Goal: Register for event/course

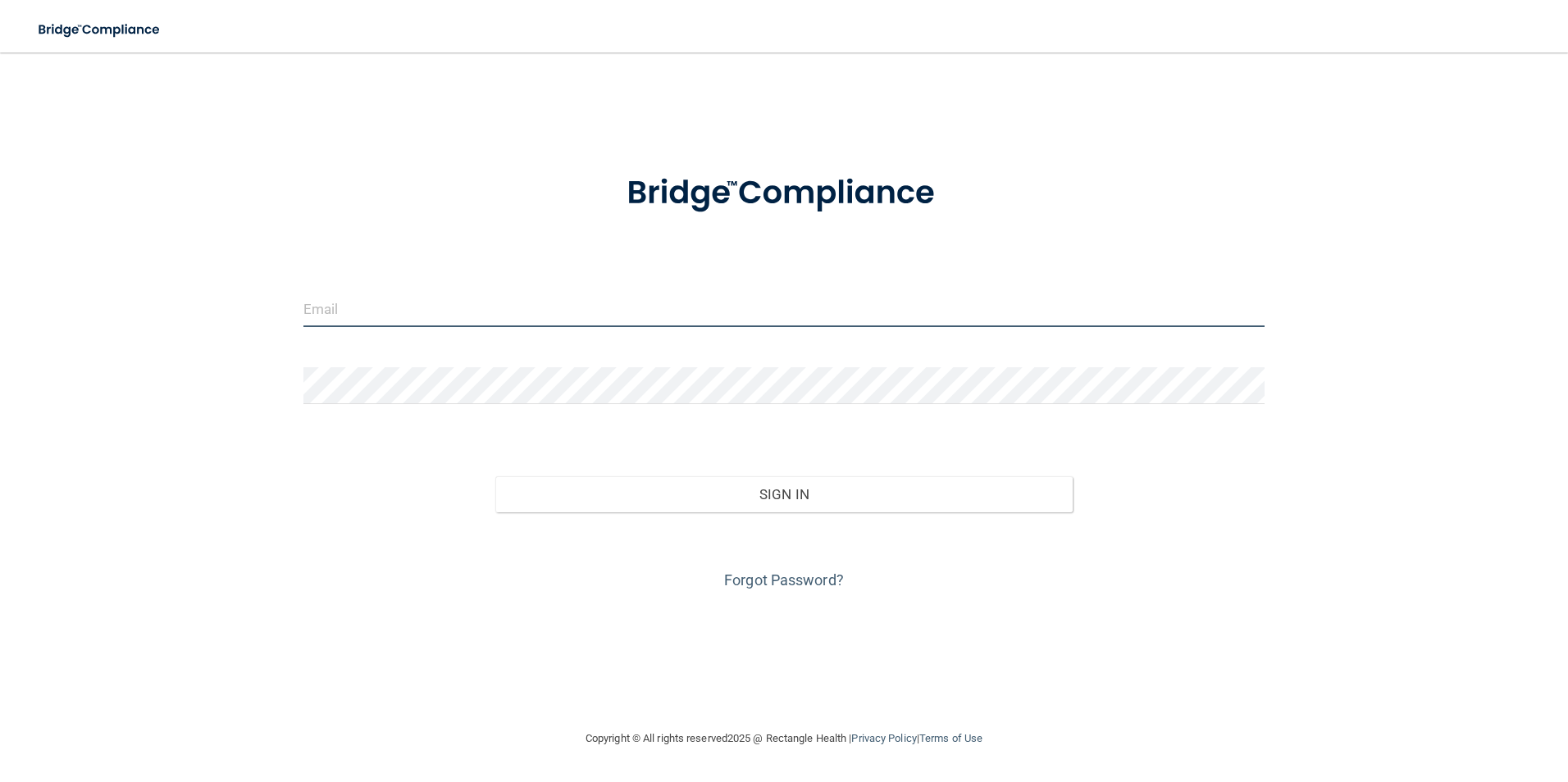
click at [570, 322] on input "email" at bounding box center [784, 308] width 962 height 37
type input "[PERSON_NAME][EMAIL_ADDRESS][DOMAIN_NAME]"
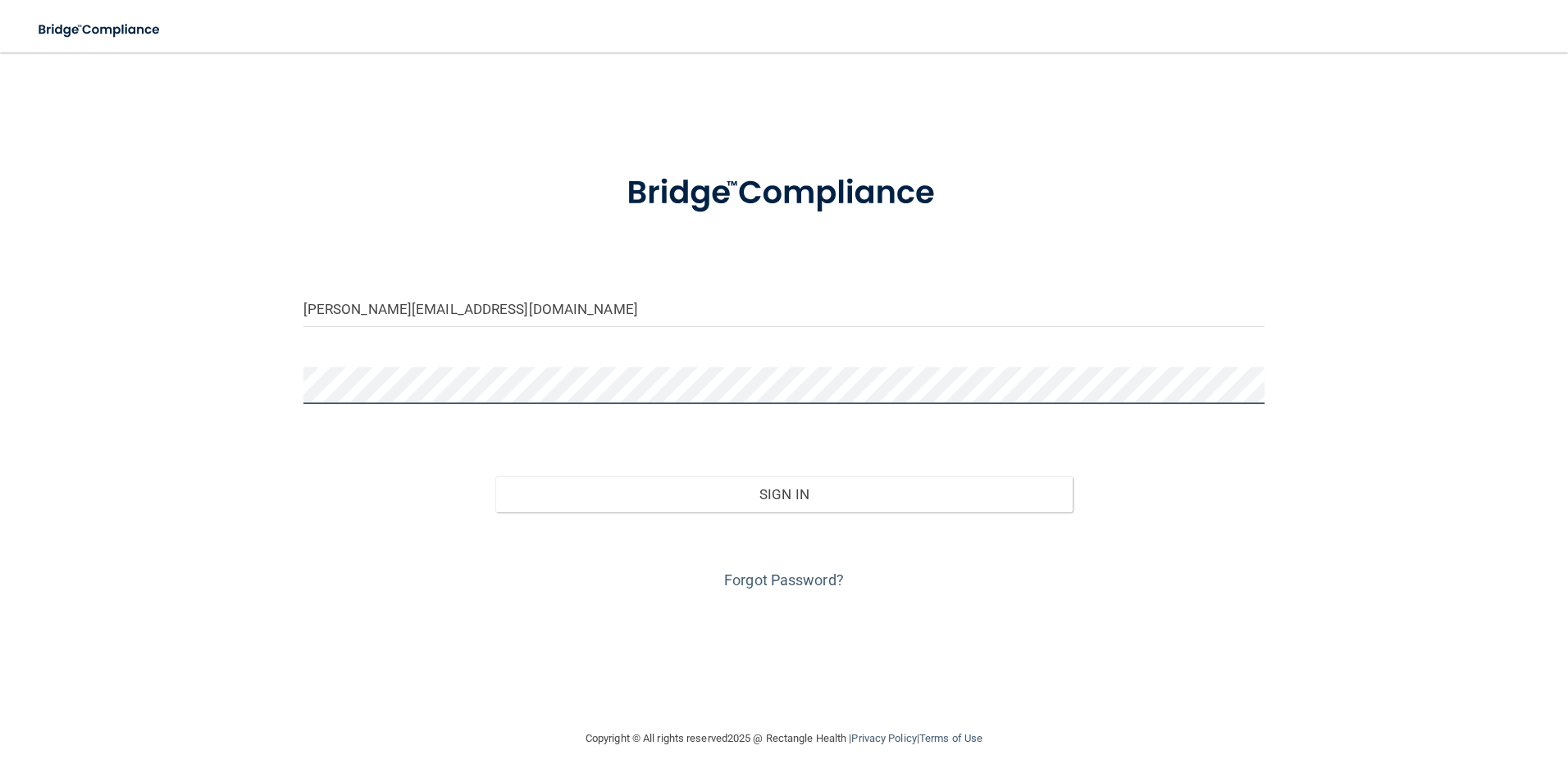
click at [495, 476] on button "Sign In" at bounding box center [784, 494] width 577 height 36
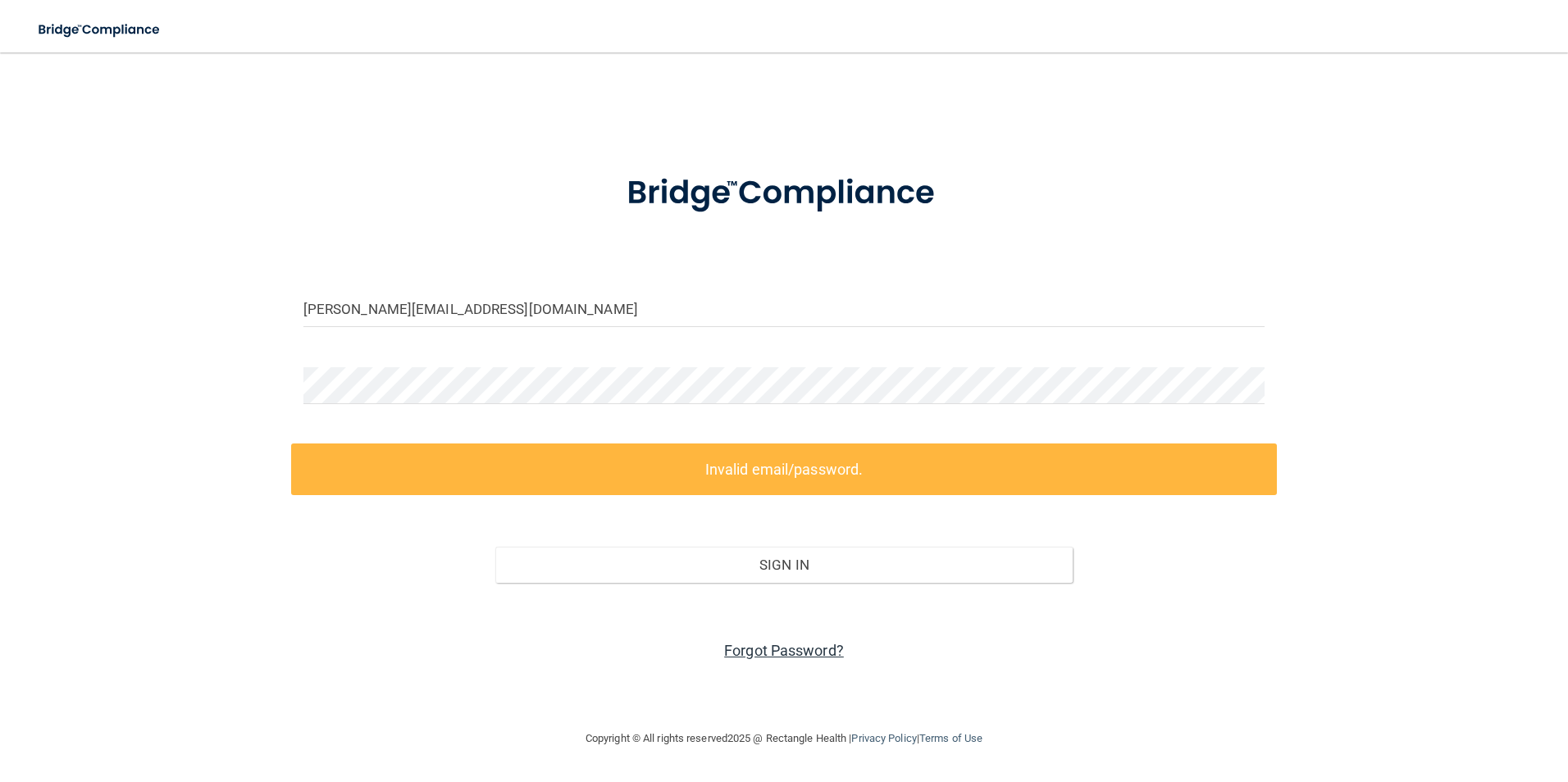
click at [792, 655] on link "Forgot Password?" at bounding box center [783, 650] width 120 height 17
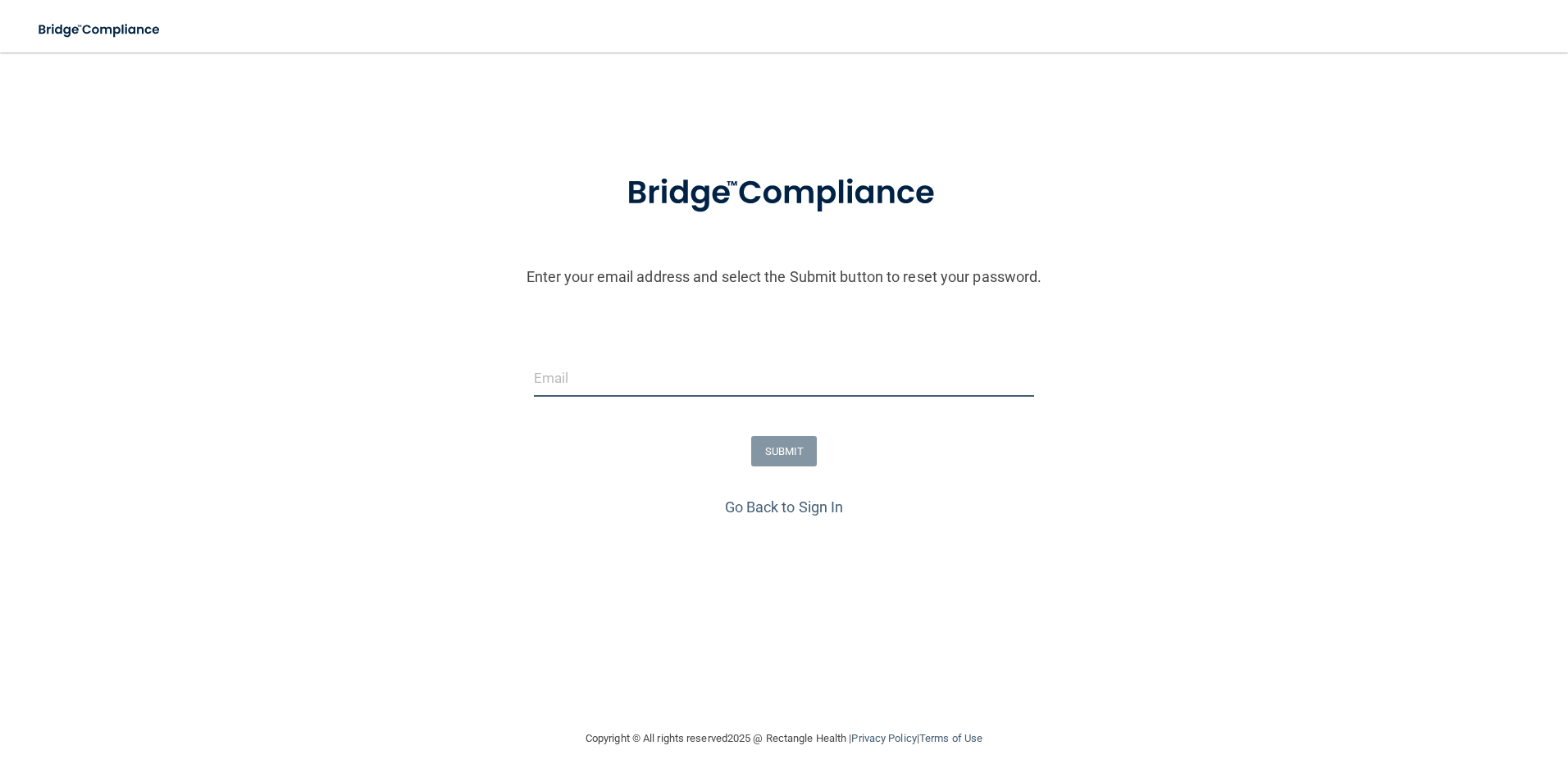
click at [636, 376] on input "email" at bounding box center [785, 378] width 501 height 37
type input "[PERSON_NAME][EMAIL_ADDRESS][PERSON_NAME][DOMAIN_NAME]"
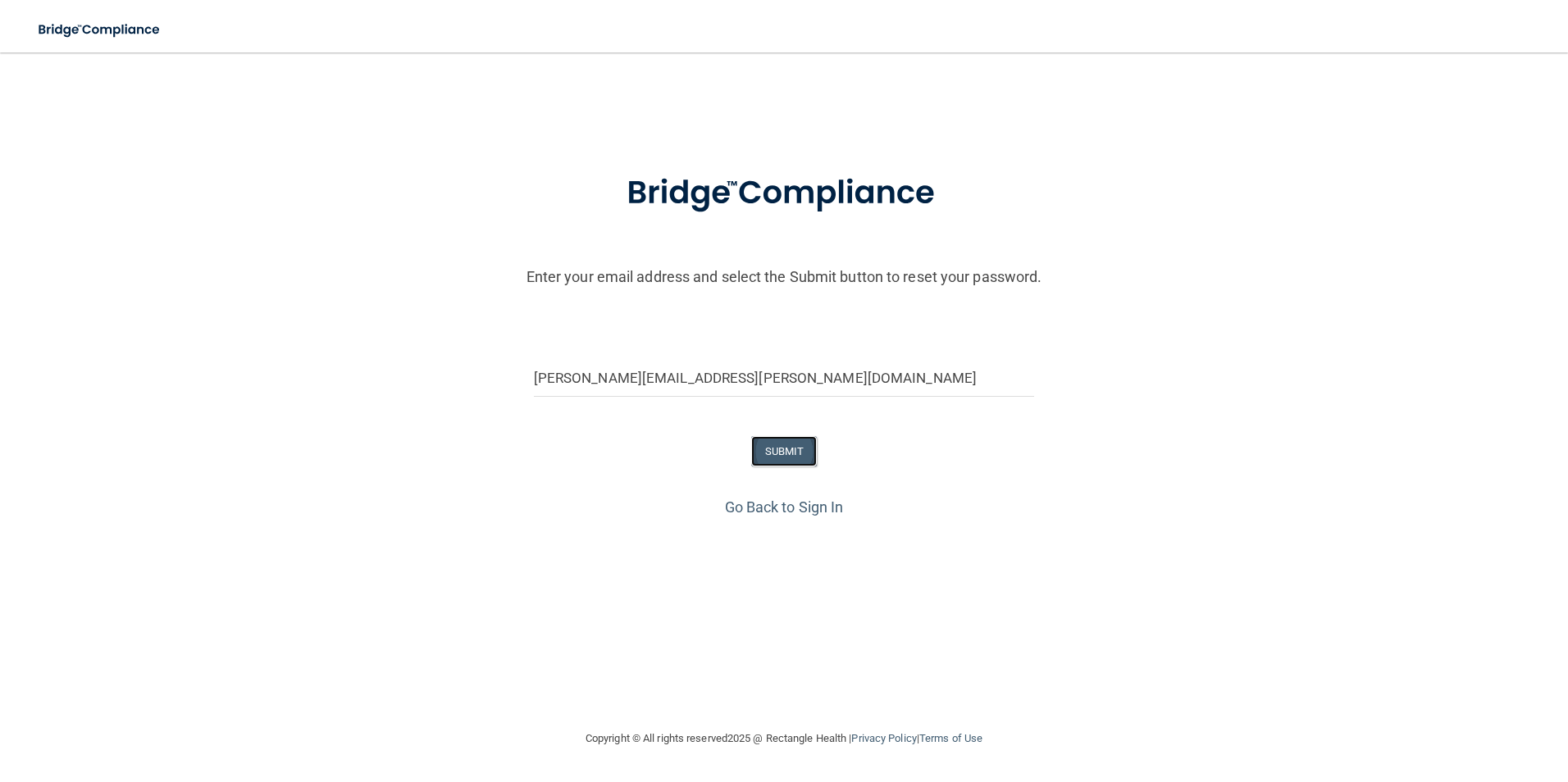
click at [788, 456] on button "SUBMIT" at bounding box center [784, 451] width 67 height 30
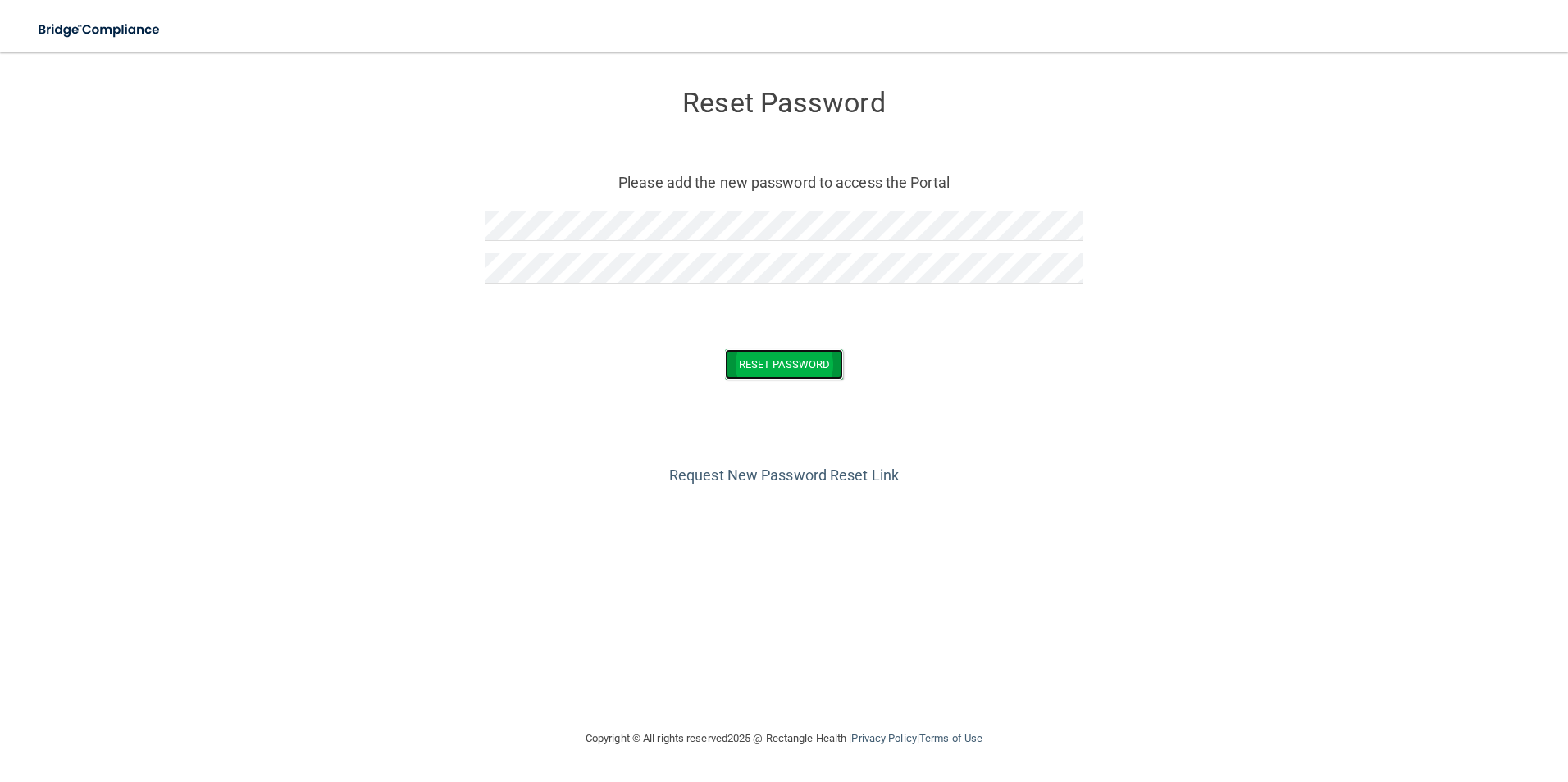
click at [786, 365] on button "Reset Password" at bounding box center [783, 364] width 118 height 30
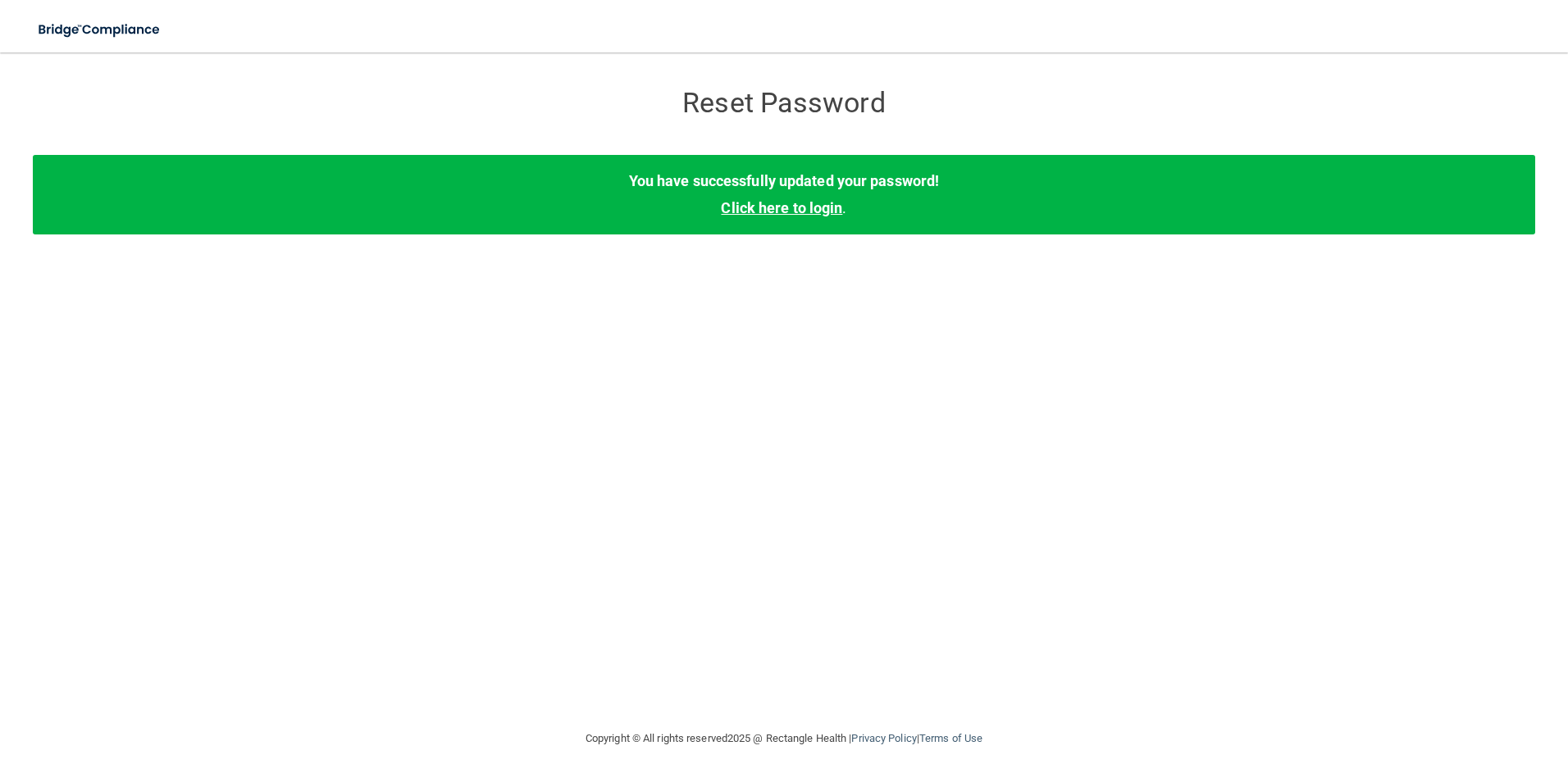
click at [800, 212] on link "Click here to login" at bounding box center [781, 208] width 121 height 17
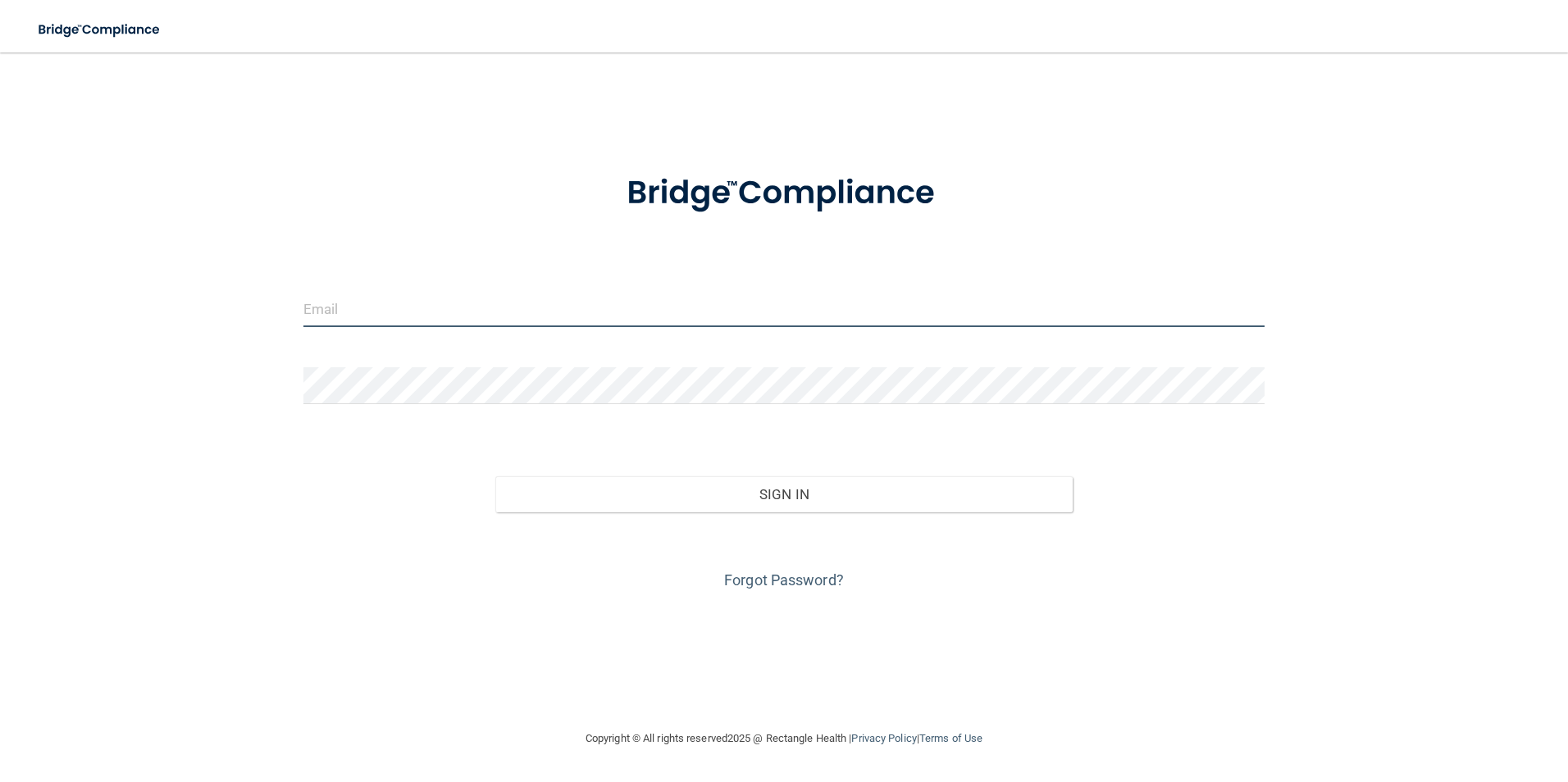
click at [401, 307] on input "email" at bounding box center [784, 308] width 962 height 37
type input "[PERSON_NAME][EMAIL_ADDRESS][PERSON_NAME][DOMAIN_NAME]"
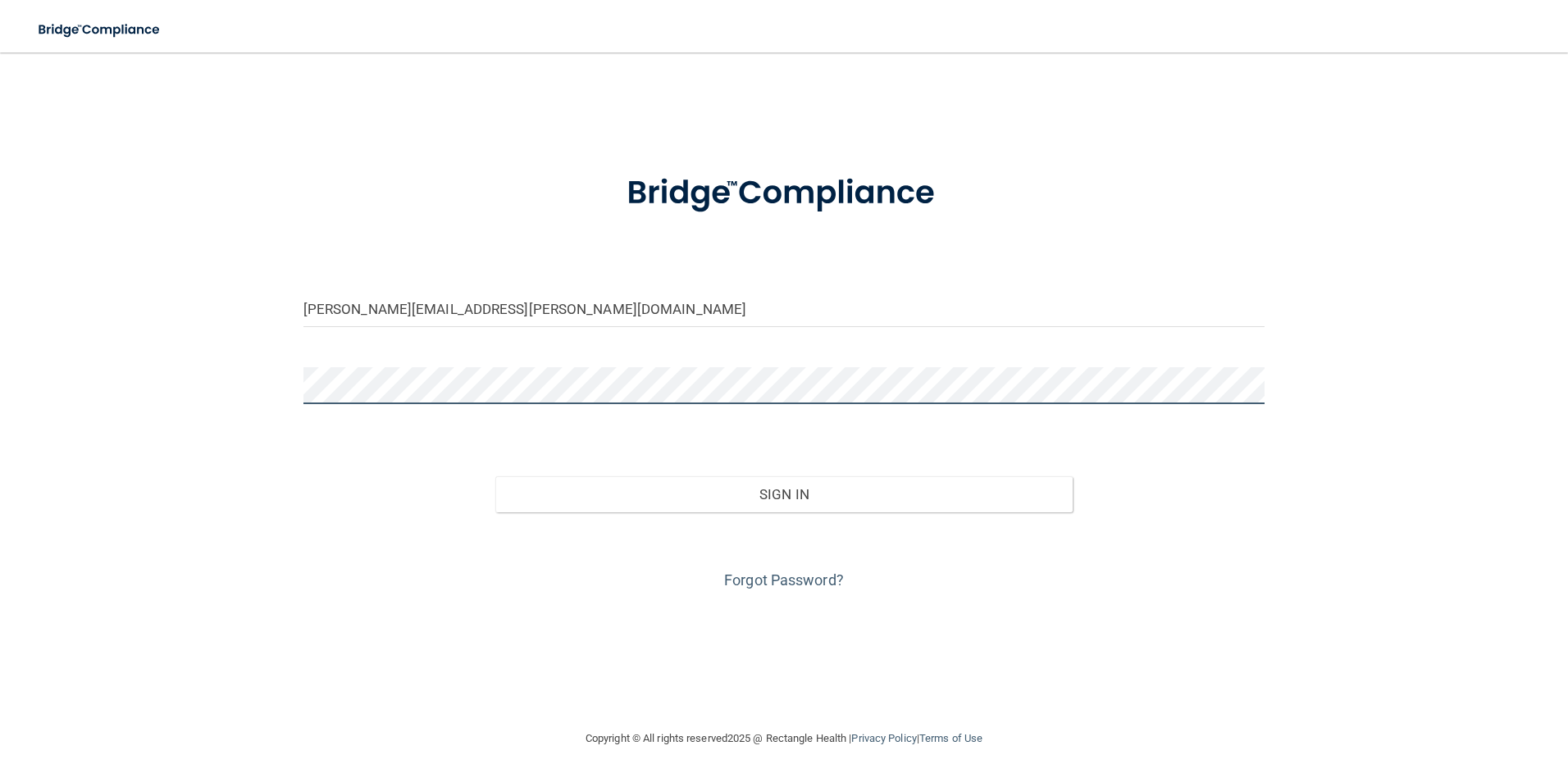
click at [495, 476] on button "Sign In" at bounding box center [784, 494] width 577 height 36
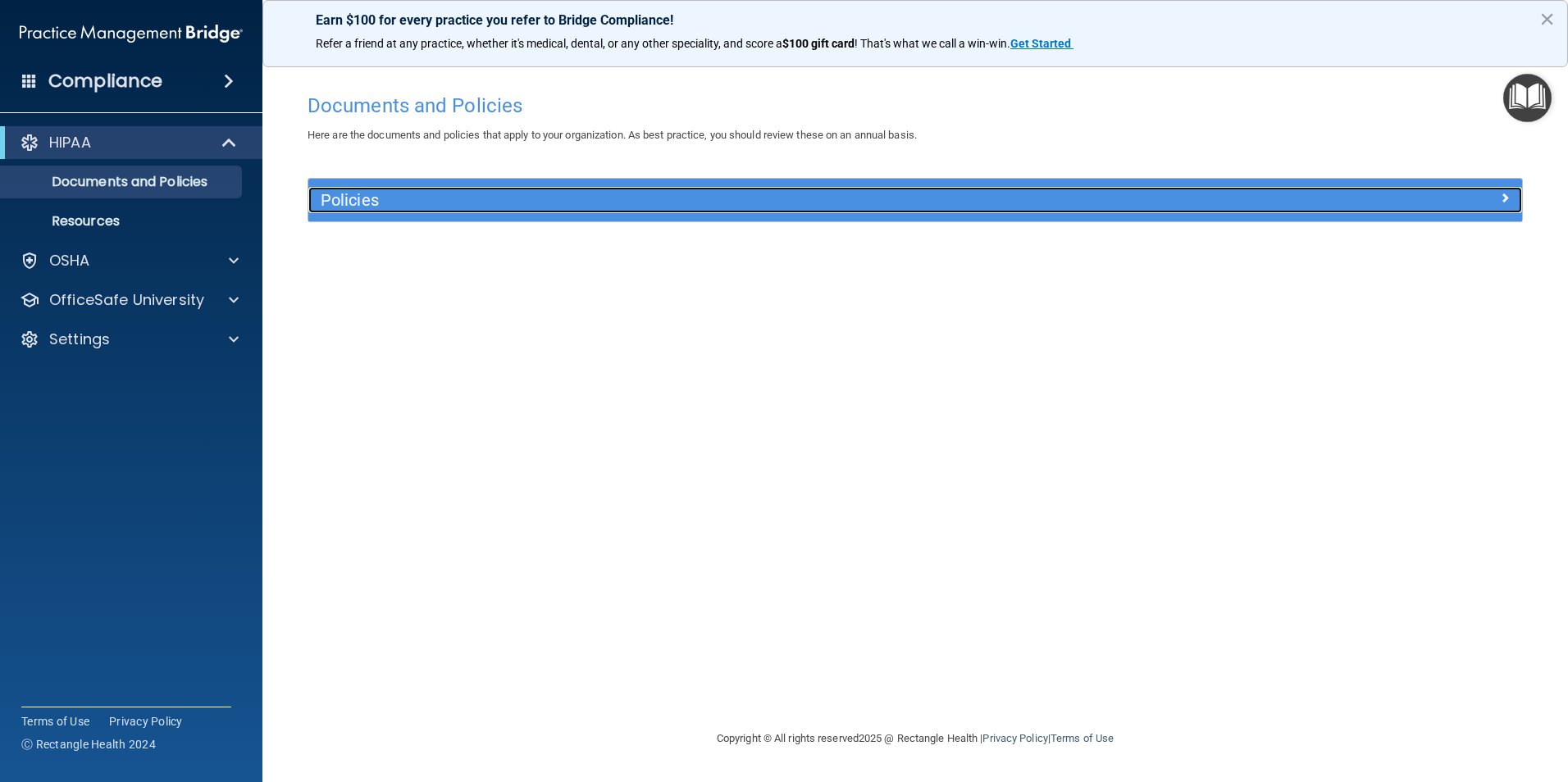
click at [512, 213] on div "Policies" at bounding box center [763, 200] width 910 height 26
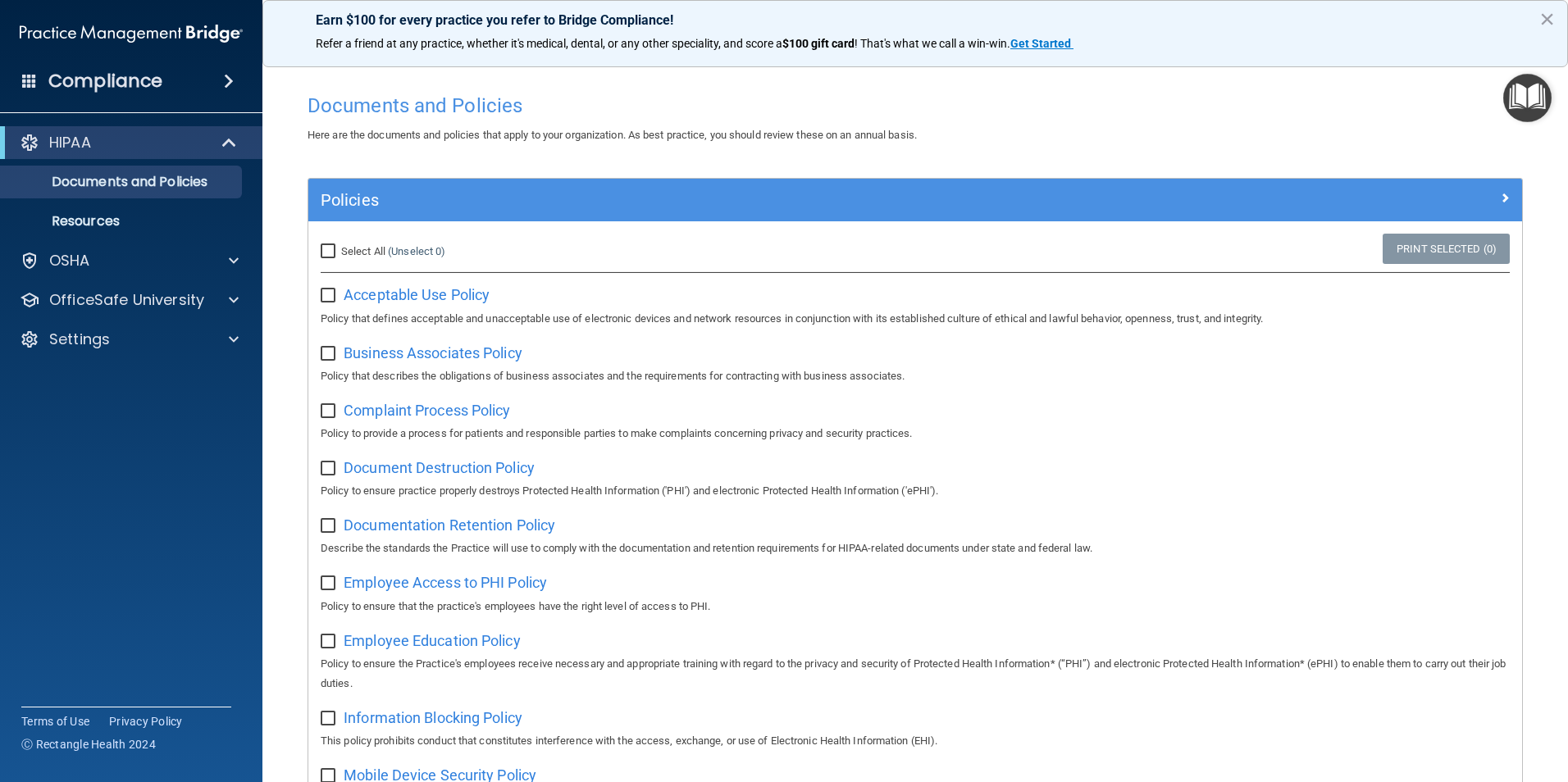
click at [326, 303] on div "Acceptable Use Policy Policy that defines acceptable and unacceptable use of el…" at bounding box center [915, 304] width 1189 height 47
click at [327, 250] on input "Select All (Unselect 0) Unselect All" at bounding box center [330, 251] width 19 height 13
checkbox input "true"
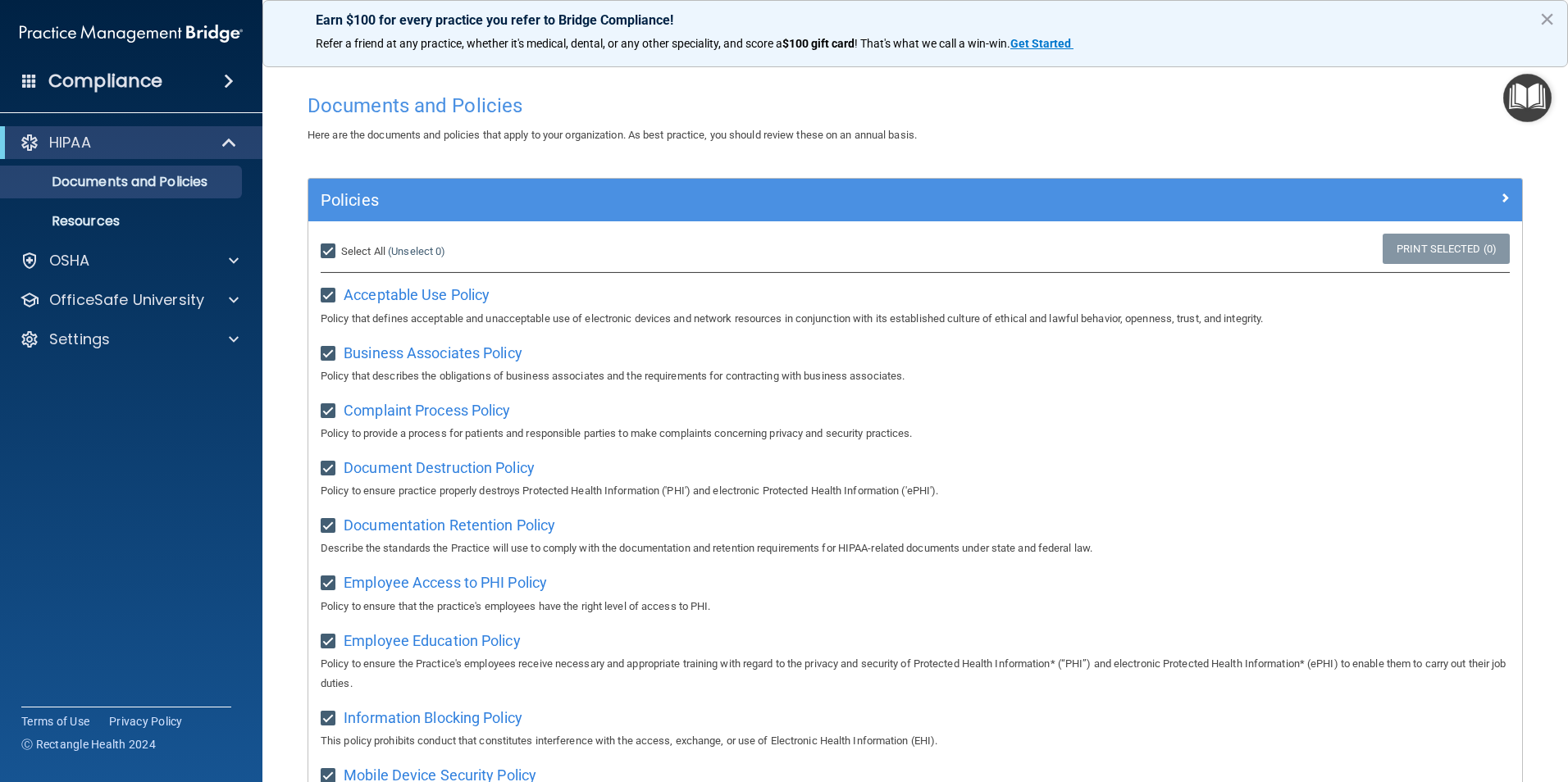
checkbox input "true"
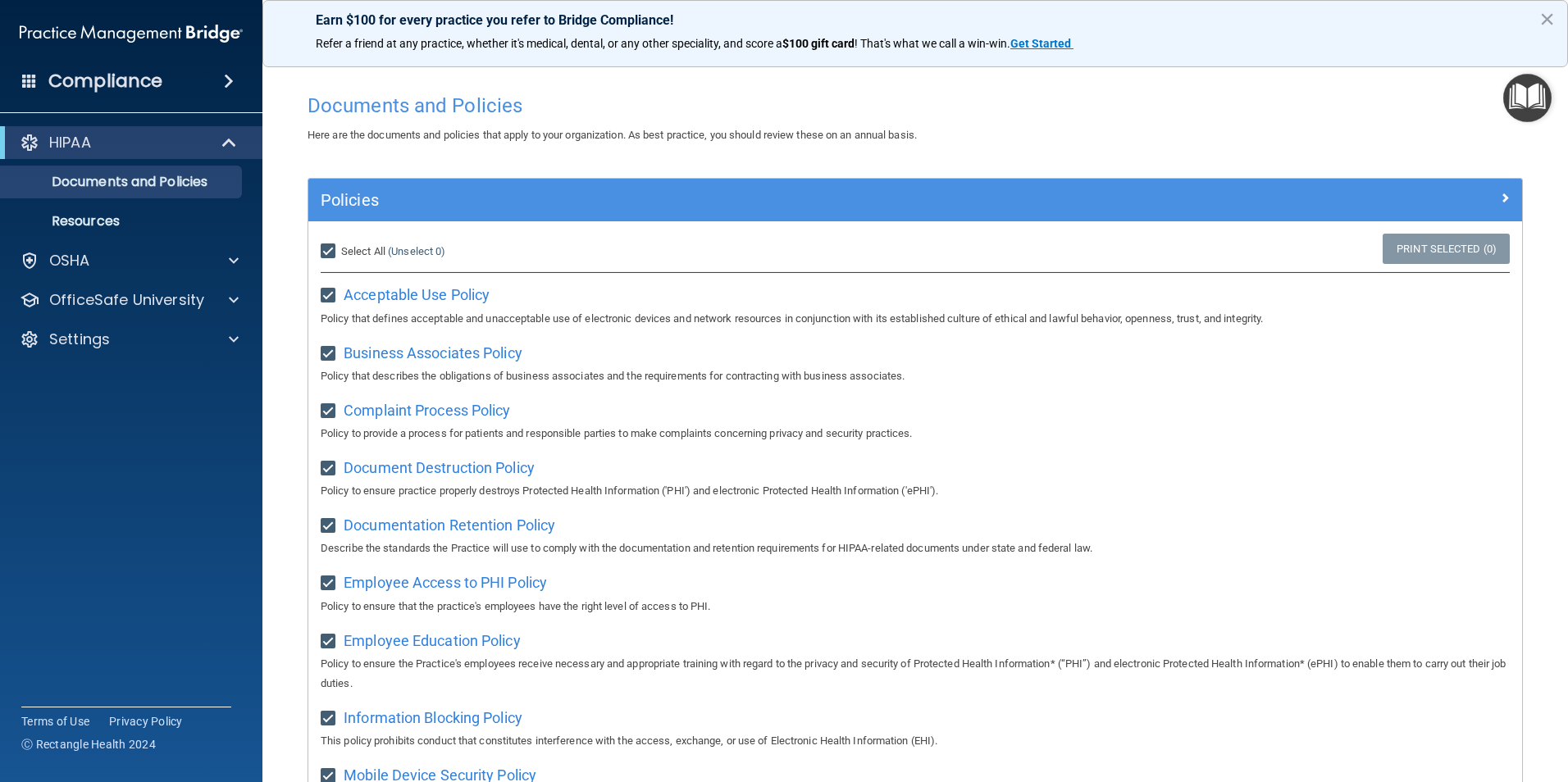
checkbox input "true"
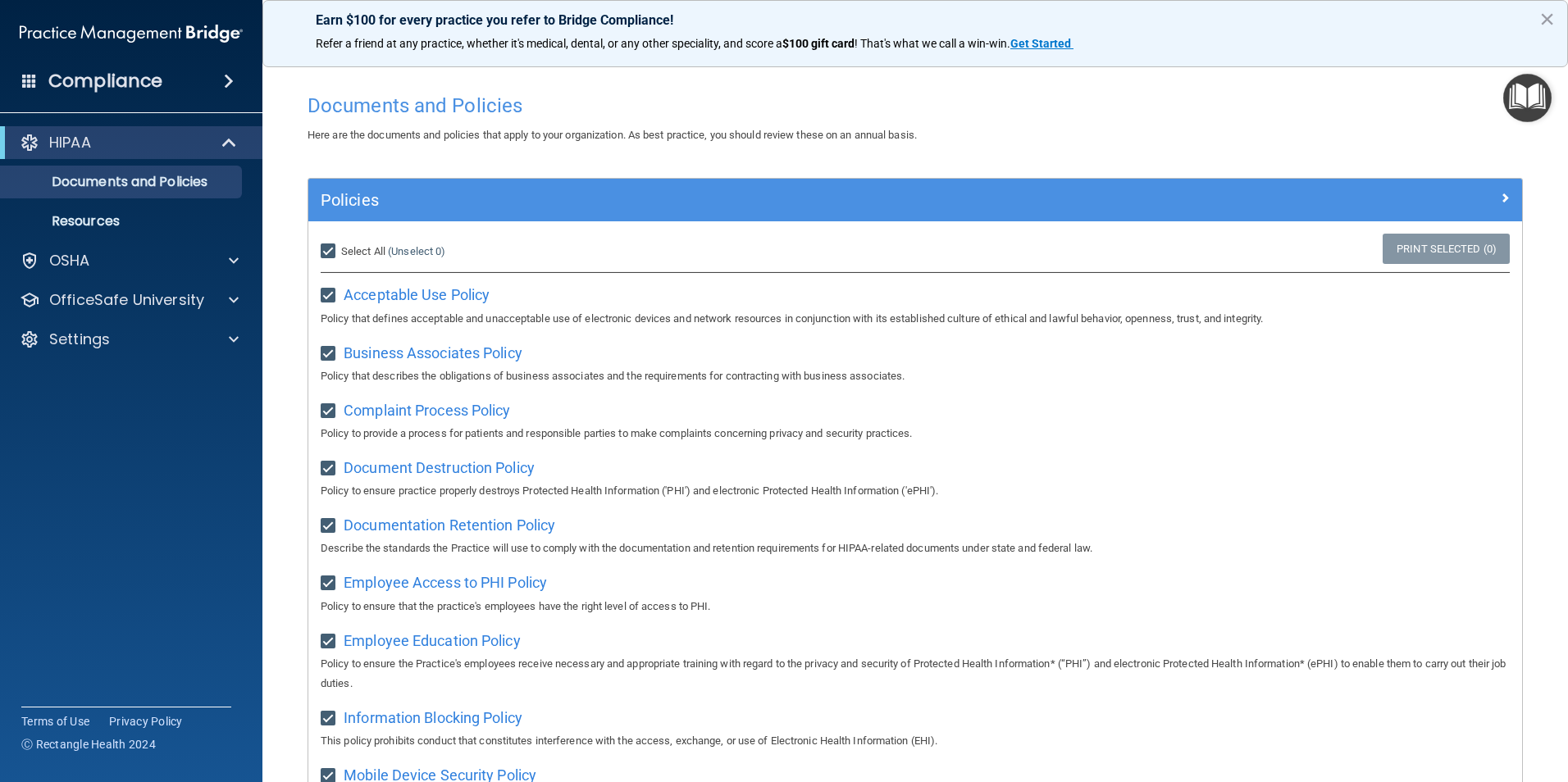
checkbox input "true"
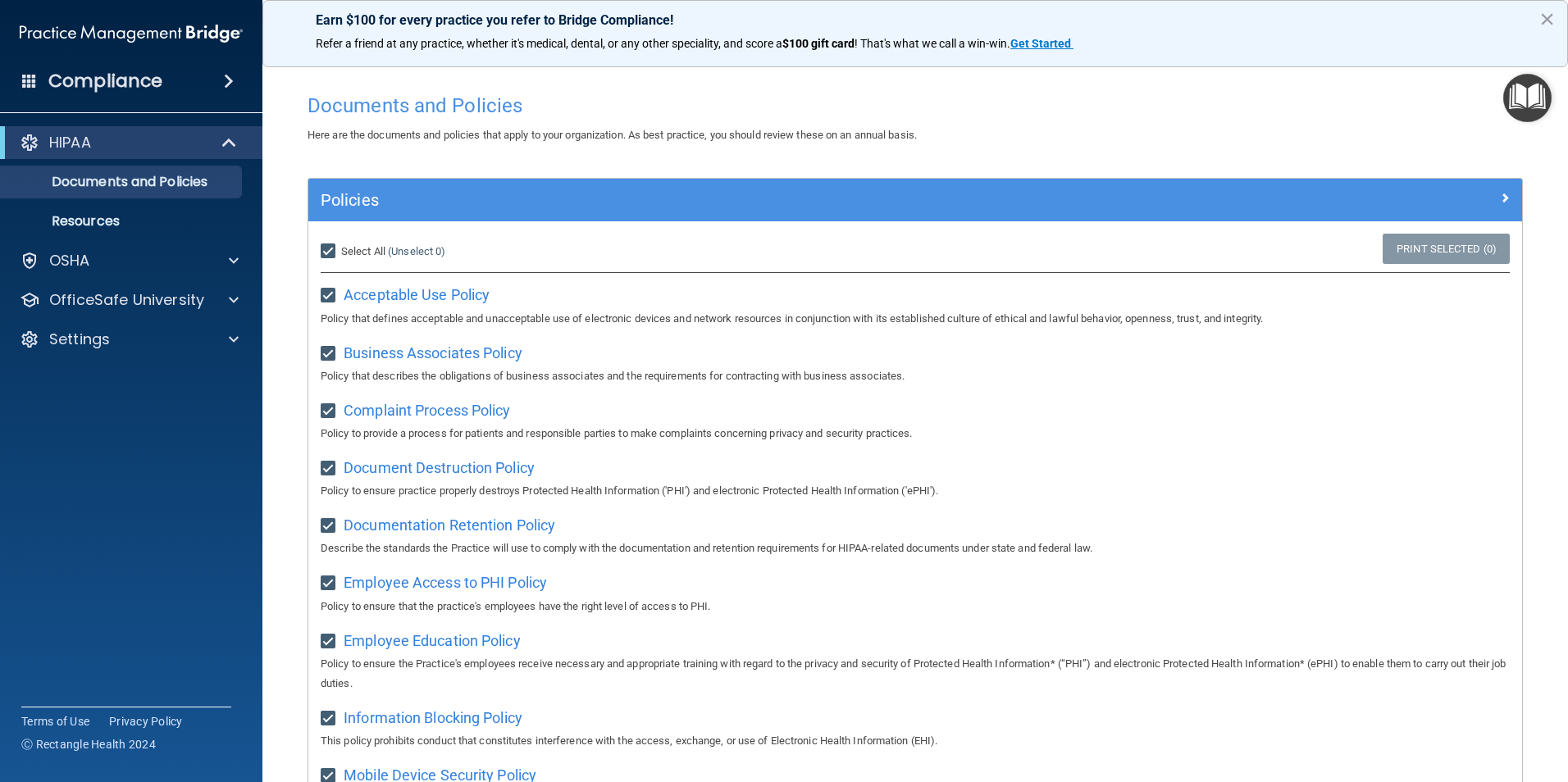
checkbox input "true"
click at [333, 251] on input "Select All (Unselect 21) Unselect All" at bounding box center [330, 251] width 19 height 13
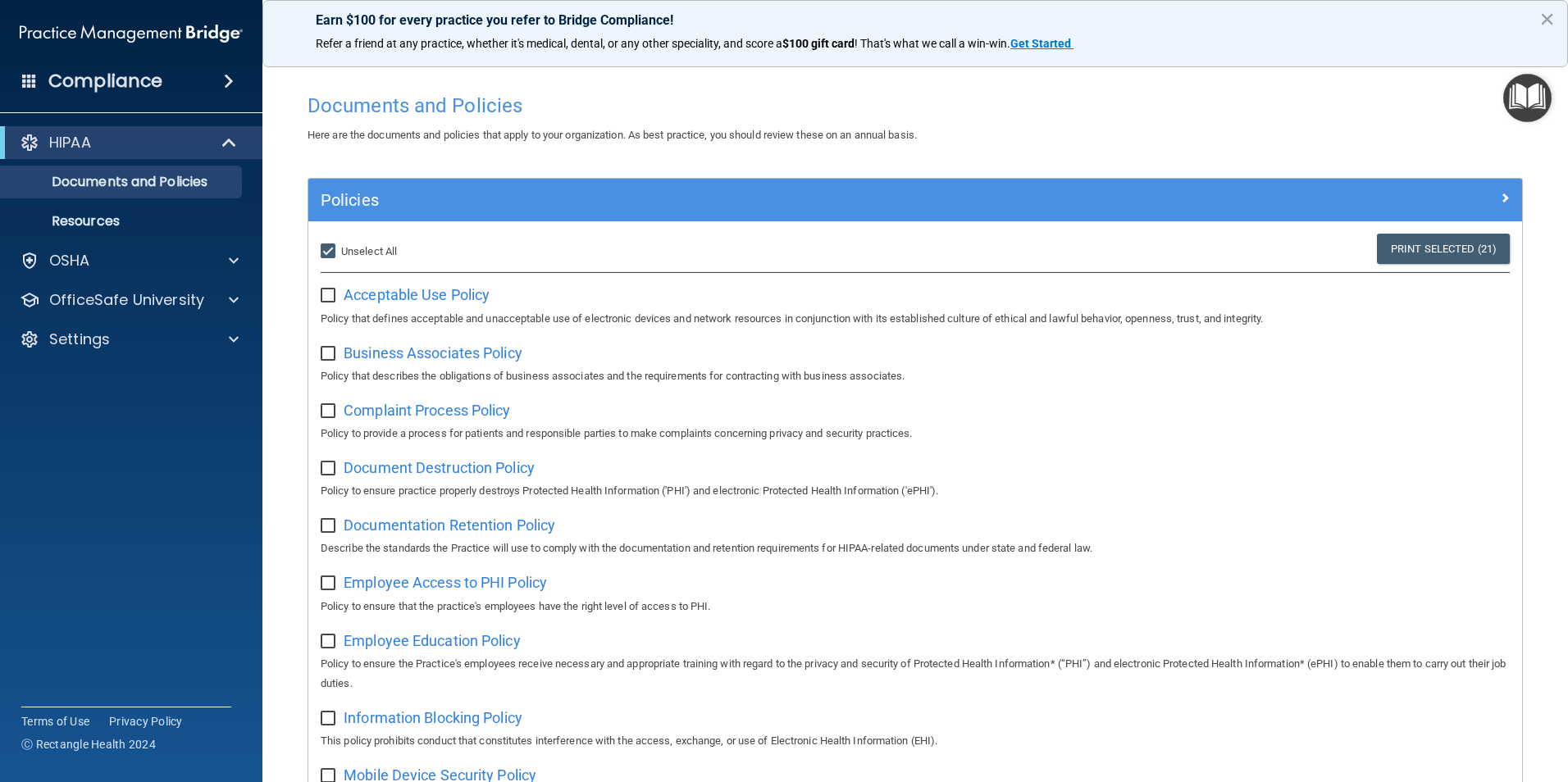
checkbox input "false"
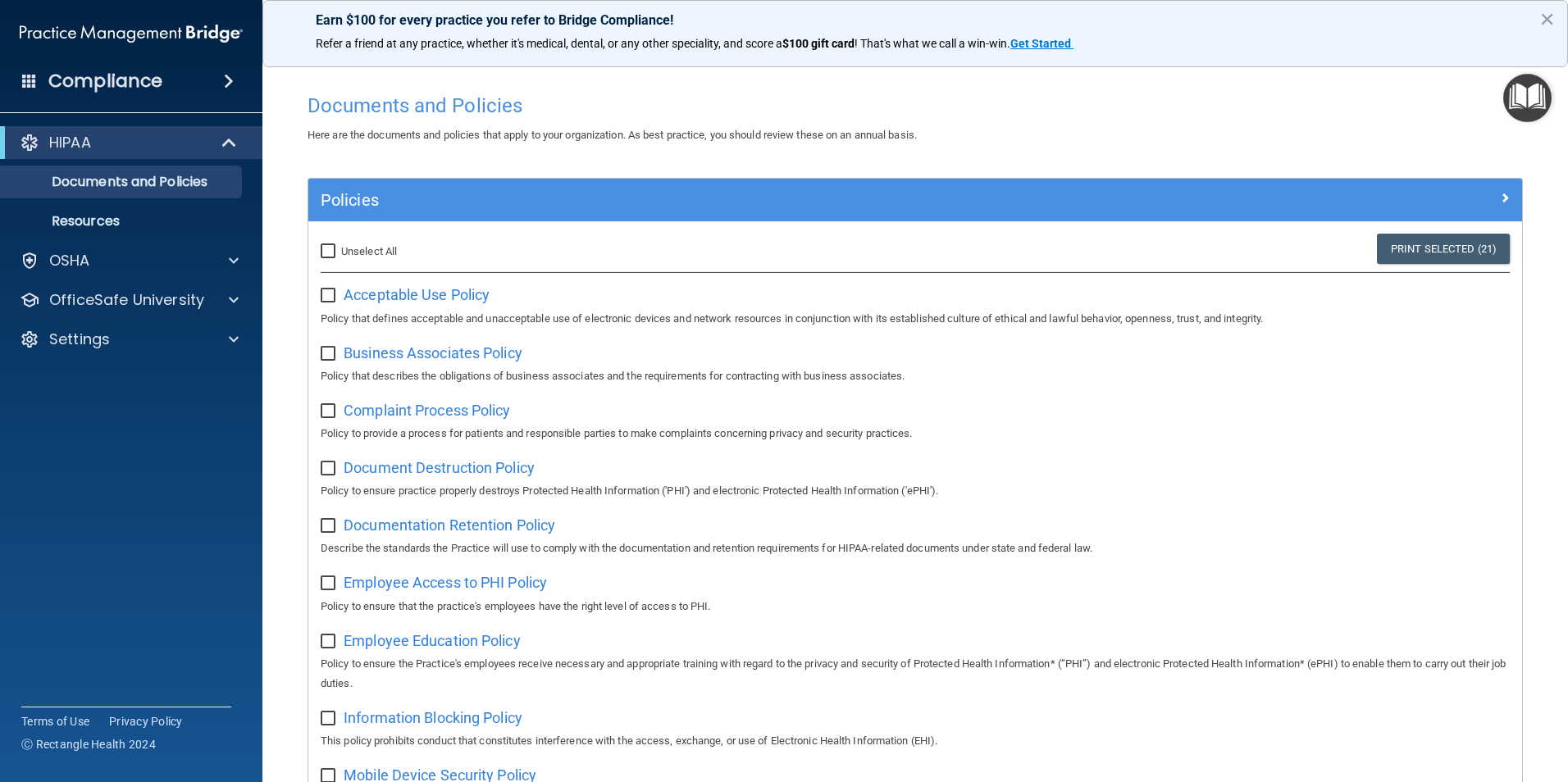
checkbox input "false"
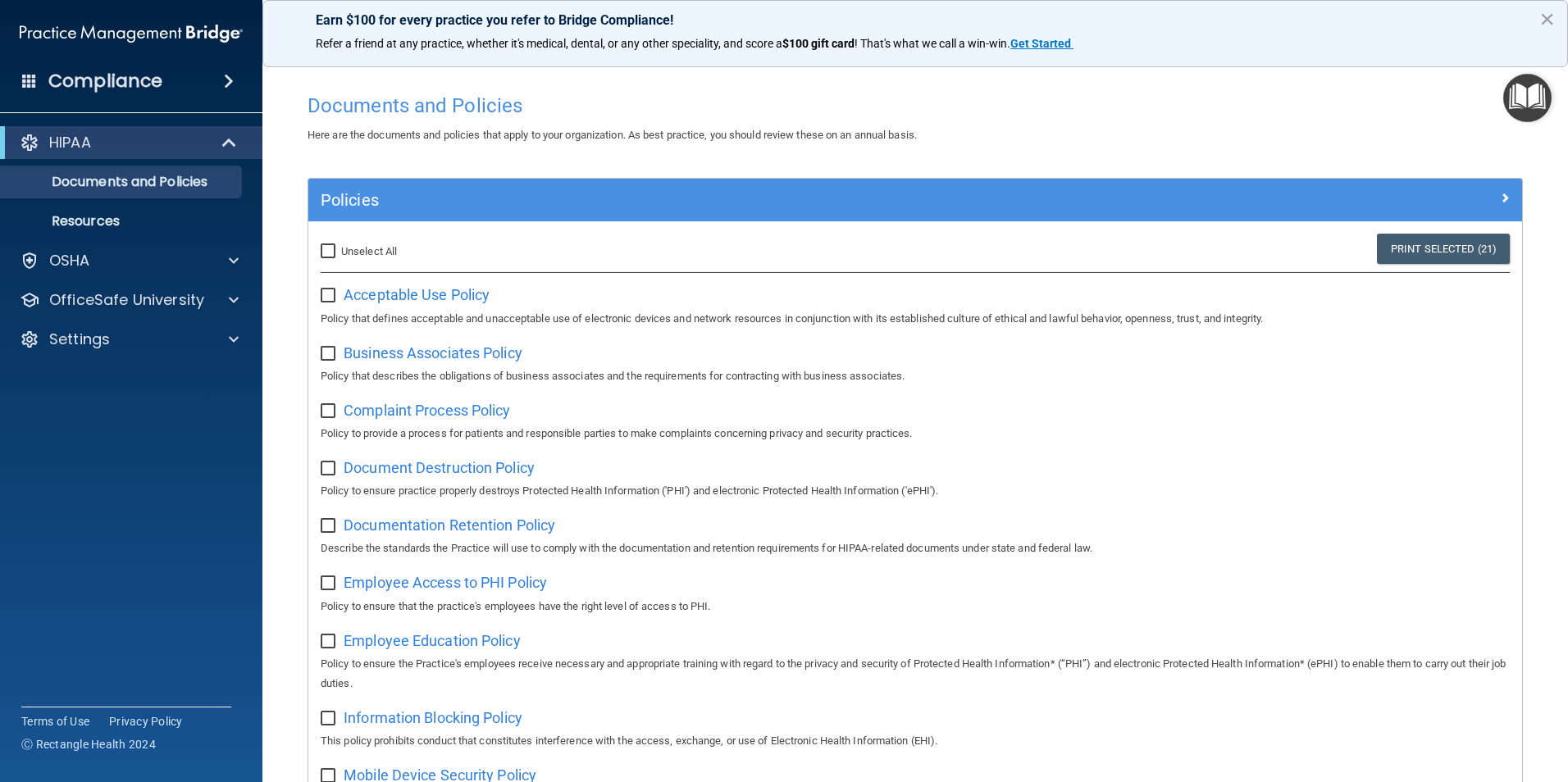
checkbox input "false"
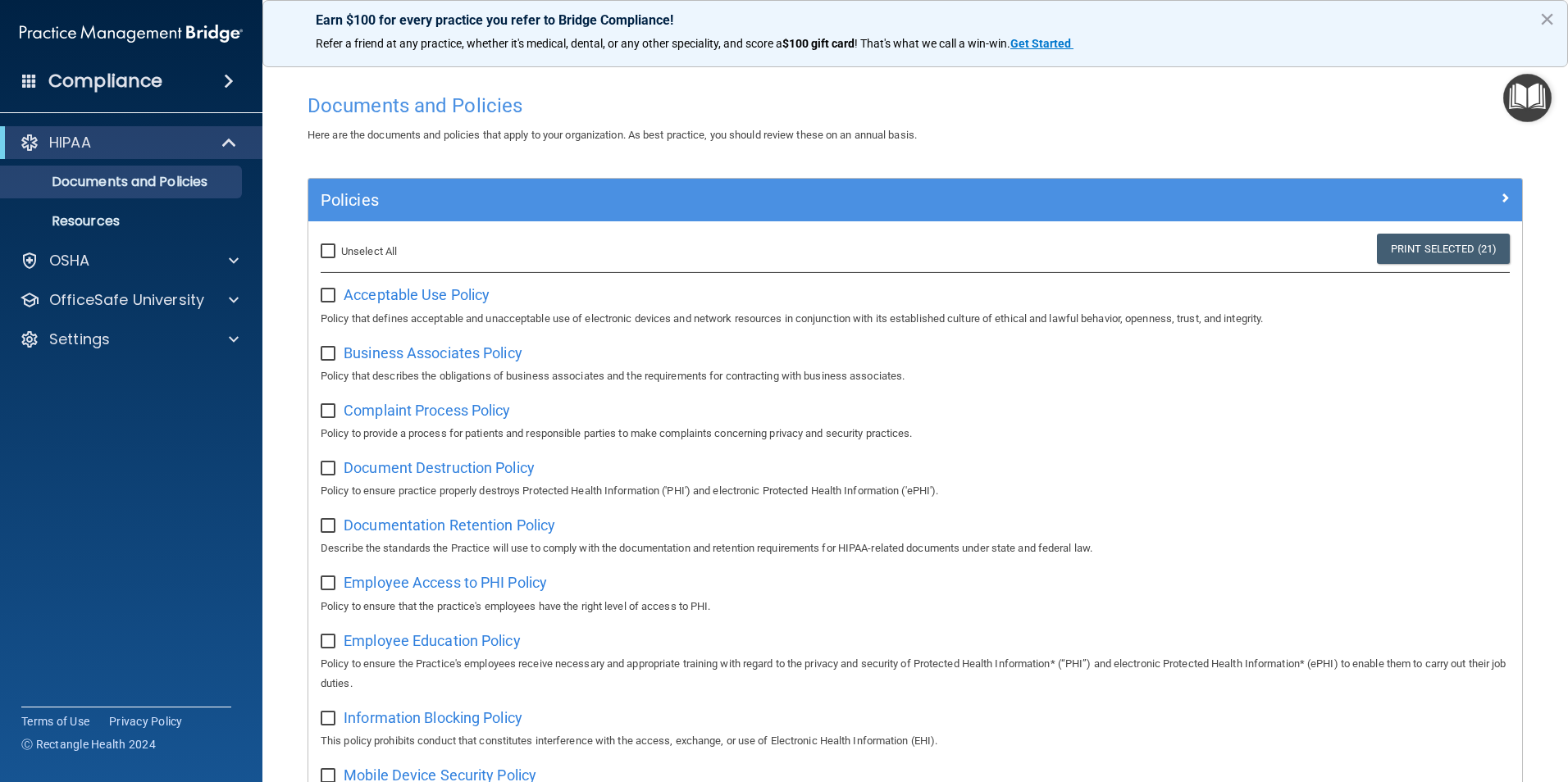
checkbox input "false"
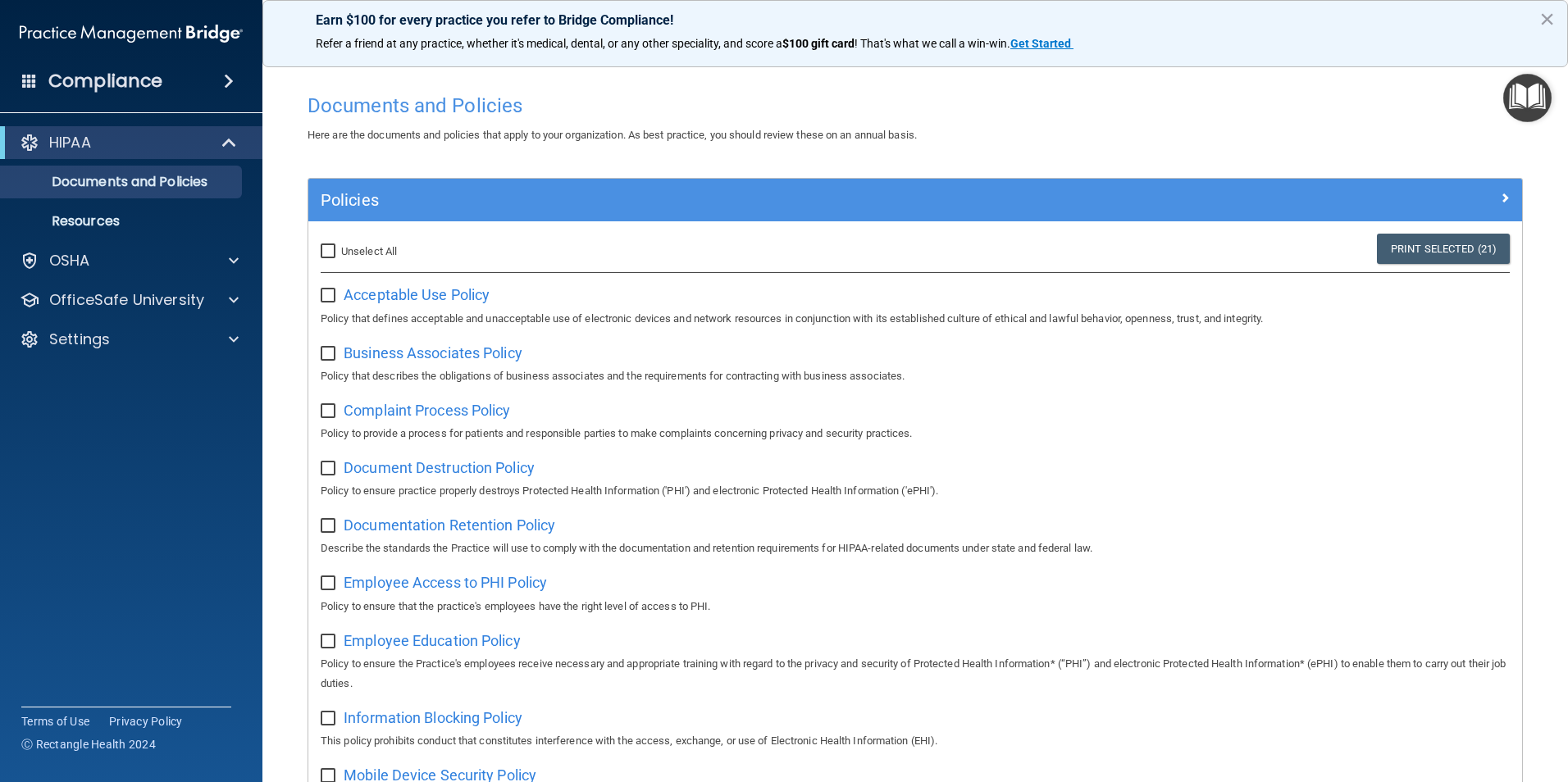
checkbox input "false"
click at [174, 248] on div "OSHA" at bounding box center [131, 260] width 263 height 33
click at [238, 259] on div at bounding box center [232, 260] width 41 height 20
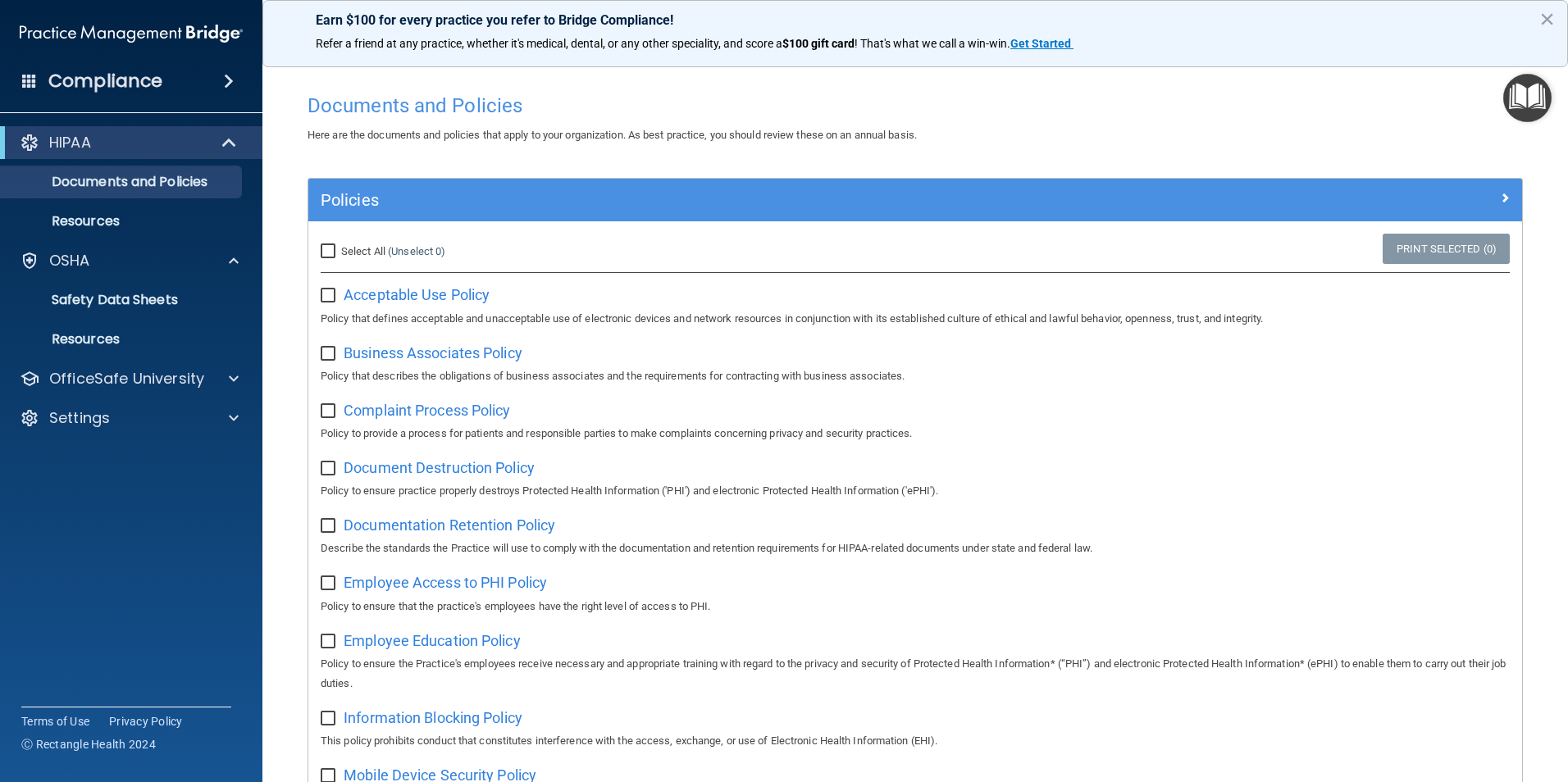
click at [226, 87] on span at bounding box center [229, 82] width 10 height 20
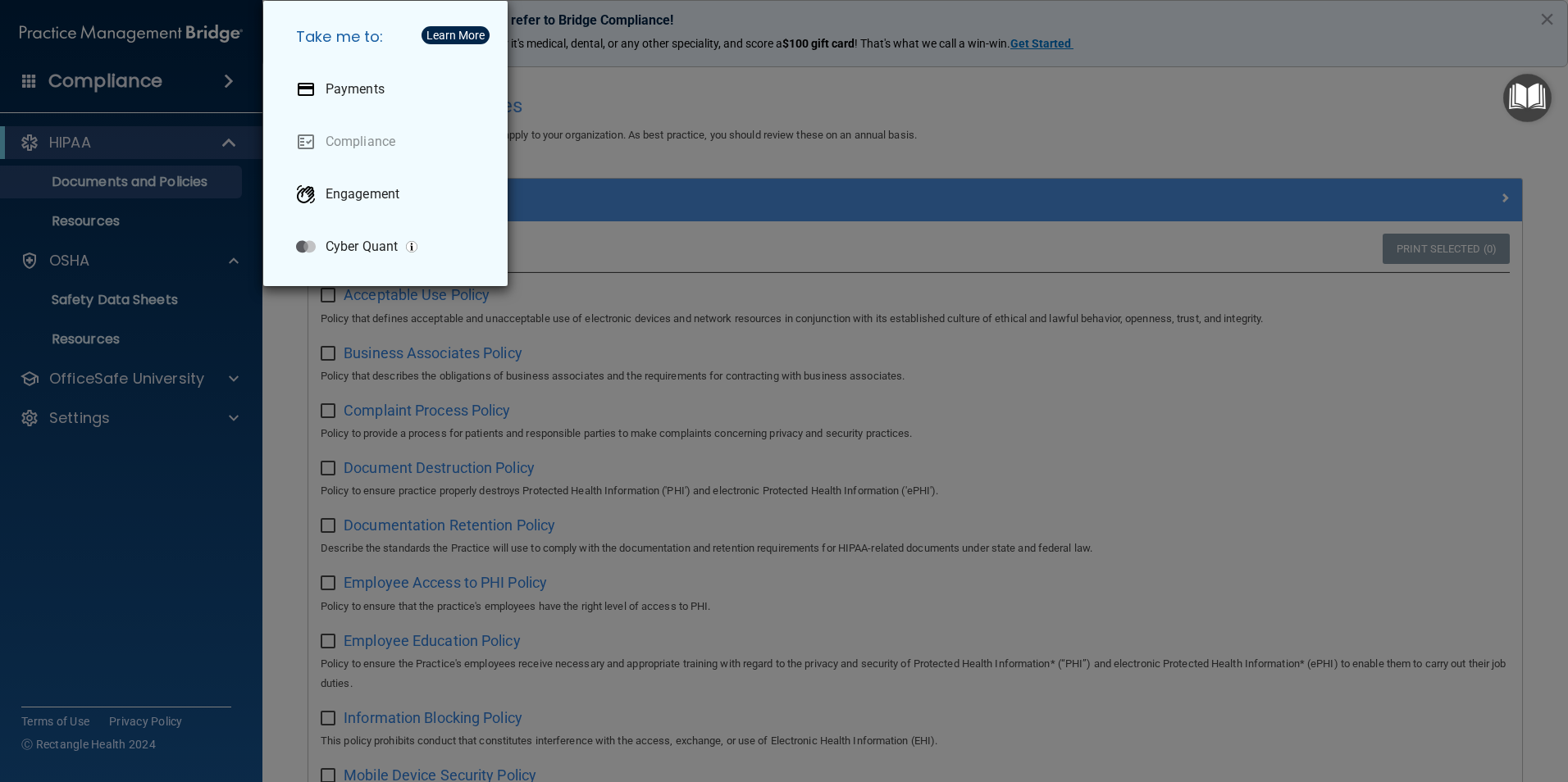
click at [135, 500] on div "Take me to: Payments Compliance Engagement Cyber Quant" at bounding box center [784, 391] width 1568 height 782
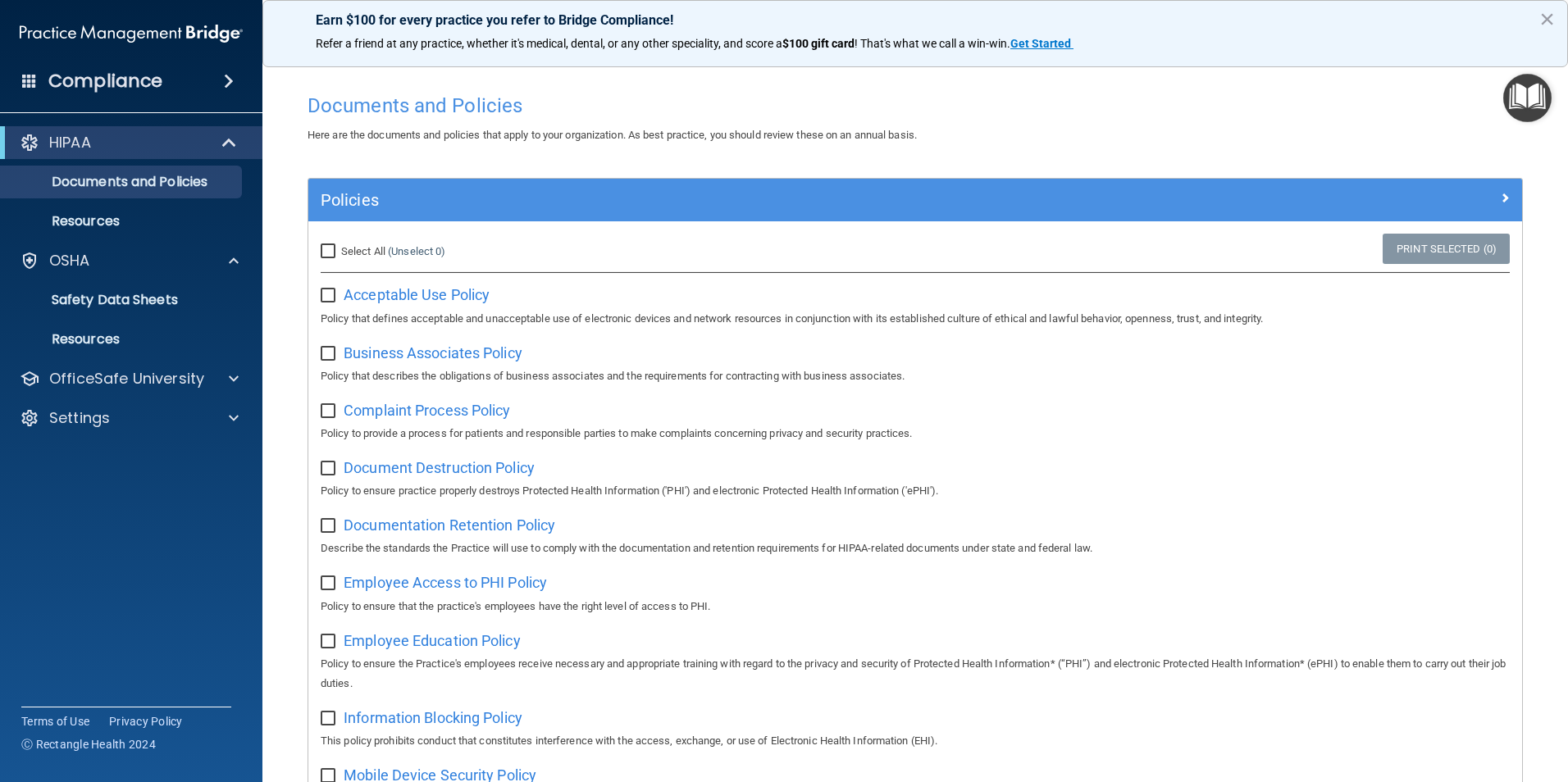
click at [27, 90] on div "Compliance" at bounding box center [131, 82] width 262 height 36
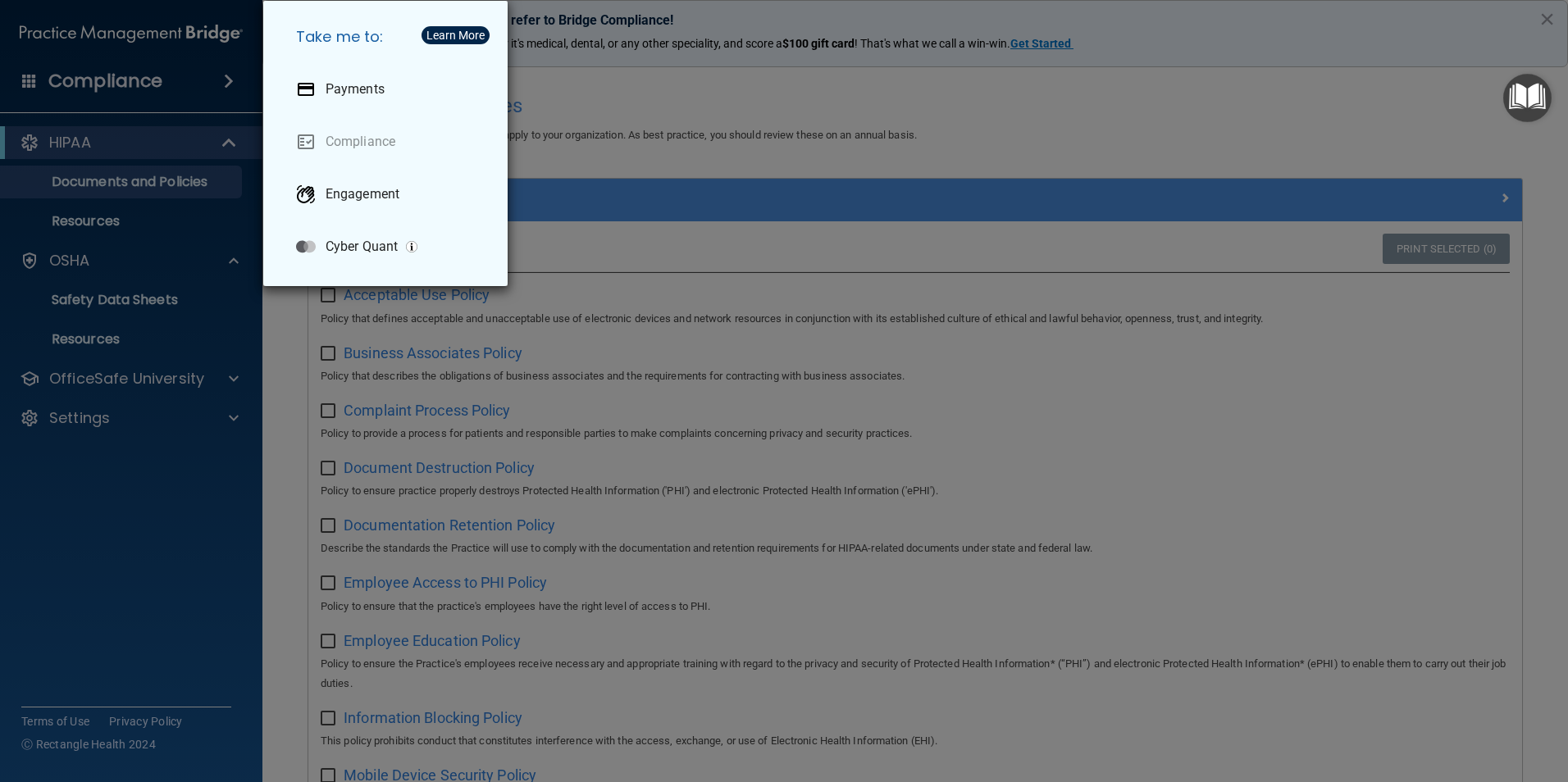
click at [83, 483] on div "Take me to: Payments Compliance Engagement Cyber Quant" at bounding box center [784, 391] width 1568 height 782
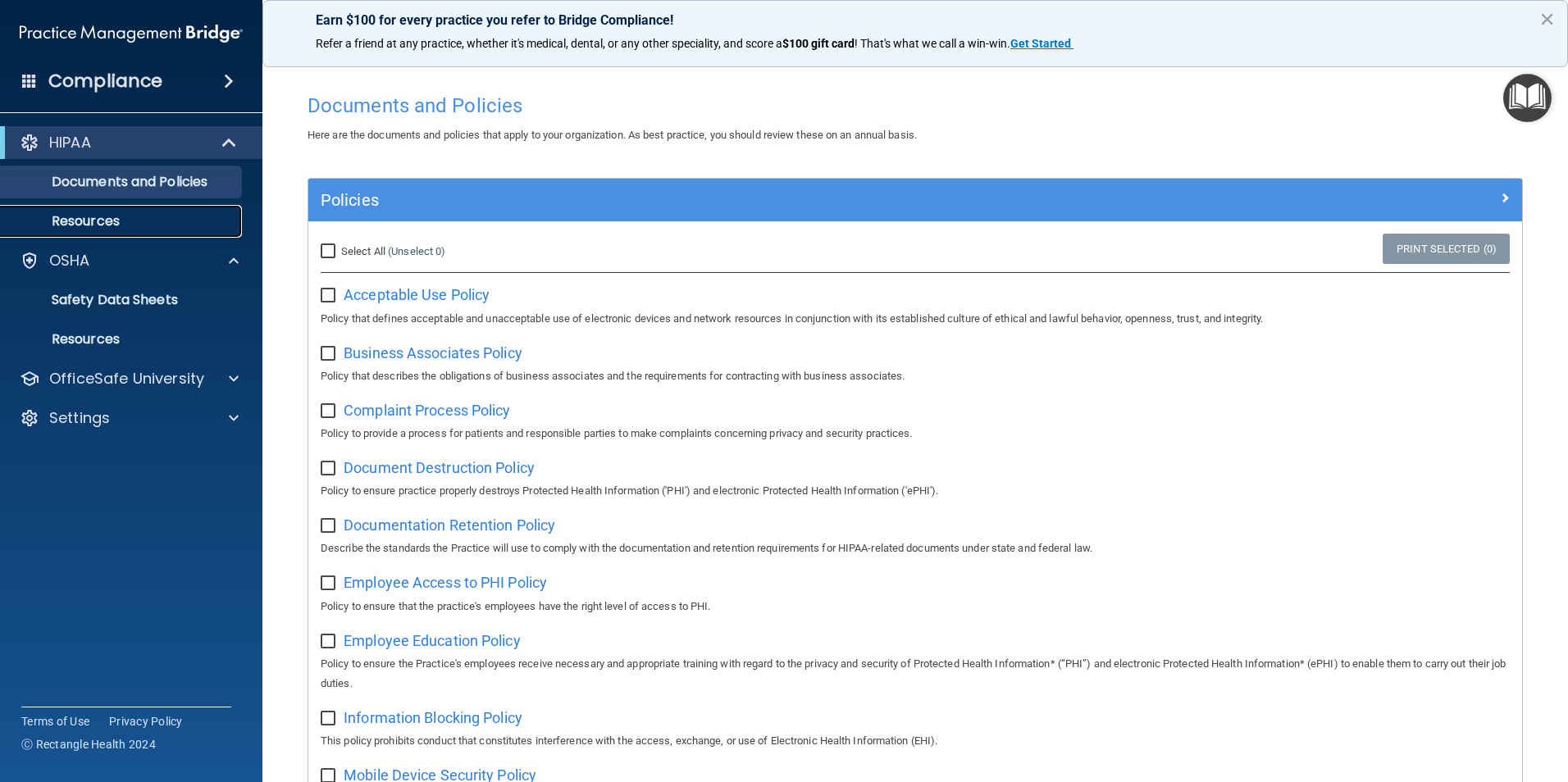
click at [100, 214] on p "Resources" at bounding box center [123, 222] width 224 height 16
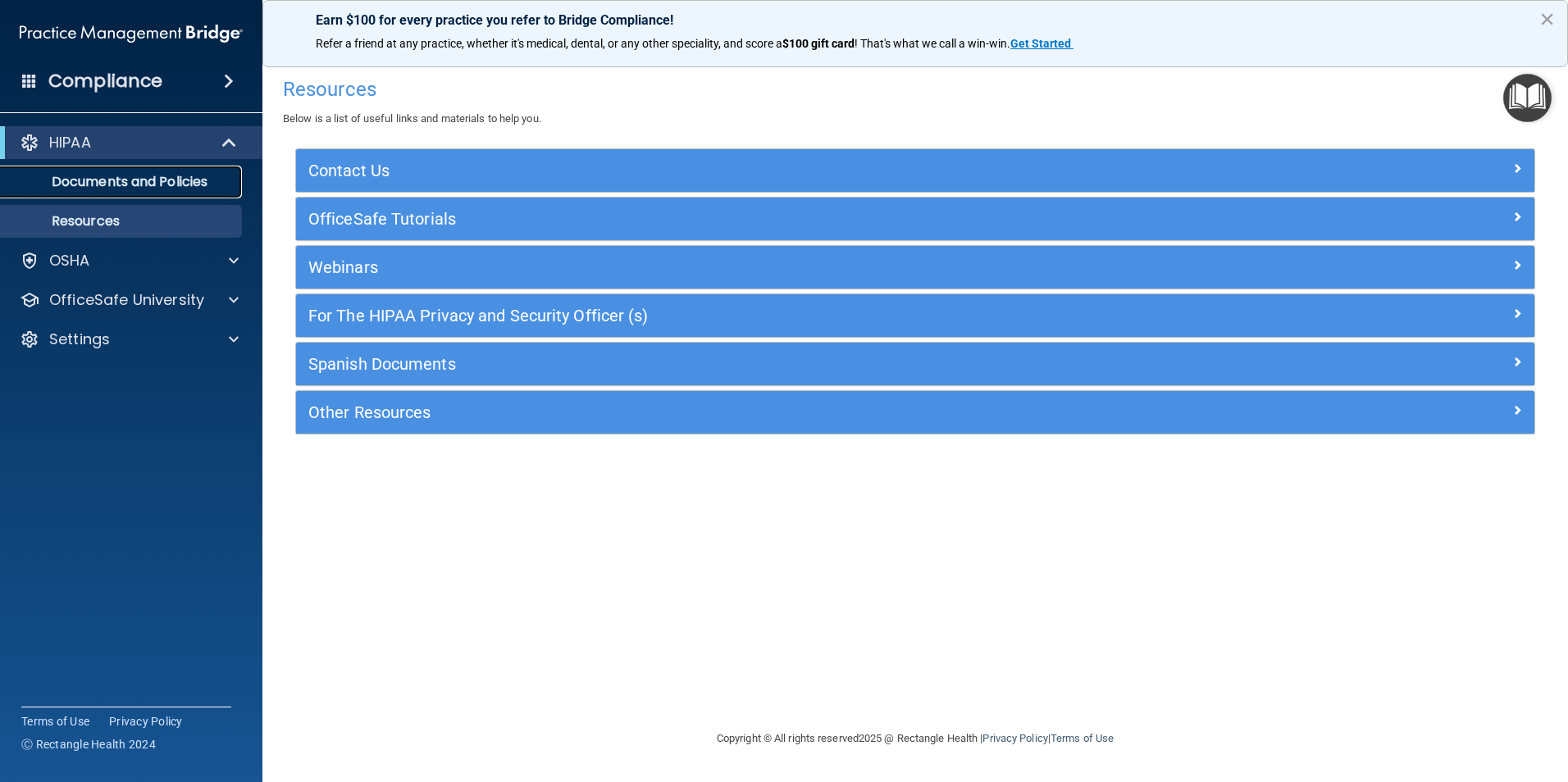
click at [167, 186] on p "Documents and Policies" at bounding box center [123, 182] width 224 height 16
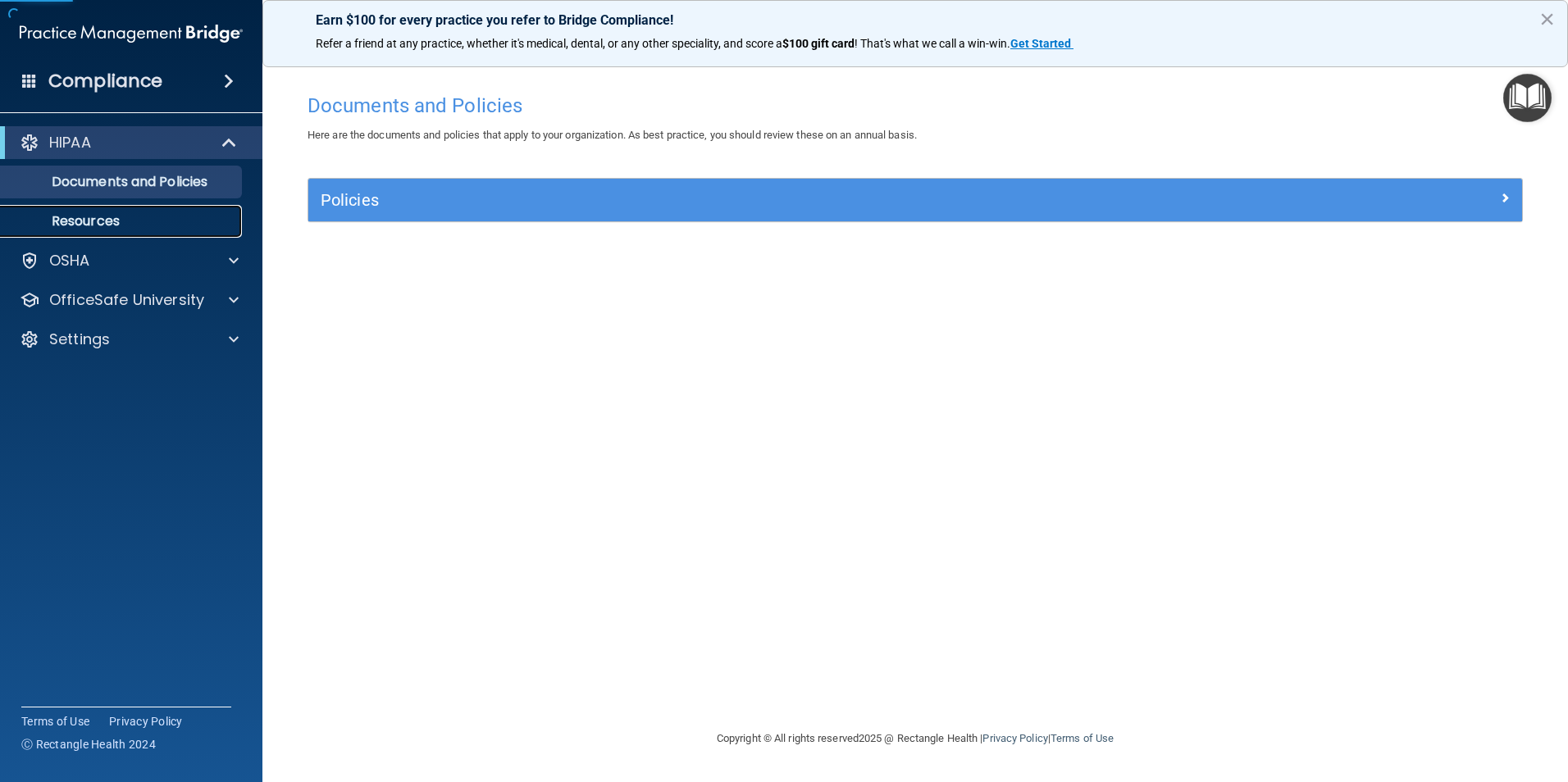
click at [158, 214] on p "Resources" at bounding box center [123, 222] width 224 height 16
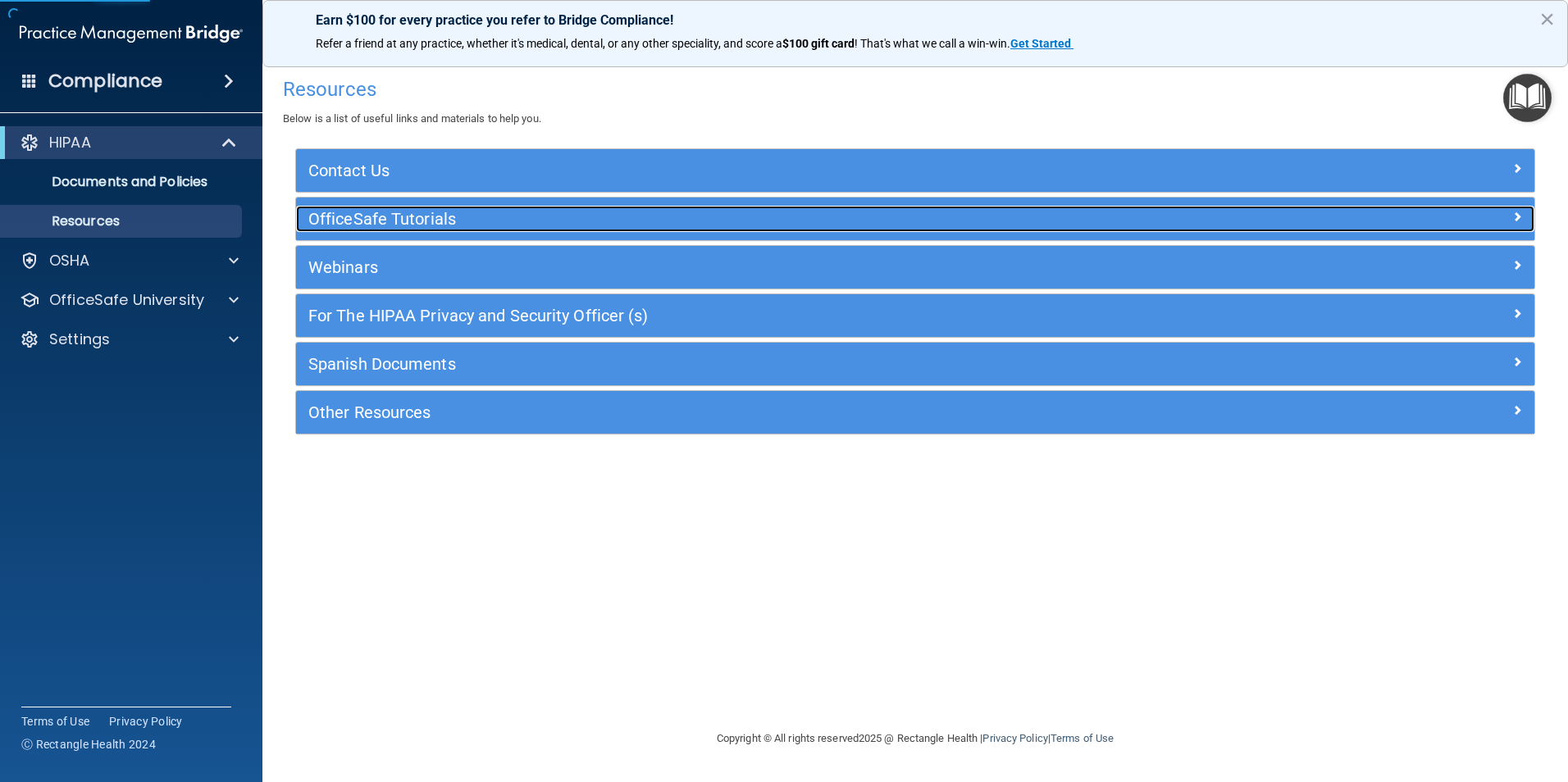
click at [365, 217] on h5 "OfficeSafe Tutorials" at bounding box center [760, 219] width 904 height 18
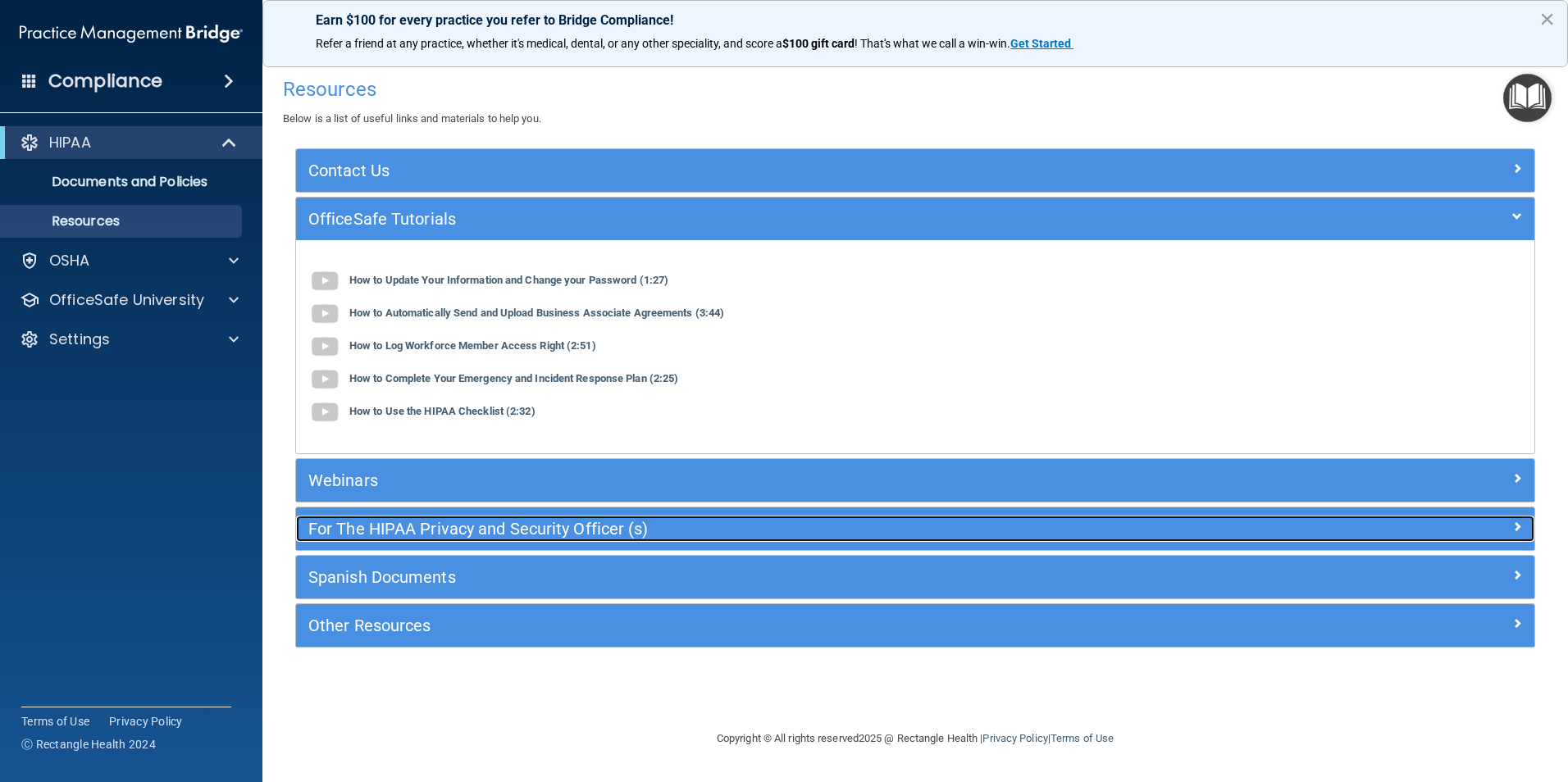
click at [411, 526] on h5 "For The HIPAA Privacy and Security Officer (s)" at bounding box center [760, 529] width 904 height 18
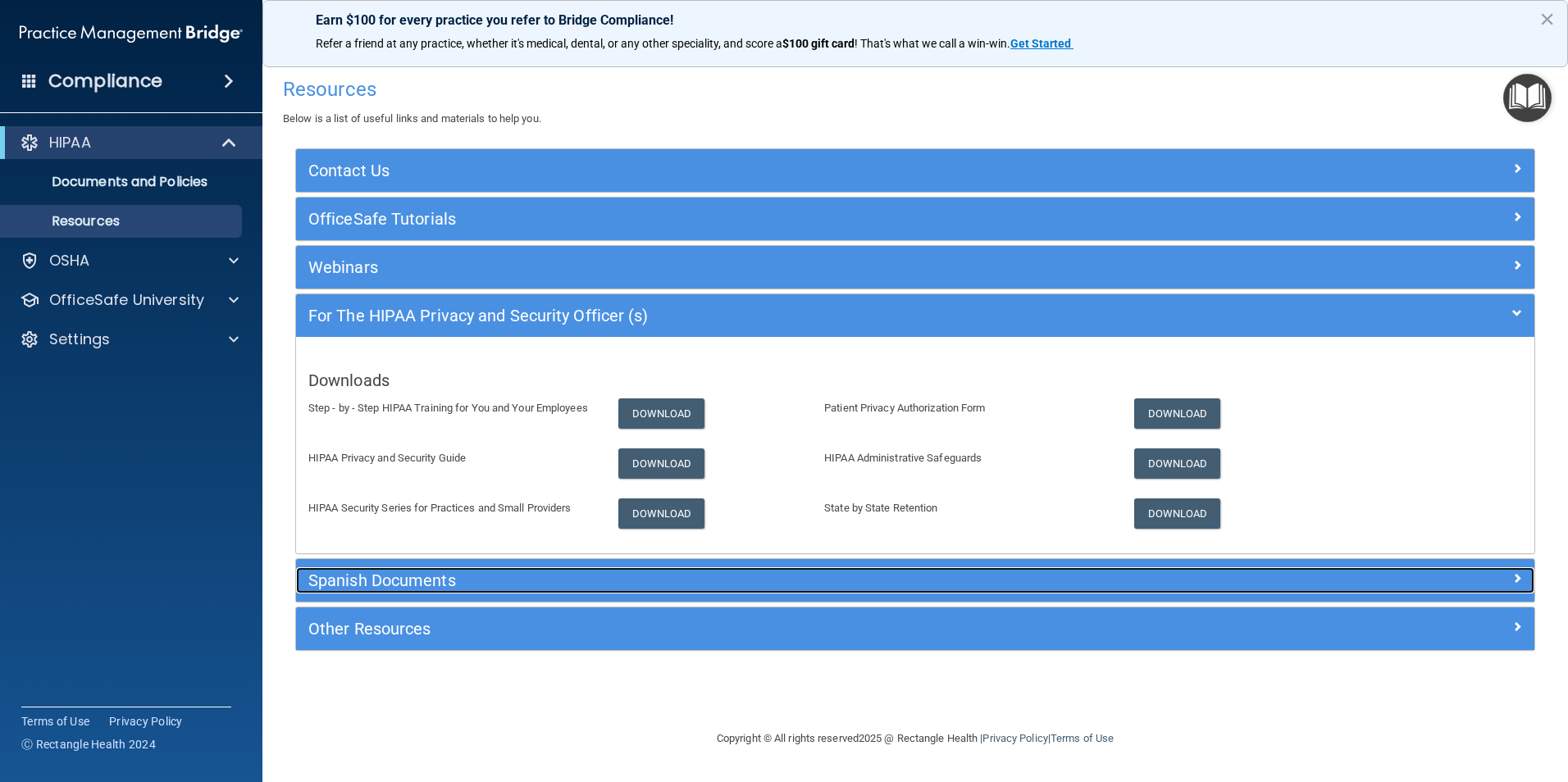
click at [405, 588] on h5 "Spanish Documents" at bounding box center [760, 580] width 904 height 18
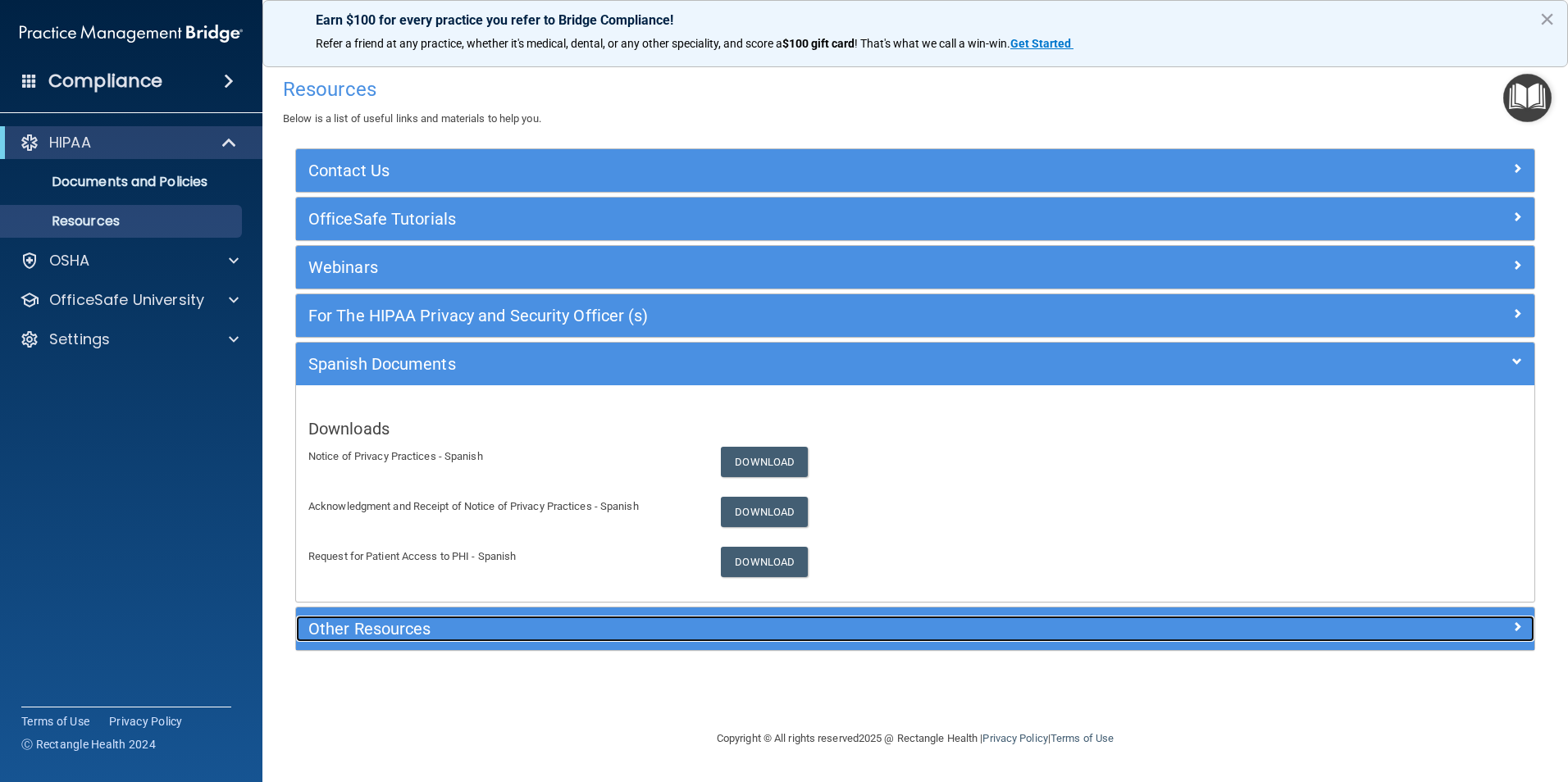
click at [406, 630] on h5 "Other Resources" at bounding box center [760, 629] width 904 height 18
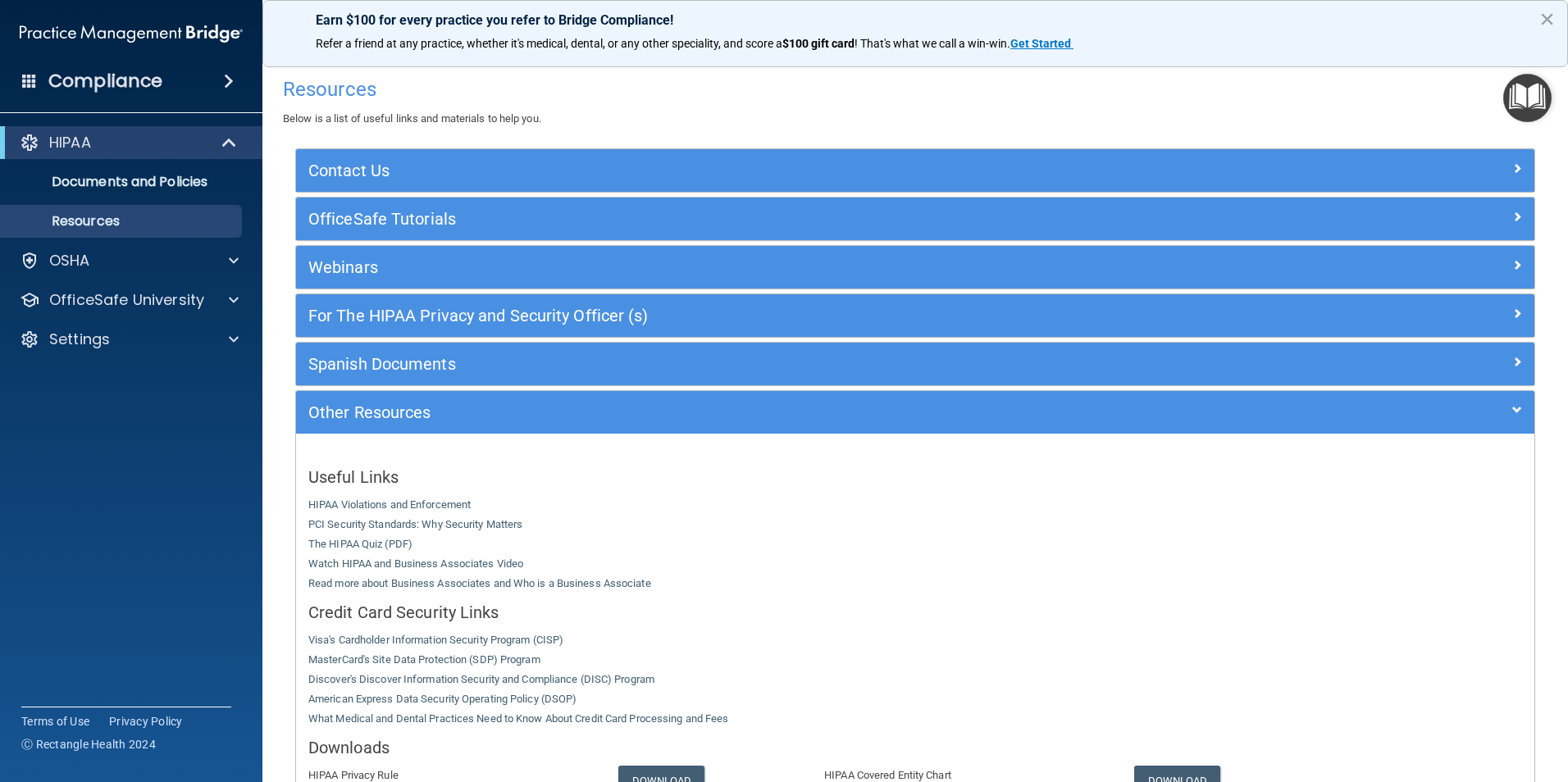
click at [224, 81] on span at bounding box center [229, 82] width 10 height 20
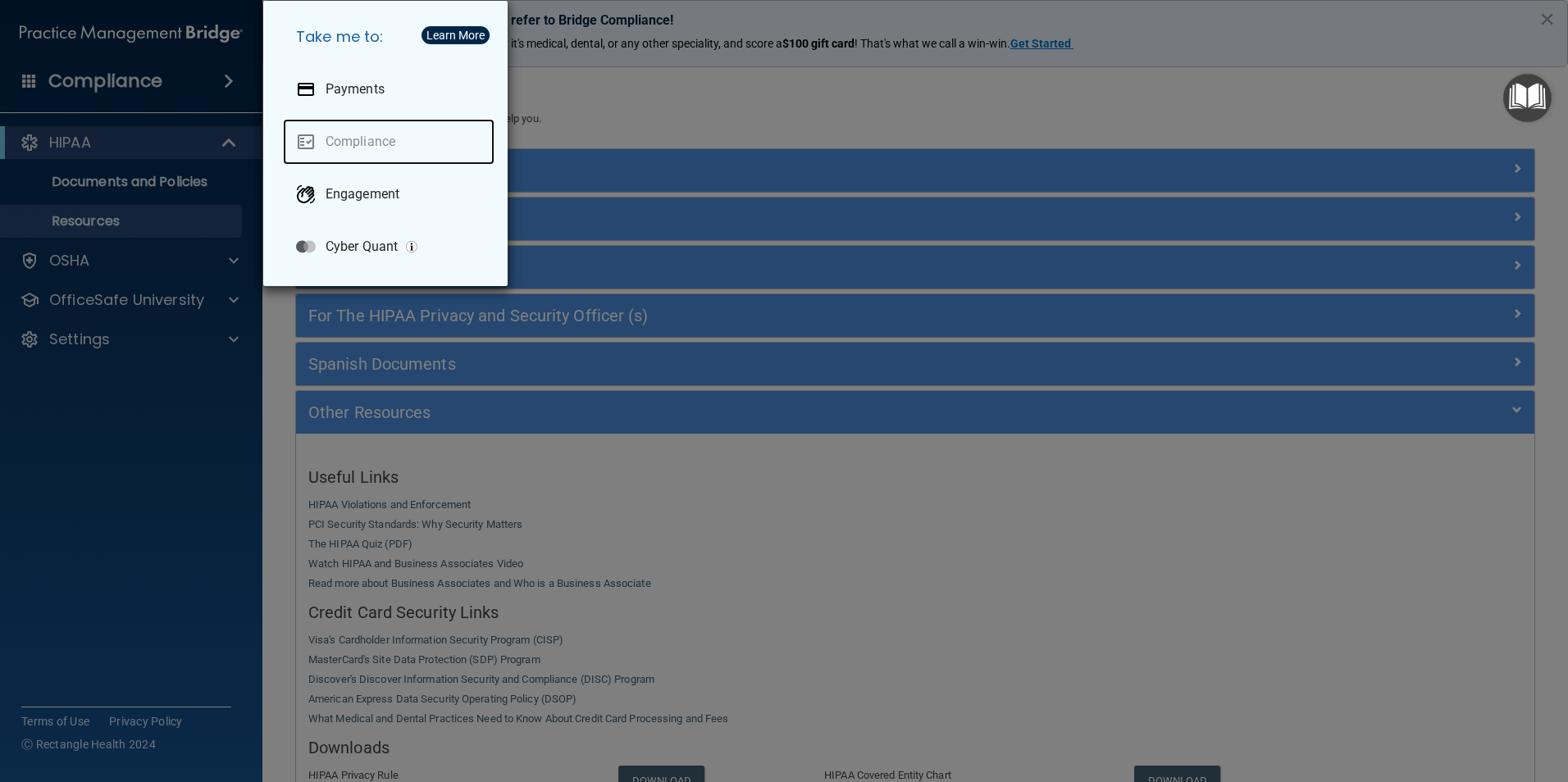
click at [351, 135] on link "Compliance" at bounding box center [388, 142] width 212 height 46
click at [168, 411] on div "Take me to: Payments Compliance Engagement Cyber Quant" at bounding box center [784, 391] width 1568 height 782
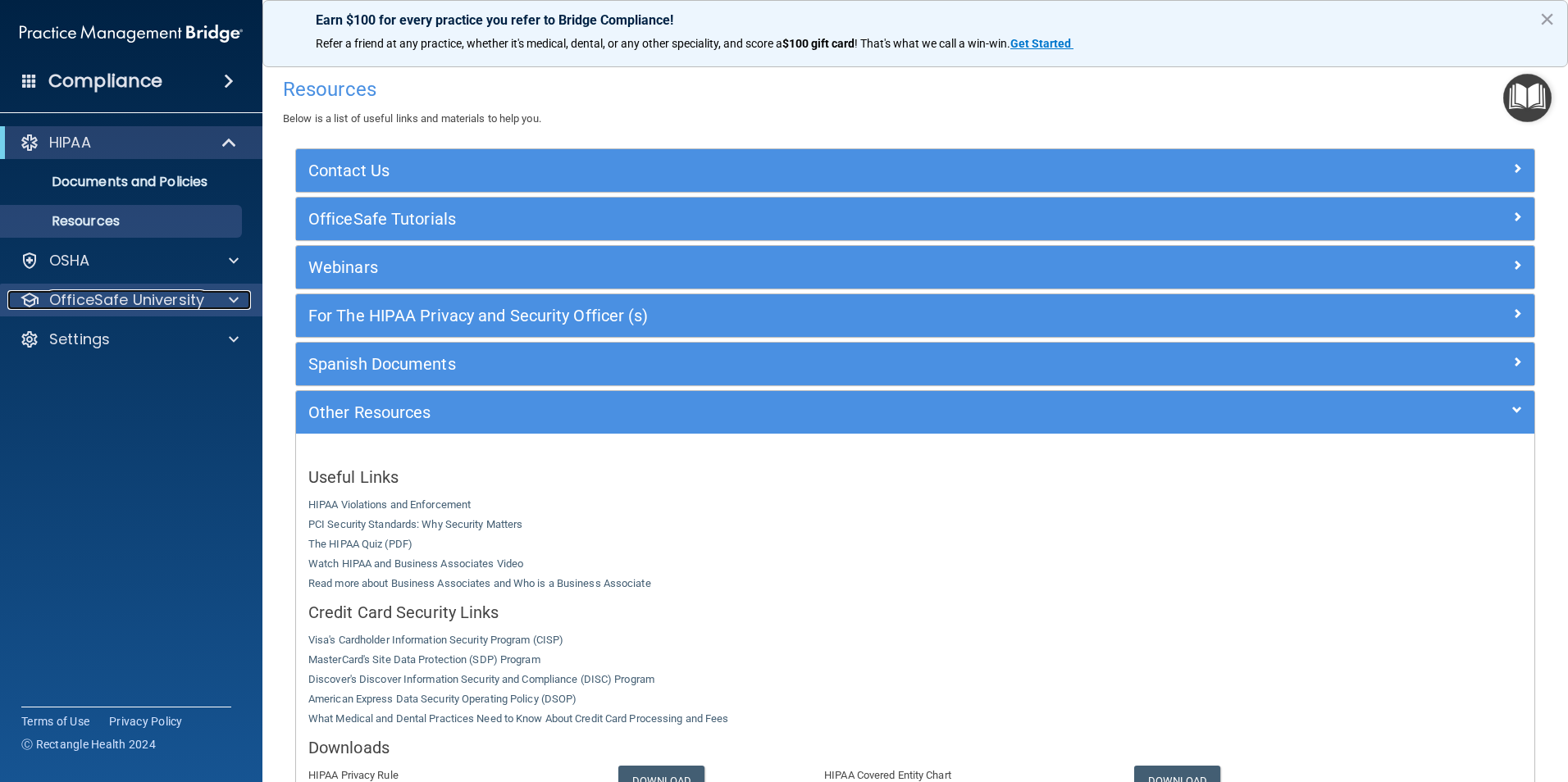
click at [231, 300] on span at bounding box center [234, 300] width 10 height 20
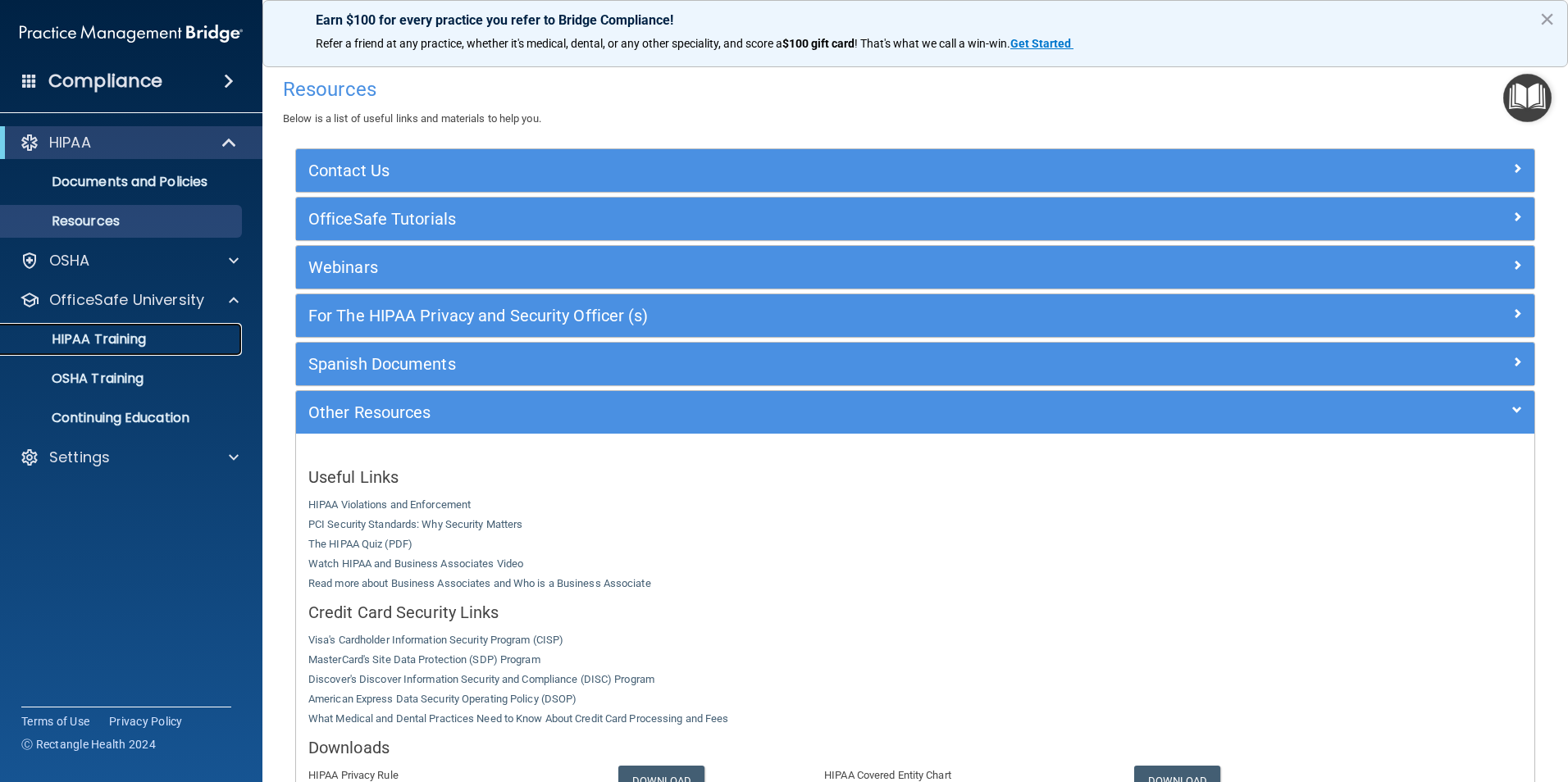
click at [139, 339] on p "HIPAA Training" at bounding box center [78, 339] width 135 height 16
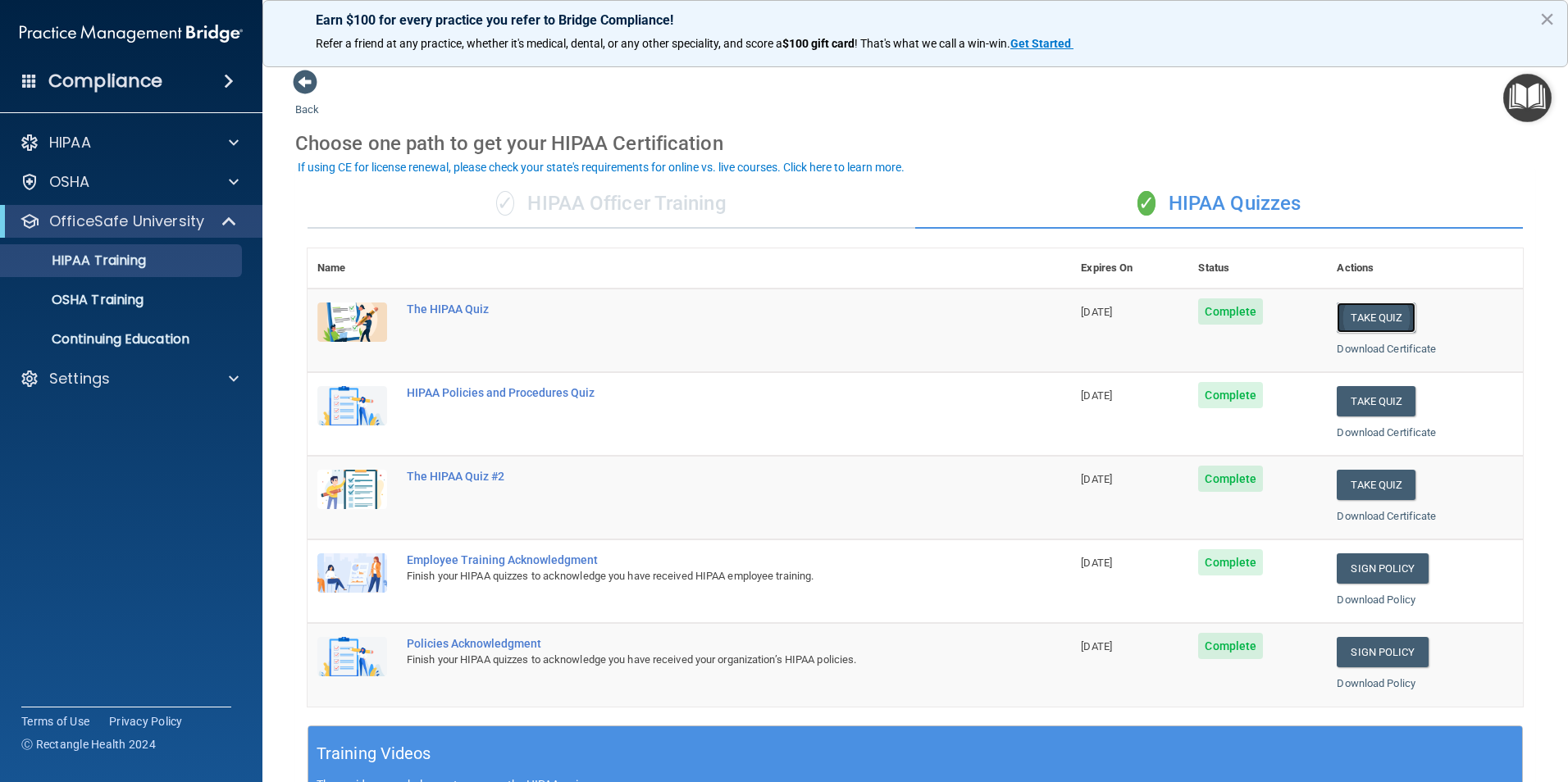
click at [1365, 310] on button "Take Quiz" at bounding box center [1375, 317] width 78 height 30
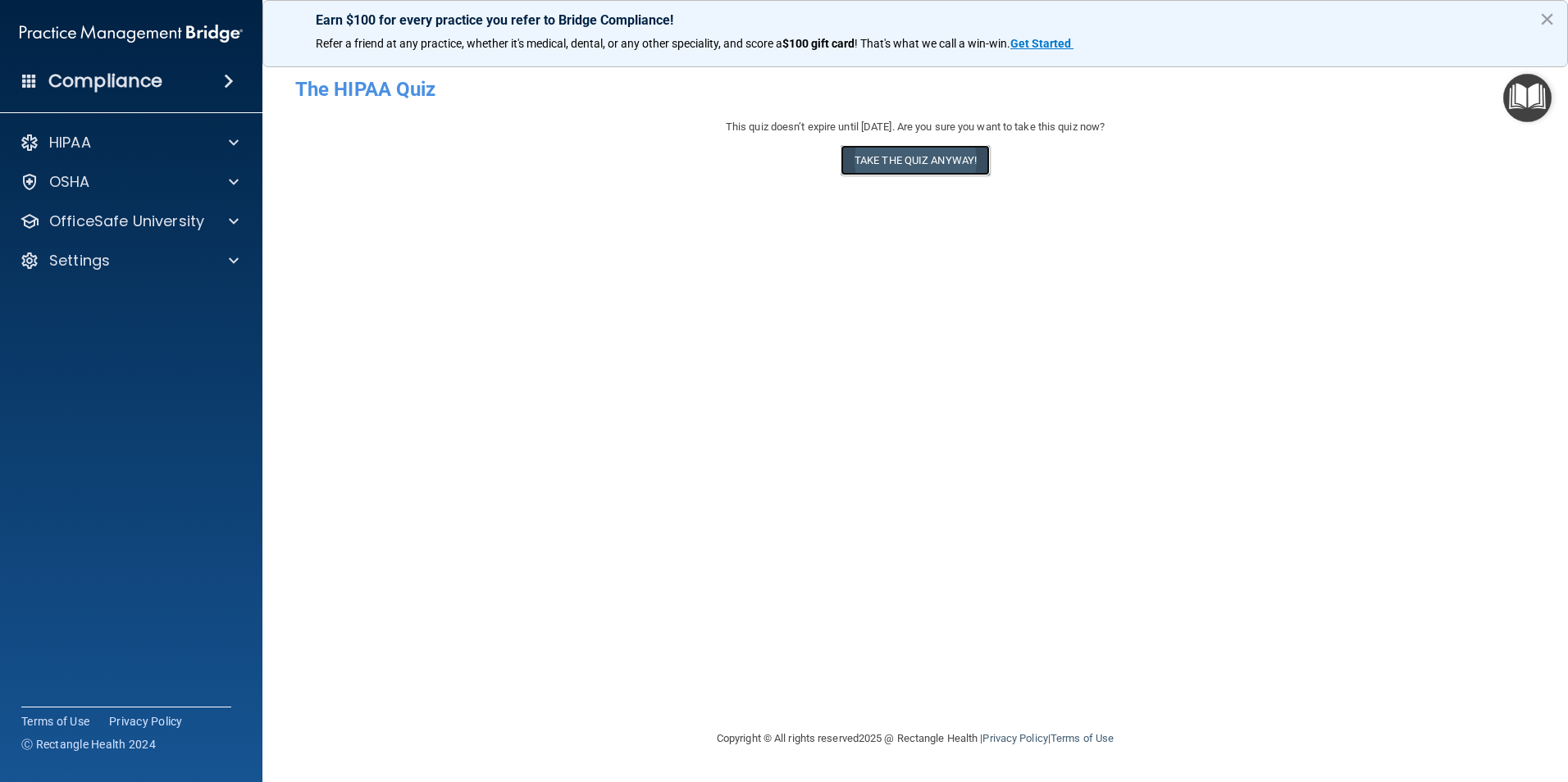
click at [974, 166] on button "Take the quiz anyway!" at bounding box center [915, 160] width 149 height 30
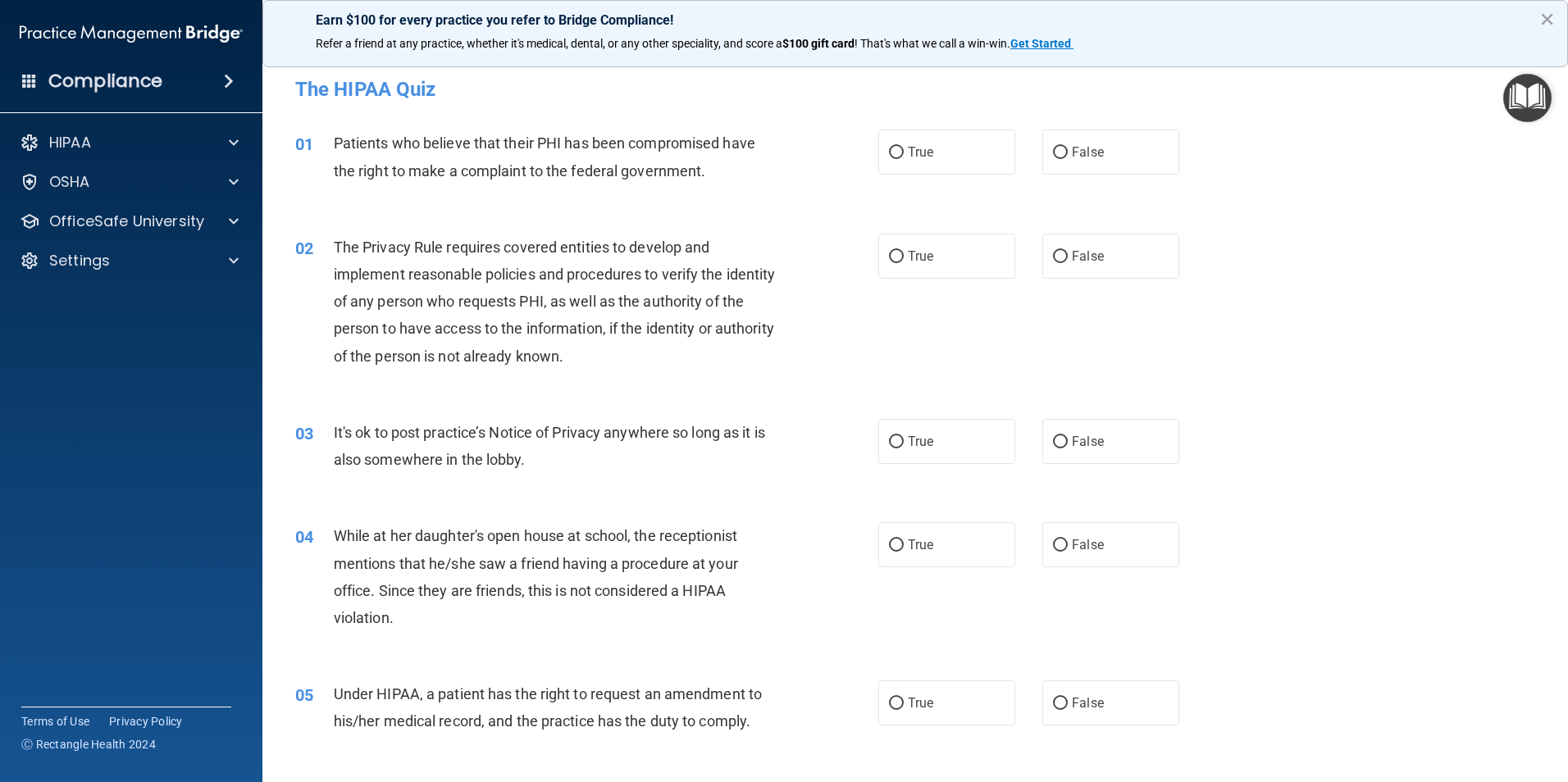
click at [974, 166] on label "True" at bounding box center [946, 152] width 137 height 45
click at [904, 159] on input "True" at bounding box center [896, 152] width 15 height 12
radio input "true"
click at [955, 265] on label "True" at bounding box center [946, 256] width 137 height 45
click at [904, 263] on input "True" at bounding box center [896, 256] width 15 height 12
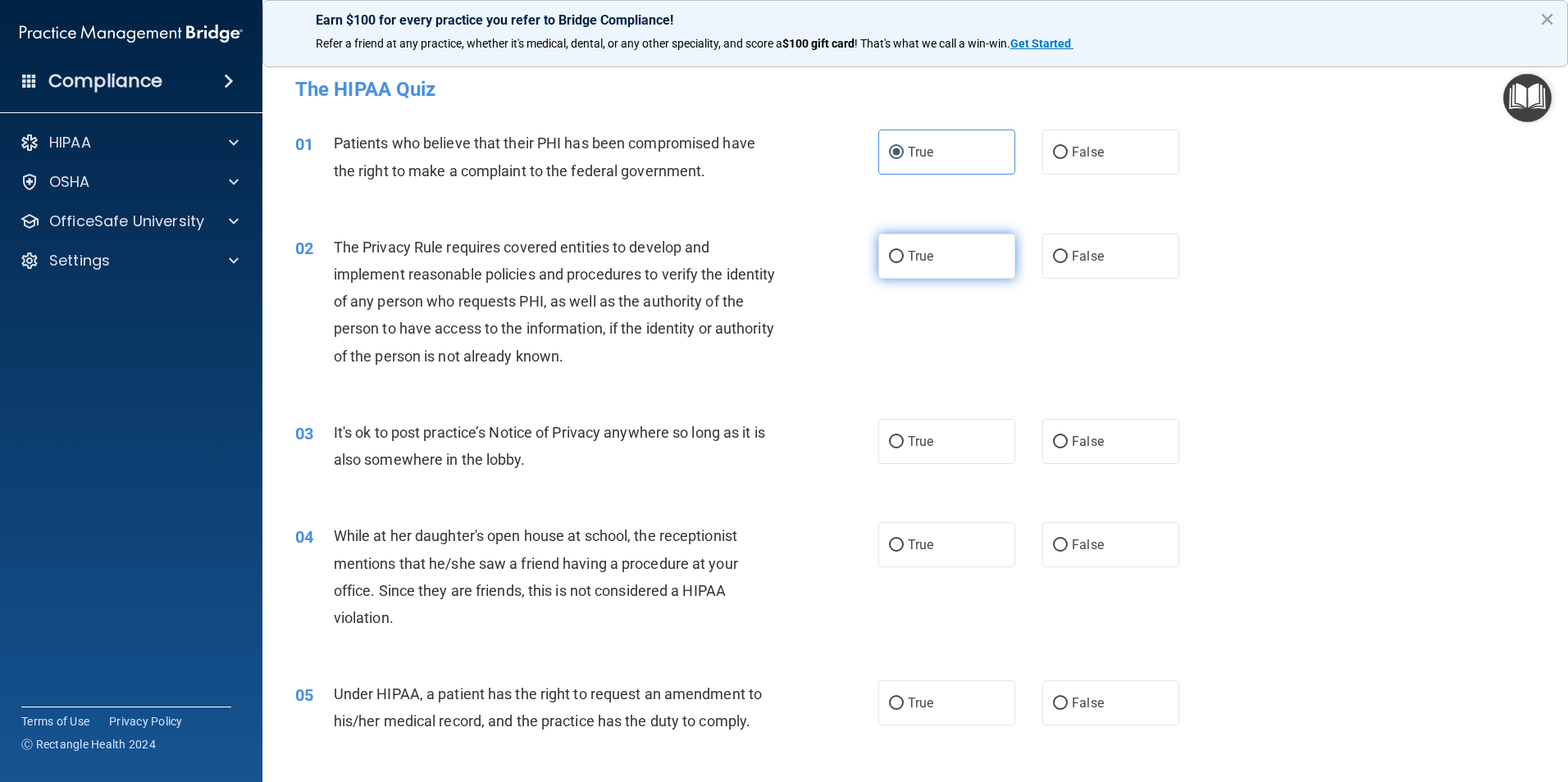
radio input "true"
click at [911, 453] on label "True" at bounding box center [946, 441] width 137 height 45
click at [904, 448] on input "True" at bounding box center [896, 442] width 15 height 12
radio input "true"
click at [888, 563] on label "True" at bounding box center [946, 545] width 137 height 45
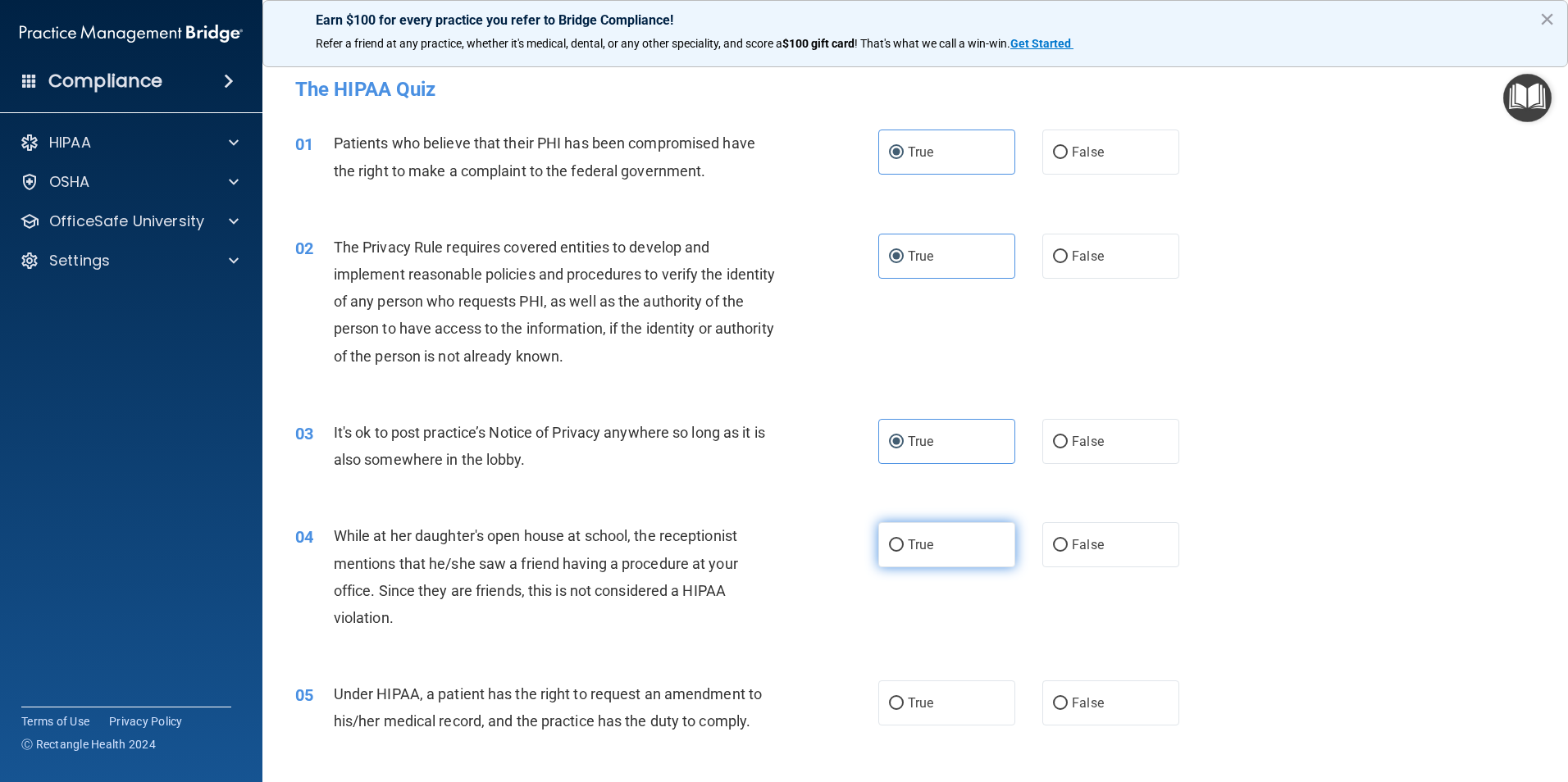
click at [889, 551] on input "True" at bounding box center [896, 546] width 15 height 12
radio input "true"
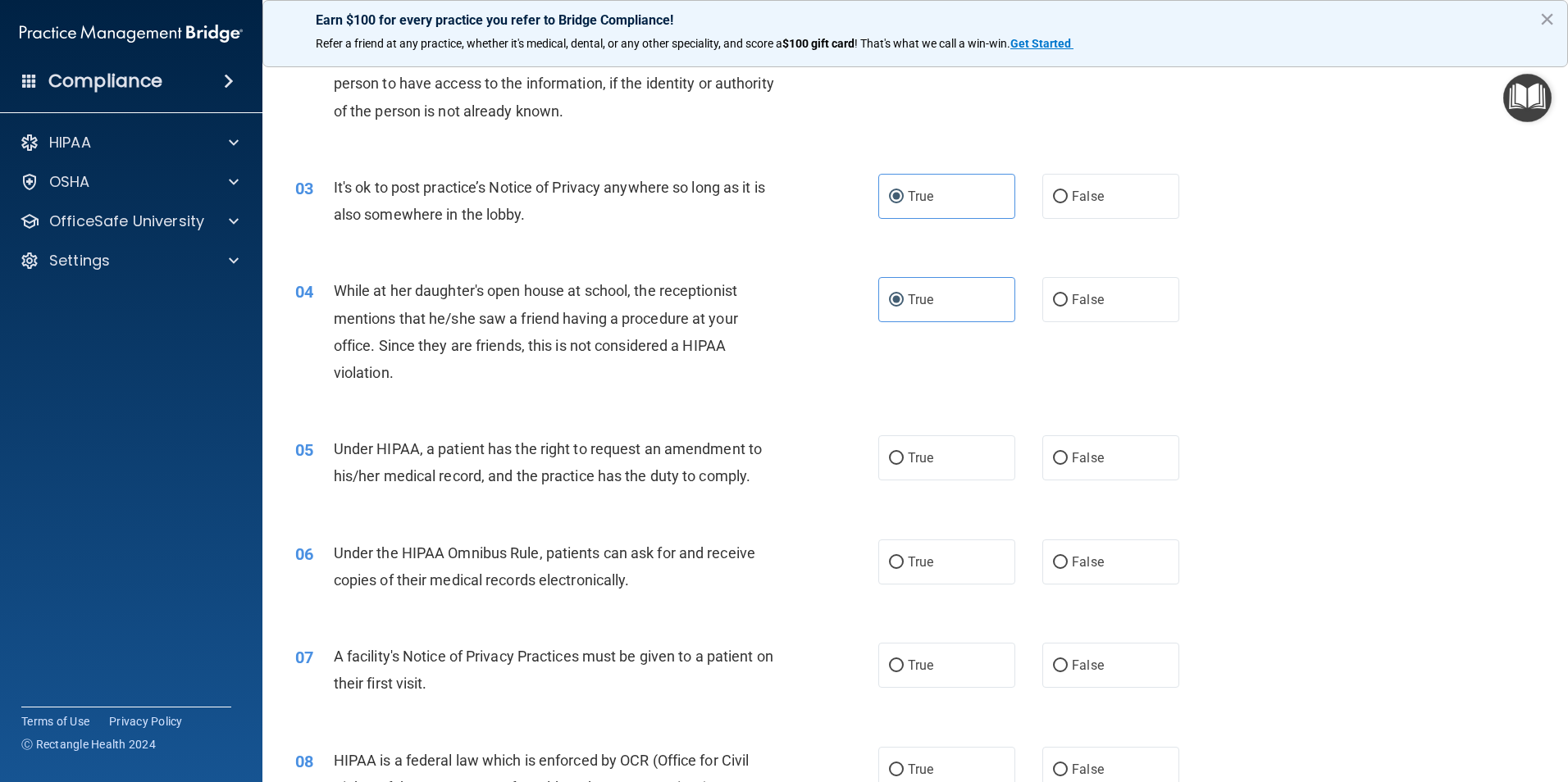
scroll to position [246, 0]
click at [925, 445] on label "True" at bounding box center [946, 457] width 137 height 45
click at [904, 452] on input "True" at bounding box center [896, 457] width 15 height 12
radio input "true"
click at [916, 547] on label "True" at bounding box center [946, 561] width 137 height 45
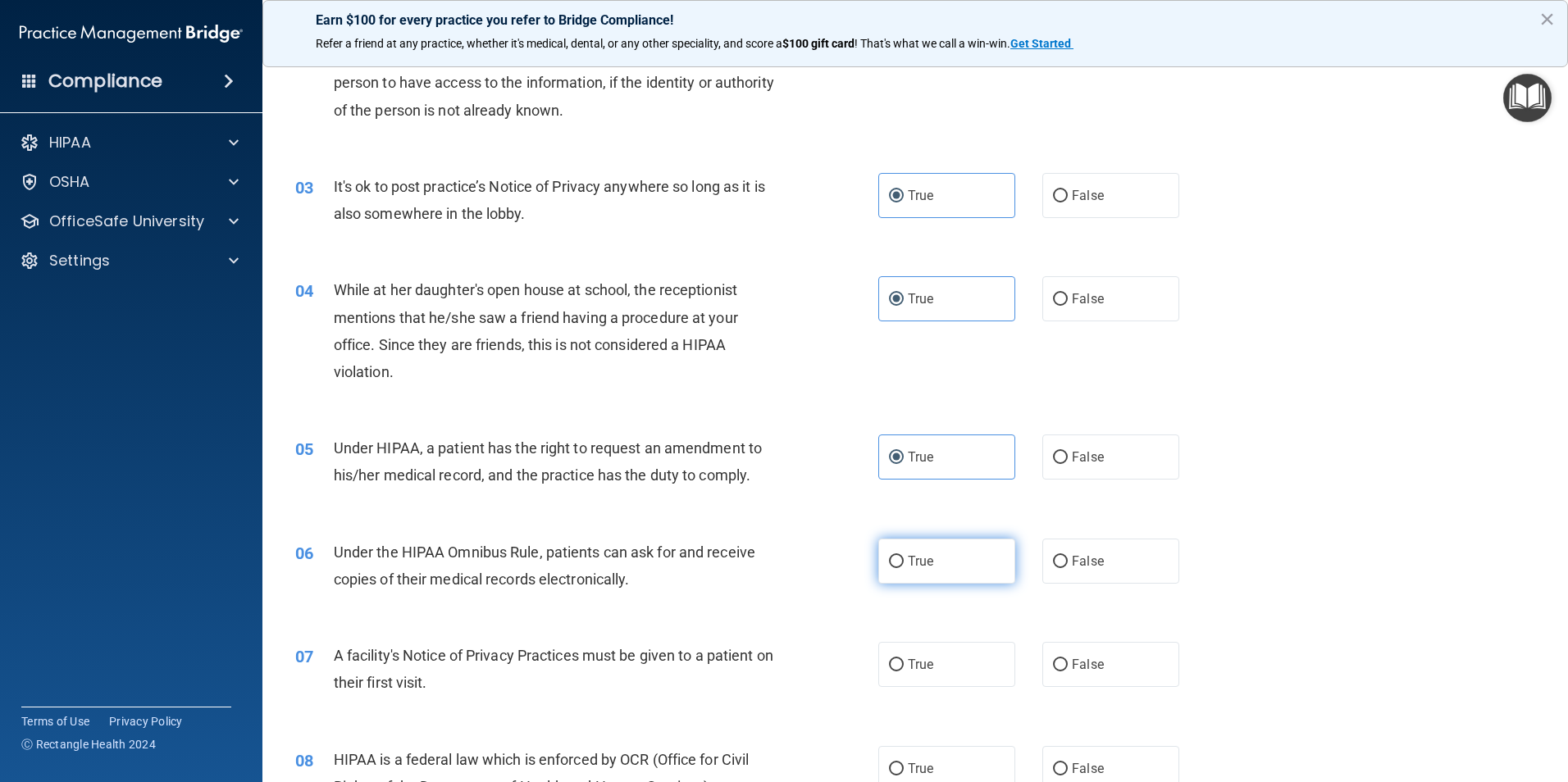
click at [904, 555] on input "True" at bounding box center [896, 561] width 15 height 12
radio input "true"
click at [921, 659] on span "True" at bounding box center [920, 664] width 26 height 16
click at [904, 659] on input "True" at bounding box center [896, 665] width 15 height 12
radio input "true"
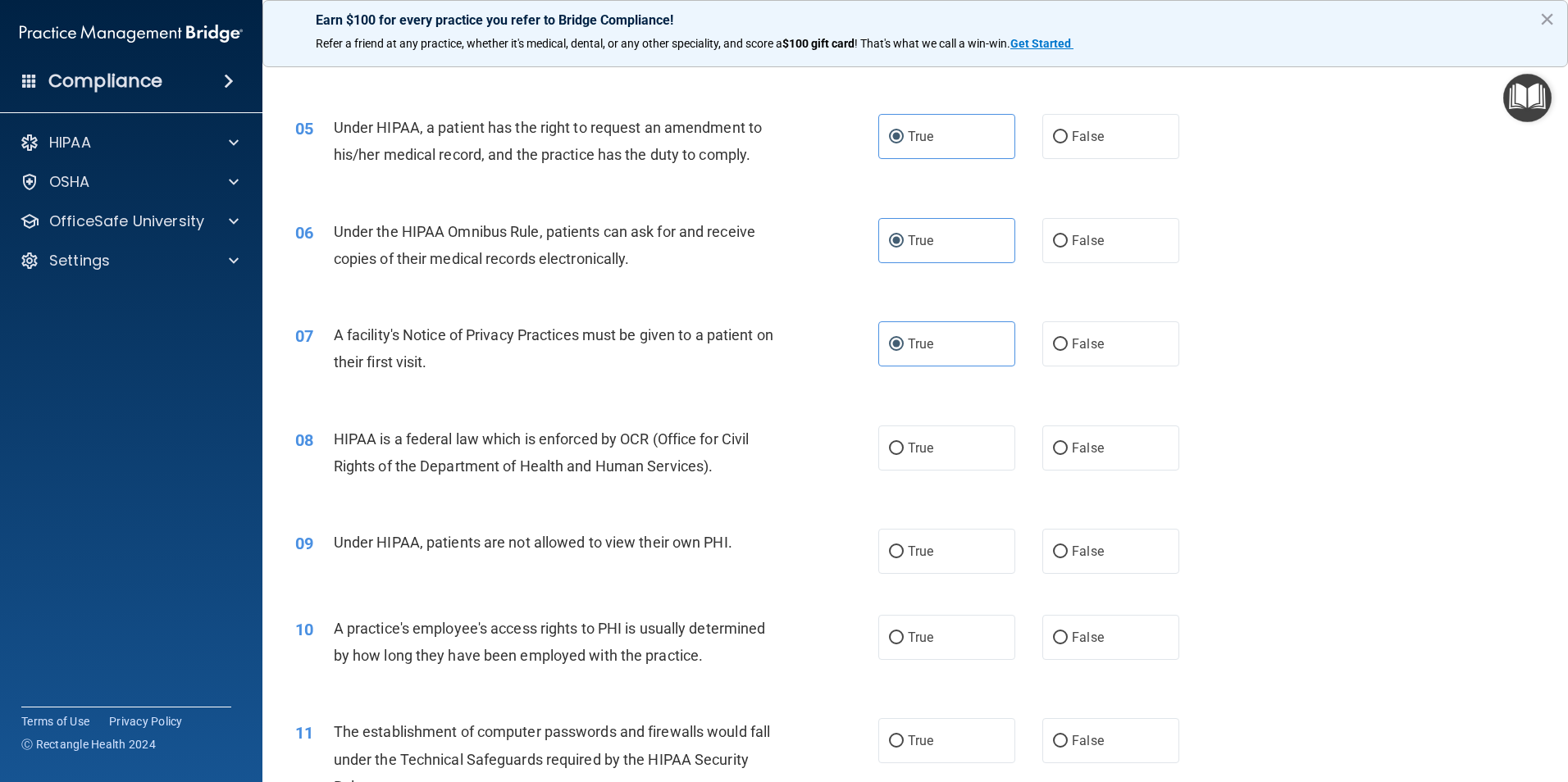
scroll to position [574, 0]
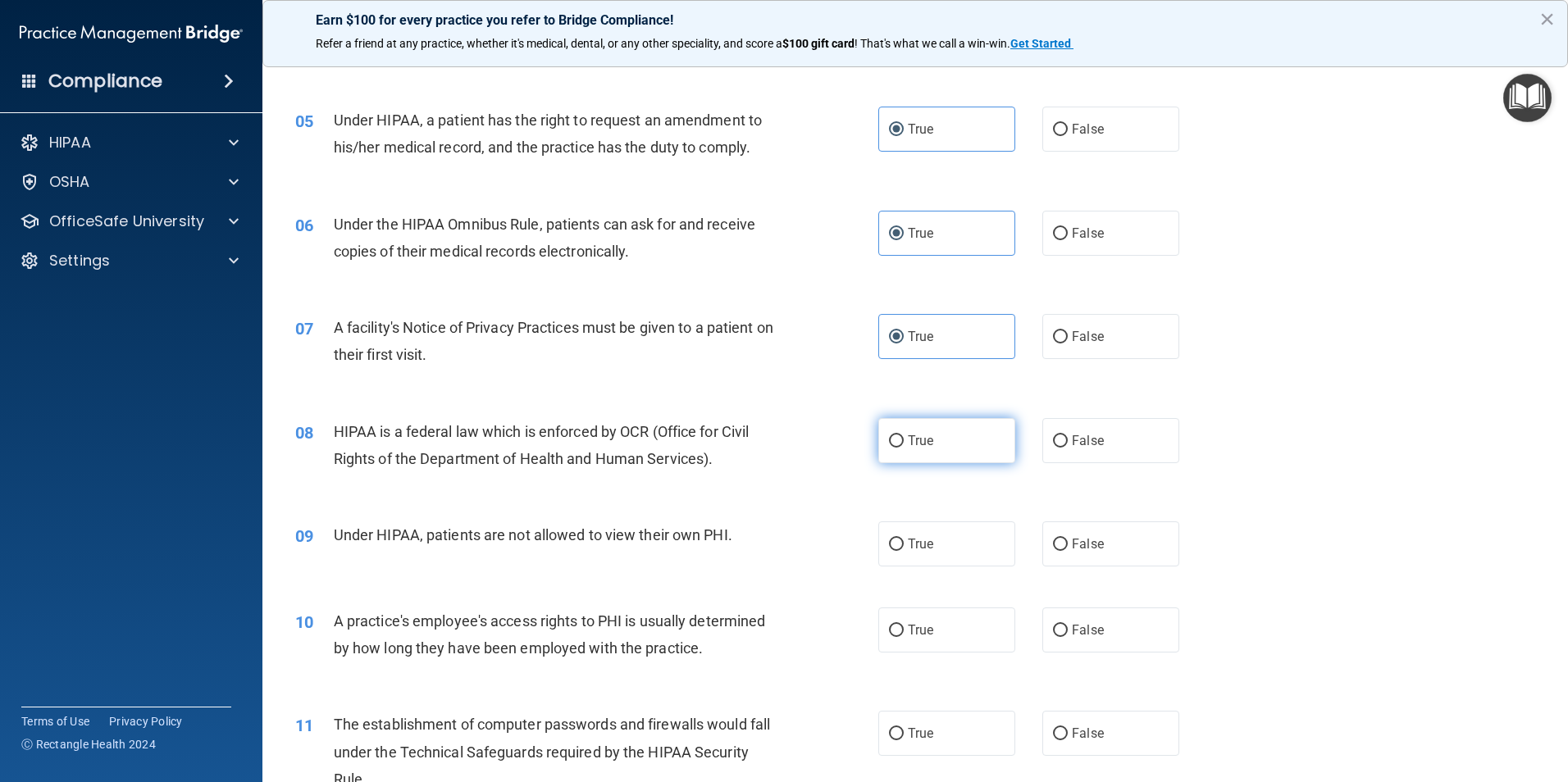
click at [911, 433] on span "True" at bounding box center [920, 440] width 26 height 16
click at [904, 435] on input "True" at bounding box center [896, 441] width 15 height 12
radio input "true"
click at [911, 525] on label "True" at bounding box center [946, 544] width 137 height 45
click at [904, 539] on input "True" at bounding box center [896, 545] width 15 height 12
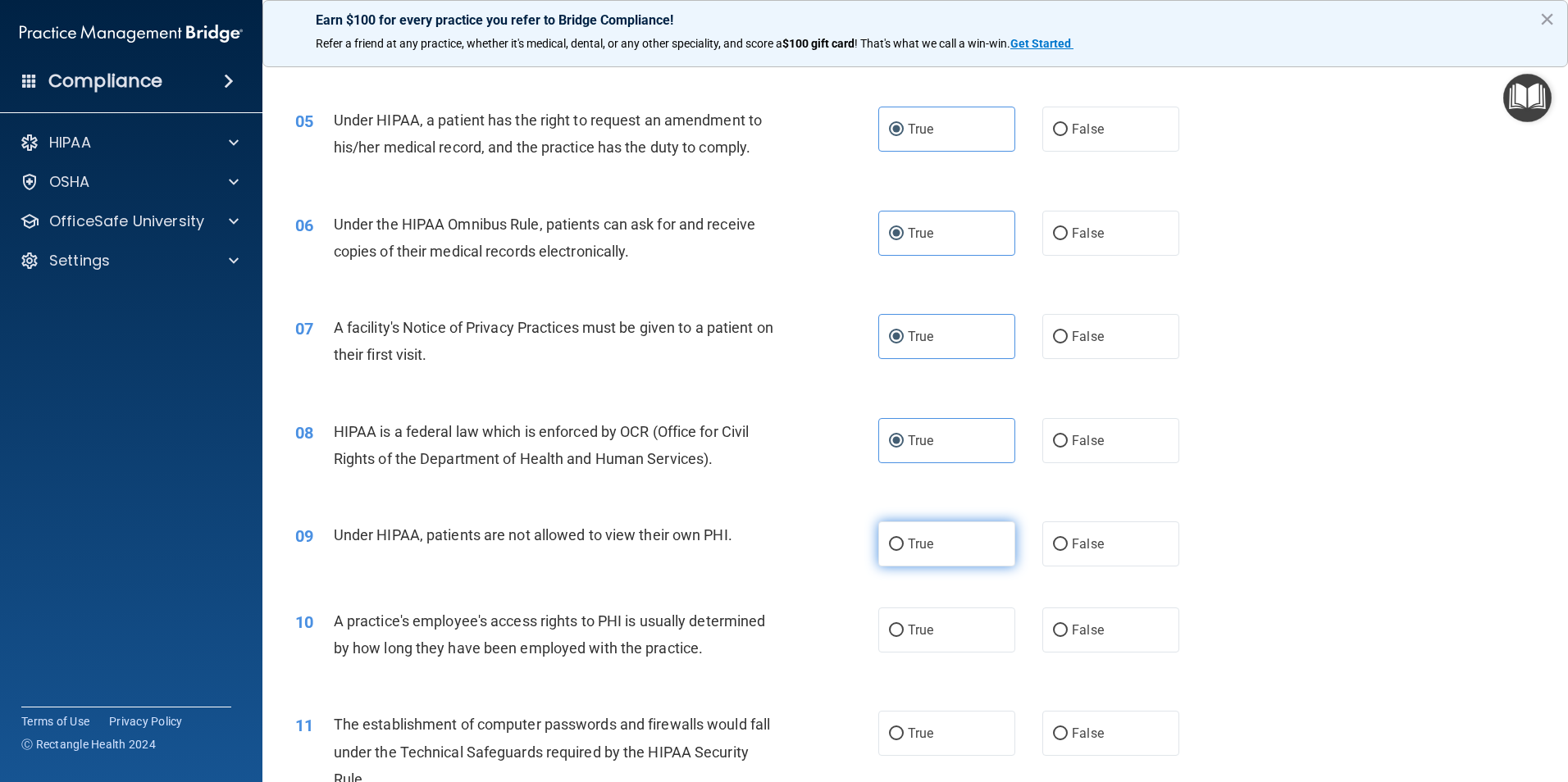
radio input "true"
click at [917, 635] on span "True" at bounding box center [920, 630] width 26 height 16
click at [904, 635] on input "True" at bounding box center [896, 630] width 15 height 12
radio input "true"
click at [926, 724] on label "True" at bounding box center [946, 733] width 137 height 45
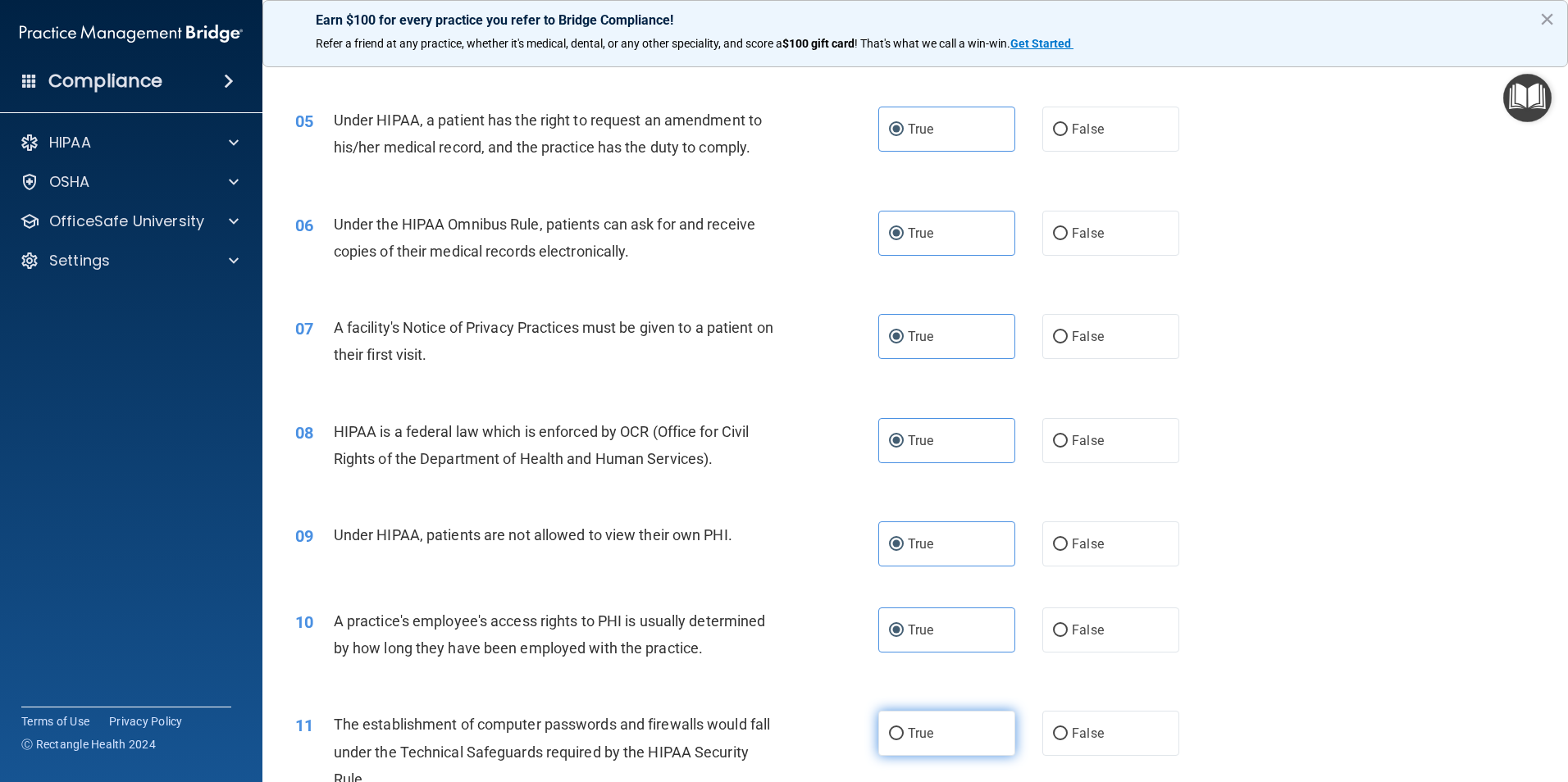
click at [904, 728] on input "True" at bounding box center [896, 733] width 15 height 12
radio input "true"
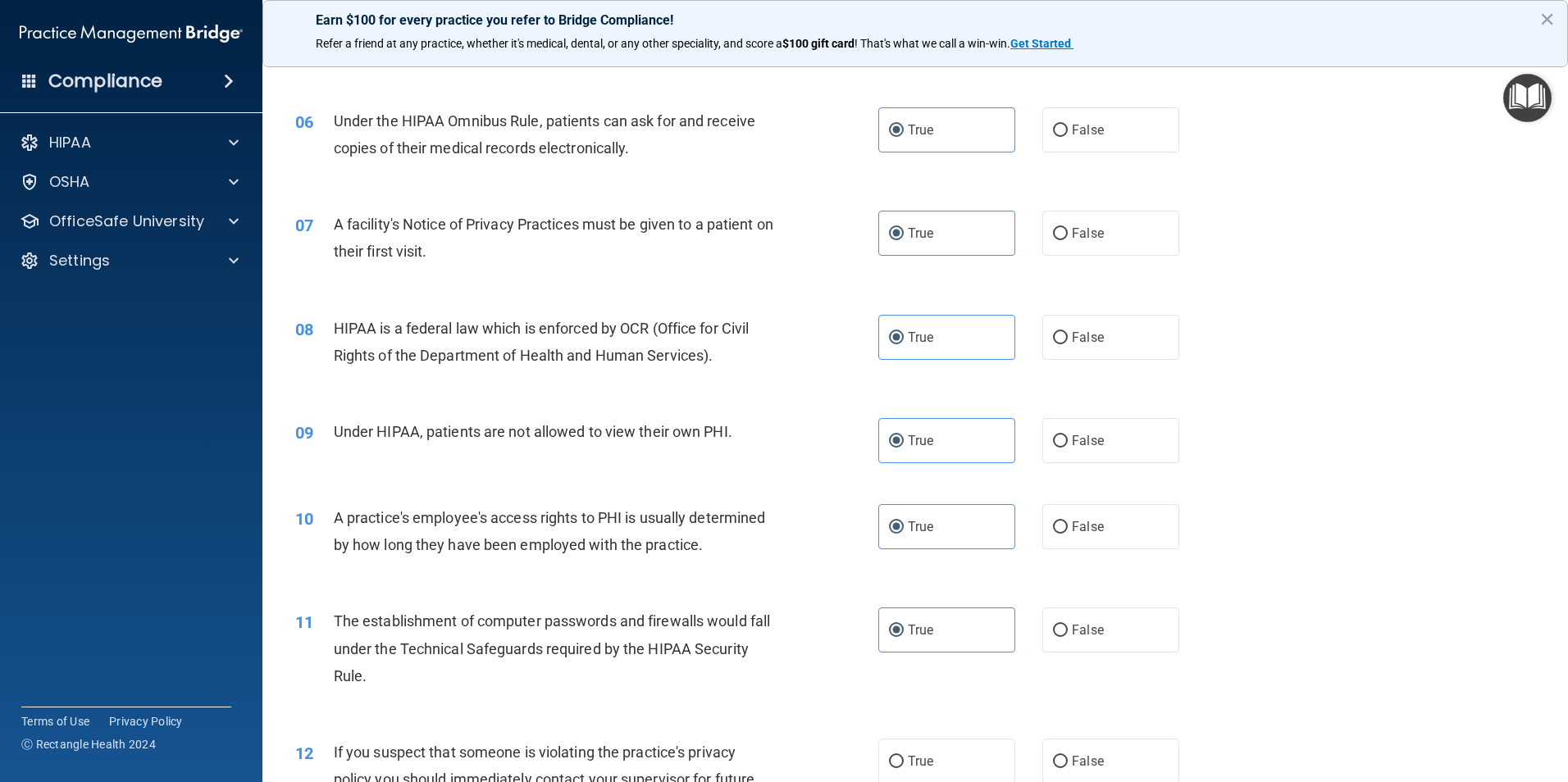
scroll to position [984, 0]
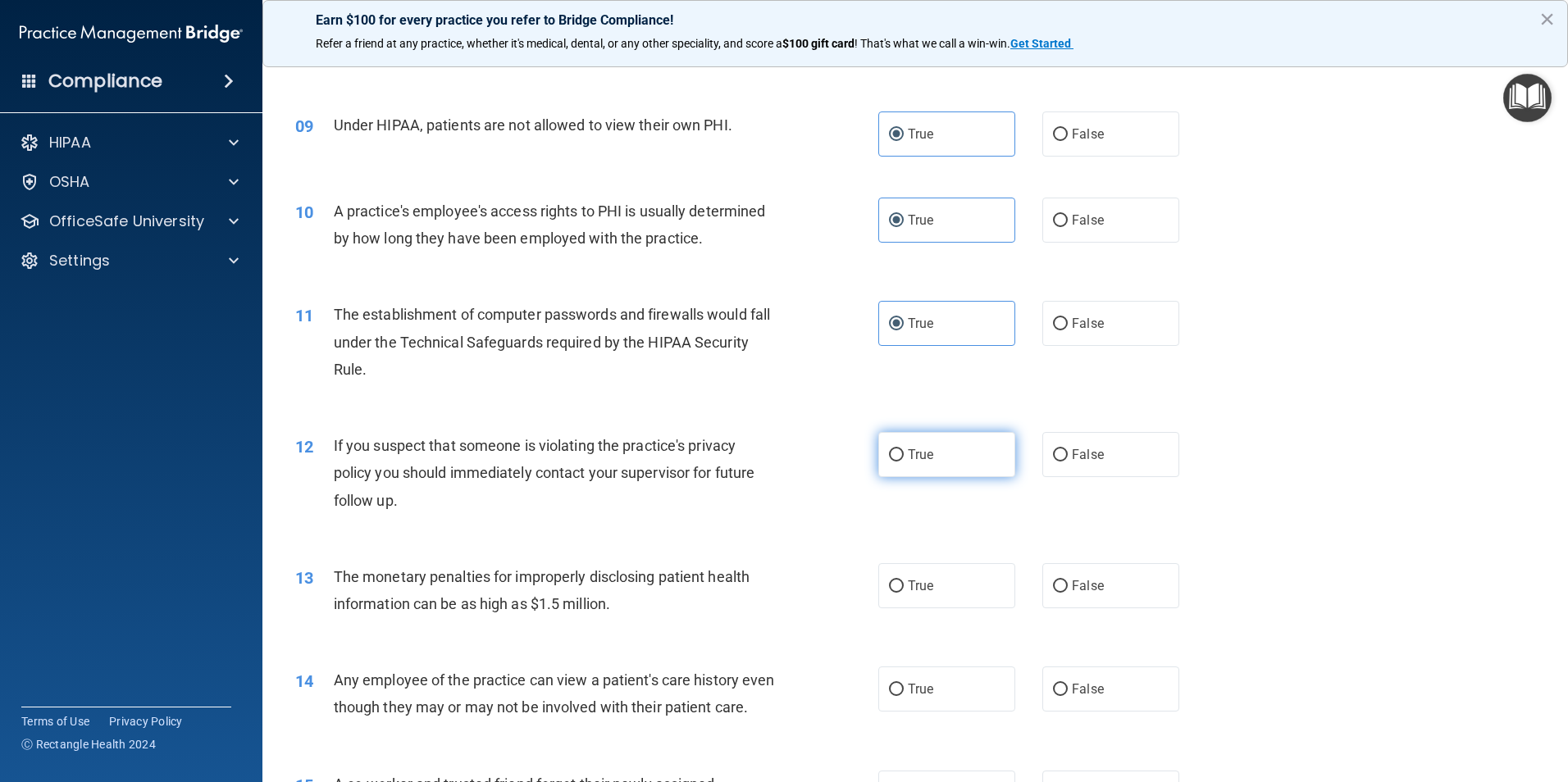
click at [915, 471] on label "True" at bounding box center [946, 454] width 137 height 45
click at [904, 461] on input "True" at bounding box center [896, 455] width 15 height 12
radio input "true"
click at [918, 616] on div "13 The monetary penalties for improperly disclosing patient health information …" at bounding box center [915, 594] width 1265 height 103
click at [922, 601] on label "True" at bounding box center [946, 585] width 137 height 45
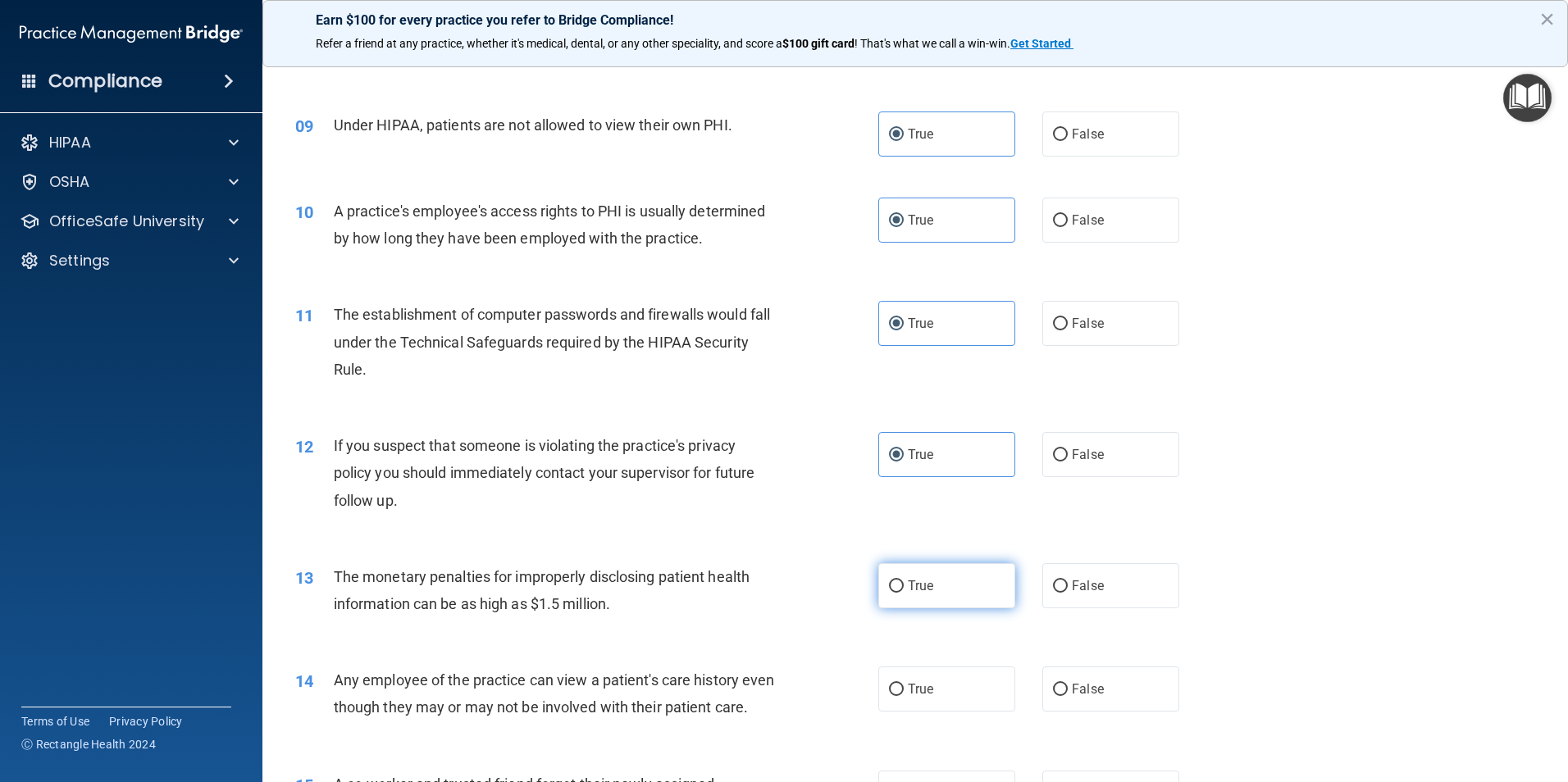
click at [904, 592] on input "True" at bounding box center [896, 586] width 15 height 12
radio input "true"
drag, startPoint x: 927, startPoint y: 675, endPoint x: 908, endPoint y: 667, distance: 20.6
click at [929, 676] on label "True" at bounding box center [946, 689] width 137 height 45
click at [904, 684] on input "True" at bounding box center [896, 690] width 15 height 12
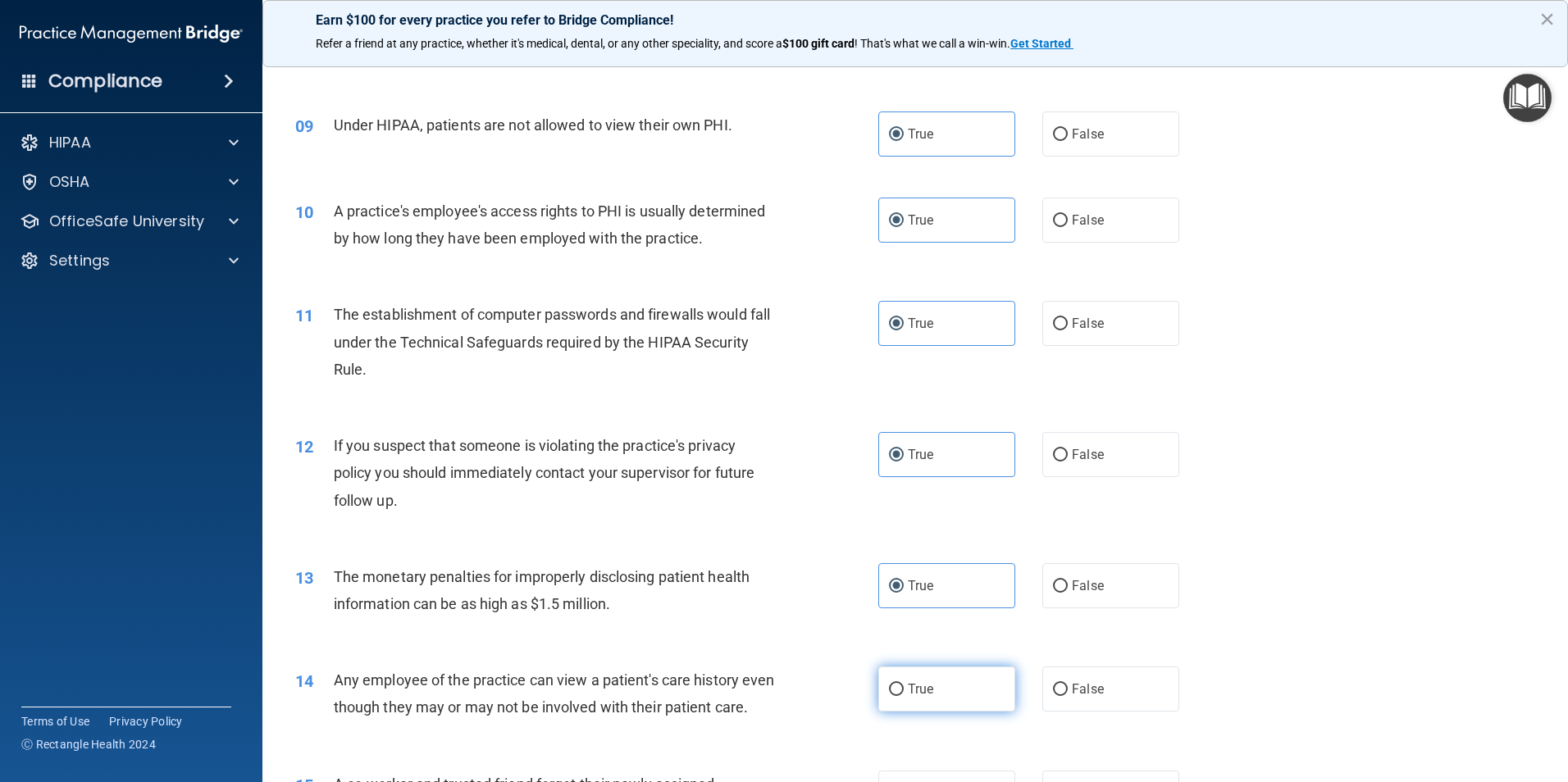
radio input "true"
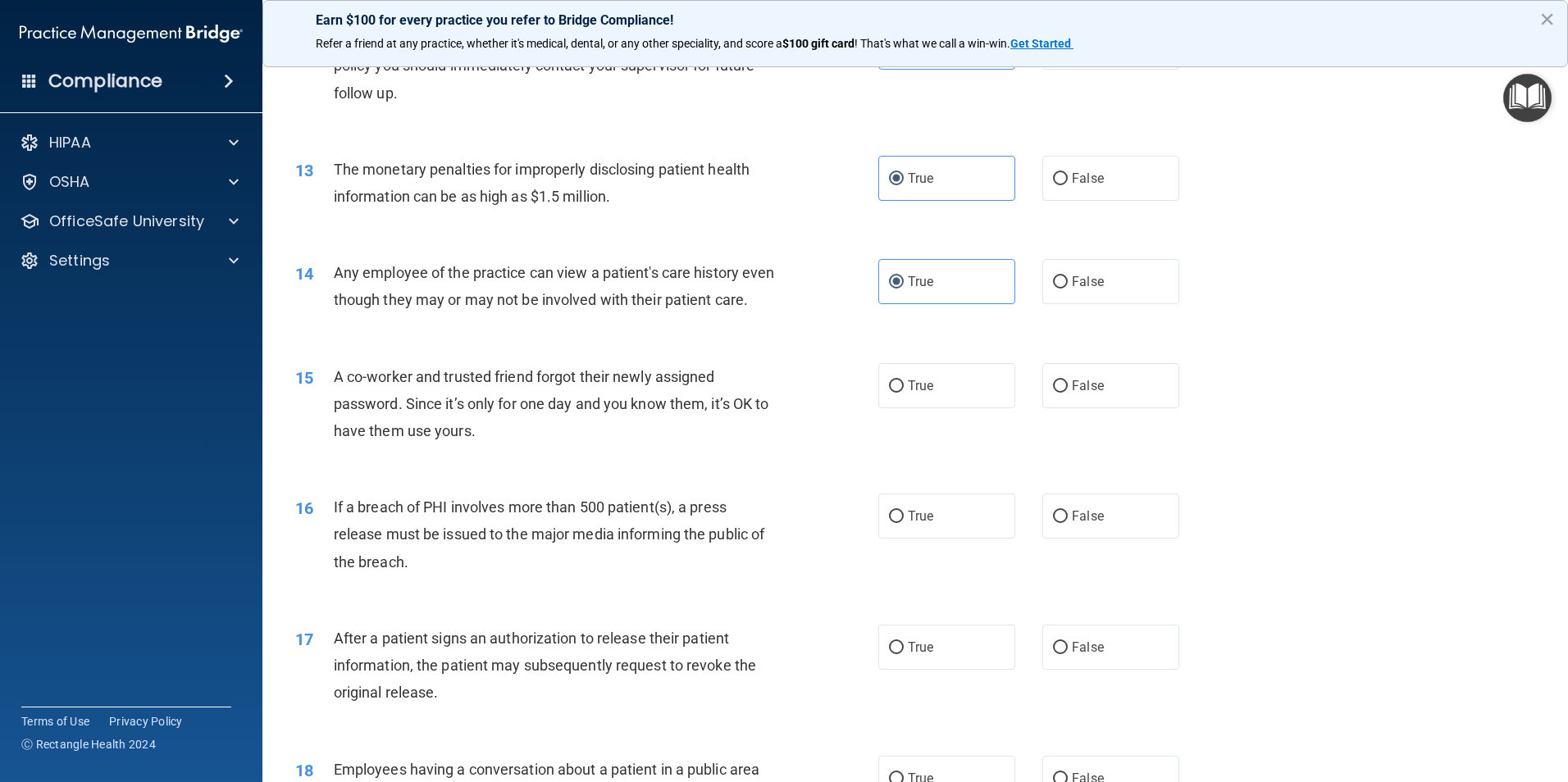
scroll to position [1393, 0]
click at [908, 391] on span "True" at bounding box center [920, 383] width 26 height 16
click at [904, 391] on input "True" at bounding box center [896, 384] width 15 height 12
radio input "true"
click at [899, 536] on label "True" at bounding box center [946, 513] width 137 height 45
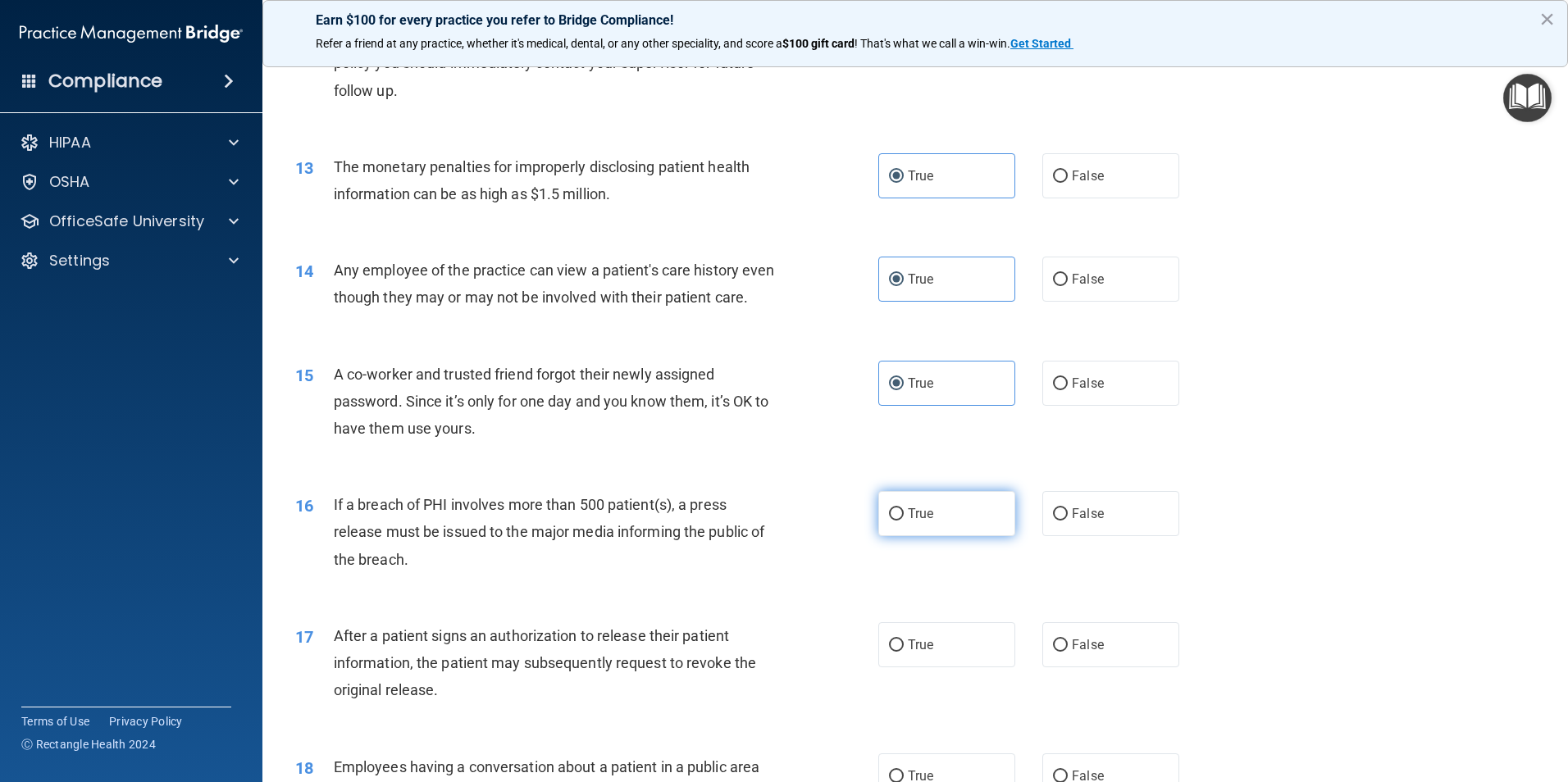
click at [899, 521] on input "True" at bounding box center [896, 514] width 15 height 12
radio input "true"
click at [909, 653] on span "True" at bounding box center [920, 644] width 26 height 16
click at [904, 652] on input "True" at bounding box center [896, 645] width 15 height 12
radio input "true"
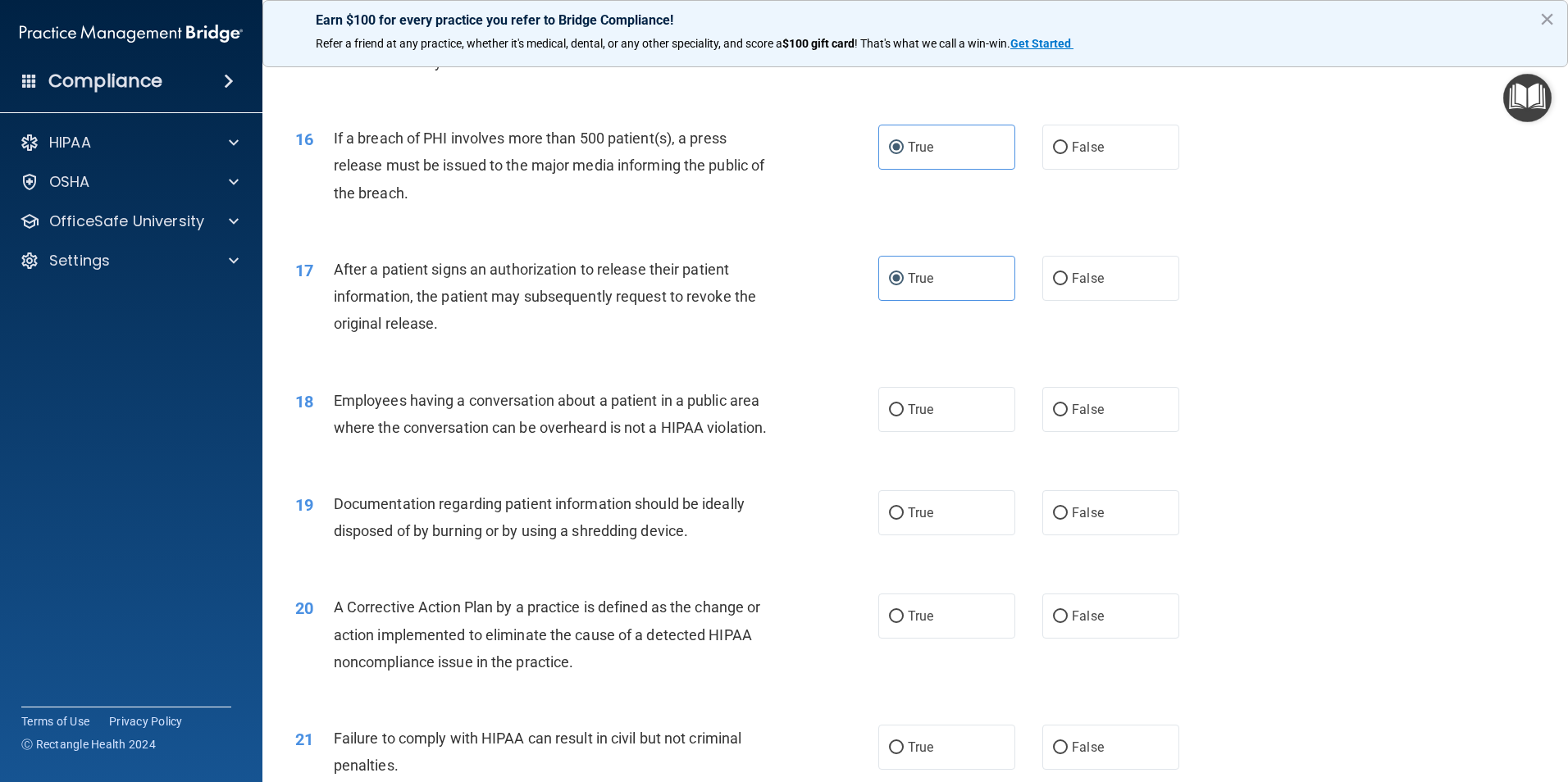
scroll to position [1804, 0]
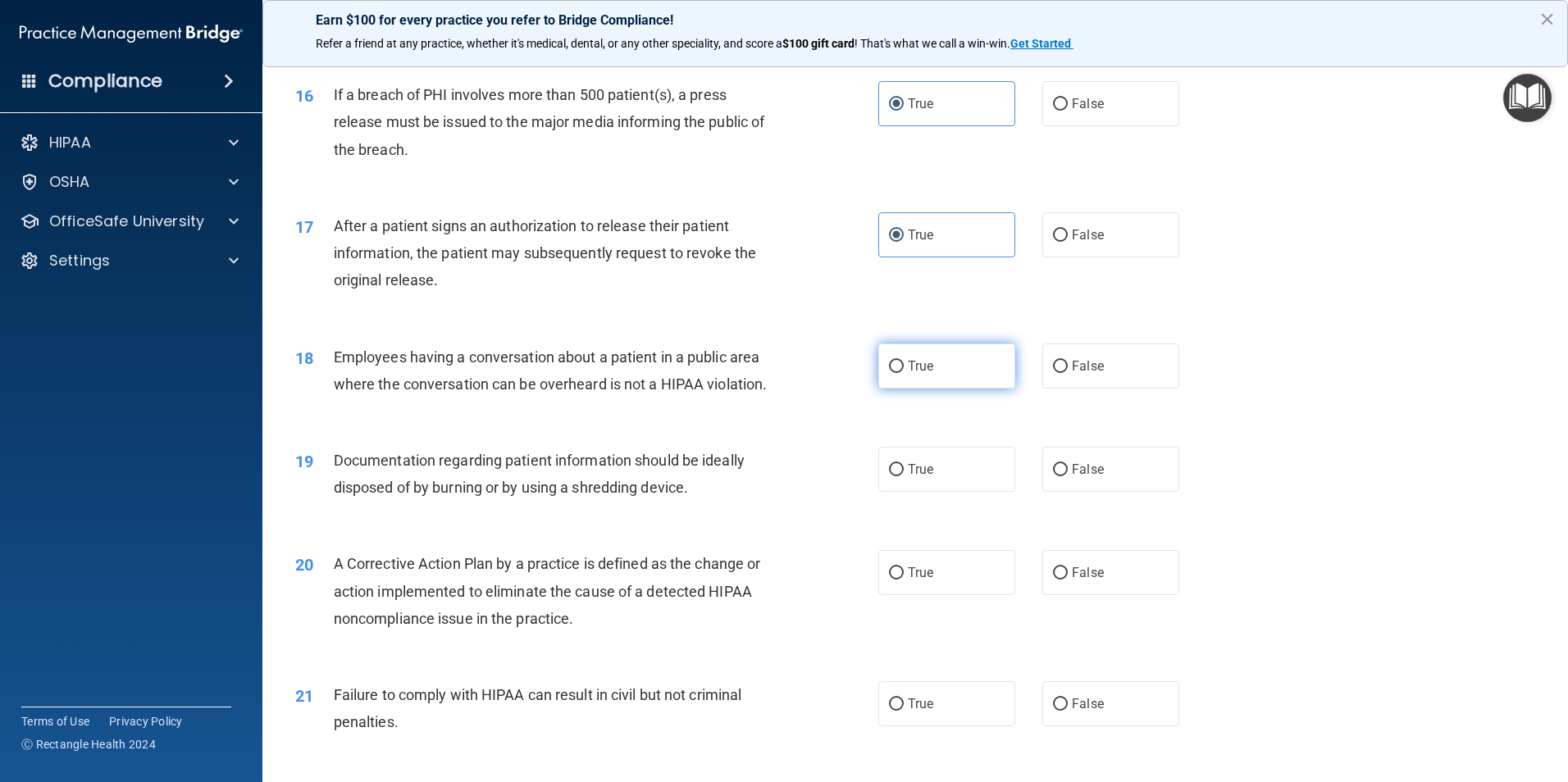
click at [880, 389] on label "True" at bounding box center [946, 366] width 137 height 45
click at [889, 373] on input "True" at bounding box center [896, 367] width 15 height 12
radio input "true"
click at [892, 476] on input "True" at bounding box center [896, 470] width 15 height 12
radio input "true"
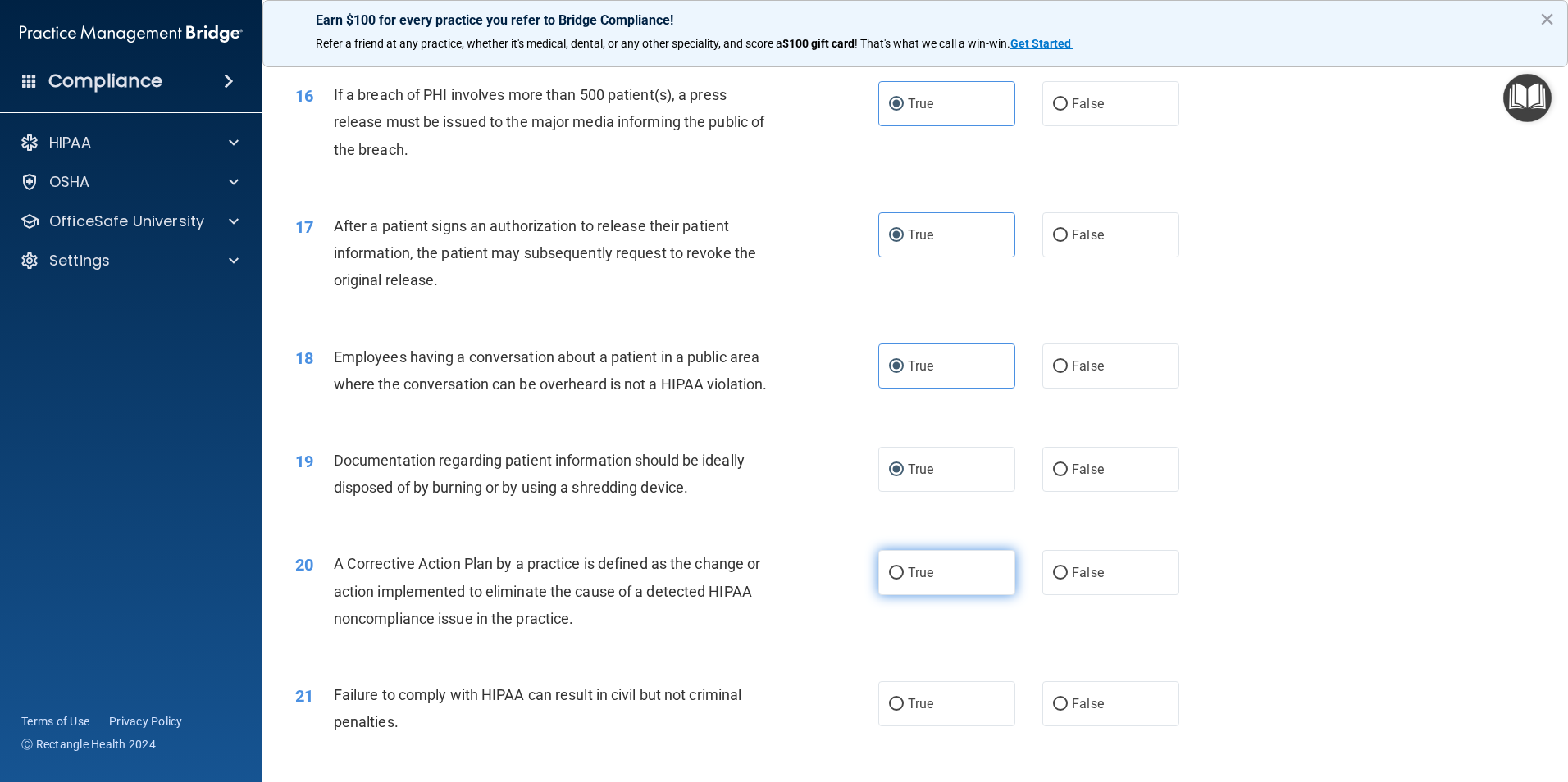
click at [899, 586] on label "True" at bounding box center [946, 573] width 137 height 45
click at [899, 579] on input "True" at bounding box center [896, 573] width 15 height 12
radio input "true"
click at [913, 711] on span "True" at bounding box center [920, 704] width 26 height 16
click at [904, 710] on input "True" at bounding box center [896, 705] width 15 height 12
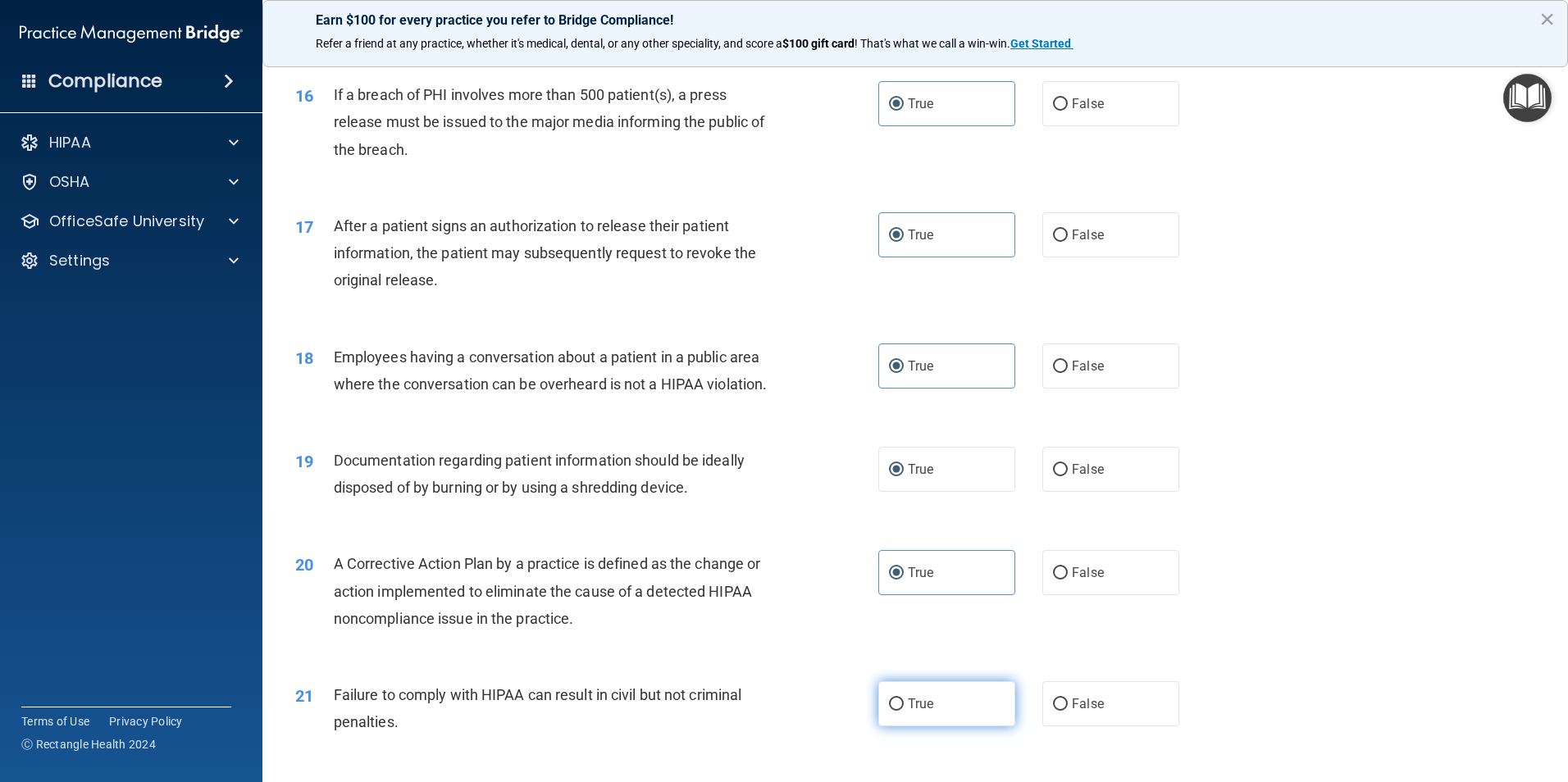
radio input "true"
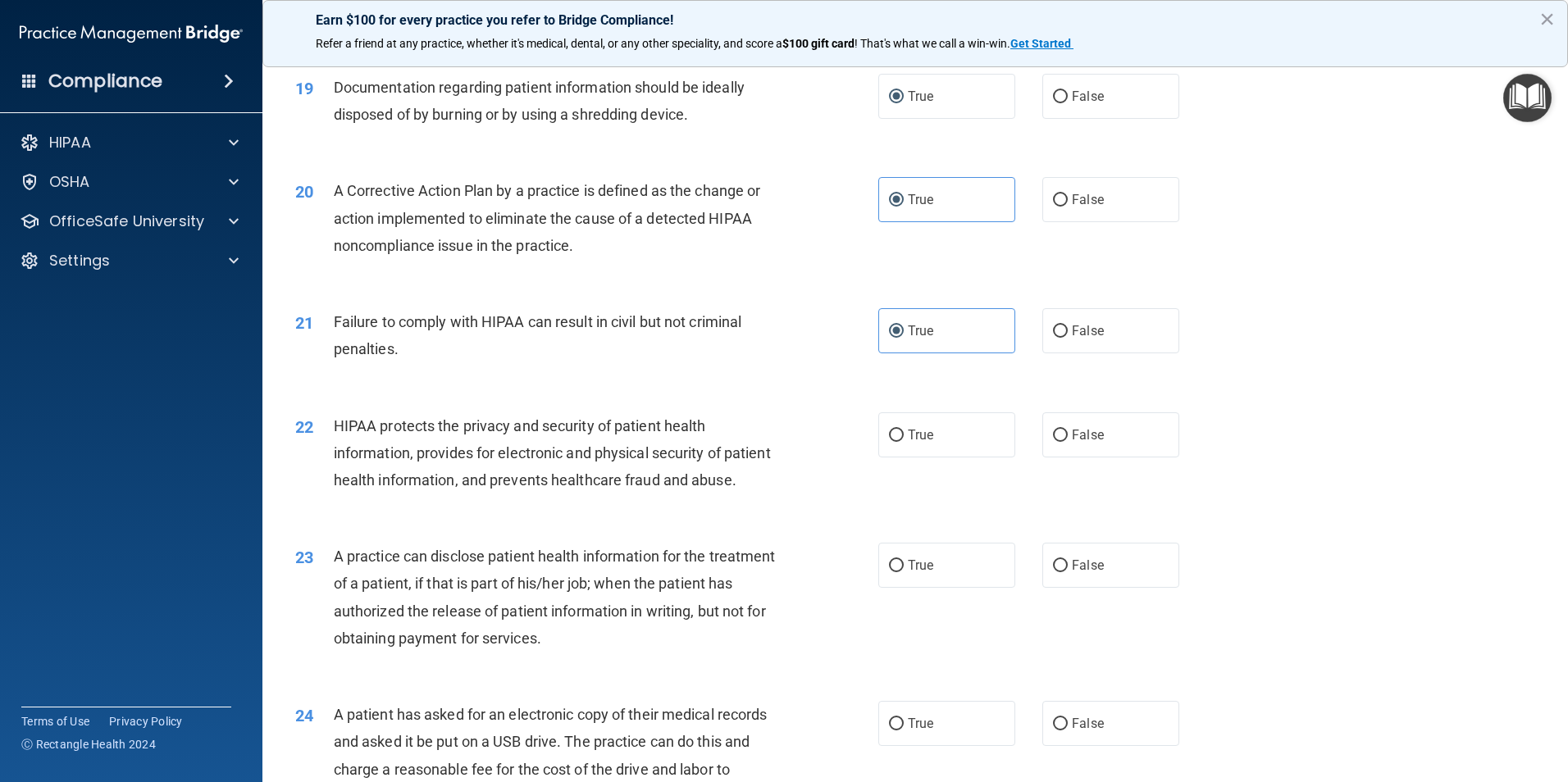
scroll to position [2213, 0]
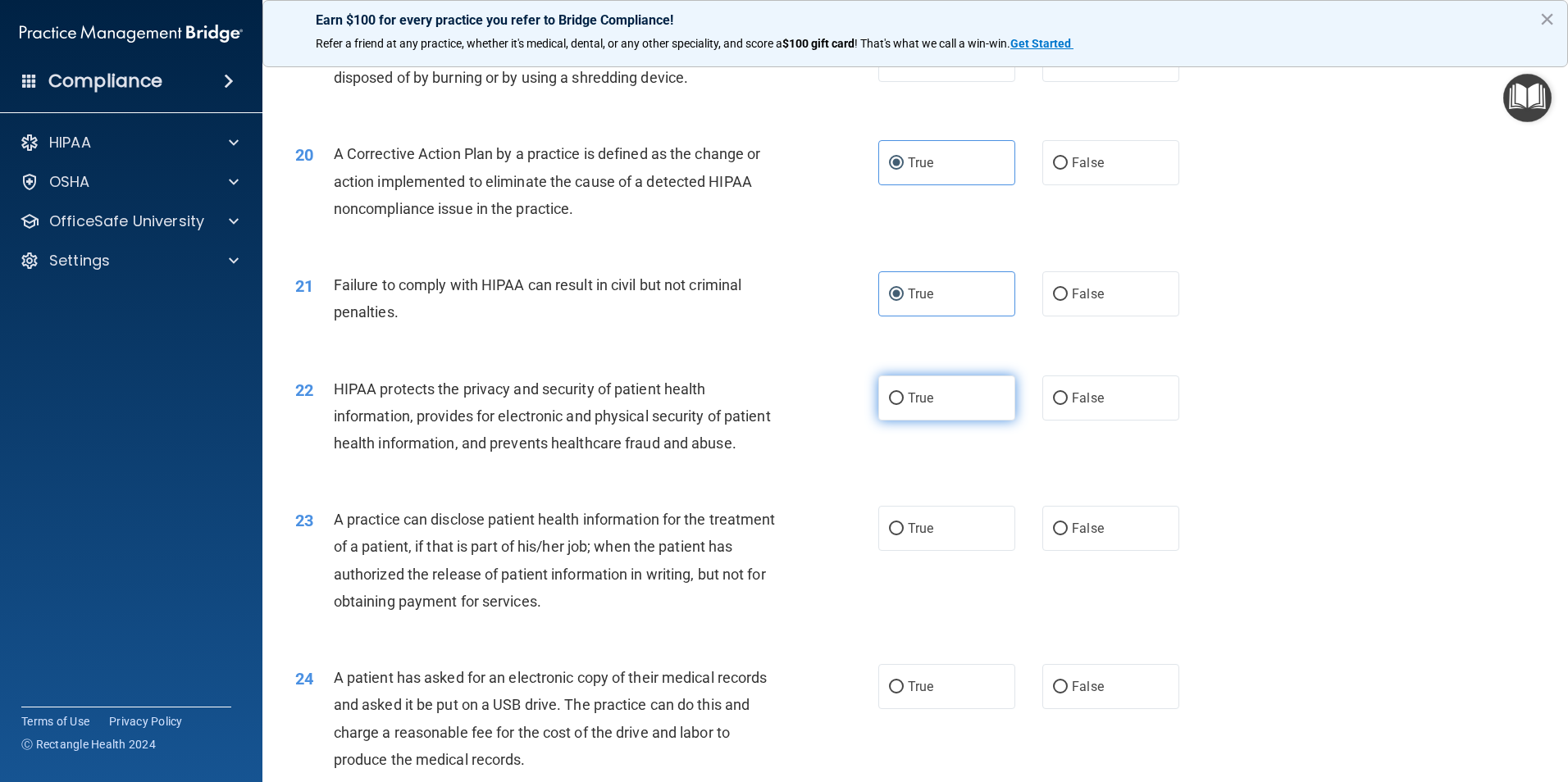
click at [890, 405] on input "True" at bounding box center [896, 399] width 15 height 12
radio input "true"
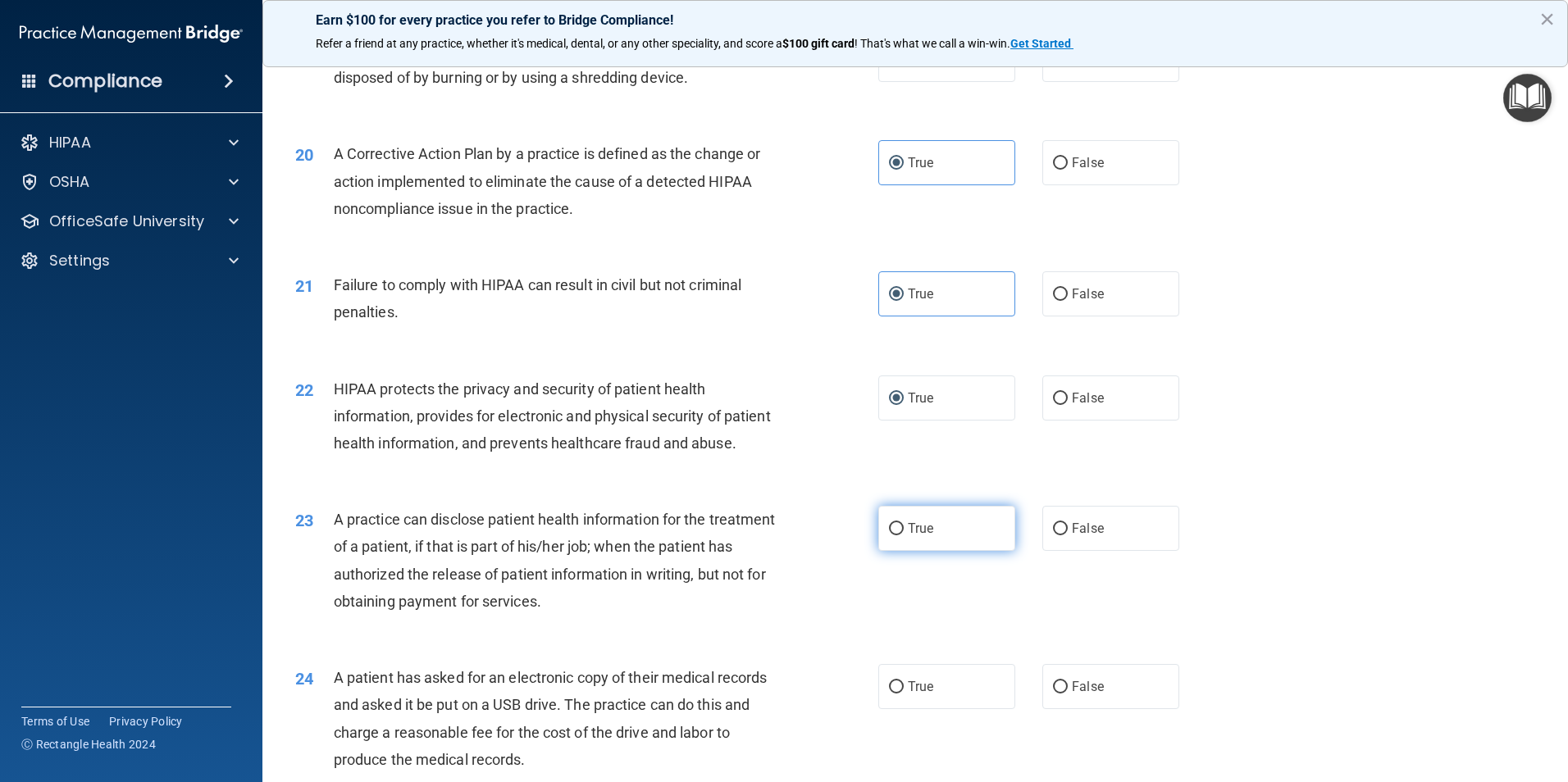
click at [896, 550] on label "True" at bounding box center [946, 528] width 137 height 45
click at [896, 536] on input "True" at bounding box center [896, 529] width 15 height 12
radio input "true"
click at [908, 695] on span "True" at bounding box center [920, 686] width 26 height 16
click at [903, 694] on input "True" at bounding box center [896, 687] width 15 height 12
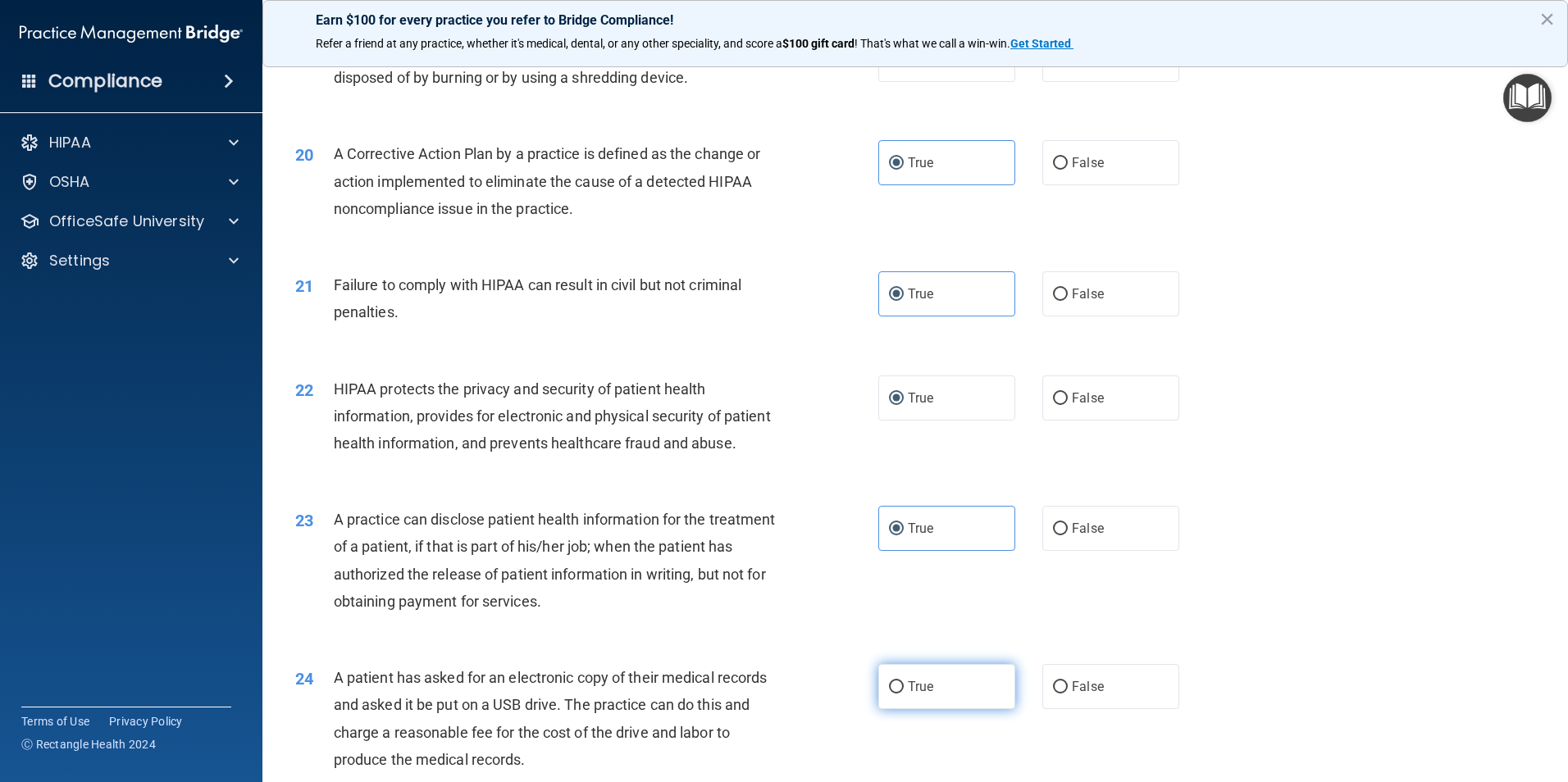
radio input "true"
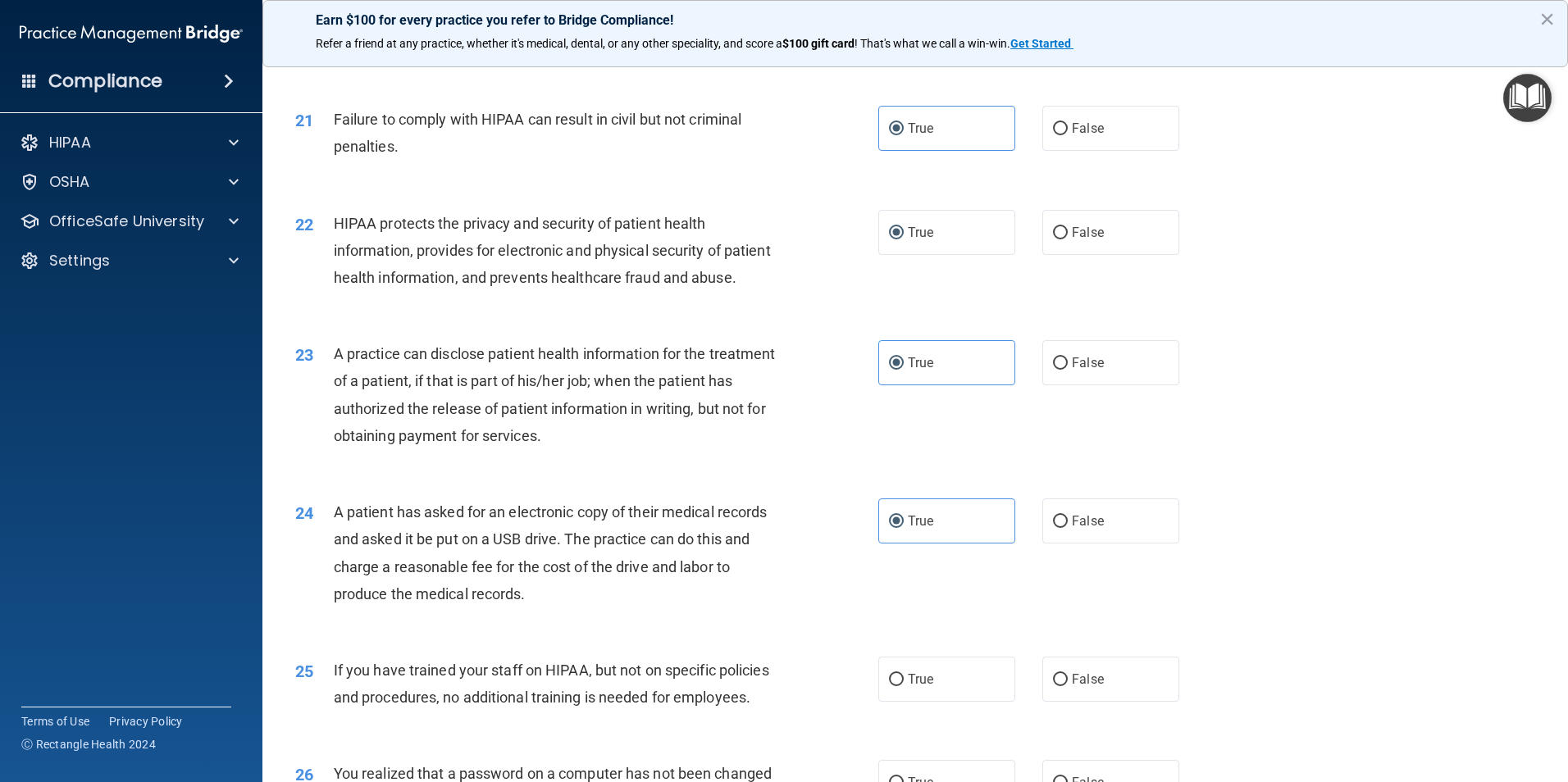
scroll to position [2705, 0]
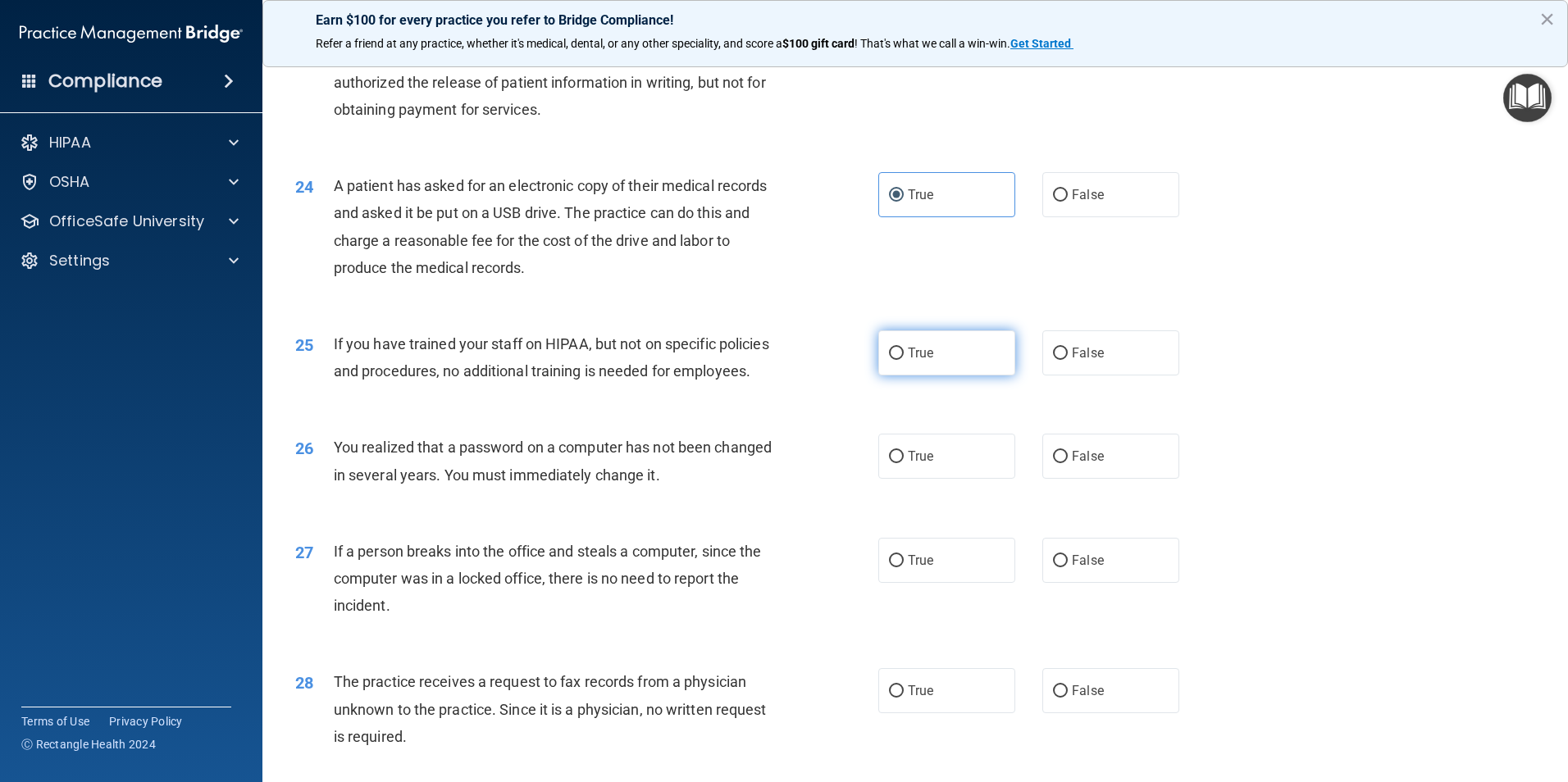
click at [889, 376] on label "True" at bounding box center [946, 353] width 137 height 45
click at [889, 360] on input "True" at bounding box center [896, 354] width 15 height 12
radio input "true"
drag, startPoint x: 900, startPoint y: 521, endPoint x: 901, endPoint y: 530, distance: 9.1
click at [901, 479] on label "True" at bounding box center [946, 456] width 137 height 45
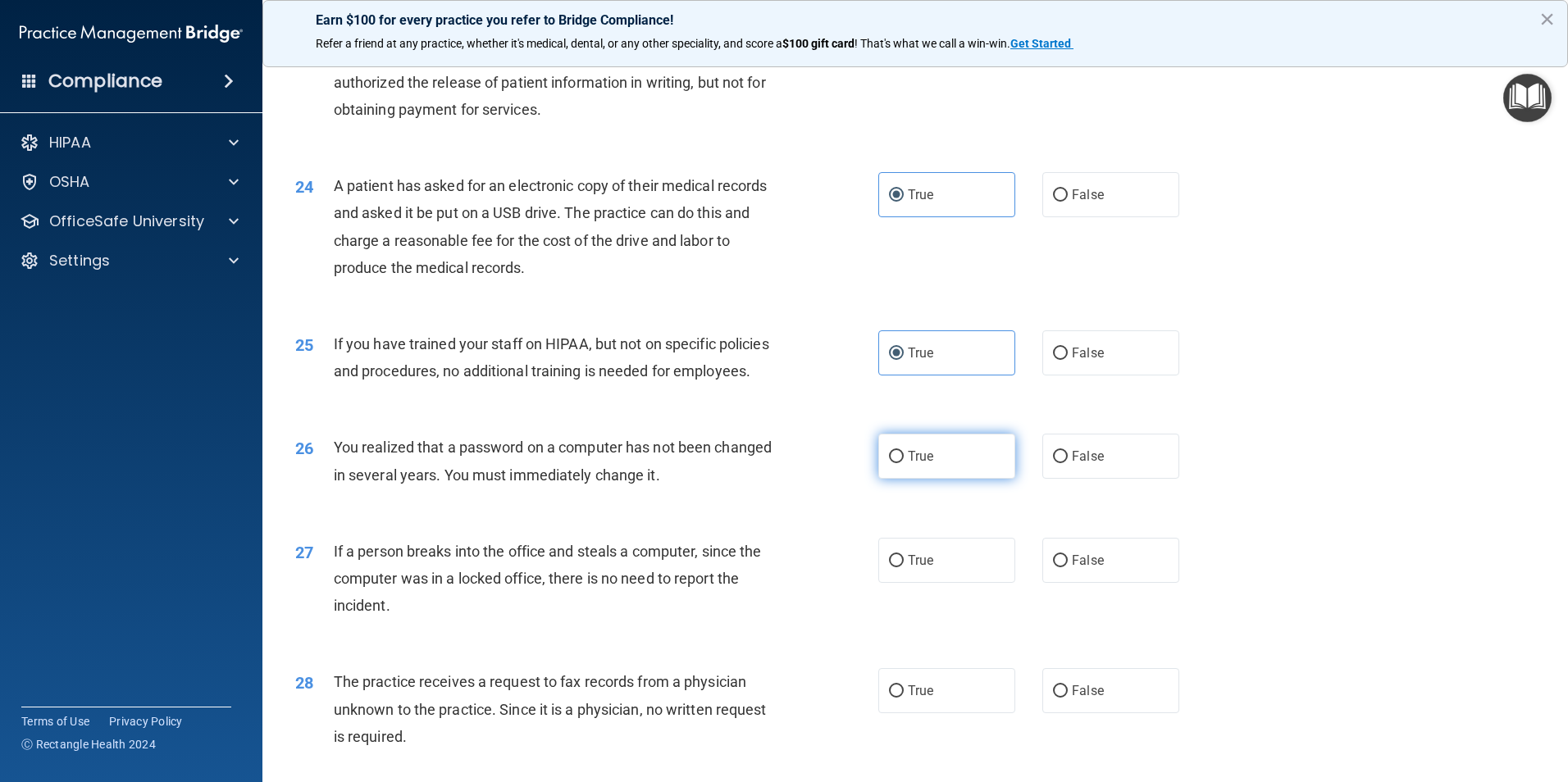
click at [901, 463] on input "True" at bounding box center [896, 457] width 15 height 12
radio input "true"
click at [910, 583] on label "True" at bounding box center [946, 560] width 137 height 45
click at [904, 567] on input "True" at bounding box center [896, 560] width 15 height 12
radio input "true"
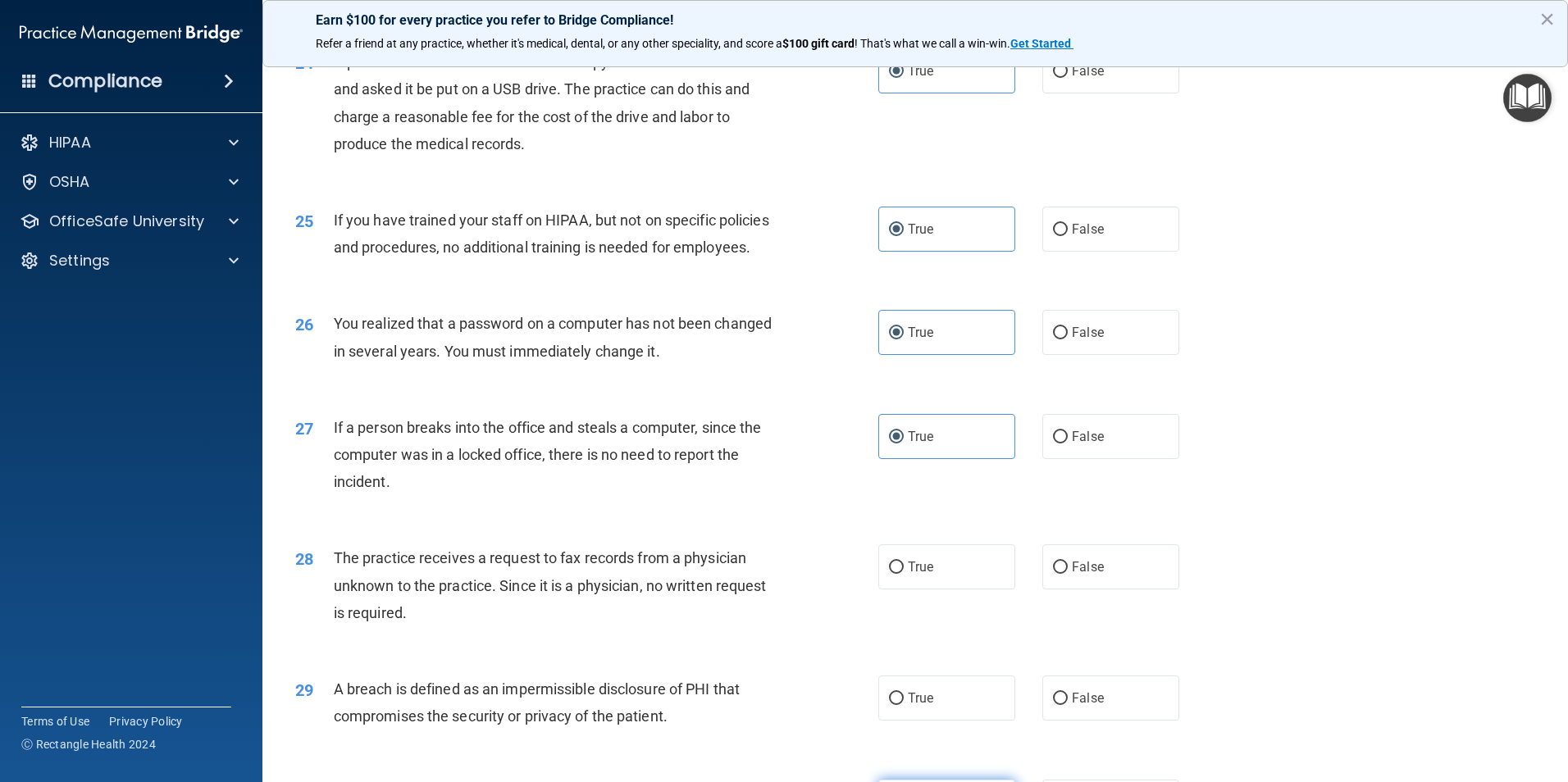
scroll to position [3125, 0]
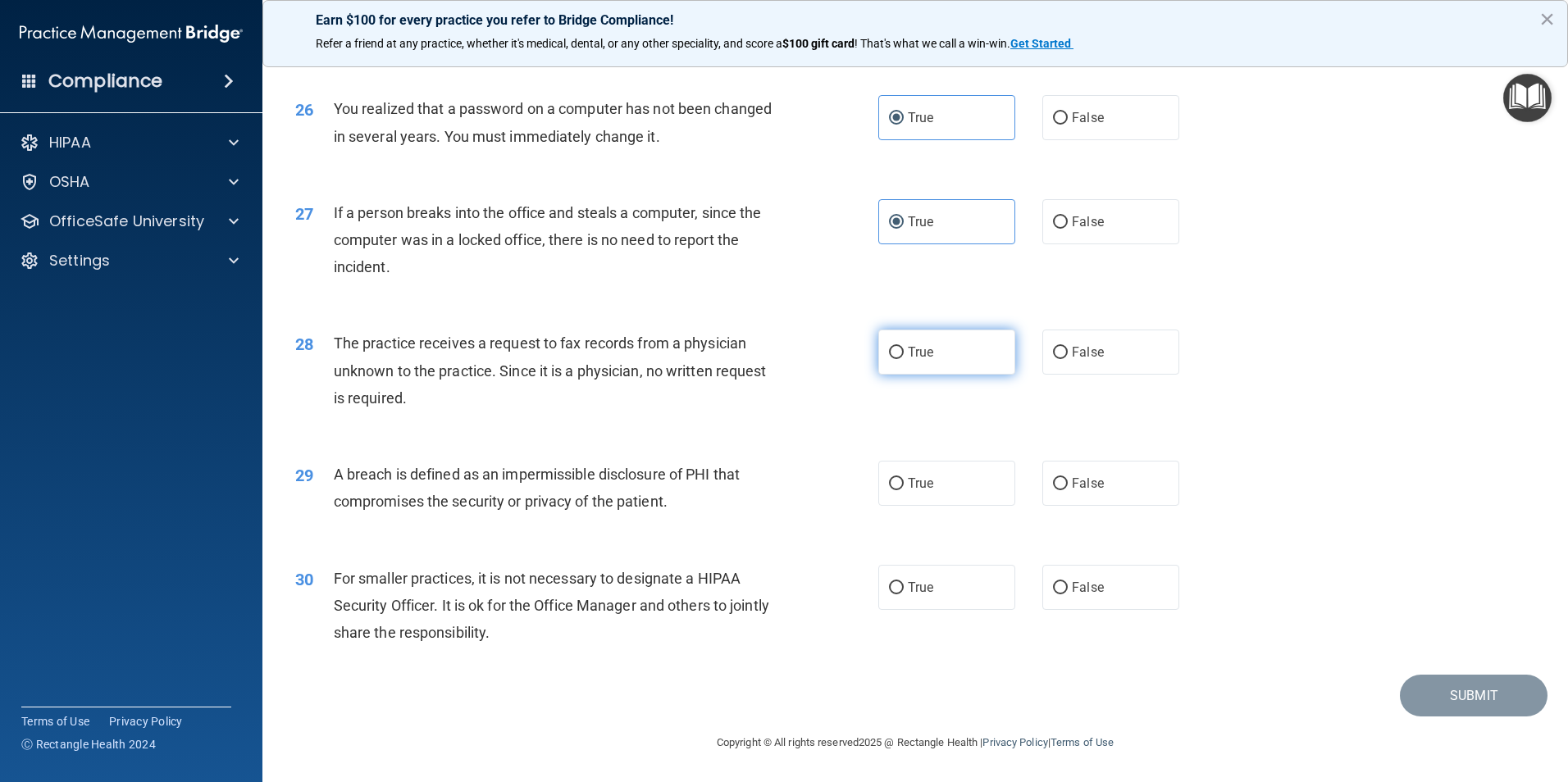
click at [928, 359] on label "True" at bounding box center [946, 352] width 137 height 45
click at [904, 359] on input "True" at bounding box center [896, 353] width 15 height 12
radio input "true"
click at [934, 477] on label "True" at bounding box center [946, 483] width 137 height 45
click at [904, 478] on input "True" at bounding box center [896, 484] width 15 height 12
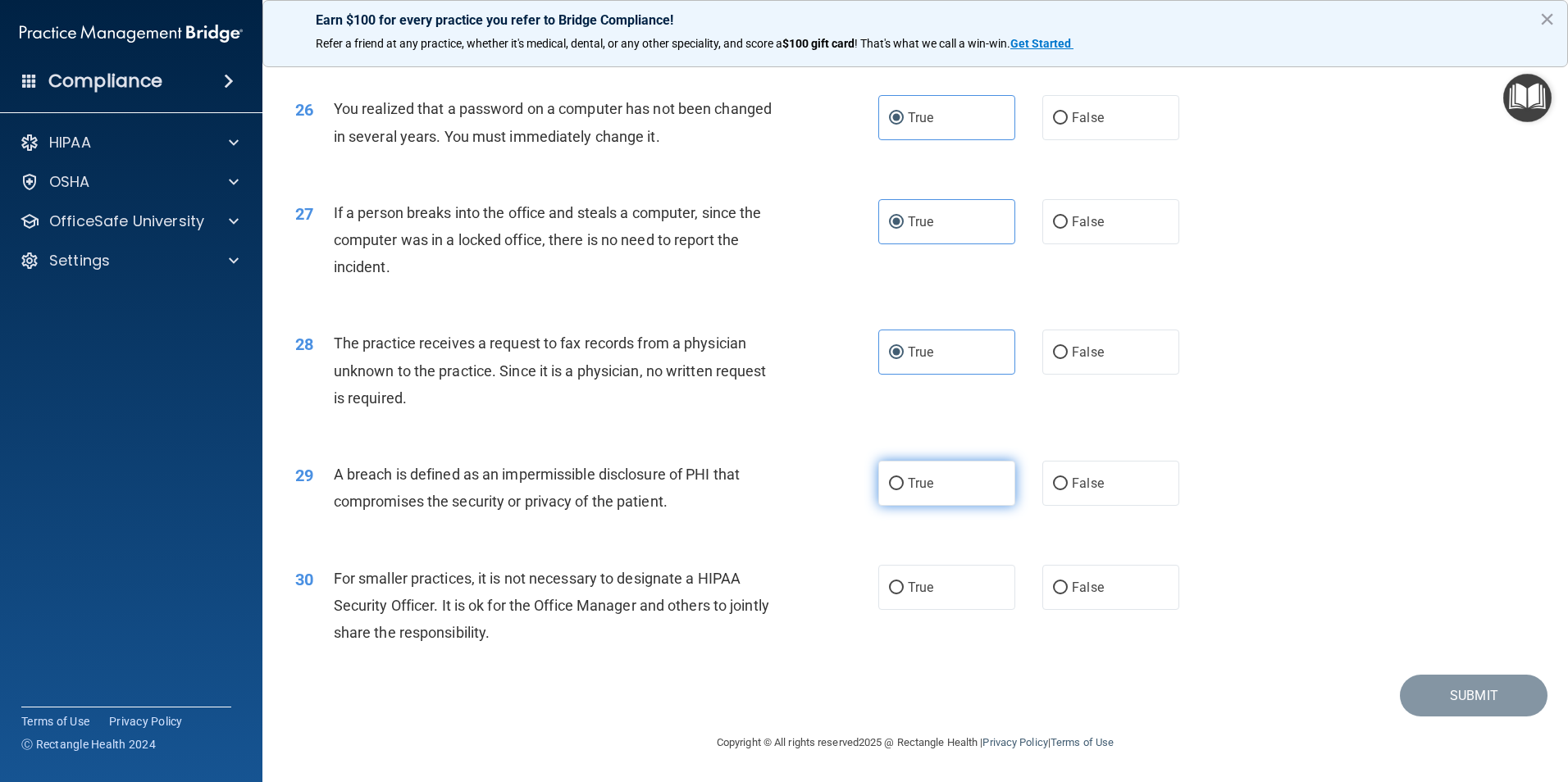
radio input "true"
click at [927, 597] on label "True" at bounding box center [946, 587] width 137 height 45
click at [904, 594] on input "True" at bounding box center [896, 588] width 15 height 12
radio input "true"
click at [1457, 676] on button "Submit" at bounding box center [1473, 695] width 148 height 42
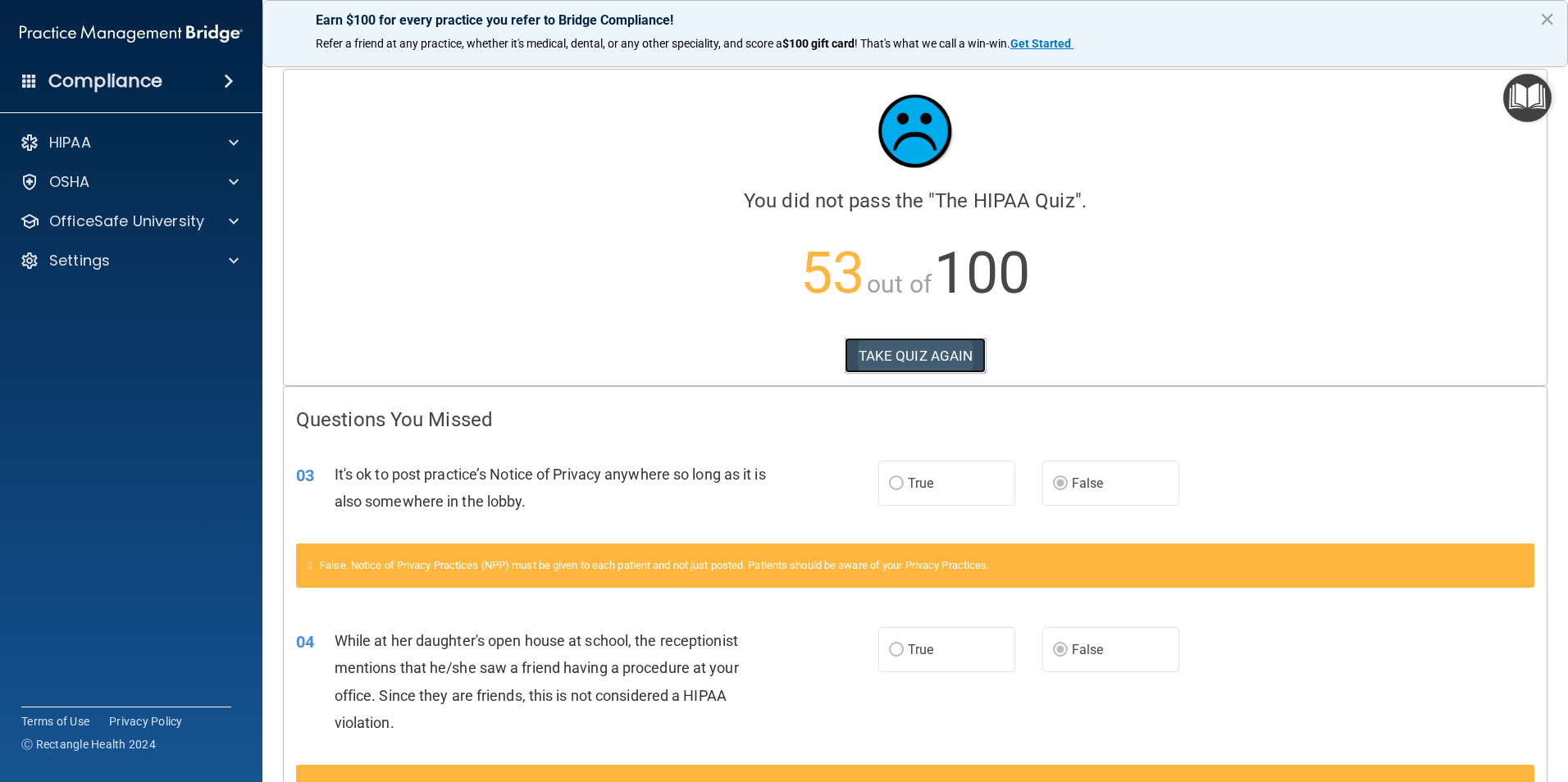
click at [955, 357] on button "TAKE QUIZ AGAIN" at bounding box center [916, 356] width 142 height 36
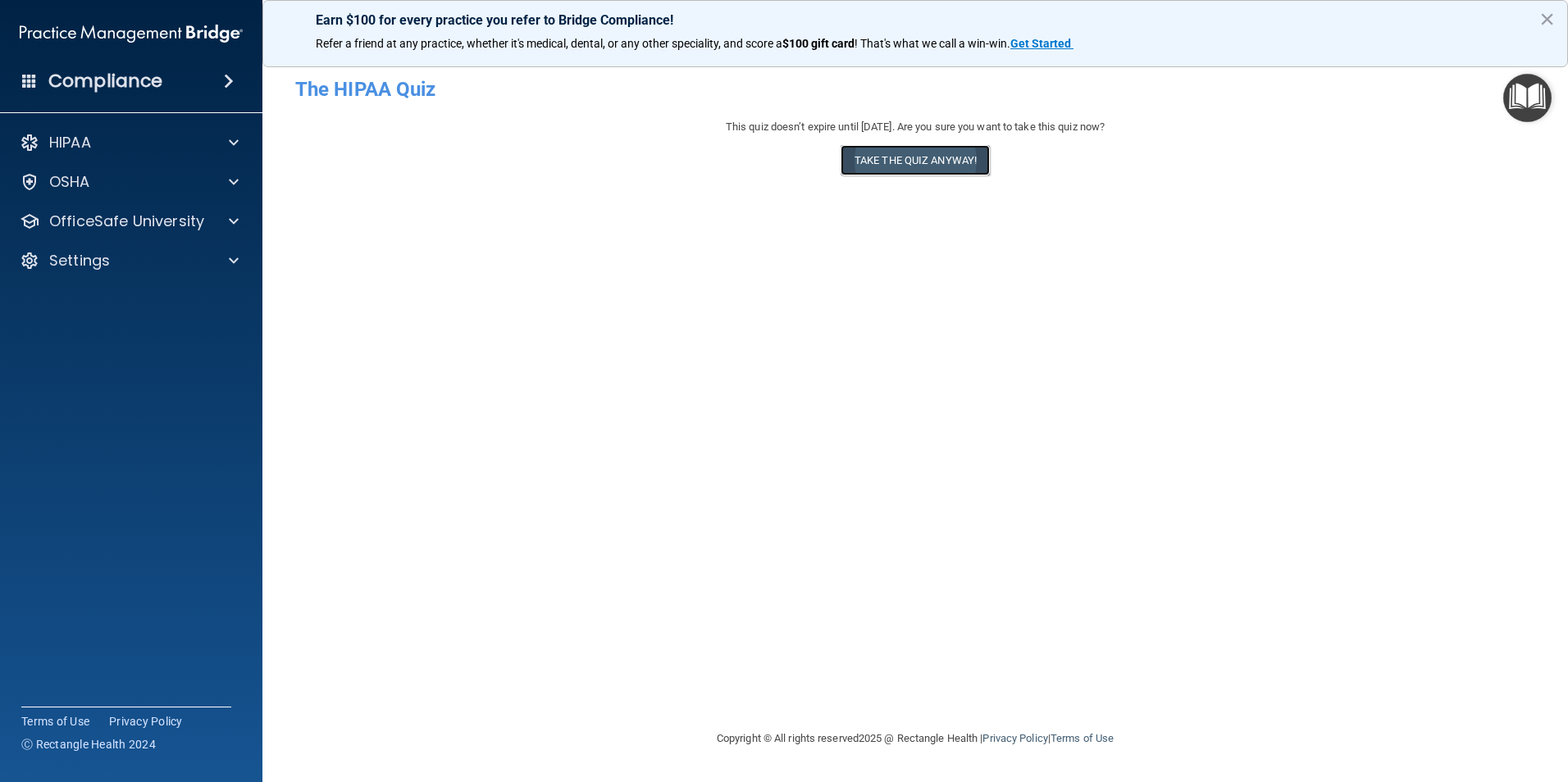
click at [904, 158] on button "Take the quiz anyway!" at bounding box center [915, 160] width 149 height 30
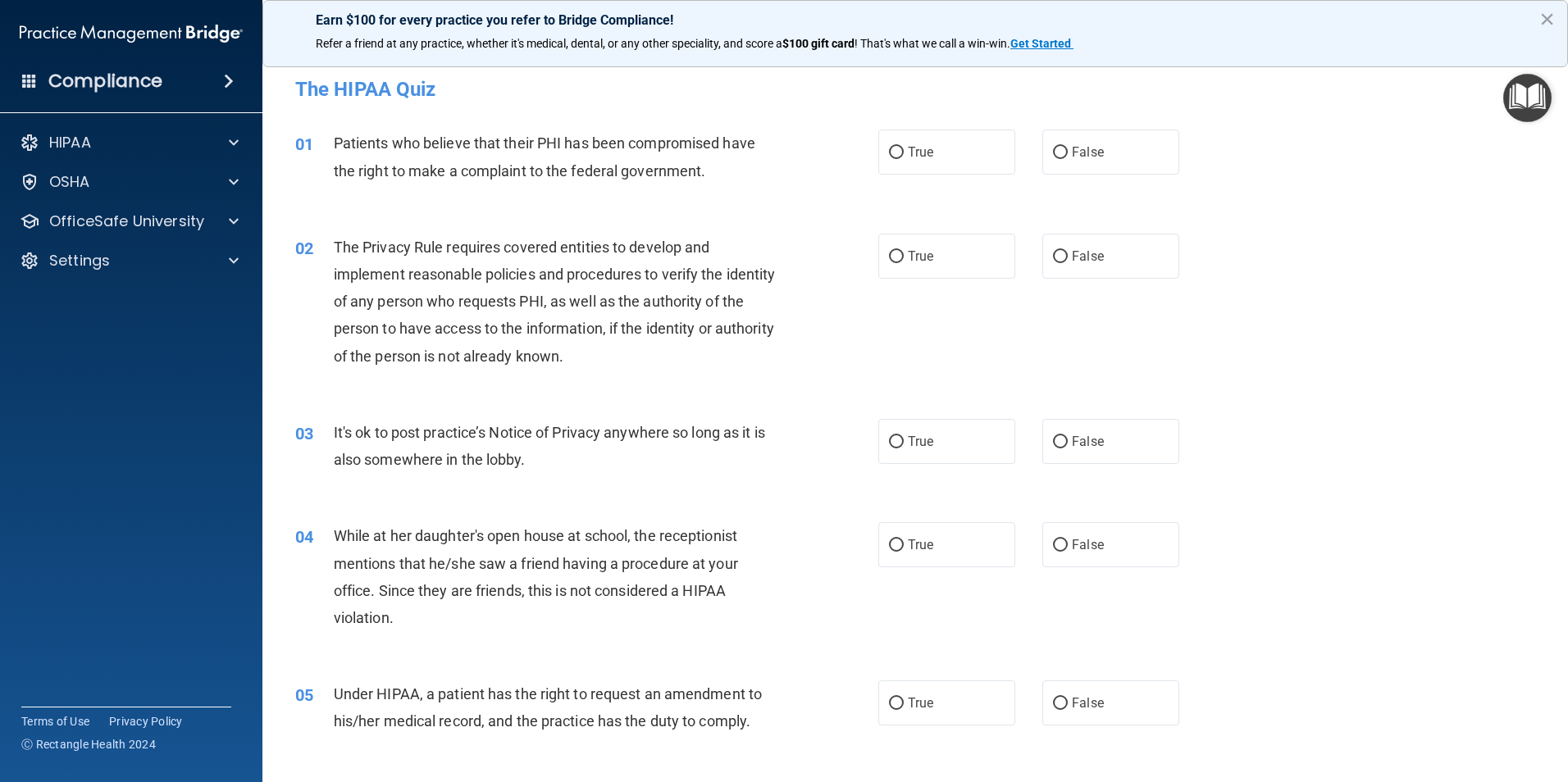
click at [908, 158] on span "True" at bounding box center [920, 152] width 26 height 16
click at [904, 158] on input "True" at bounding box center [896, 152] width 15 height 12
radio input "true"
click at [924, 261] on span "True" at bounding box center [920, 255] width 26 height 16
click at [904, 261] on input "True" at bounding box center [896, 256] width 15 height 12
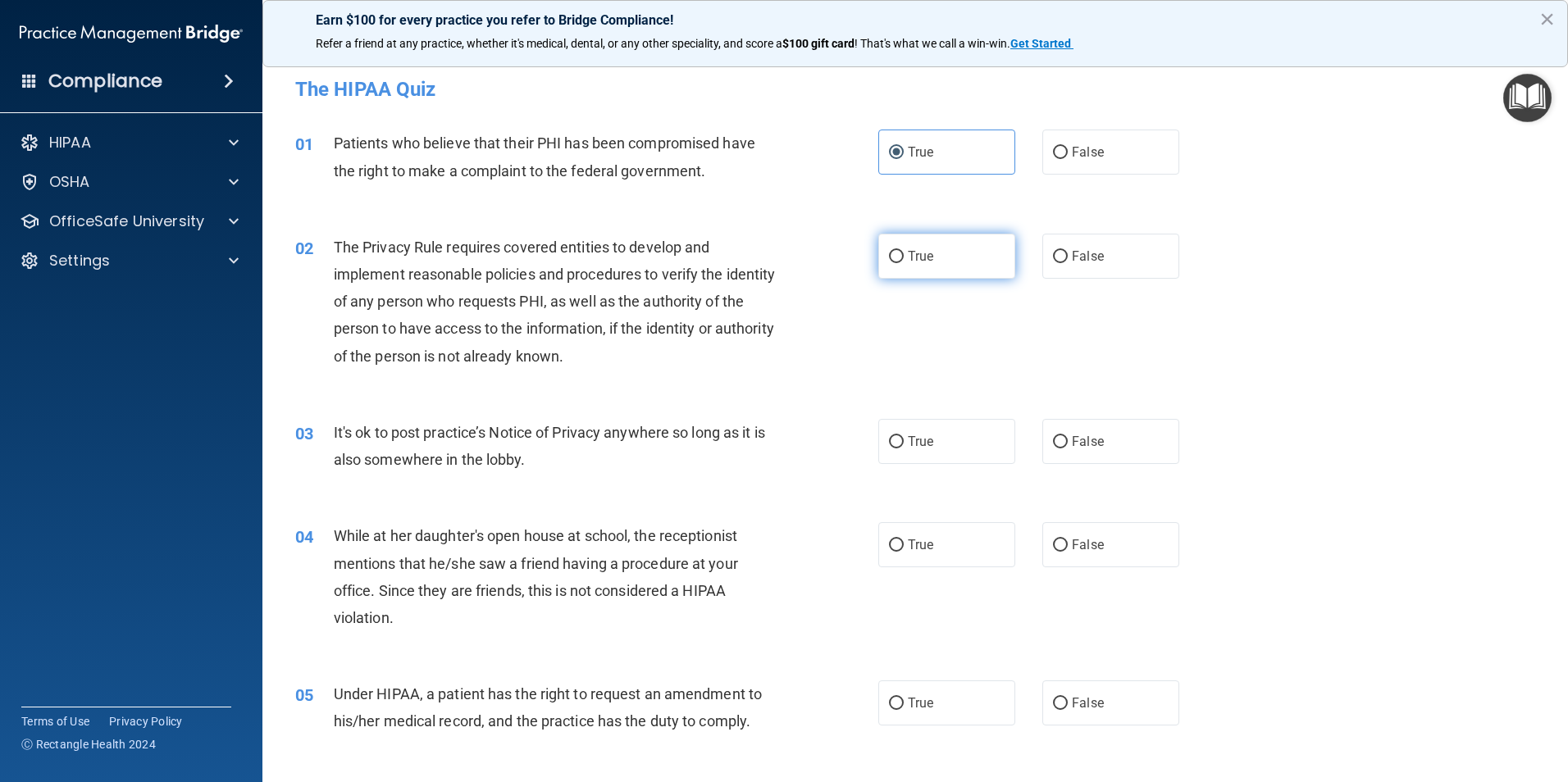
radio input "true"
click at [1114, 432] on label "False" at bounding box center [1110, 441] width 137 height 45
click at [1068, 436] on input "False" at bounding box center [1060, 442] width 15 height 12
radio input "true"
click at [1091, 554] on label "False" at bounding box center [1110, 545] width 137 height 45
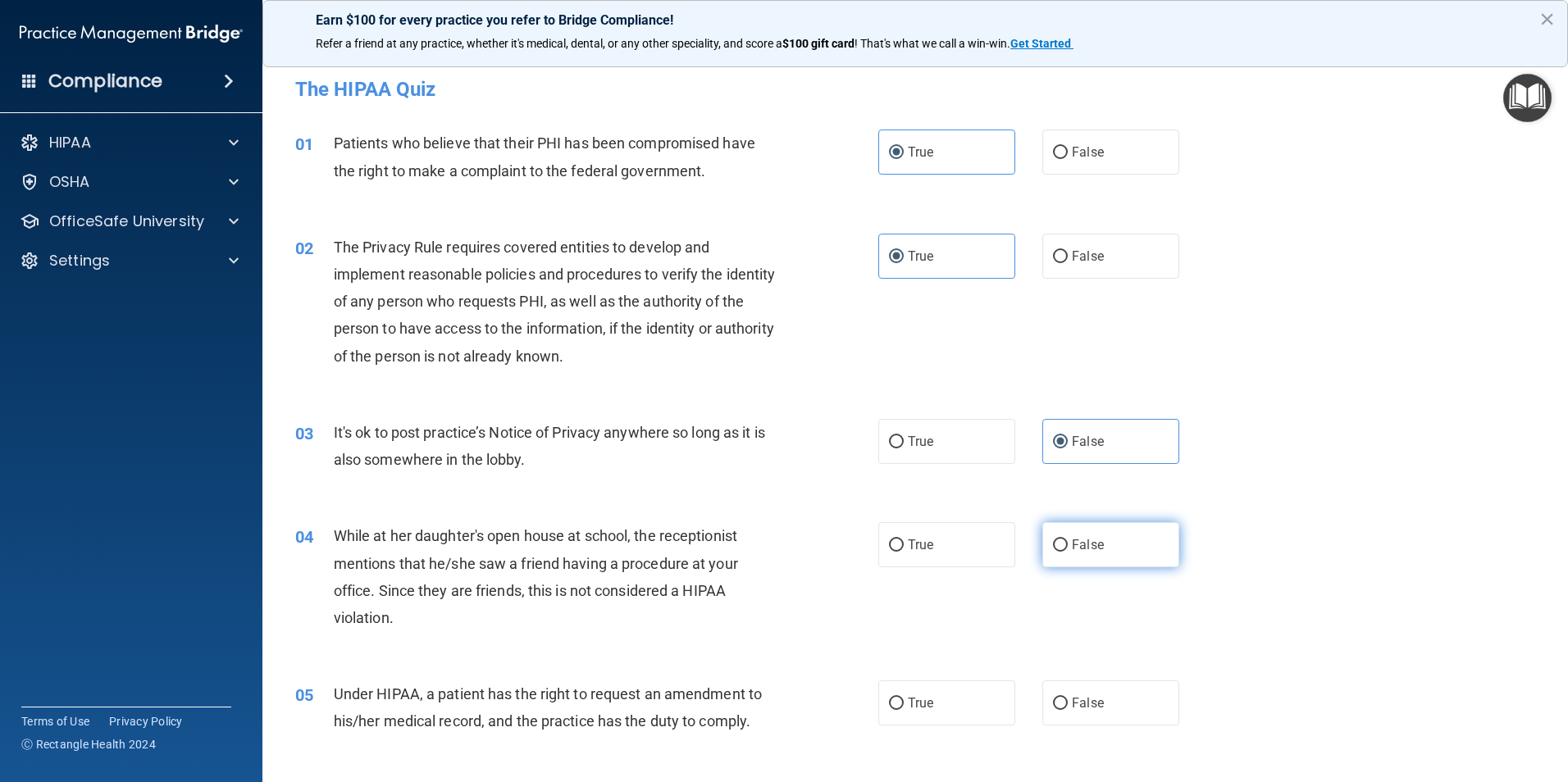
click at [1068, 551] on input "False" at bounding box center [1060, 546] width 15 height 12
radio input "true"
click at [1096, 699] on label "False" at bounding box center [1110, 703] width 137 height 45
click at [1068, 699] on input "False" at bounding box center [1060, 704] width 15 height 12
radio input "true"
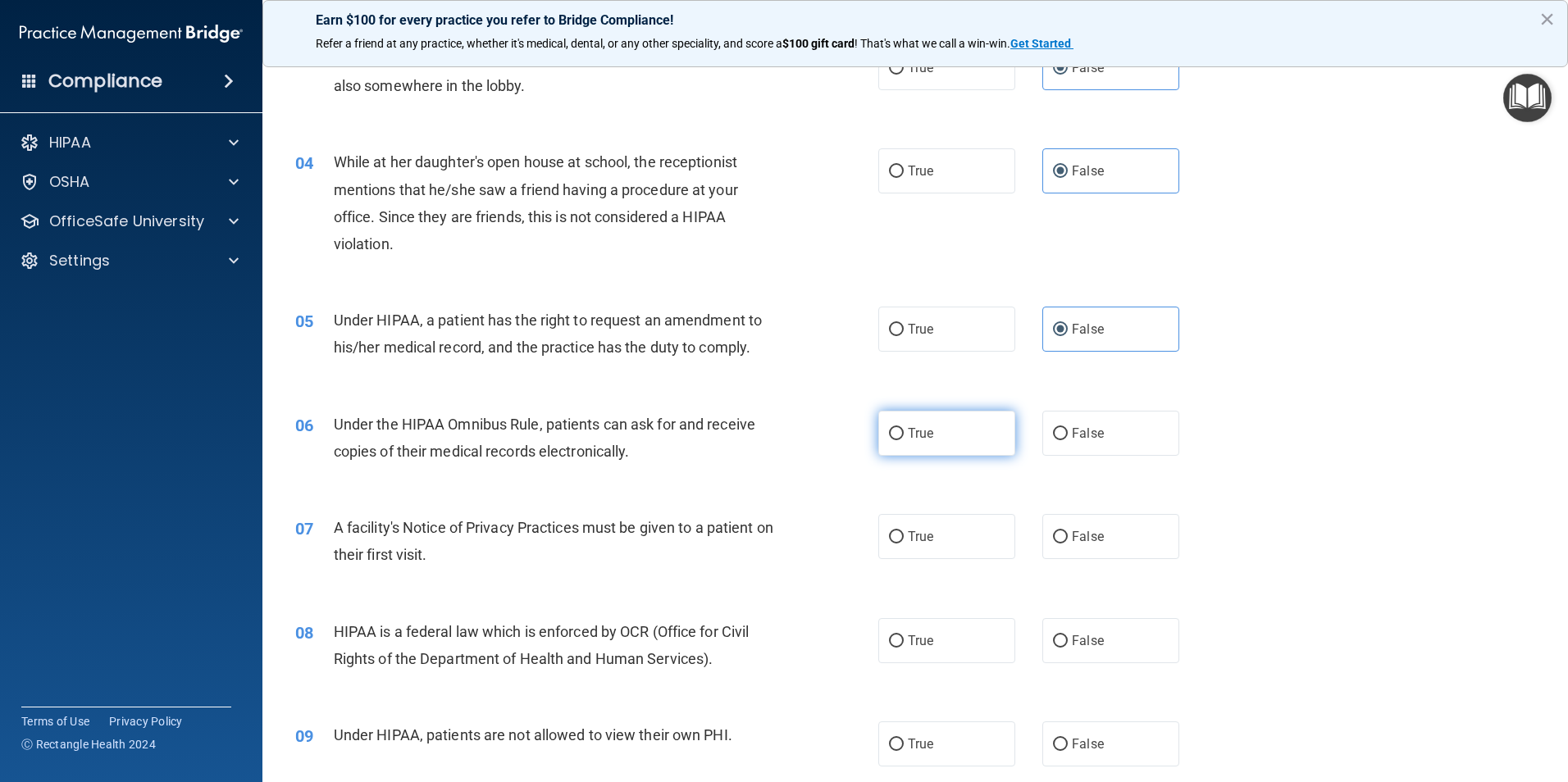
scroll to position [410, 0]
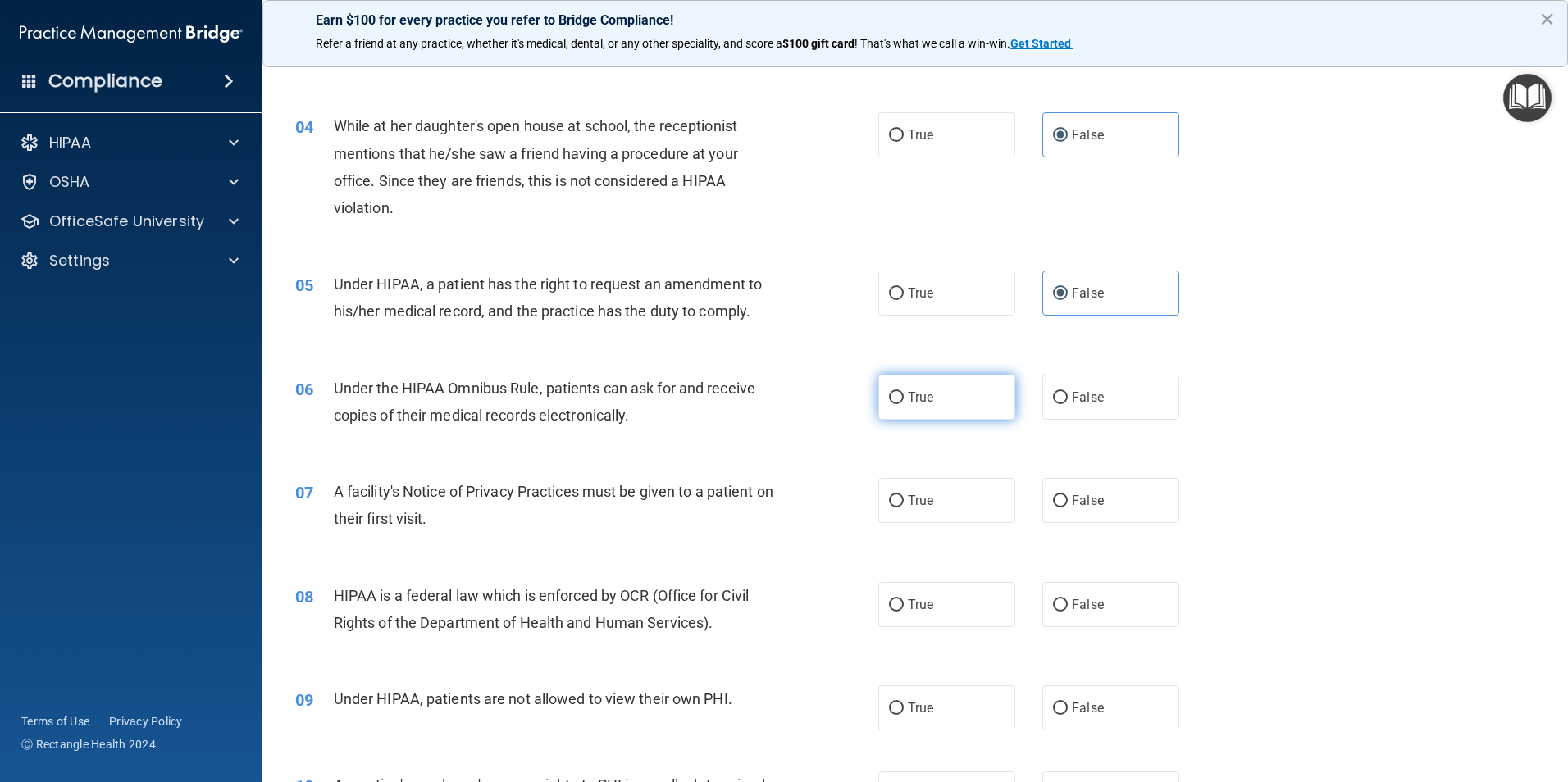
click at [960, 405] on label "True" at bounding box center [946, 397] width 137 height 45
click at [904, 404] on input "True" at bounding box center [896, 398] width 15 height 12
radio input "true"
click at [934, 510] on label "True" at bounding box center [946, 500] width 137 height 45
click at [904, 508] on input "True" at bounding box center [896, 501] width 15 height 12
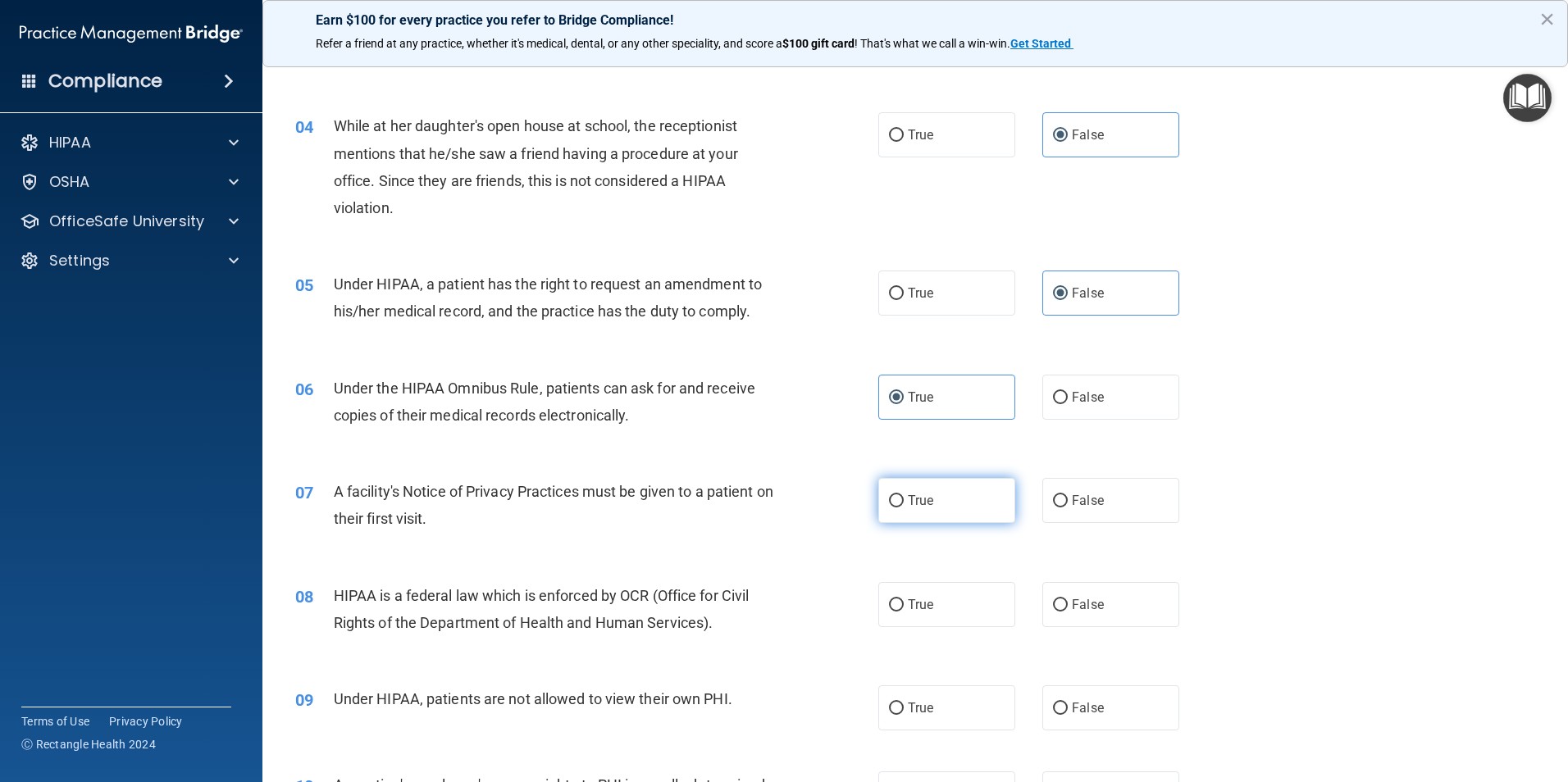
radio input "true"
click at [921, 609] on span "True" at bounding box center [920, 604] width 26 height 16
click at [904, 609] on input "True" at bounding box center [896, 605] width 15 height 12
radio input "true"
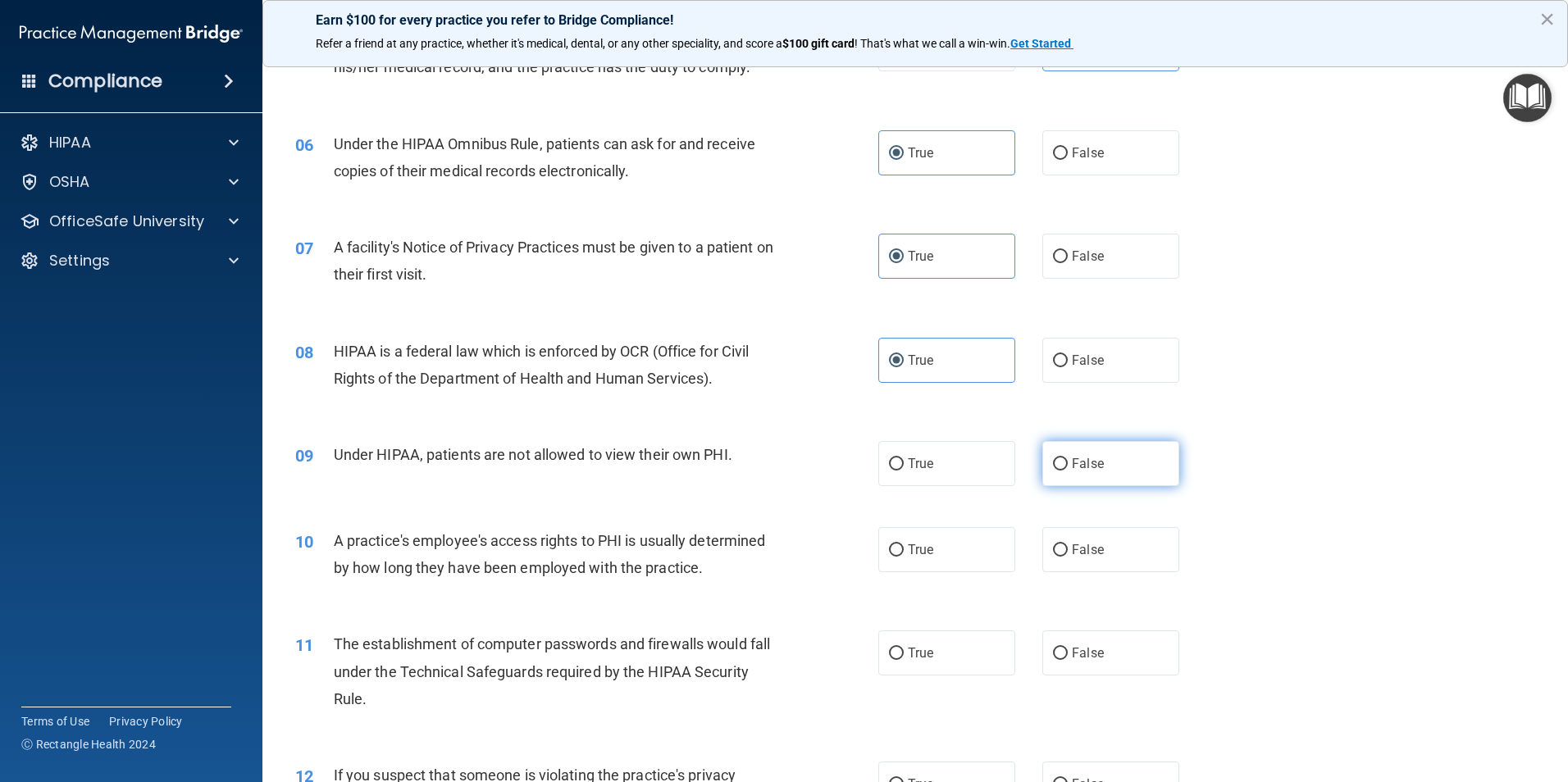
scroll to position [656, 0]
click at [1091, 472] on label "False" at bounding box center [1110, 461] width 137 height 45
click at [1068, 469] on input "False" at bounding box center [1060, 462] width 15 height 12
radio input "true"
click at [1087, 551] on span "False" at bounding box center [1087, 548] width 32 height 16
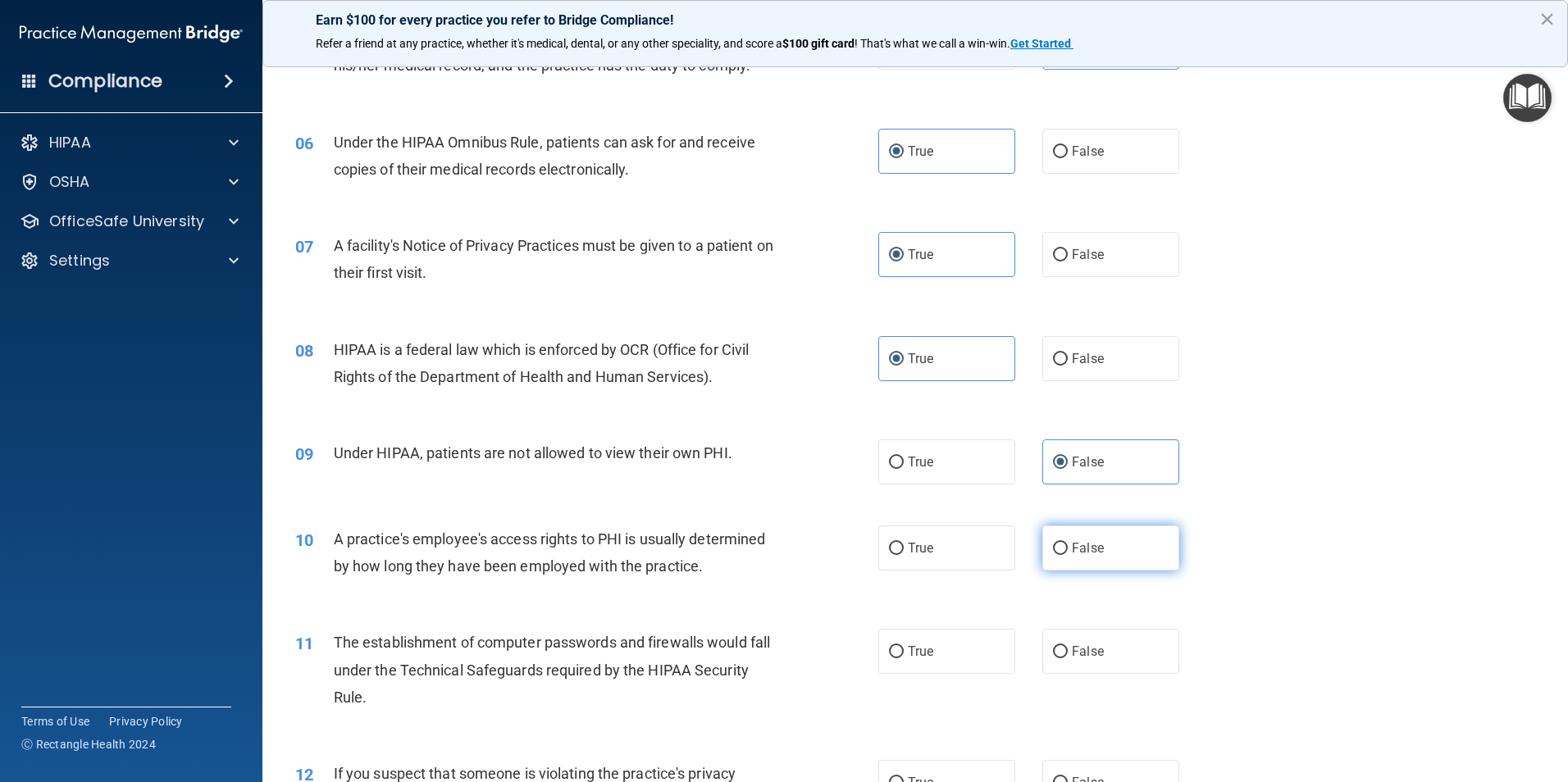
click at [1068, 551] on input "False" at bounding box center [1060, 549] width 15 height 12
radio input "true"
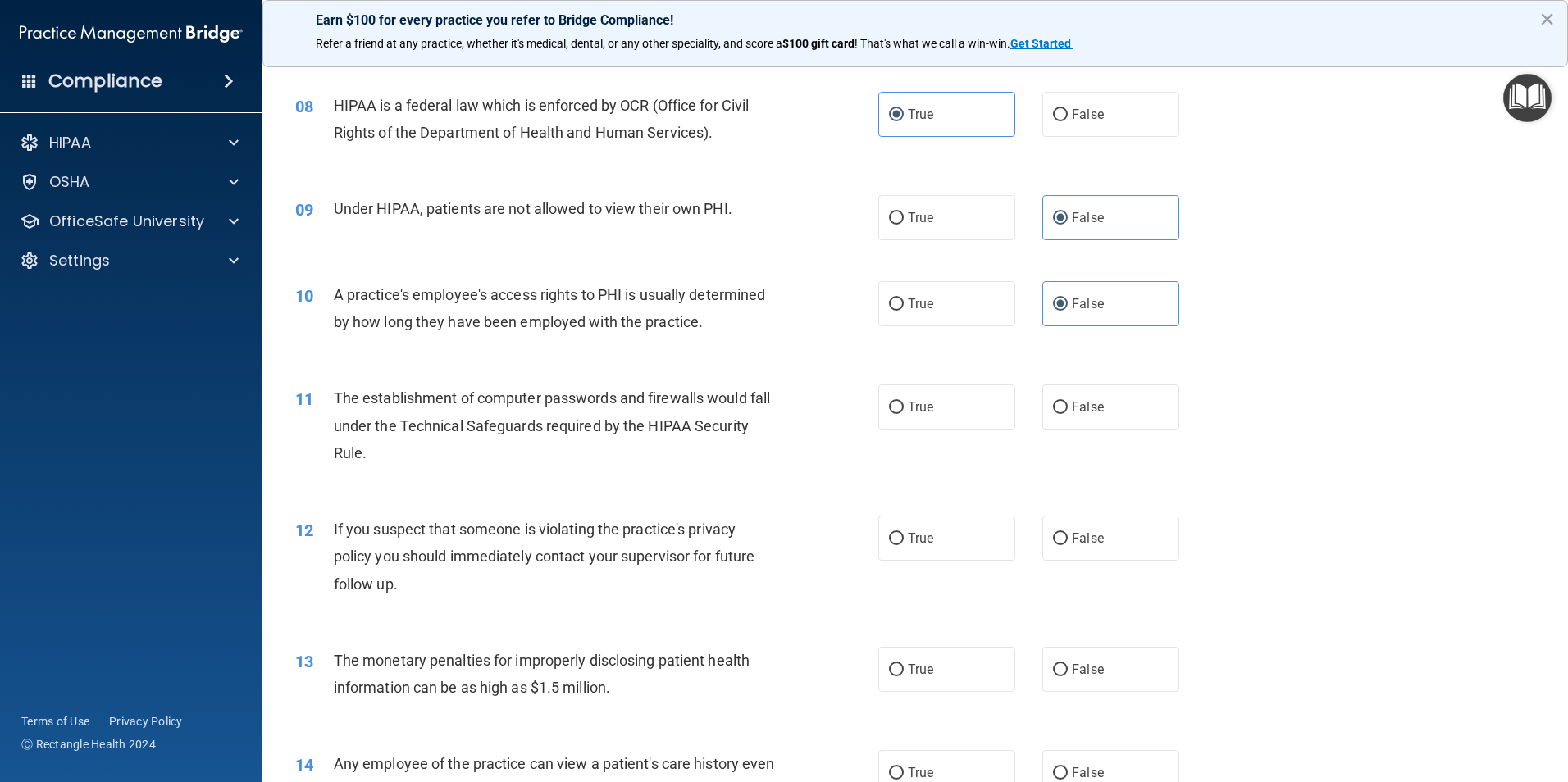
scroll to position [901, 0]
click at [915, 404] on span "True" at bounding box center [920, 405] width 26 height 16
click at [904, 404] on input "True" at bounding box center [896, 405] width 15 height 12
radio input "true"
click at [913, 552] on label "True" at bounding box center [946, 536] width 137 height 45
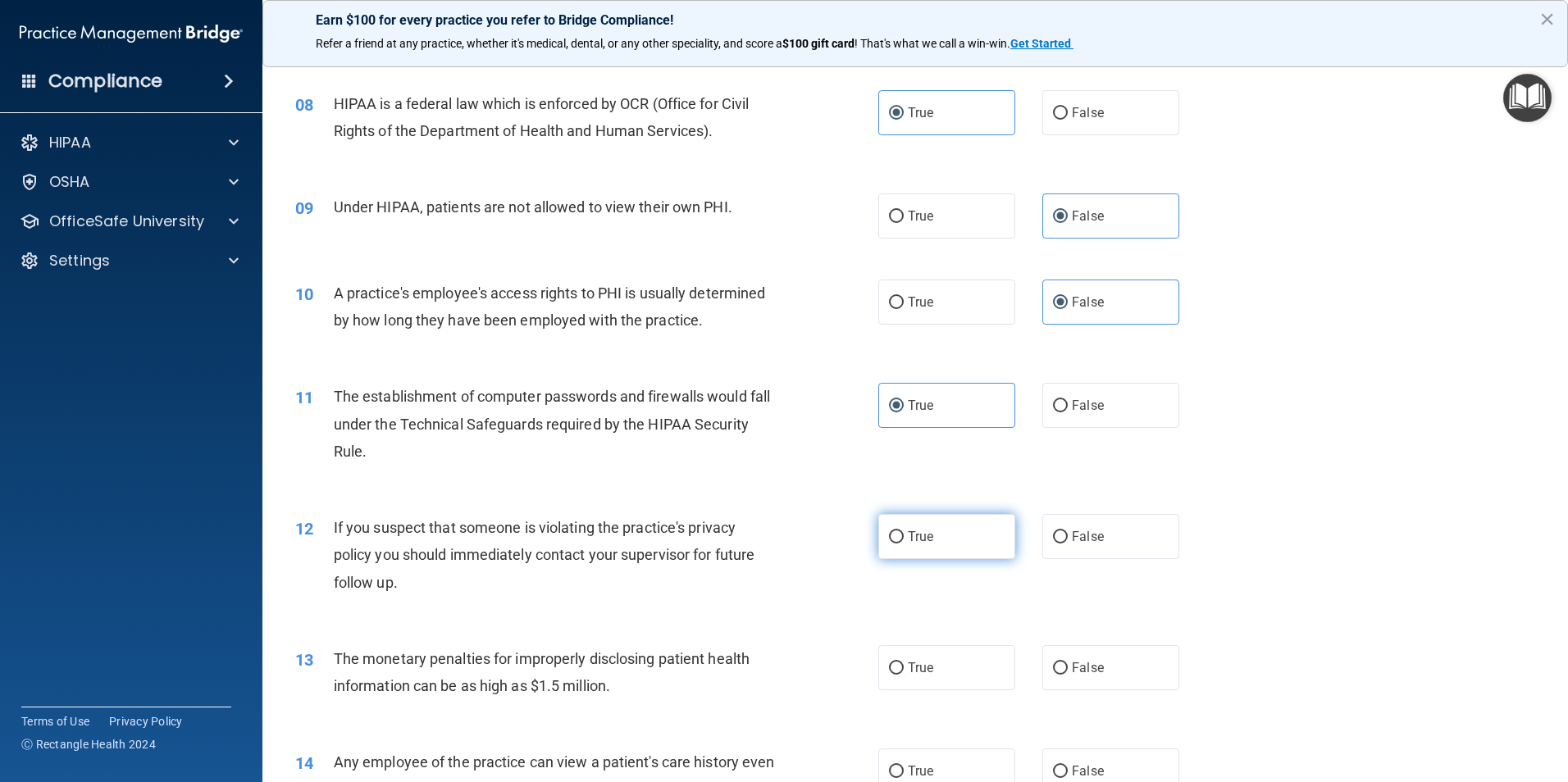
click at [904, 544] on input "True" at bounding box center [896, 537] width 15 height 12
radio input "true"
click at [913, 679] on label "True" at bounding box center [946, 667] width 137 height 45
click at [904, 675] on input "True" at bounding box center [896, 668] width 15 height 12
radio input "true"
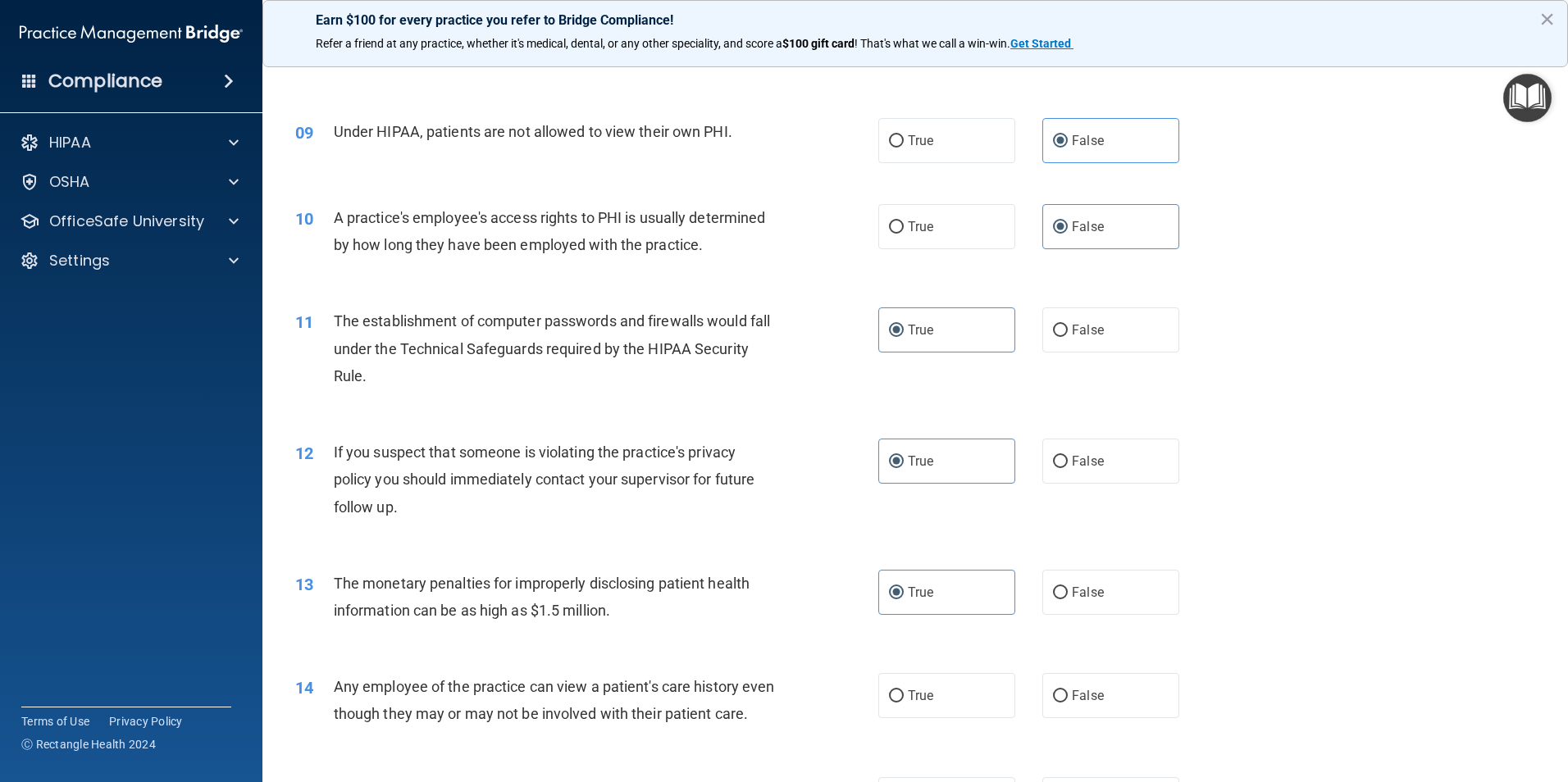
scroll to position [1065, 0]
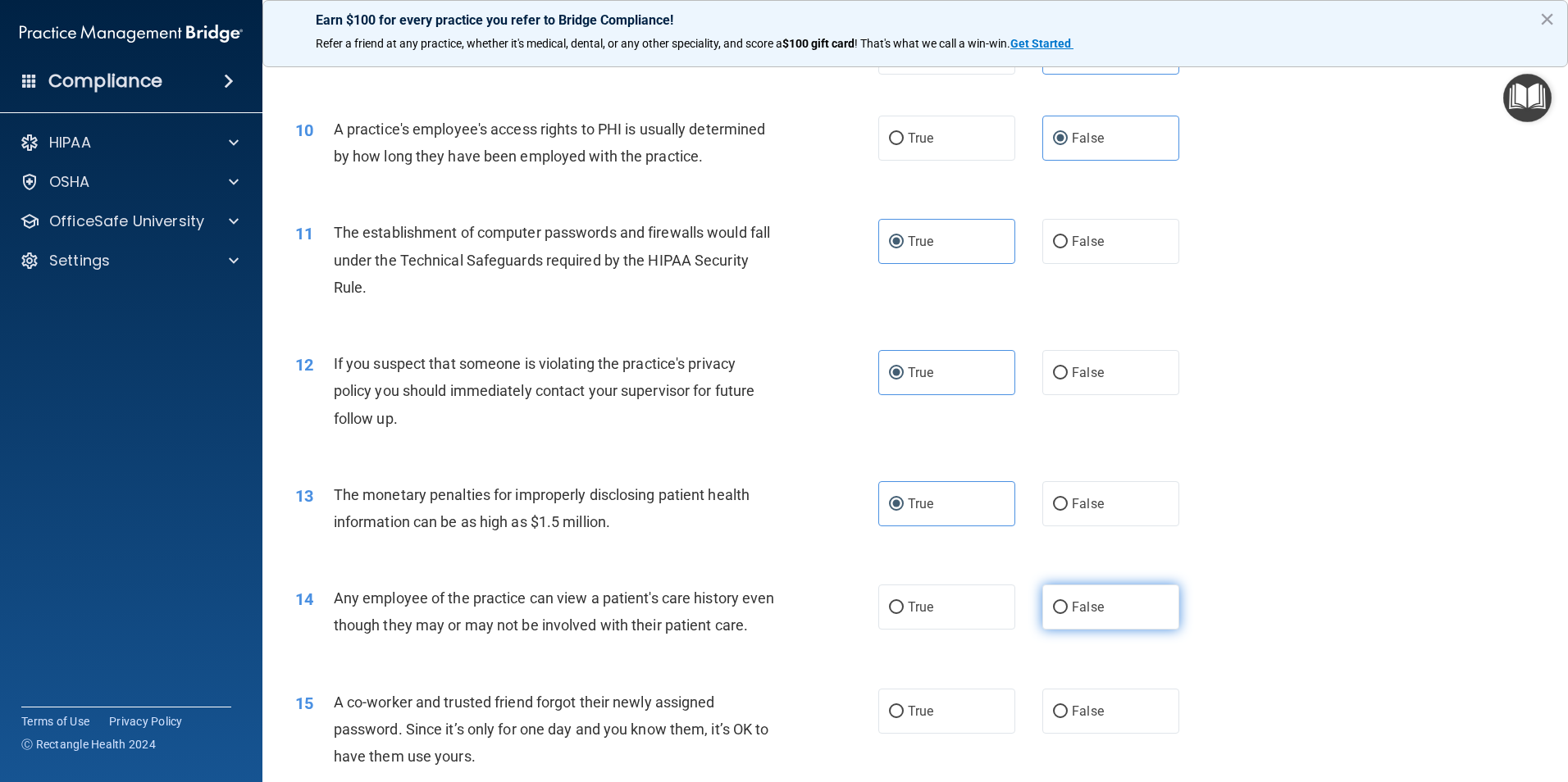
click at [1050, 623] on label "False" at bounding box center [1110, 606] width 137 height 45
click at [1053, 614] on input "False" at bounding box center [1060, 607] width 15 height 12
radio input "true"
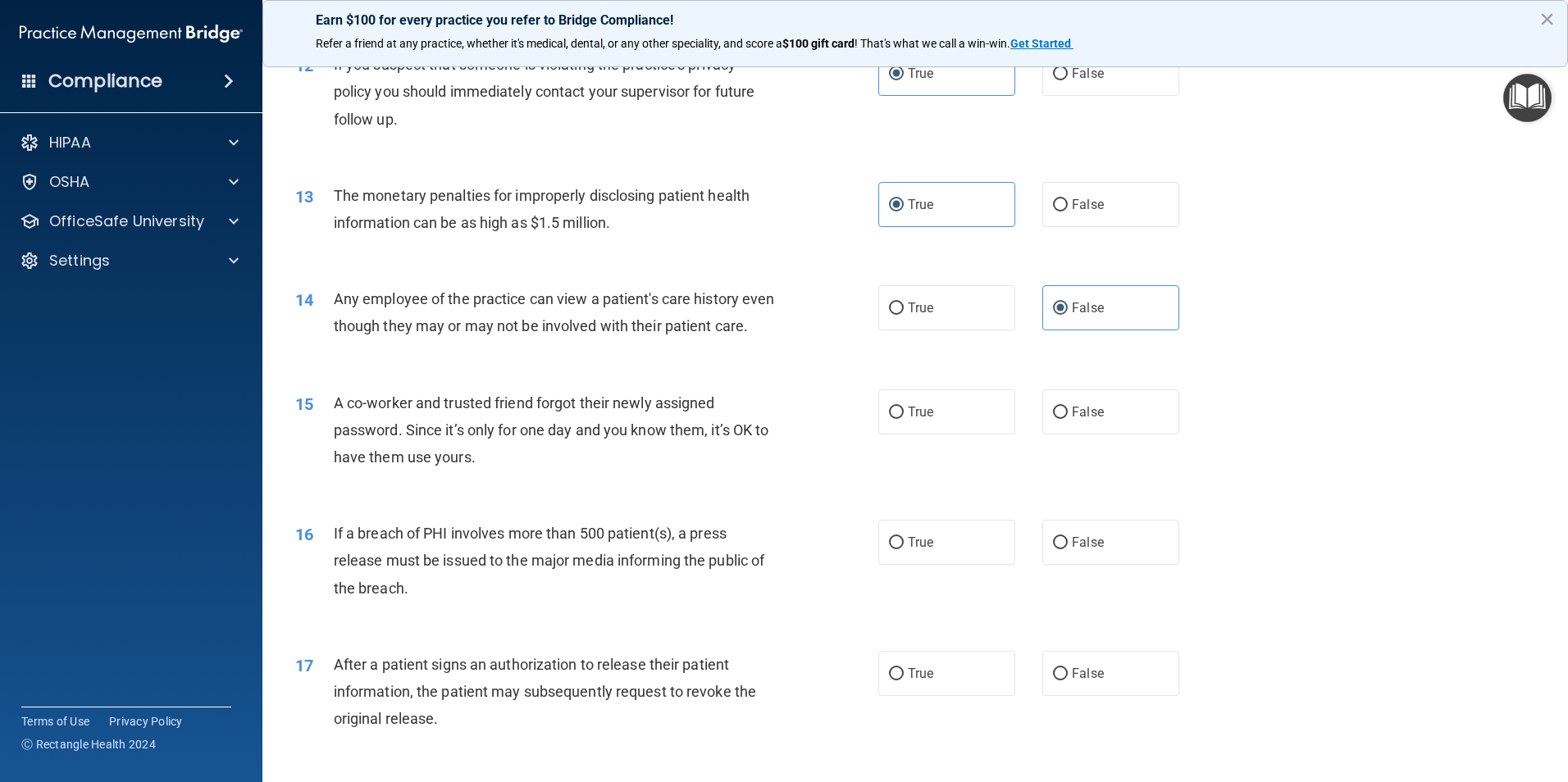
scroll to position [1393, 0]
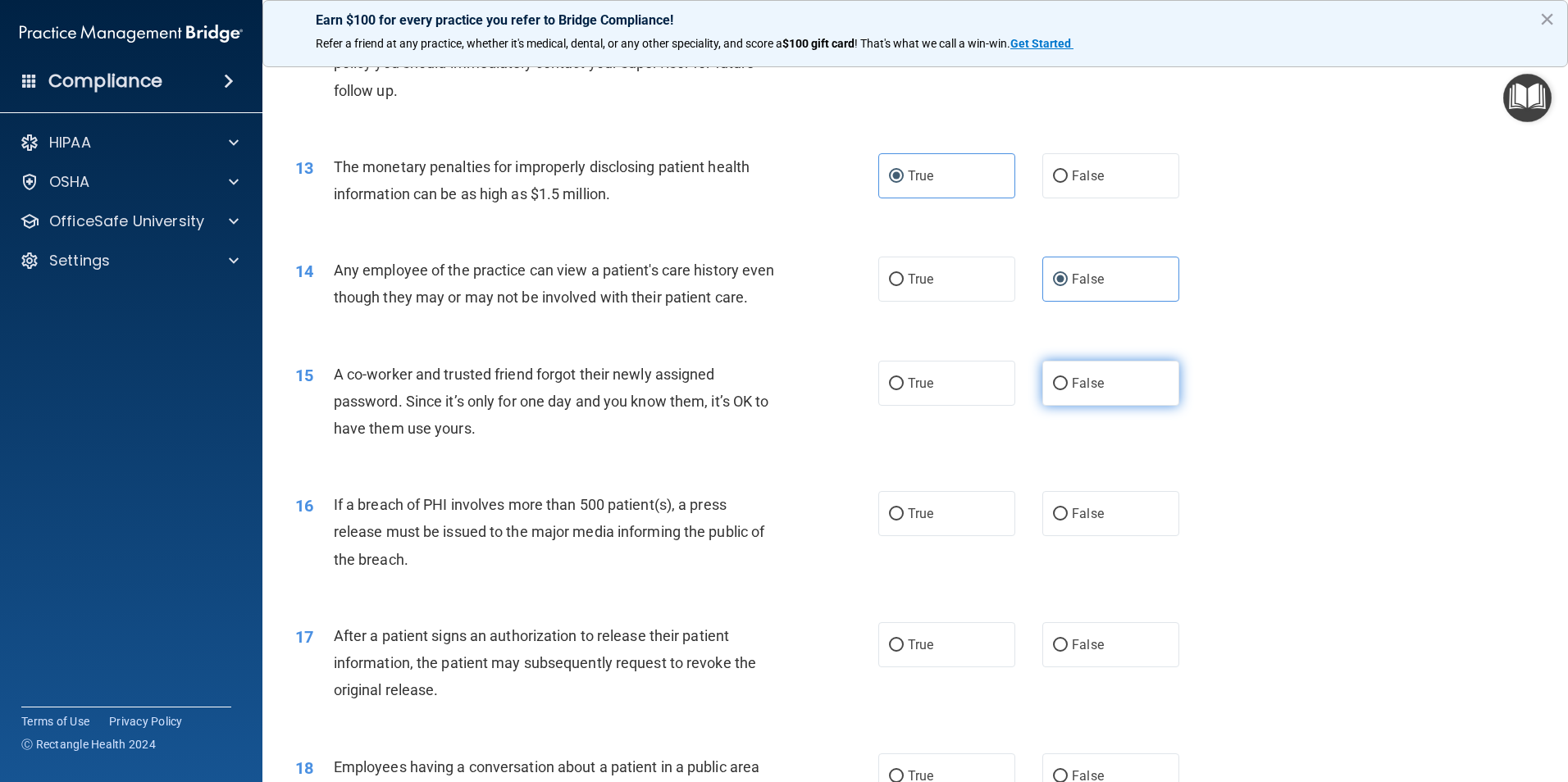
click at [1090, 391] on span "False" at bounding box center [1087, 383] width 32 height 16
click at [1068, 391] on input "False" at bounding box center [1060, 384] width 15 height 12
radio input "true"
click at [948, 536] on label "True" at bounding box center [946, 513] width 137 height 45
click at [904, 521] on input "True" at bounding box center [896, 514] width 15 height 12
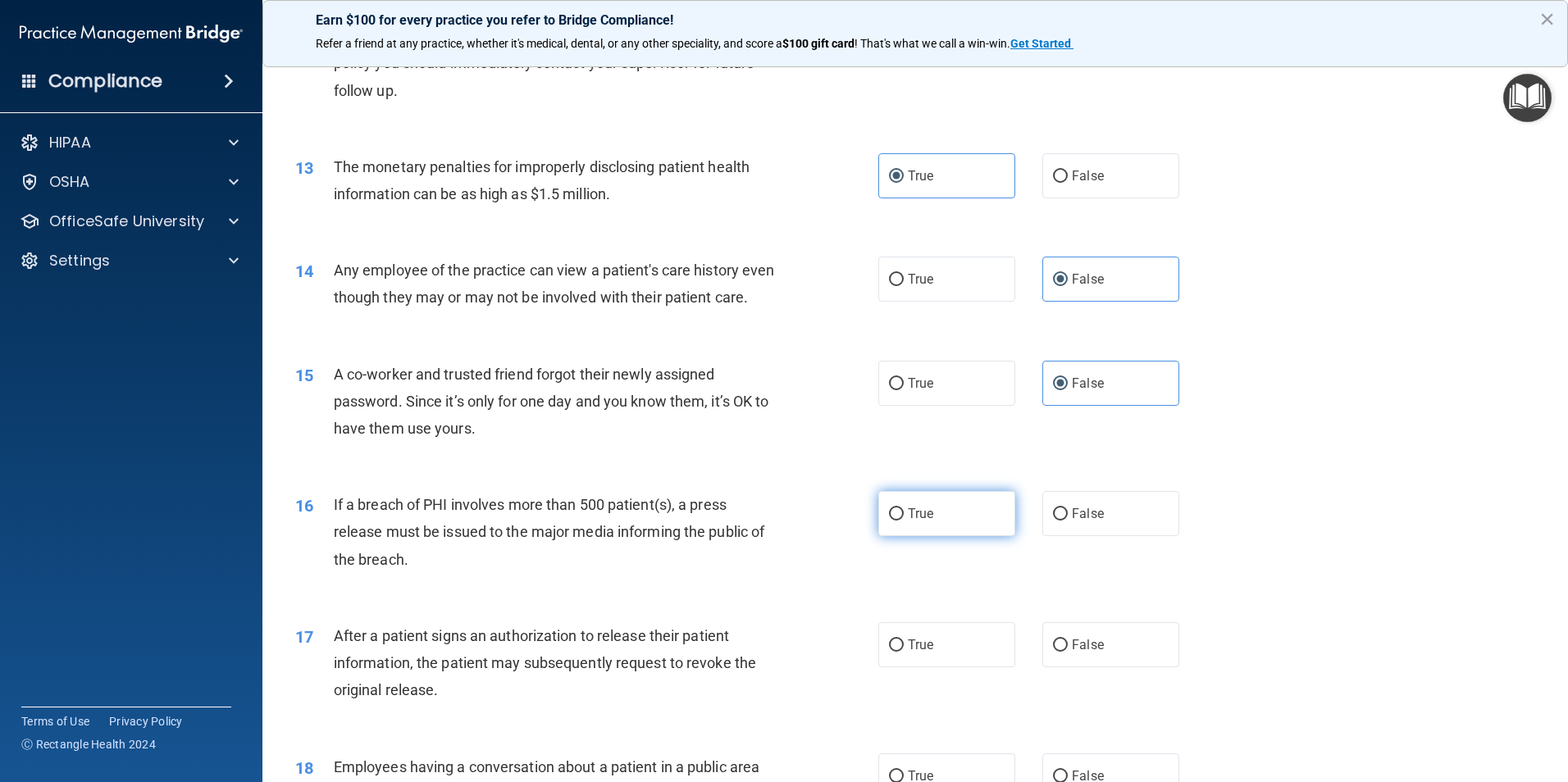
radio input "true"
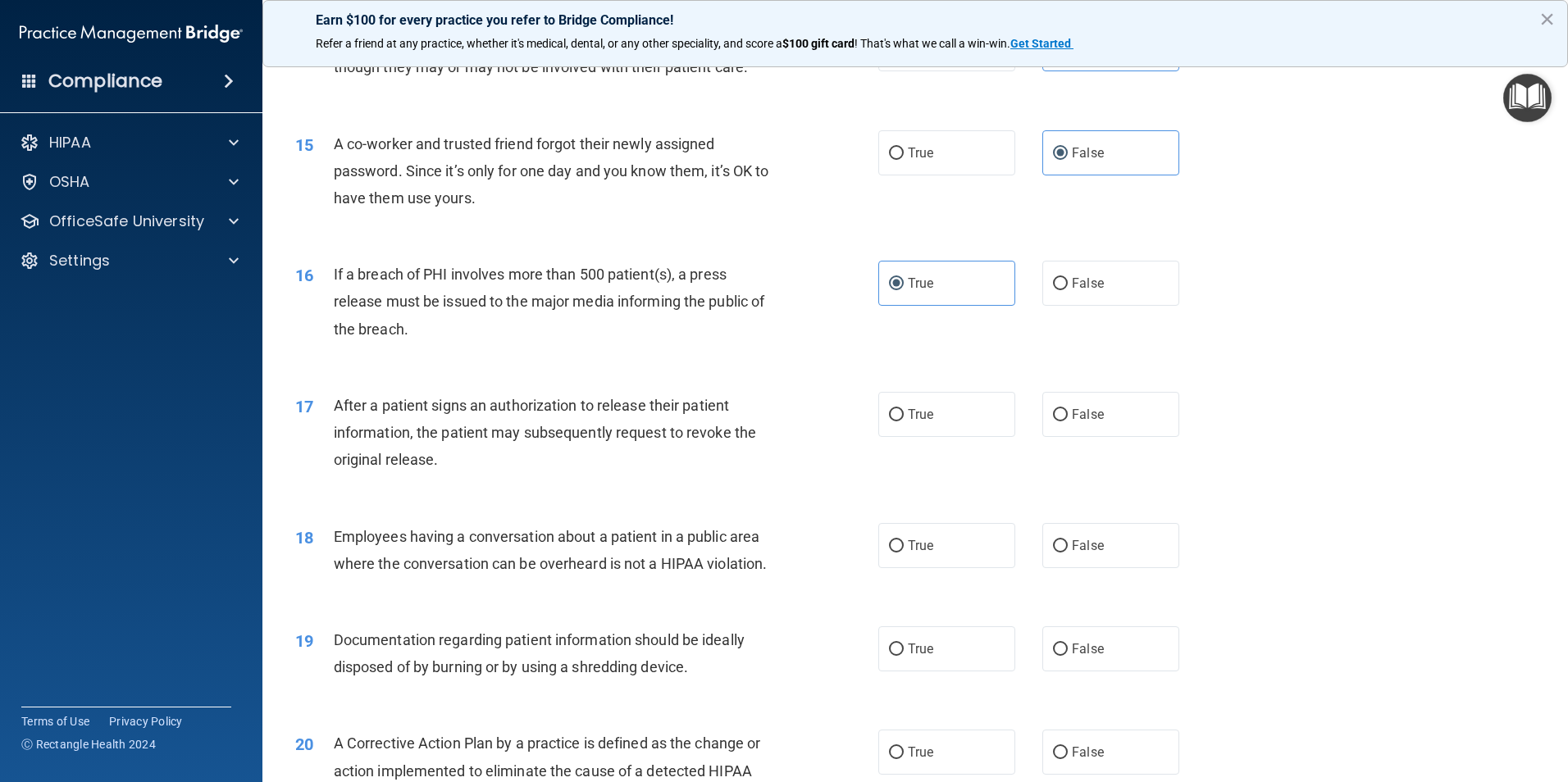
scroll to position [1640, 0]
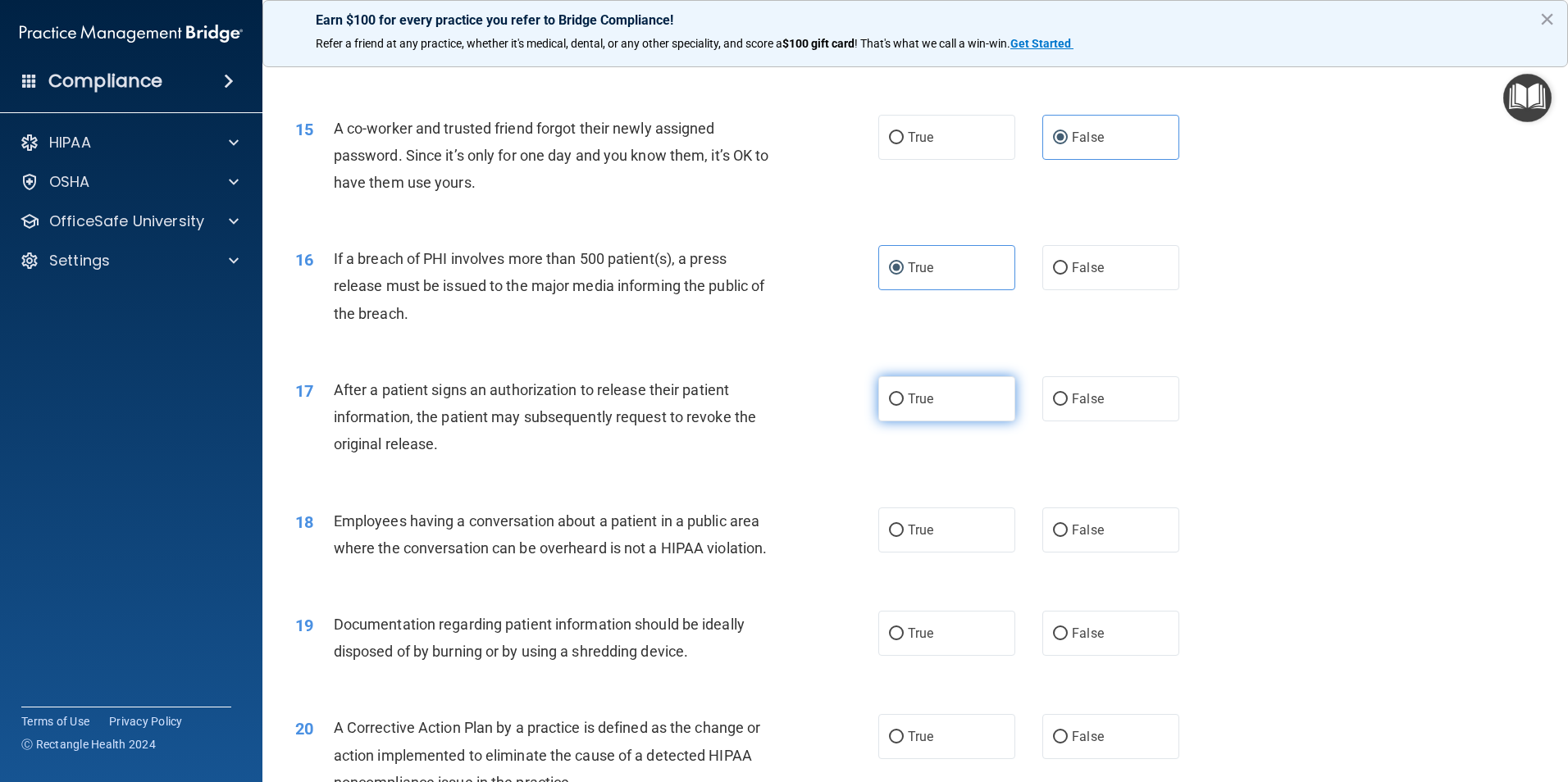
click at [934, 421] on label "True" at bounding box center [946, 399] width 137 height 45
click at [904, 405] on input "True" at bounding box center [896, 399] width 15 height 12
radio input "true"
click at [1120, 552] on label "False" at bounding box center [1110, 530] width 137 height 45
click at [1068, 537] on input "False" at bounding box center [1060, 531] width 15 height 12
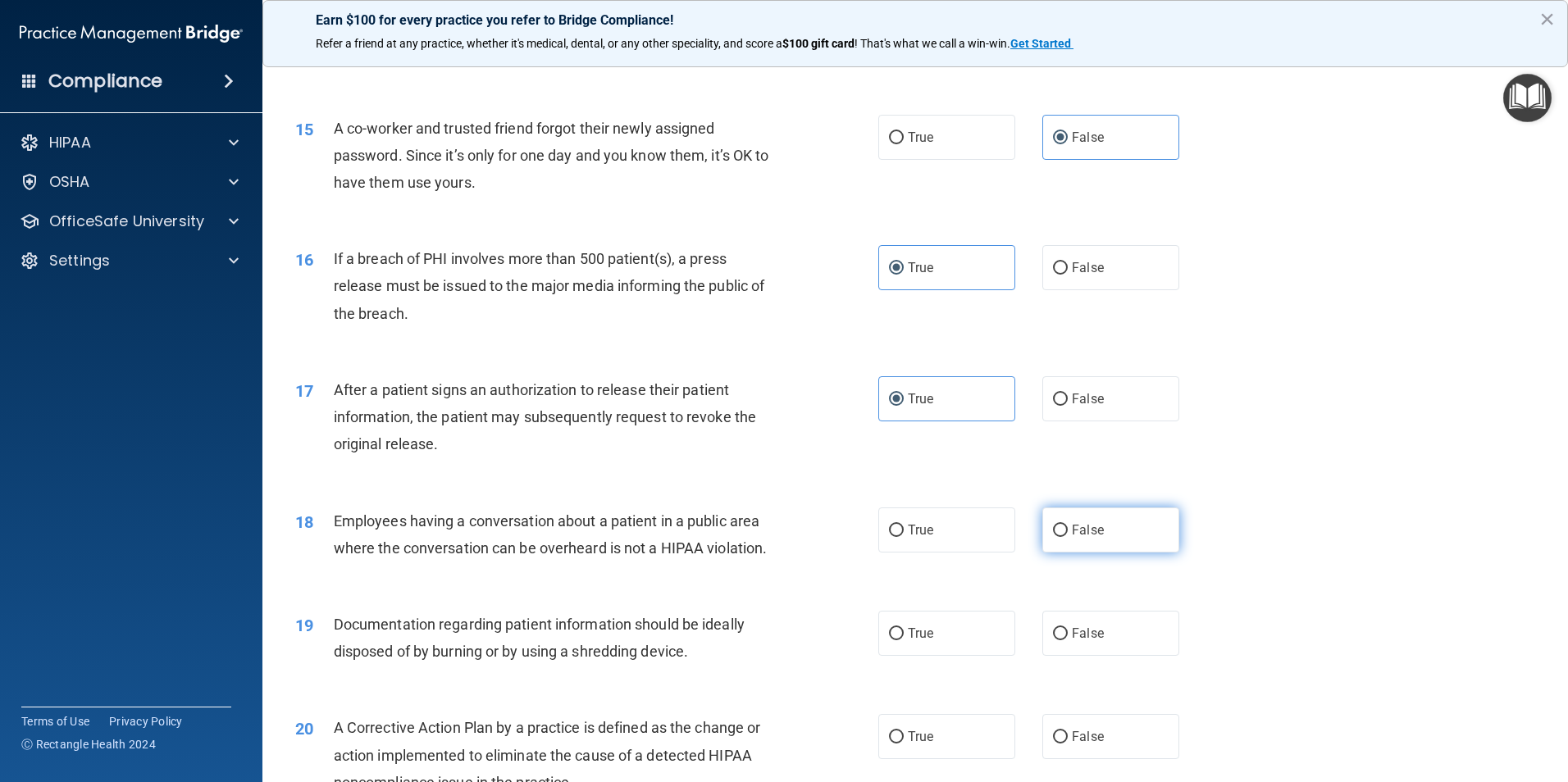
radio input "true"
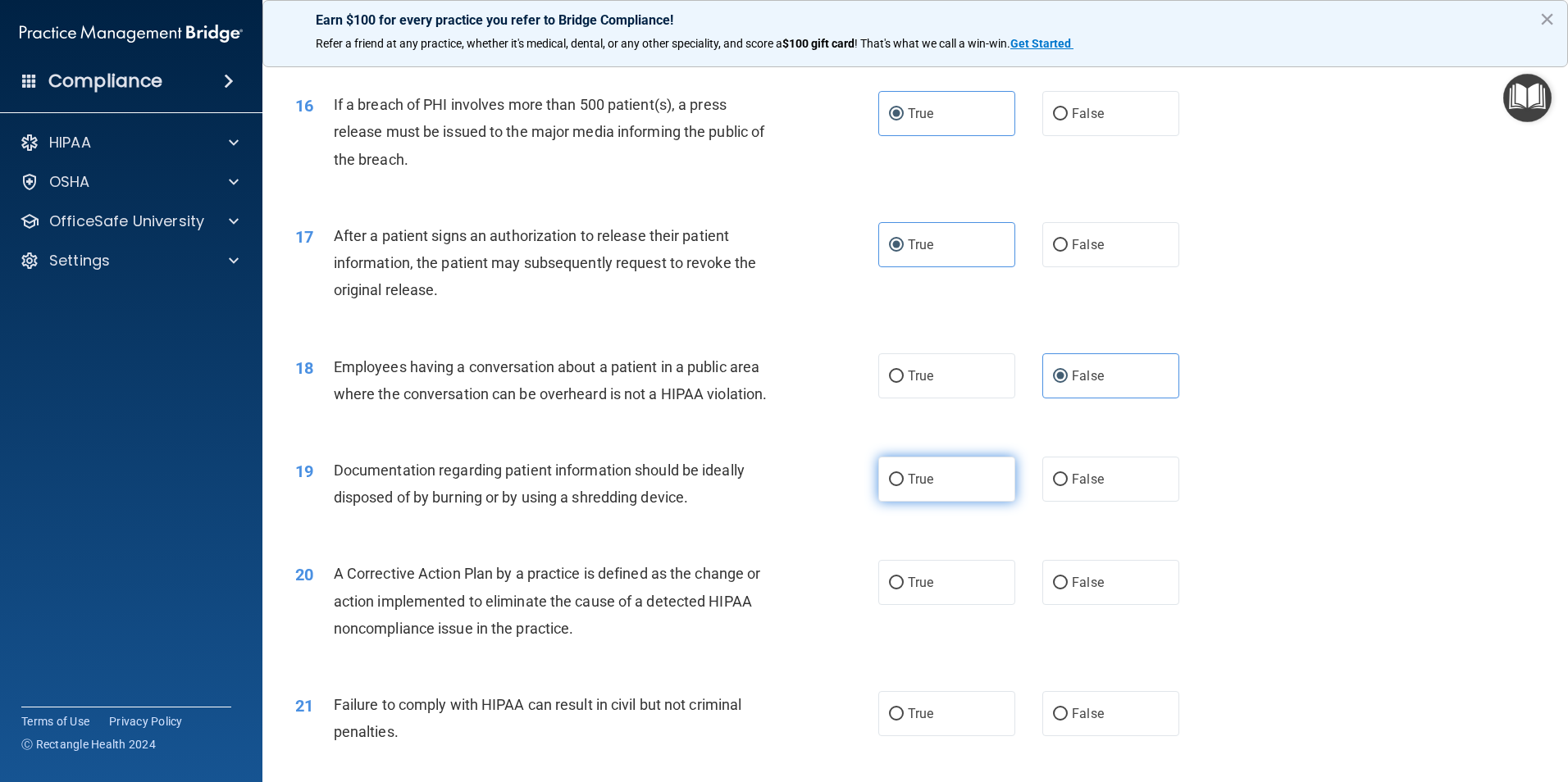
scroll to position [1804, 0]
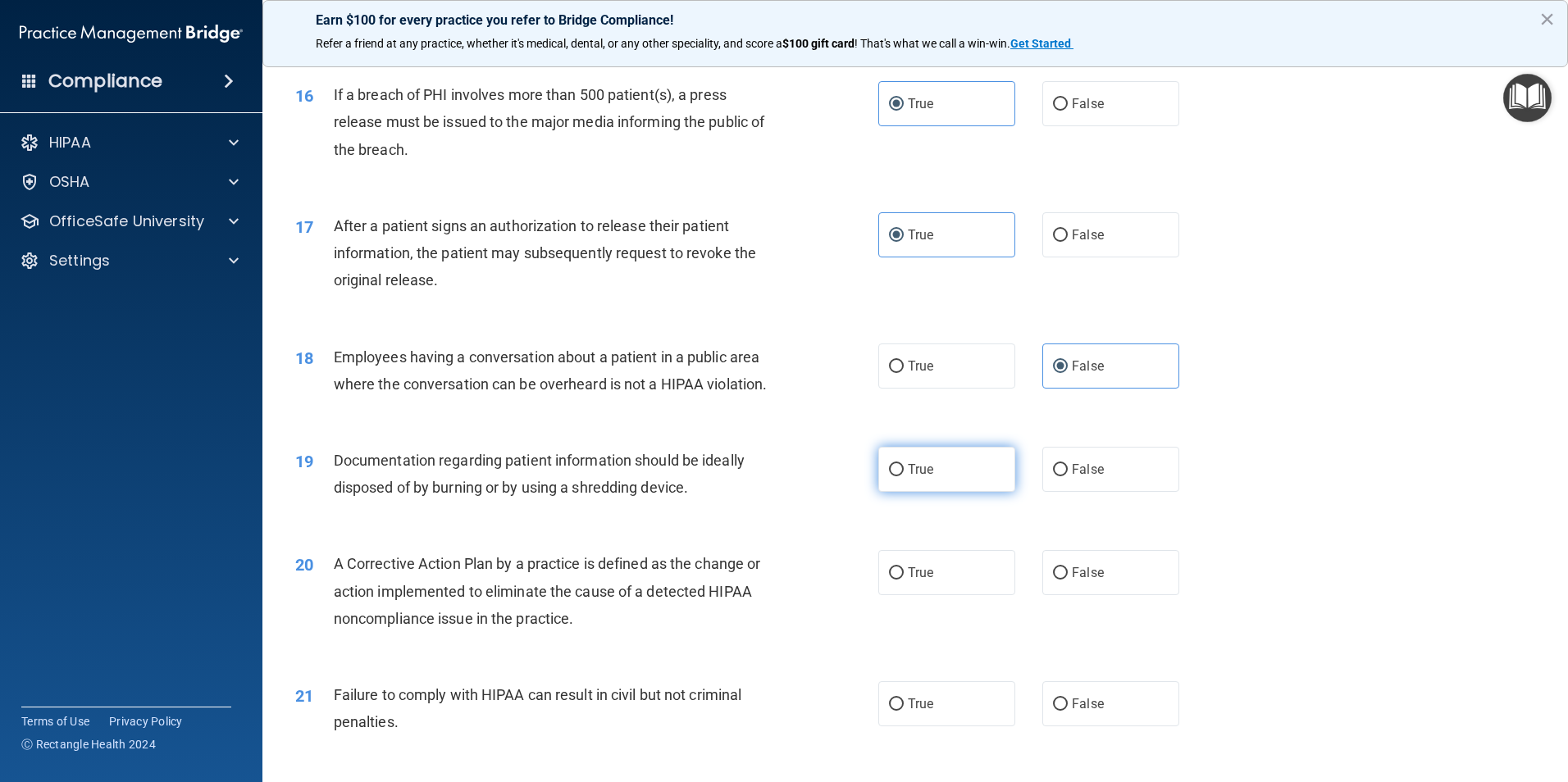
click at [959, 485] on label "True" at bounding box center [946, 469] width 137 height 45
click at [904, 476] on input "True" at bounding box center [896, 470] width 15 height 12
radio input "true"
click at [916, 595] on label "True" at bounding box center [946, 573] width 137 height 45
click at [904, 579] on input "True" at bounding box center [896, 573] width 15 height 12
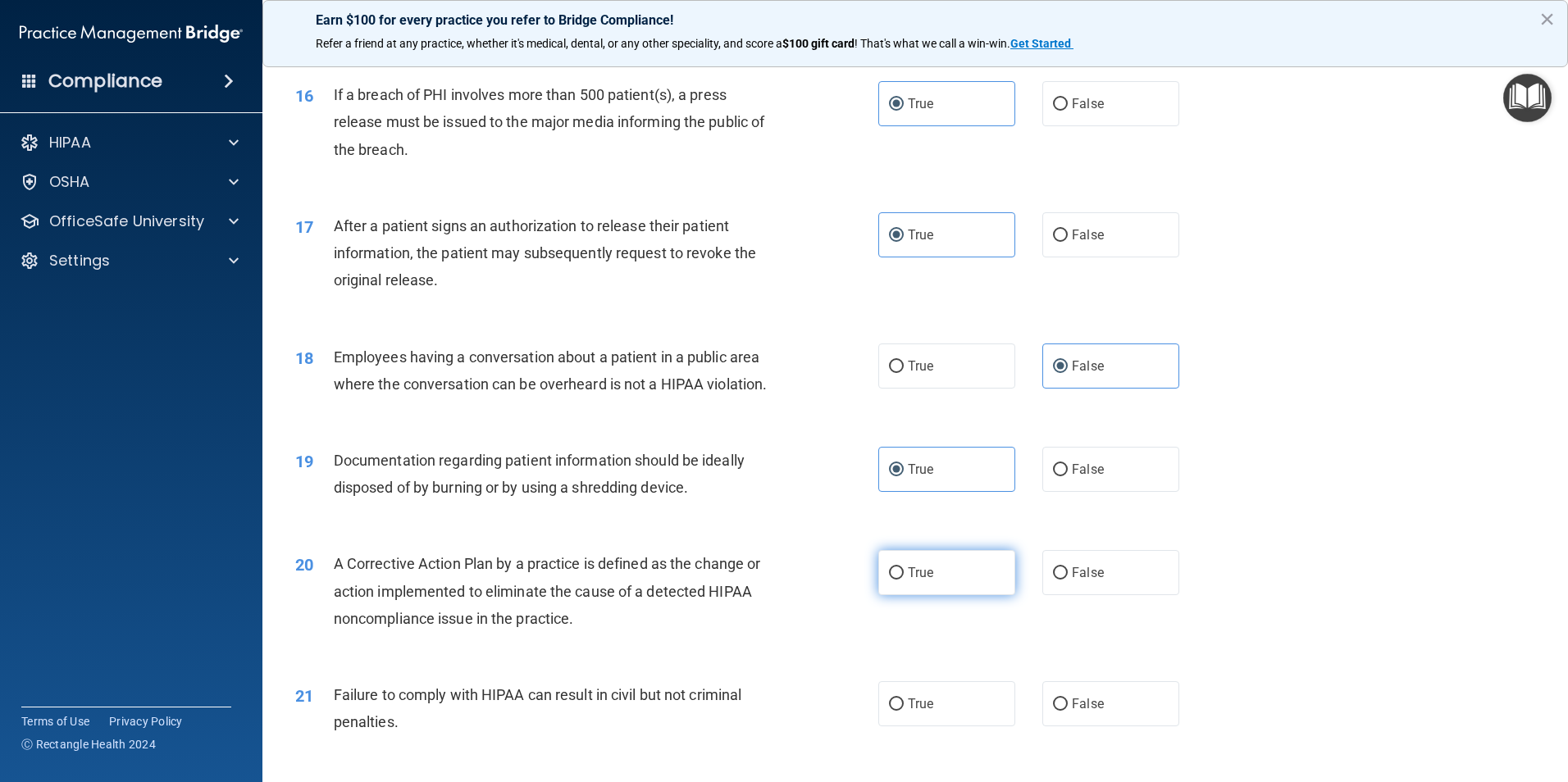
radio input "true"
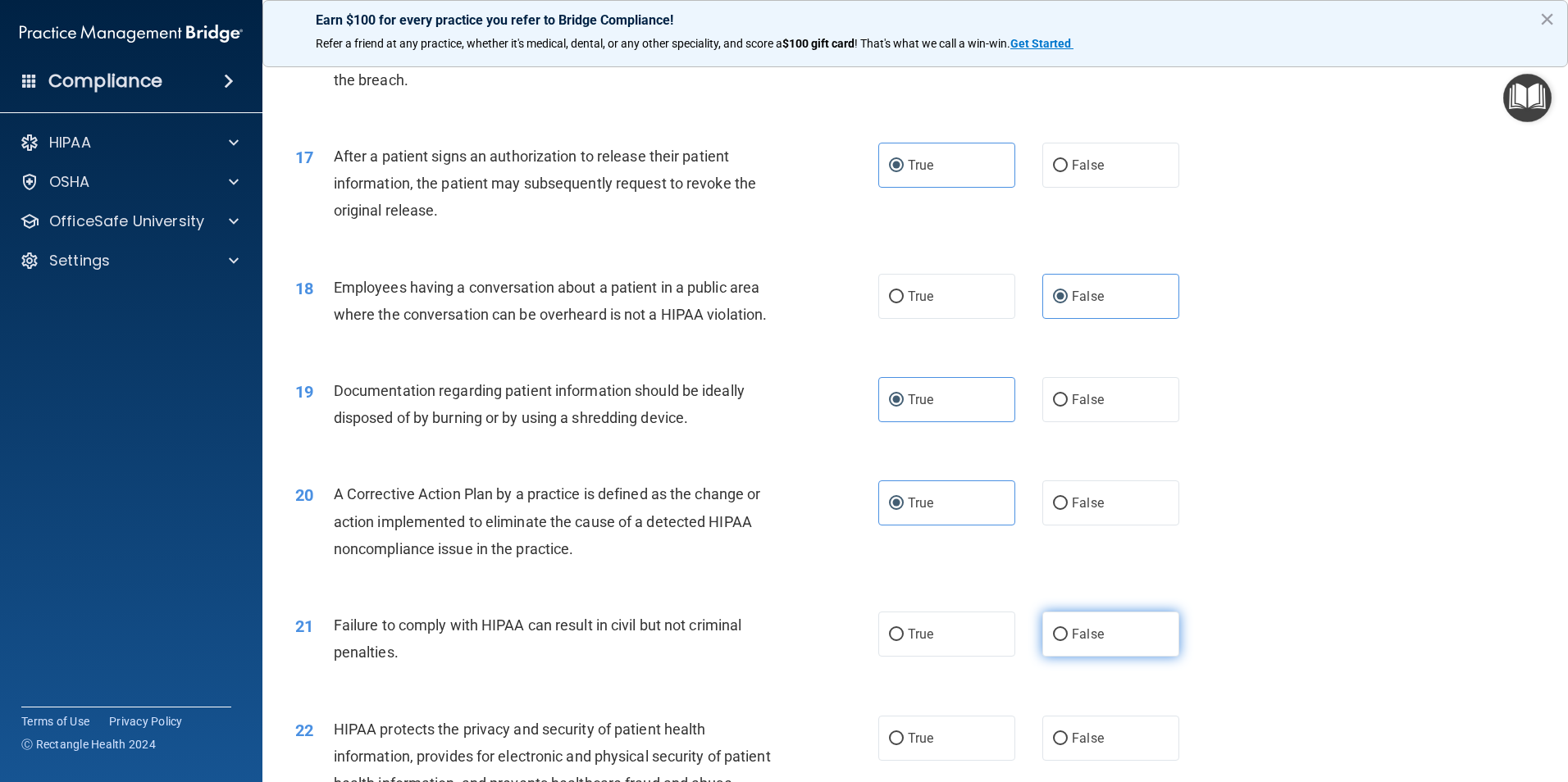
scroll to position [1967, 0]
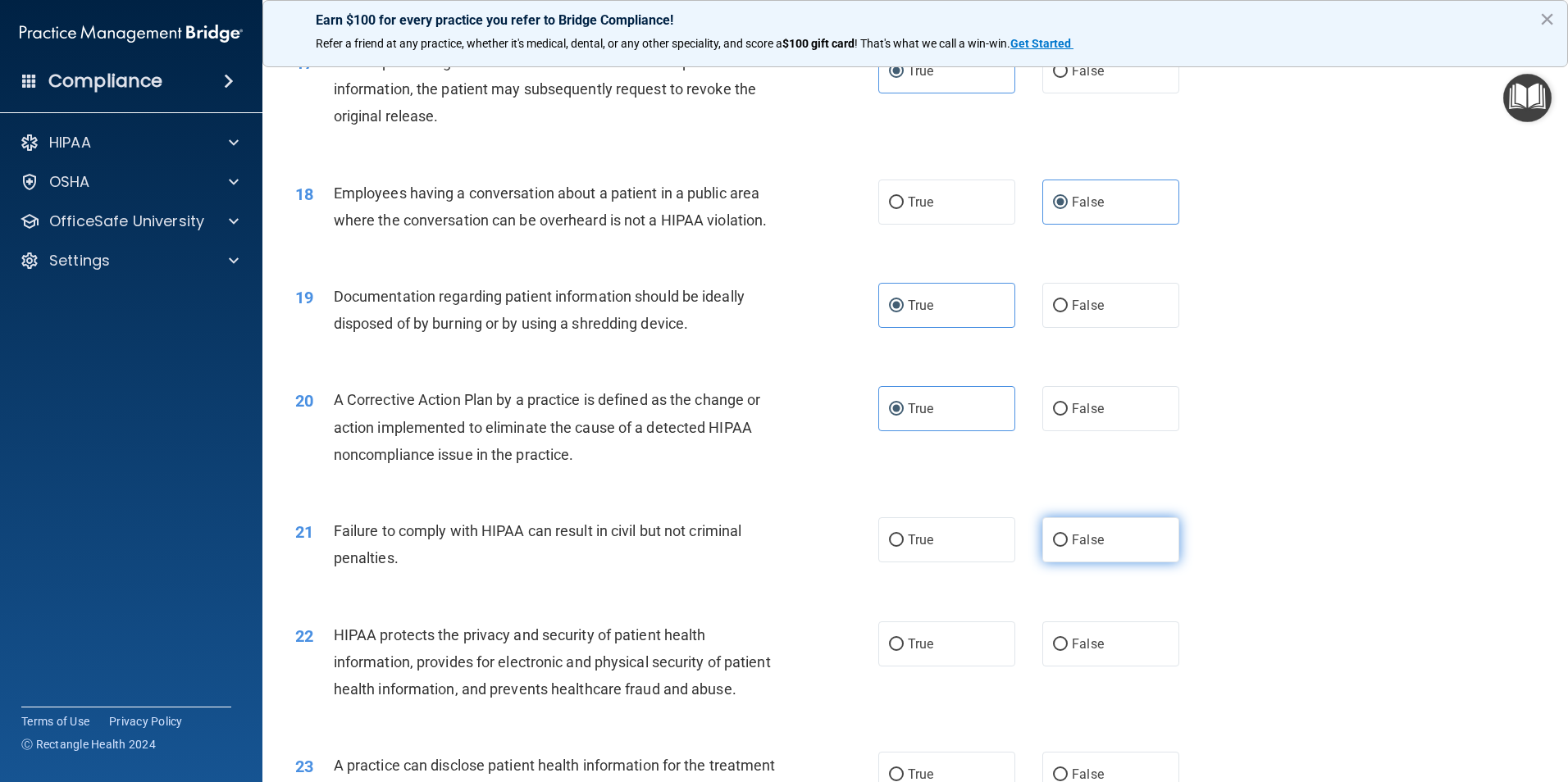
click at [1147, 562] on label "False" at bounding box center [1110, 540] width 137 height 45
click at [1068, 547] on input "False" at bounding box center [1060, 541] width 15 height 12
radio input "true"
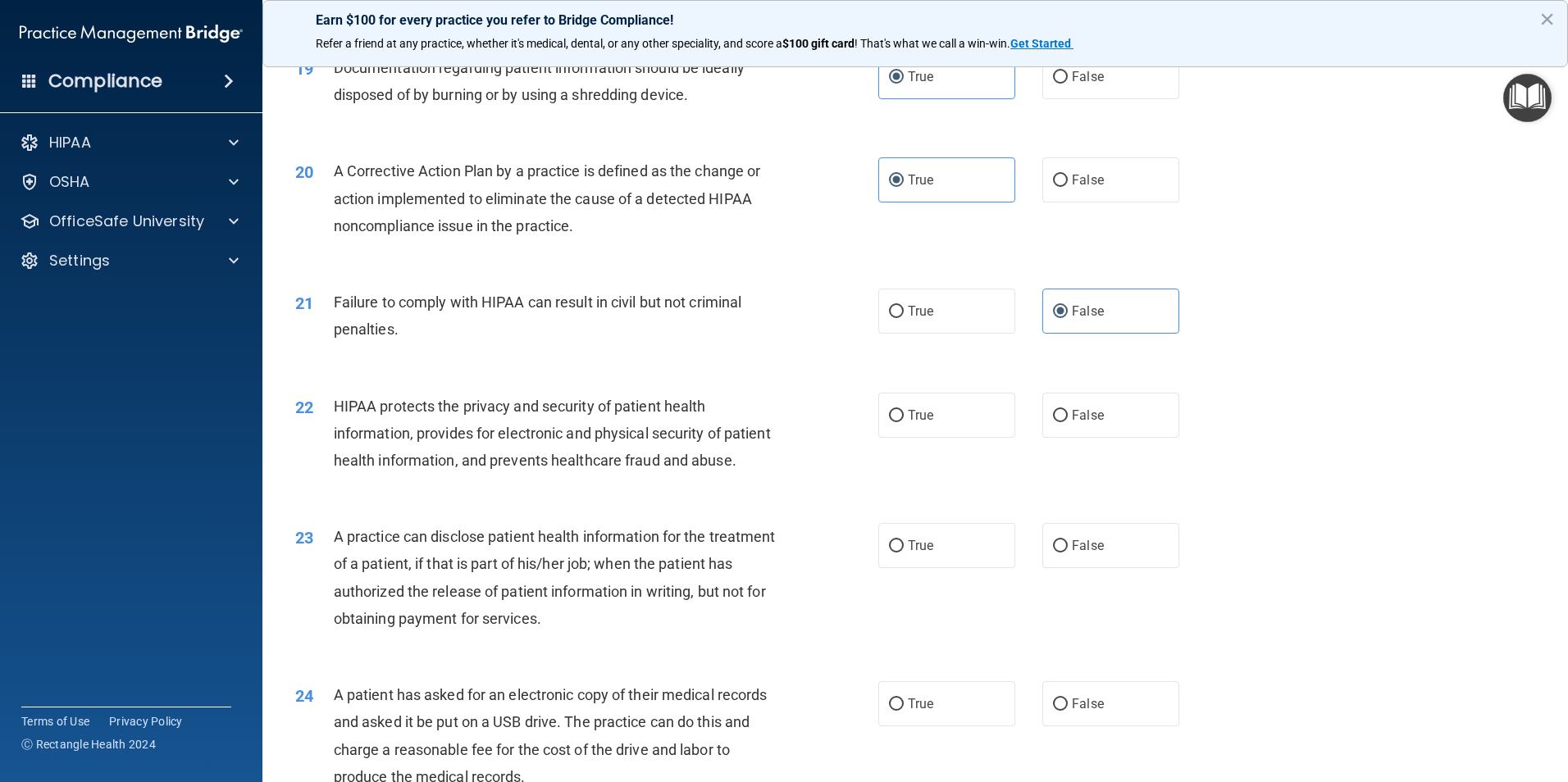
scroll to position [2213, 0]
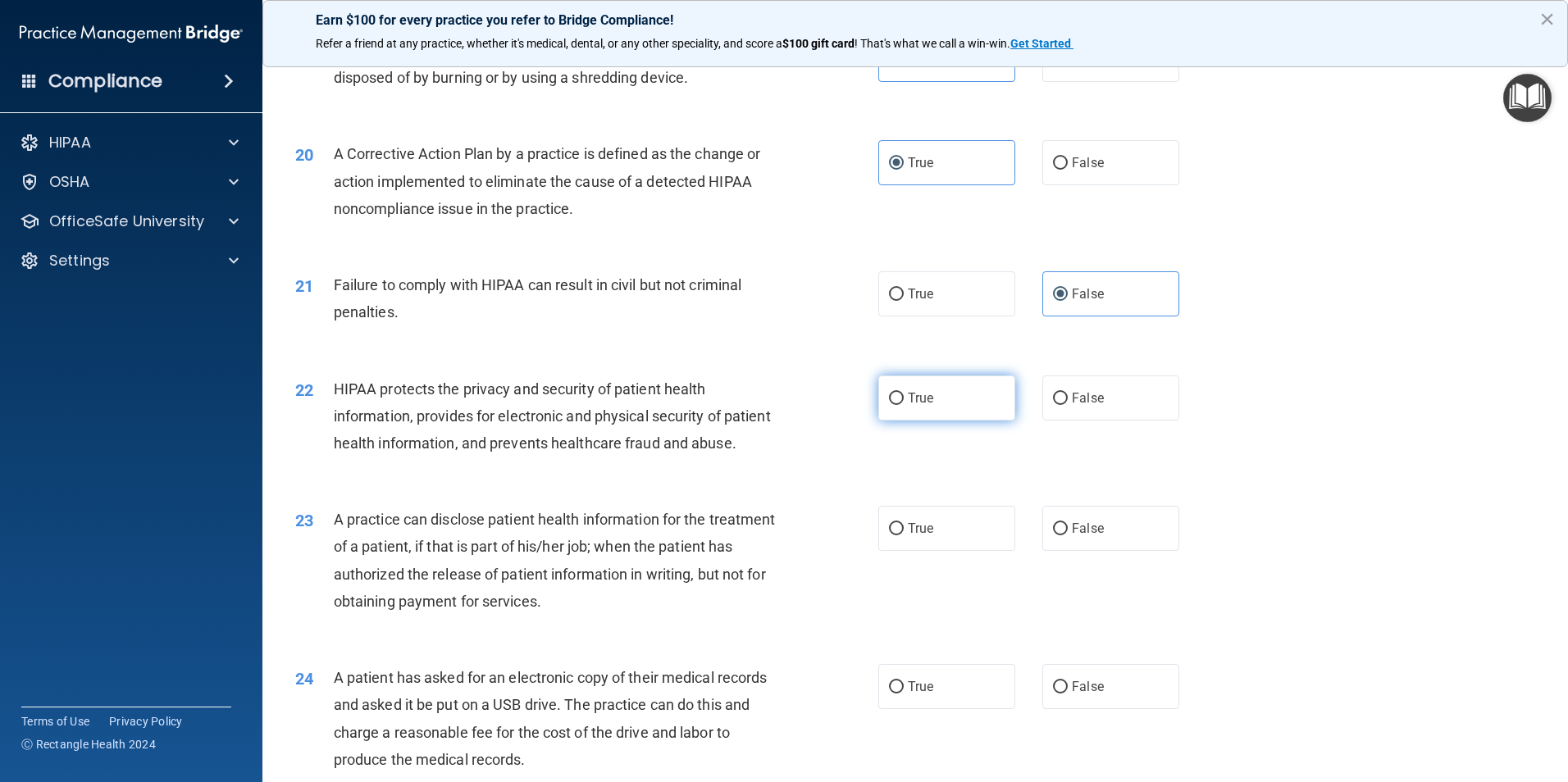
click at [945, 420] on label "True" at bounding box center [946, 398] width 137 height 45
click at [904, 405] on input "True" at bounding box center [896, 399] width 15 height 12
radio input "true"
click at [1072, 536] on span "False" at bounding box center [1087, 528] width 32 height 16
click at [1068, 536] on input "False" at bounding box center [1060, 529] width 15 height 12
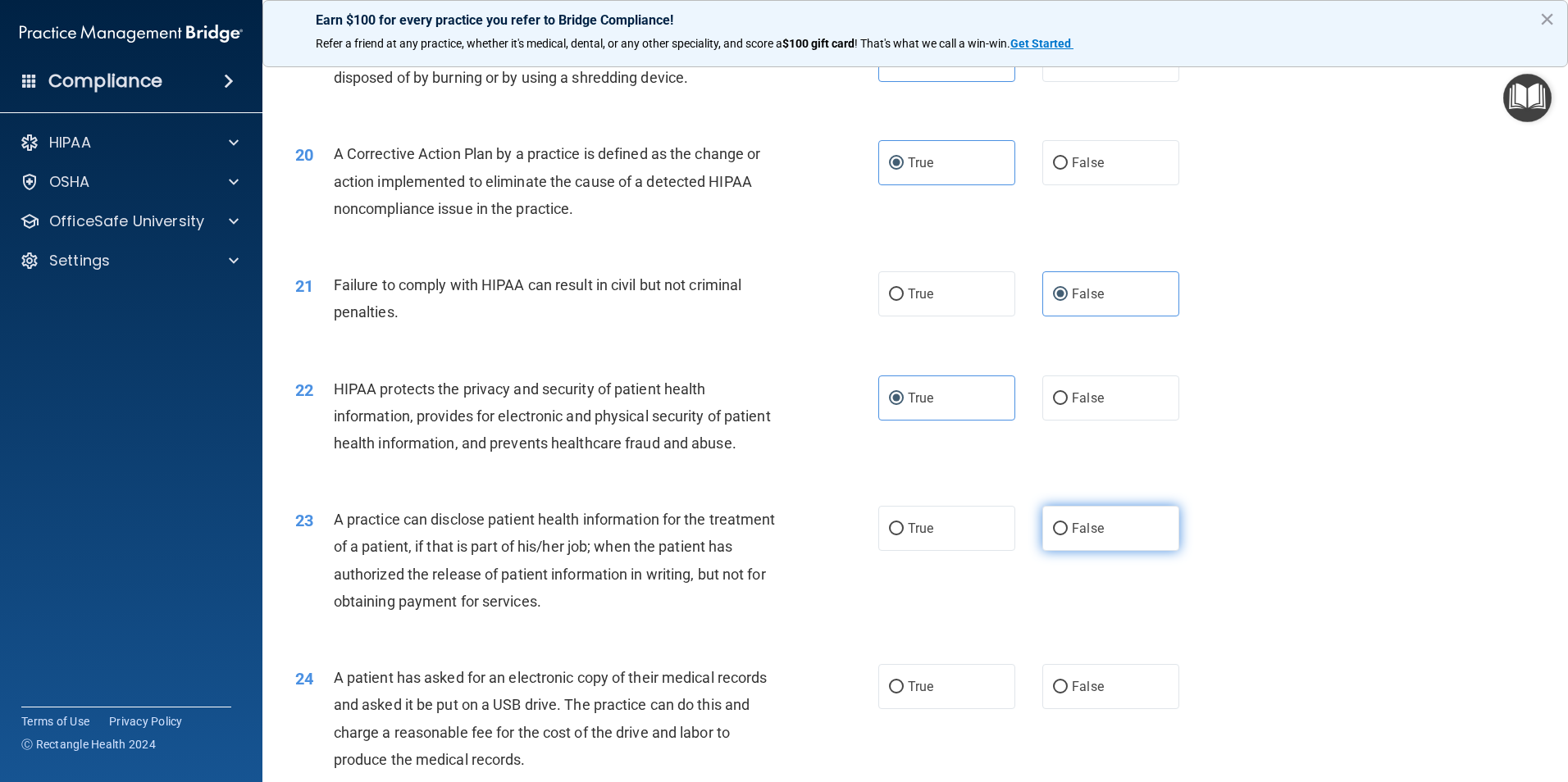
radio input "true"
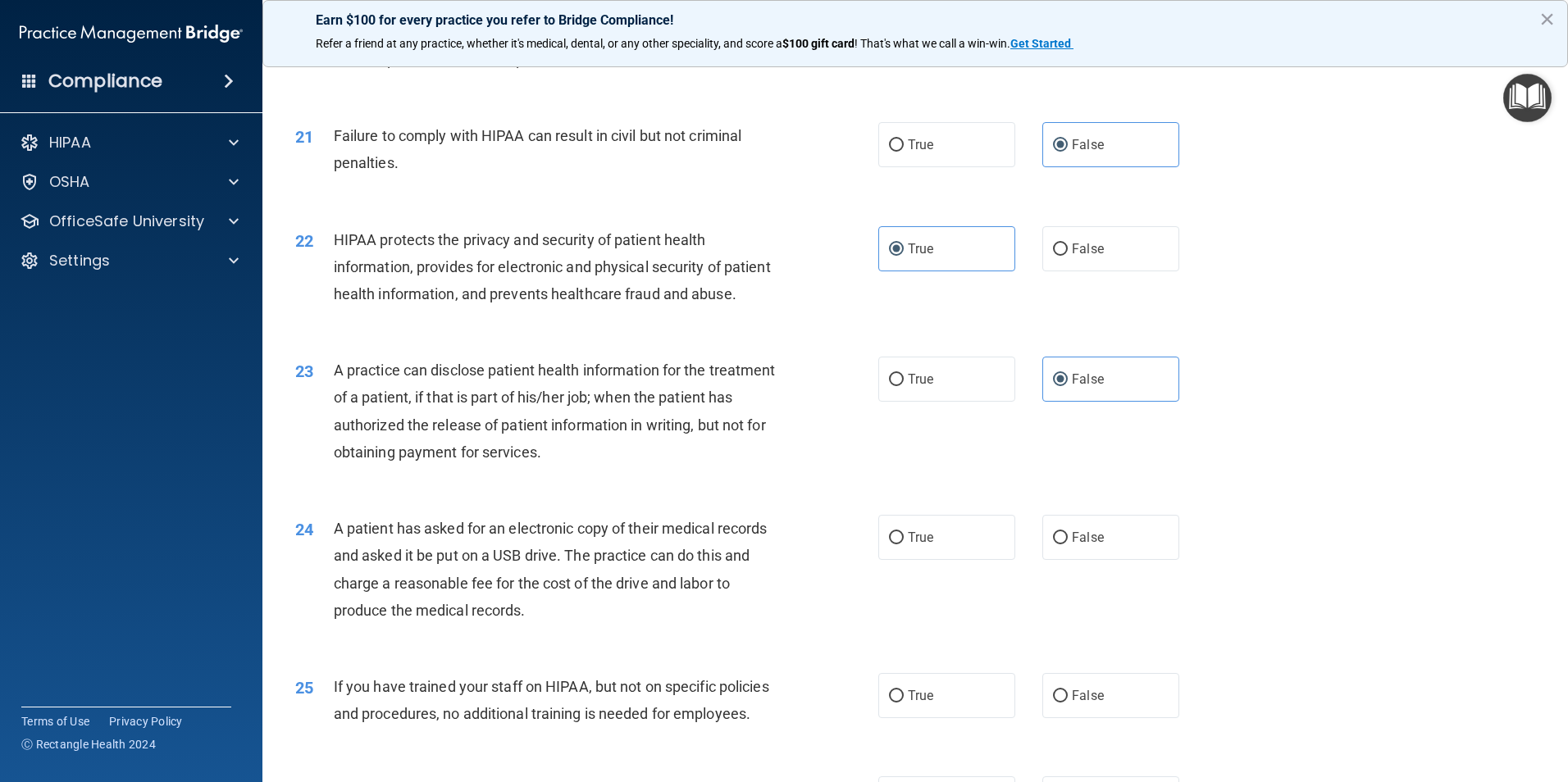
scroll to position [2377, 0]
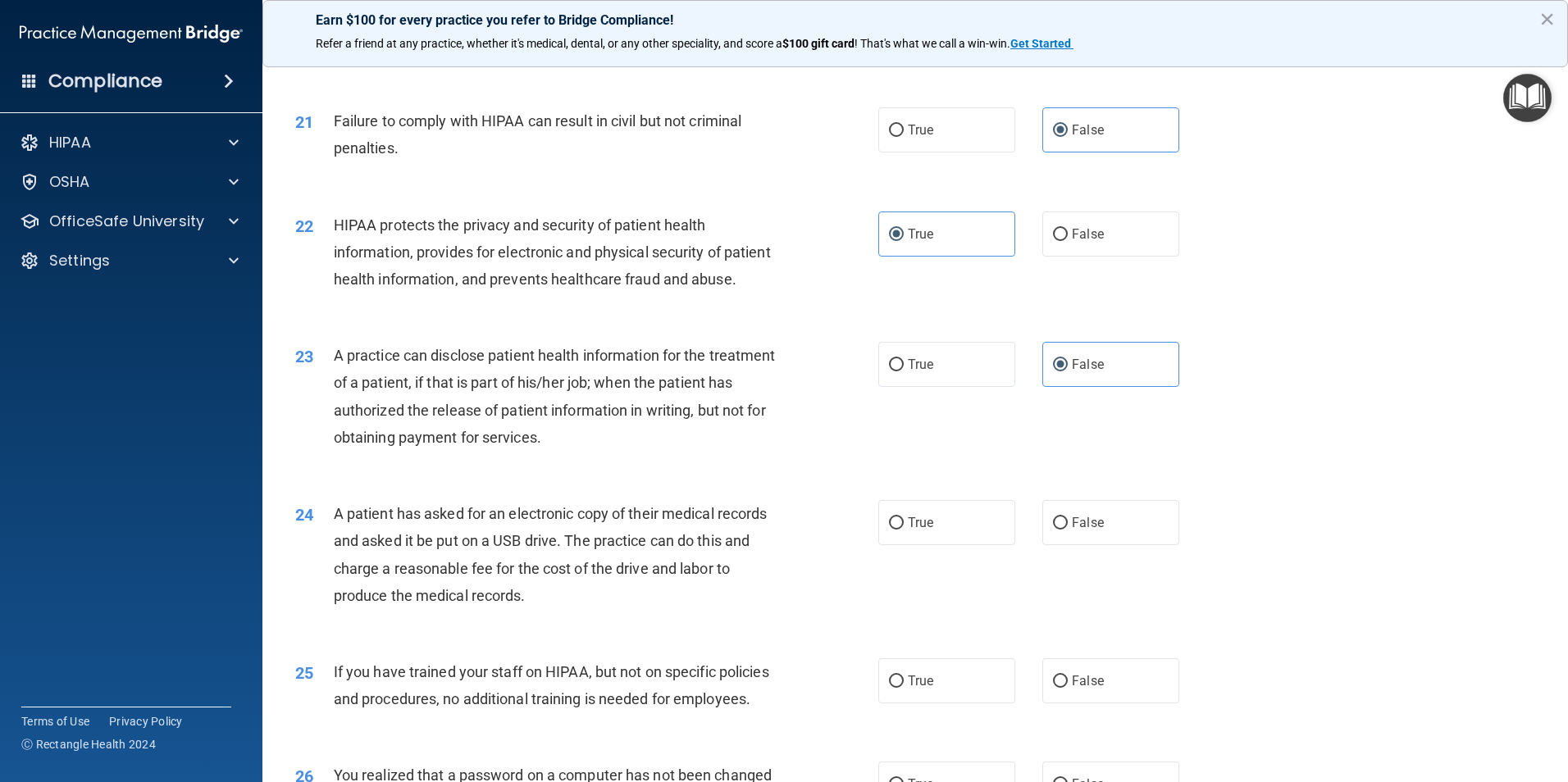
click at [867, 574] on div "24 A patient has asked for an electronic copy of their medical records and aske…" at bounding box center [586, 559] width 632 height 117
click at [899, 546] on label "True" at bounding box center [946, 522] width 137 height 45
click at [899, 530] on input "True" at bounding box center [896, 523] width 15 height 12
radio input "true"
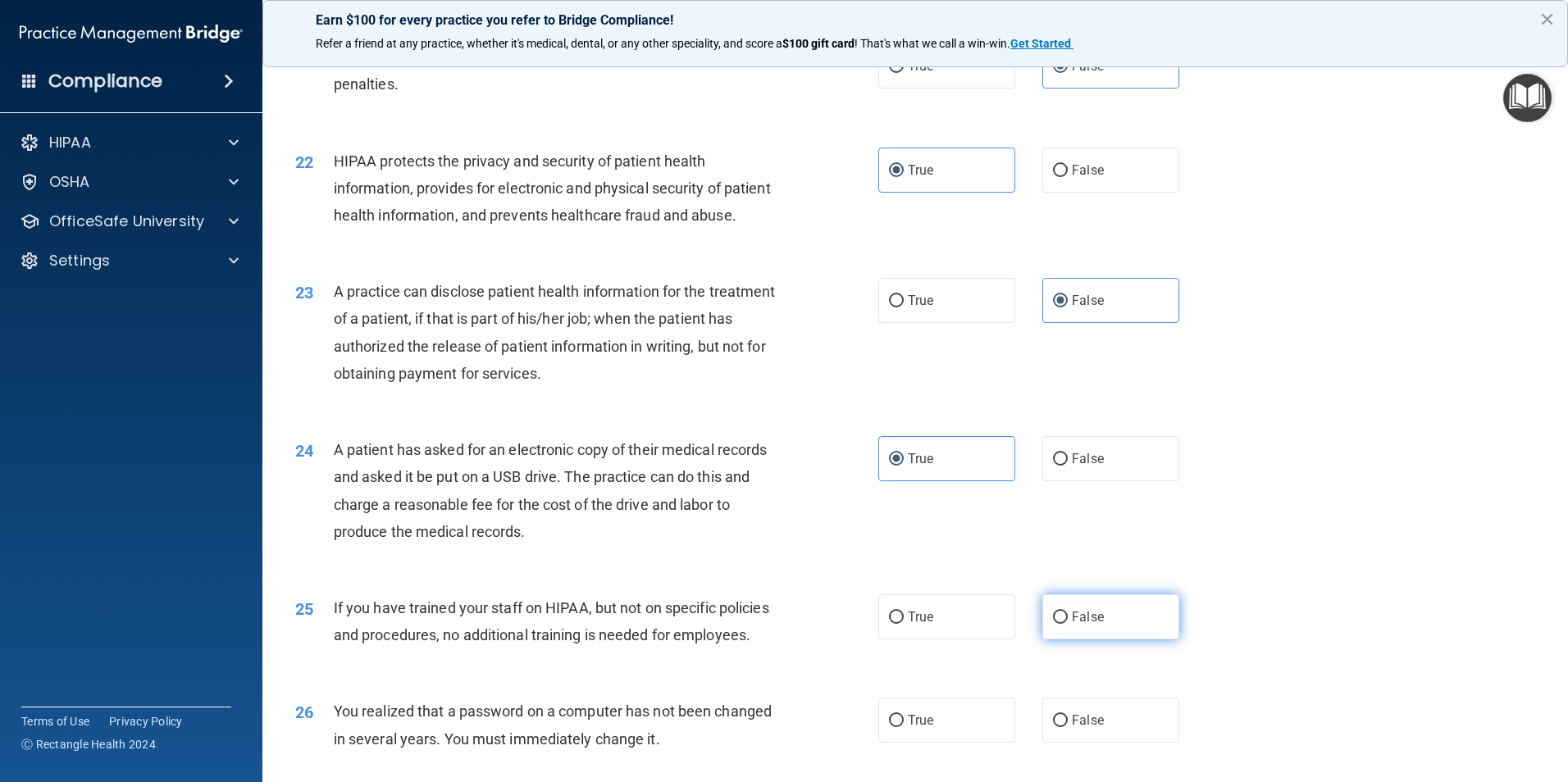
scroll to position [2541, 0]
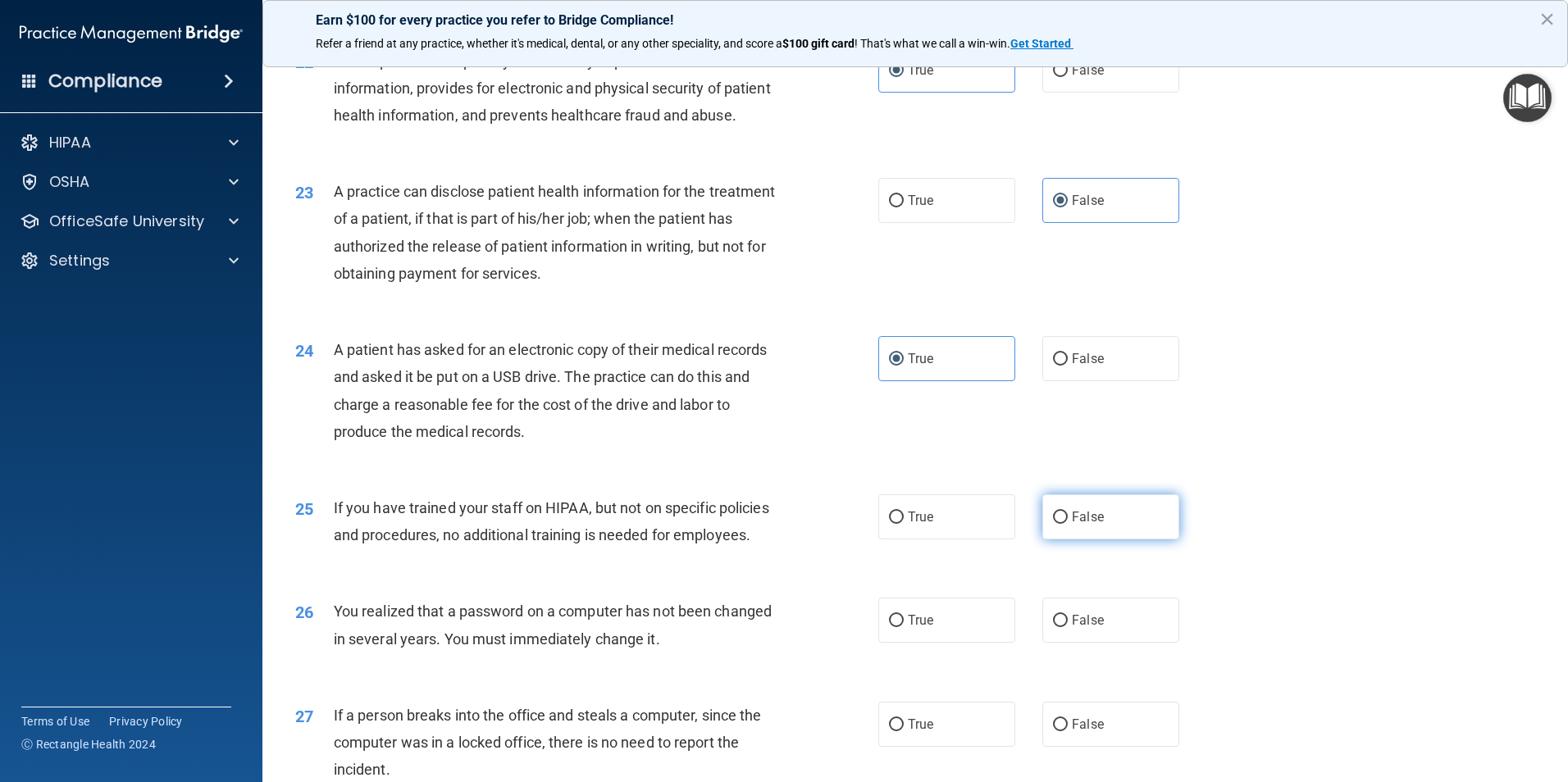
click at [1130, 540] on label "False" at bounding box center [1110, 517] width 137 height 45
click at [1068, 524] on input "False" at bounding box center [1060, 517] width 15 height 12
radio input "true"
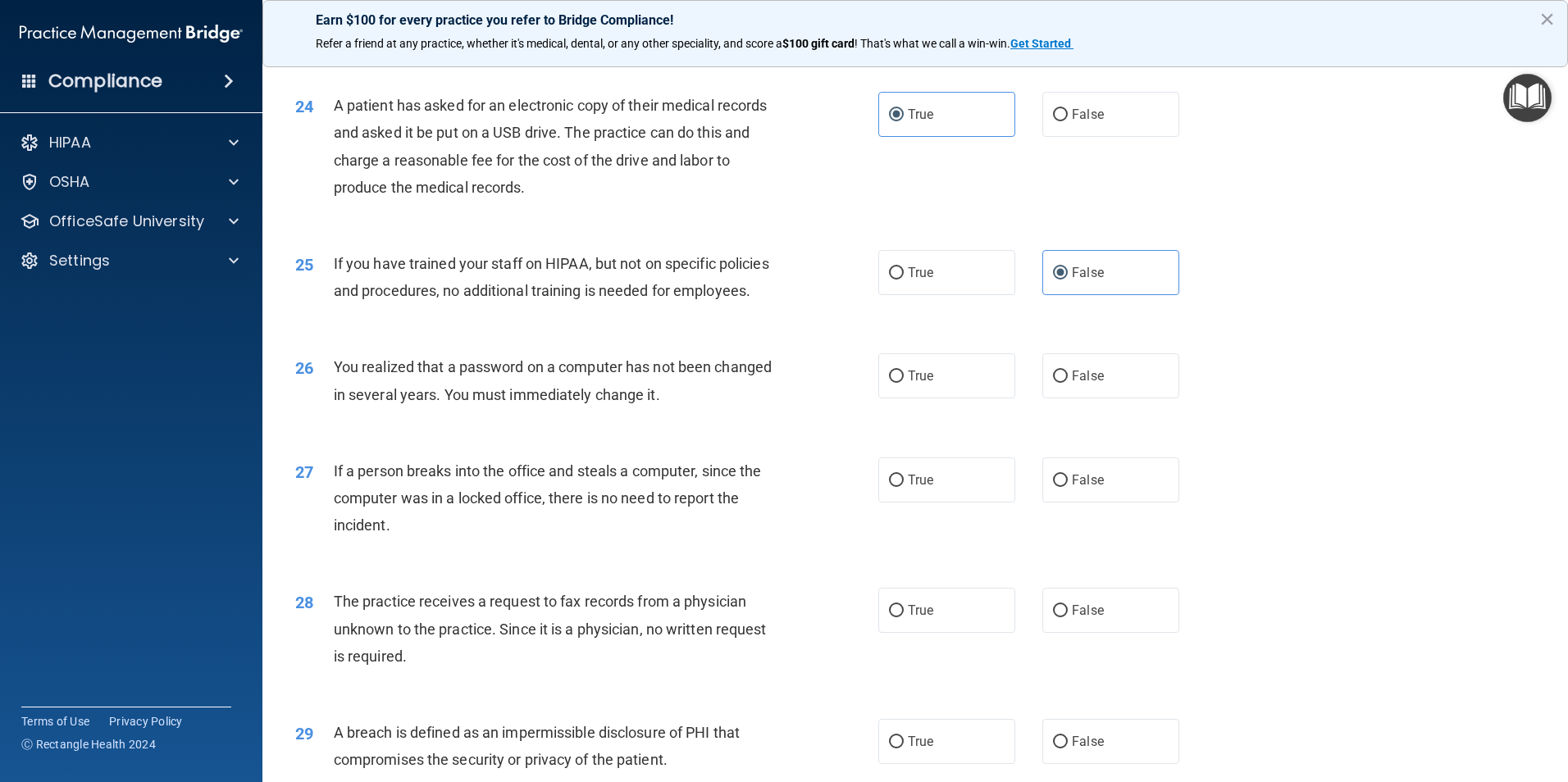
scroll to position [2787, 0]
click at [917, 382] on span "True" at bounding box center [920, 374] width 26 height 16
click at [904, 382] on input "True" at bounding box center [896, 375] width 15 height 12
radio input "true"
click at [1059, 501] on label "False" at bounding box center [1110, 478] width 137 height 45
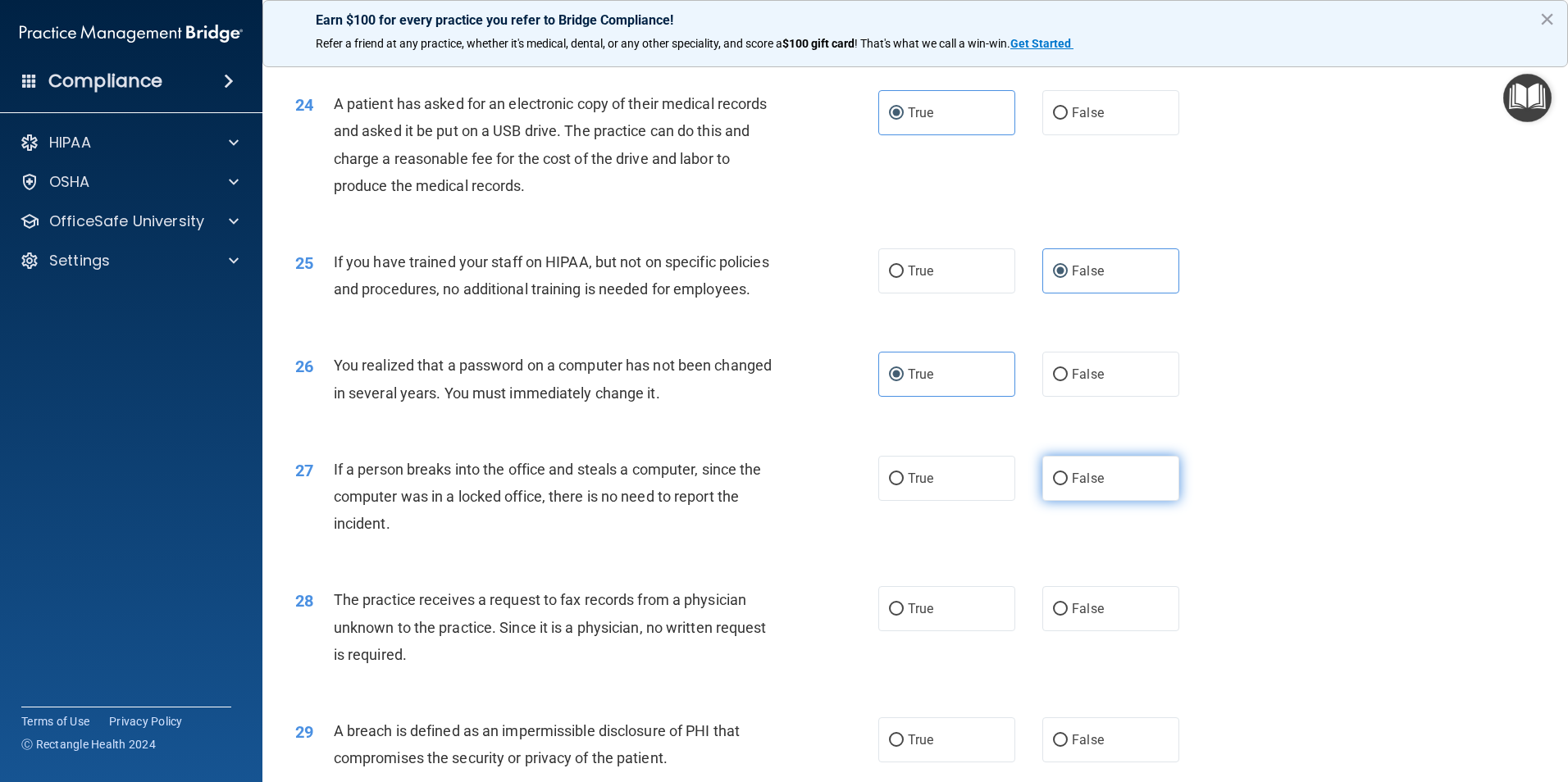
click at [1059, 485] on input "False" at bounding box center [1060, 479] width 15 height 12
radio input "true"
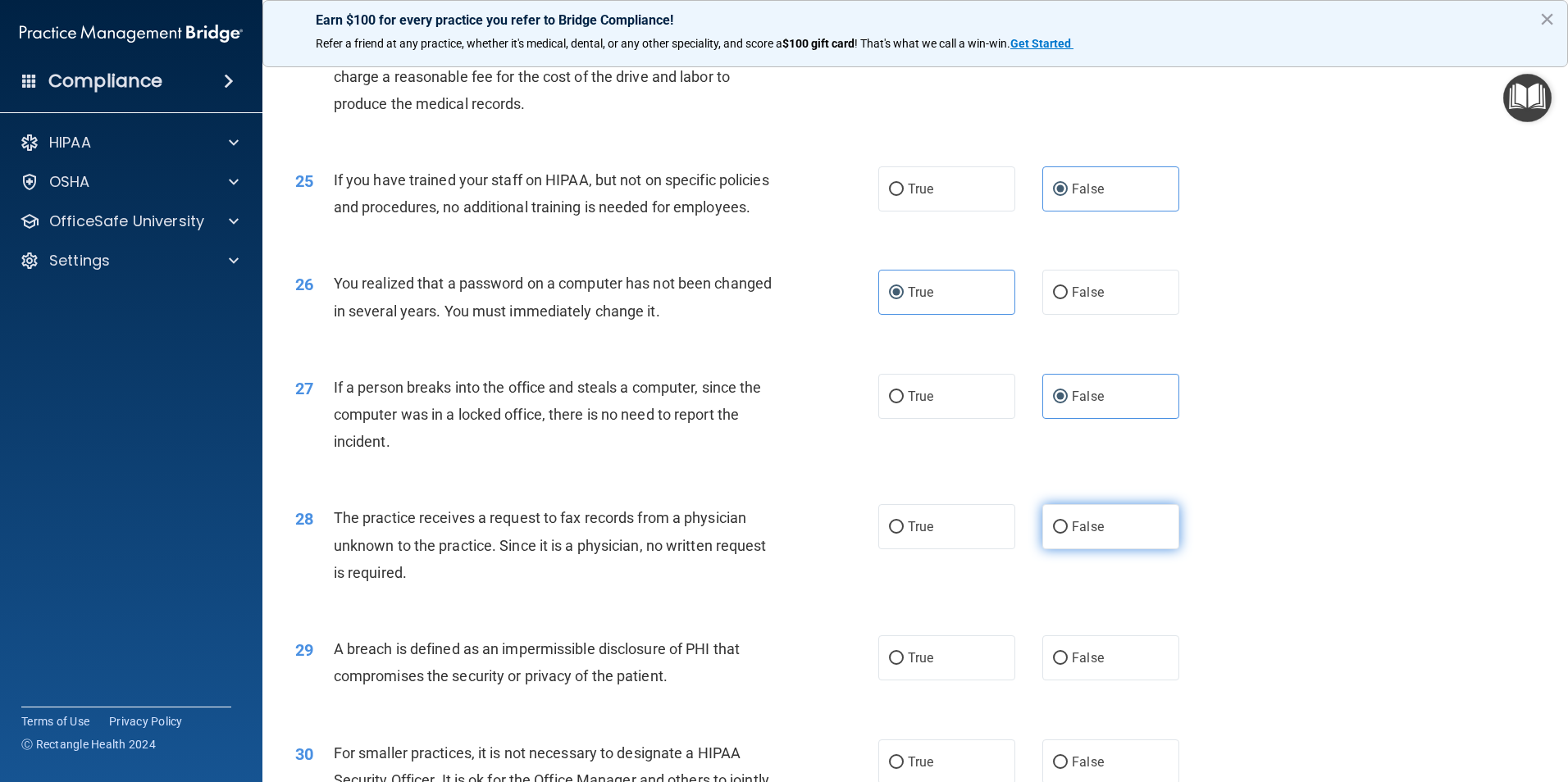
click at [1070, 550] on label "False" at bounding box center [1110, 527] width 137 height 45
click at [1068, 534] on input "False" at bounding box center [1060, 527] width 15 height 12
radio input "true"
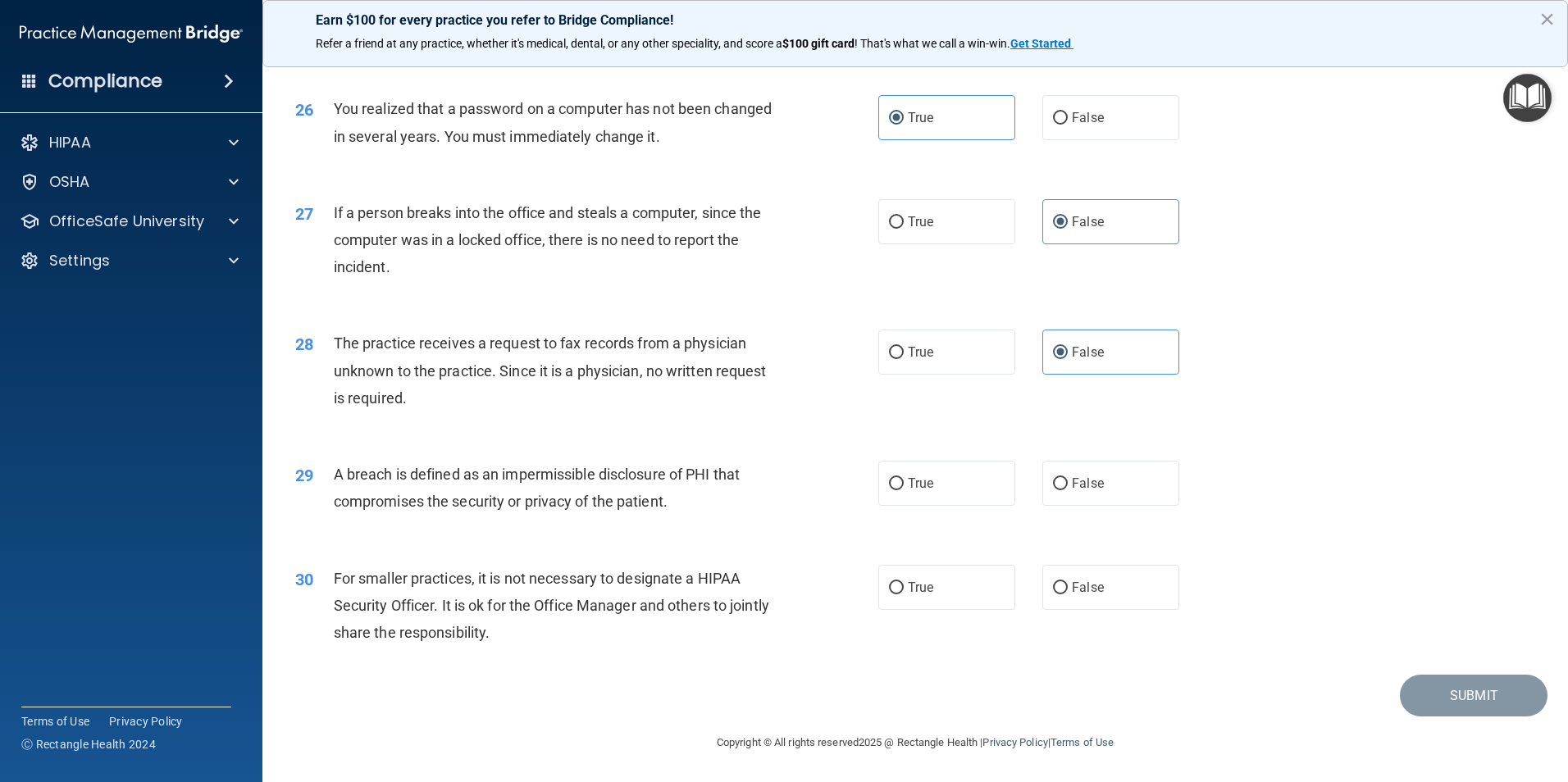
scroll to position [3115, 0]
click at [894, 500] on label "True" at bounding box center [946, 483] width 137 height 45
drag, startPoint x: 894, startPoint y: 500, endPoint x: 1105, endPoint y: 613, distance: 239.4
click at [1078, 606] on label "False" at bounding box center [1110, 587] width 137 height 45
click at [1068, 594] on input "False" at bounding box center [1060, 588] width 15 height 12
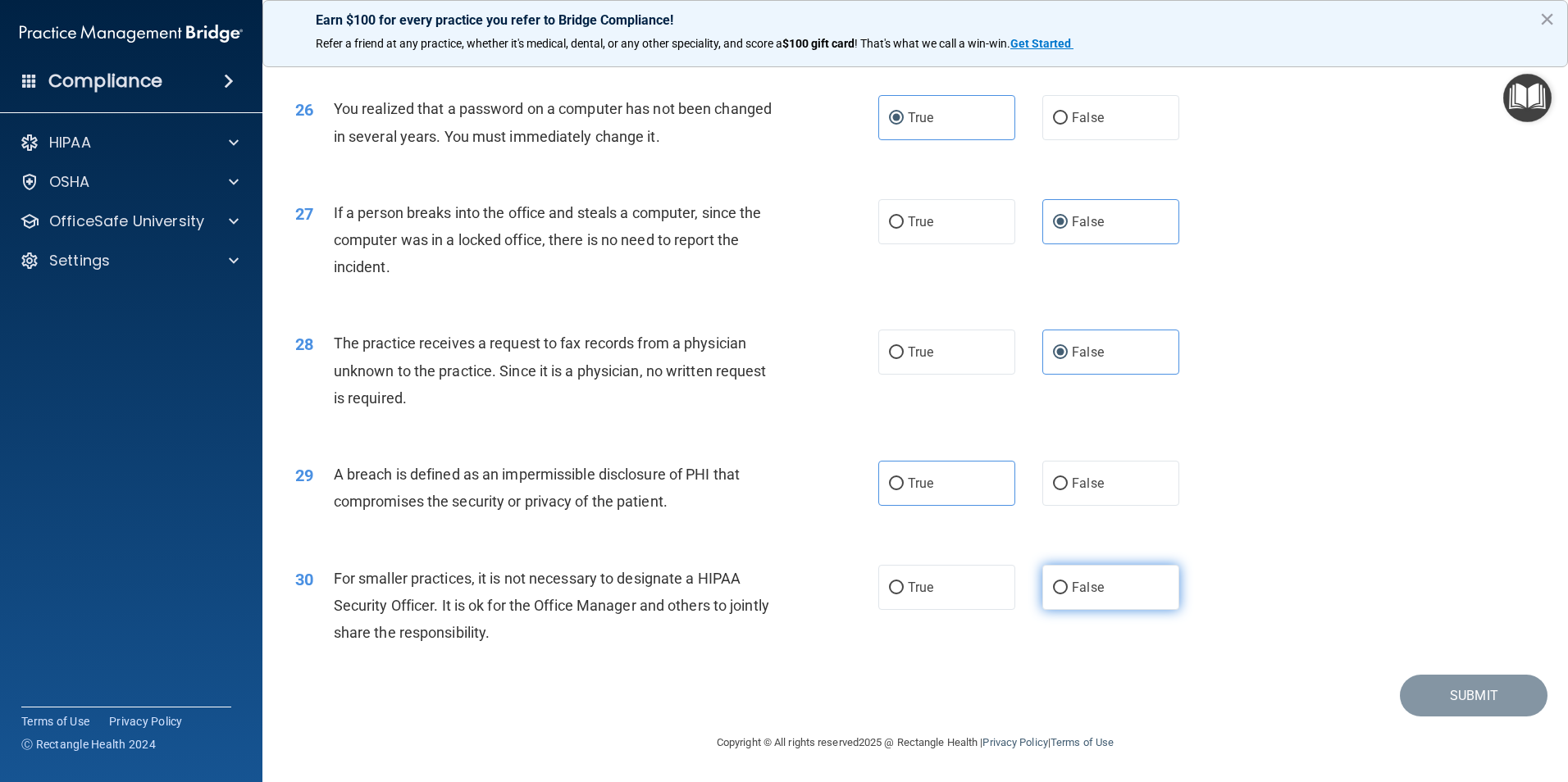
radio input "true"
click at [936, 502] on label "True" at bounding box center [946, 483] width 137 height 45
click at [904, 490] on input "True" at bounding box center [896, 484] width 15 height 12
radio input "true"
click at [1442, 697] on button "Submit" at bounding box center [1473, 695] width 148 height 42
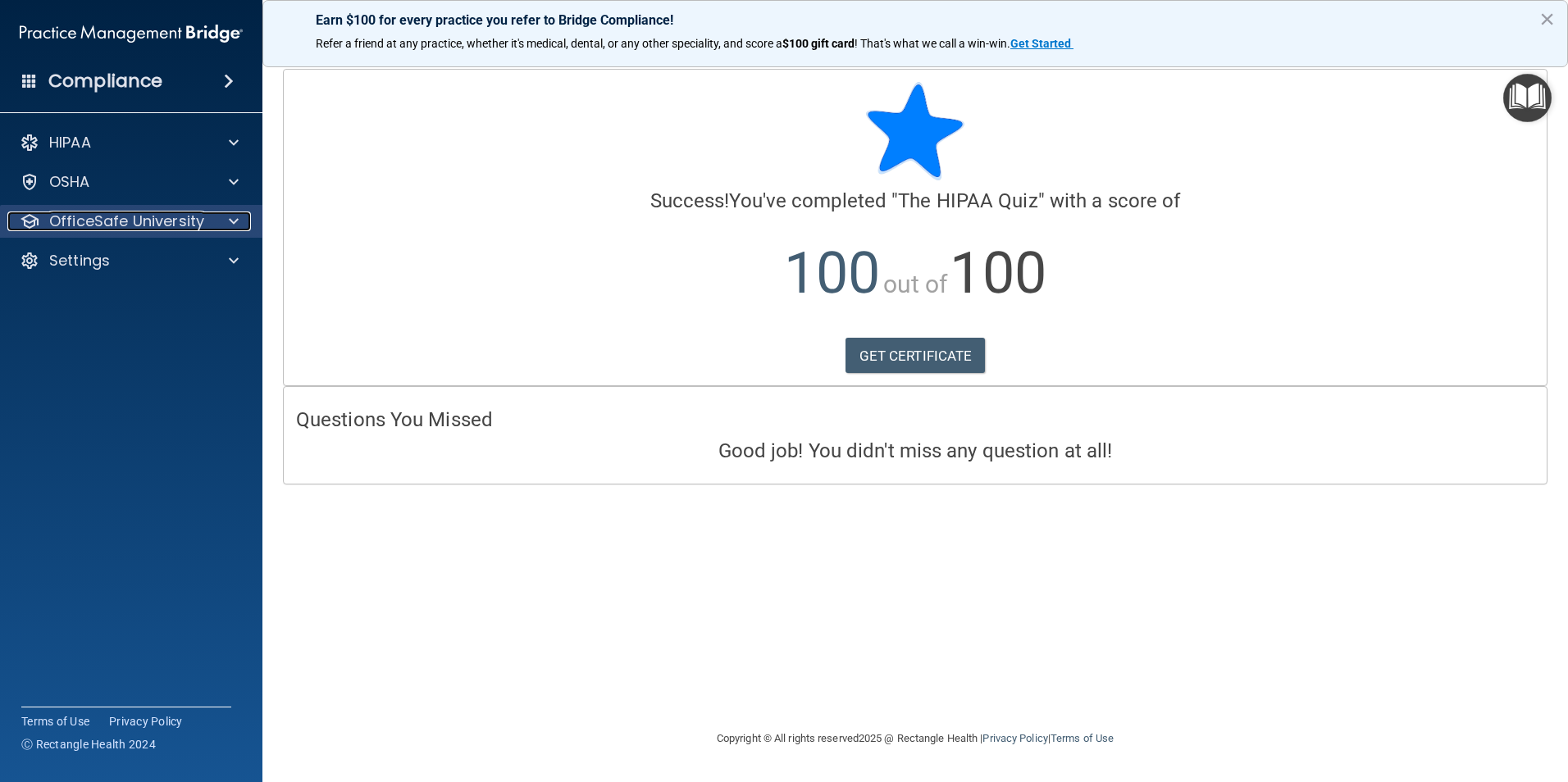
click at [237, 231] on span at bounding box center [234, 222] width 10 height 20
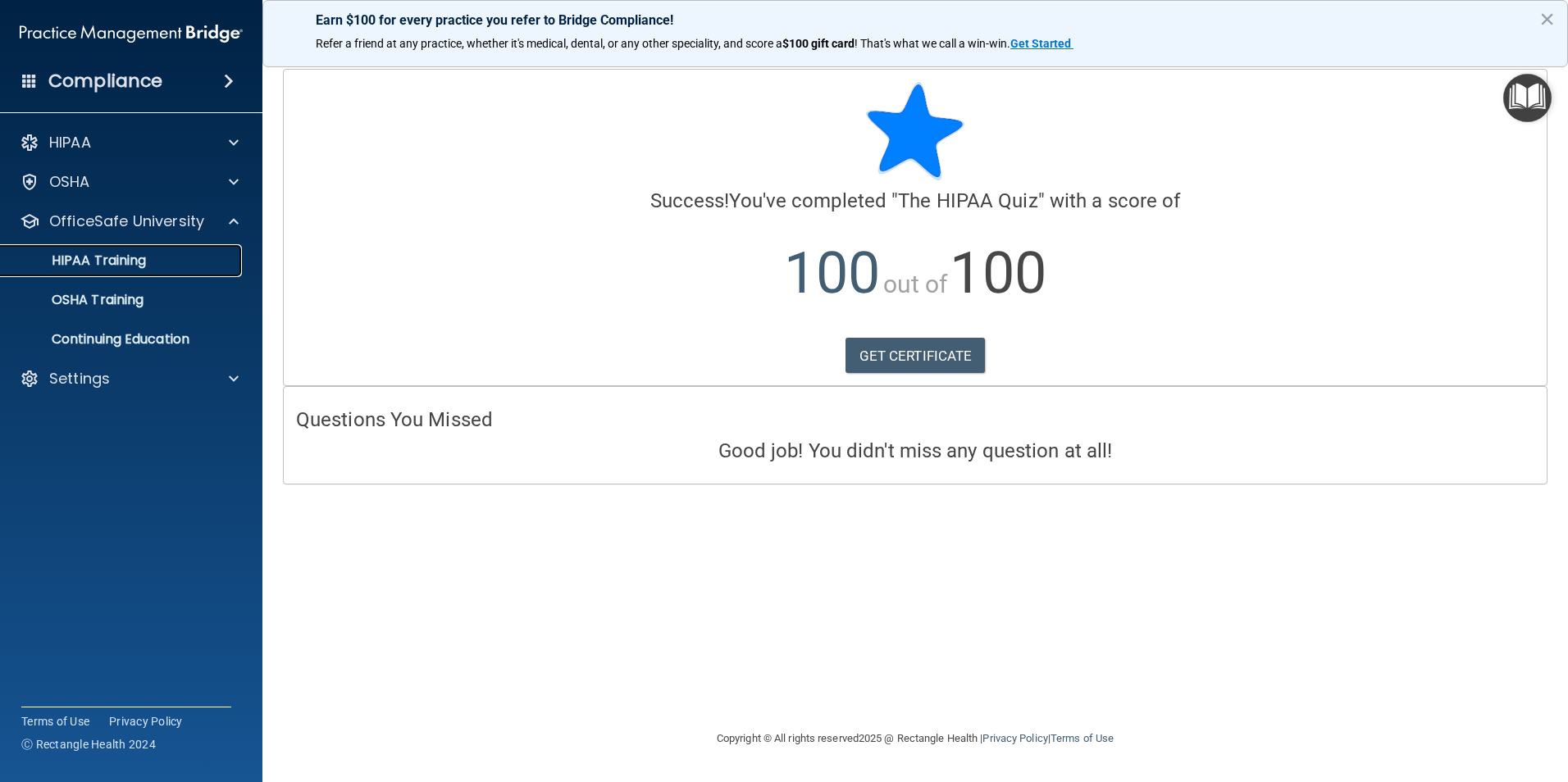
click at [180, 256] on div "HIPAA Training" at bounding box center [123, 260] width 224 height 16
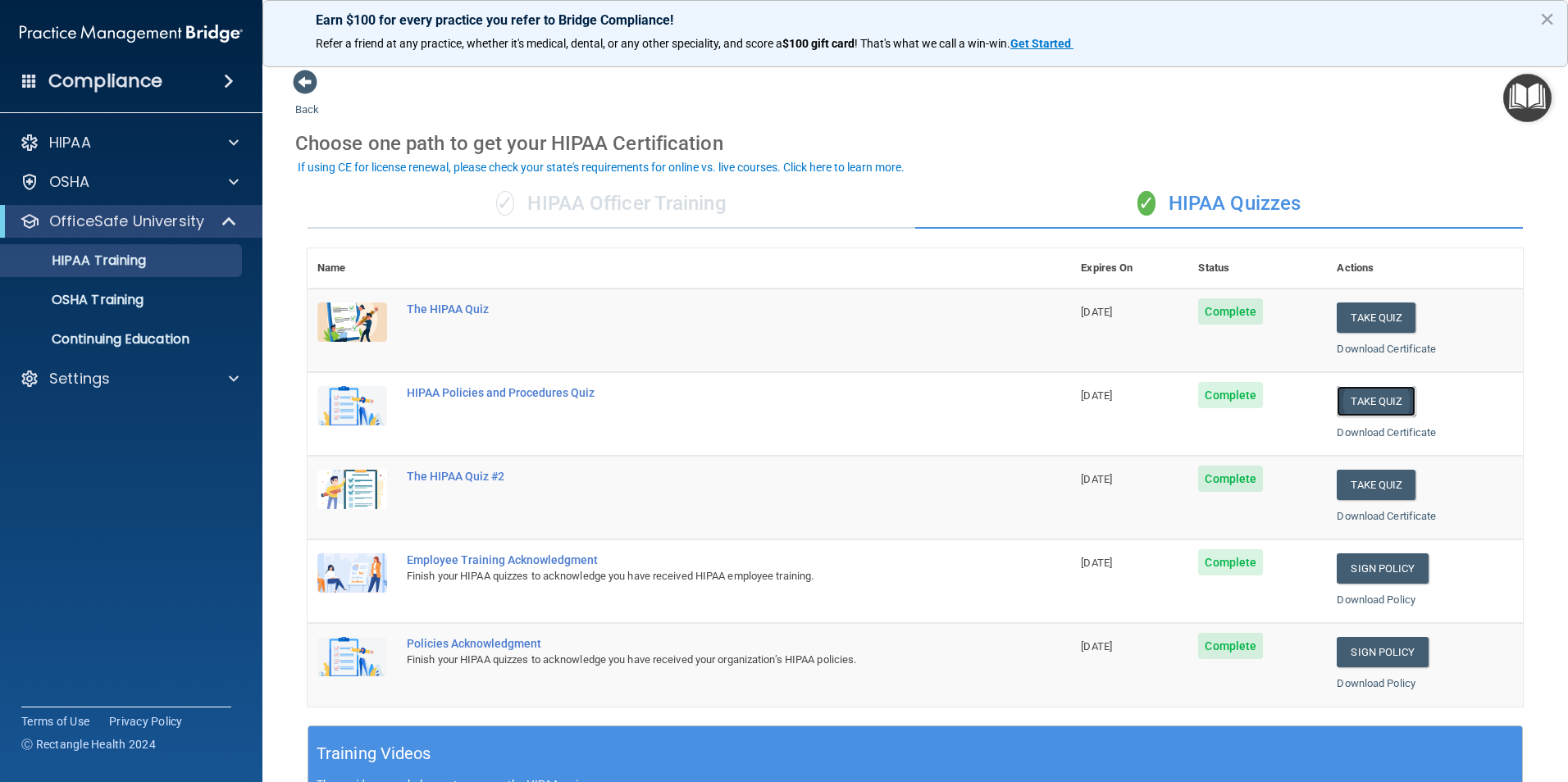
click at [1369, 410] on button "Take Quiz" at bounding box center [1375, 401] width 78 height 30
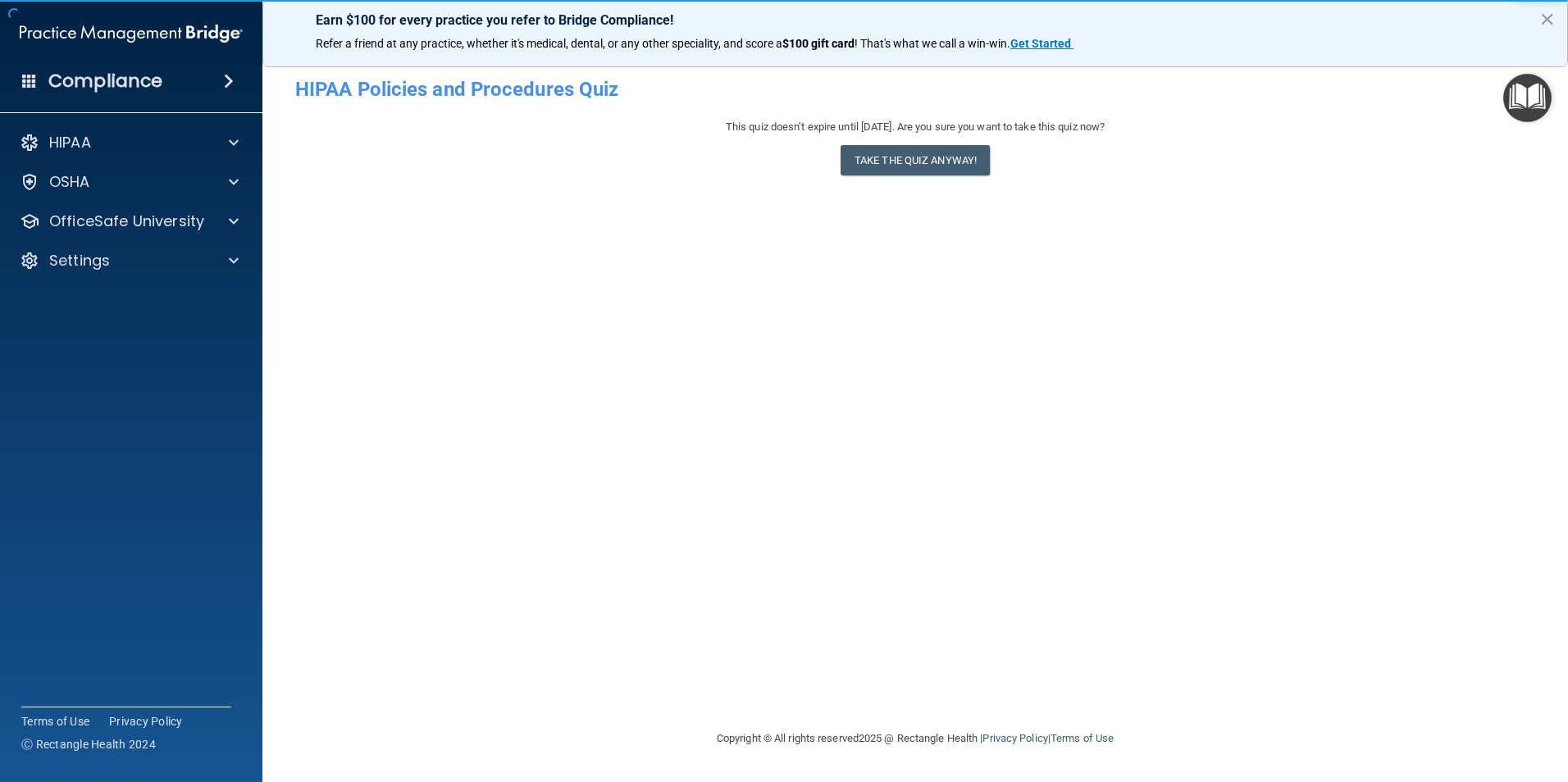
click at [975, 176] on div "This quiz doesn’t expire until 12/13/2025. Are you sure you want to take this q…" at bounding box center [915, 150] width 1240 height 67
click at [971, 175] on button "Take the quiz anyway!" at bounding box center [915, 160] width 149 height 30
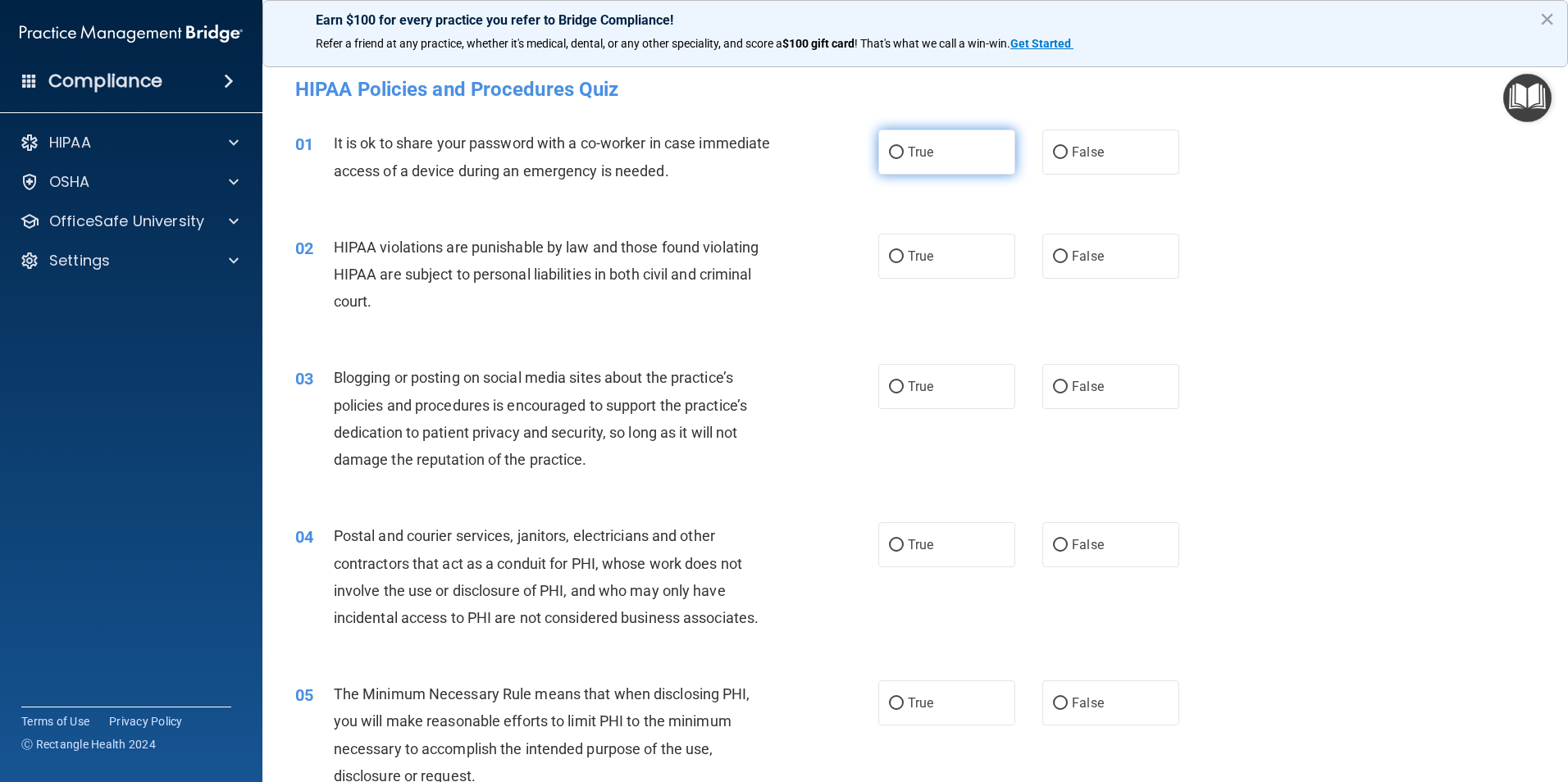
click at [950, 165] on label "True" at bounding box center [946, 152] width 137 height 45
click at [904, 159] on input "True" at bounding box center [896, 152] width 15 height 12
radio input "true"
click at [940, 268] on label "True" at bounding box center [946, 256] width 137 height 45
click at [904, 263] on input "True" at bounding box center [896, 256] width 15 height 12
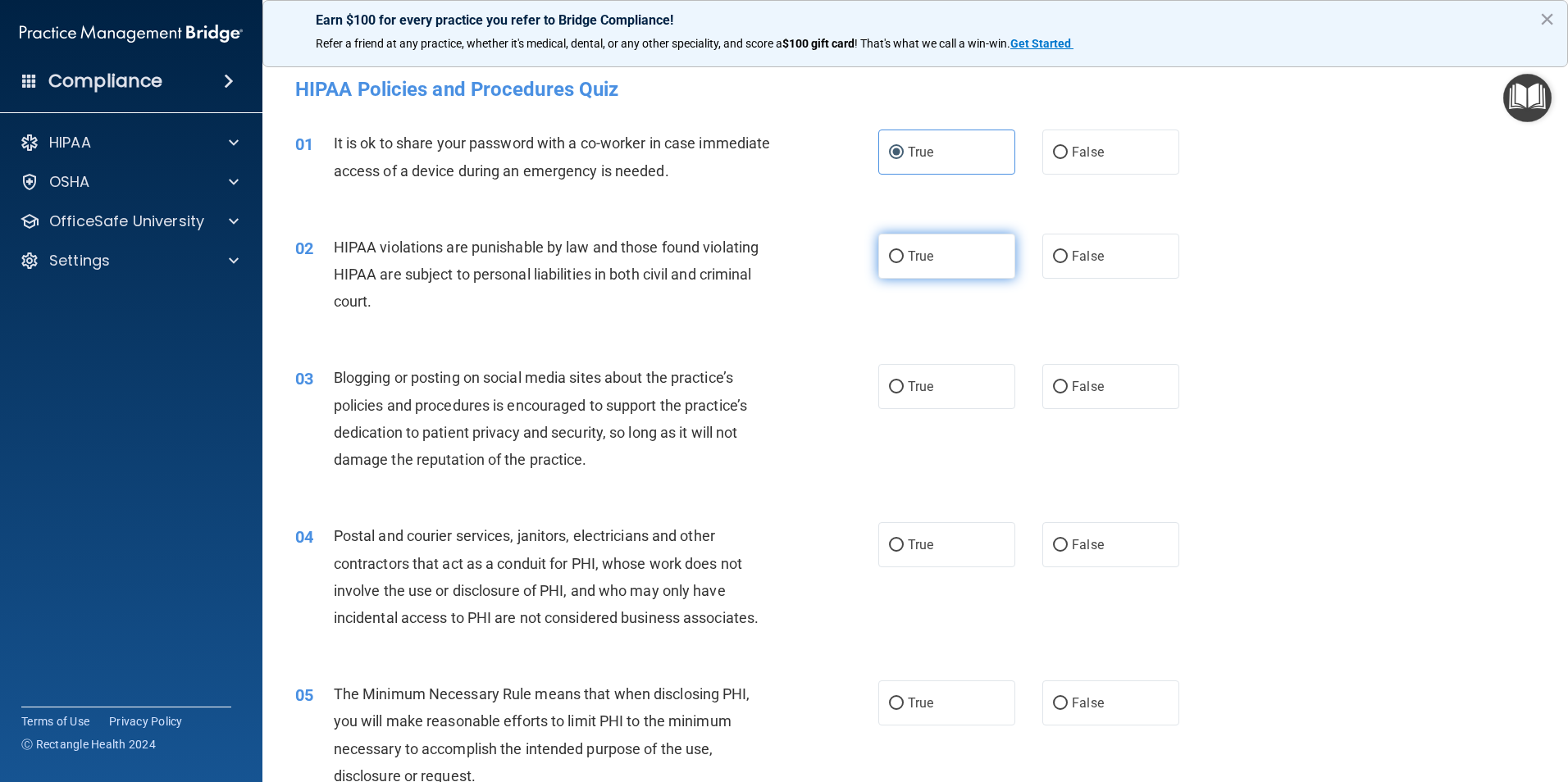
radio input "true"
click at [929, 422] on div "03 Blogging or posting on social media sites about the practice’s policies and …" at bounding box center [915, 423] width 1265 height 158
click at [931, 404] on label "True" at bounding box center [946, 386] width 137 height 45
click at [904, 393] on input "True" at bounding box center [896, 387] width 15 height 12
radio input "true"
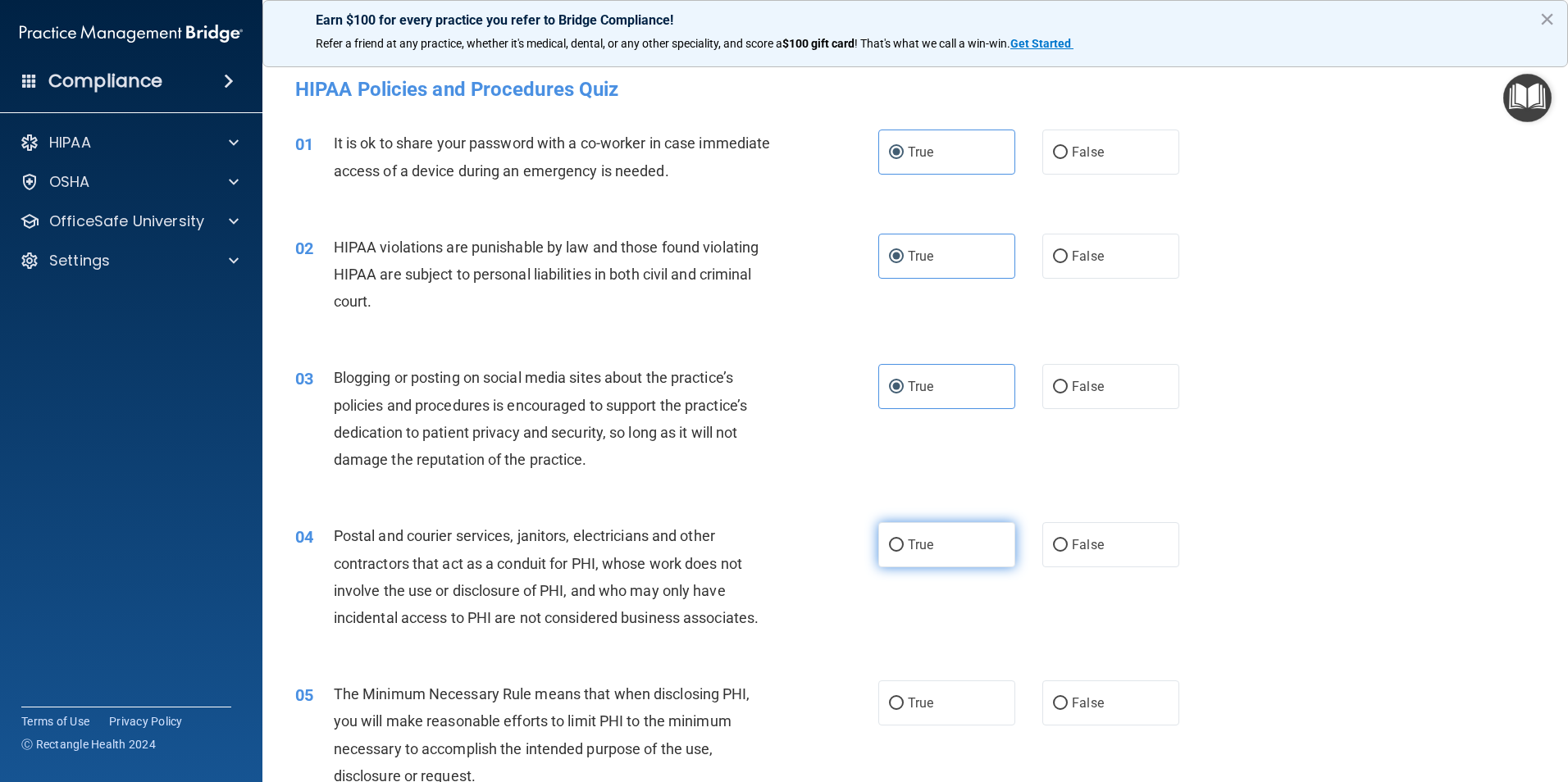
click at [909, 541] on span "True" at bounding box center [920, 545] width 26 height 16
click at [904, 541] on input "True" at bounding box center [896, 546] width 15 height 12
radio input "true"
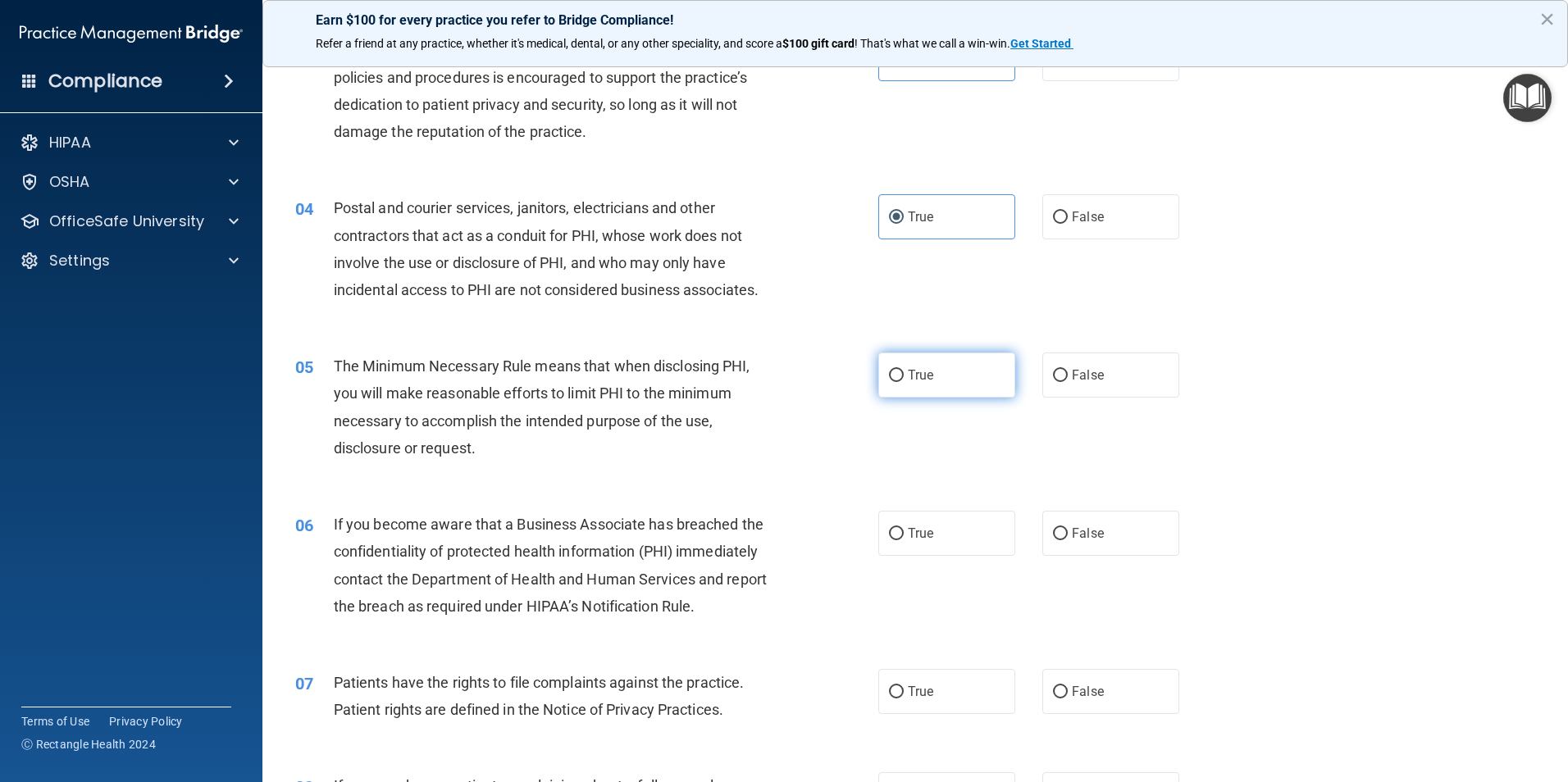
click at [936, 358] on label "True" at bounding box center [946, 375] width 137 height 45
click at [904, 370] on input "True" at bounding box center [896, 376] width 15 height 12
radio input "true"
click at [923, 515] on label "True" at bounding box center [946, 533] width 137 height 45
click at [904, 528] on input "True" at bounding box center [896, 534] width 15 height 12
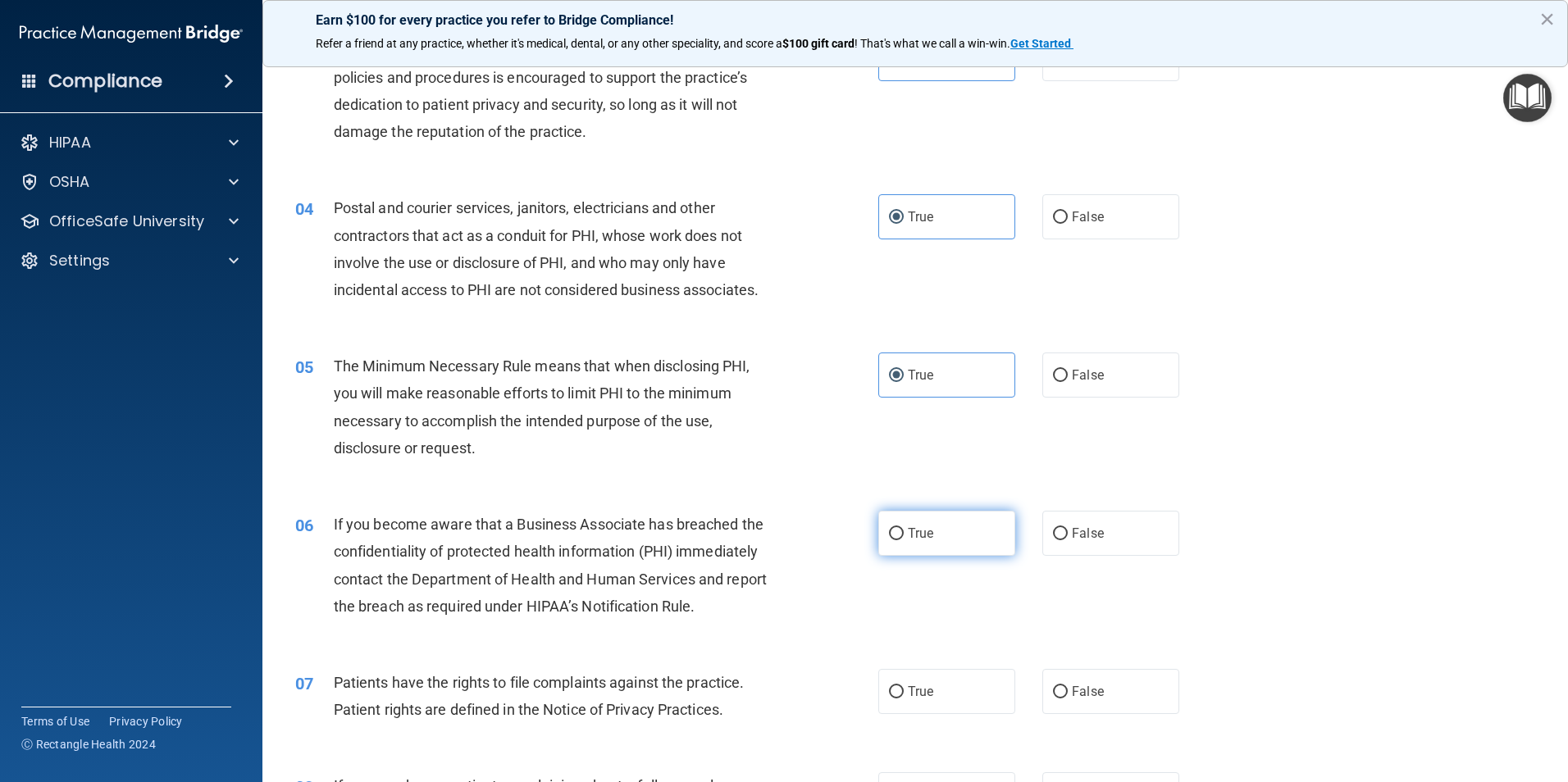
radio input "true"
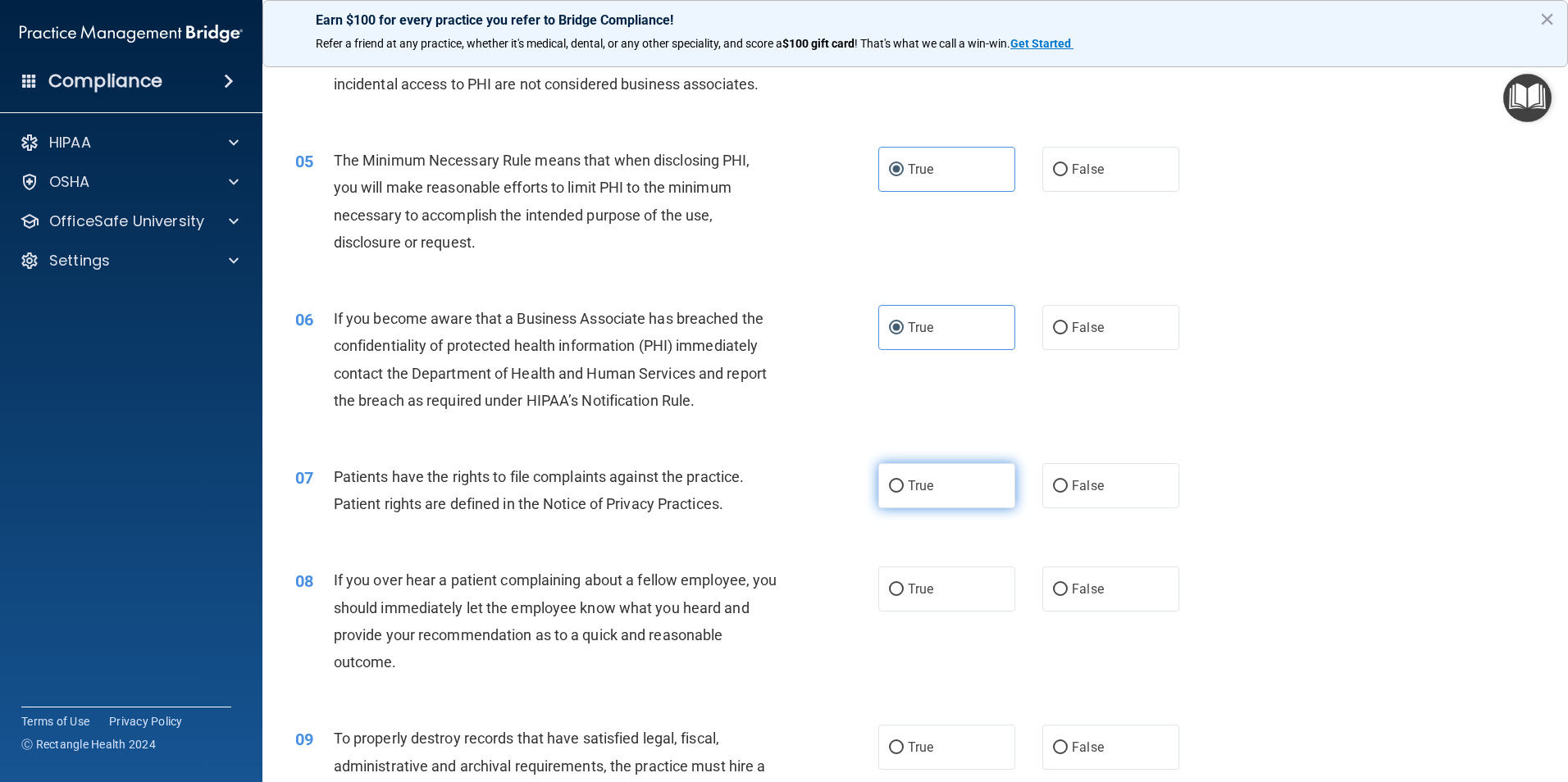
scroll to position [574, 0]
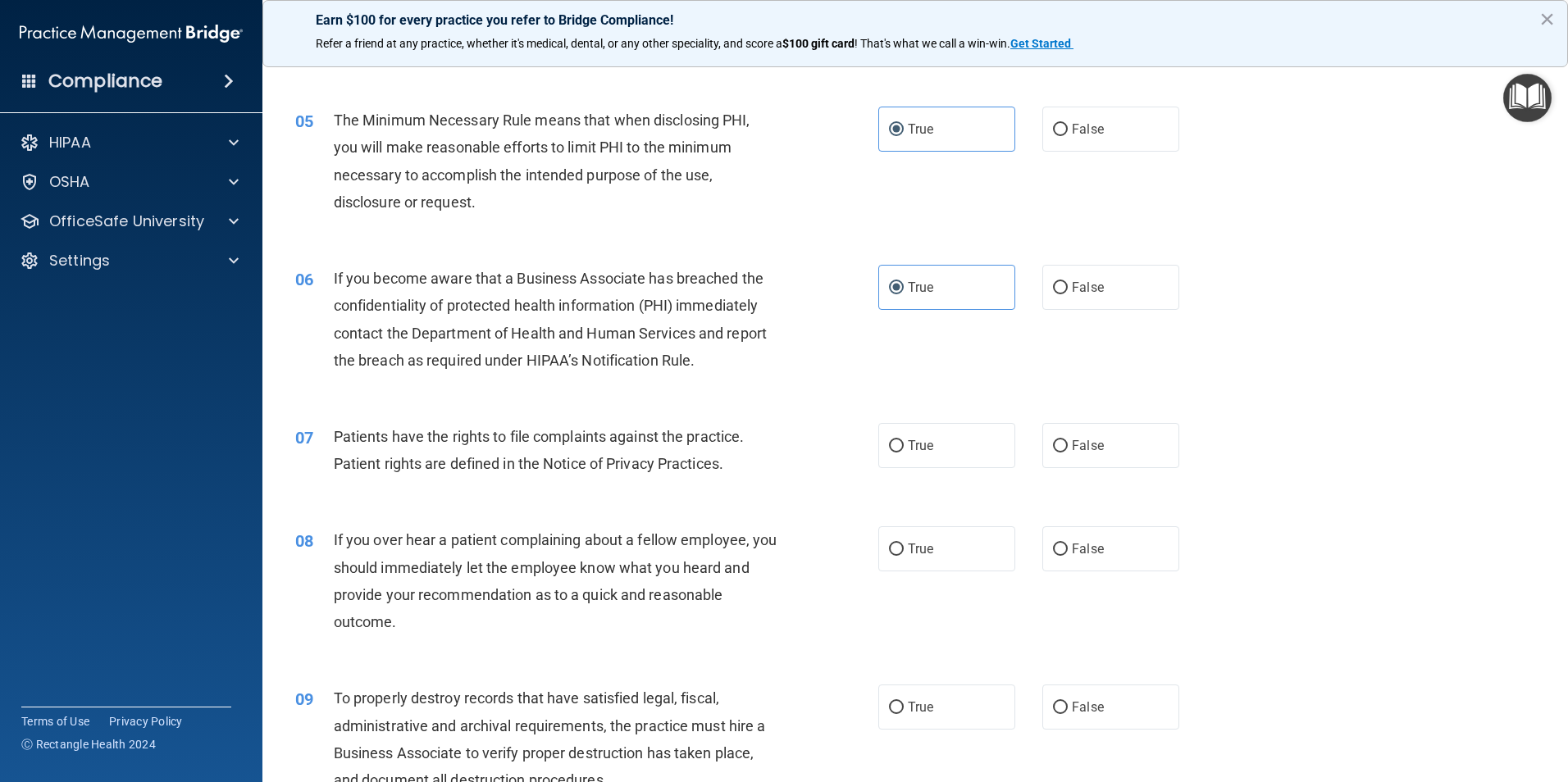
drag, startPoint x: 915, startPoint y: 411, endPoint x: 915, endPoint y: 420, distance: 9.0
click at [915, 417] on div "07 Patients have the rights to file complaints against the practice. Patient ri…" at bounding box center [915, 453] width 1265 height 103
click at [915, 423] on label "True" at bounding box center [946, 445] width 137 height 45
click at [904, 440] on input "True" at bounding box center [896, 446] width 15 height 12
radio input "true"
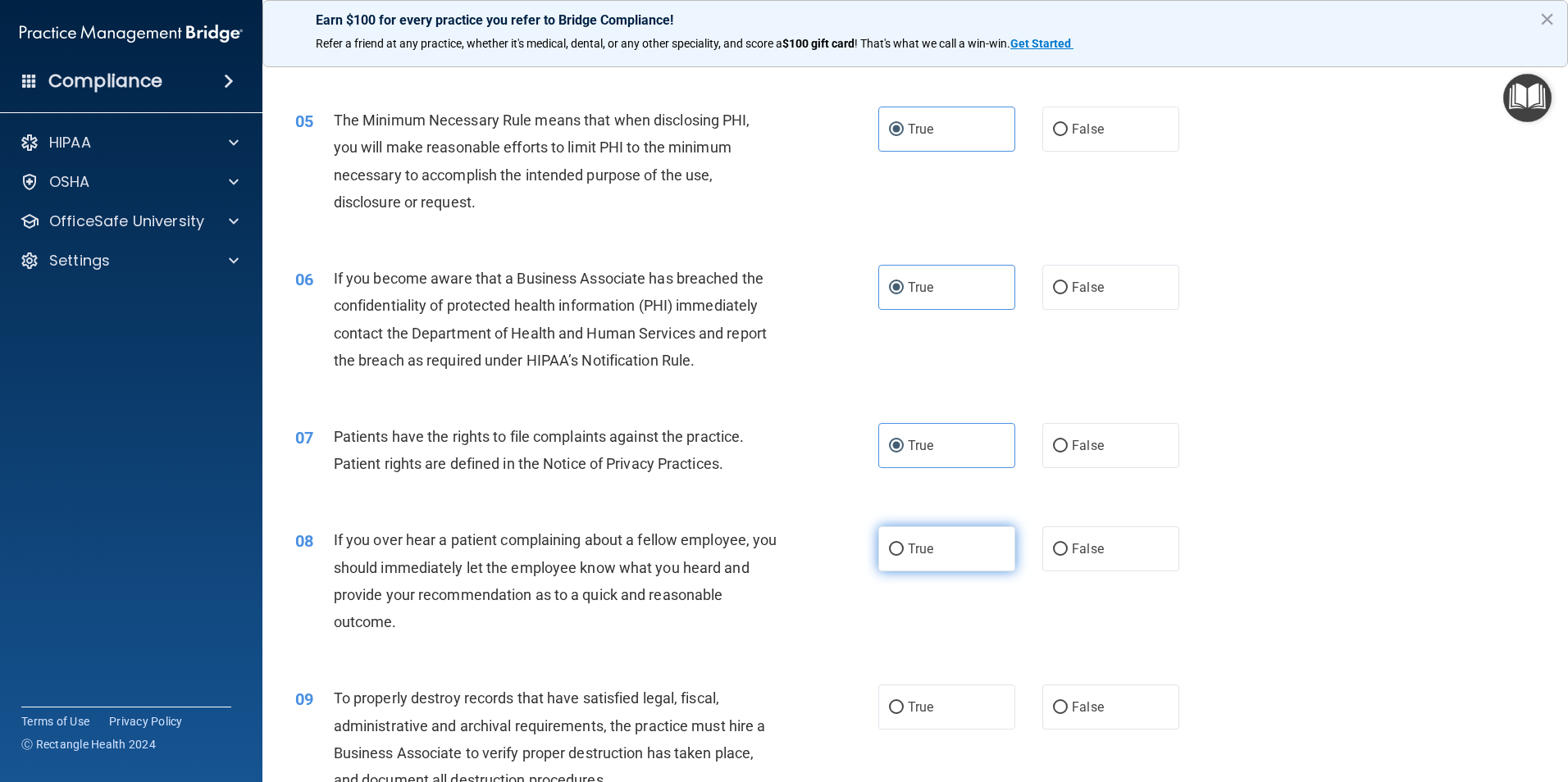
click at [908, 554] on span "True" at bounding box center [920, 549] width 26 height 16
click at [904, 554] on input "True" at bounding box center [896, 550] width 15 height 12
radio input "true"
click at [900, 719] on label "True" at bounding box center [946, 707] width 137 height 45
click at [900, 714] on input "True" at bounding box center [896, 708] width 15 height 12
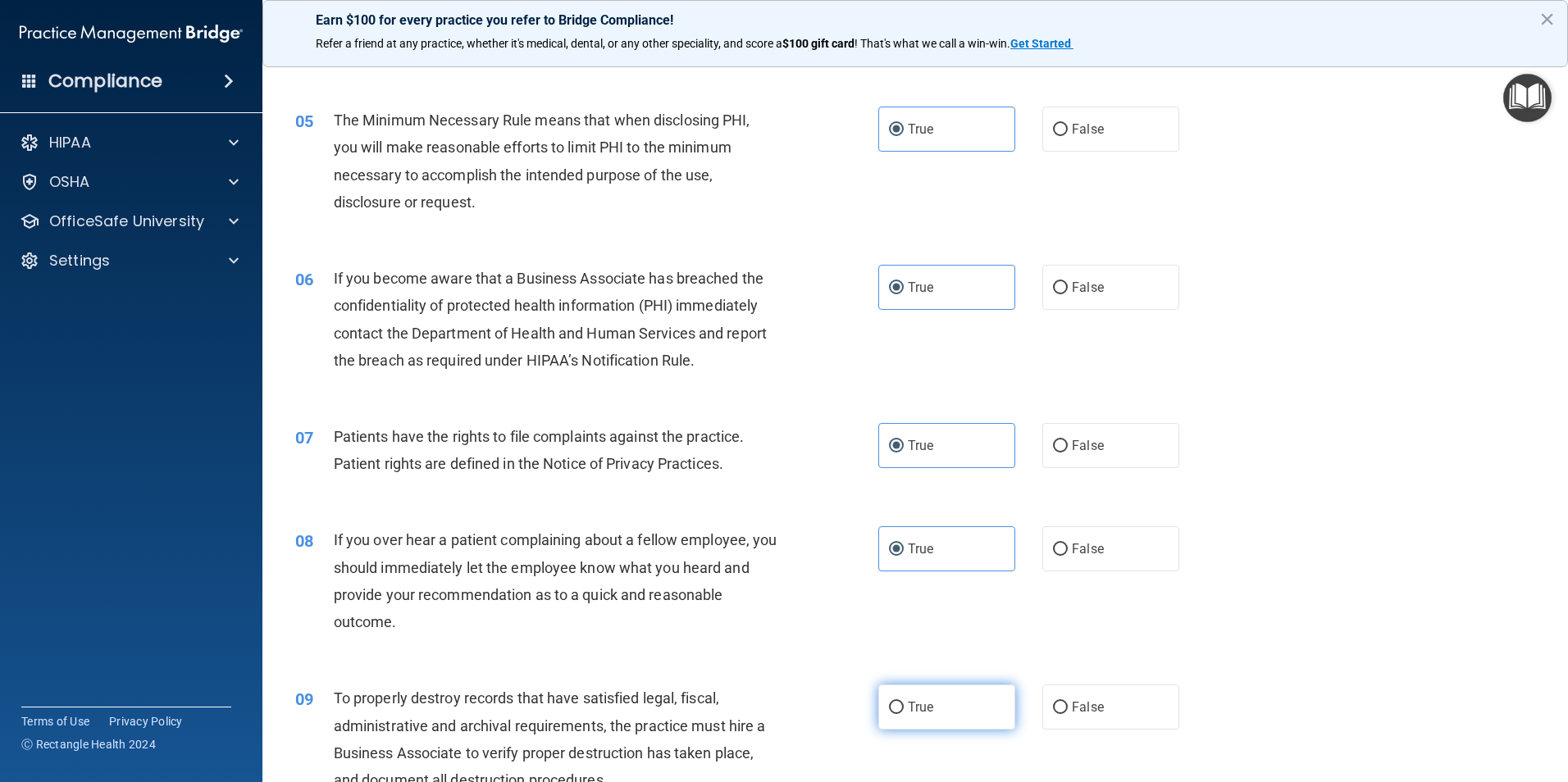
radio input "true"
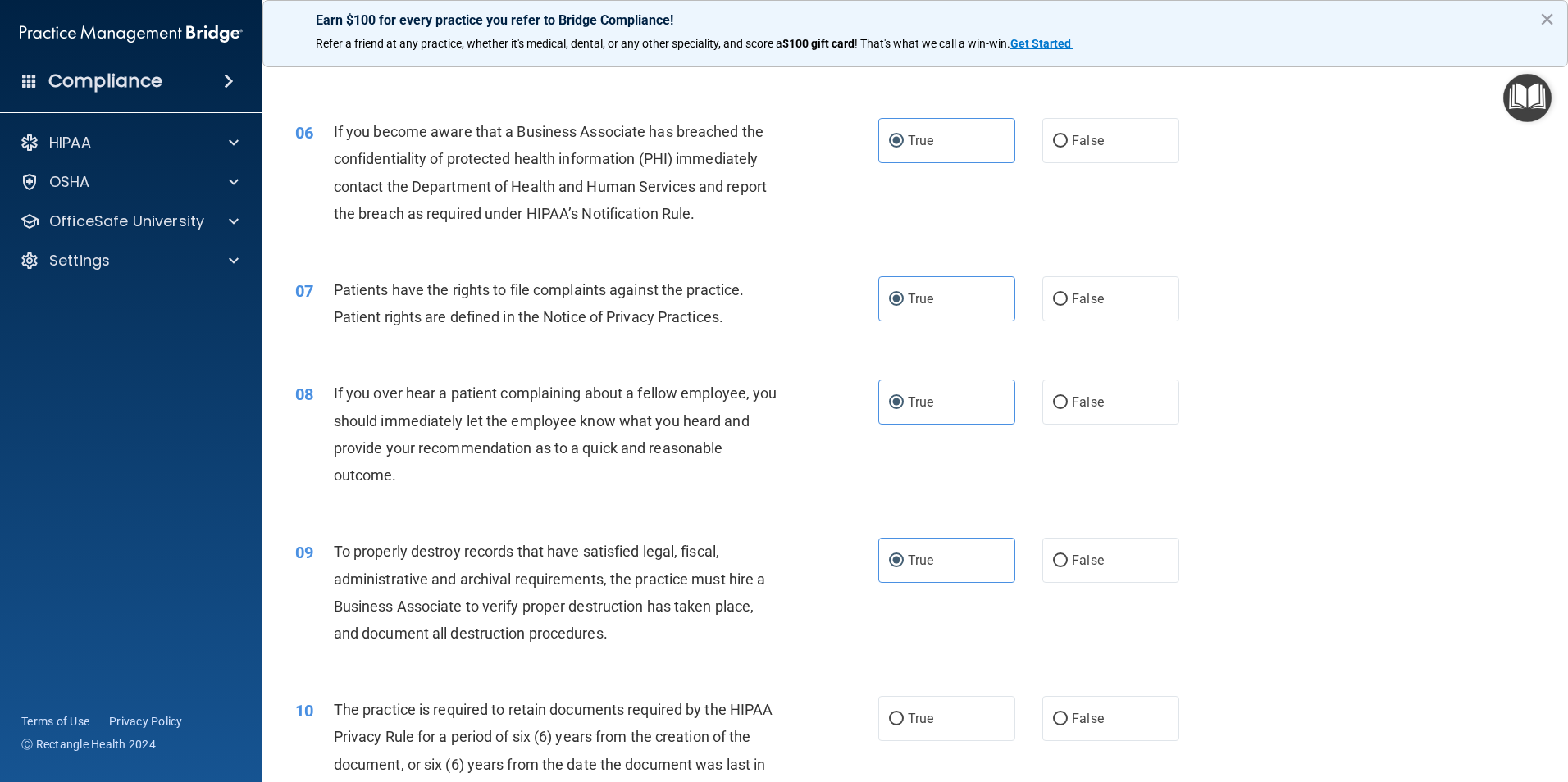
scroll to position [901, 0]
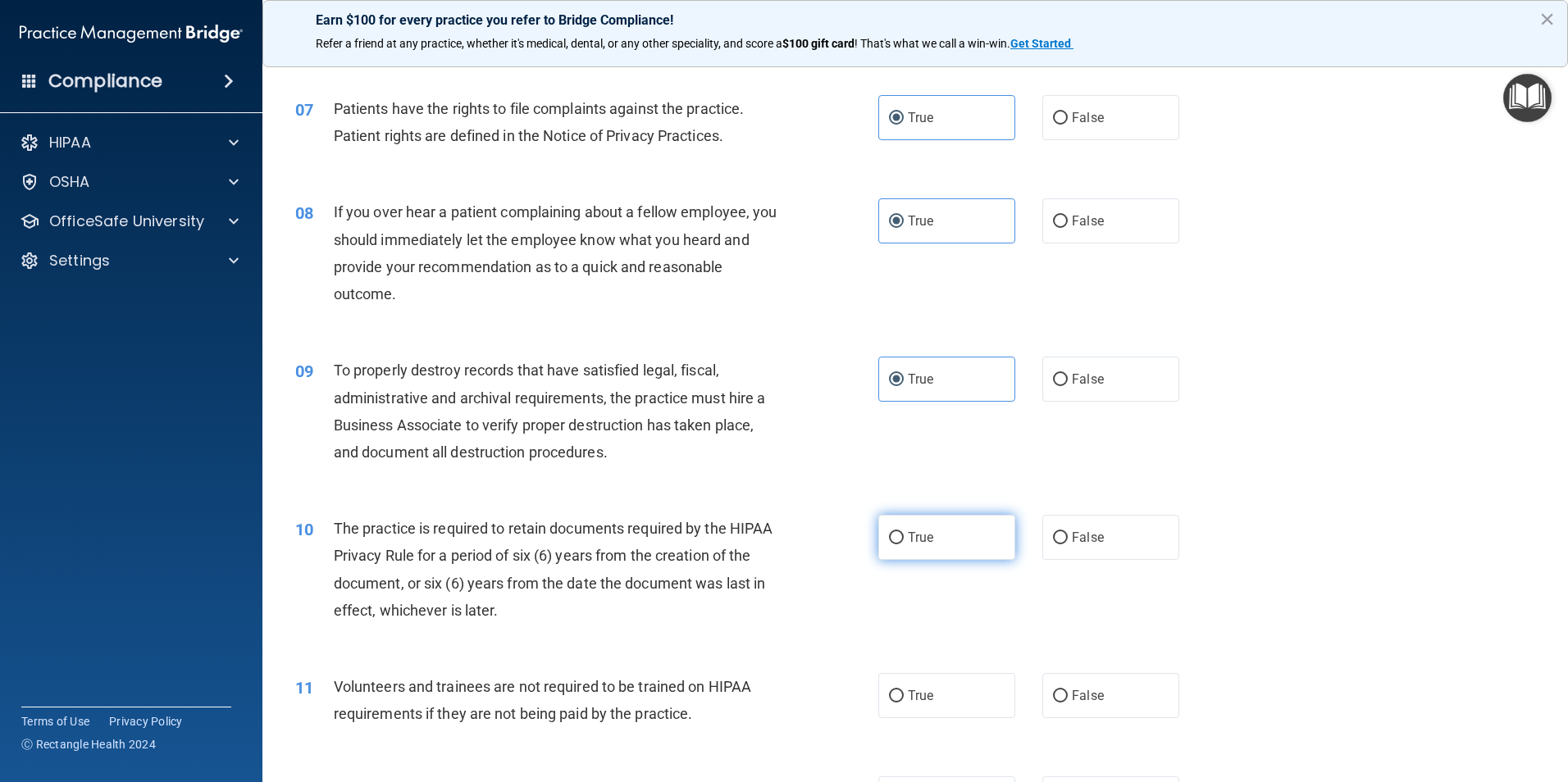
click at [919, 545] on span "True" at bounding box center [920, 537] width 26 height 16
click at [904, 545] on input "True" at bounding box center [896, 538] width 15 height 12
radio input "true"
click at [916, 707] on label "True" at bounding box center [946, 695] width 137 height 45
click at [904, 703] on input "True" at bounding box center [896, 696] width 15 height 12
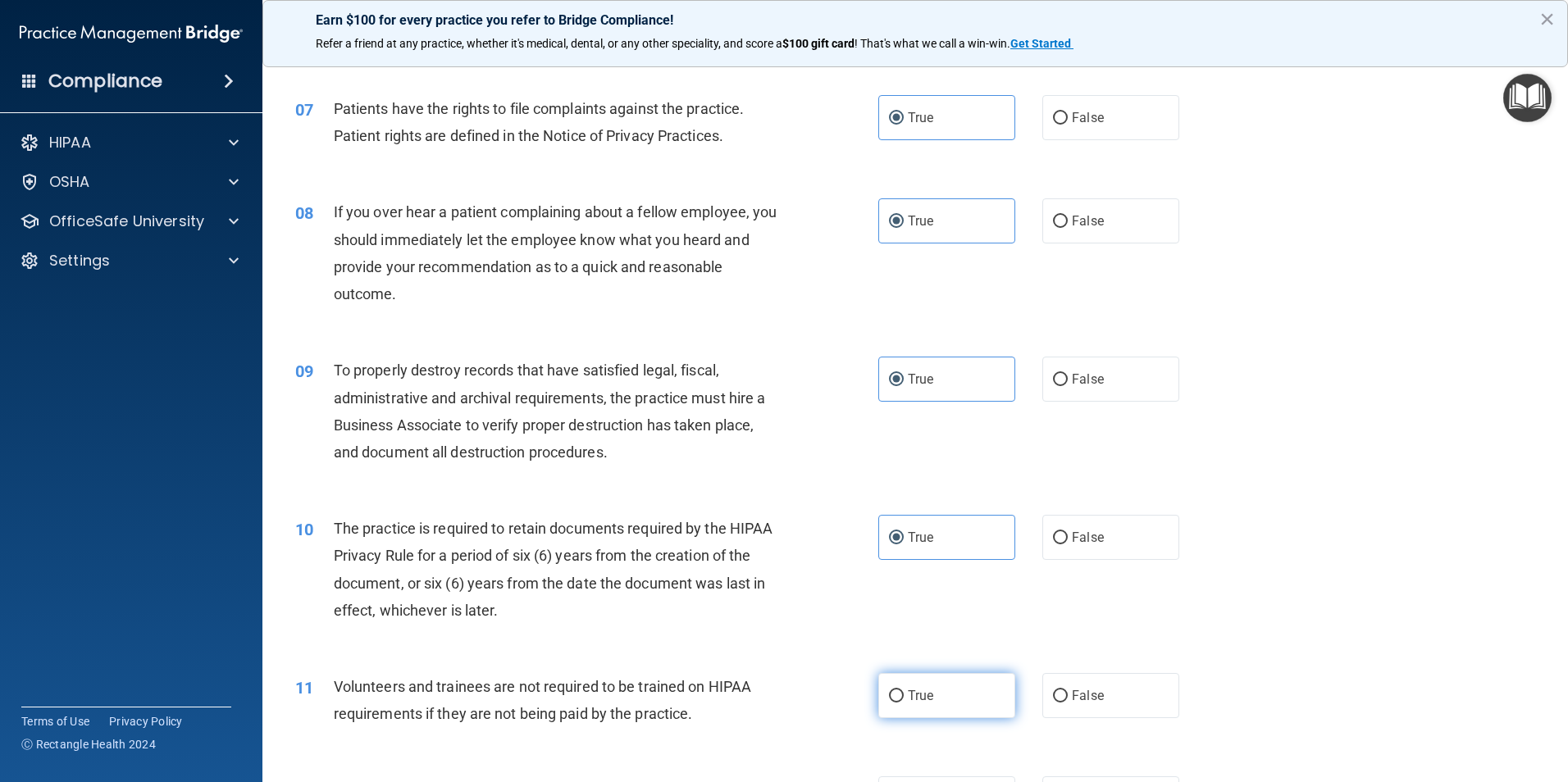
radio input "true"
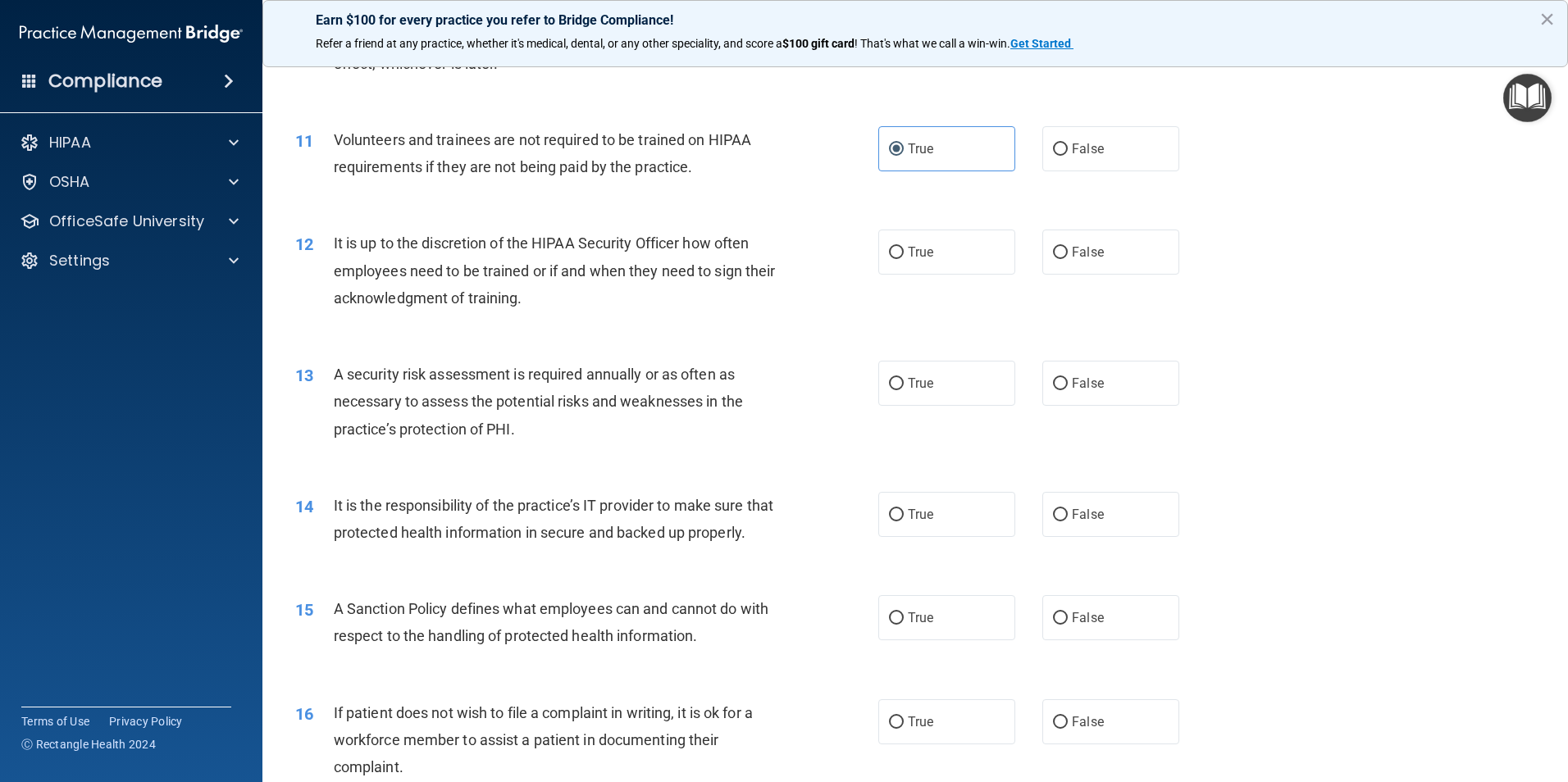
scroll to position [1557, 0]
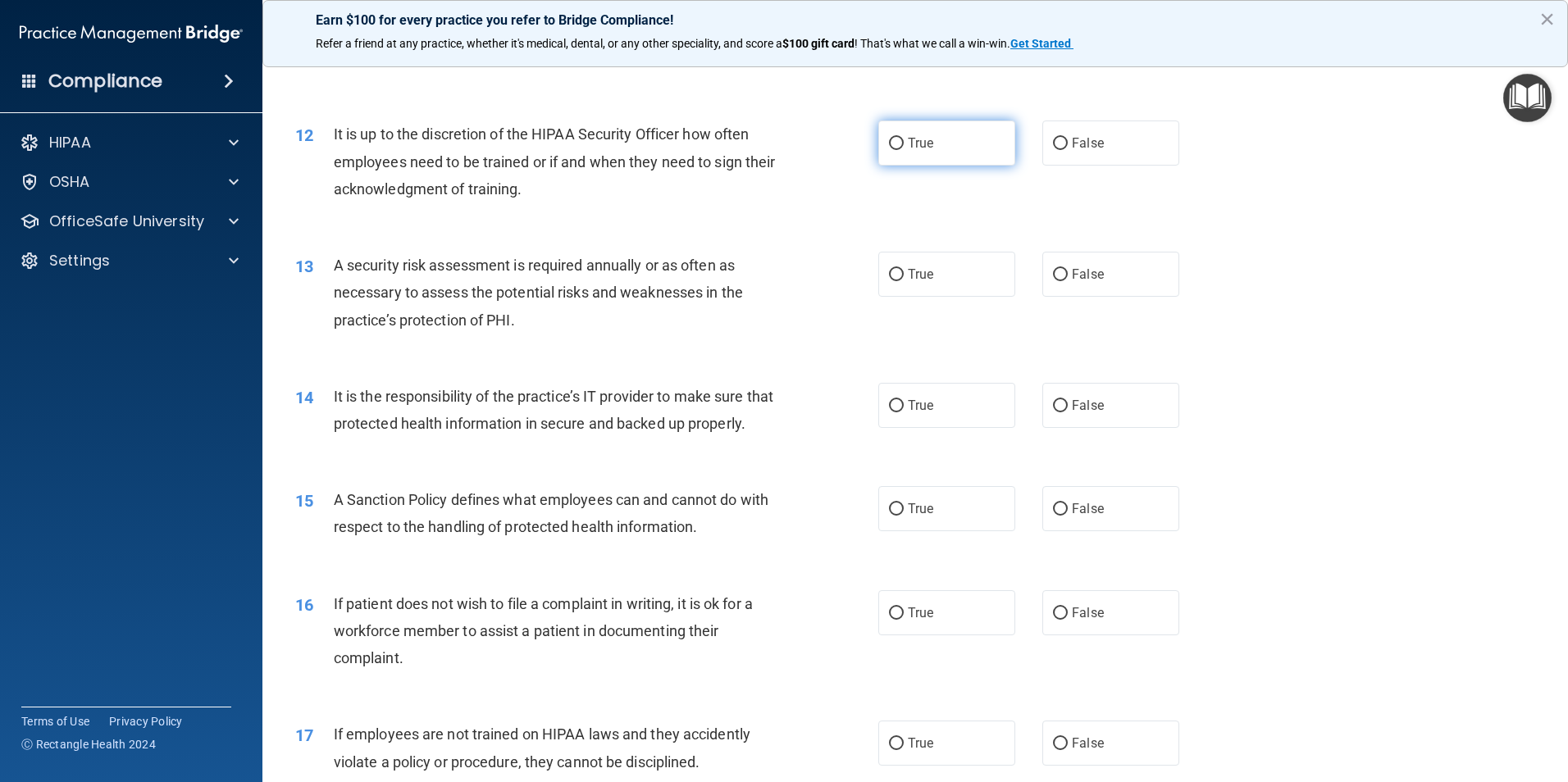
click at [932, 126] on label "True" at bounding box center [946, 143] width 137 height 45
click at [904, 138] on input "True" at bounding box center [896, 143] width 15 height 12
radio input "true"
click at [911, 272] on span "True" at bounding box center [920, 274] width 26 height 16
click at [904, 272] on input "True" at bounding box center [896, 274] width 15 height 12
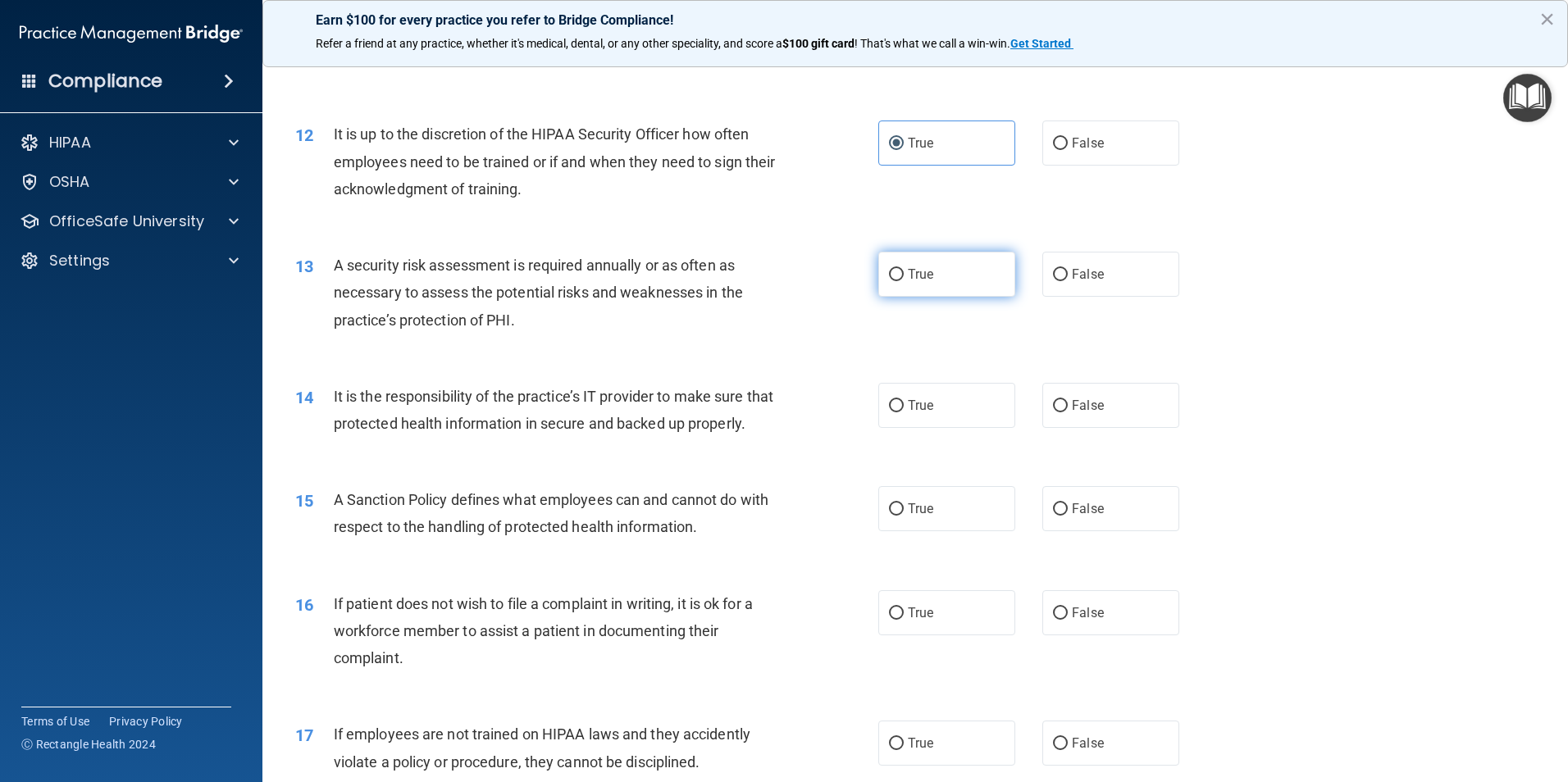
radio input "true"
click at [918, 410] on span "True" at bounding box center [920, 405] width 26 height 16
click at [904, 410] on input "True" at bounding box center [896, 405] width 15 height 12
radio input "true"
click at [908, 531] on label "True" at bounding box center [946, 508] width 137 height 45
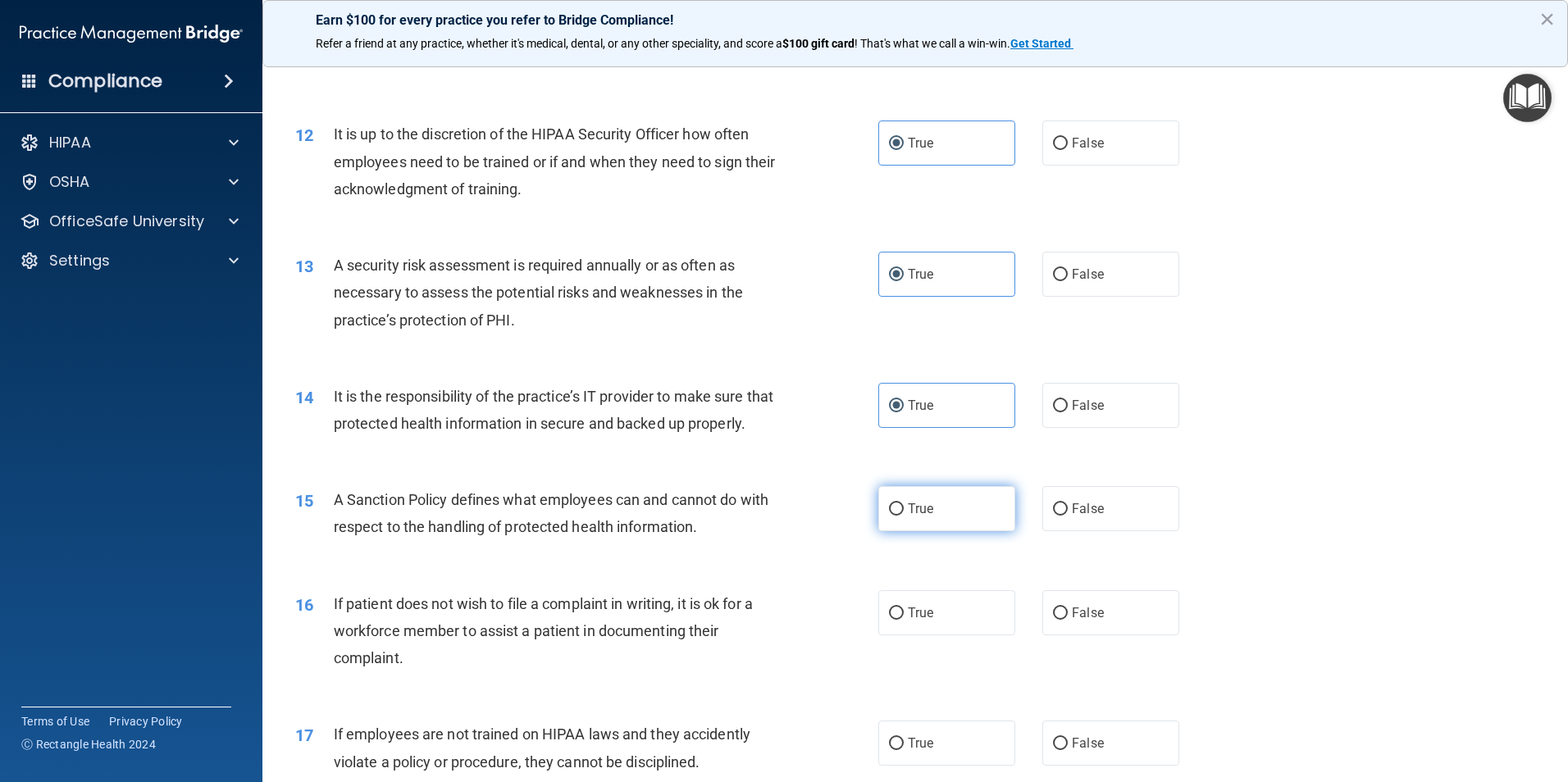
click at [904, 516] on input "True" at bounding box center [896, 509] width 15 height 12
radio input "true"
click at [927, 635] on label "True" at bounding box center [946, 612] width 137 height 45
click at [904, 620] on input "True" at bounding box center [896, 613] width 15 height 12
radio input "true"
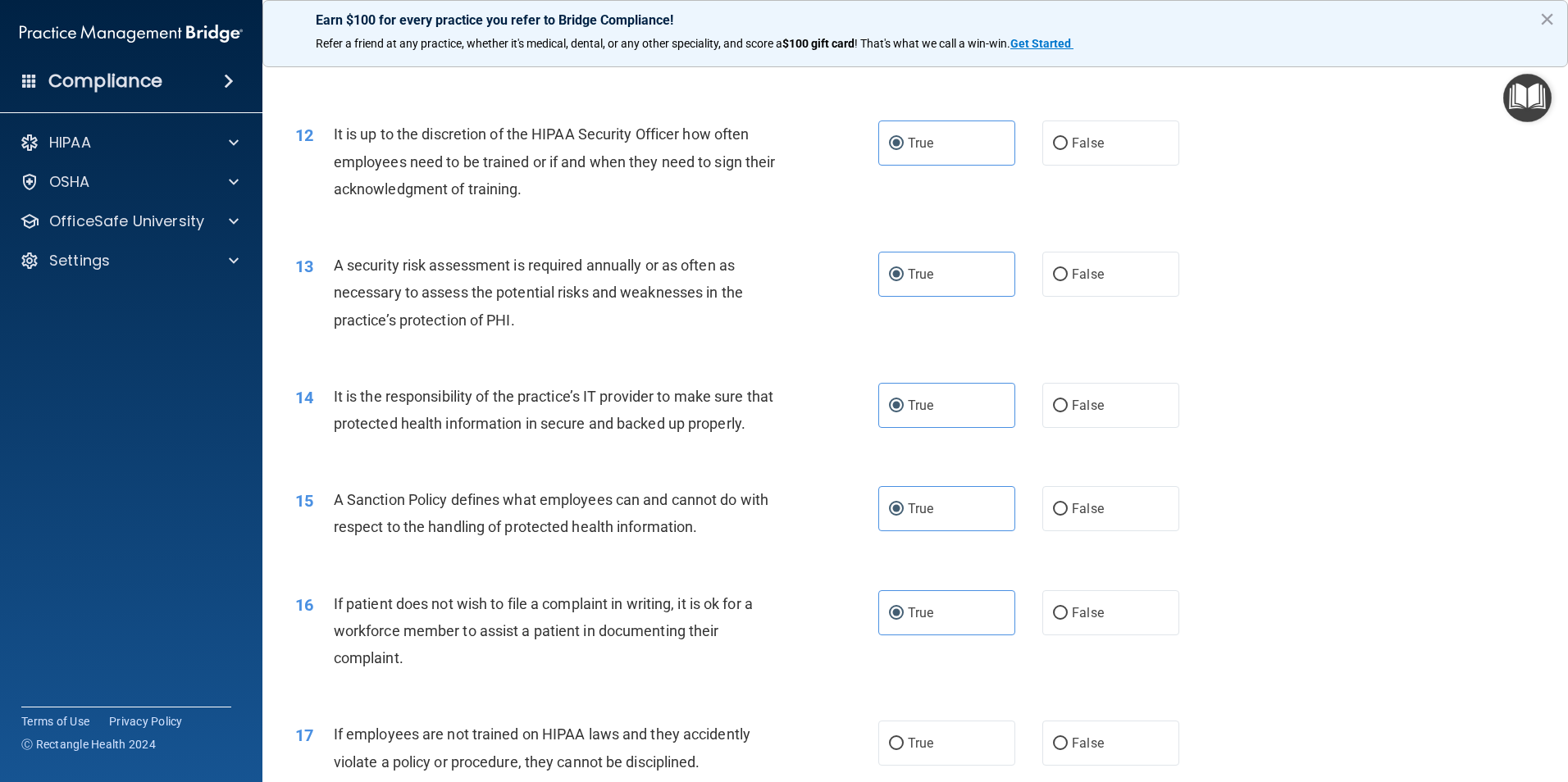
scroll to position [1885, 0]
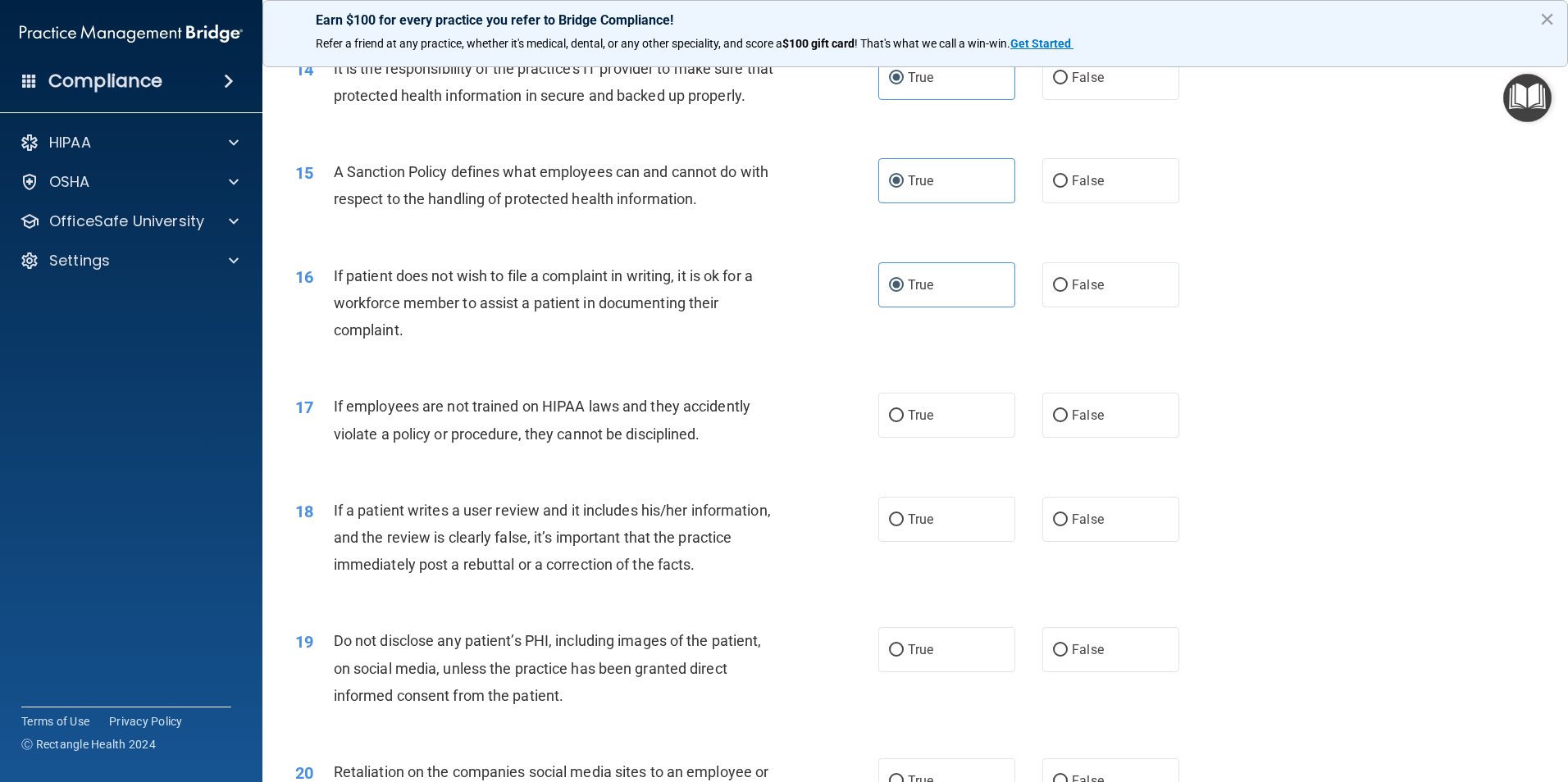
click at [912, 471] on div "17 If employees are not trained on HIPAA laws and they accidently violate a pol…" at bounding box center [915, 424] width 1265 height 103
click at [909, 423] on span "True" at bounding box center [920, 414] width 26 height 16
click at [904, 422] on input "True" at bounding box center [896, 415] width 15 height 12
radio input "true"
click at [913, 527] on span "True" at bounding box center [920, 519] width 26 height 16
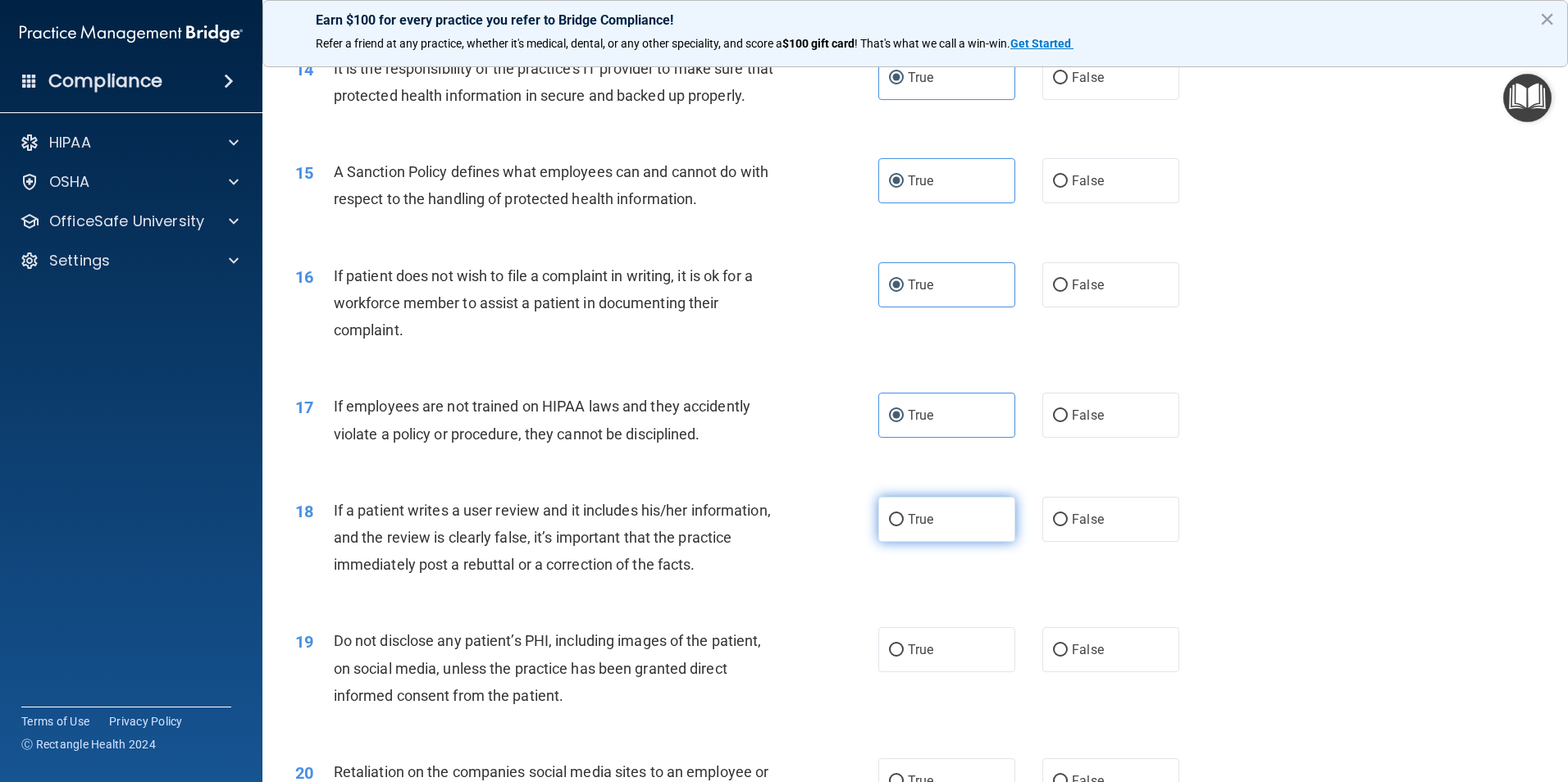
click at [904, 527] on input "True" at bounding box center [896, 520] width 15 height 12
radio input "true"
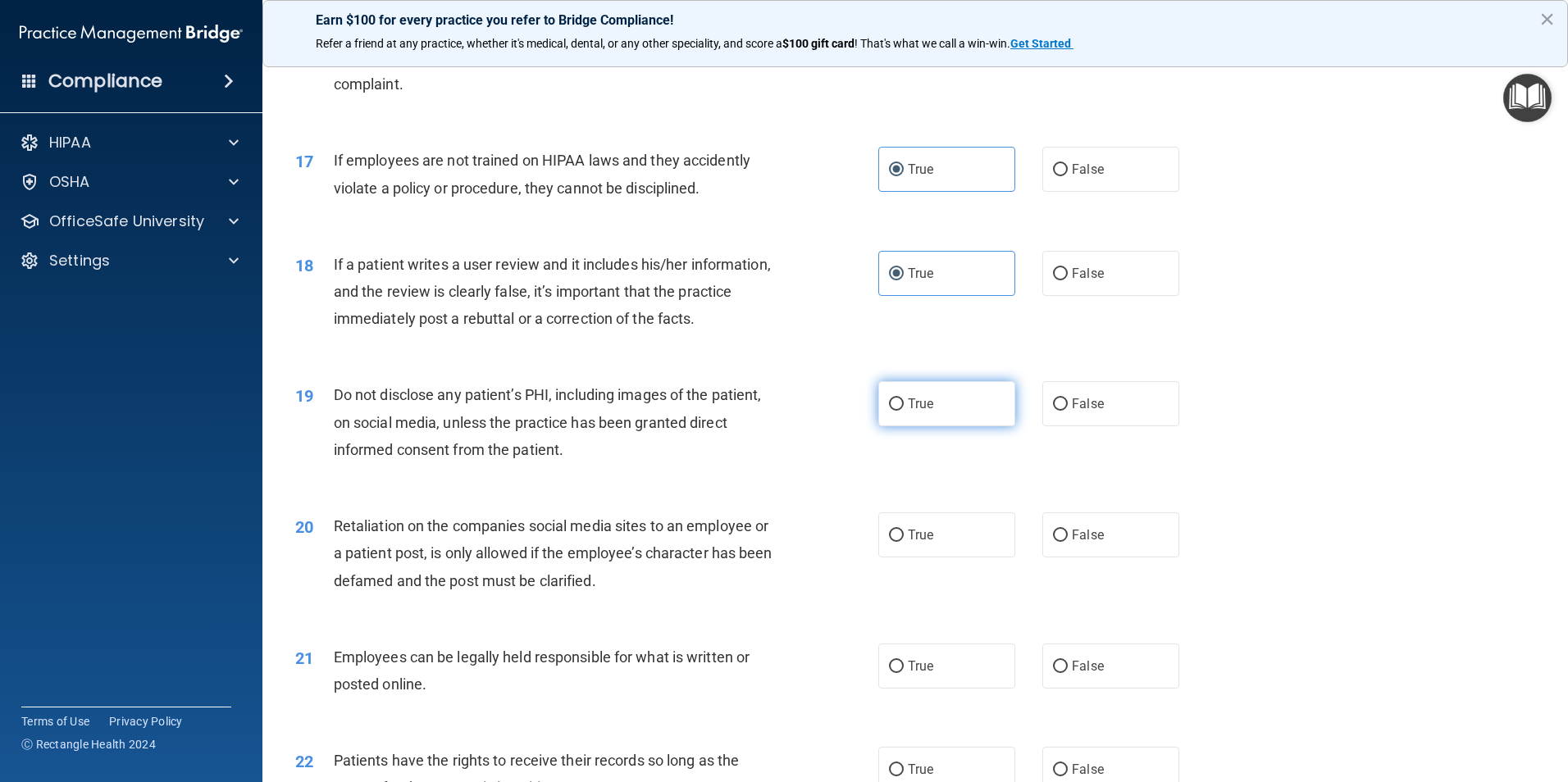
click at [903, 418] on label "True" at bounding box center [946, 404] width 137 height 45
click at [903, 410] on input "True" at bounding box center [896, 404] width 15 height 12
radio input "true"
click at [910, 557] on label "True" at bounding box center [946, 535] width 137 height 45
click at [904, 542] on input "True" at bounding box center [896, 536] width 15 height 12
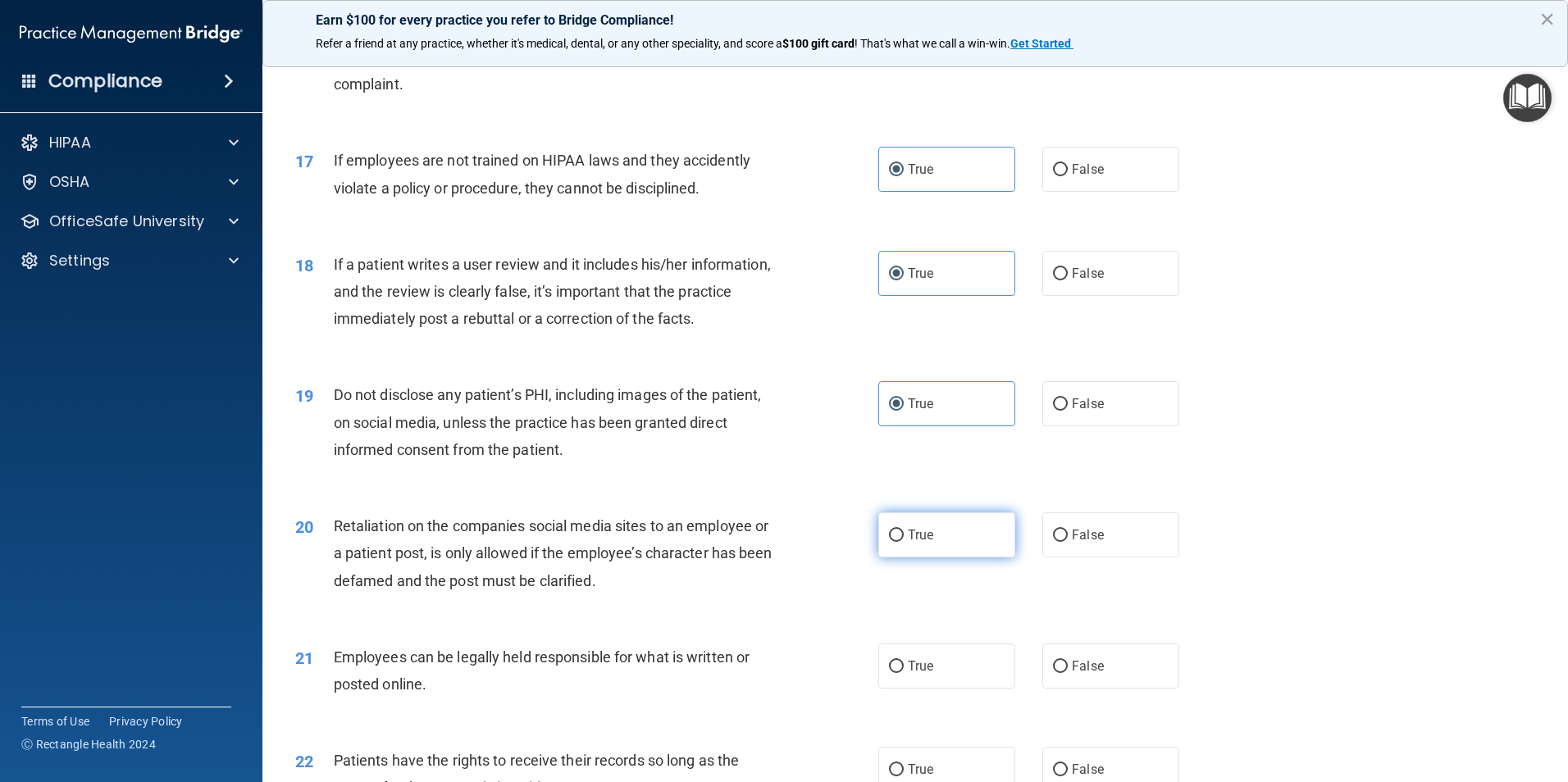
radio input "true"
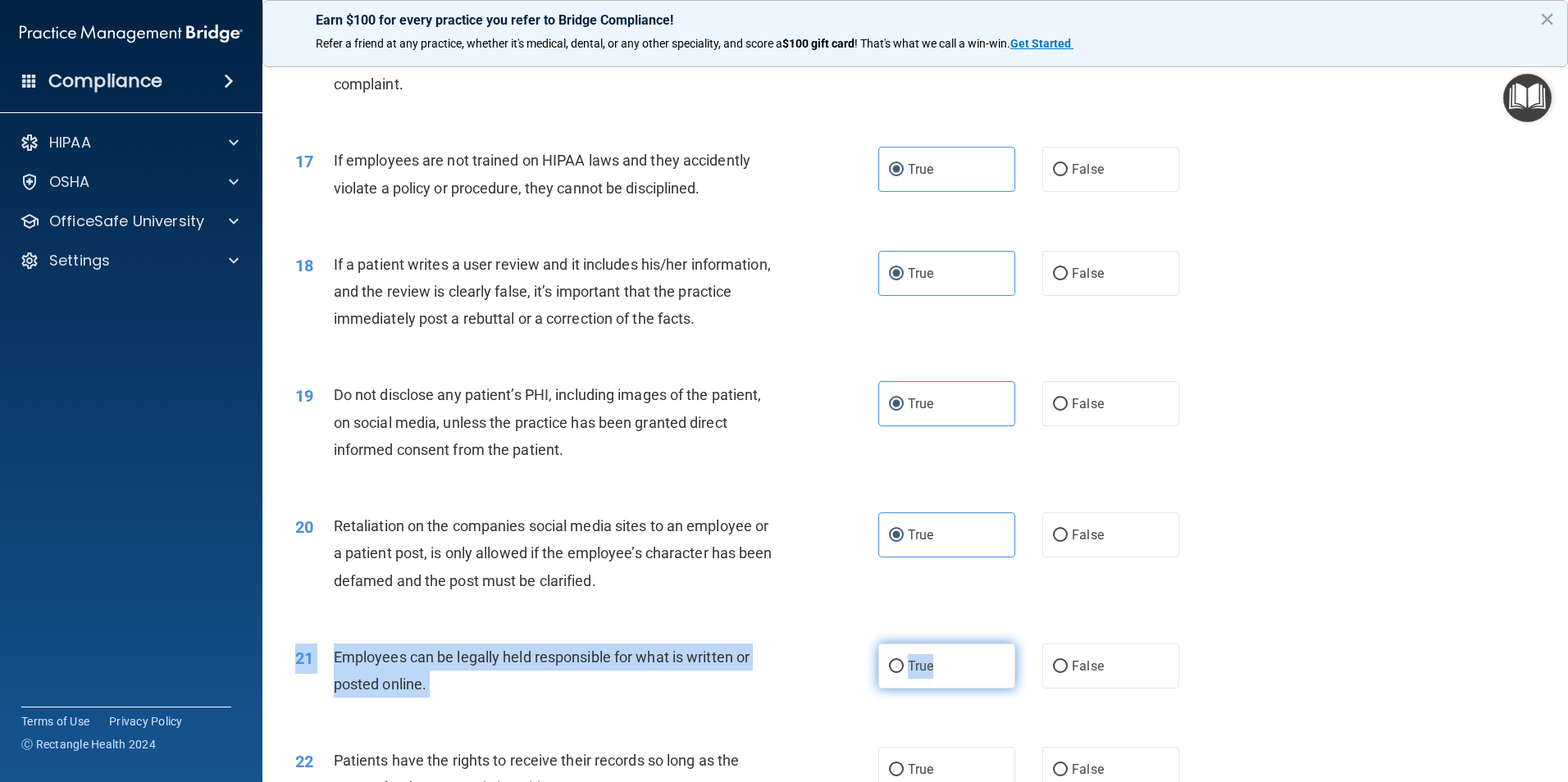
drag, startPoint x: 929, startPoint y: 666, endPoint x: 942, endPoint y: 677, distance: 17.0
click at [942, 677] on div "21 Employees can be legally held responsible for what is written or posted onli…" at bounding box center [915, 674] width 1265 height 103
drag, startPoint x: 942, startPoint y: 677, endPoint x: 951, endPoint y: 677, distance: 9.0
click at [951, 677] on label "True" at bounding box center [946, 666] width 137 height 45
click at [904, 673] on input "True" at bounding box center [896, 667] width 15 height 12
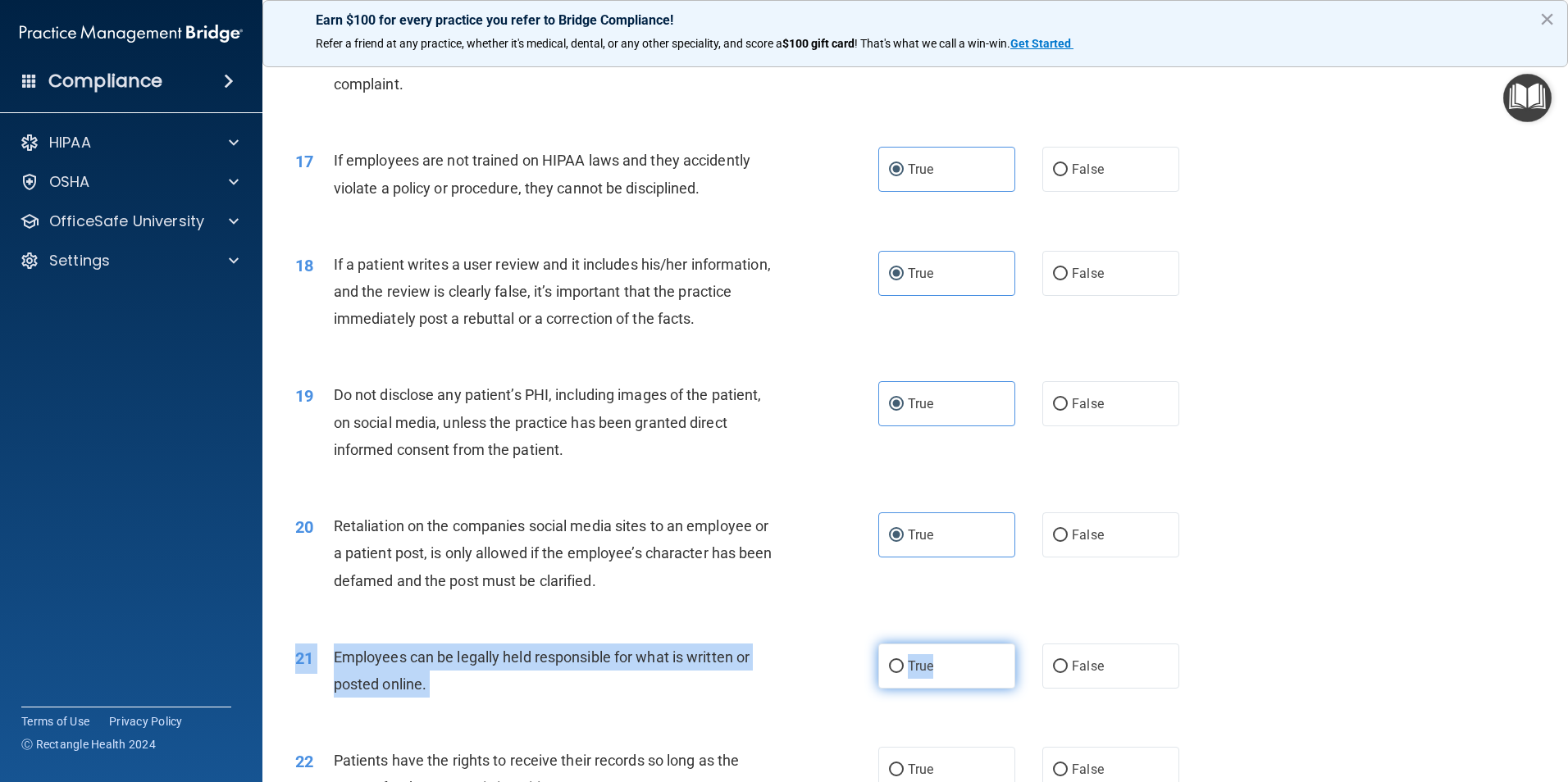
radio input "true"
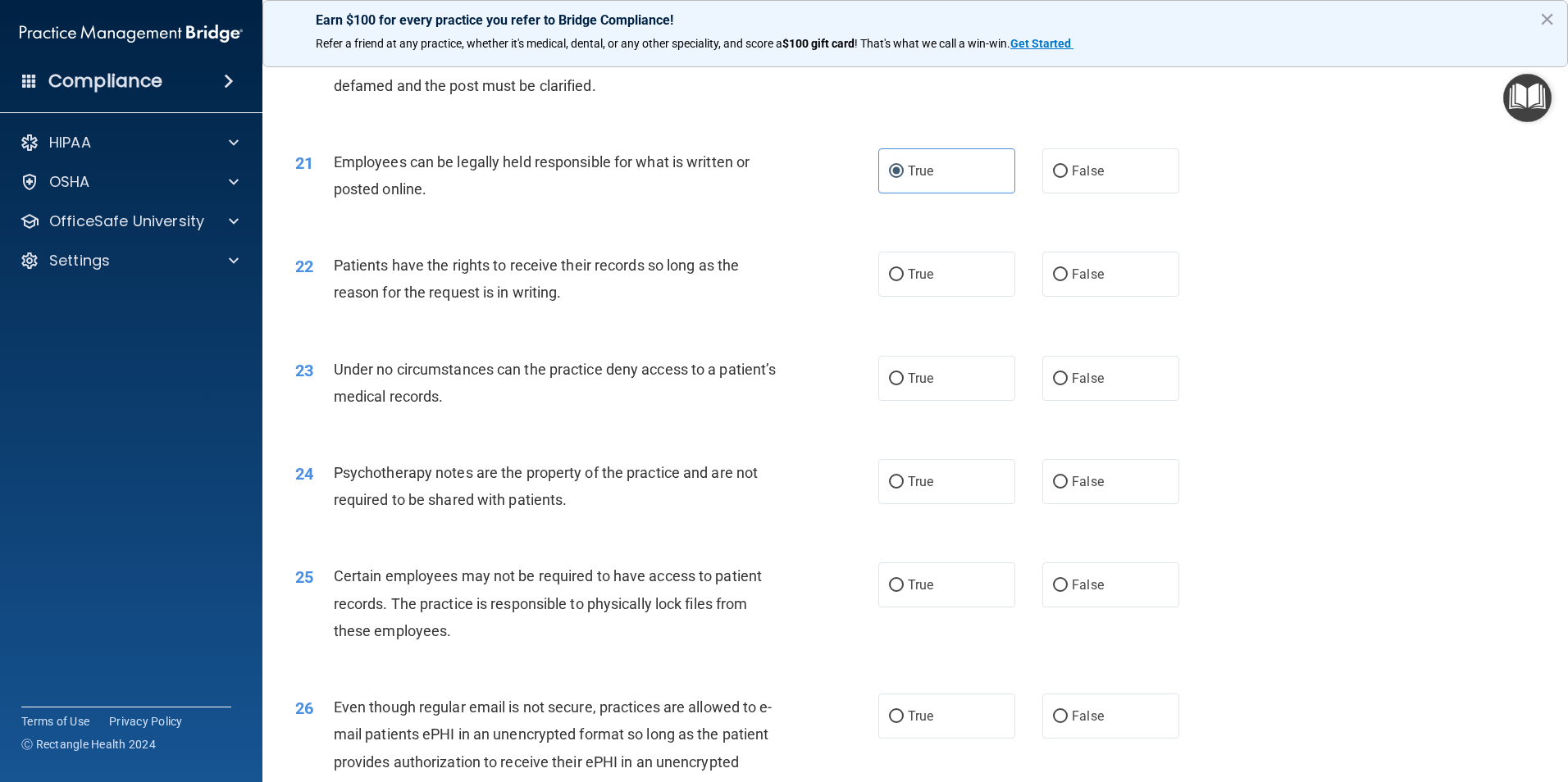
scroll to position [2705, 0]
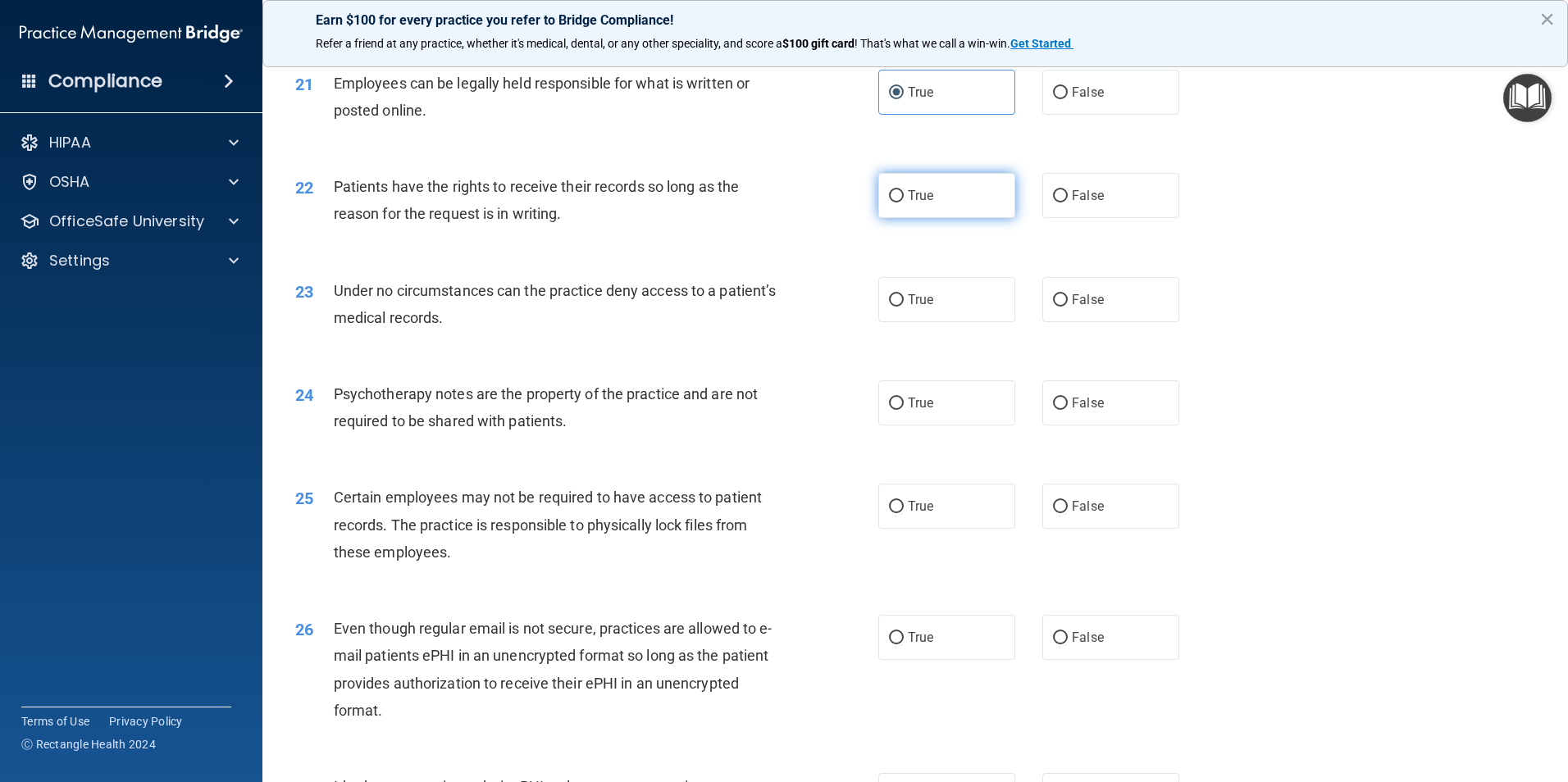
click at [940, 218] on label "True" at bounding box center [946, 195] width 137 height 45
click at [904, 203] on input "True" at bounding box center [896, 196] width 15 height 12
radio input "true"
click at [914, 311] on label "True" at bounding box center [946, 299] width 137 height 45
click at [904, 307] on input "True" at bounding box center [896, 300] width 15 height 12
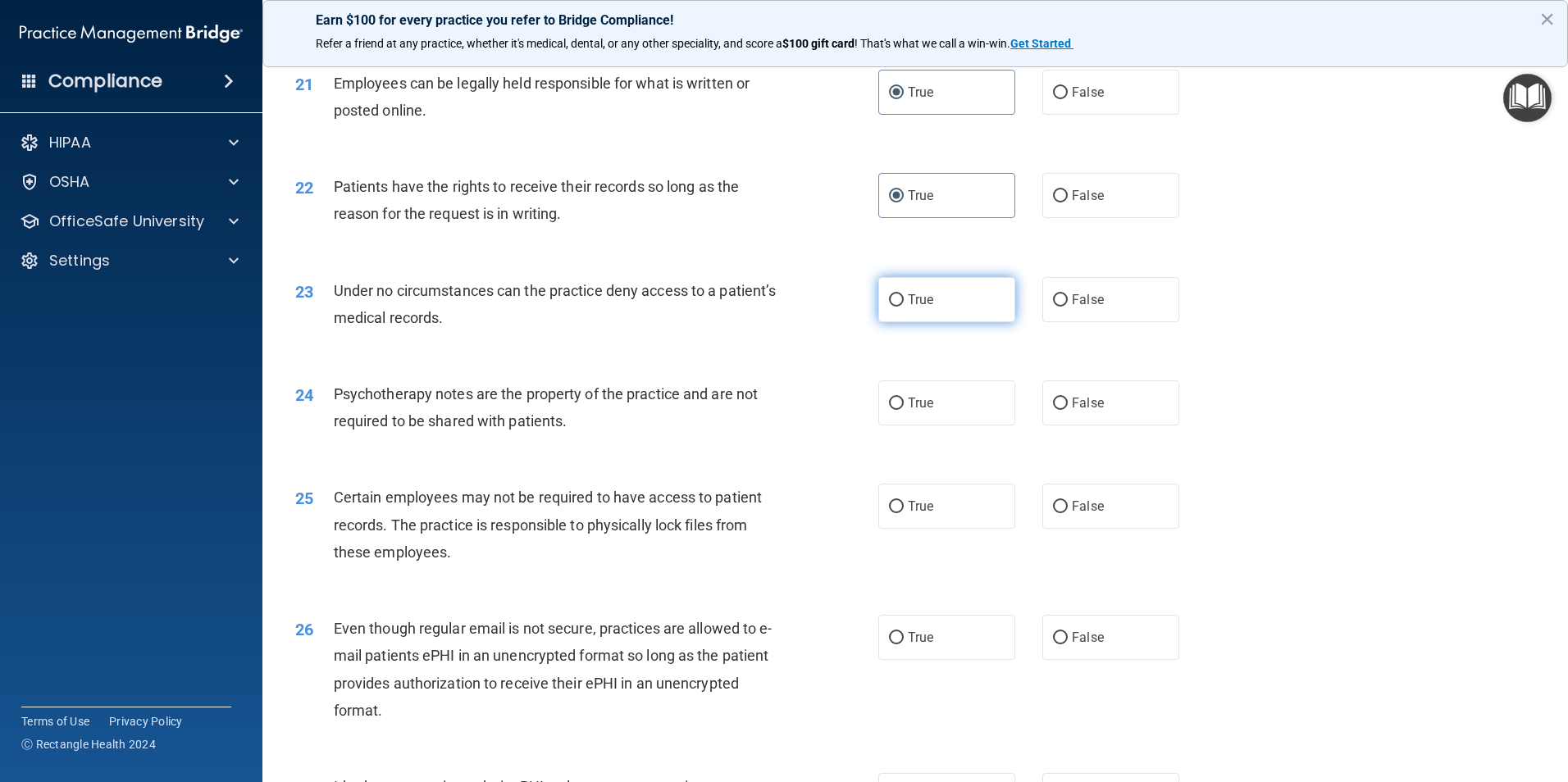
radio input "true"
click at [911, 410] on span "True" at bounding box center [920, 402] width 26 height 16
click at [904, 410] on input "True" at bounding box center [896, 403] width 15 height 12
radio input "true"
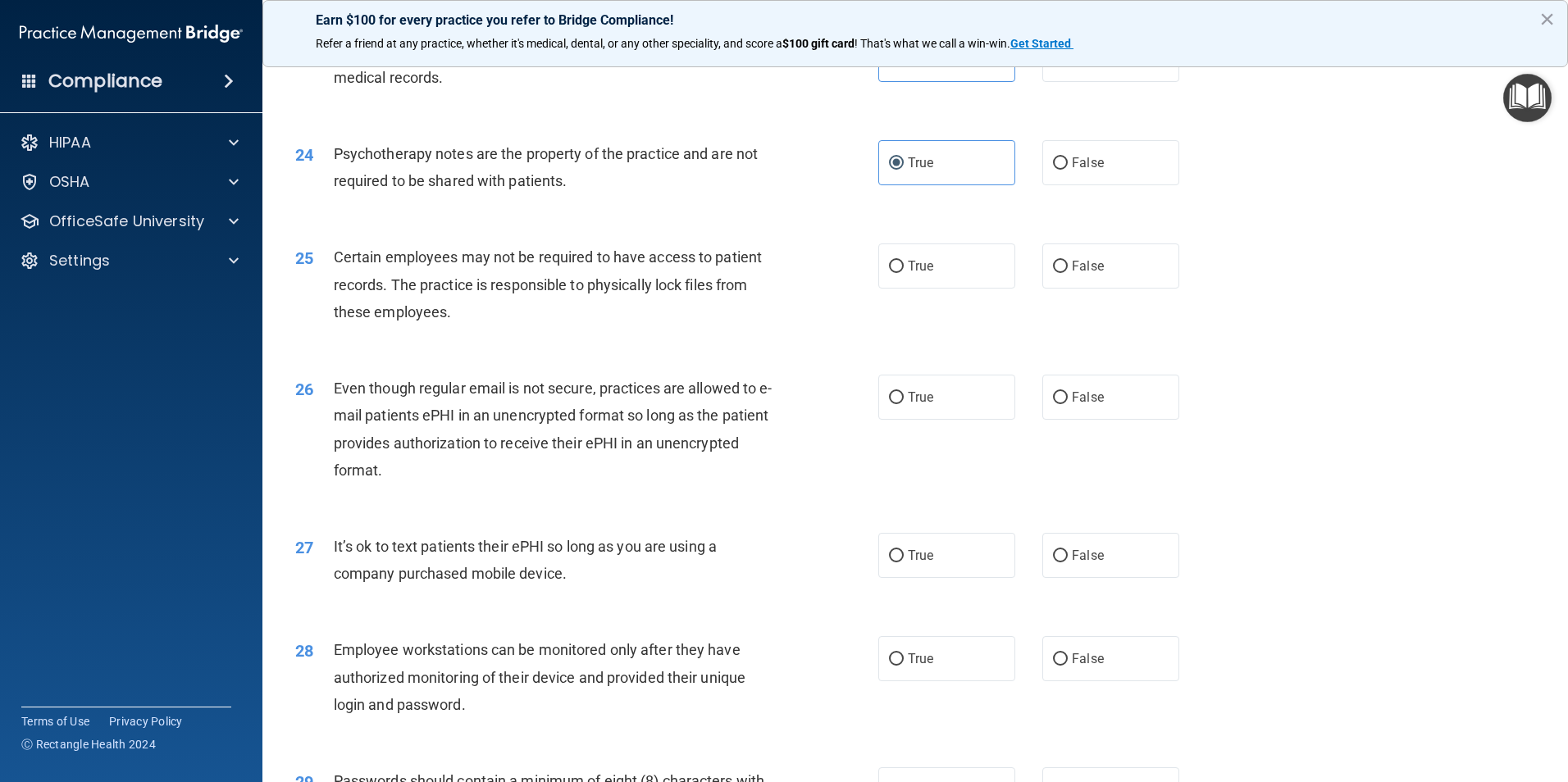
scroll to position [2951, 0]
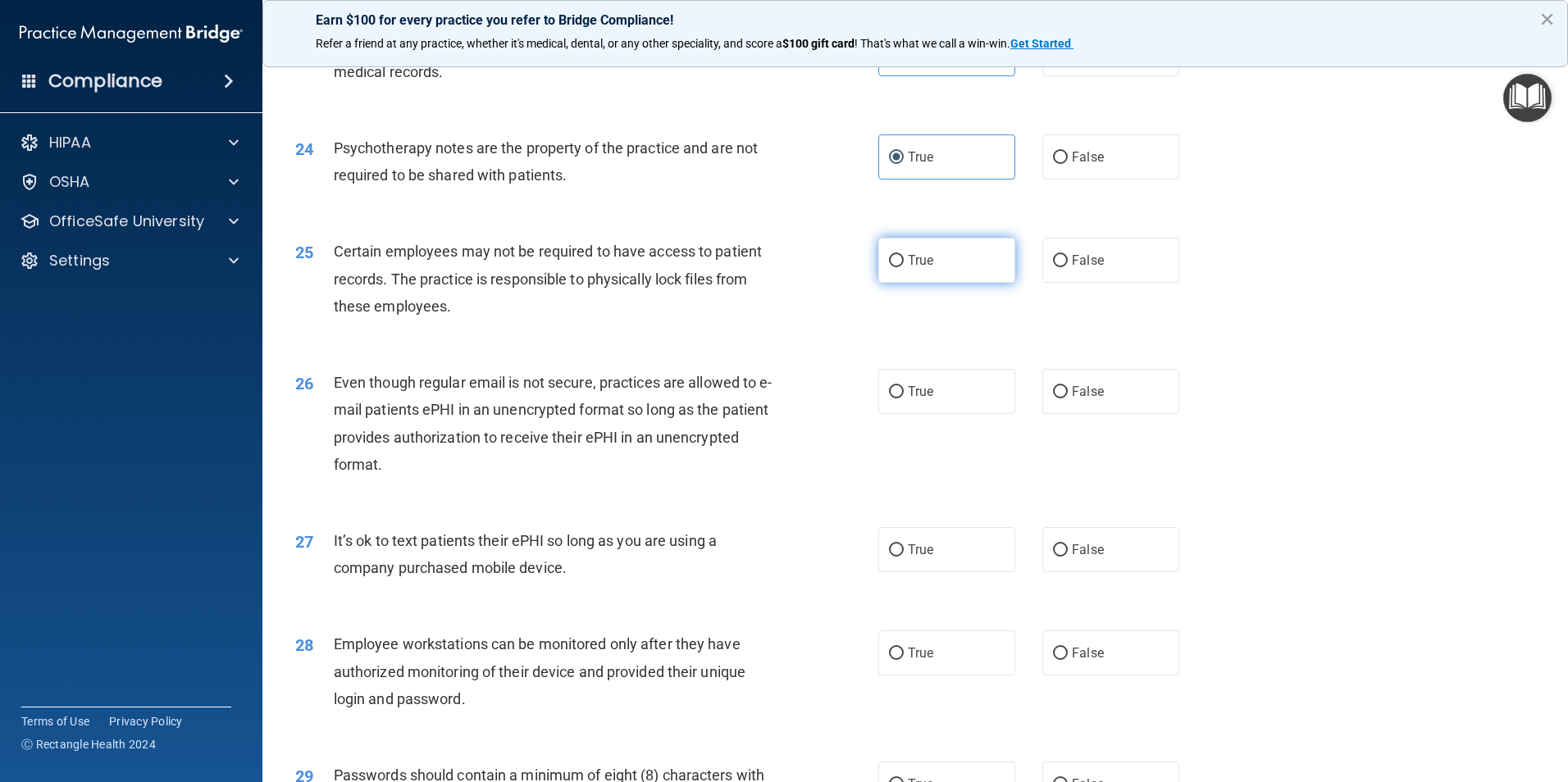
click at [888, 283] on label "True" at bounding box center [946, 260] width 137 height 45
click at [889, 267] on input "True" at bounding box center [896, 260] width 15 height 12
radio input "true"
click at [901, 403] on label "True" at bounding box center [946, 391] width 137 height 45
click at [901, 398] on input "True" at bounding box center [896, 392] width 15 height 12
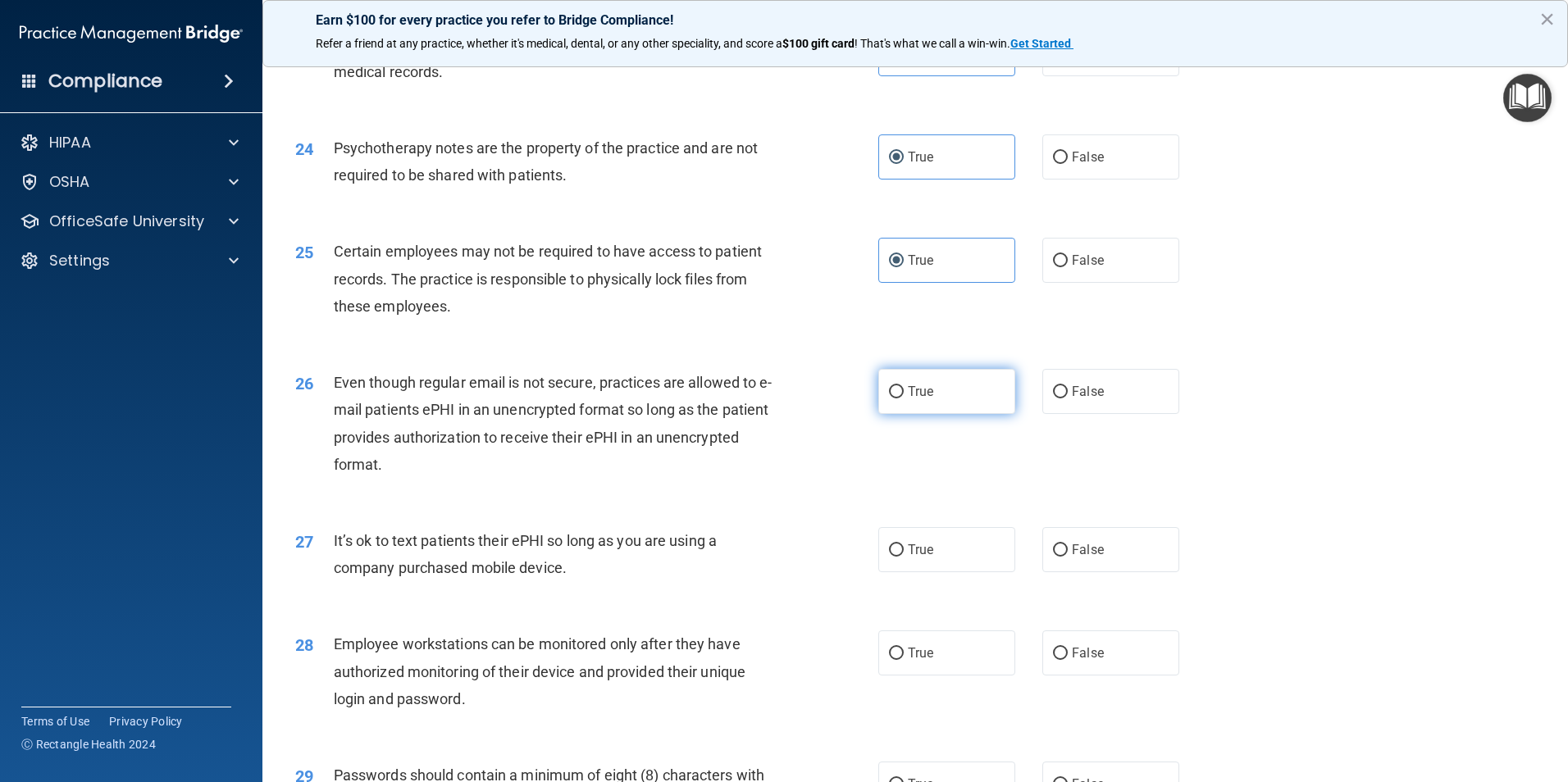
radio input "true"
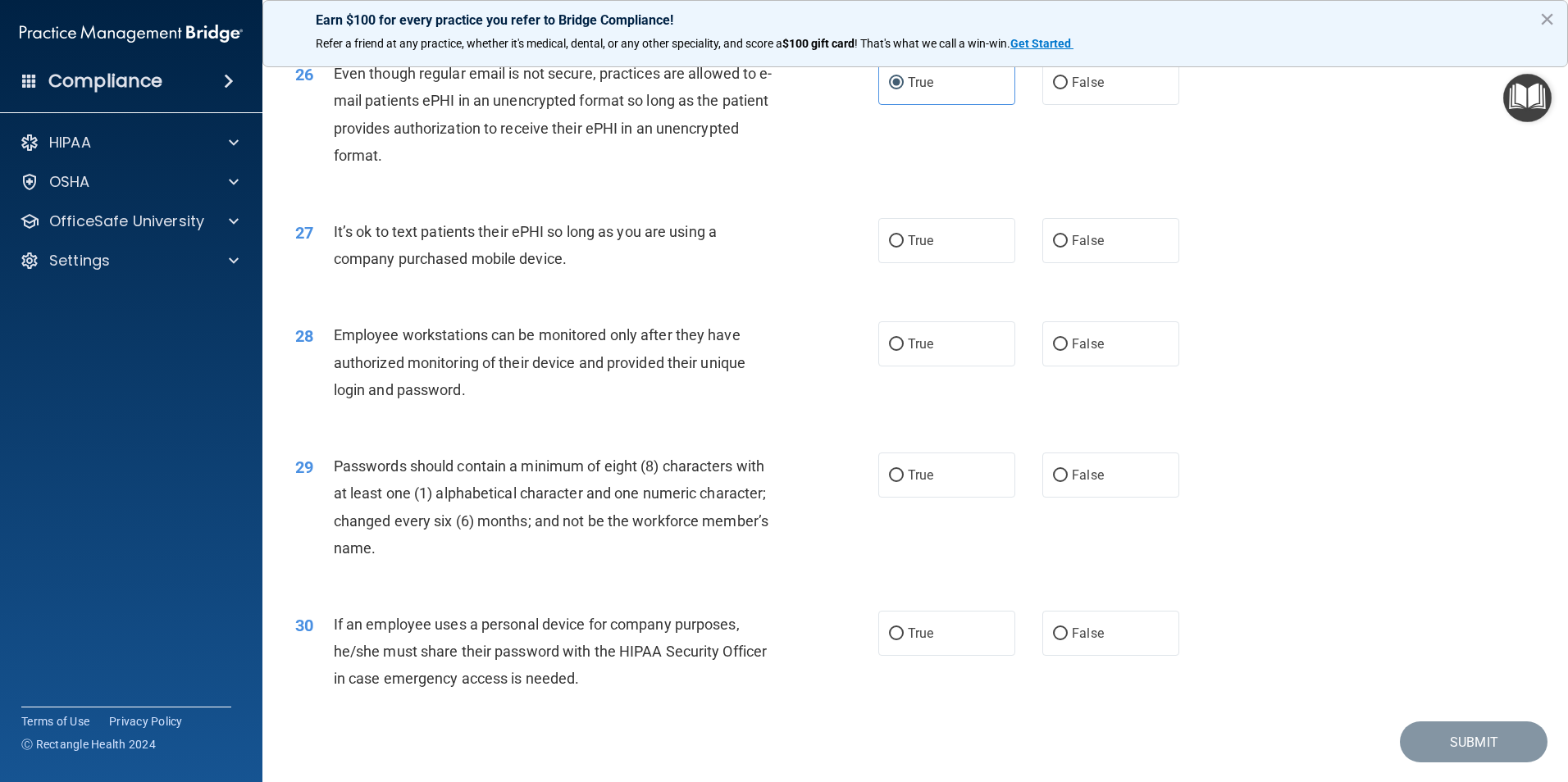
scroll to position [3279, 0]
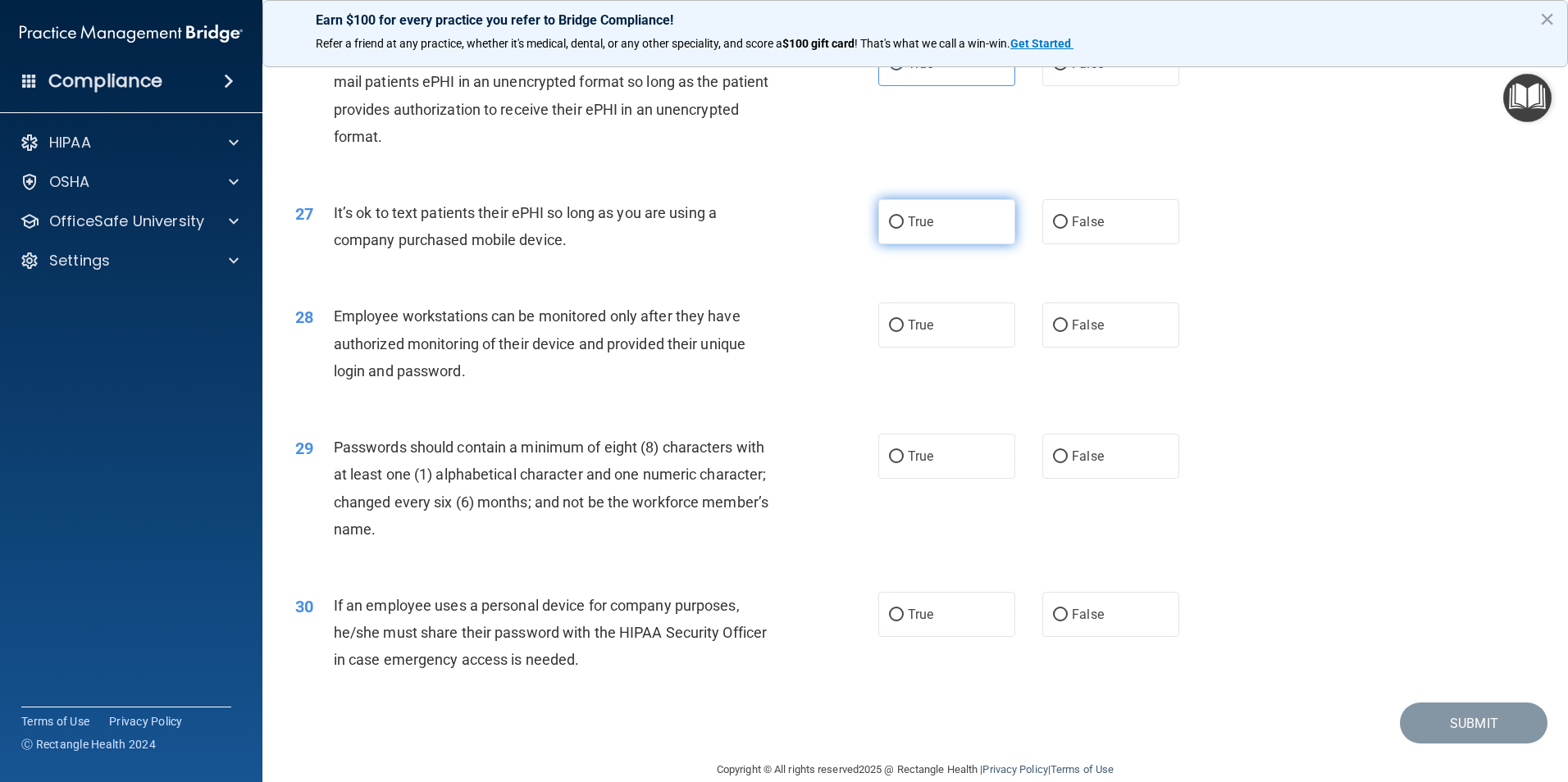
click at [909, 230] on span "True" at bounding box center [920, 222] width 26 height 16
click at [904, 229] on input "True" at bounding box center [896, 222] width 15 height 12
radio input "true"
click at [898, 333] on label "True" at bounding box center [946, 325] width 137 height 45
click at [898, 332] on input "True" at bounding box center [896, 325] width 15 height 12
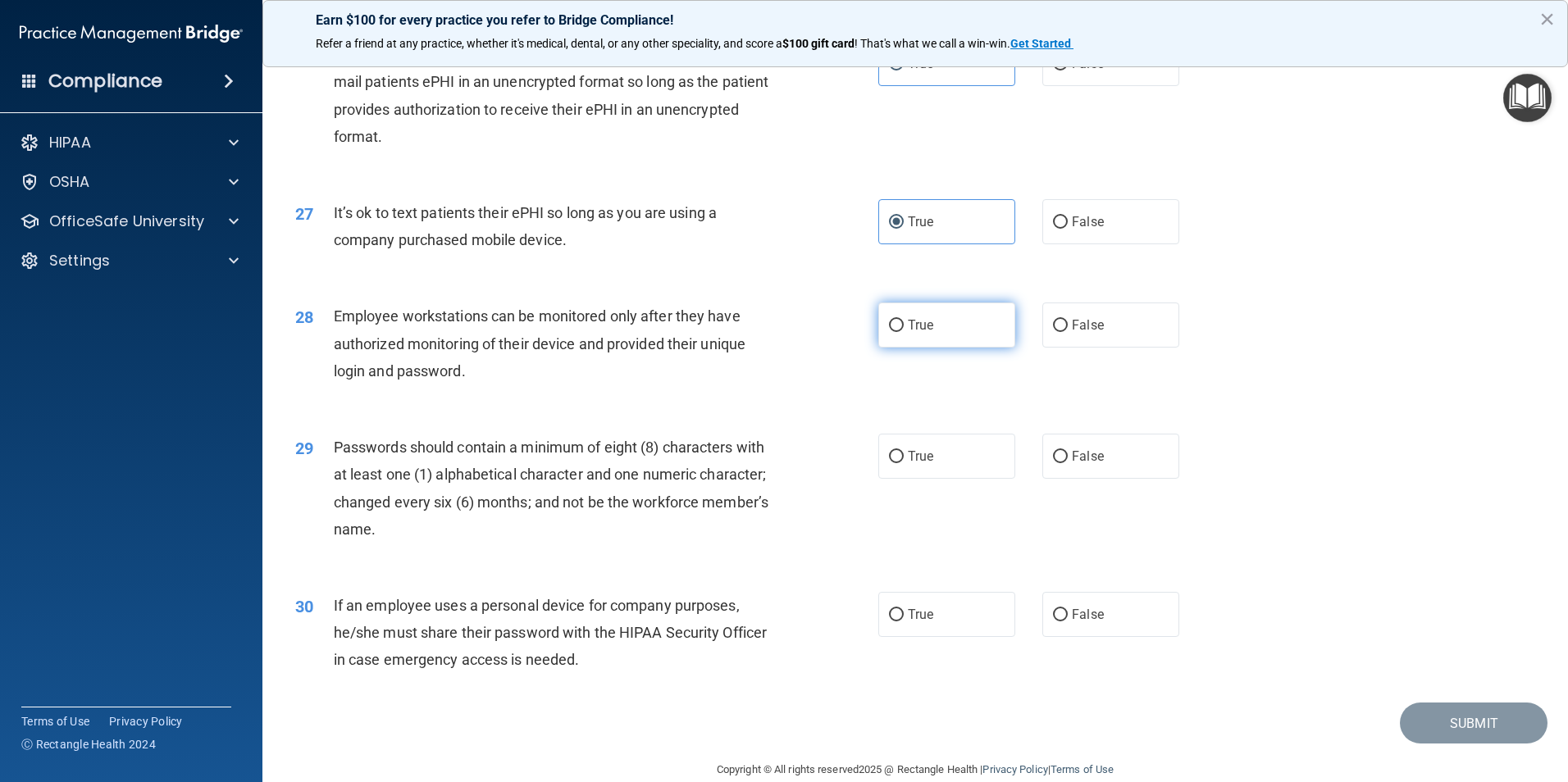
radio input "true"
click at [910, 464] on span "True" at bounding box center [920, 456] width 26 height 16
click at [904, 463] on input "True" at bounding box center [896, 457] width 15 height 12
radio input "true"
click at [919, 637] on label "True" at bounding box center [946, 614] width 137 height 45
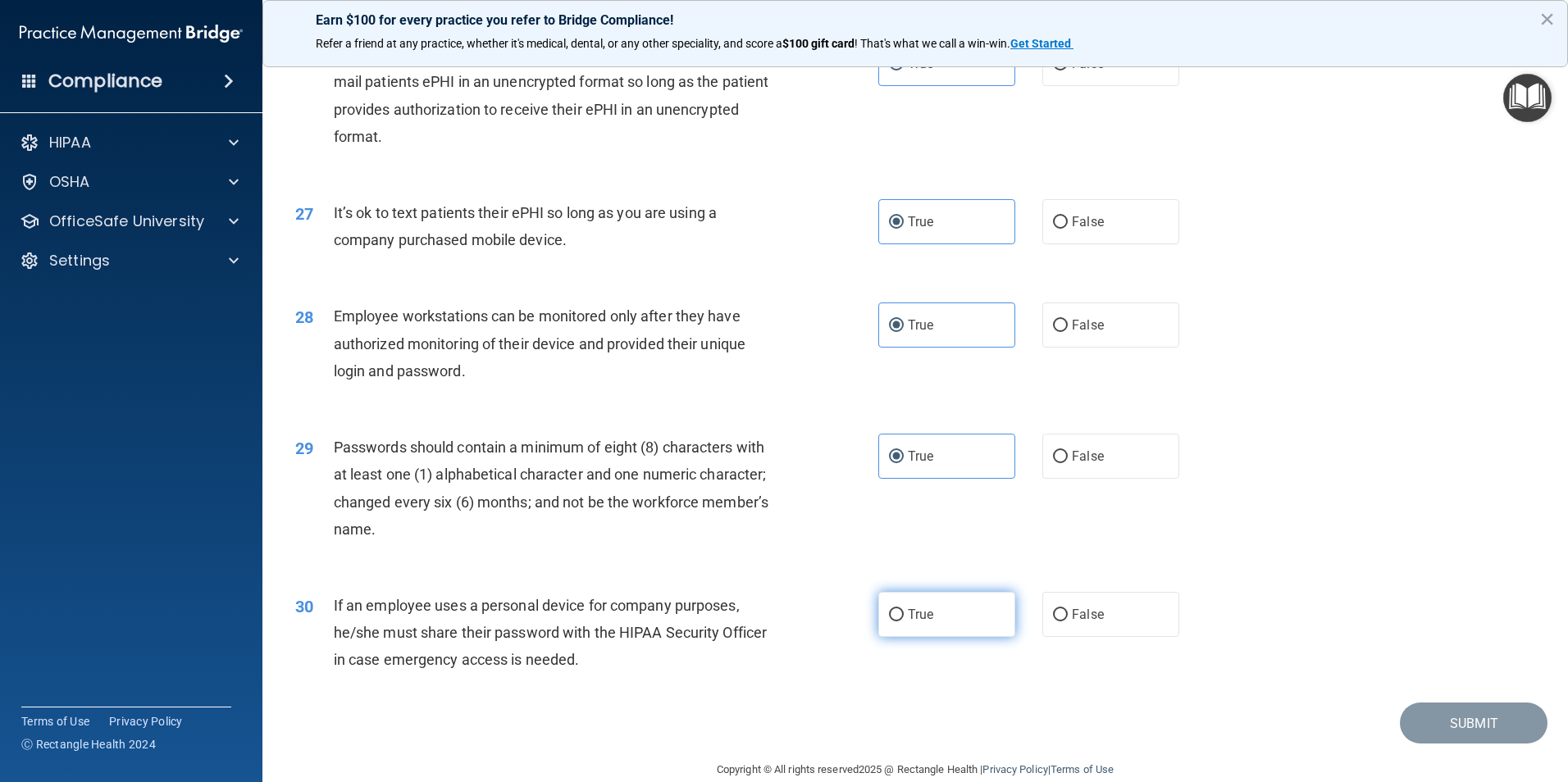
click at [904, 621] on input "True" at bounding box center [896, 615] width 15 height 12
radio input "true"
click at [1438, 744] on button "Submit" at bounding box center [1473, 723] width 148 height 42
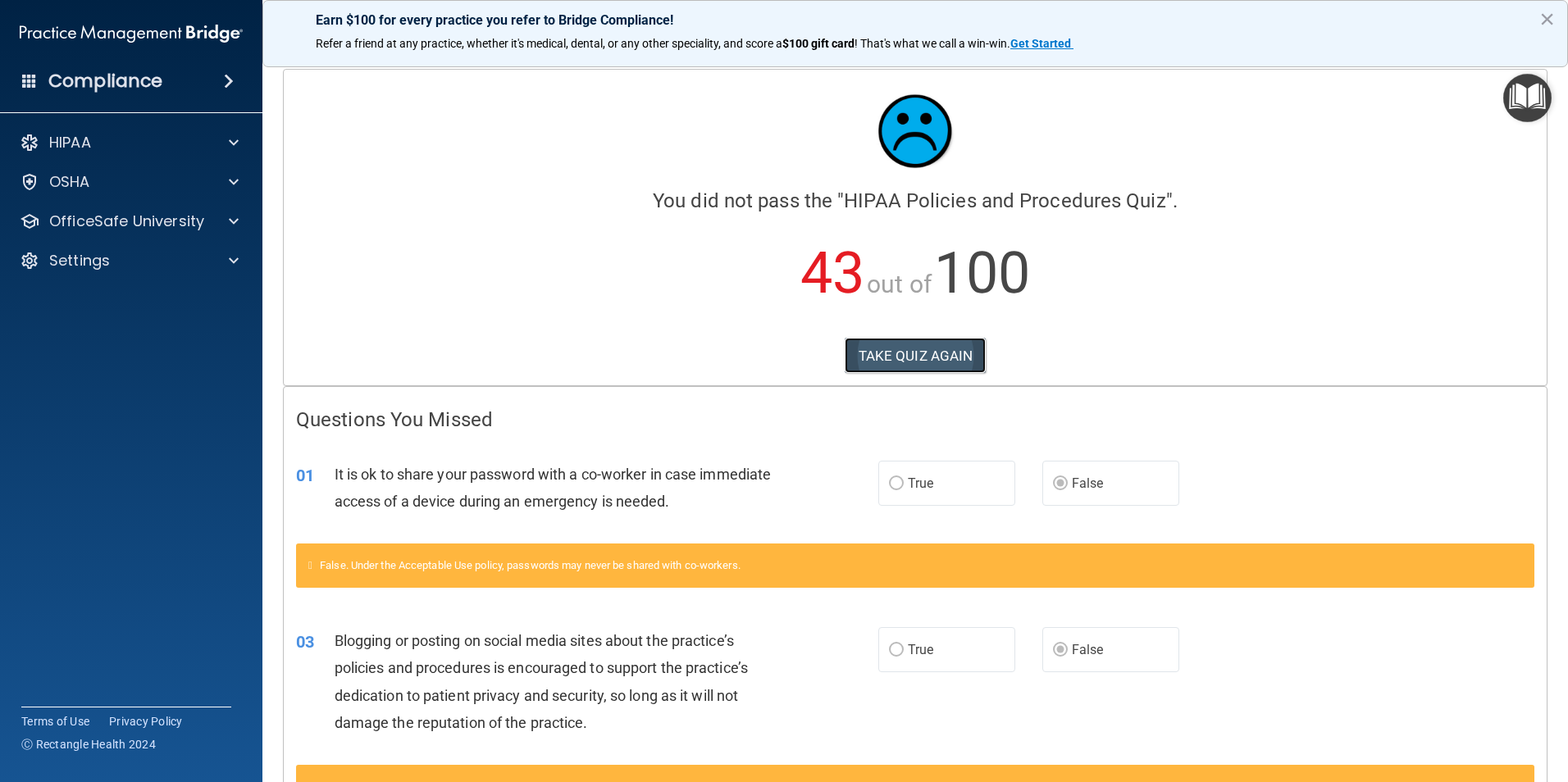
click at [963, 354] on button "TAKE QUIZ AGAIN" at bounding box center [916, 356] width 142 height 36
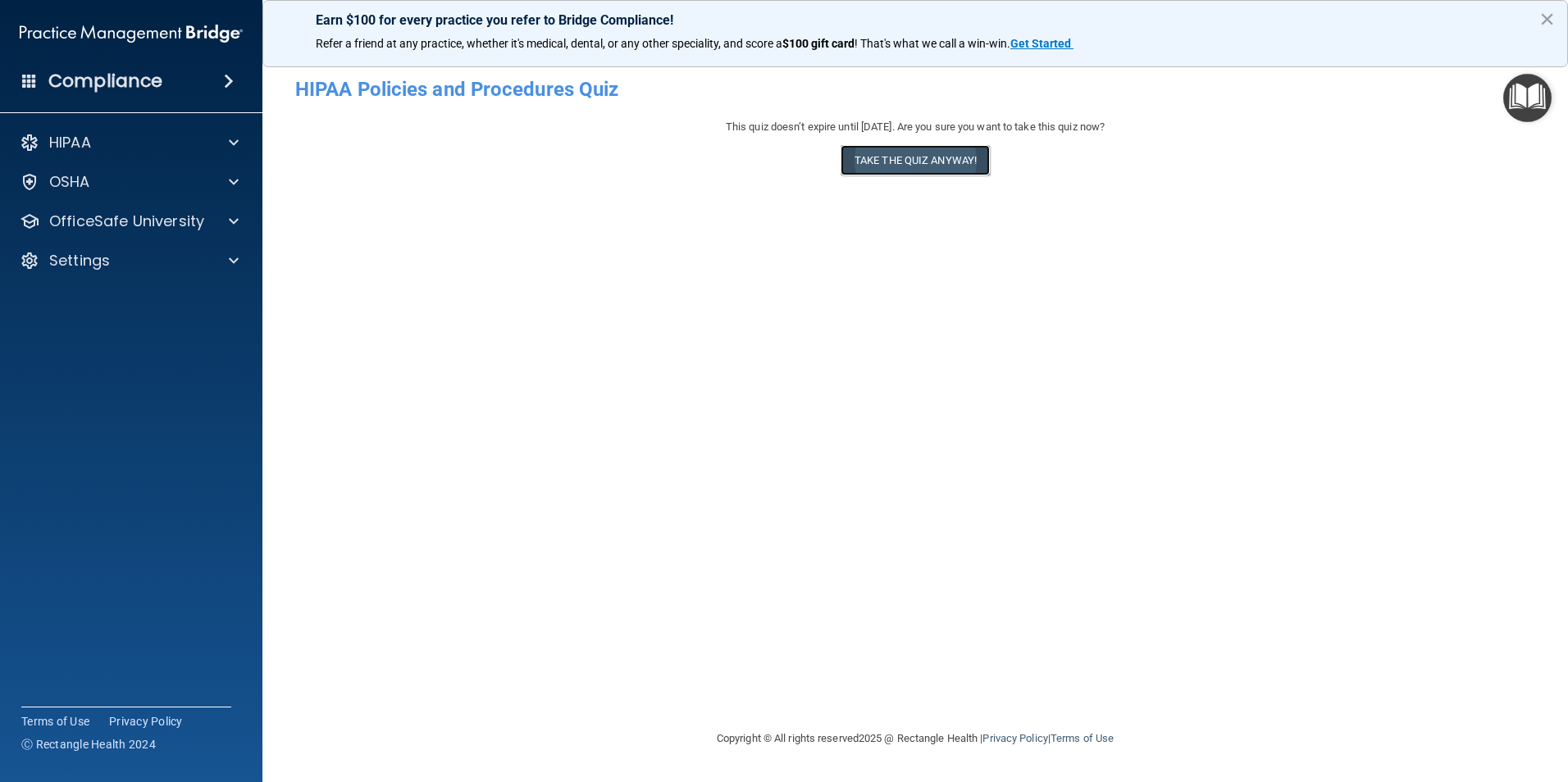
click at [899, 174] on button "Take the quiz anyway!" at bounding box center [915, 160] width 149 height 30
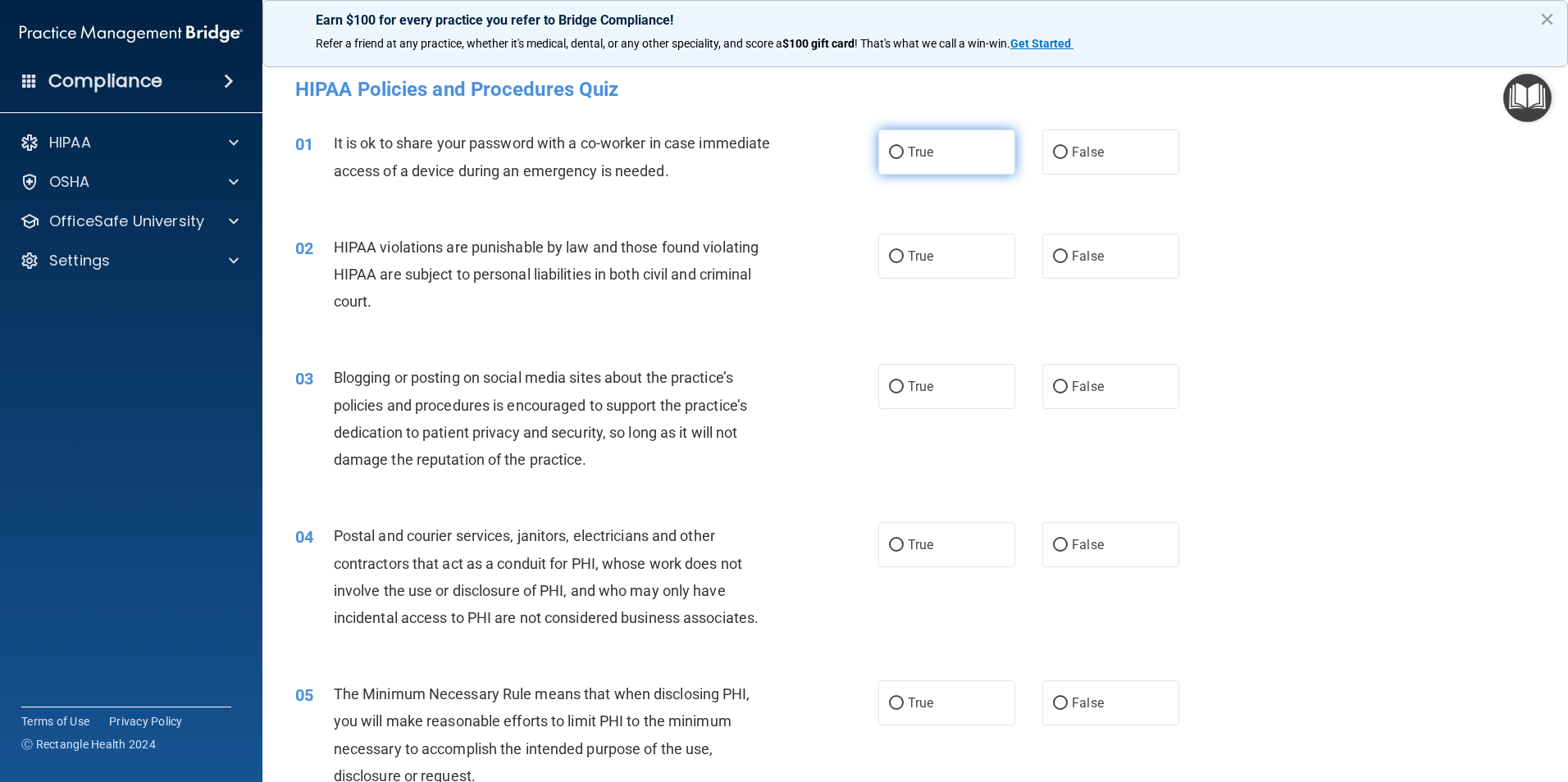
click at [904, 171] on label "True" at bounding box center [946, 152] width 137 height 45
click at [904, 159] on input "True" at bounding box center [896, 152] width 15 height 12
radio input "true"
click at [1159, 263] on label "False" at bounding box center [1110, 256] width 137 height 45
click at [1068, 263] on input "False" at bounding box center [1060, 256] width 15 height 12
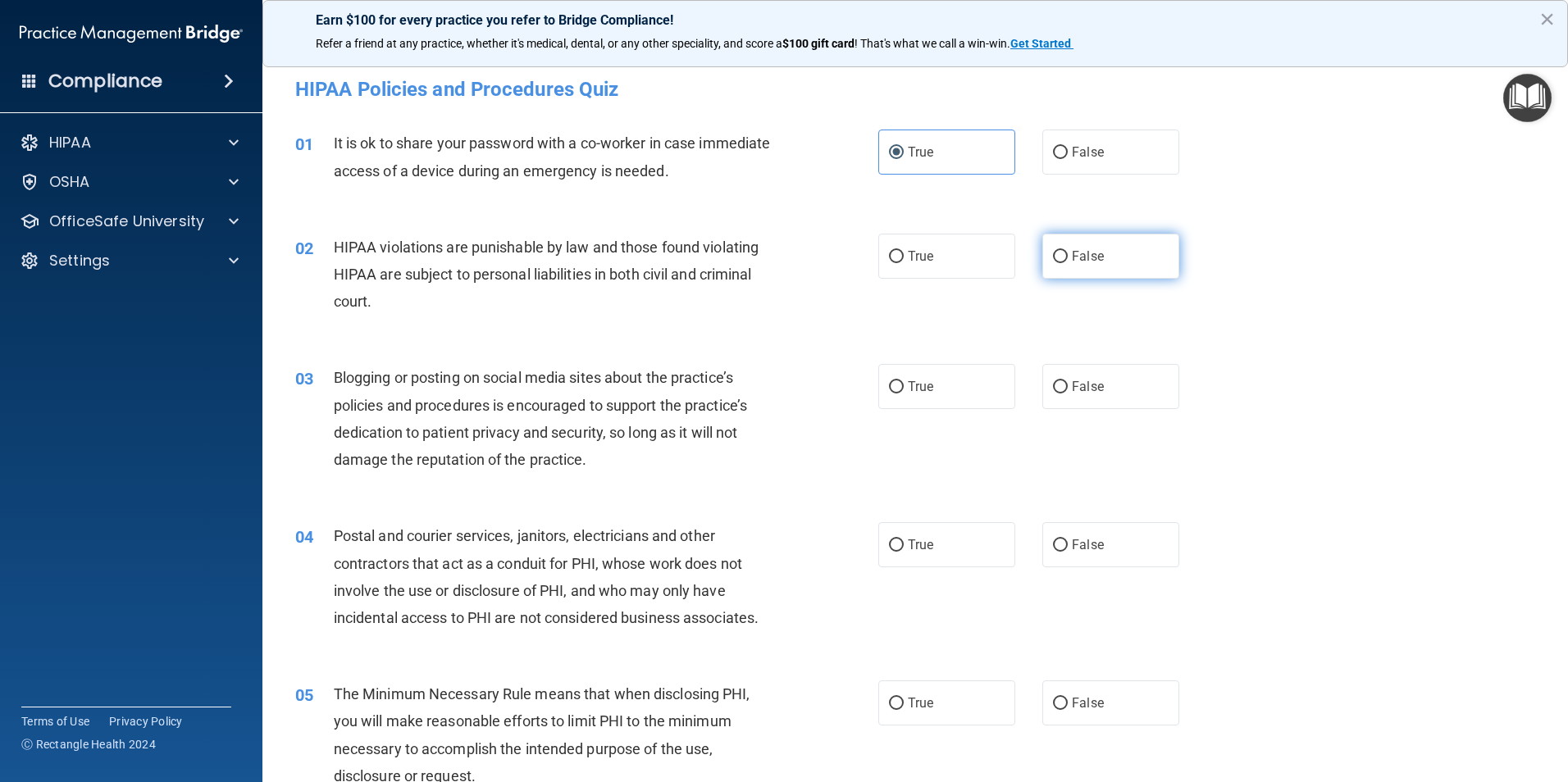
radio input "true"
click at [1108, 149] on label "False" at bounding box center [1110, 152] width 137 height 45
click at [1068, 149] on input "False" at bounding box center [1060, 152] width 15 height 12
radio input "true"
radio input "false"
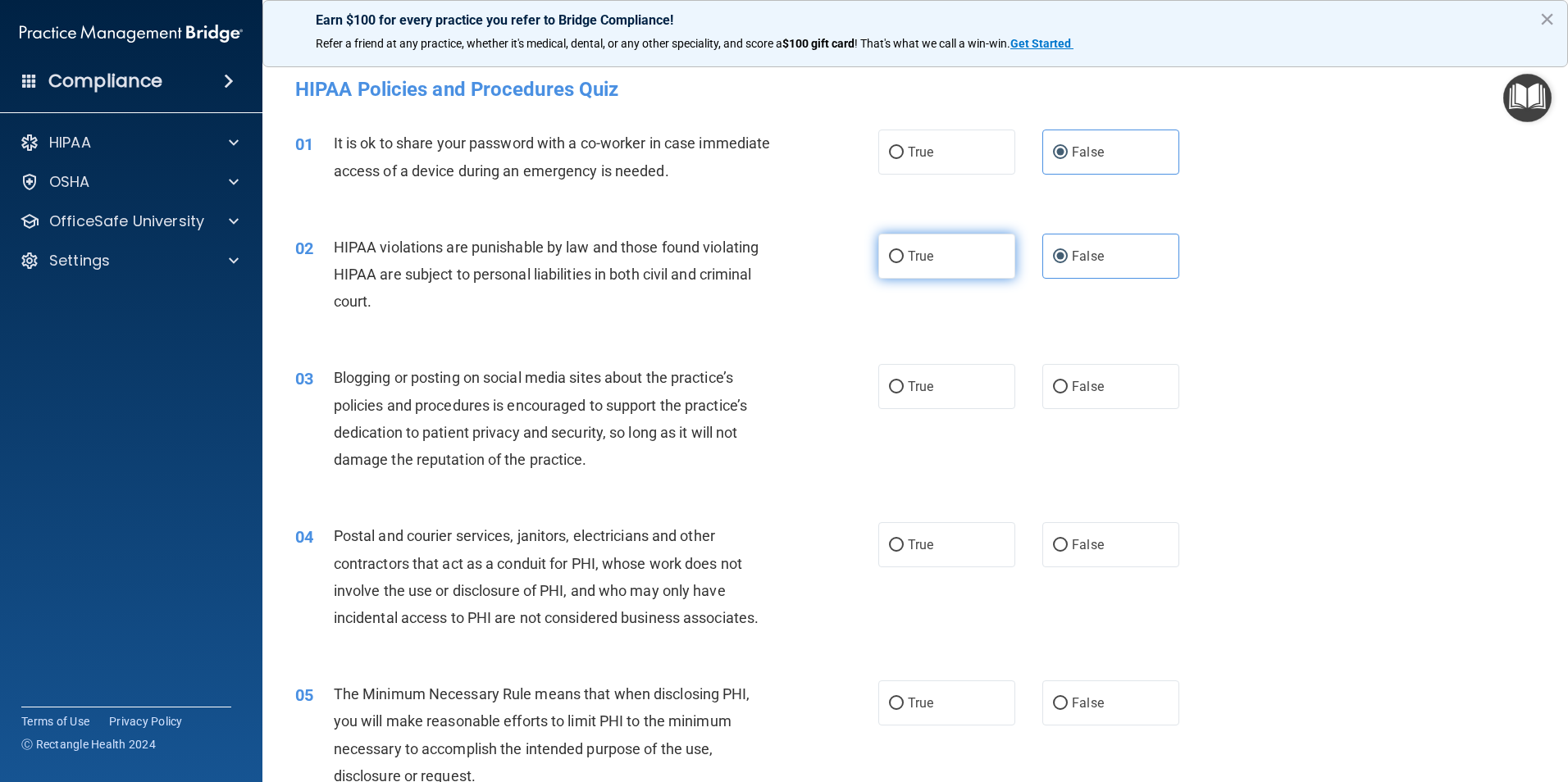
click at [965, 262] on label "True" at bounding box center [946, 256] width 137 height 45
click at [904, 262] on input "True" at bounding box center [896, 256] width 15 height 12
radio input "true"
radio input "false"
click at [1044, 381] on label "False" at bounding box center [1110, 386] width 137 height 45
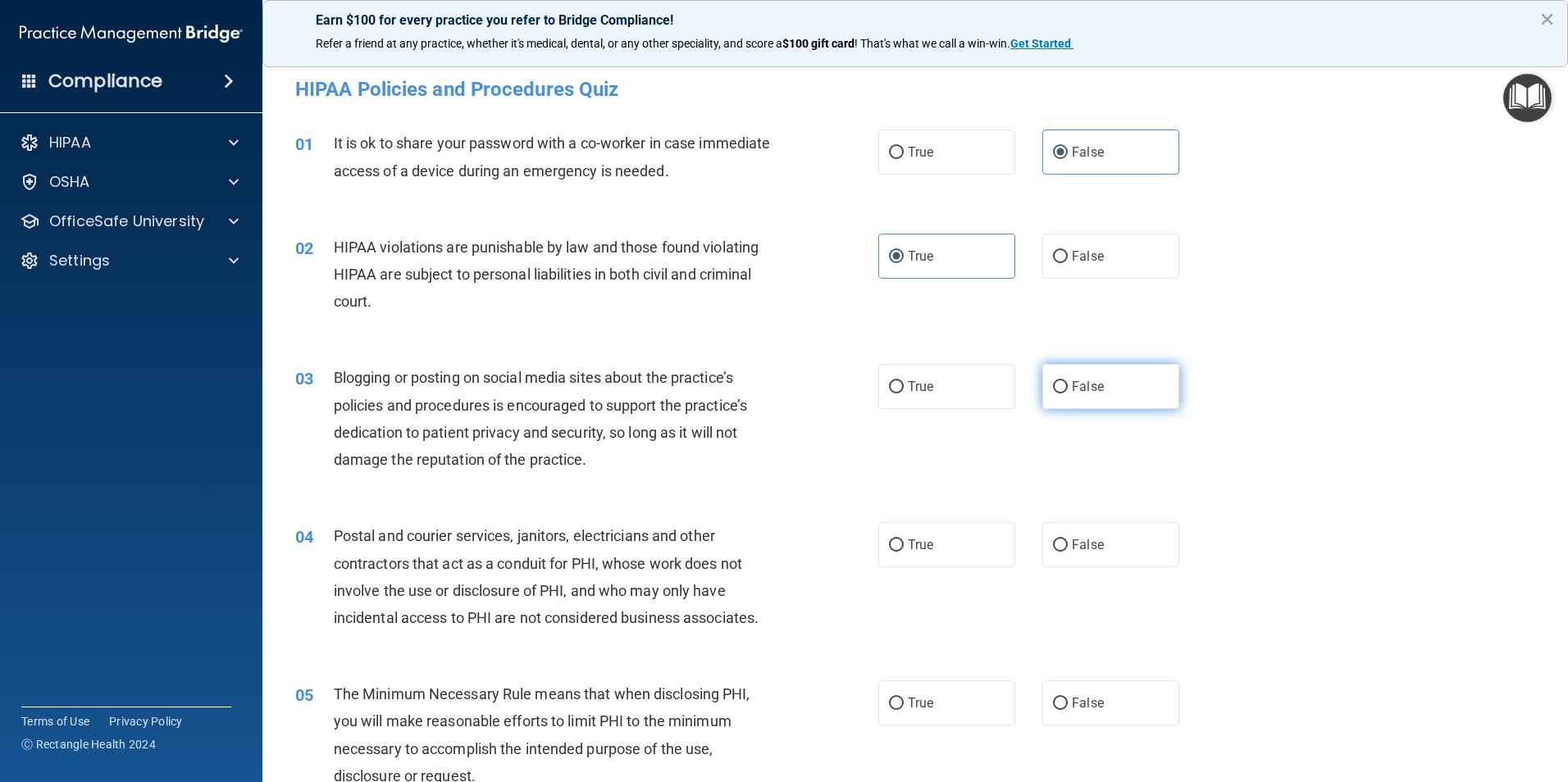
click at [1053, 382] on input "False" at bounding box center [1060, 387] width 15 height 12
radio input "true"
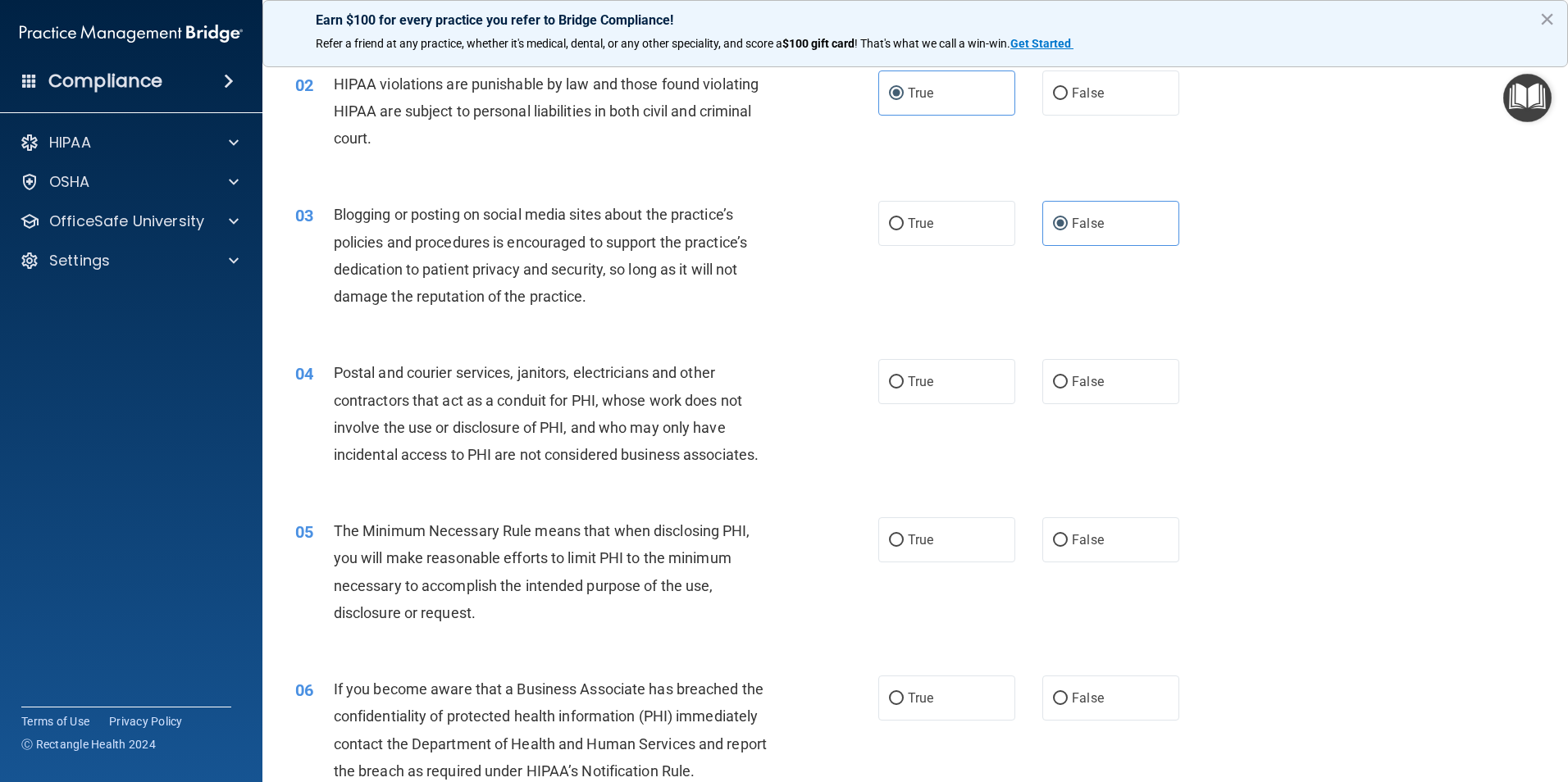
scroll to position [164, 0]
click at [908, 404] on div "04 Postal and courier services, janitors, electricians and other contractors th…" at bounding box center [915, 417] width 1265 height 158
click at [912, 392] on label "True" at bounding box center [946, 381] width 137 height 45
click at [904, 388] on input "True" at bounding box center [896, 382] width 15 height 12
radio input "true"
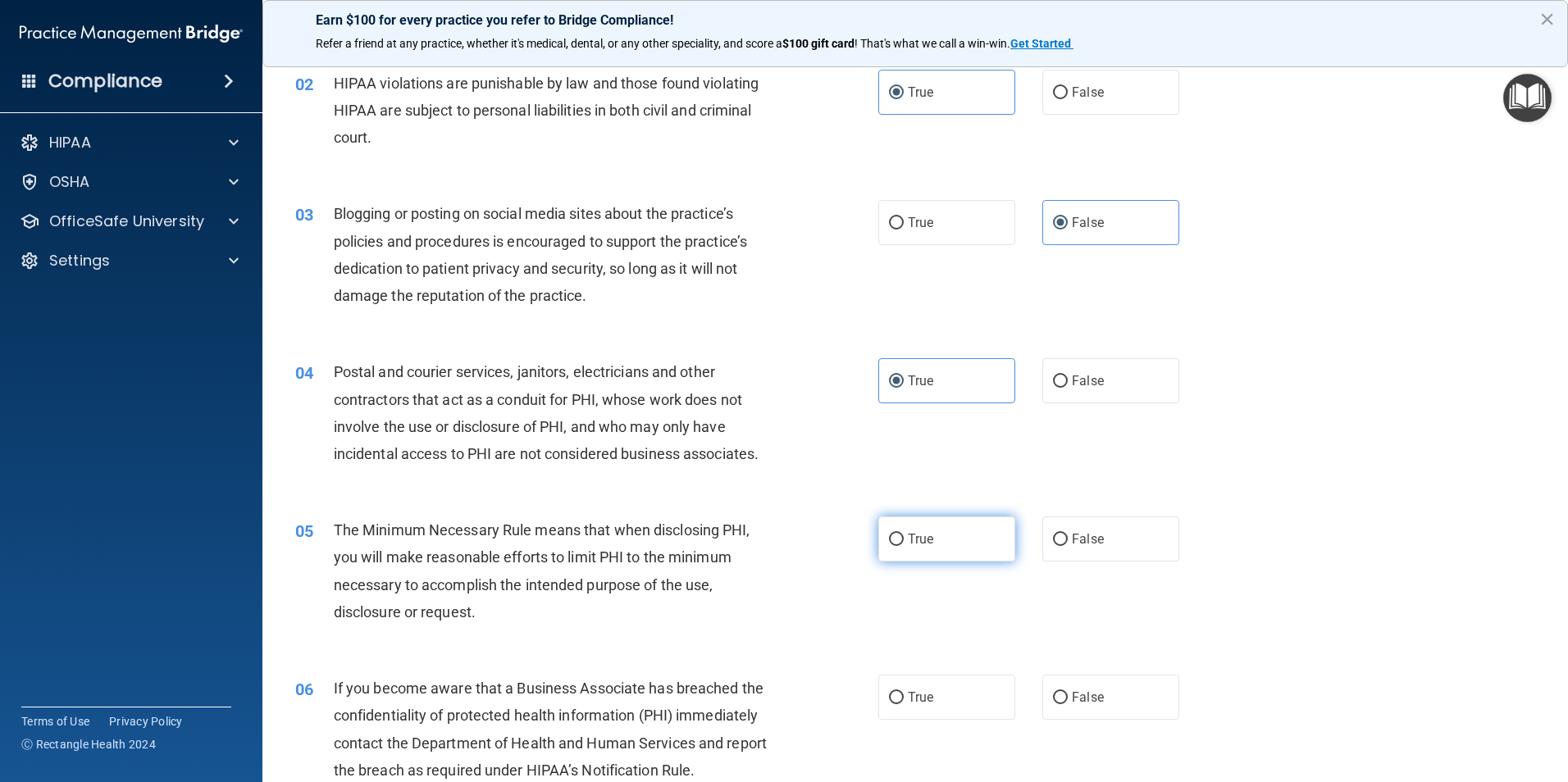
click at [941, 539] on label "True" at bounding box center [946, 539] width 137 height 45
click at [904, 539] on input "True" at bounding box center [896, 540] width 15 height 12
radio input "true"
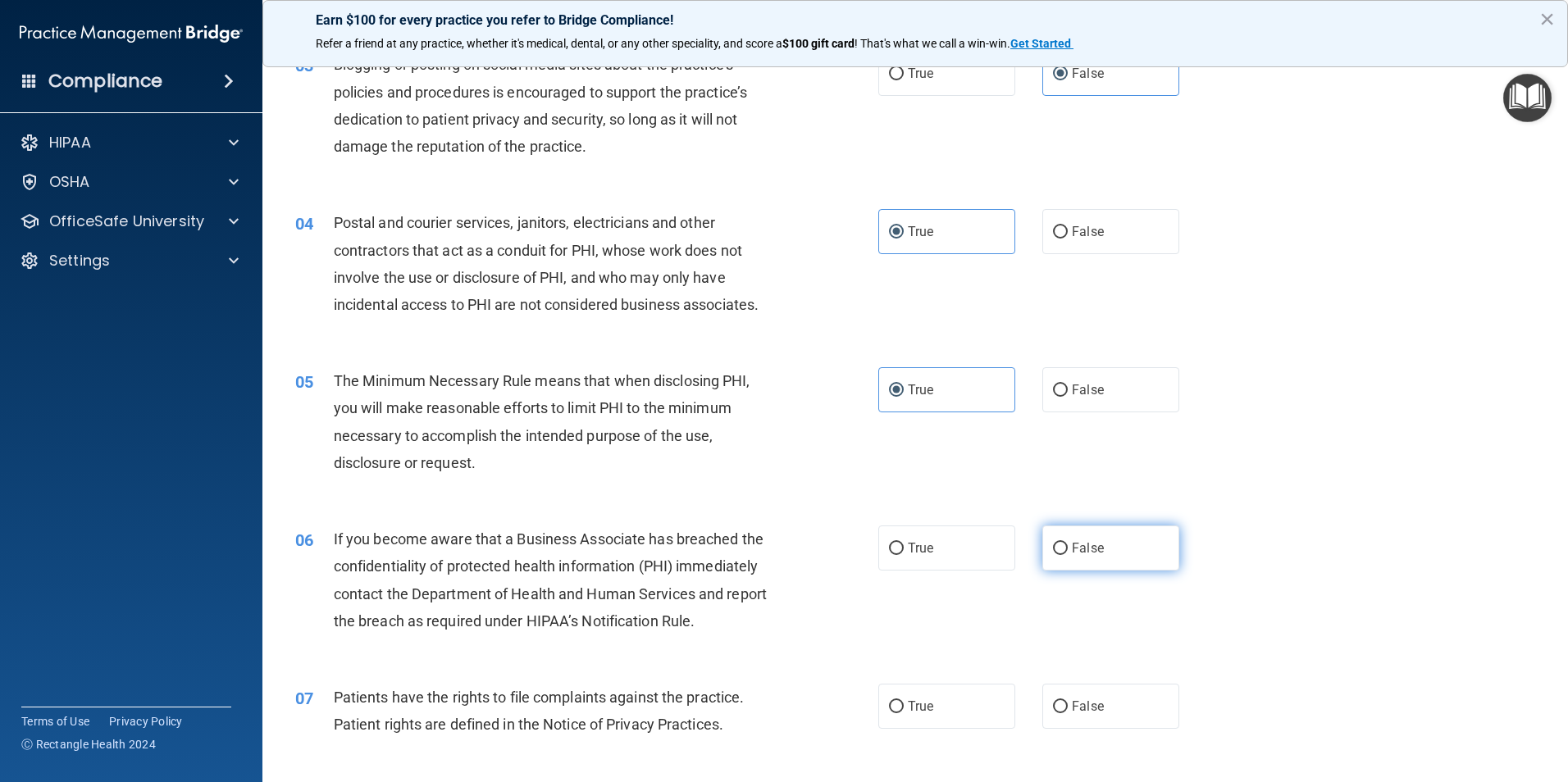
scroll to position [328, 0]
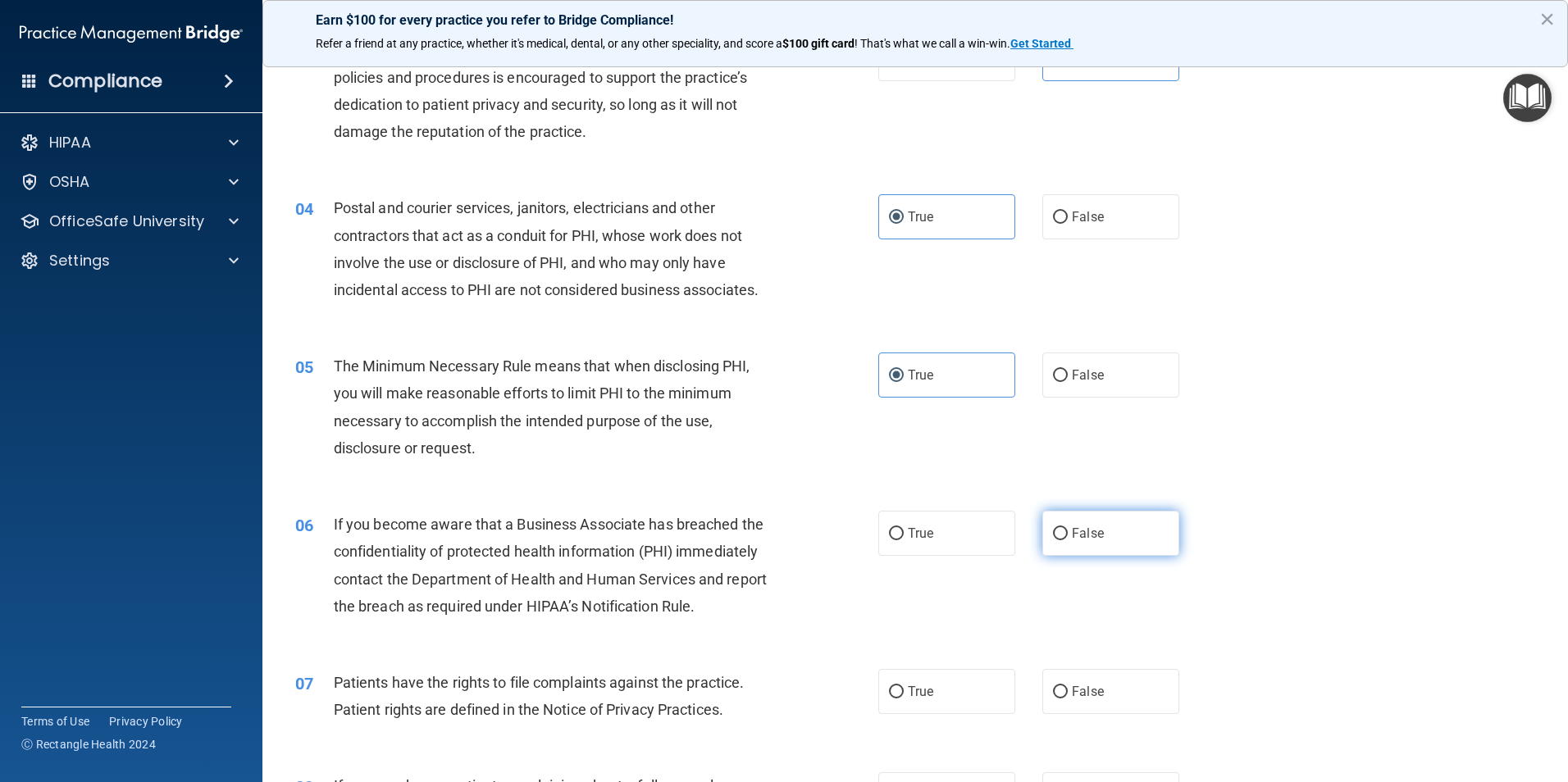
click at [1092, 546] on label "False" at bounding box center [1110, 533] width 137 height 45
click at [1068, 541] on input "False" at bounding box center [1060, 534] width 15 height 12
radio input "true"
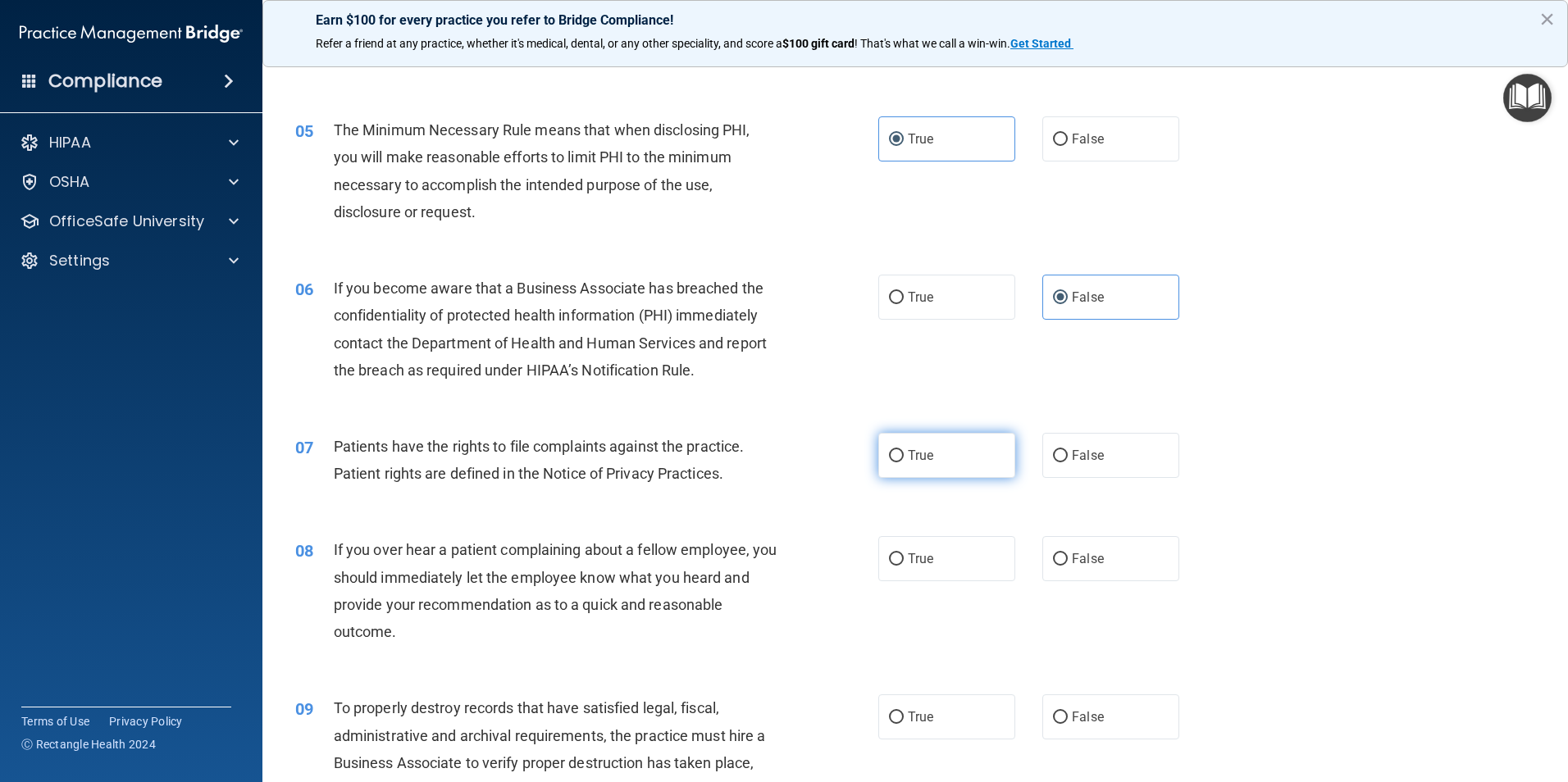
scroll to position [574, 0]
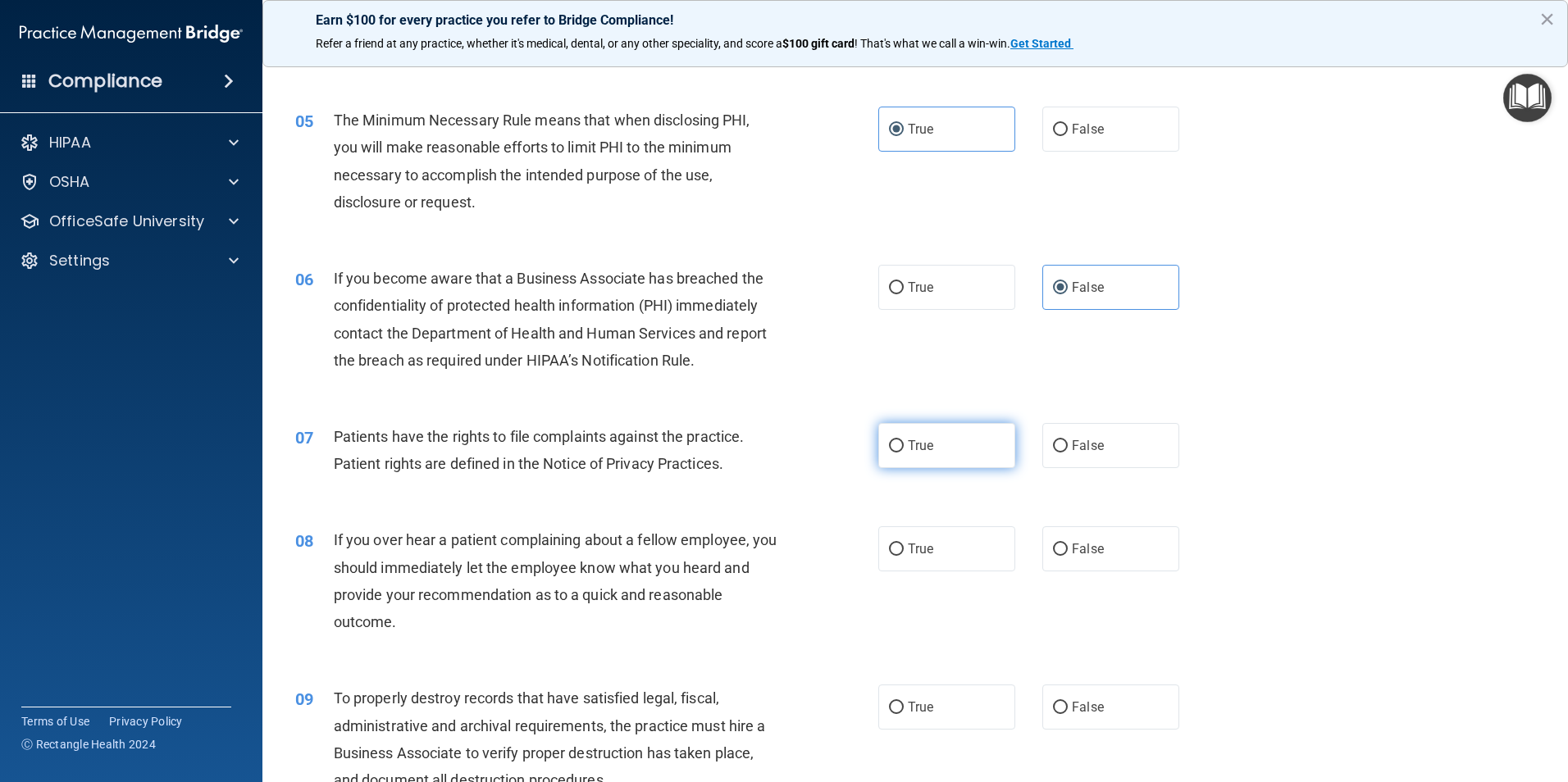
click at [924, 451] on span "True" at bounding box center [920, 445] width 26 height 16
click at [904, 451] on input "True" at bounding box center [896, 446] width 15 height 12
radio input "true"
click at [1114, 557] on label "False" at bounding box center [1110, 549] width 137 height 45
click at [1068, 555] on input "False" at bounding box center [1060, 550] width 15 height 12
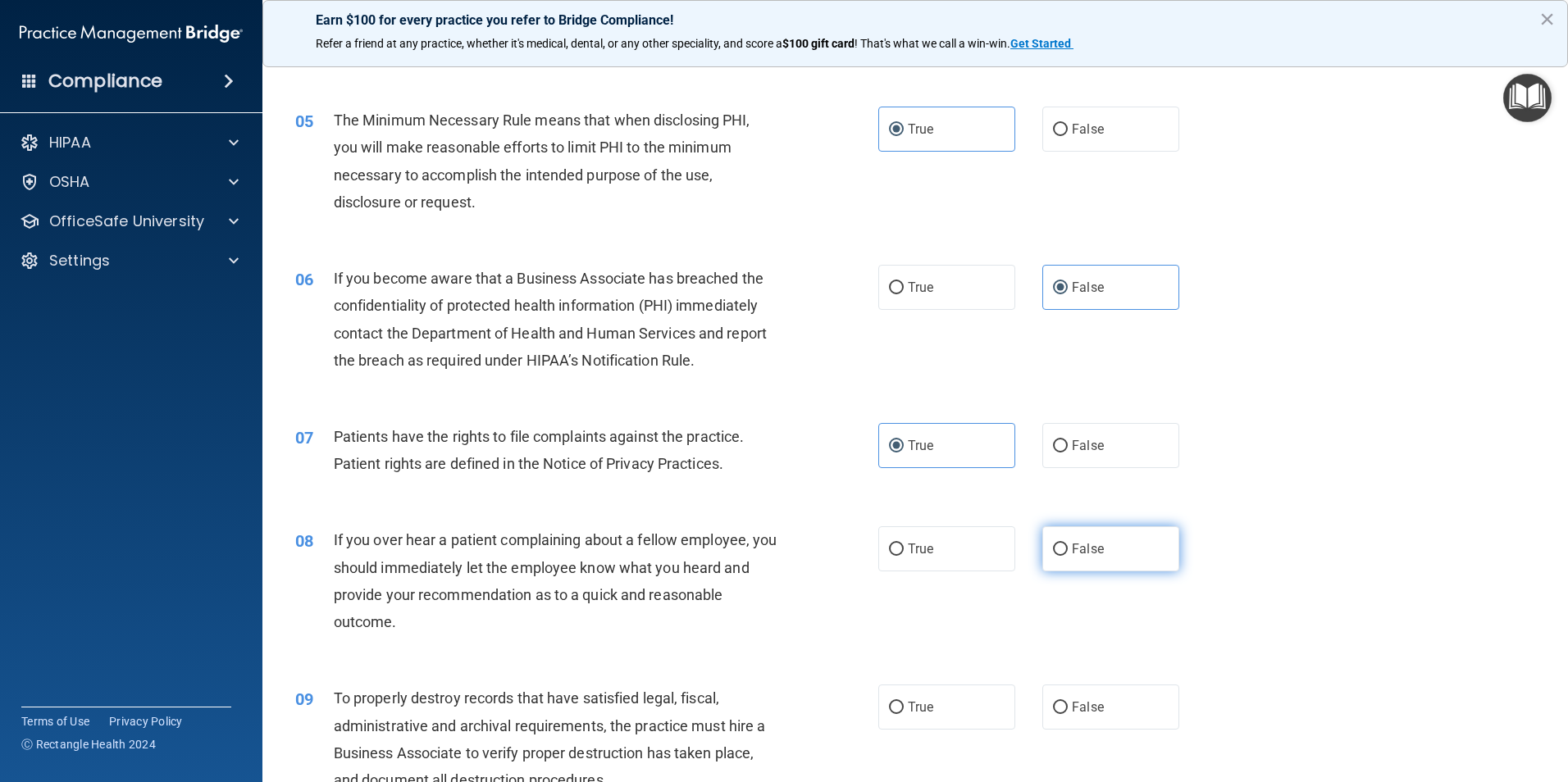
radio input "true"
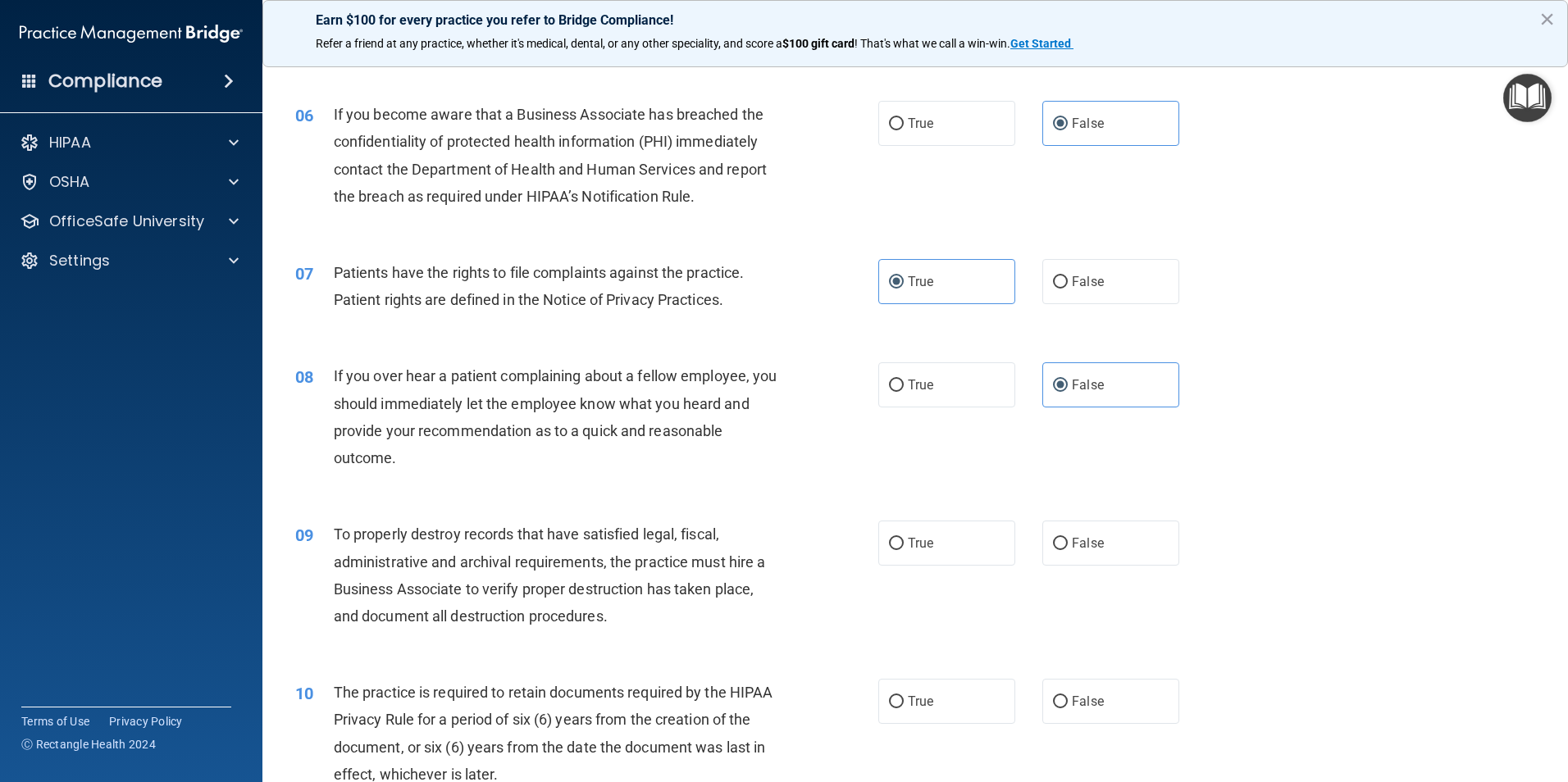
scroll to position [820, 0]
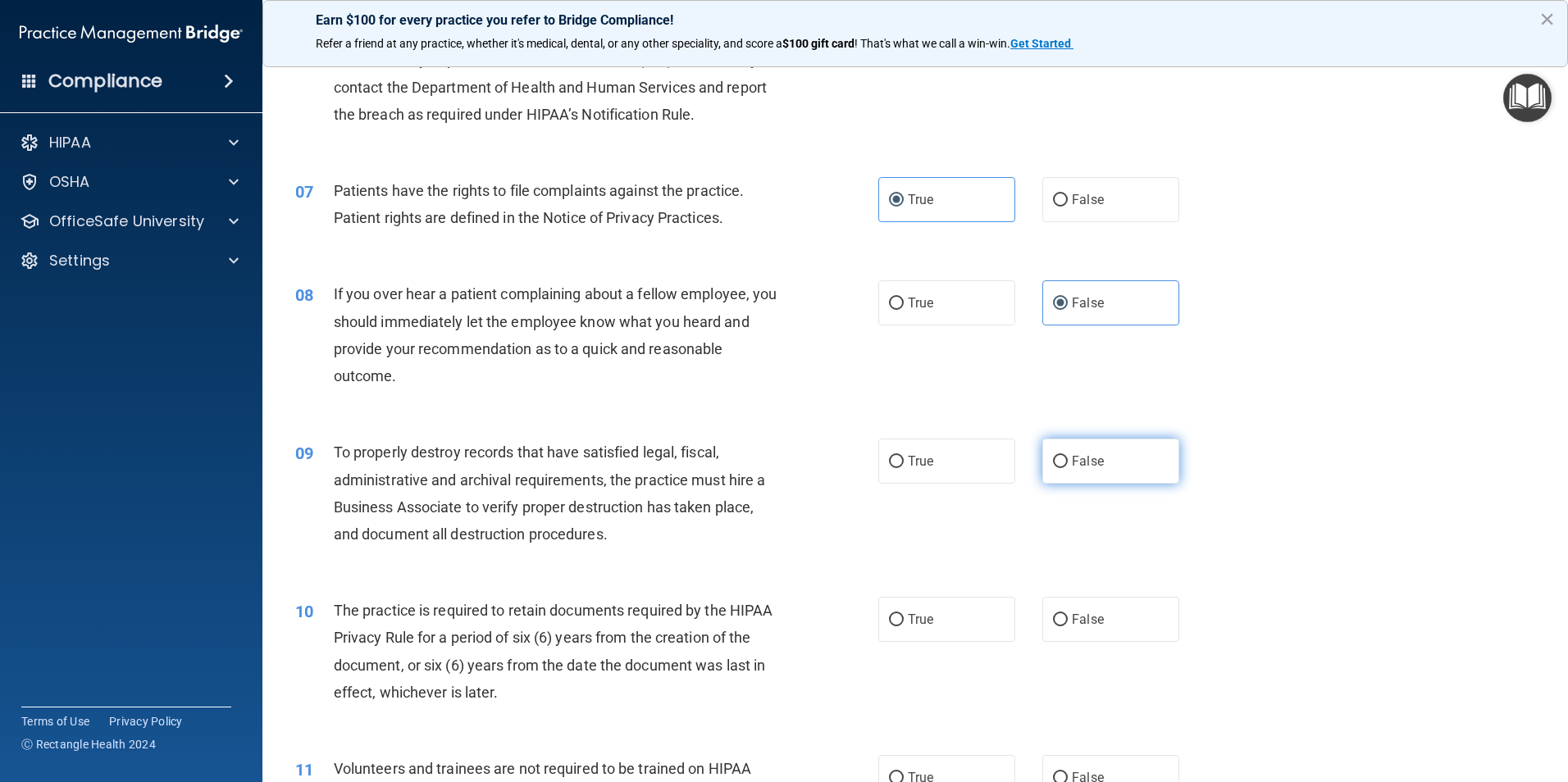
click at [1080, 453] on span "False" at bounding box center [1087, 461] width 32 height 16
click at [1068, 456] on input "False" at bounding box center [1060, 461] width 15 height 12
radio input "true"
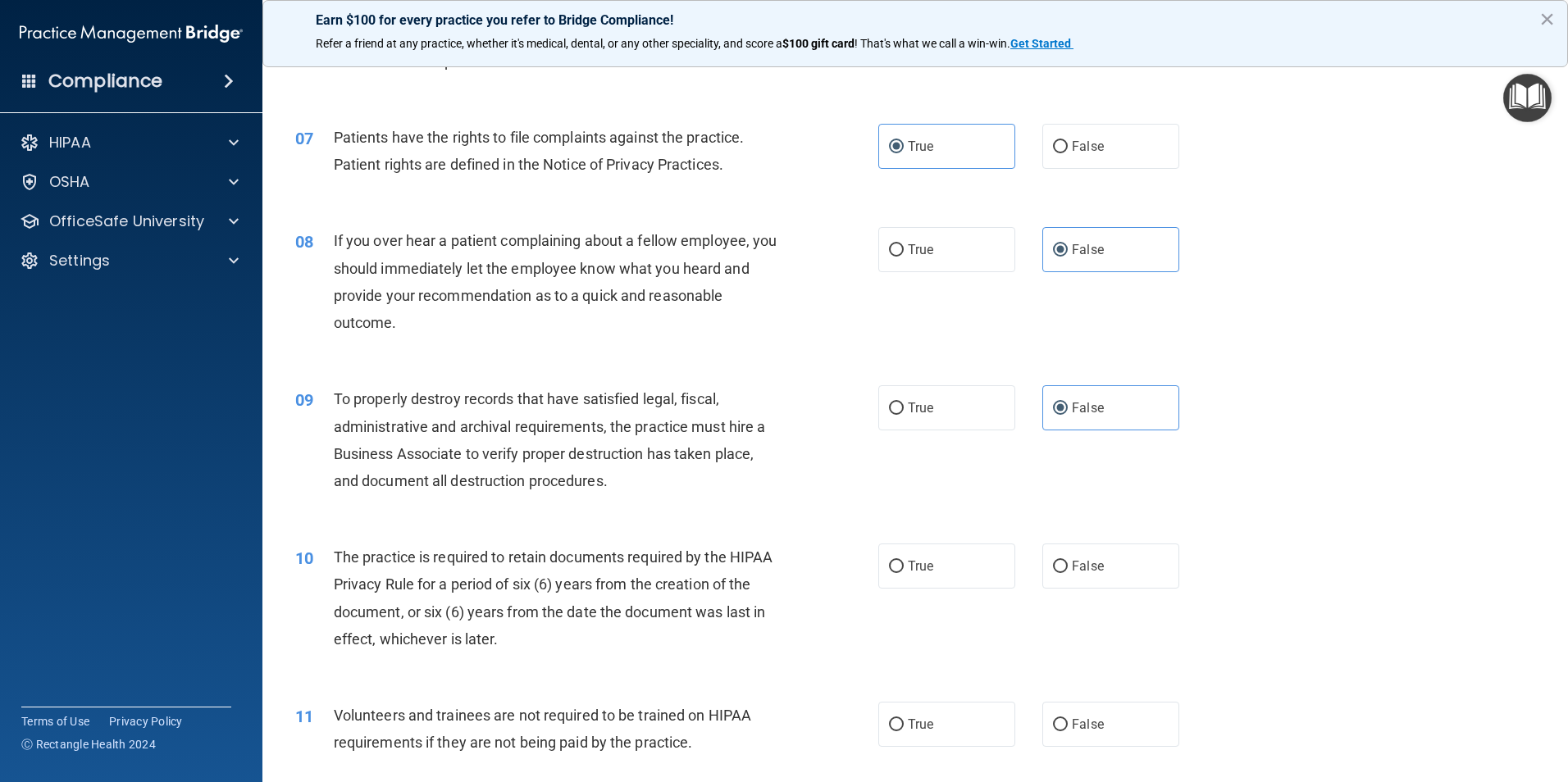
scroll to position [901, 0]
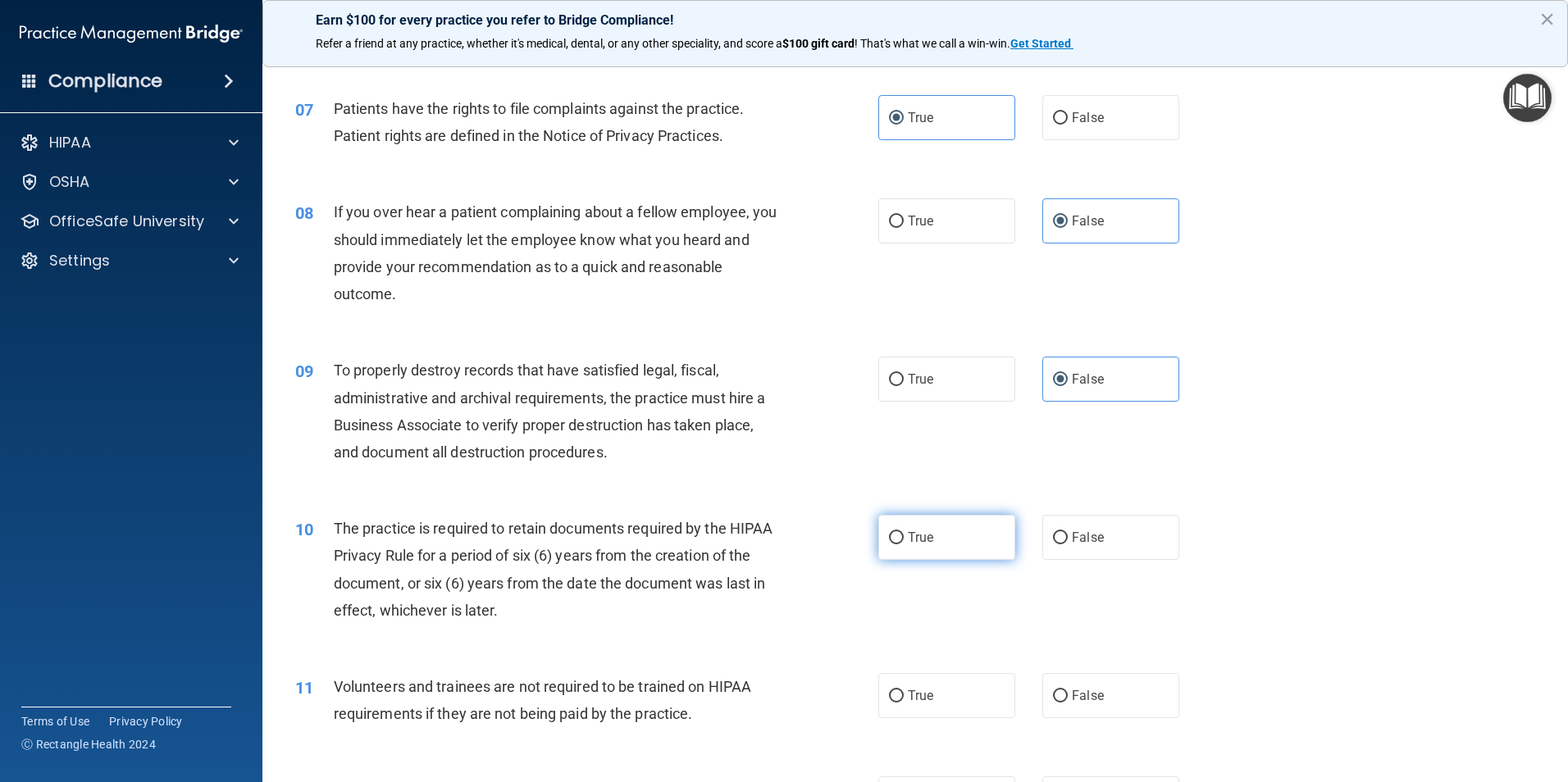
click at [897, 534] on input "True" at bounding box center [896, 538] width 15 height 12
radio input "true"
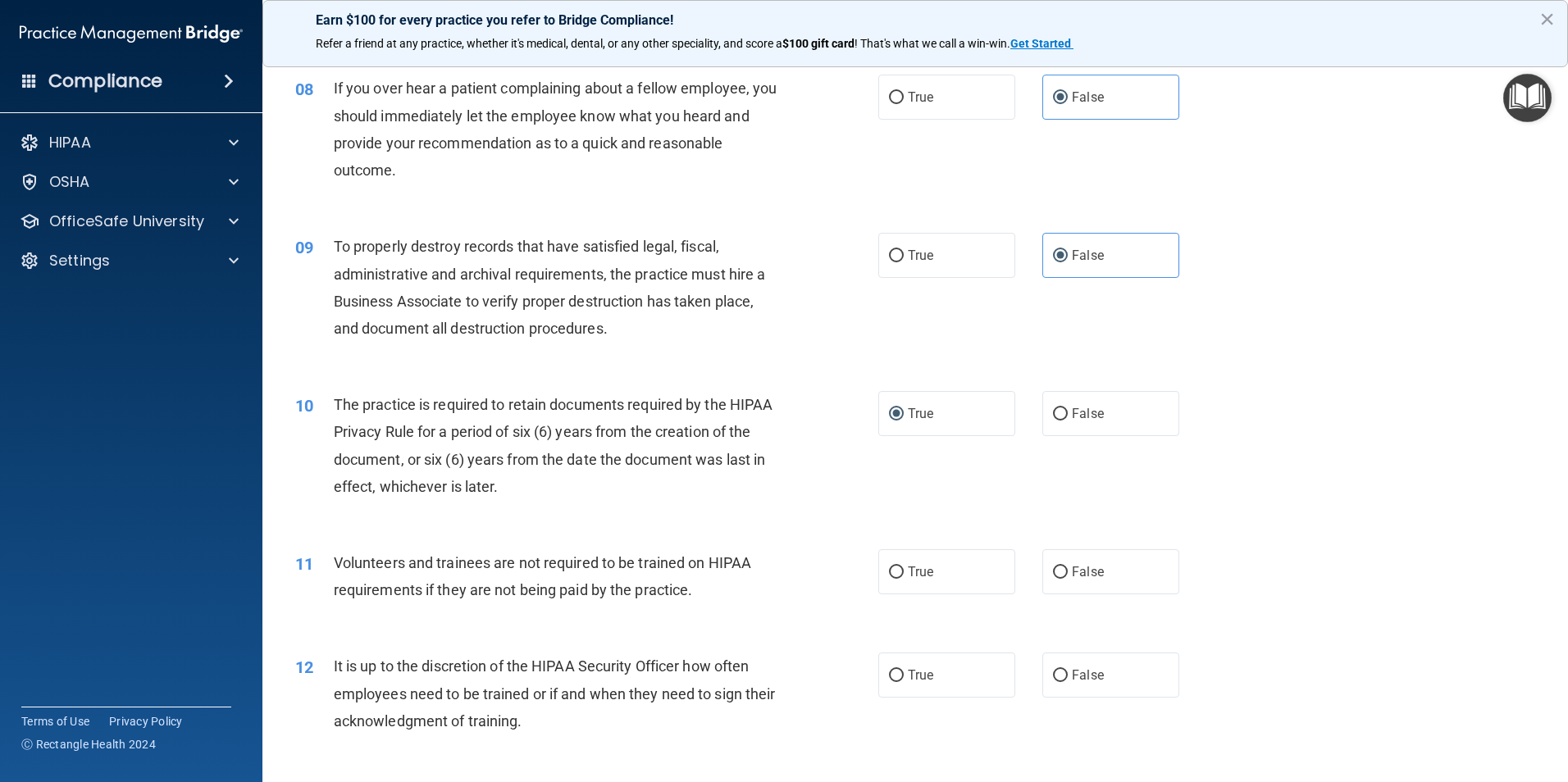
scroll to position [1065, 0]
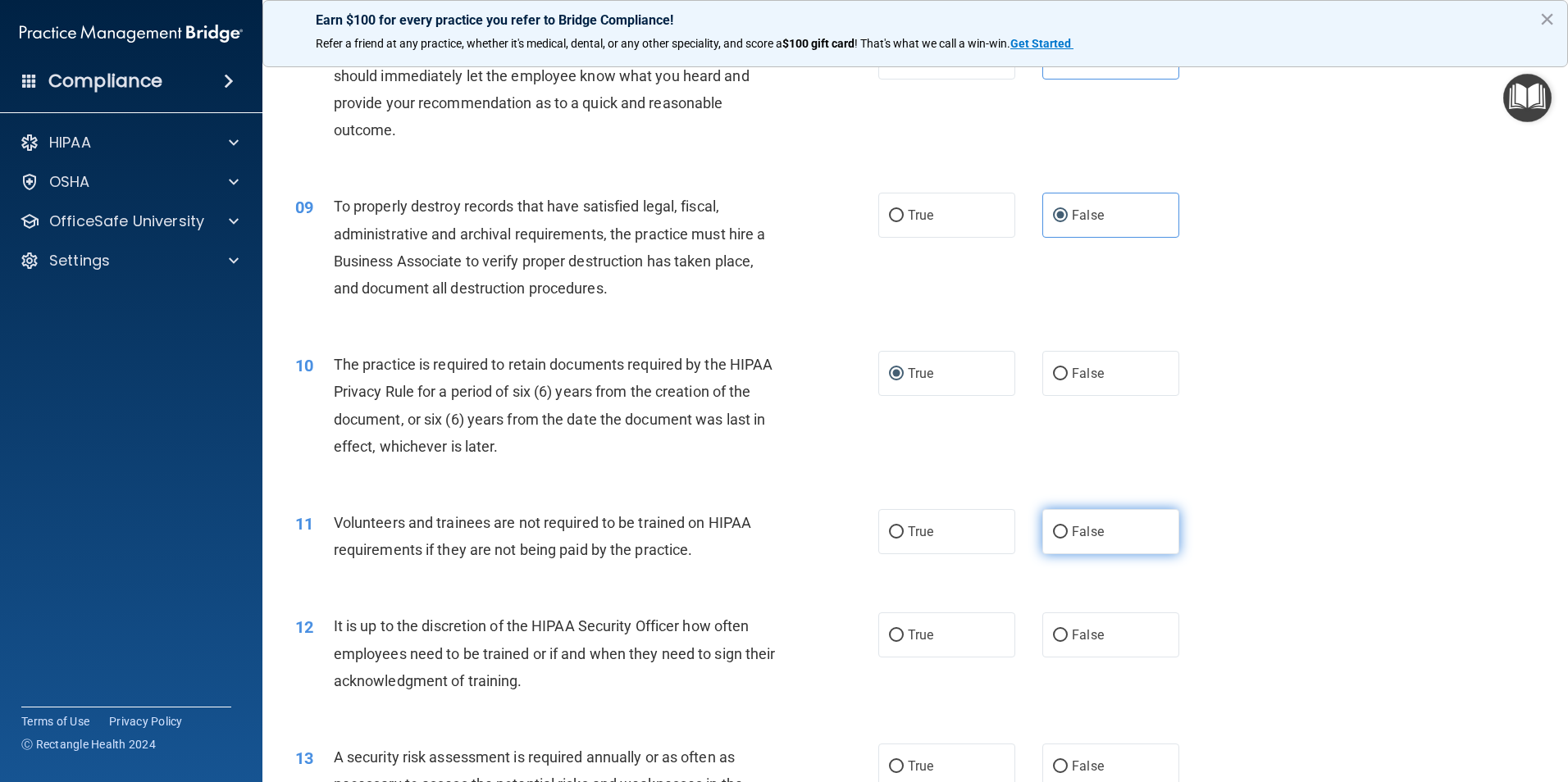
click at [1100, 536] on label "False" at bounding box center [1110, 531] width 137 height 45
click at [1068, 536] on input "False" at bounding box center [1060, 532] width 15 height 12
radio input "true"
click at [1089, 633] on span "False" at bounding box center [1087, 634] width 32 height 16
click at [1068, 633] on input "False" at bounding box center [1060, 635] width 15 height 12
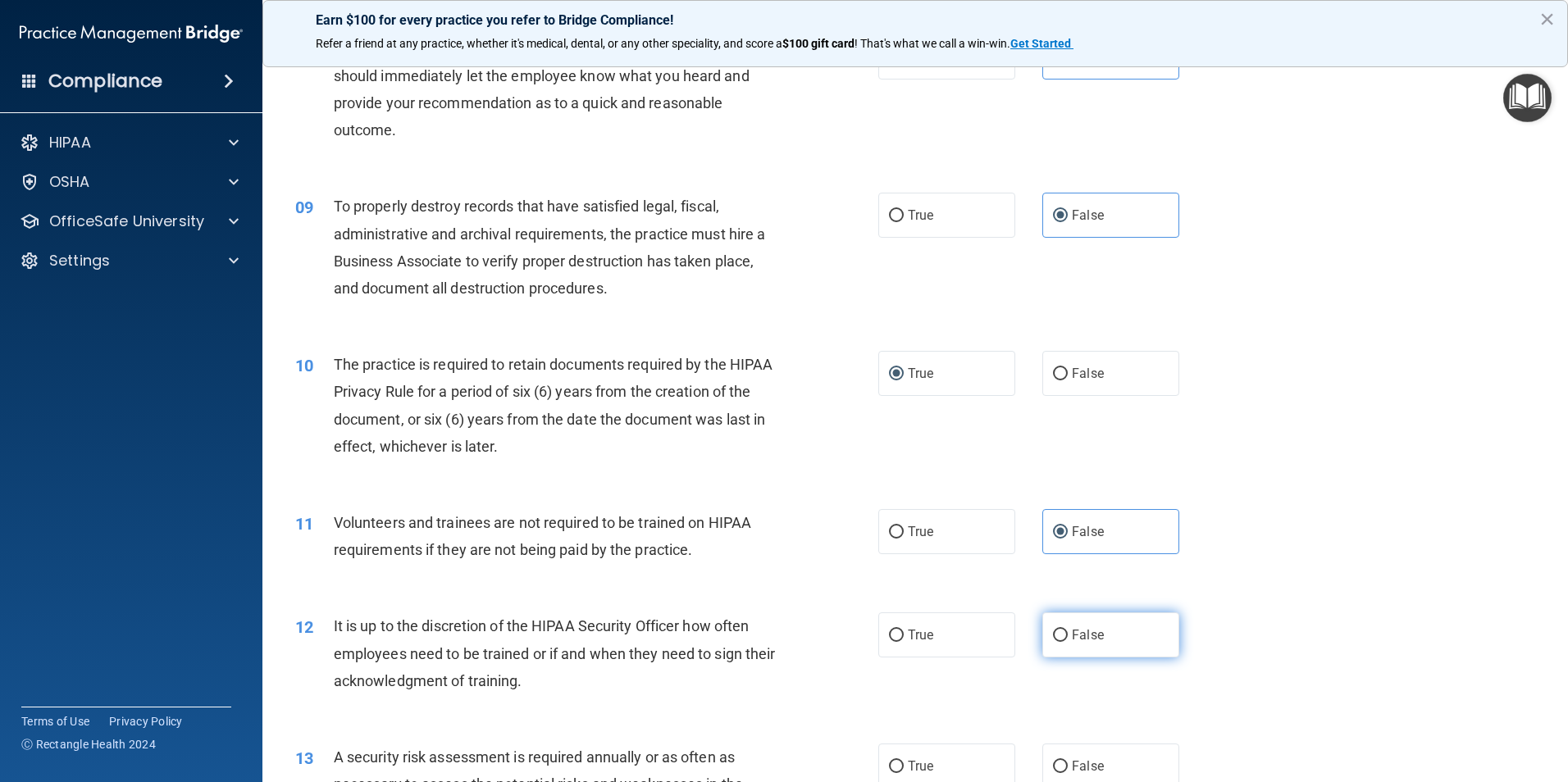
radio input "true"
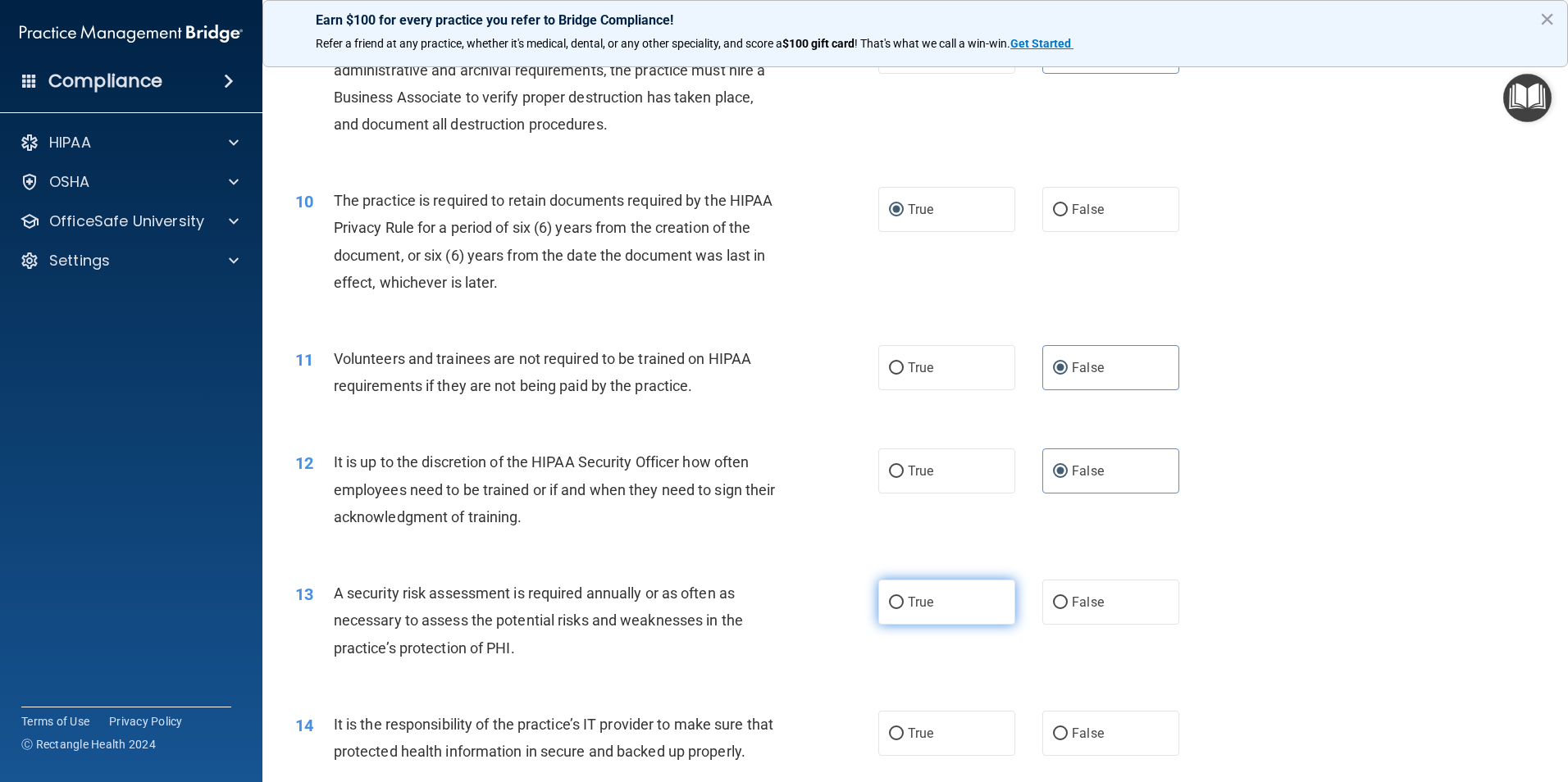
click at [930, 597] on label "True" at bounding box center [946, 602] width 137 height 45
click at [904, 597] on input "True" at bounding box center [896, 602] width 15 height 12
radio input "true"
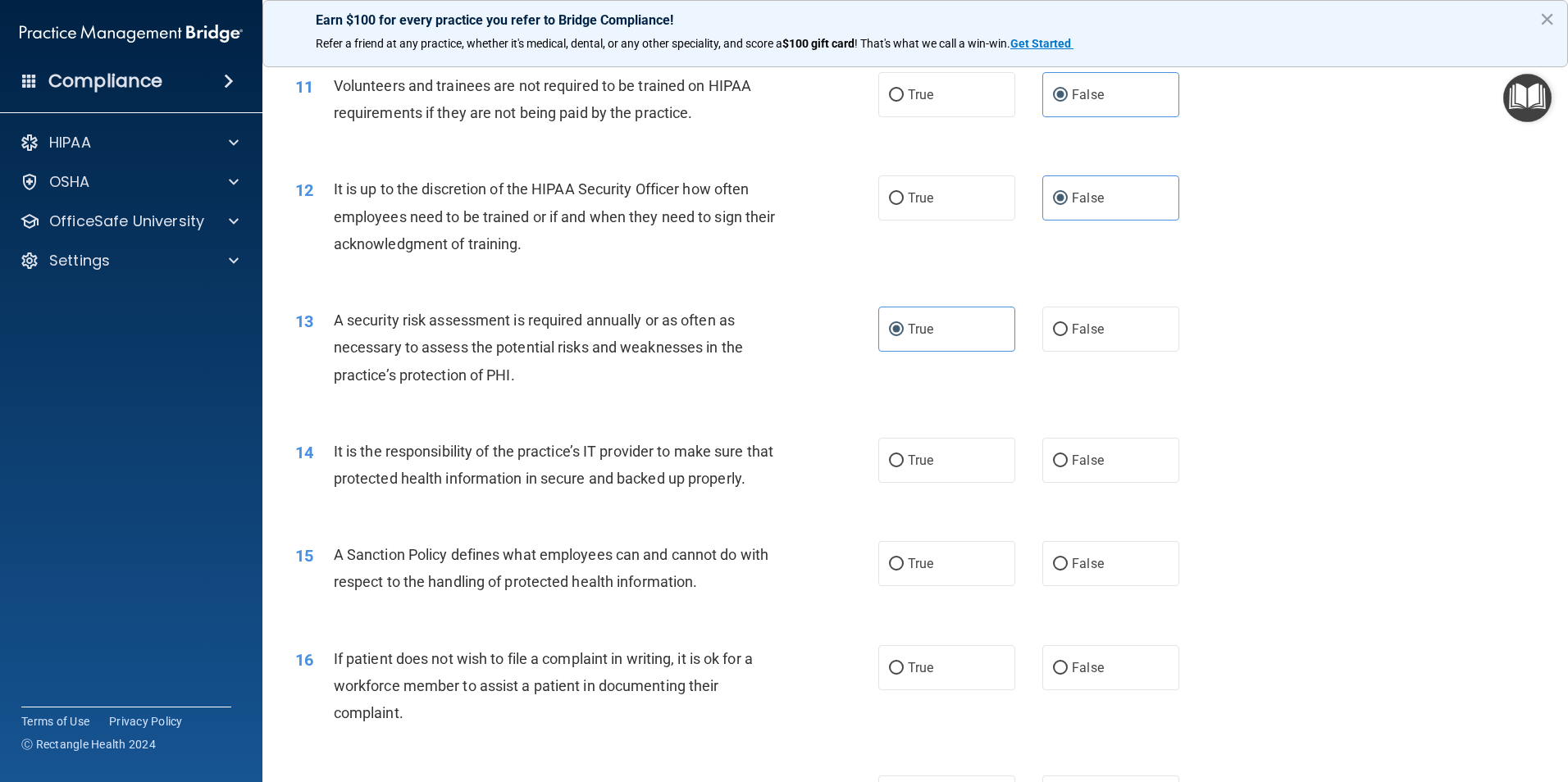
scroll to position [1557, 0]
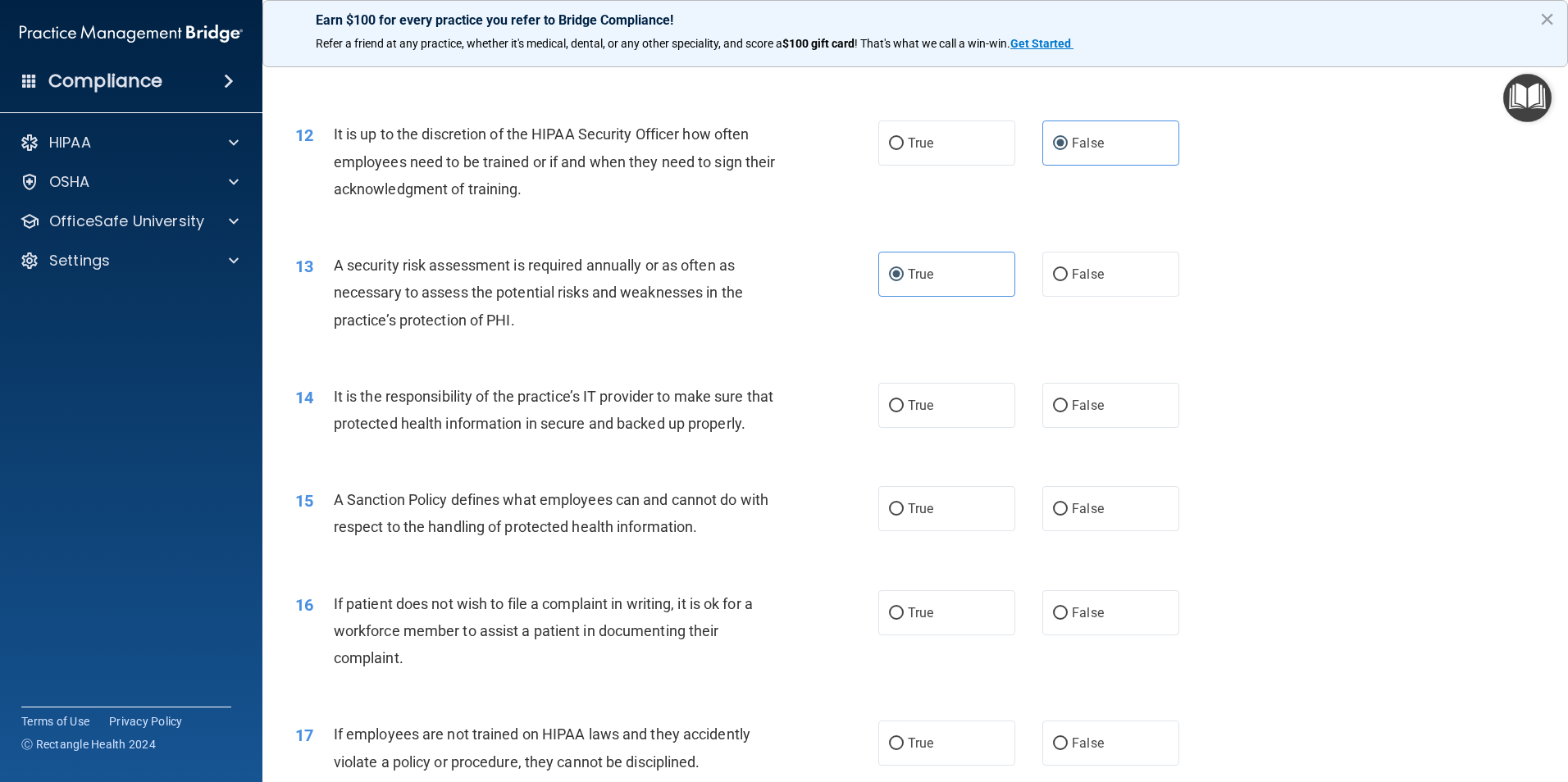
click at [1104, 432] on div "14 It is the responsibility of the practice’s IT provider to make sure that pro…" at bounding box center [915, 414] width 1265 height 103
click at [1104, 416] on label "False" at bounding box center [1110, 405] width 137 height 45
click at [1068, 412] on input "False" at bounding box center [1060, 405] width 15 height 12
radio input "true"
click at [1090, 531] on label "False" at bounding box center [1110, 508] width 137 height 45
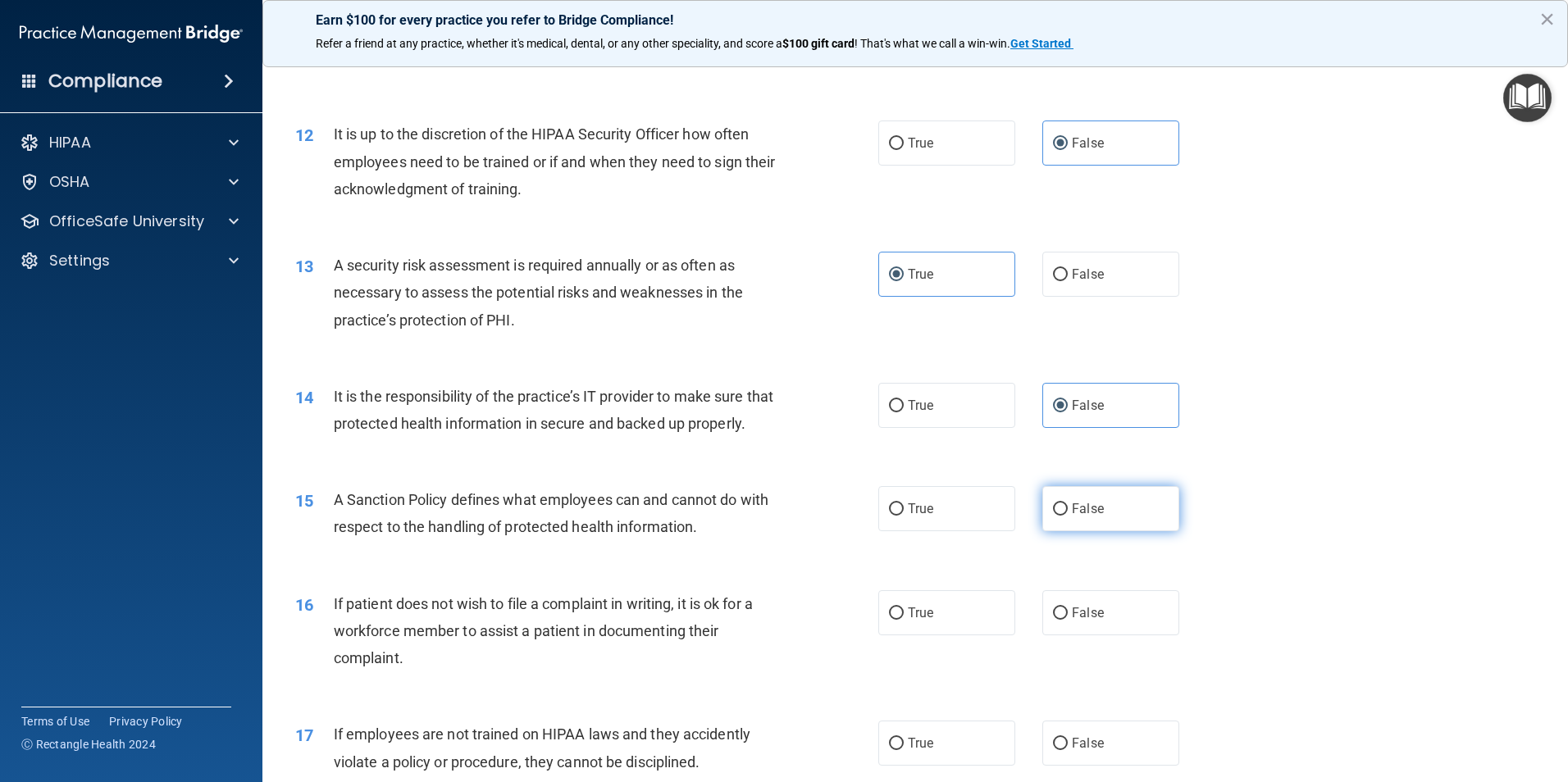
click at [1068, 516] on input "False" at bounding box center [1060, 509] width 15 height 12
radio input "true"
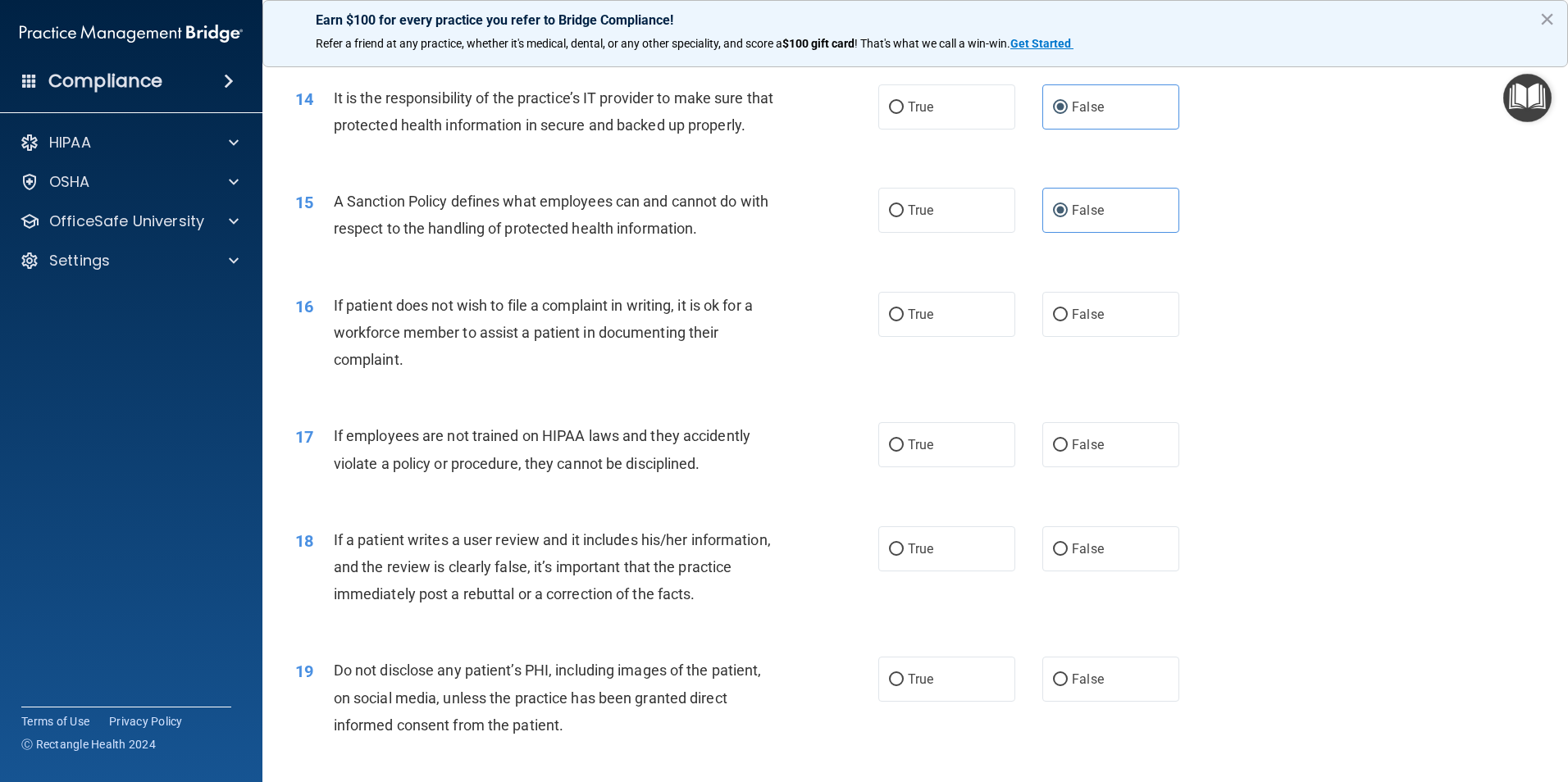
scroll to position [1885, 0]
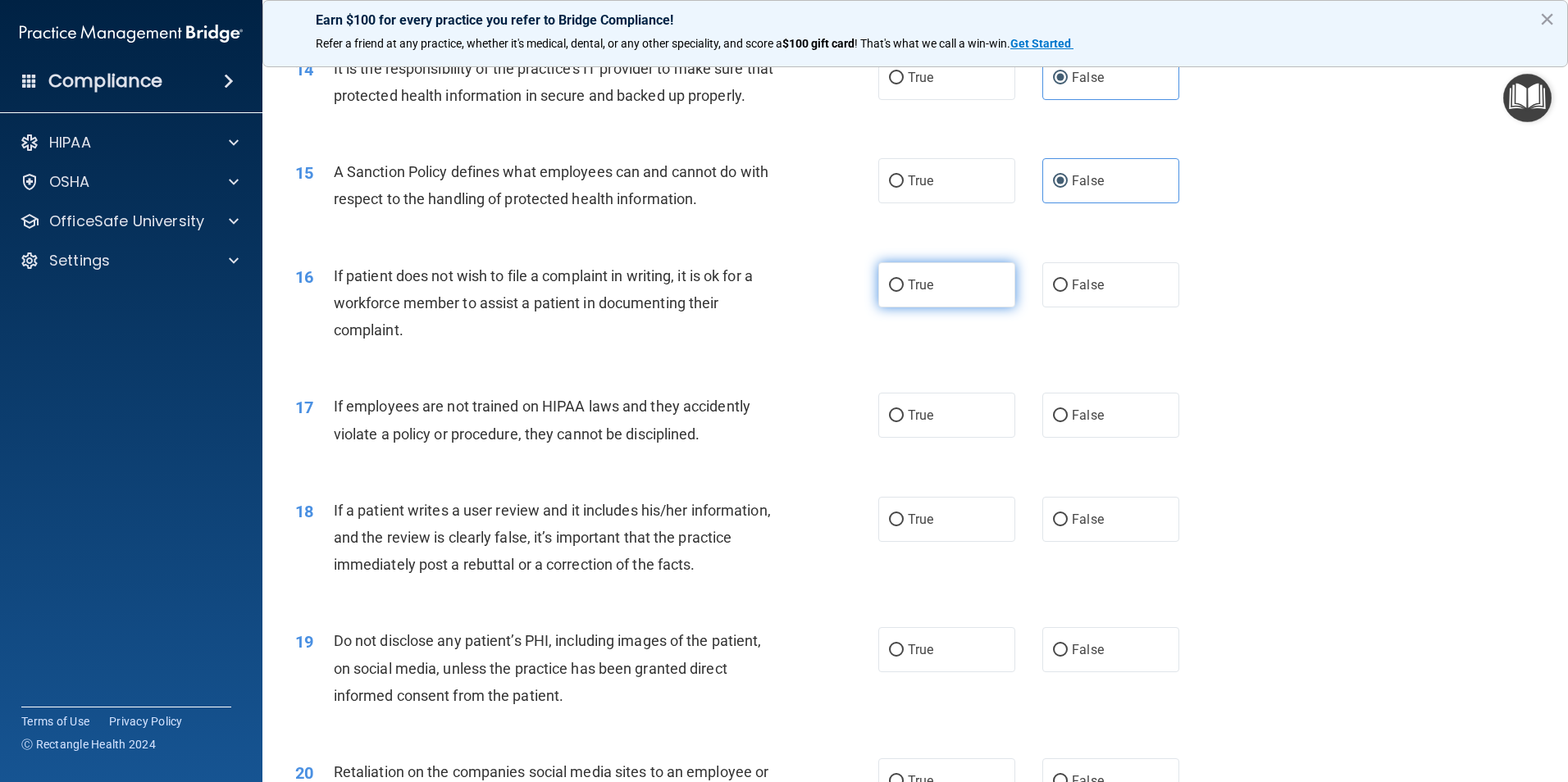
click at [958, 307] on label "True" at bounding box center [946, 284] width 137 height 45
click at [904, 292] on input "True" at bounding box center [896, 285] width 15 height 12
radio input "true"
click at [1080, 423] on span "False" at bounding box center [1087, 414] width 32 height 16
click at [1068, 422] on input "False" at bounding box center [1060, 415] width 15 height 12
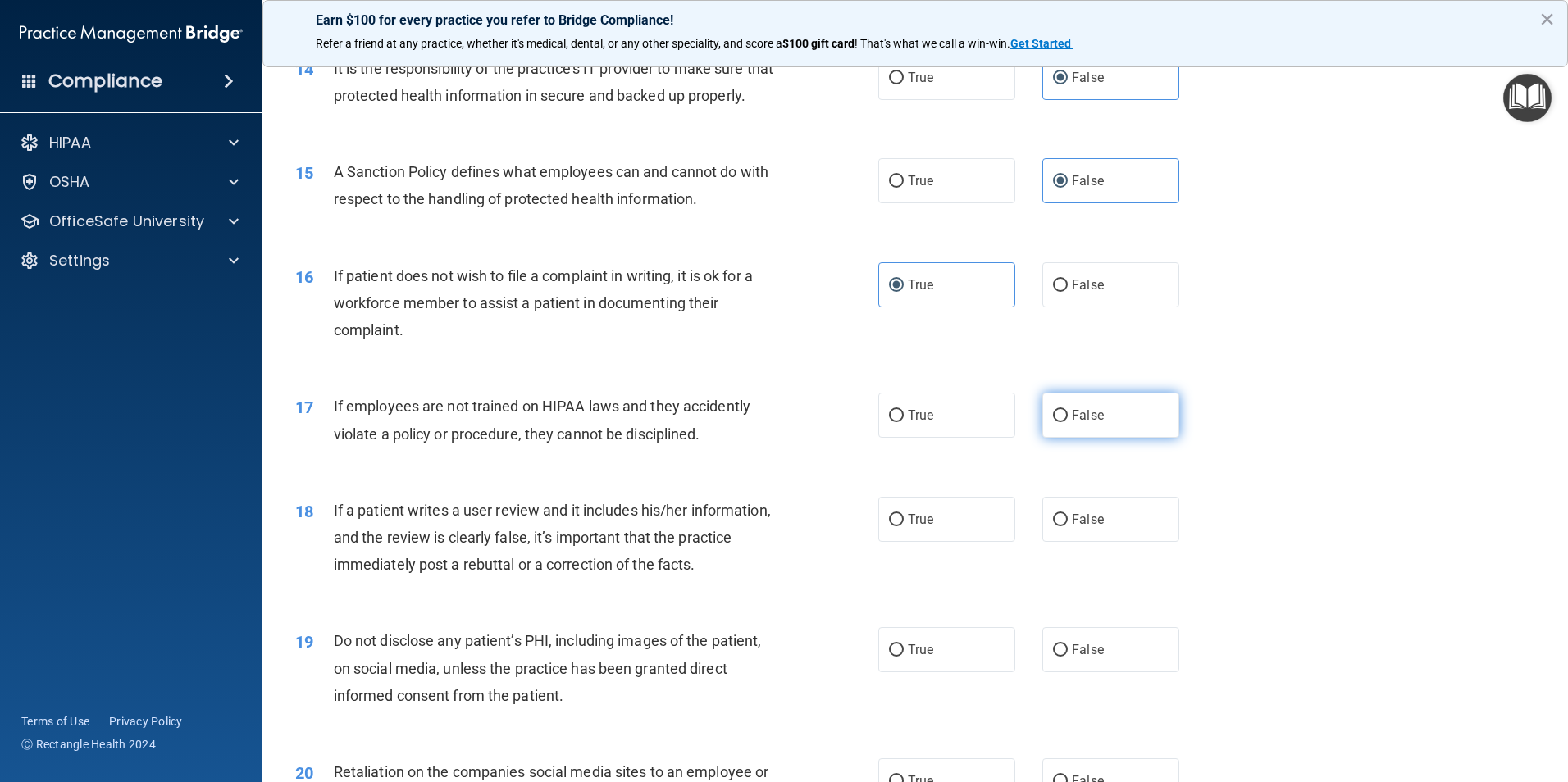
radio input "true"
click at [1095, 527] on span "False" at bounding box center [1087, 519] width 32 height 16
click at [1068, 527] on input "False" at bounding box center [1060, 520] width 15 height 12
radio input "true"
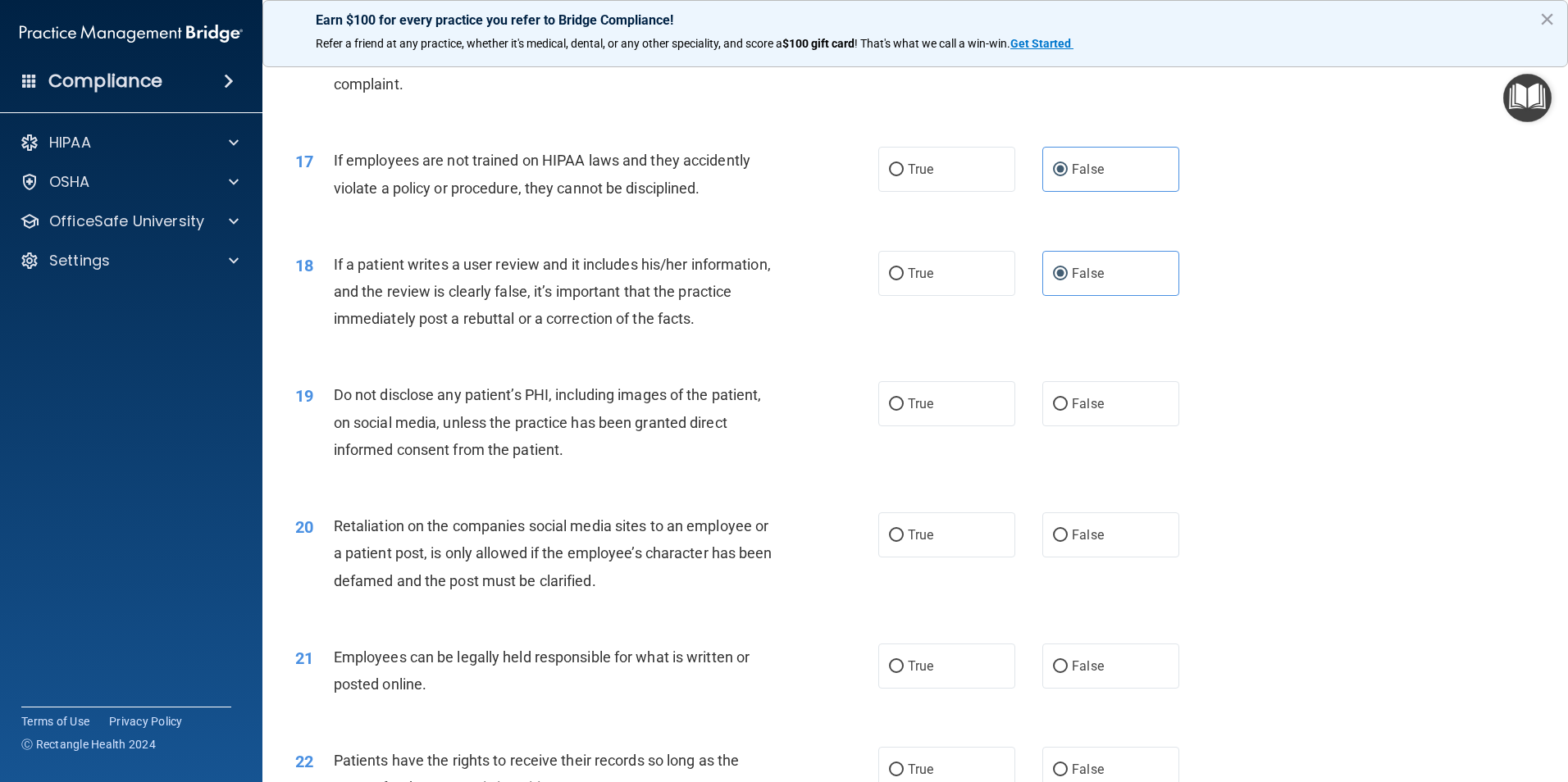
scroll to position [2213, 0]
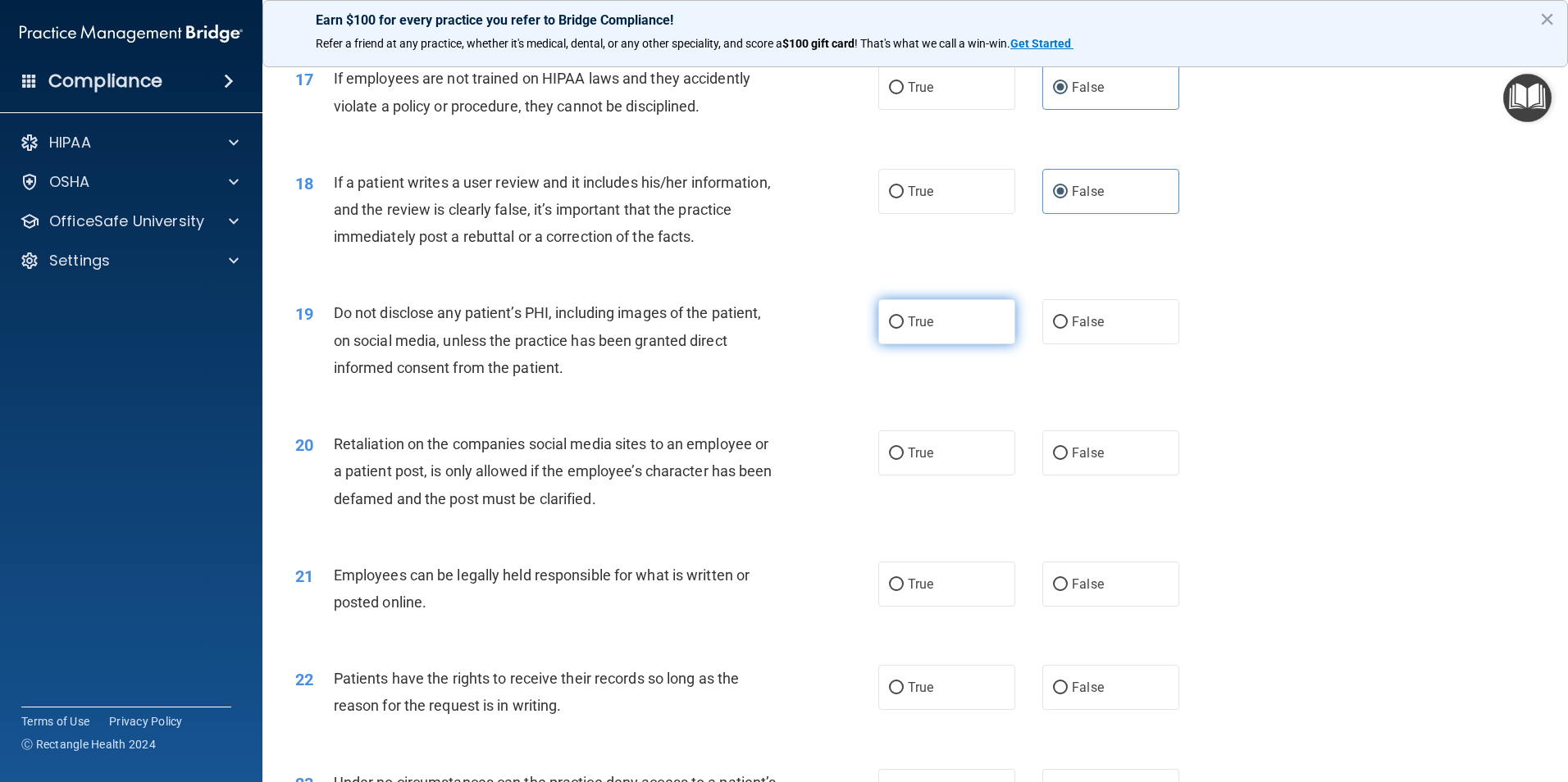
click at [948, 344] on label "True" at bounding box center [946, 321] width 137 height 45
click at [904, 329] on input "True" at bounding box center [896, 322] width 15 height 12
radio input "true"
click at [1104, 475] on label "False" at bounding box center [1110, 452] width 137 height 45
click at [1068, 460] on input "False" at bounding box center [1060, 453] width 15 height 12
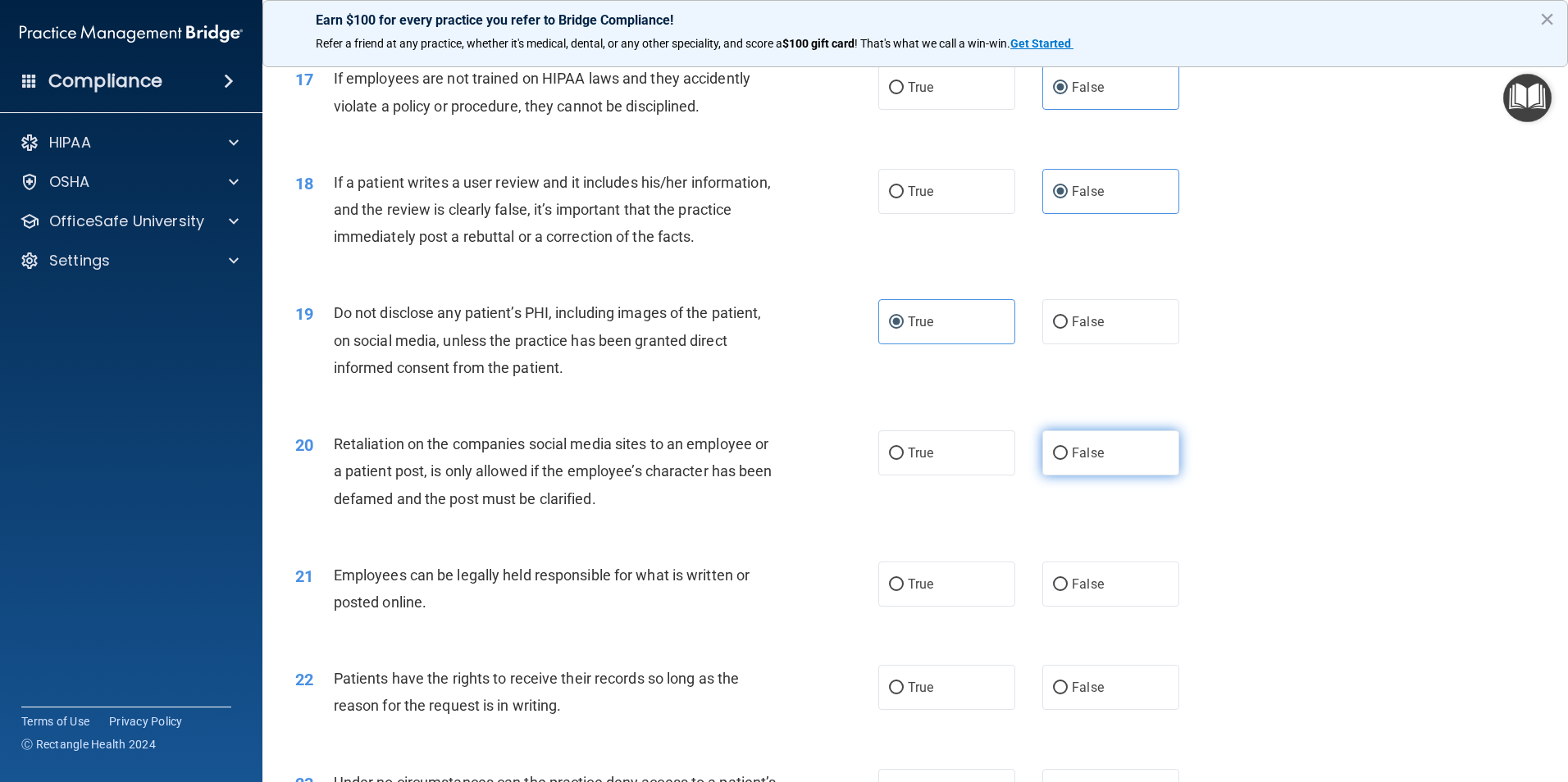
radio input "true"
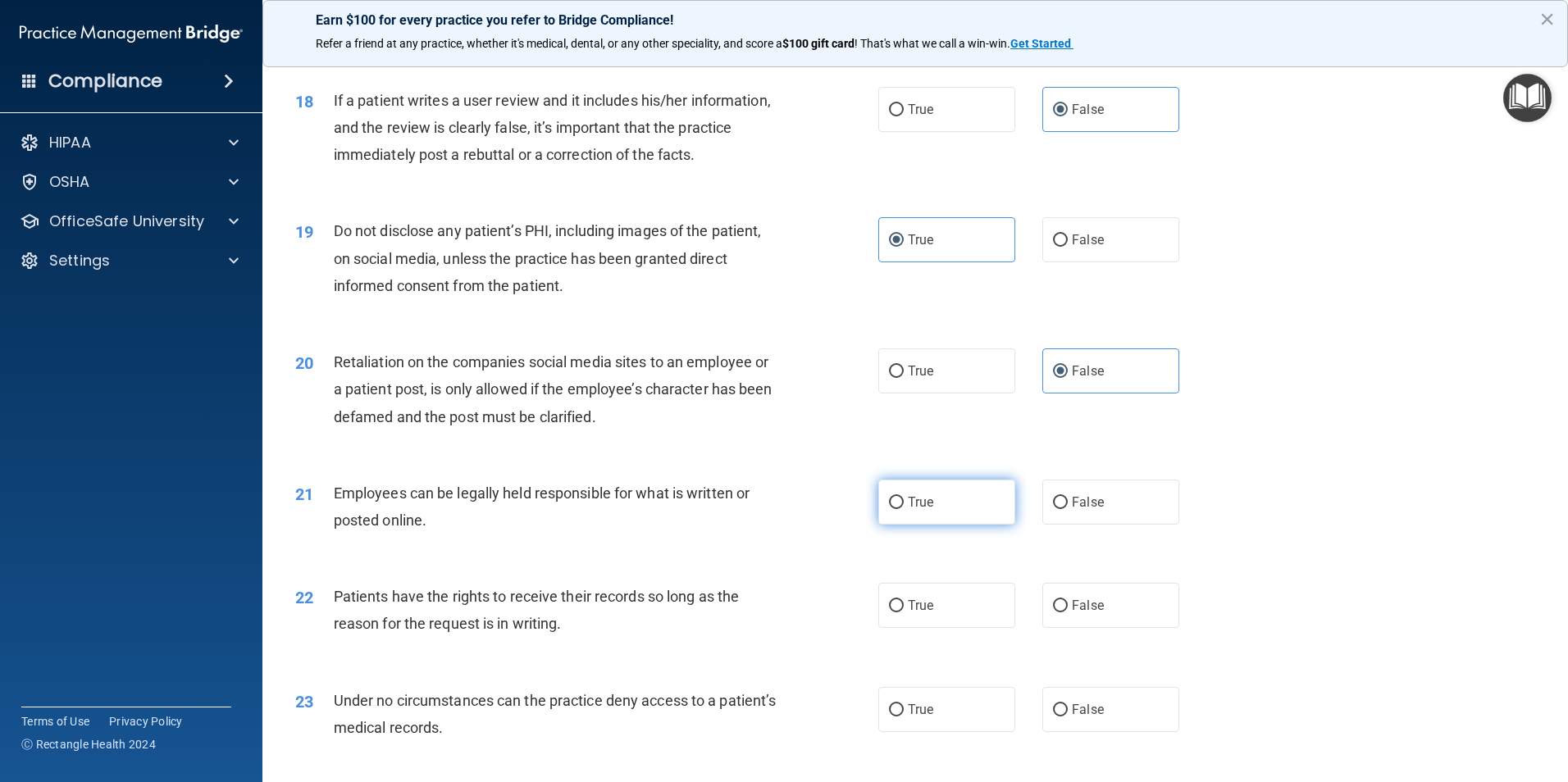
click at [919, 510] on span "True" at bounding box center [920, 502] width 26 height 16
click at [904, 509] on input "True" at bounding box center [896, 503] width 15 height 12
radio input "true"
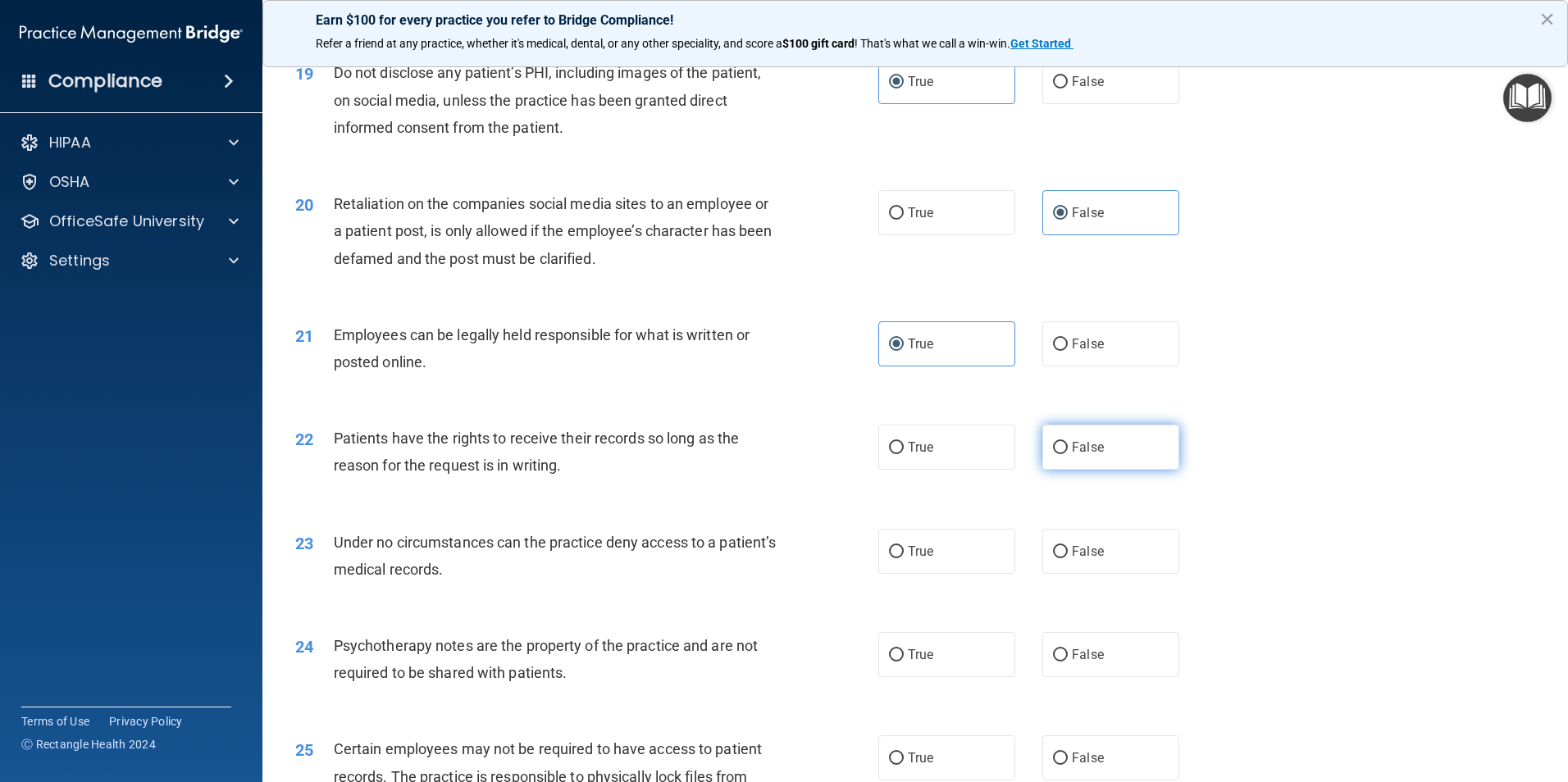
scroll to position [2459, 0]
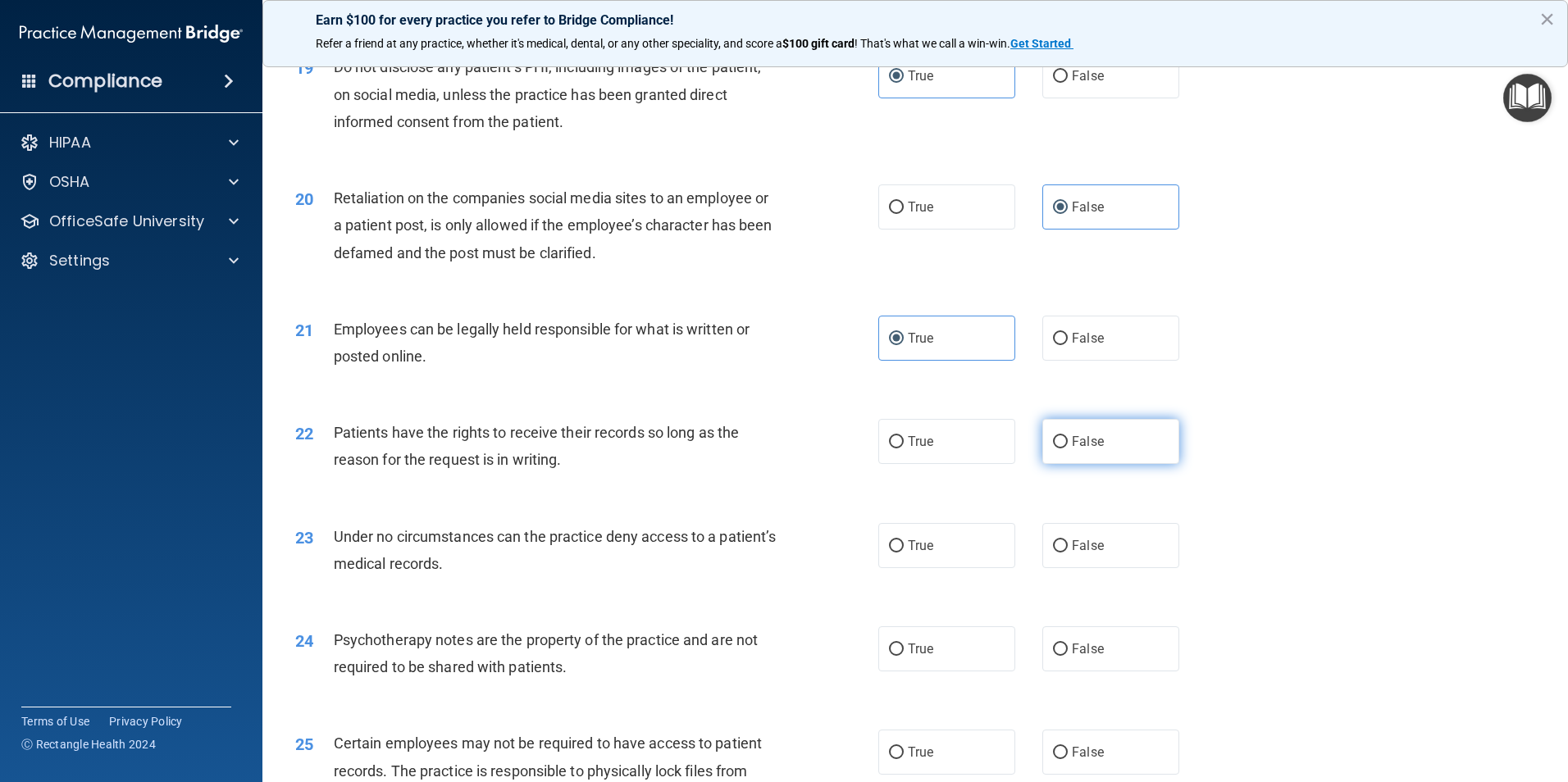
click at [1053, 448] on input "False" at bounding box center [1060, 442] width 15 height 12
radio input "true"
click at [1063, 568] on label "False" at bounding box center [1110, 546] width 137 height 45
click at [1063, 552] on input "False" at bounding box center [1060, 546] width 15 height 12
radio input "true"
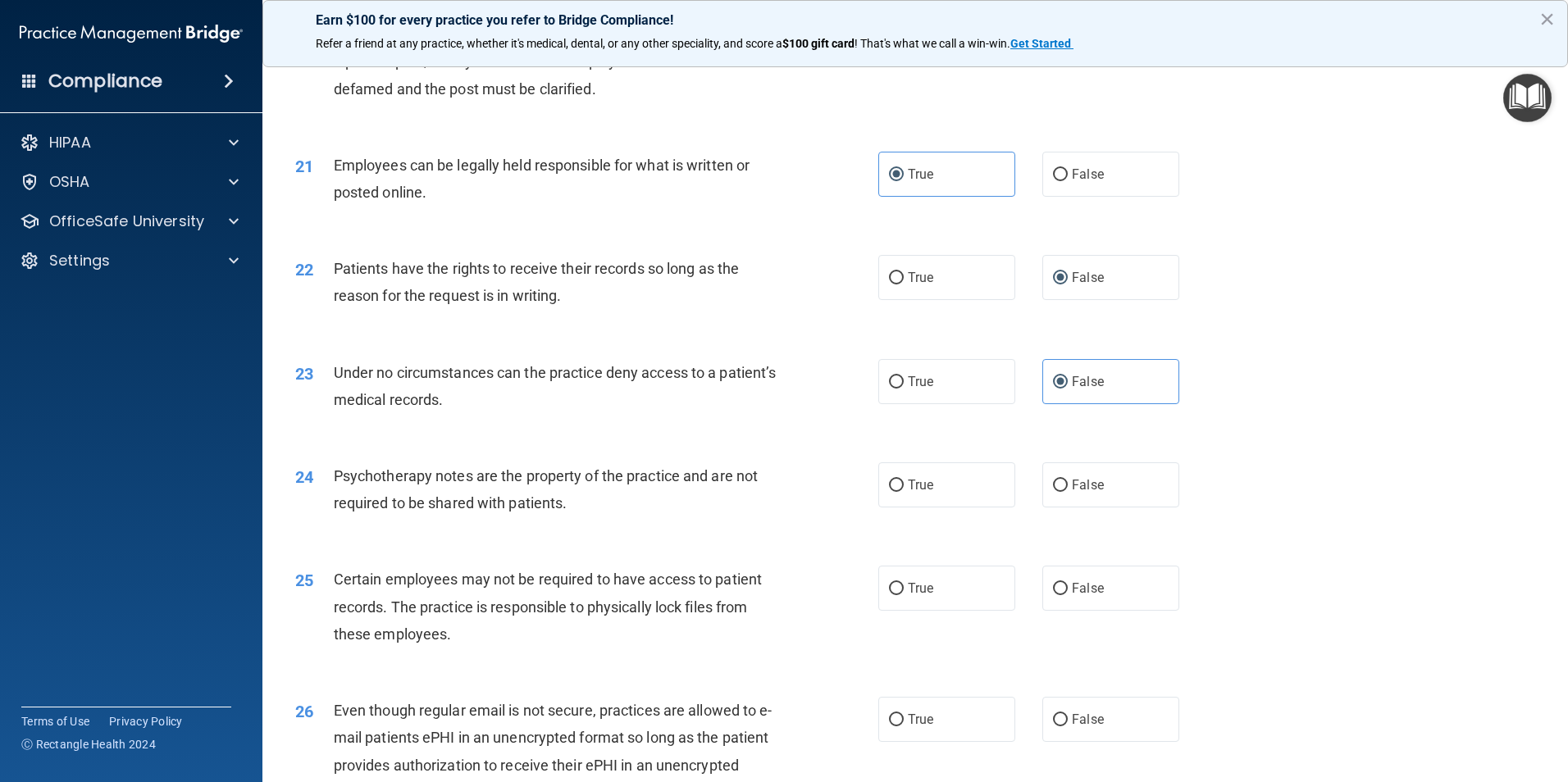
scroll to position [2705, 0]
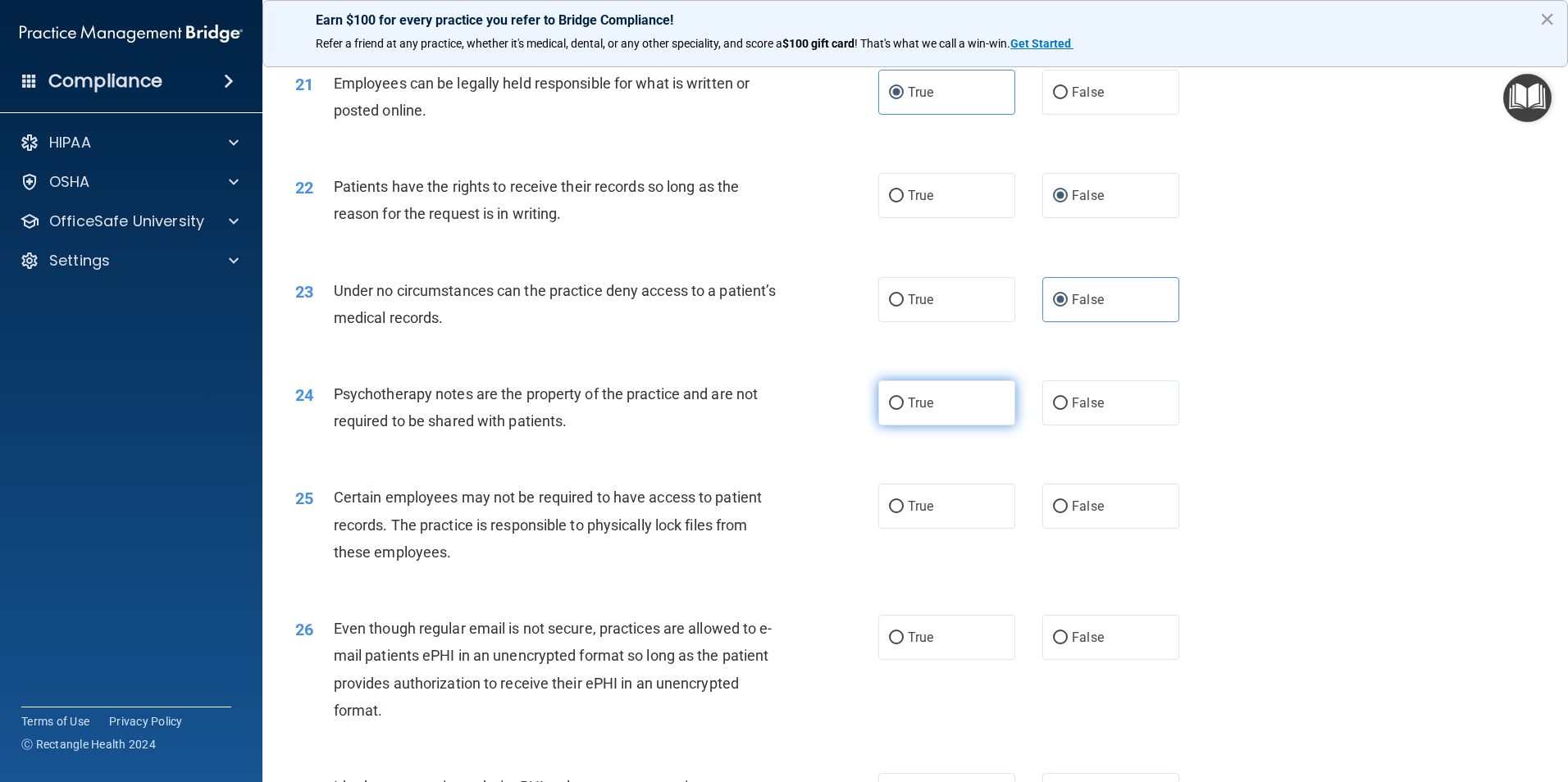
click at [908, 425] on label "True" at bounding box center [946, 403] width 137 height 45
click at [904, 410] on input "True" at bounding box center [896, 403] width 15 height 12
radio input "true"
click at [922, 514] on span "True" at bounding box center [920, 506] width 26 height 16
click at [904, 513] on input "True" at bounding box center [896, 507] width 15 height 12
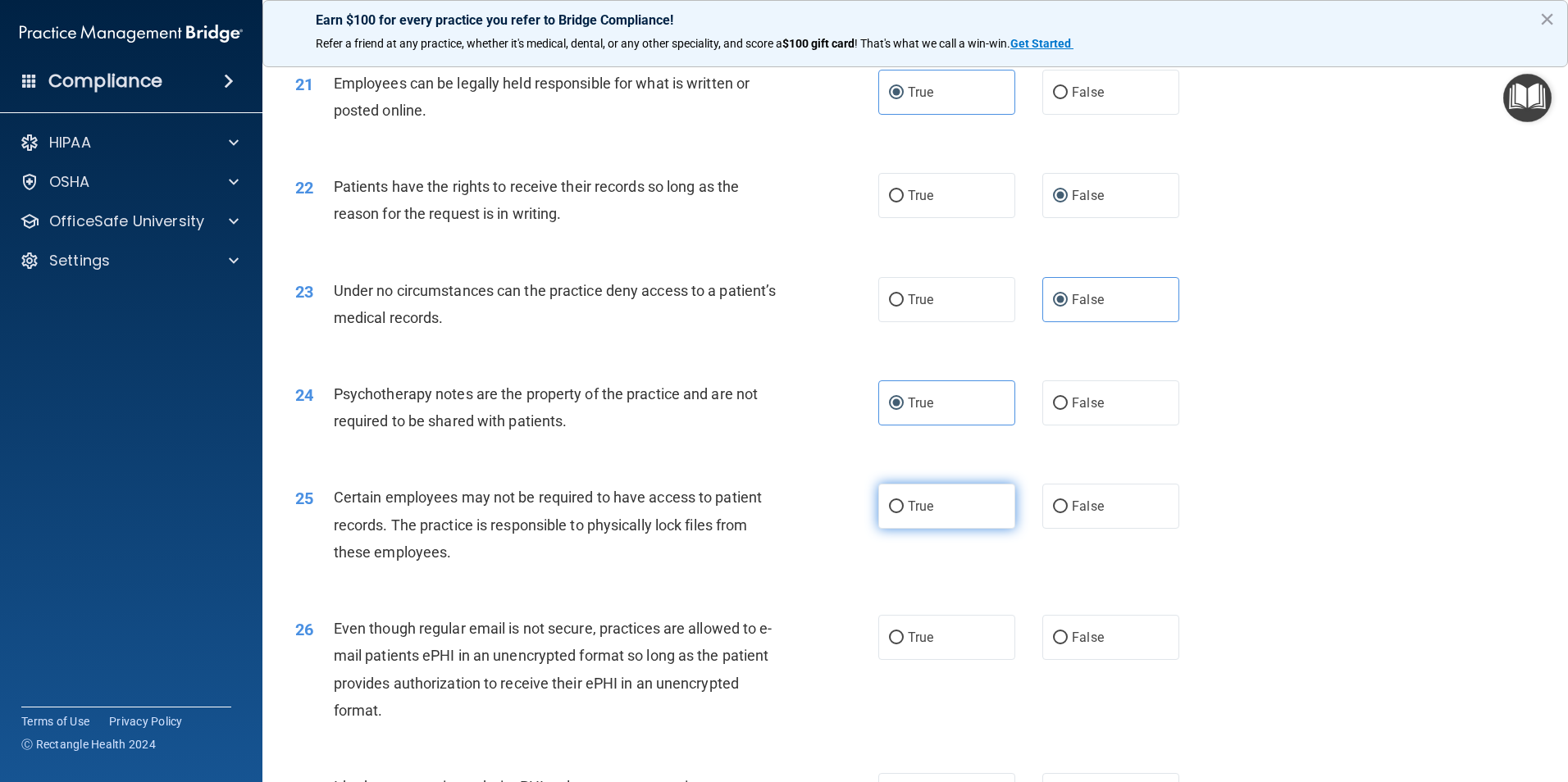
radio input "true"
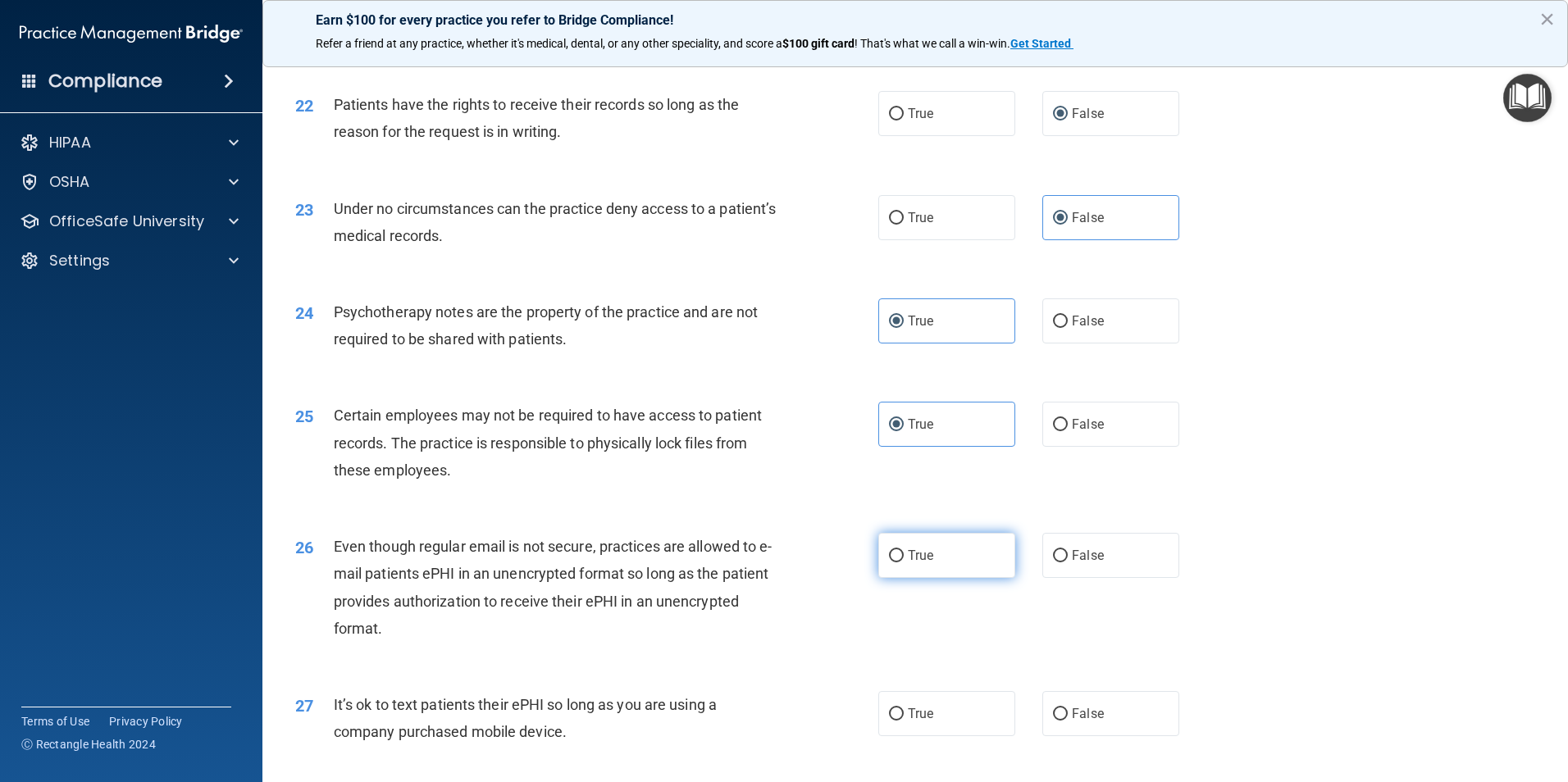
click at [889, 562] on input "True" at bounding box center [896, 556] width 15 height 12
radio input "true"
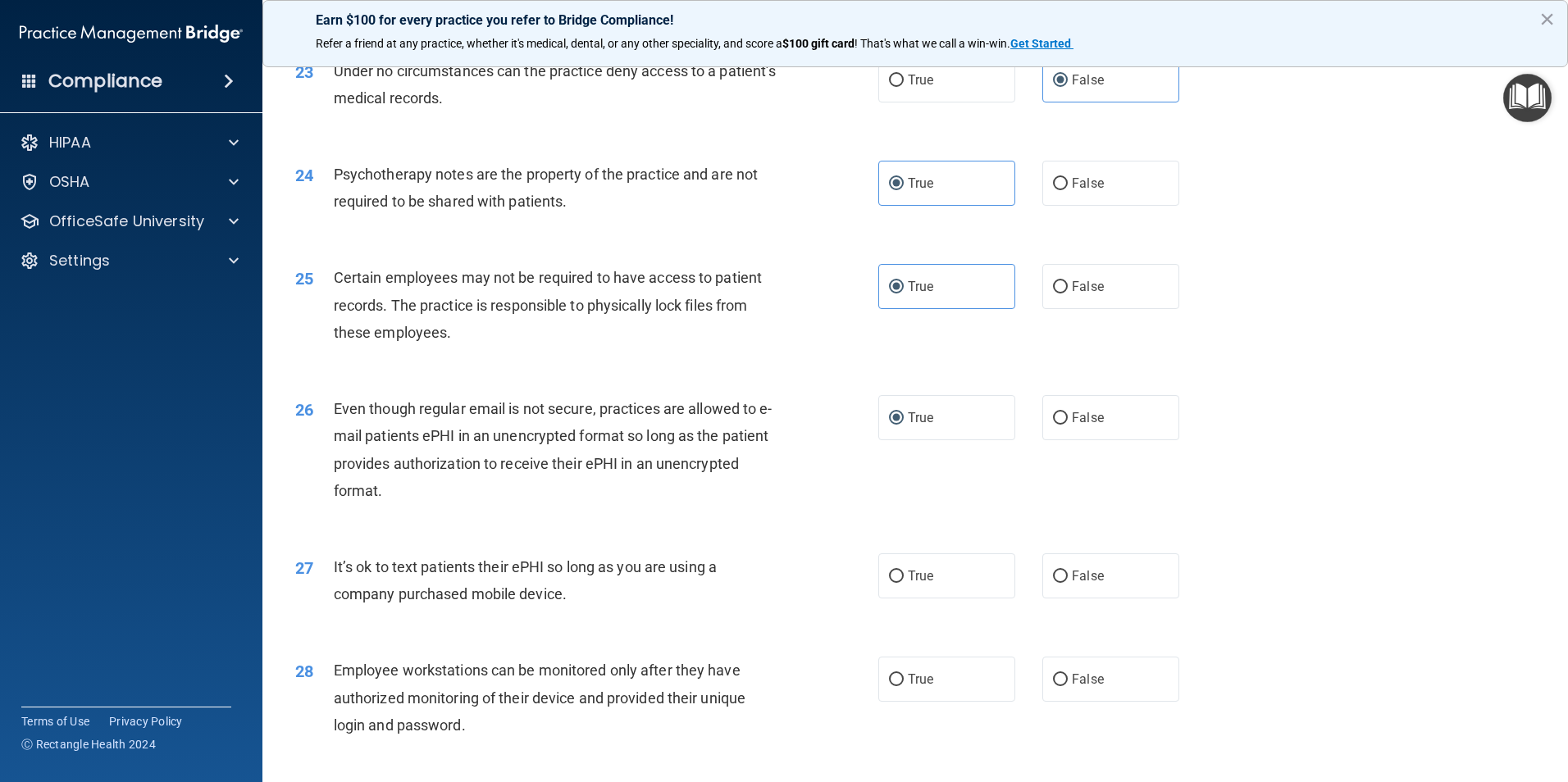
scroll to position [2951, 0]
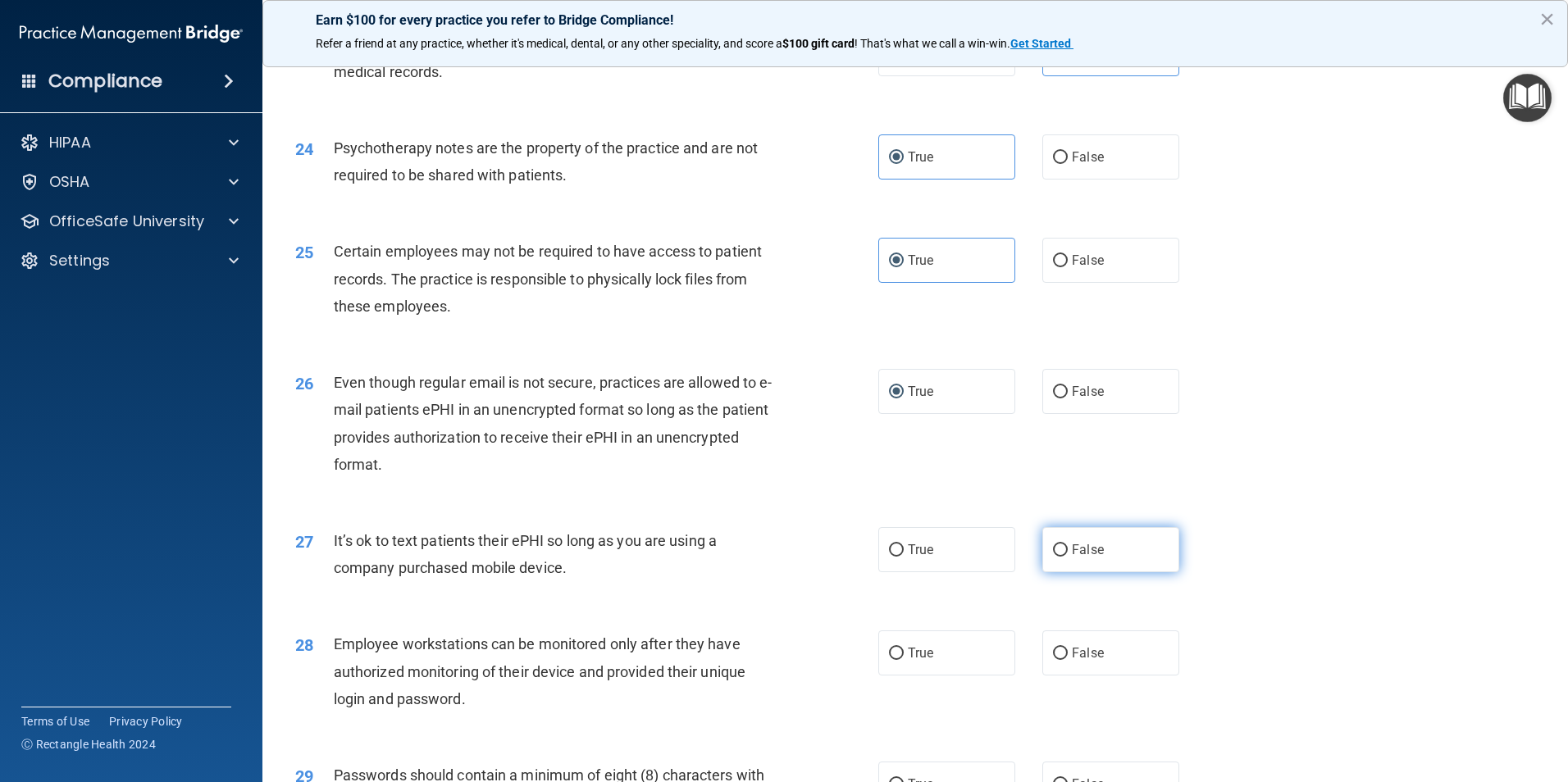
click at [1094, 572] on label "False" at bounding box center [1110, 550] width 137 height 45
click at [1068, 556] on input "False" at bounding box center [1060, 550] width 15 height 12
radio input "true"
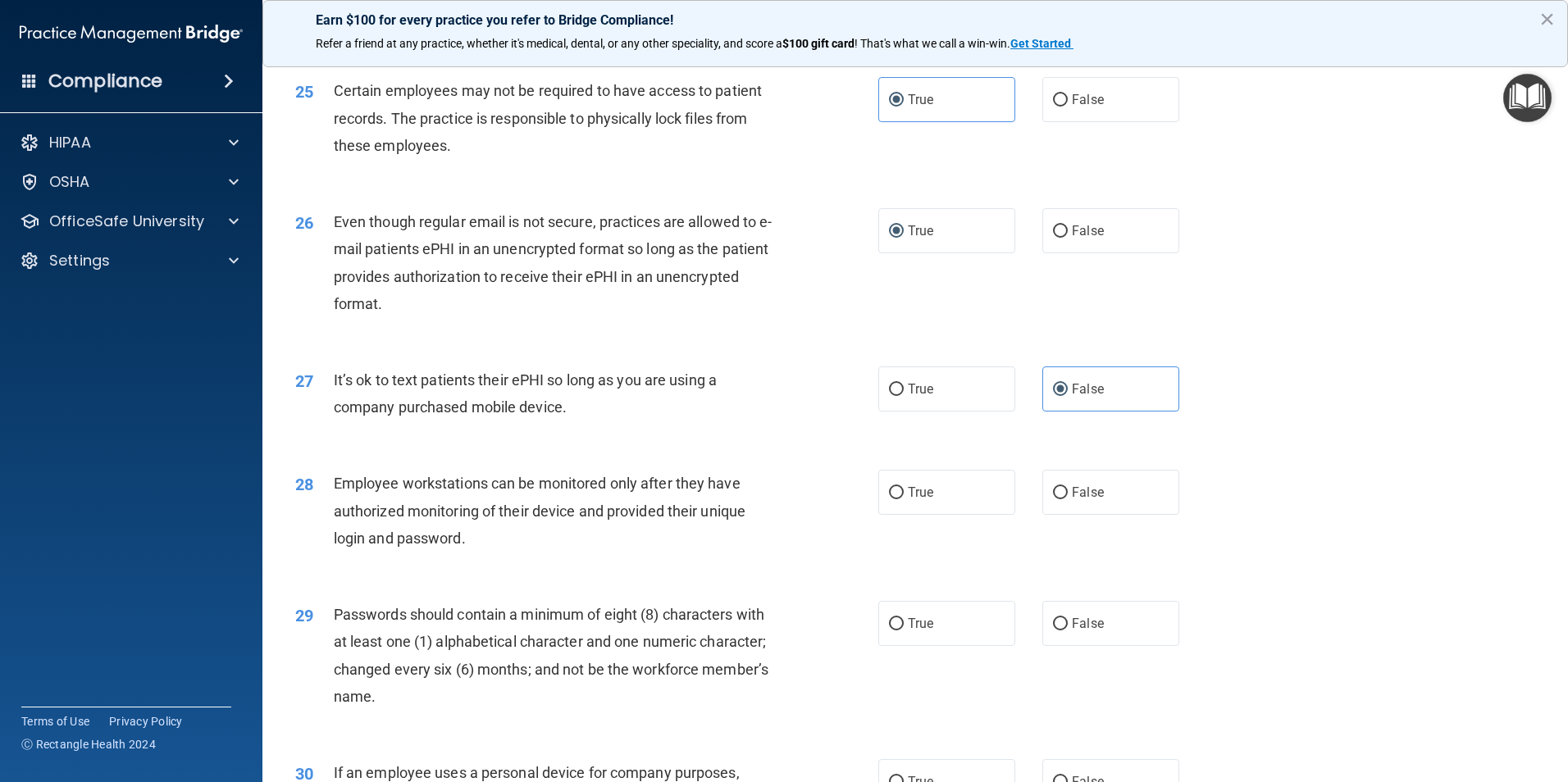
scroll to position [3115, 0]
click at [1073, 497] on span "False" at bounding box center [1087, 489] width 32 height 16
click at [1068, 496] on input "False" at bounding box center [1060, 489] width 15 height 12
radio input "true"
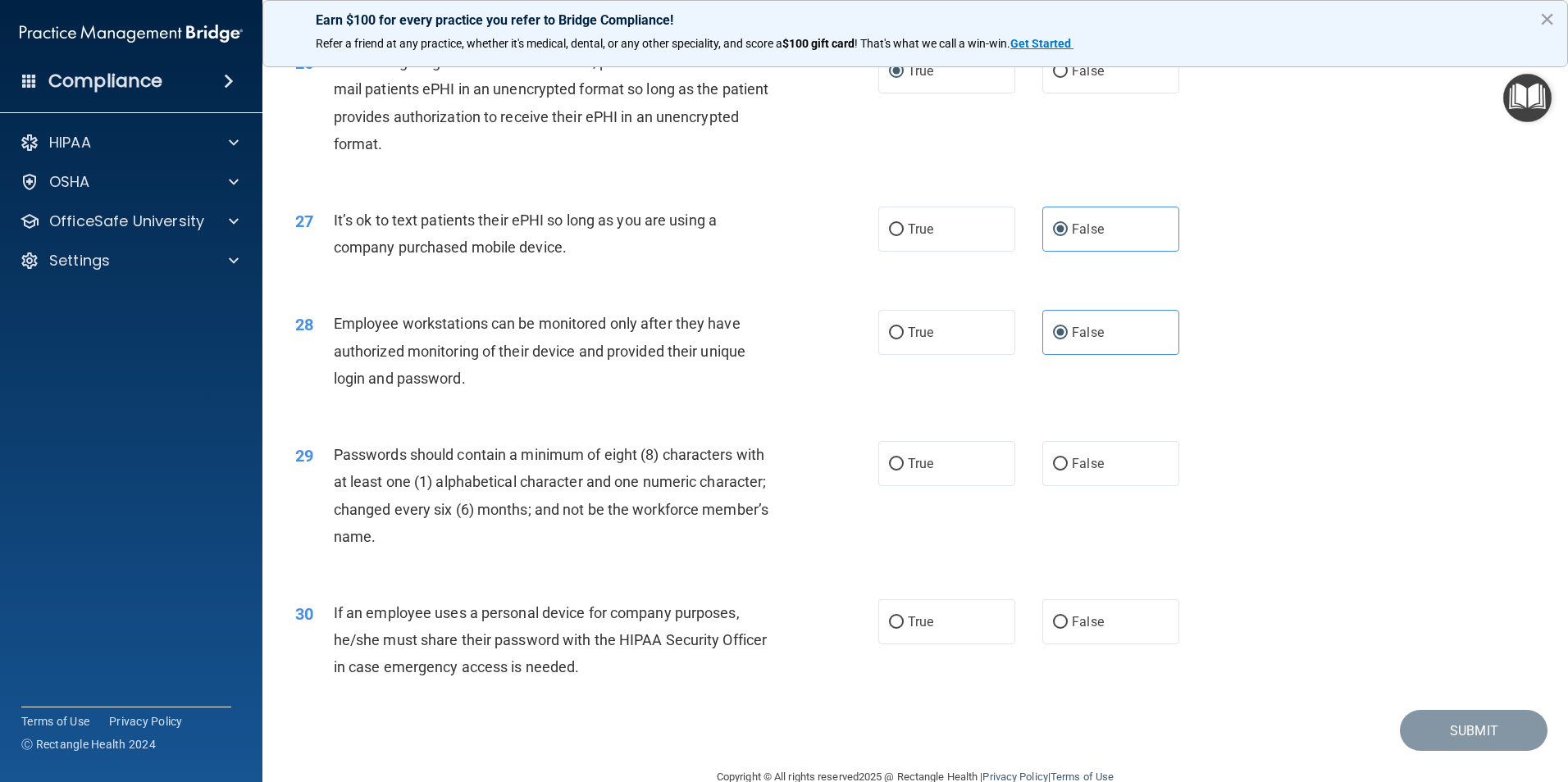
scroll to position [3279, 0]
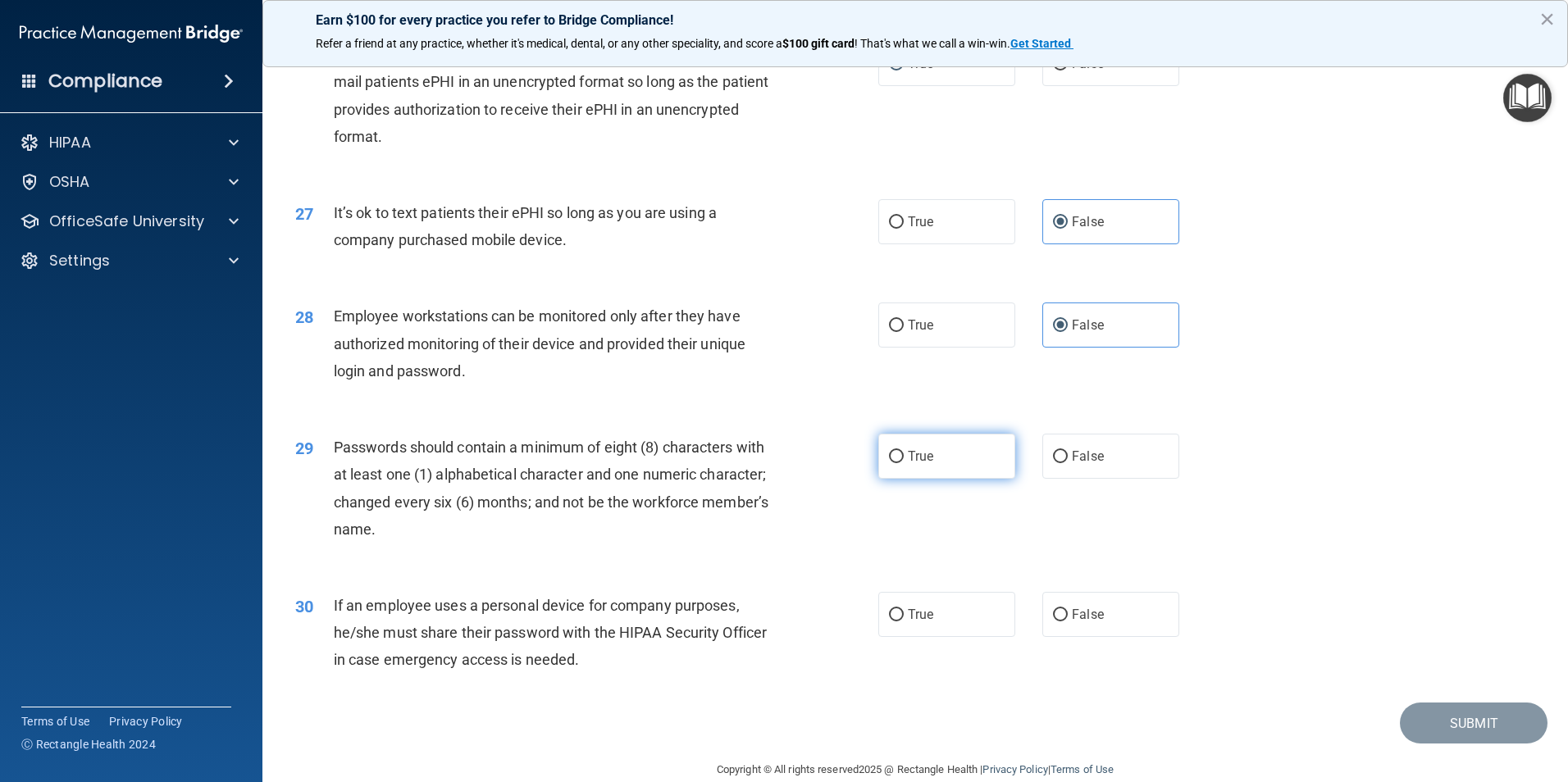
click at [908, 464] on span "True" at bounding box center [920, 456] width 26 height 16
click at [904, 463] on input "True" at bounding box center [896, 457] width 15 height 12
radio input "true"
click at [1171, 637] on div "True False" at bounding box center [1042, 614] width 329 height 45
click at [1134, 637] on label "False" at bounding box center [1110, 614] width 137 height 45
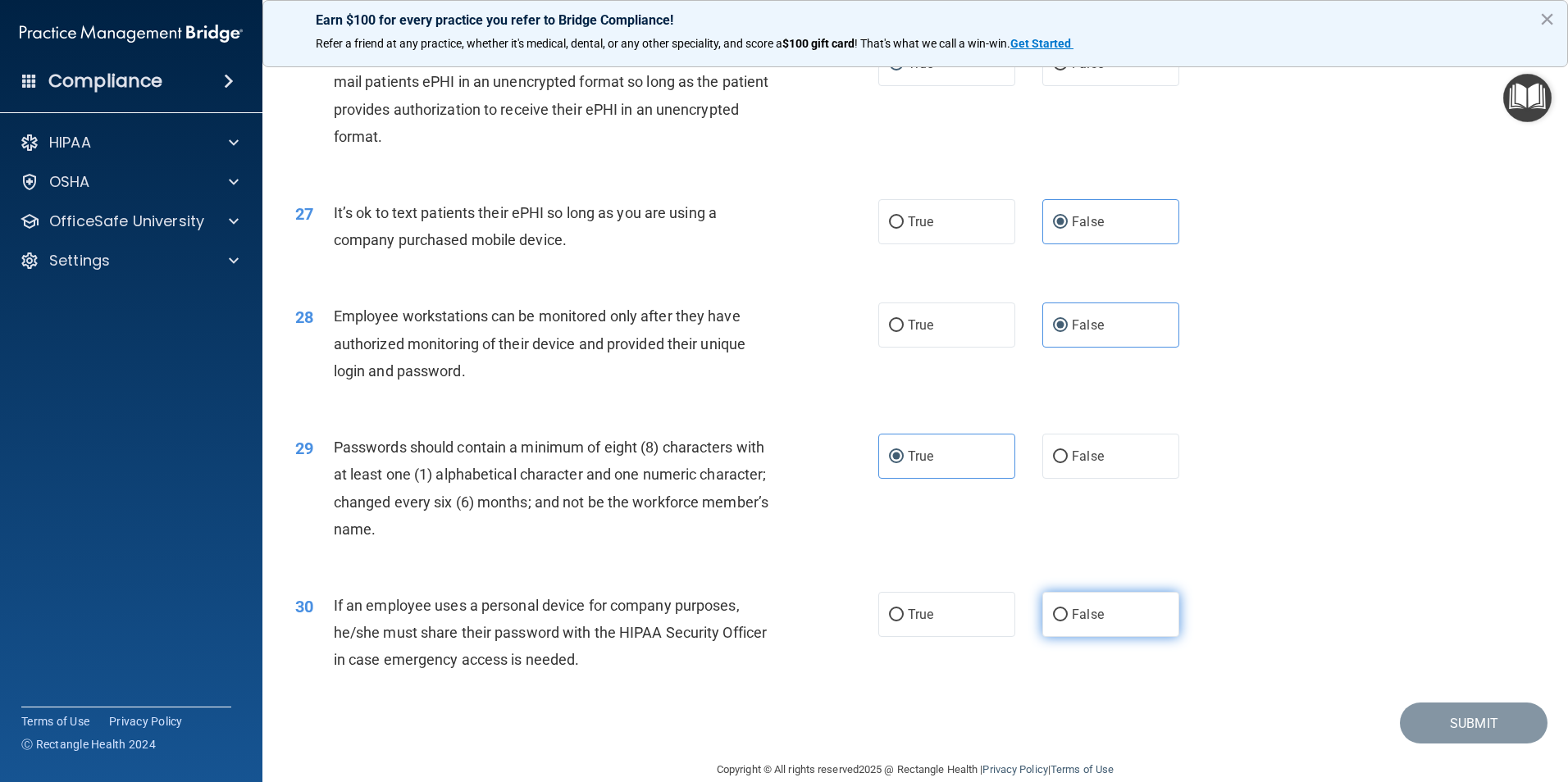
click at [1068, 621] on input "False" at bounding box center [1060, 615] width 15 height 12
radio input "true"
click at [1413, 729] on button "Submit" at bounding box center [1473, 723] width 148 height 42
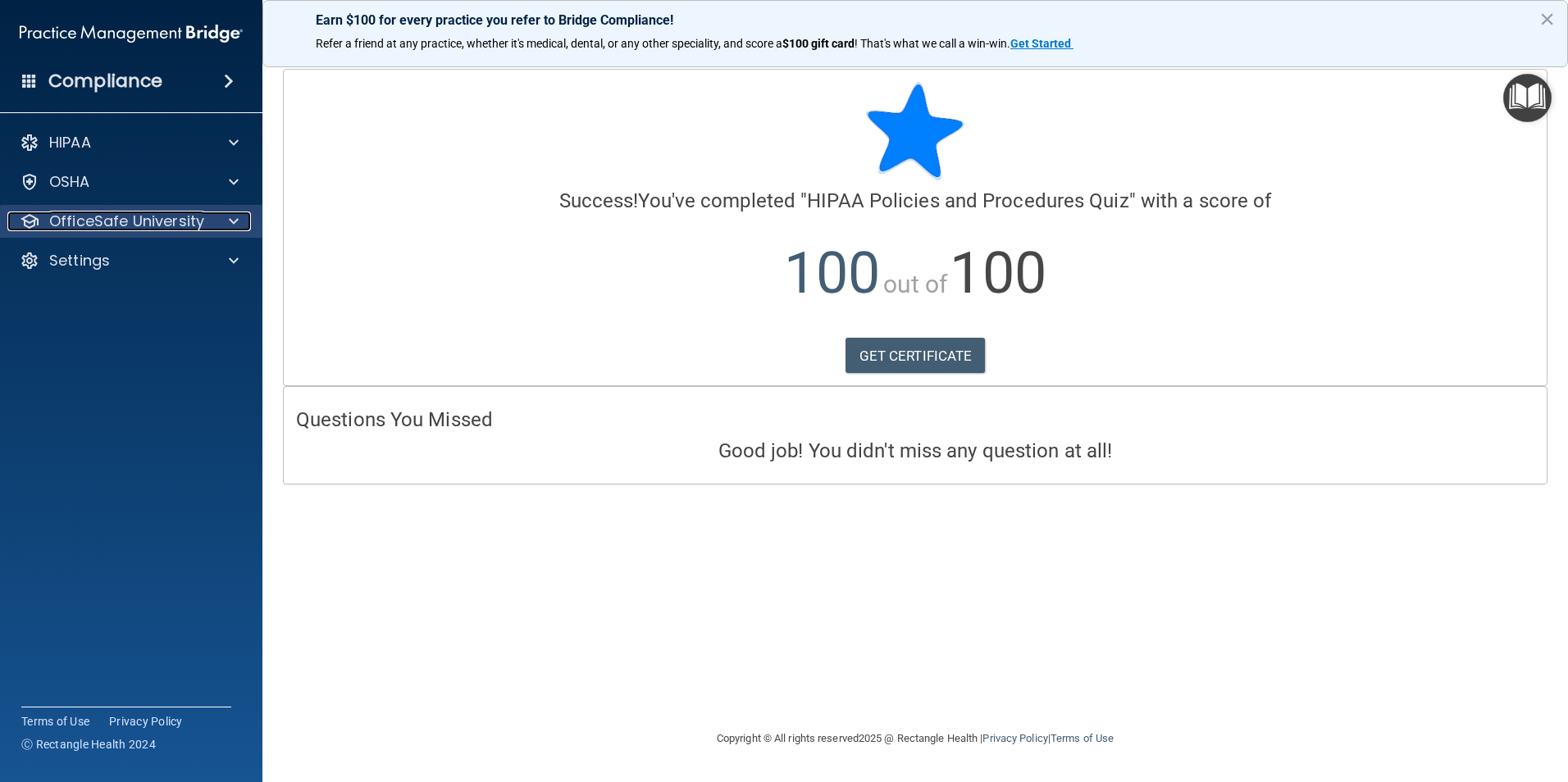
click at [224, 218] on div at bounding box center [232, 222] width 41 height 20
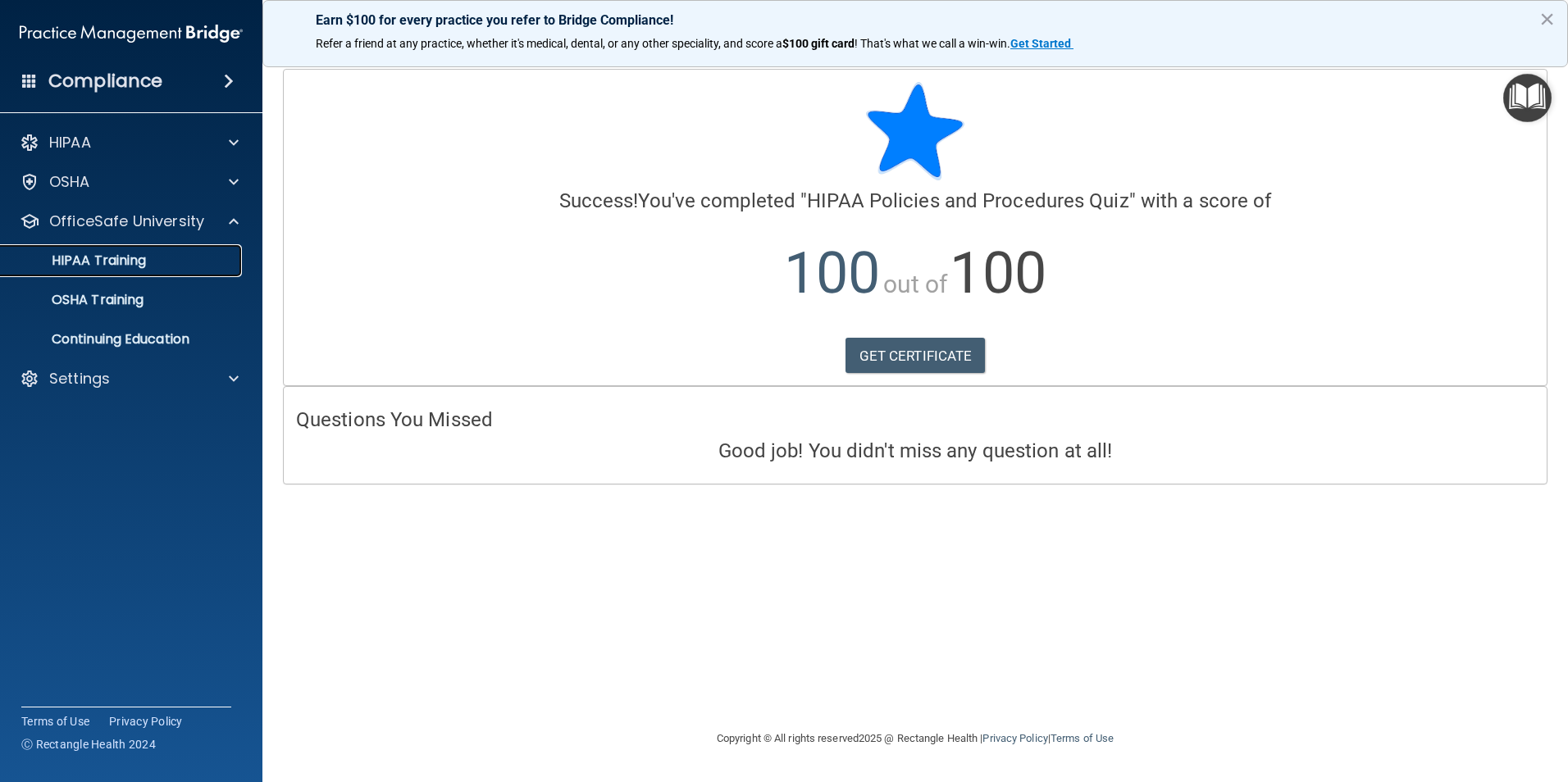
click at [153, 274] on link "HIPAA Training" at bounding box center [112, 260] width 258 height 33
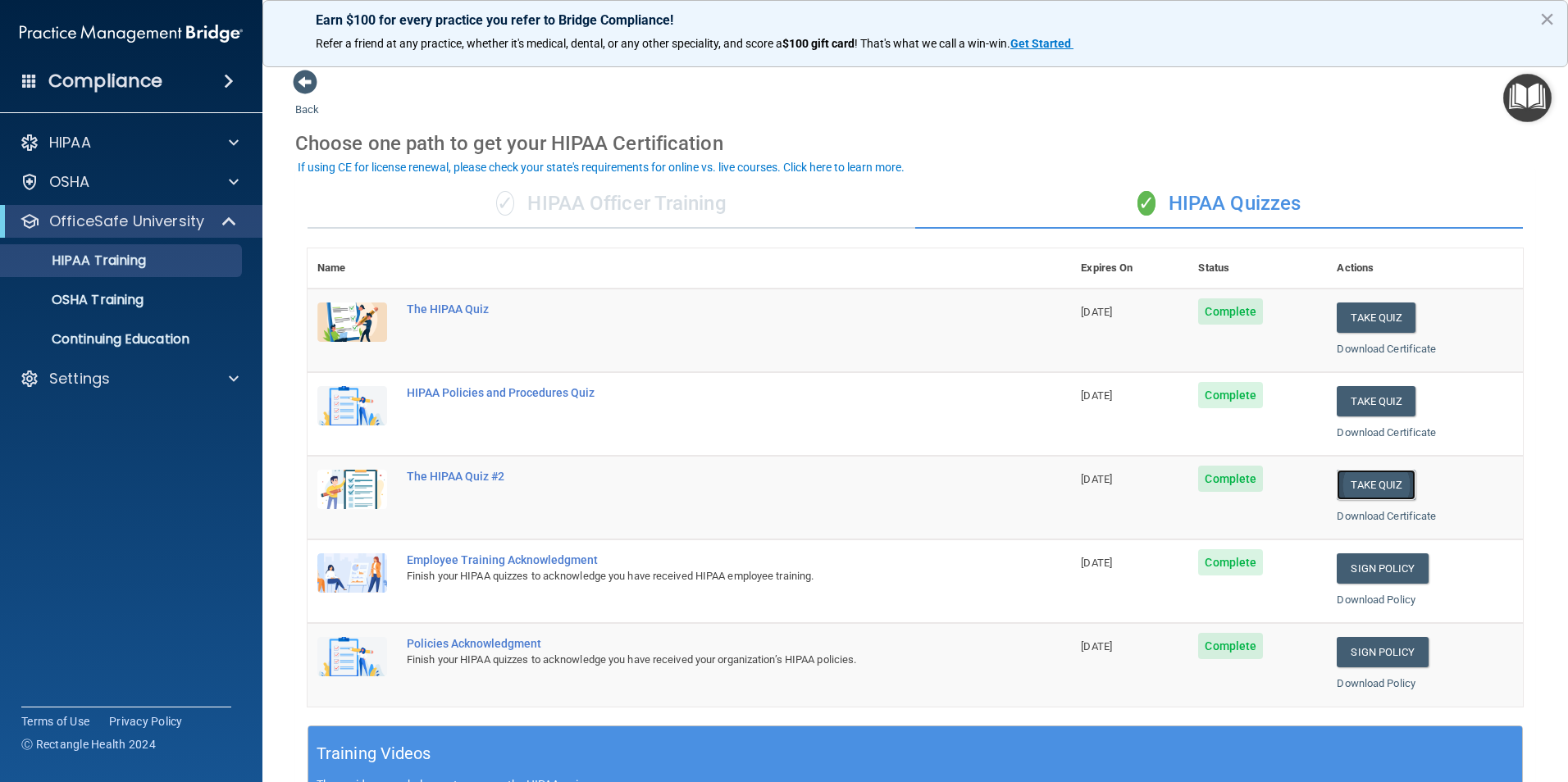
click at [1397, 490] on button "Take Quiz" at bounding box center [1375, 485] width 78 height 30
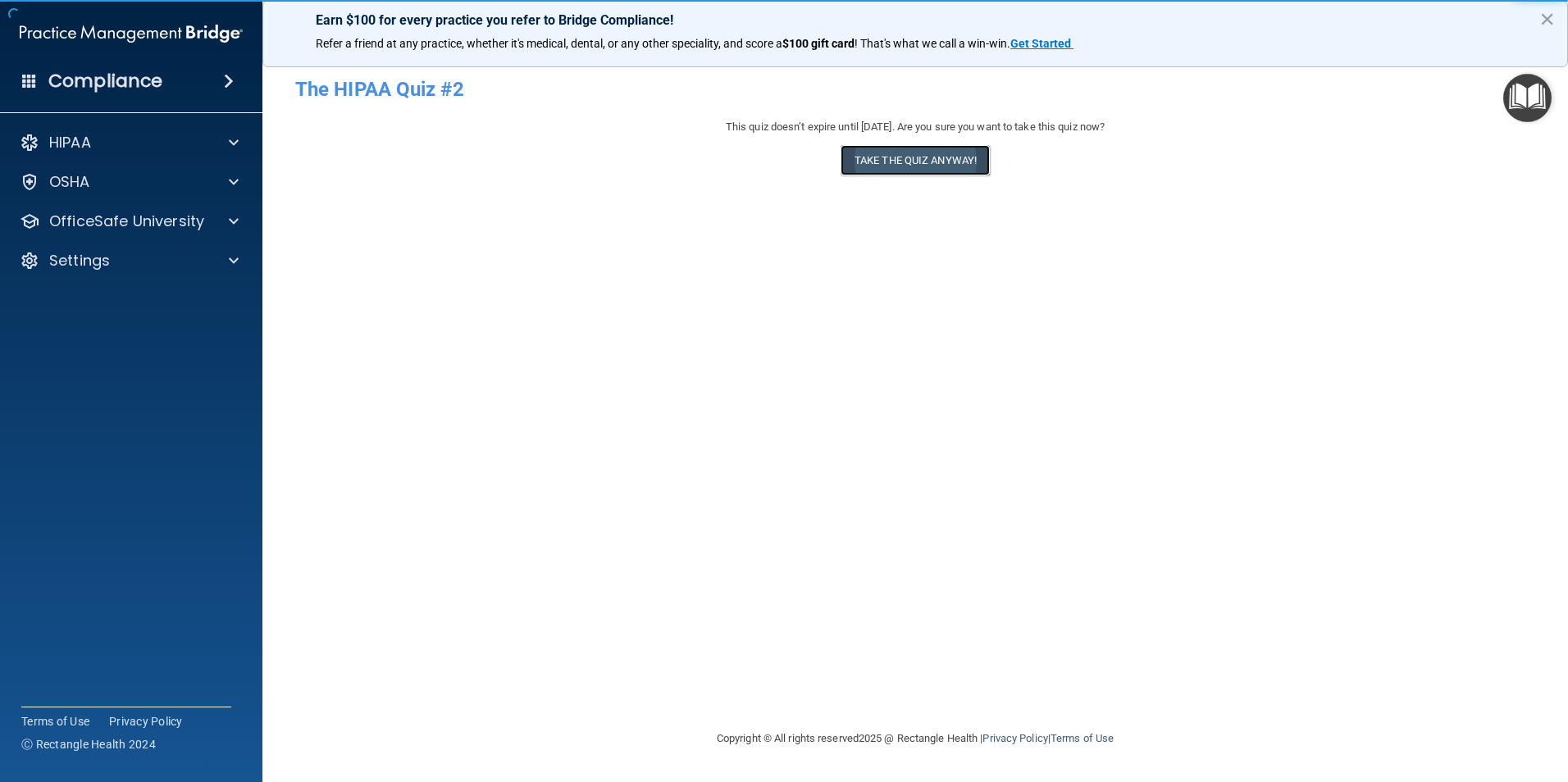
click at [925, 159] on button "Take the quiz anyway!" at bounding box center [915, 160] width 149 height 30
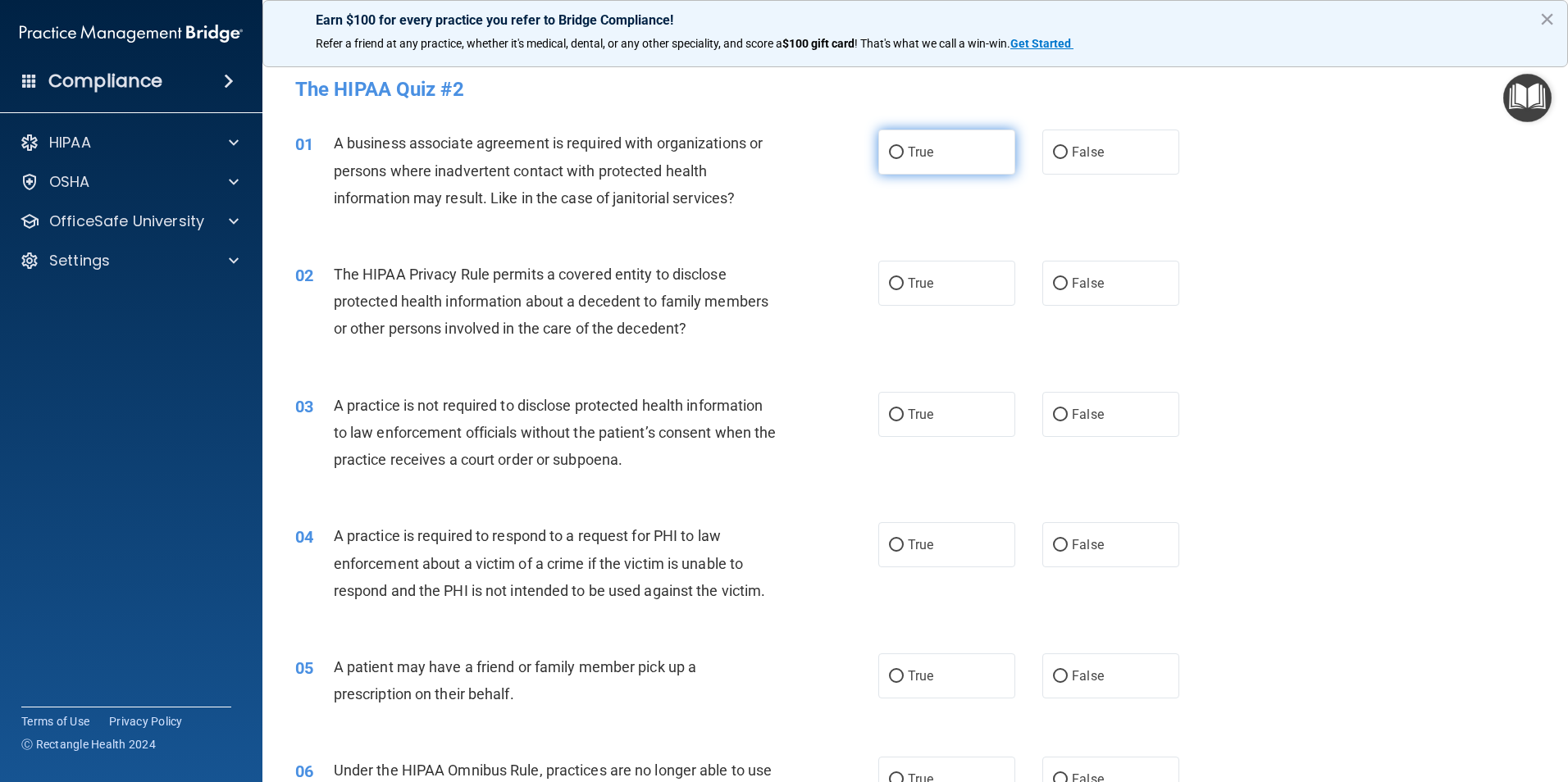
click at [922, 158] on span "True" at bounding box center [920, 152] width 26 height 16
click at [904, 158] on input "True" at bounding box center [896, 152] width 15 height 12
radio input "true"
click at [921, 302] on label "True" at bounding box center [946, 283] width 137 height 45
click at [904, 290] on input "True" at bounding box center [896, 283] width 15 height 12
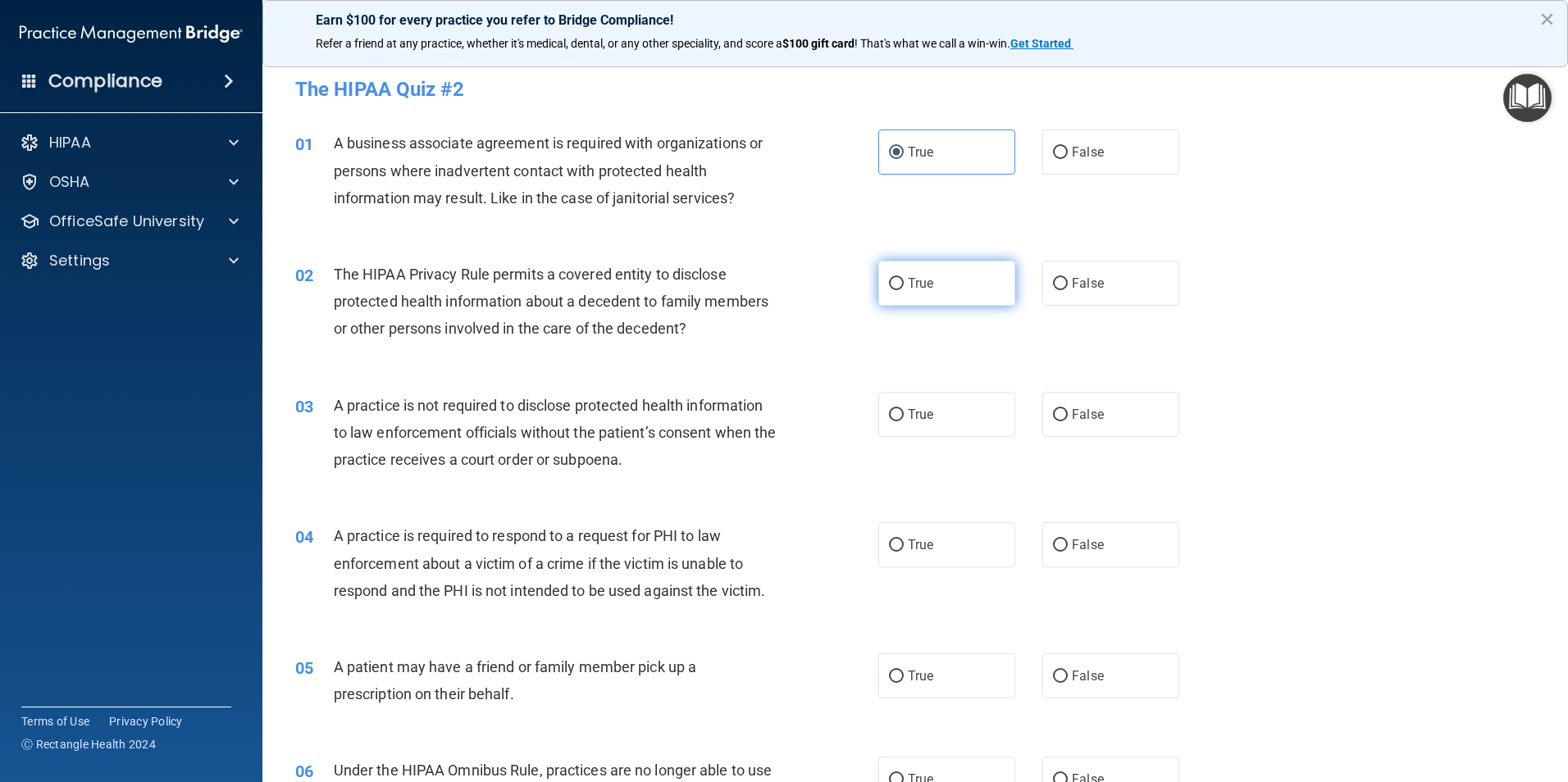
radio input "true"
click at [927, 413] on span "True" at bounding box center [920, 414] width 26 height 16
click at [904, 413] on input "True" at bounding box center [896, 414] width 15 height 12
radio input "true"
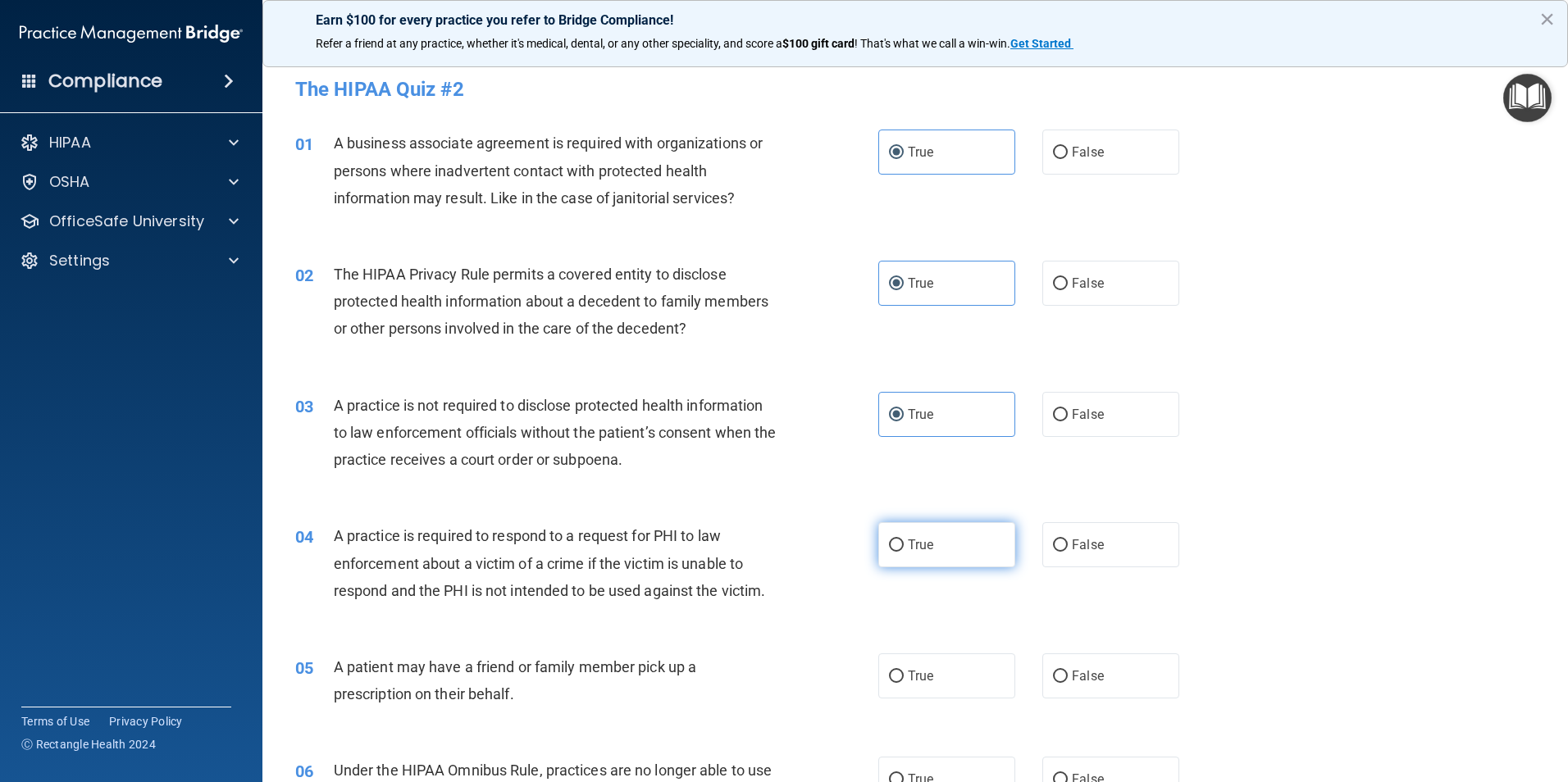
click at [901, 548] on label "True" at bounding box center [946, 545] width 137 height 45
click at [901, 548] on input "True" at bounding box center [896, 546] width 15 height 12
radio input "true"
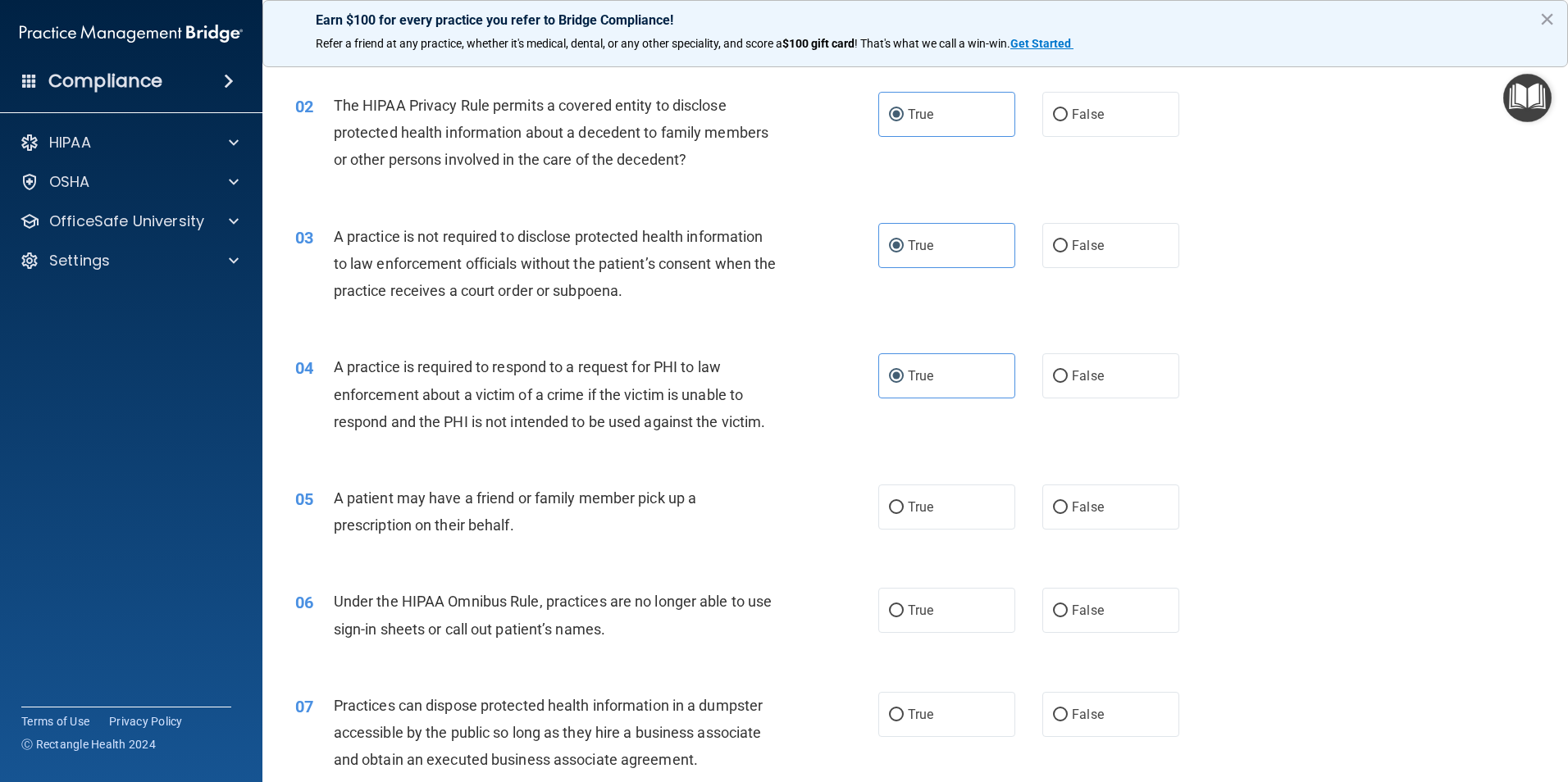
scroll to position [246, 0]
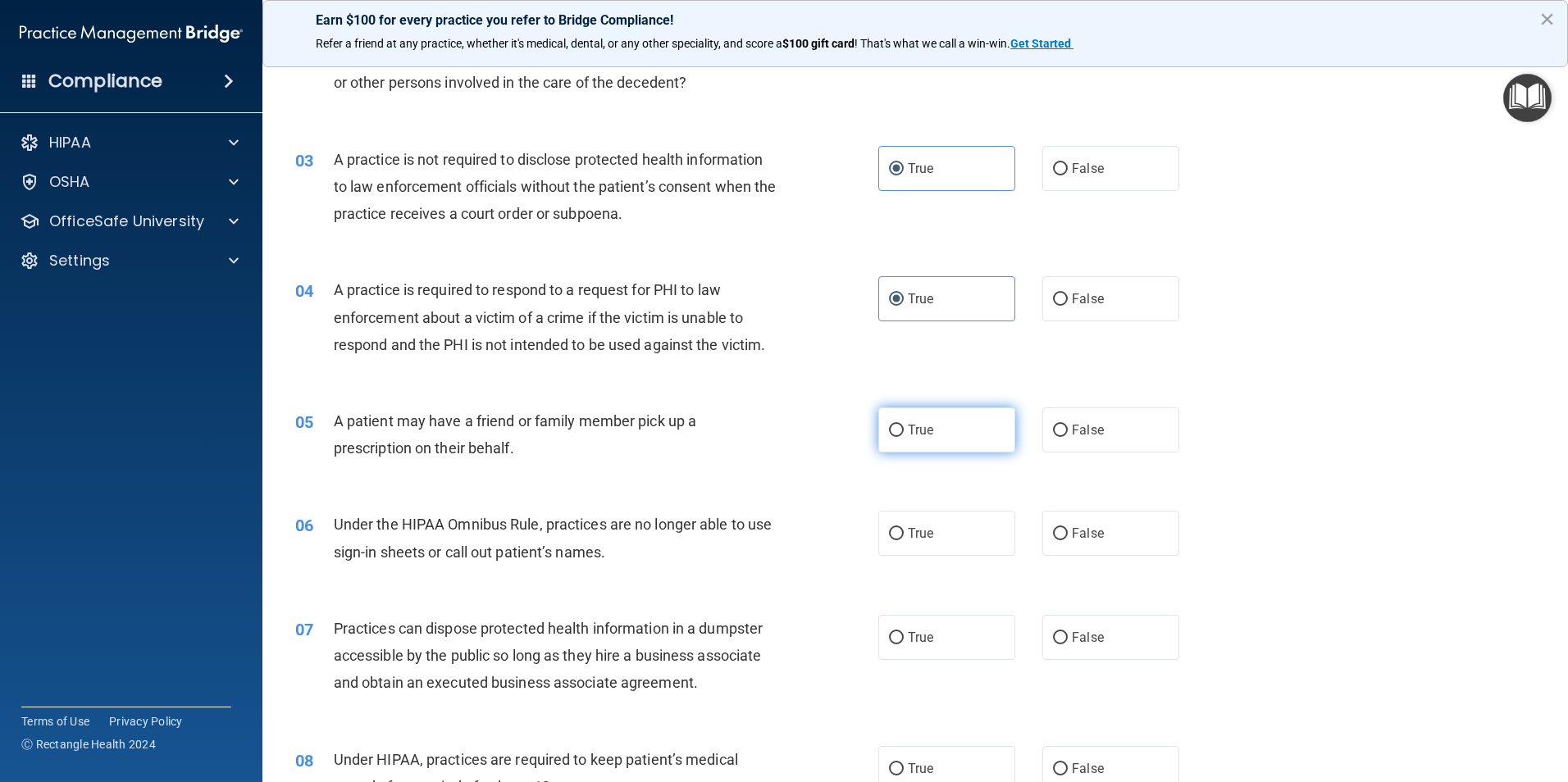
click at [918, 450] on label "True" at bounding box center [946, 429] width 137 height 45
click at [904, 437] on input "True" at bounding box center [896, 430] width 15 height 12
radio input "true"
click at [924, 526] on span "True" at bounding box center [920, 533] width 26 height 16
click at [904, 528] on input "True" at bounding box center [896, 534] width 15 height 12
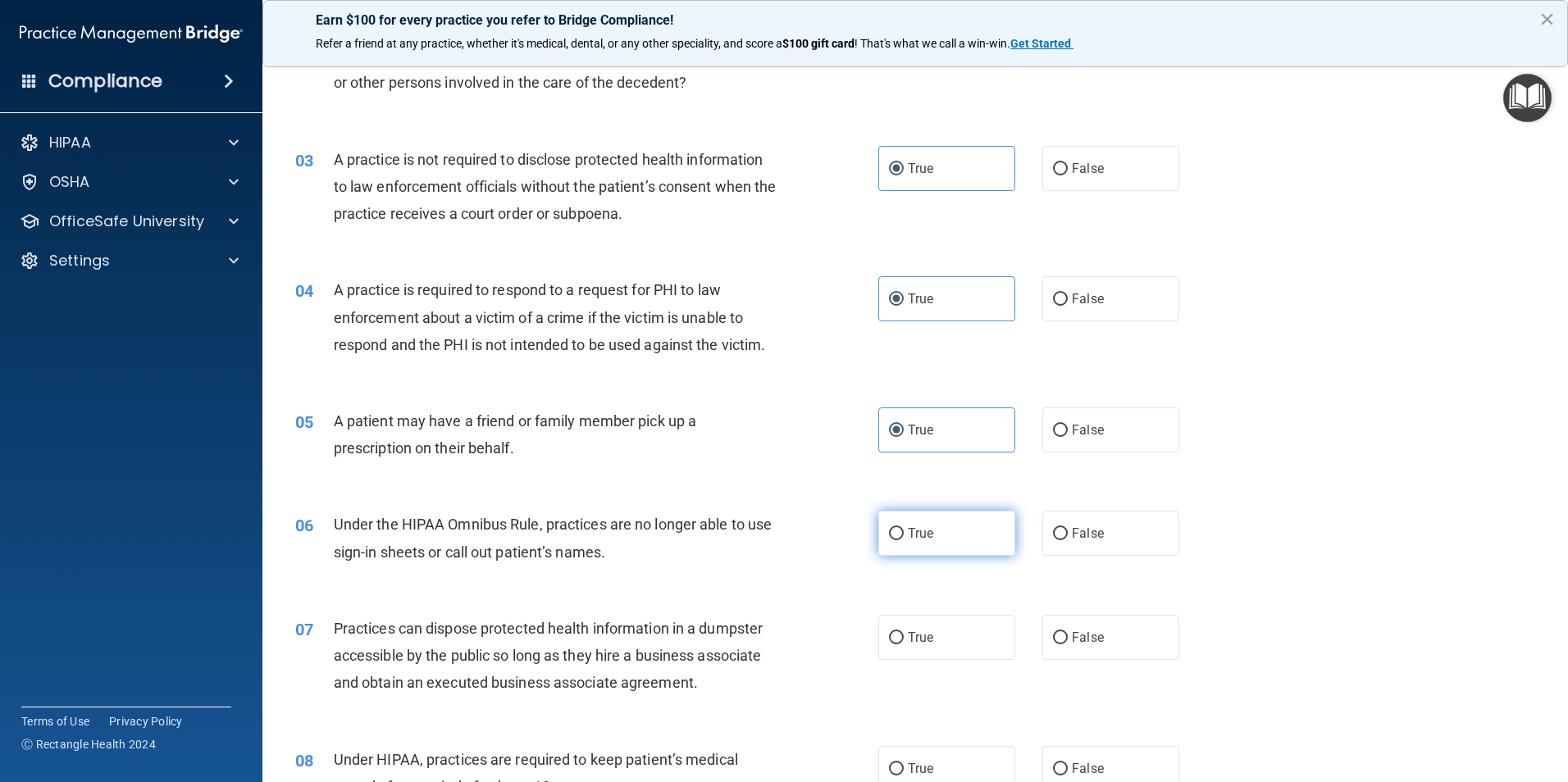
radio input "true"
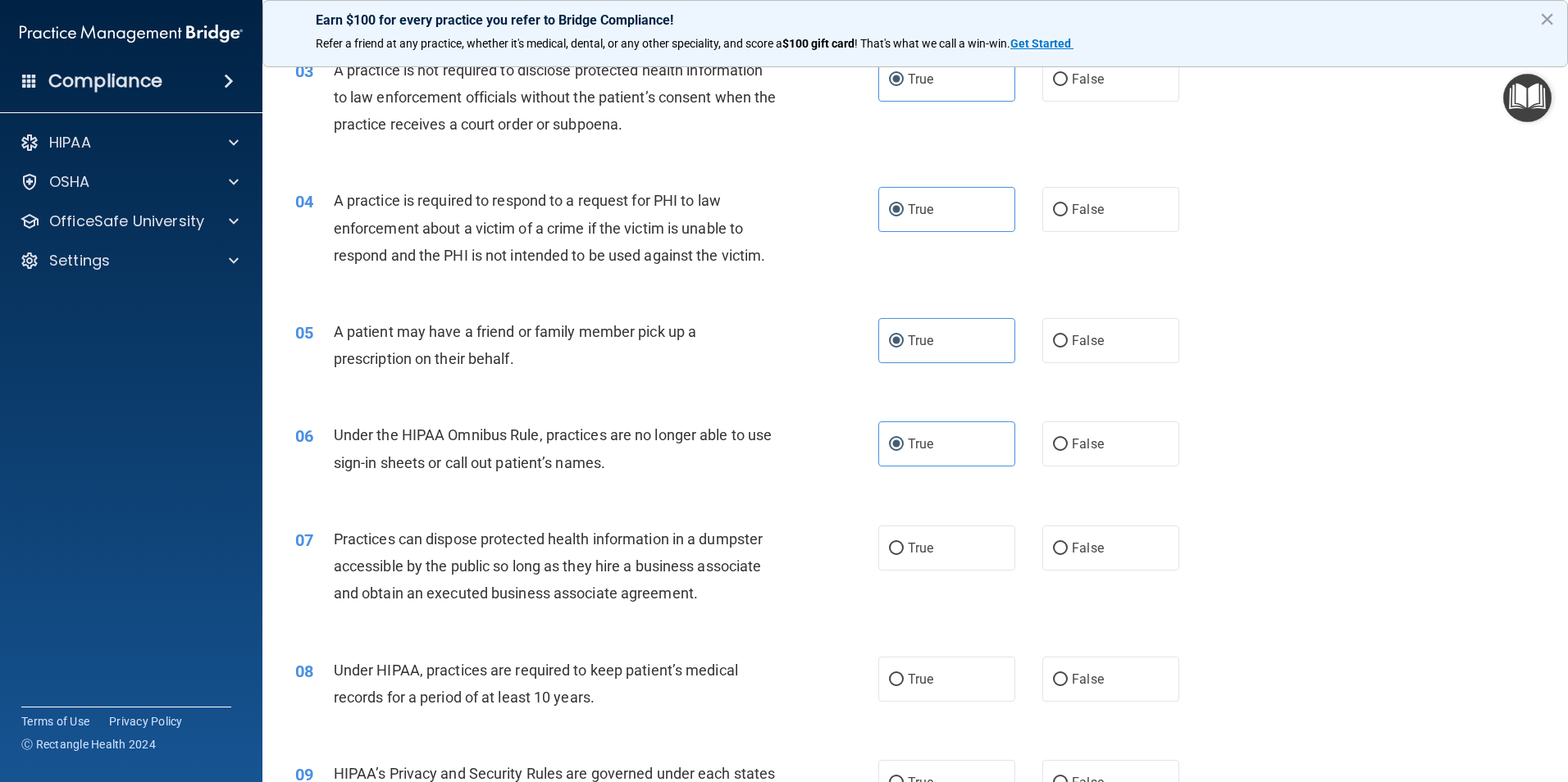
scroll to position [410, 0]
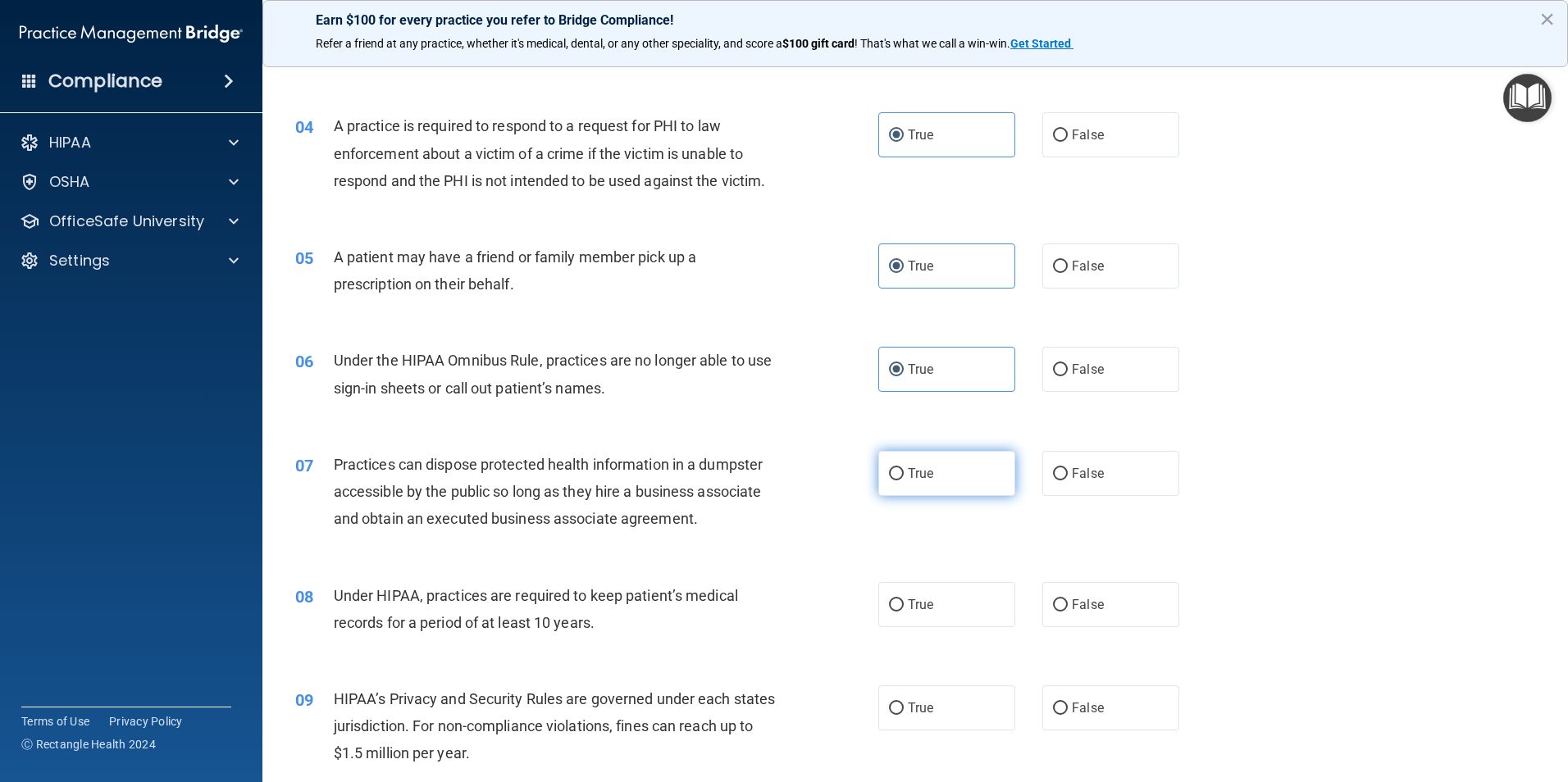
click at [961, 486] on label "True" at bounding box center [946, 473] width 137 height 45
click at [904, 480] on input "True" at bounding box center [896, 474] width 15 height 12
radio input "true"
click at [908, 613] on label "True" at bounding box center [946, 604] width 137 height 45
click at [904, 611] on input "True" at bounding box center [896, 605] width 15 height 12
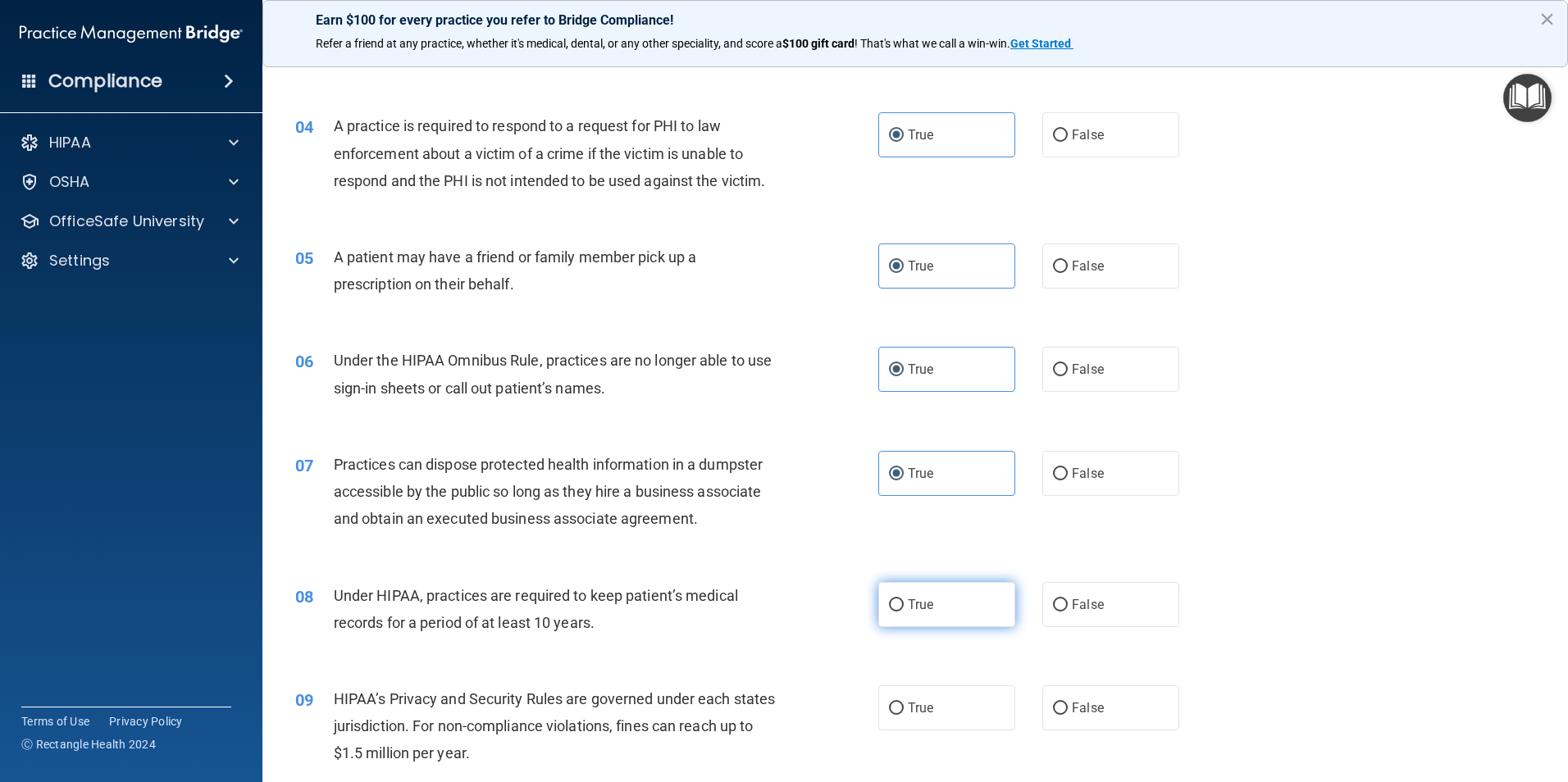
radio input "true"
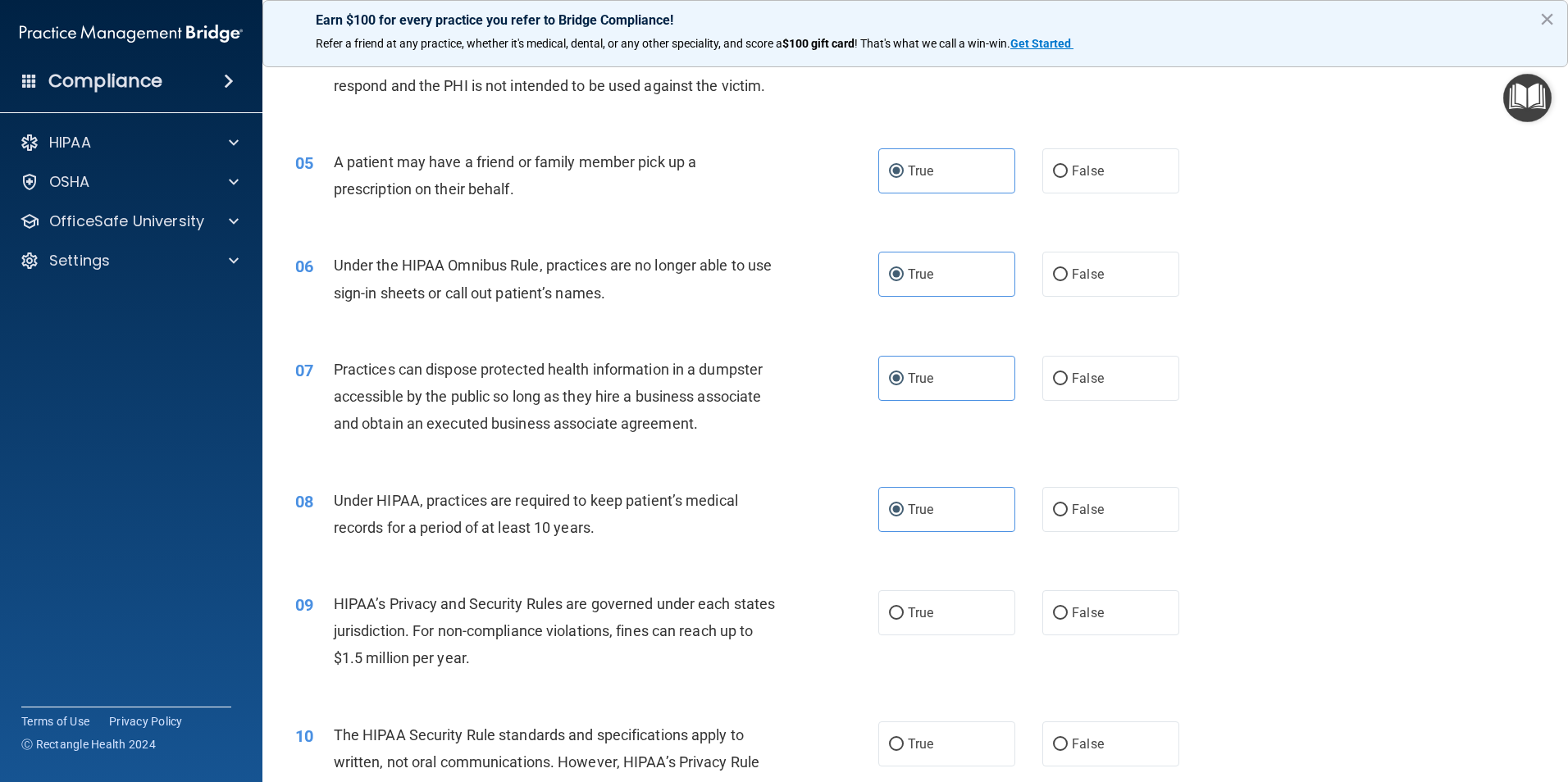
scroll to position [656, 0]
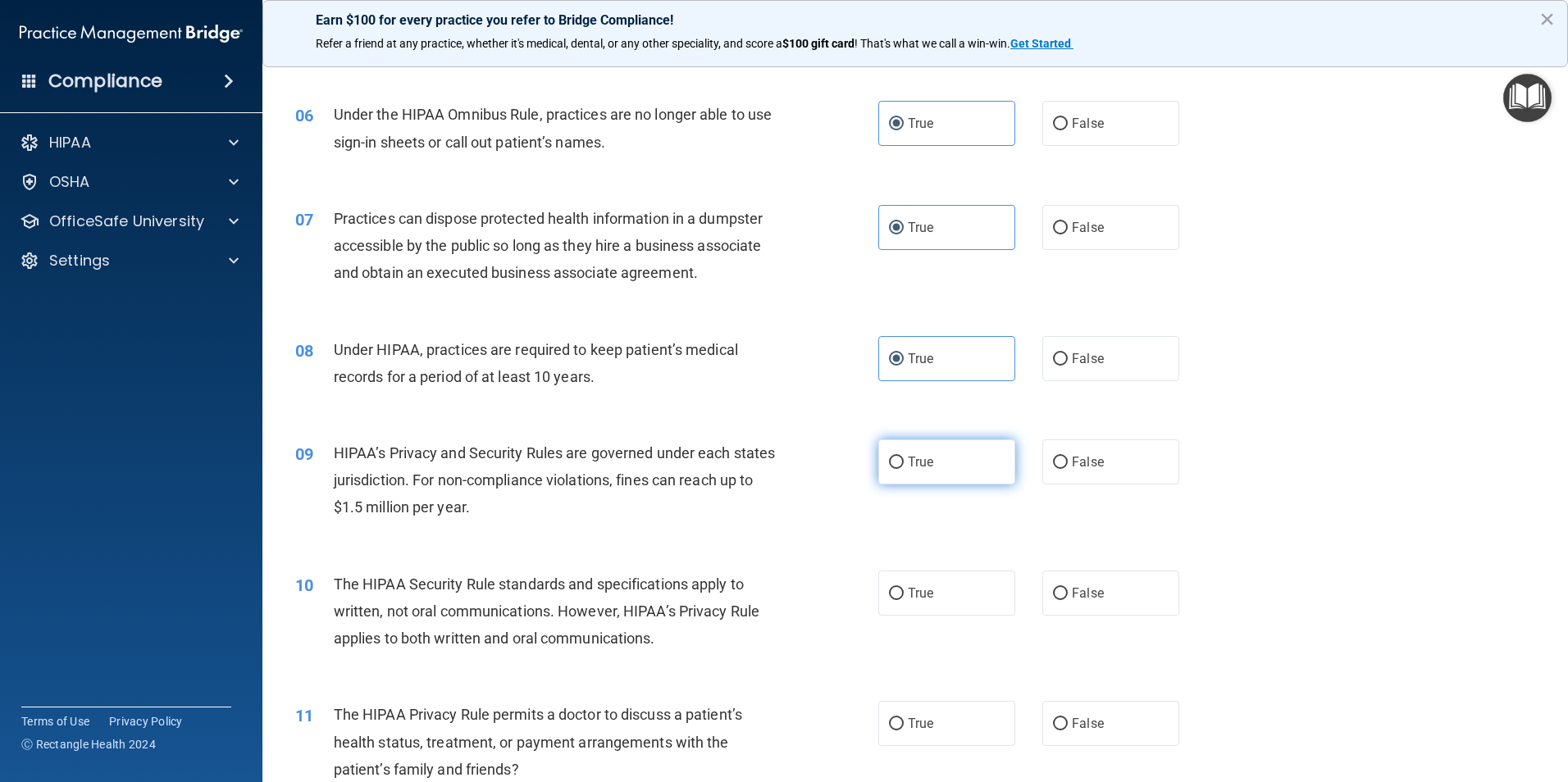
click at [915, 459] on span "True" at bounding box center [920, 461] width 26 height 16
click at [904, 459] on input "True" at bounding box center [896, 462] width 15 height 12
radio input "true"
click at [899, 593] on label "True" at bounding box center [946, 592] width 137 height 45
click at [899, 593] on input "True" at bounding box center [896, 593] width 15 height 12
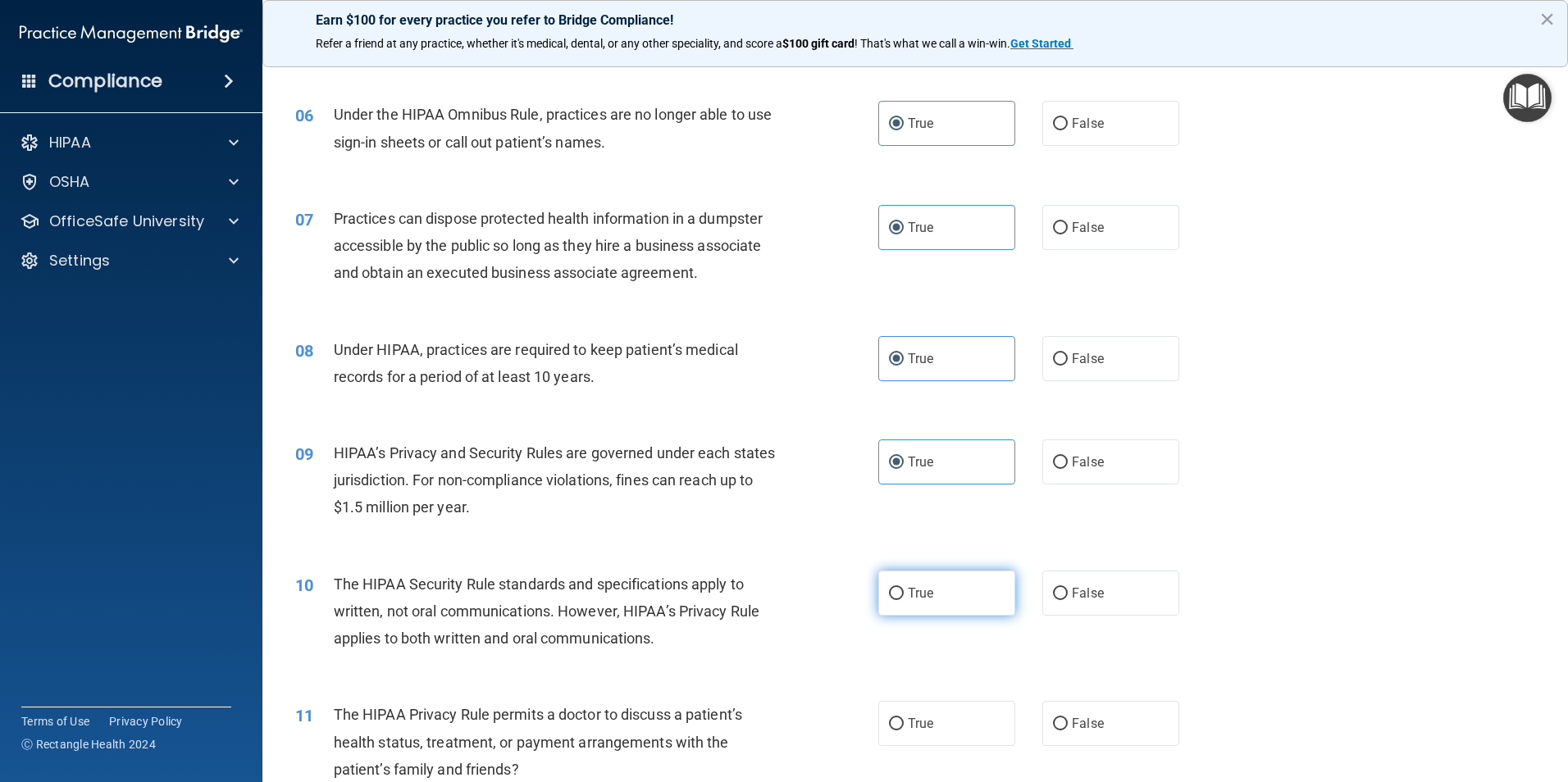
radio input "true"
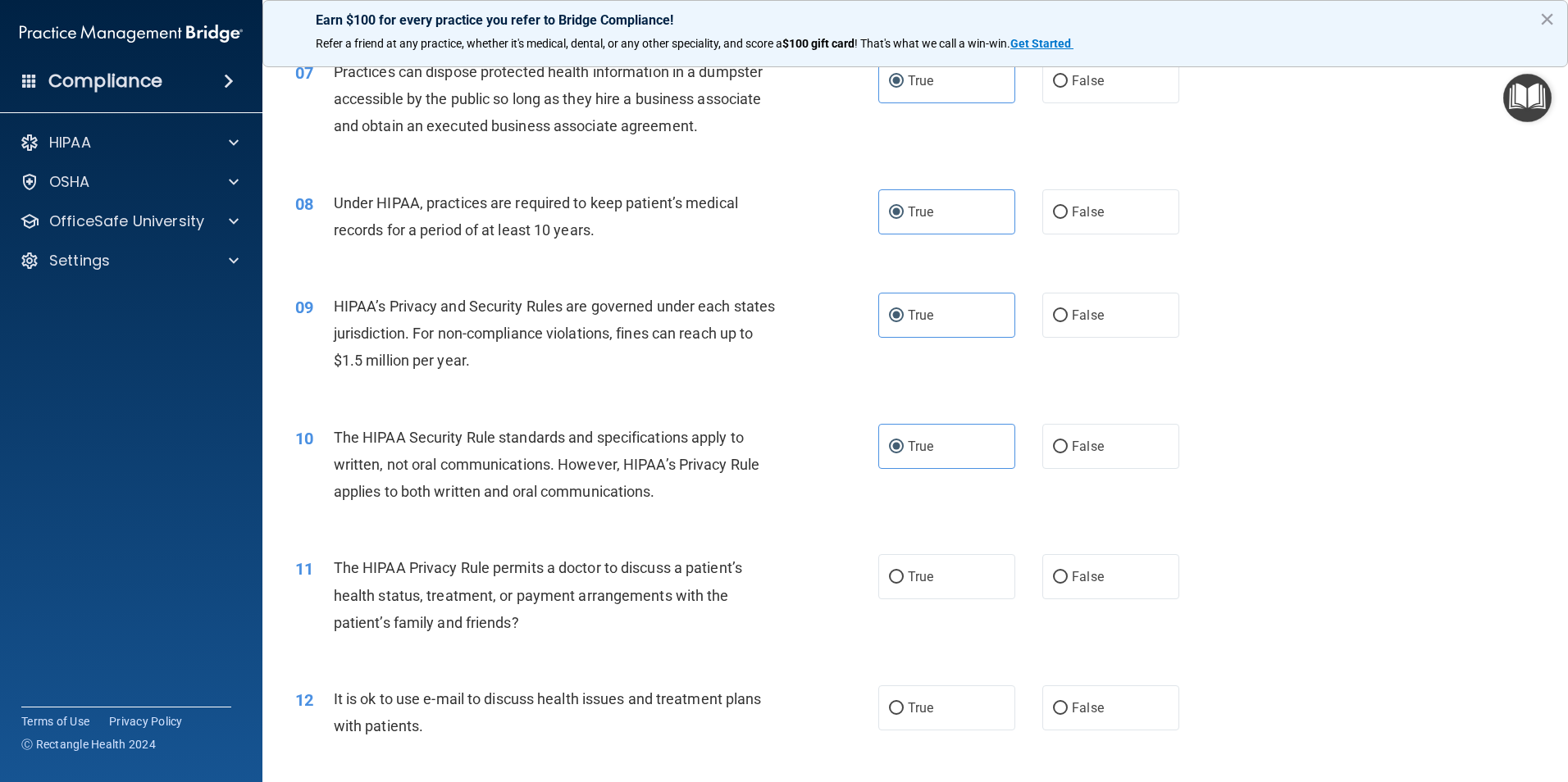
scroll to position [984, 0]
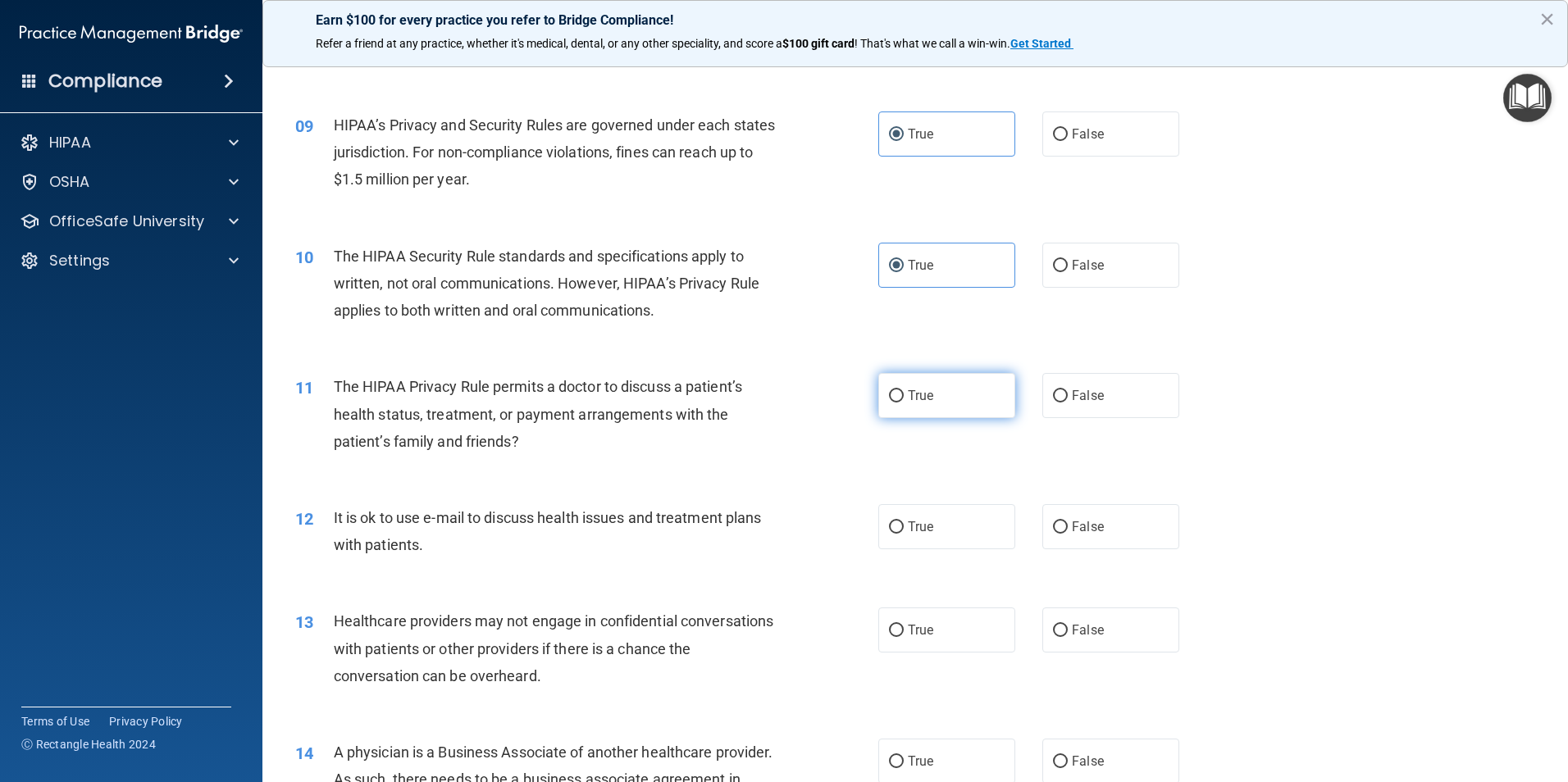
click at [942, 387] on label "True" at bounding box center [946, 396] width 137 height 45
click at [904, 391] on input "True" at bounding box center [896, 396] width 15 height 12
radio input "true"
click at [918, 539] on label "True" at bounding box center [946, 527] width 137 height 45
click at [904, 534] on input "True" at bounding box center [896, 527] width 15 height 12
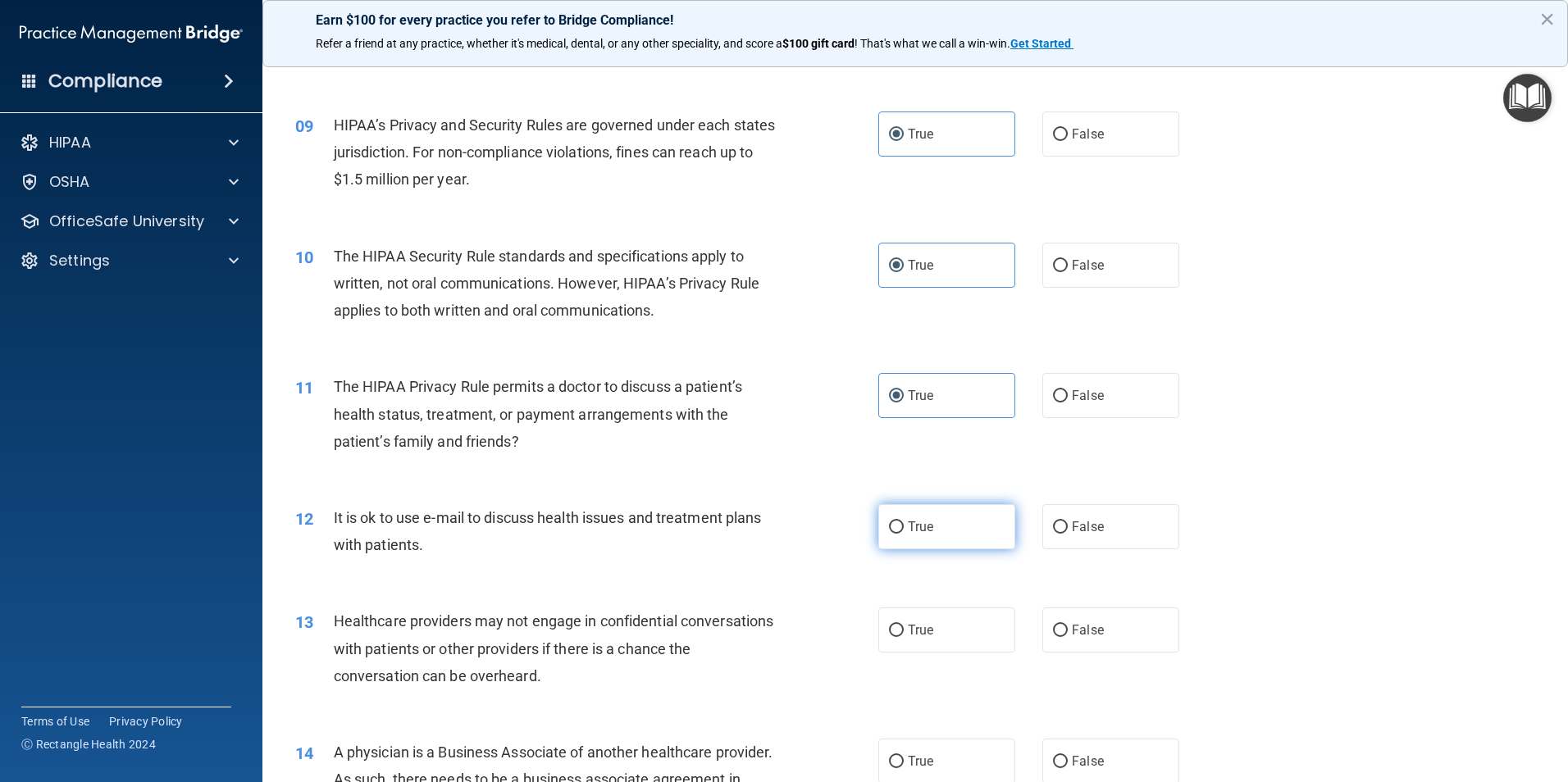
radio input "true"
click at [918, 637] on span "True" at bounding box center [920, 630] width 26 height 16
click at [904, 637] on input "True" at bounding box center [896, 630] width 15 height 12
radio input "true"
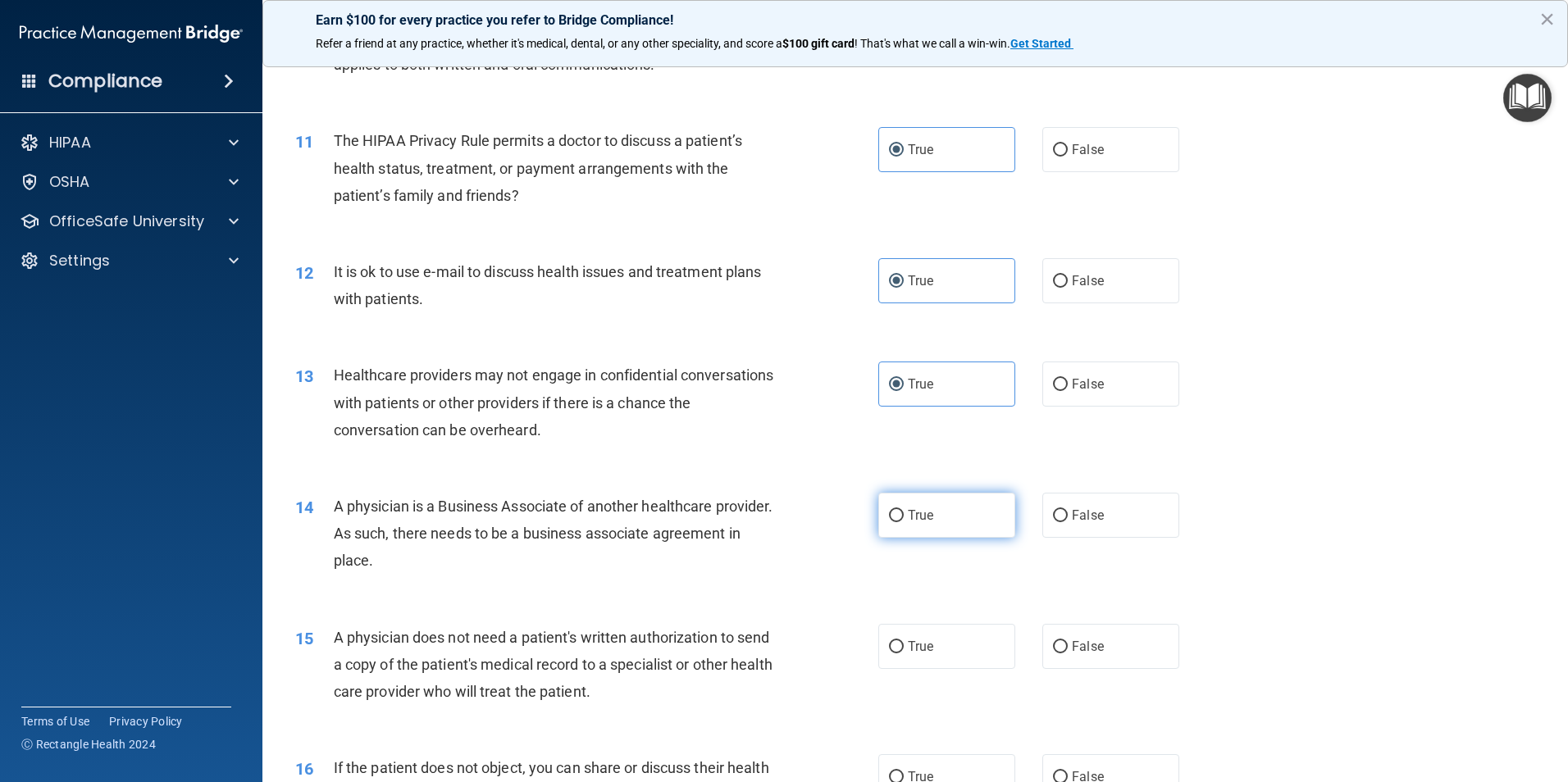
click at [919, 534] on label "True" at bounding box center [946, 515] width 137 height 45
click at [904, 522] on input "True" at bounding box center [896, 516] width 15 height 12
radio input "true"
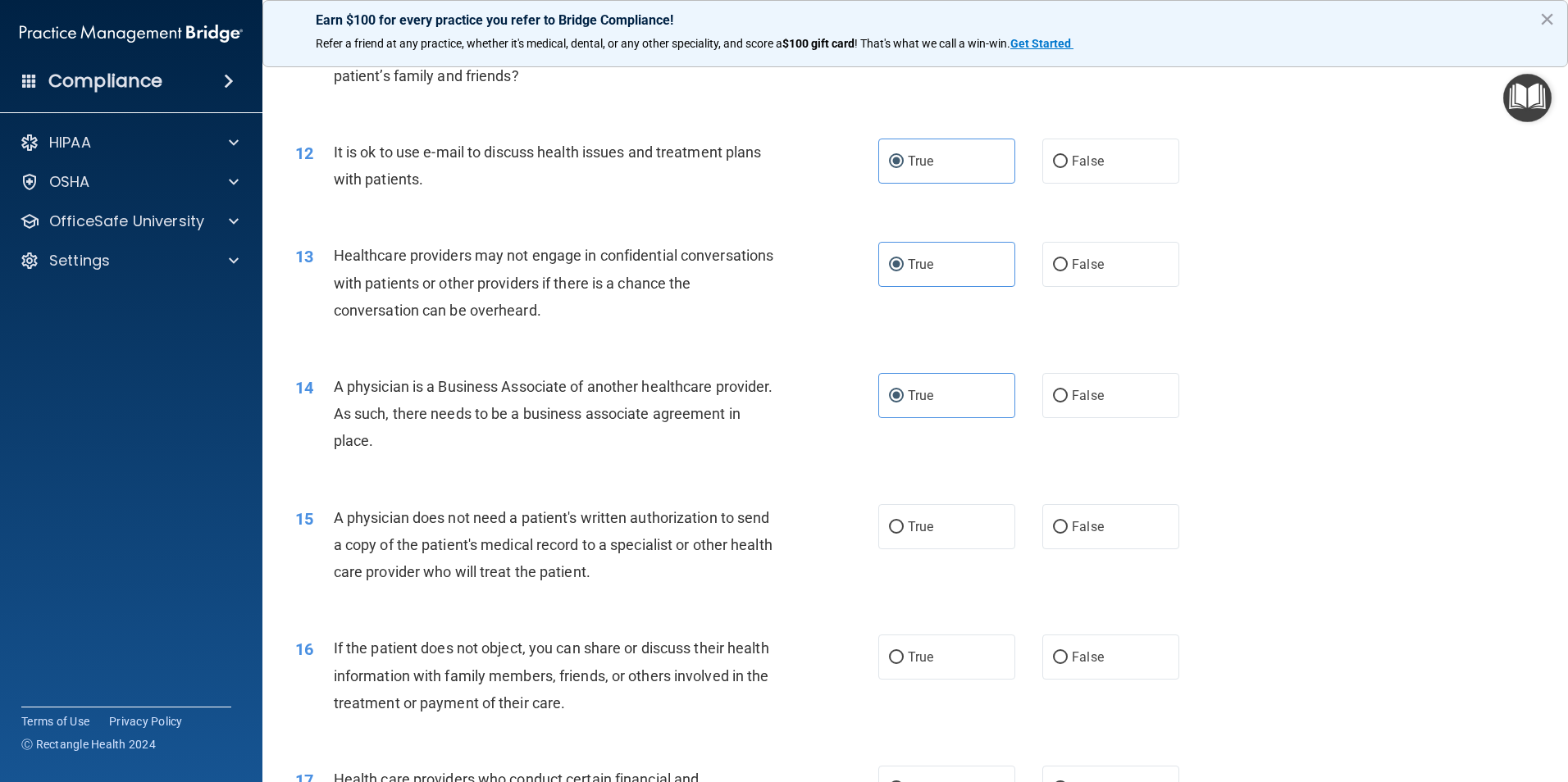
scroll to position [1476, 0]
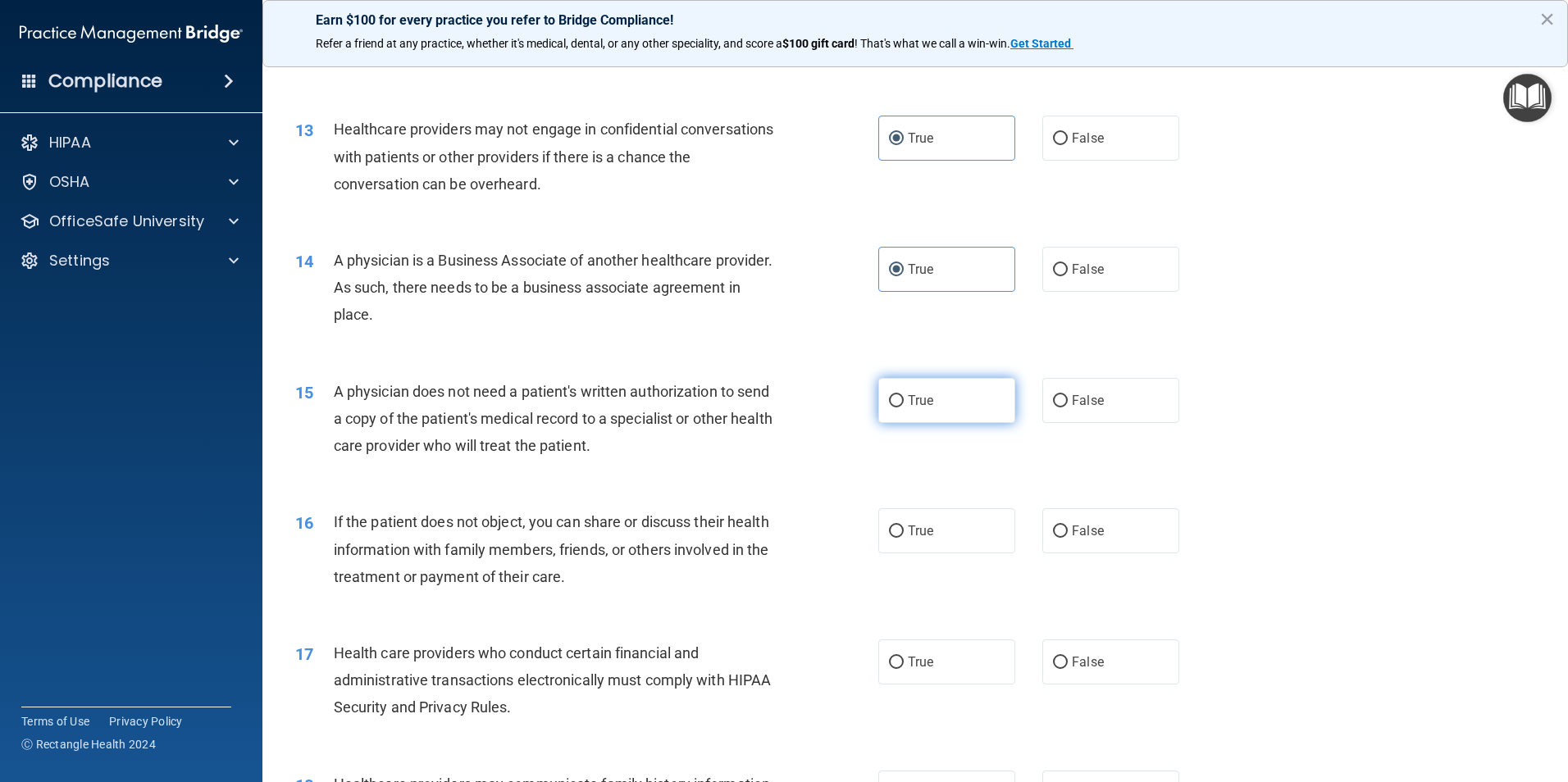
click at [923, 395] on span "True" at bounding box center [920, 400] width 26 height 16
click at [904, 395] on input "True" at bounding box center [896, 400] width 15 height 12
radio input "true"
click at [915, 534] on span "True" at bounding box center [920, 531] width 26 height 16
click at [904, 534] on input "True" at bounding box center [896, 531] width 15 height 12
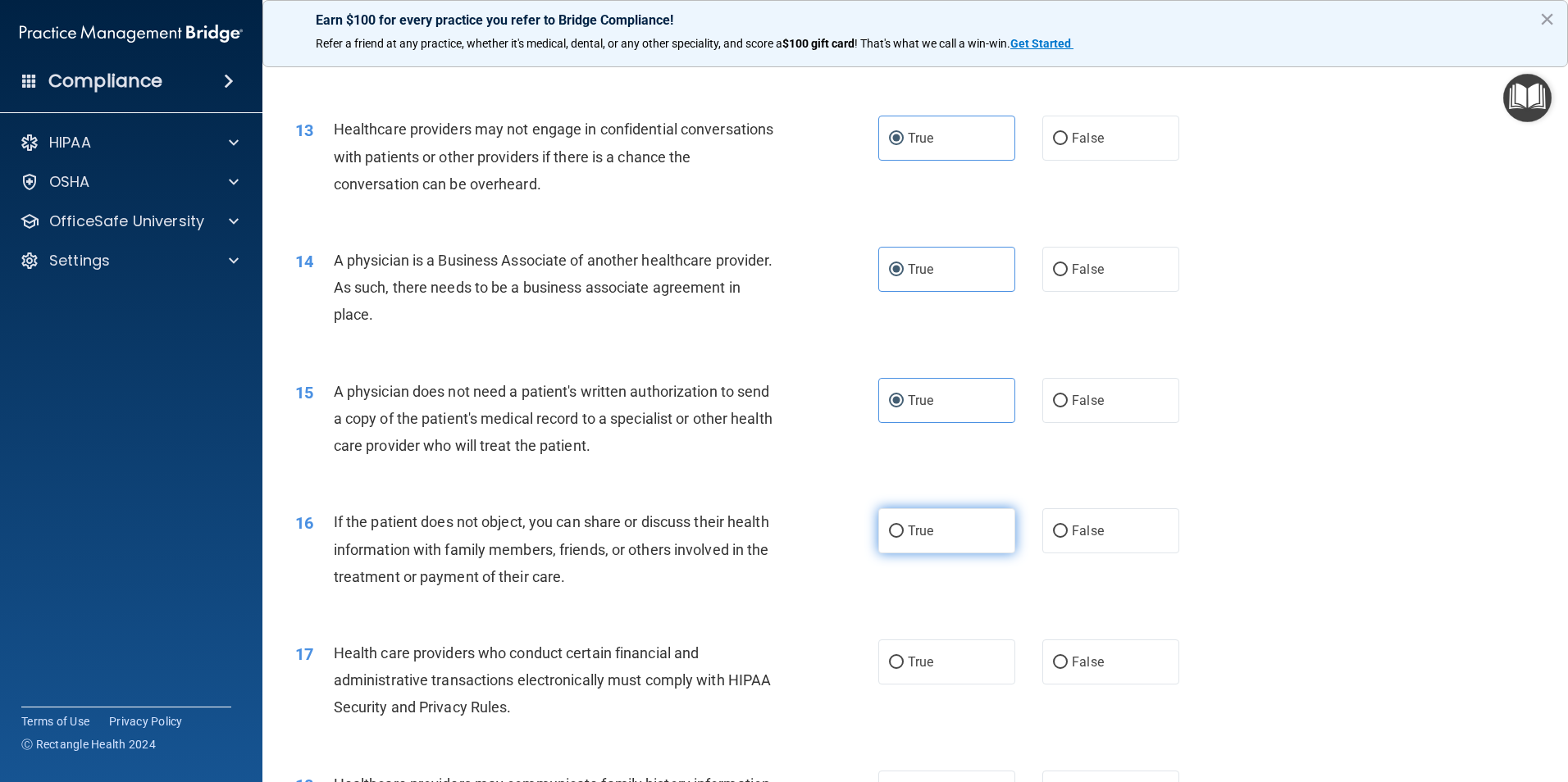
radio input "true"
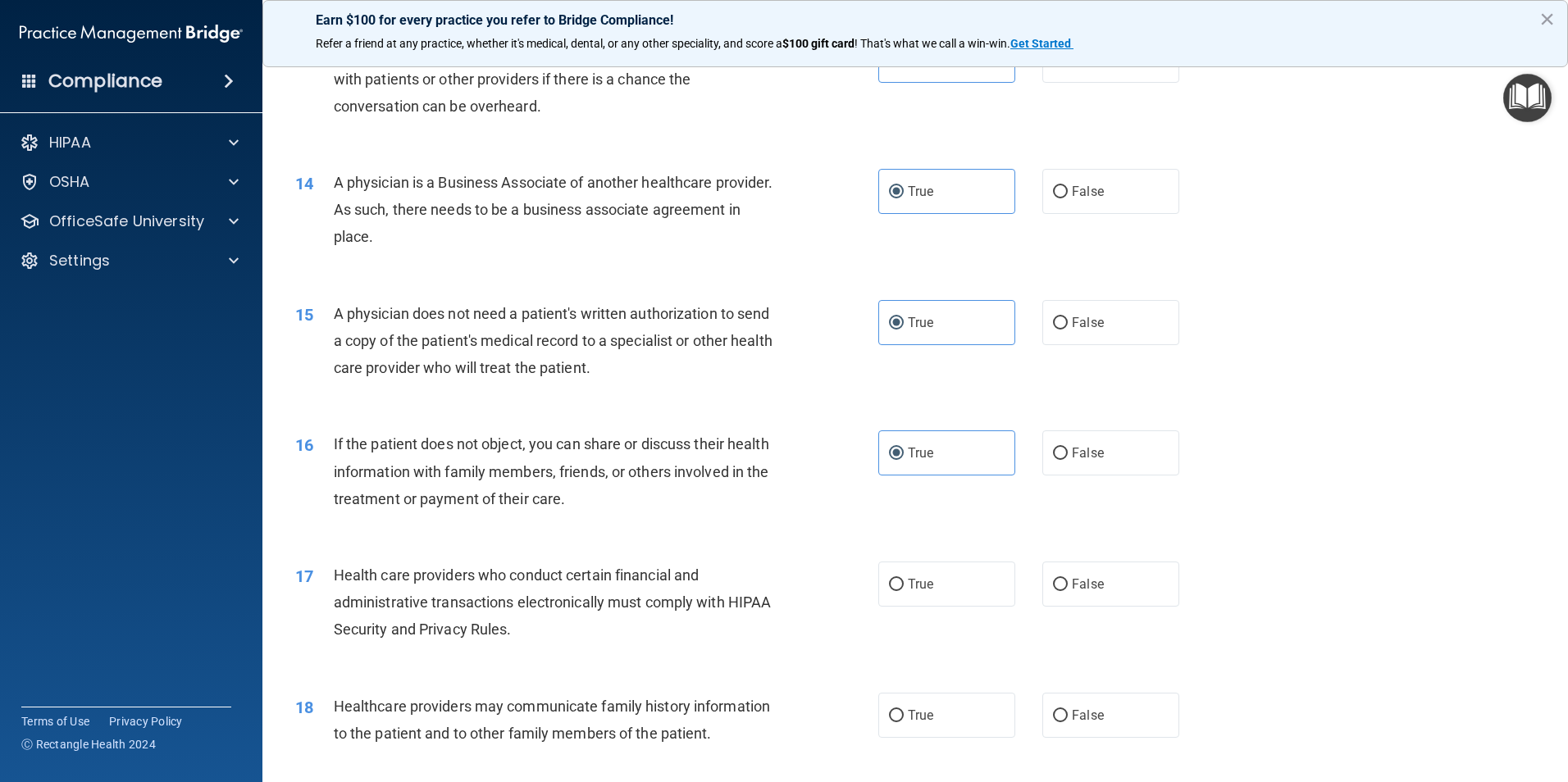
scroll to position [1640, 0]
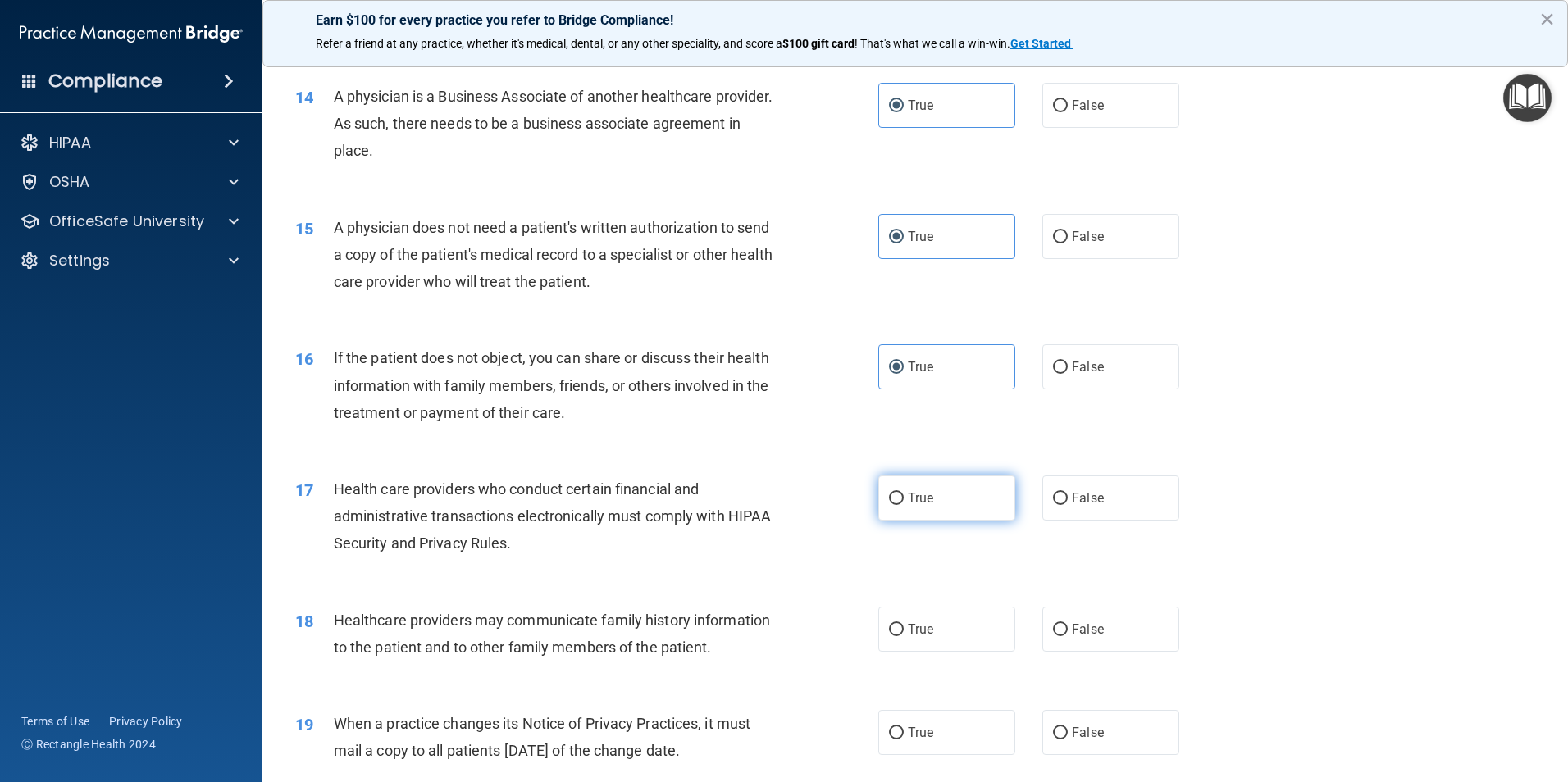
click at [933, 492] on label "True" at bounding box center [946, 498] width 137 height 45
click at [904, 493] on input "True" at bounding box center [896, 499] width 15 height 12
radio input "true"
click at [936, 606] on label "True" at bounding box center [946, 629] width 137 height 45
click at [904, 624] on input "True" at bounding box center [896, 630] width 15 height 12
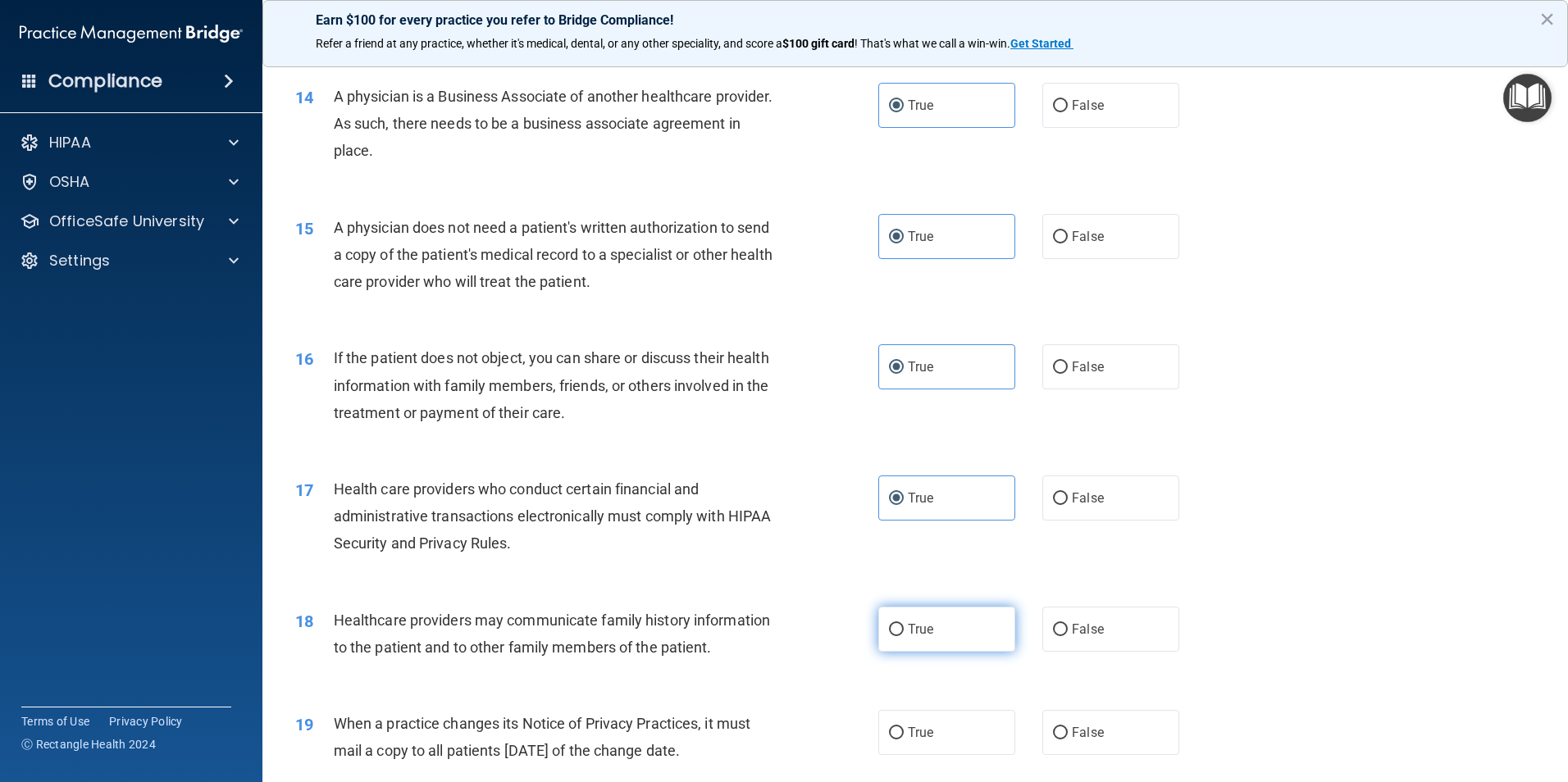
radio input "true"
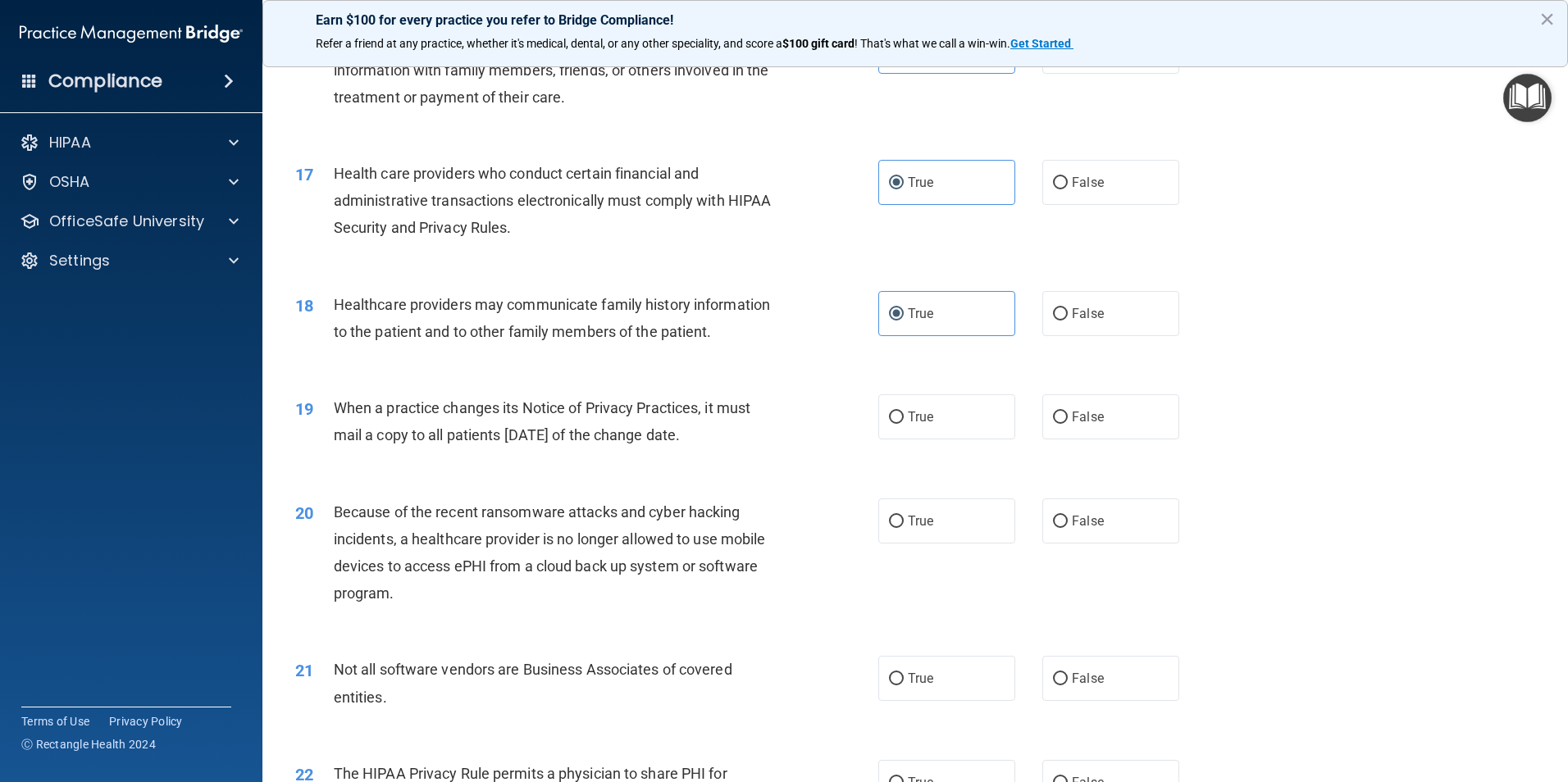
scroll to position [1967, 0]
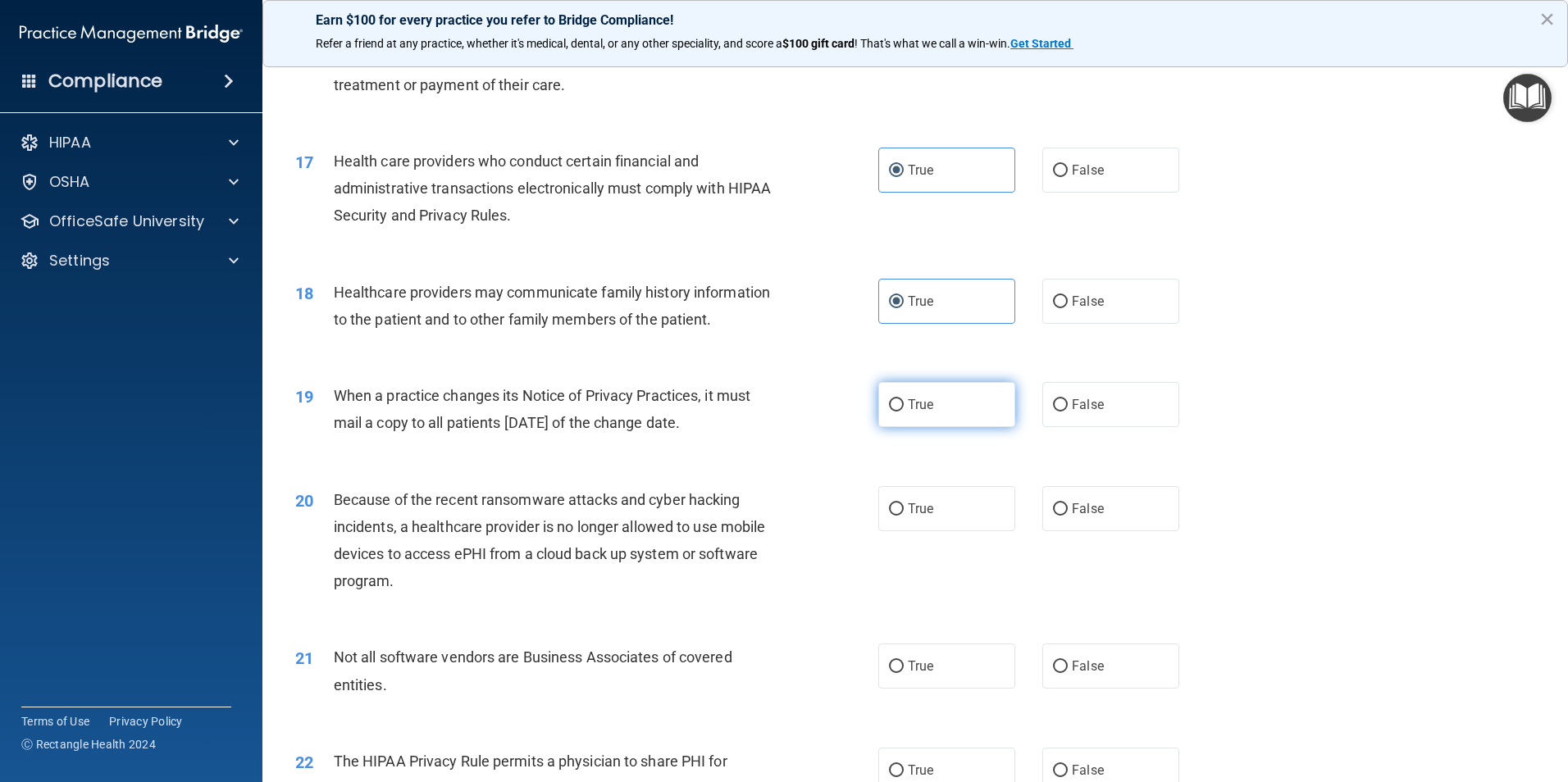
click at [912, 410] on span "True" at bounding box center [920, 404] width 26 height 16
click at [904, 410] on input "True" at bounding box center [896, 405] width 15 height 12
radio input "true"
click at [904, 490] on label "True" at bounding box center [946, 508] width 137 height 45
click at [904, 503] on input "True" at bounding box center [896, 509] width 15 height 12
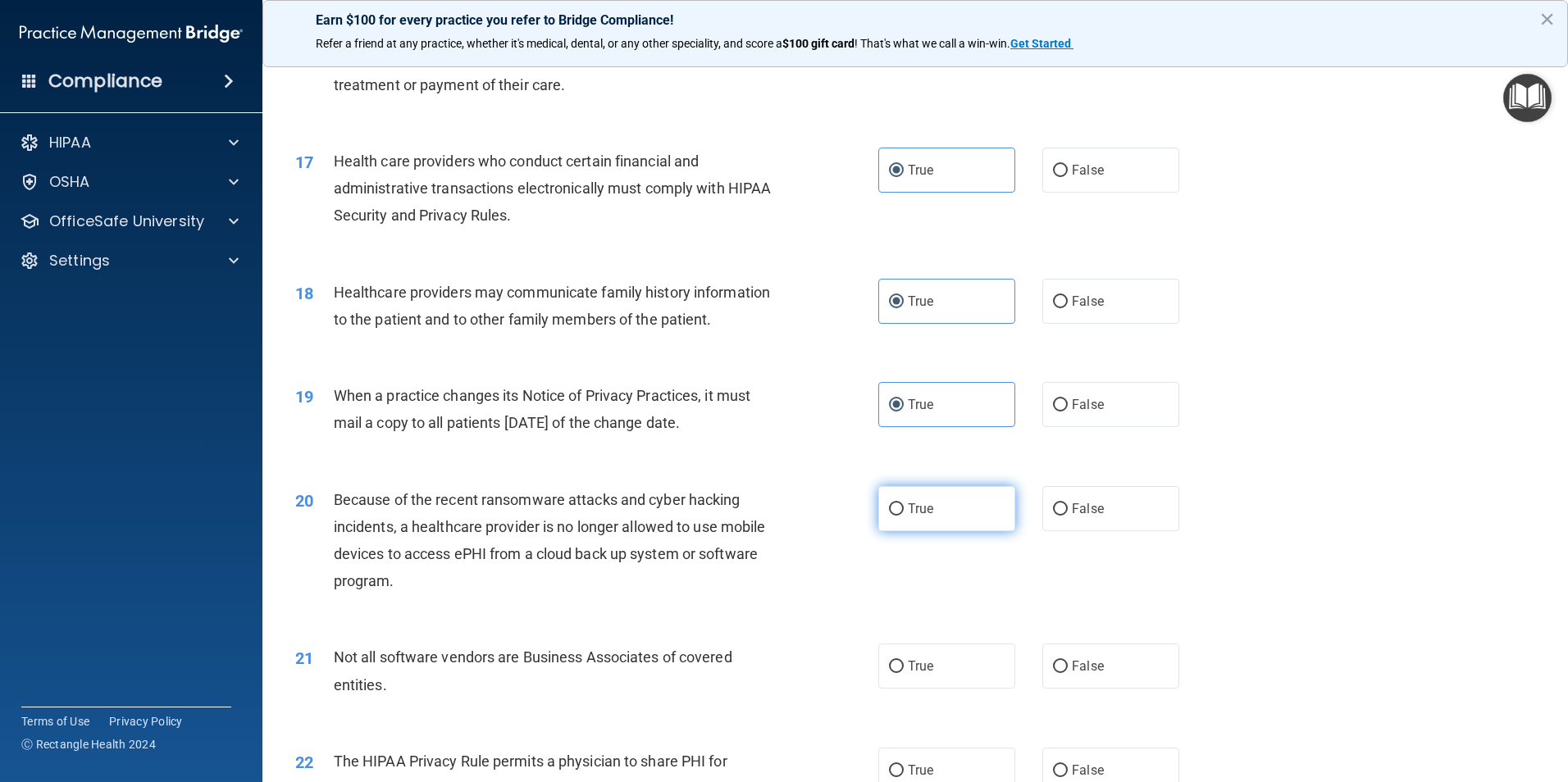
radio input "true"
click at [913, 638] on div "21 Not all software vendors are Business Associates of covered entities. True F…" at bounding box center [915, 674] width 1265 height 103
click at [899, 714] on div "21 Not all software vendors are Business Associates of covered entities. True F…" at bounding box center [915, 674] width 1265 height 103
click at [910, 680] on label "True" at bounding box center [946, 666] width 137 height 45
click at [904, 673] on input "True" at bounding box center [896, 667] width 15 height 12
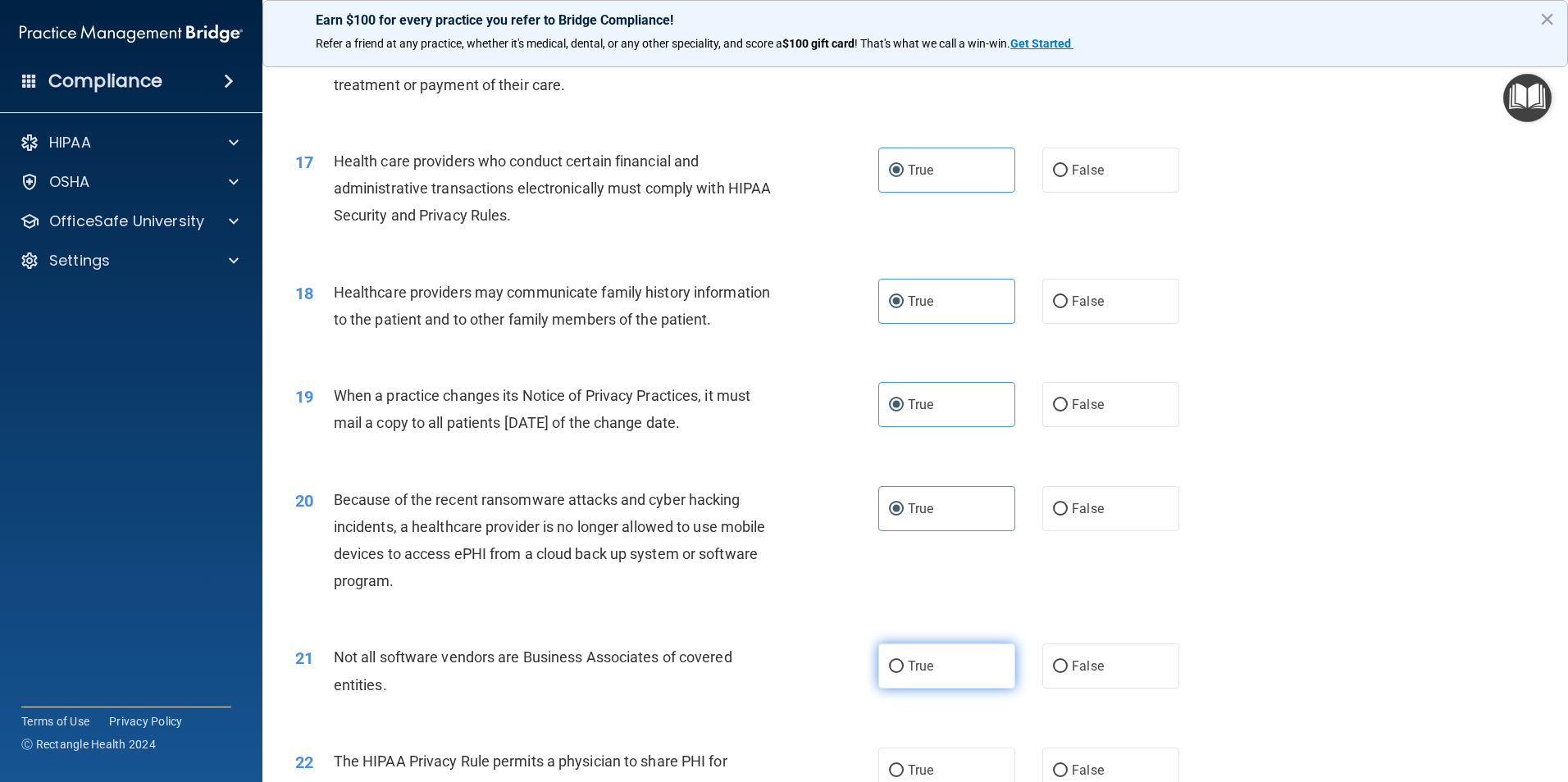
radio input "true"
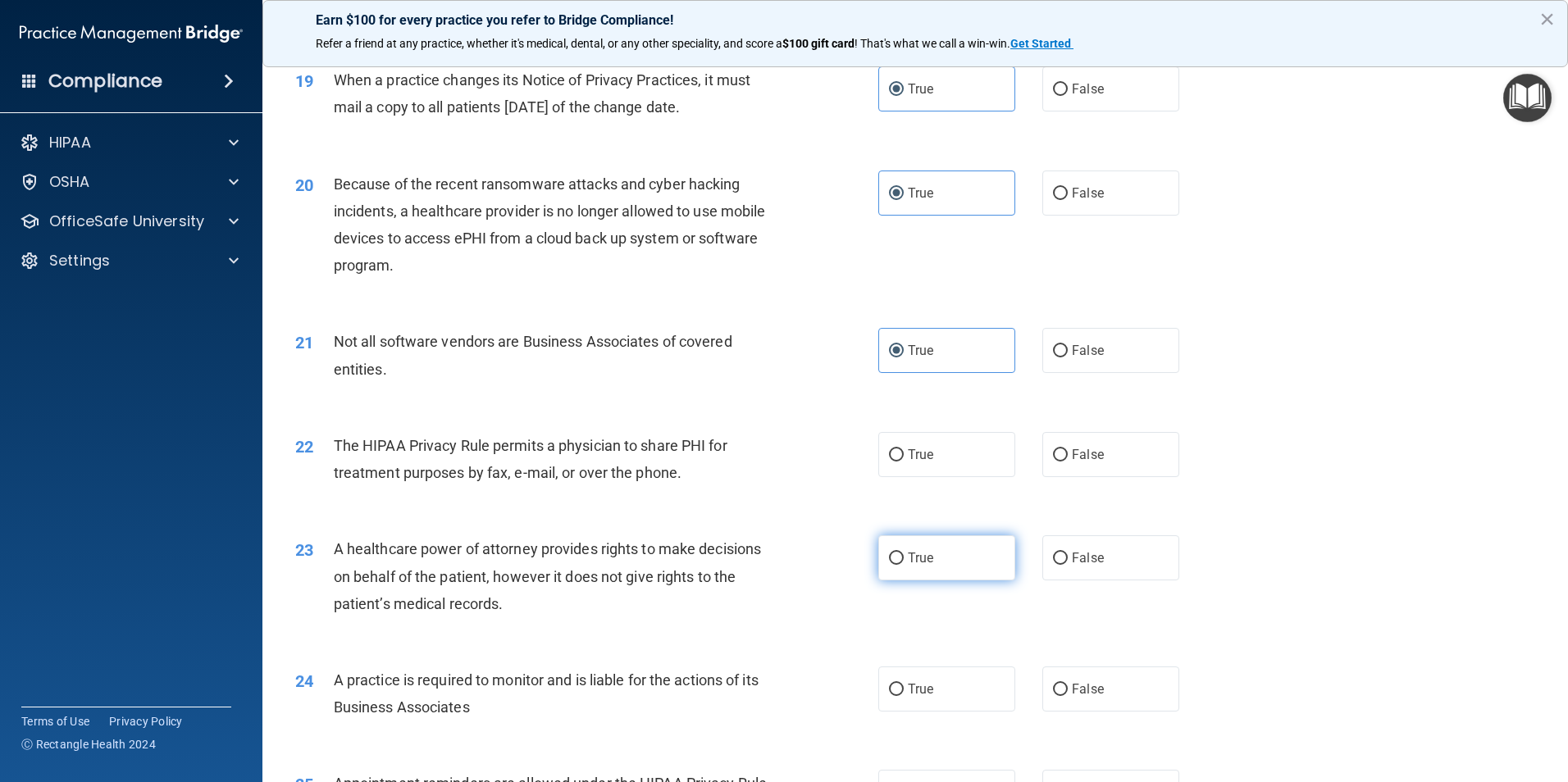
scroll to position [2377, 0]
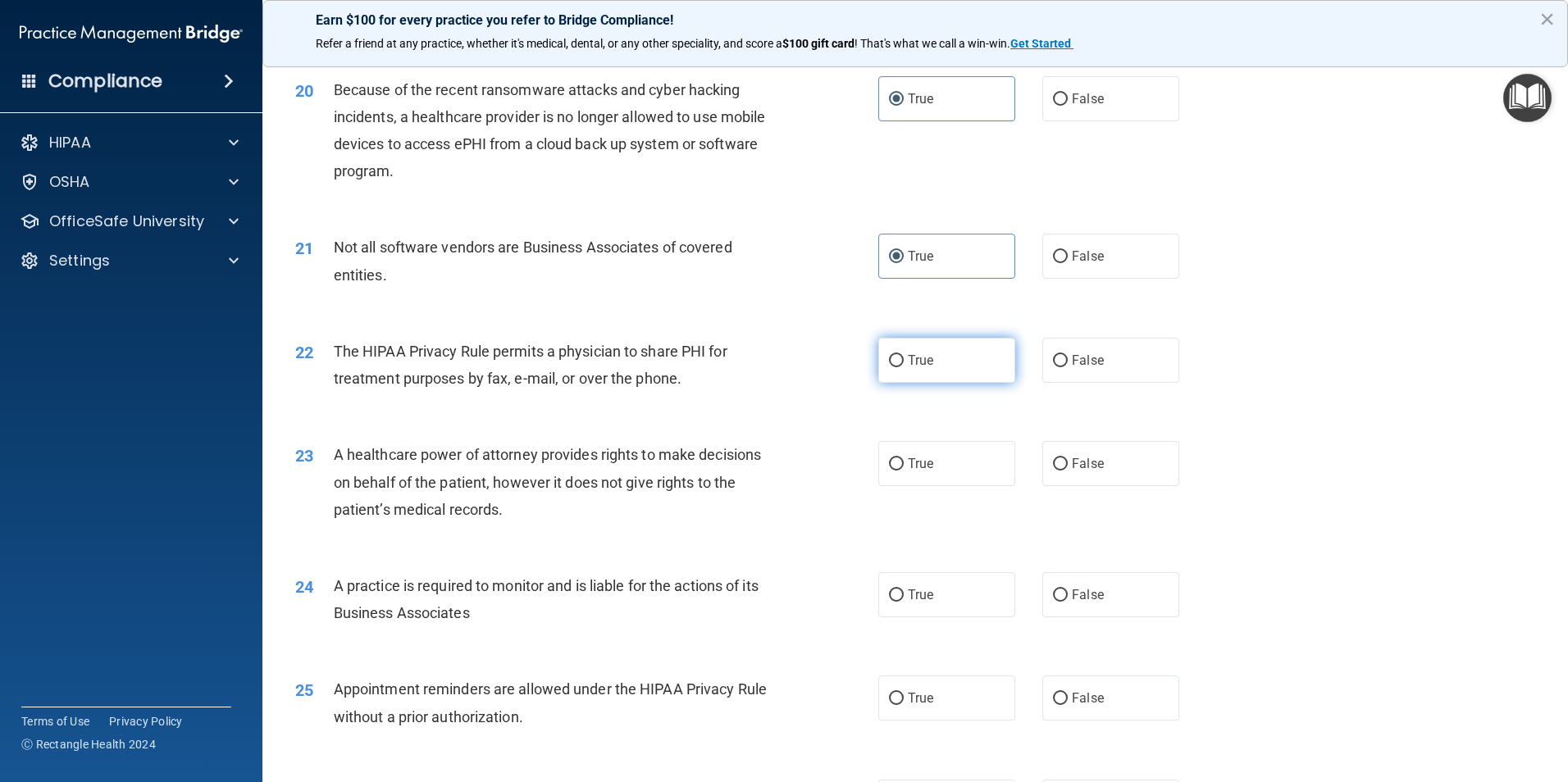
click at [908, 358] on span "True" at bounding box center [920, 360] width 26 height 16
click at [902, 358] on input "True" at bounding box center [896, 361] width 15 height 12
radio input "true"
click at [901, 452] on label "True" at bounding box center [946, 463] width 137 height 45
click at [901, 458] on input "True" at bounding box center [896, 464] width 15 height 12
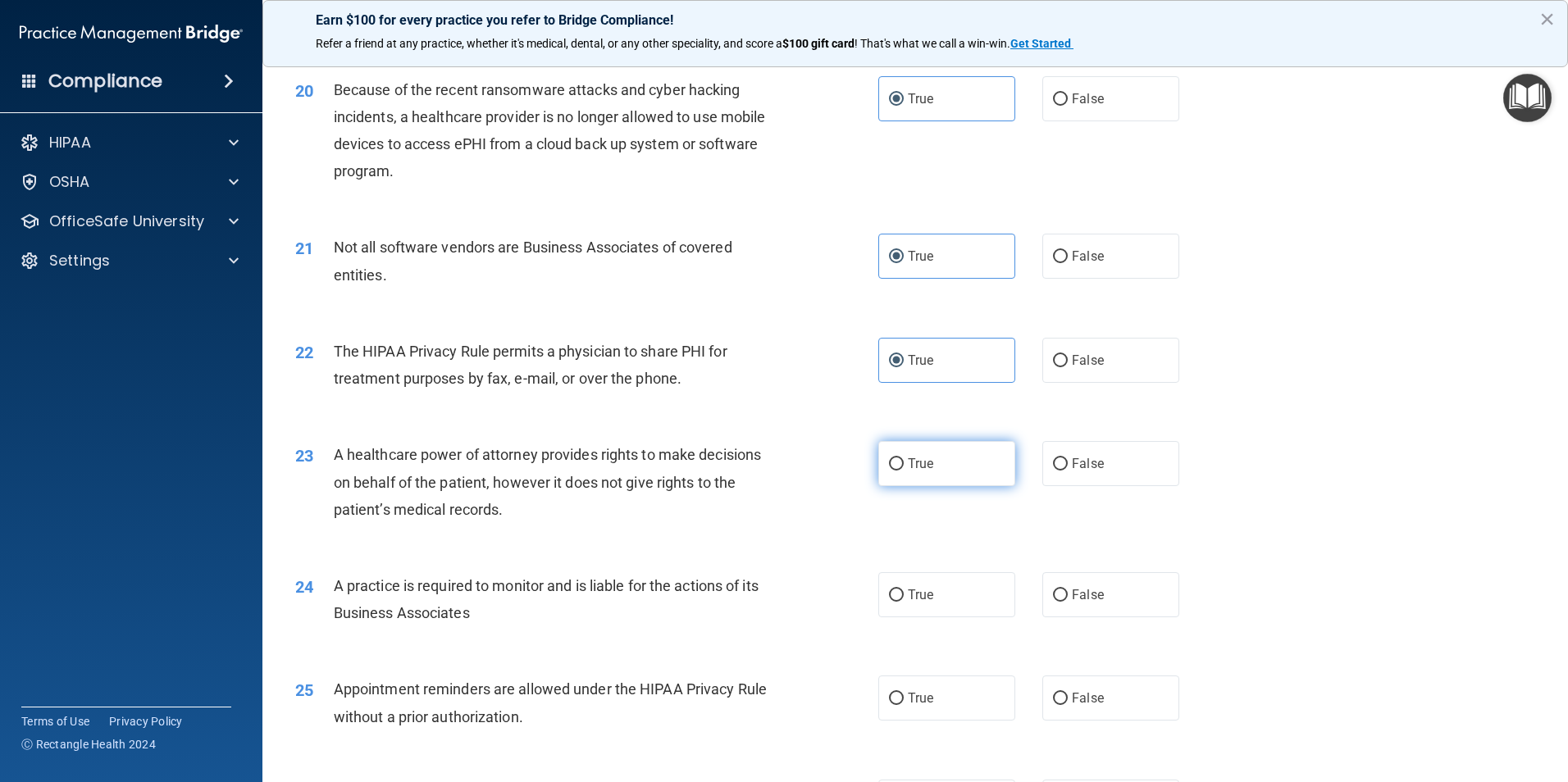
radio input "true"
click at [907, 582] on label "True" at bounding box center [946, 594] width 137 height 45
click at [904, 589] on input "True" at bounding box center [896, 595] width 15 height 12
radio input "true"
click at [902, 674] on div "25 Appointment reminders are allowed under the HIPAA Privacy Rule without a pri…" at bounding box center [915, 706] width 1265 height 103
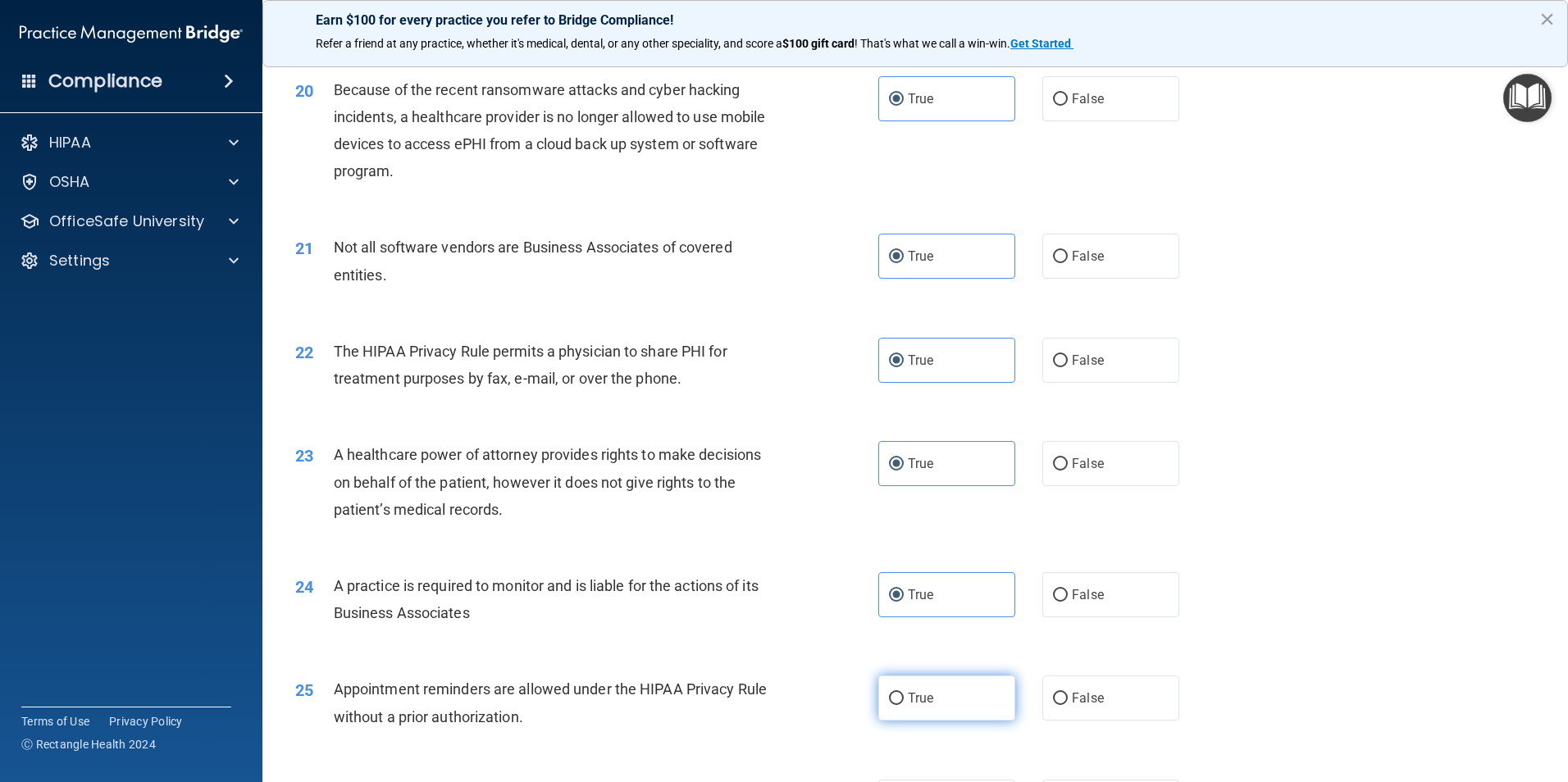
click at [893, 686] on label "True" at bounding box center [946, 698] width 137 height 45
click at [893, 693] on input "True" at bounding box center [896, 699] width 15 height 12
radio input "true"
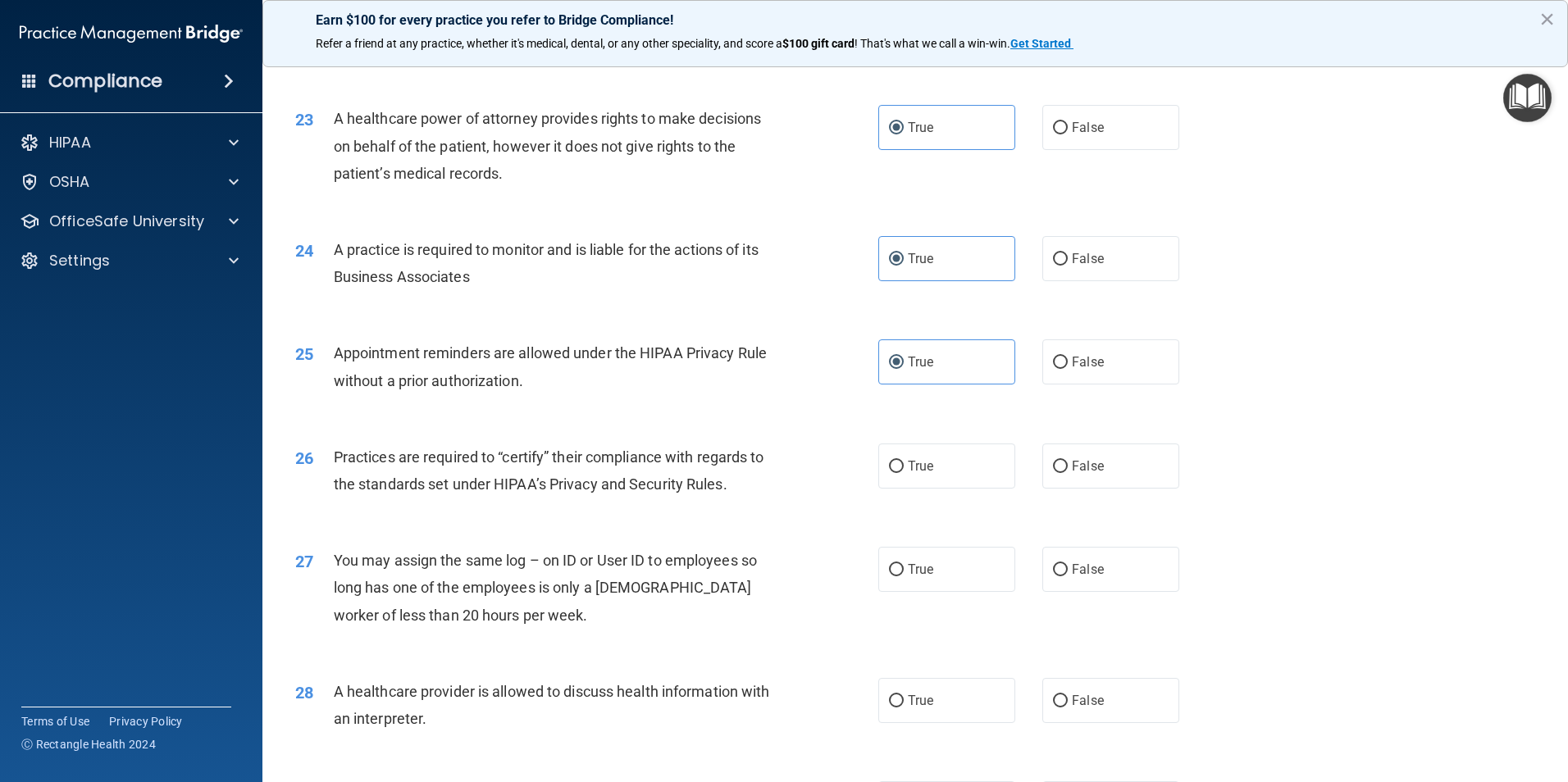
scroll to position [2869, 0]
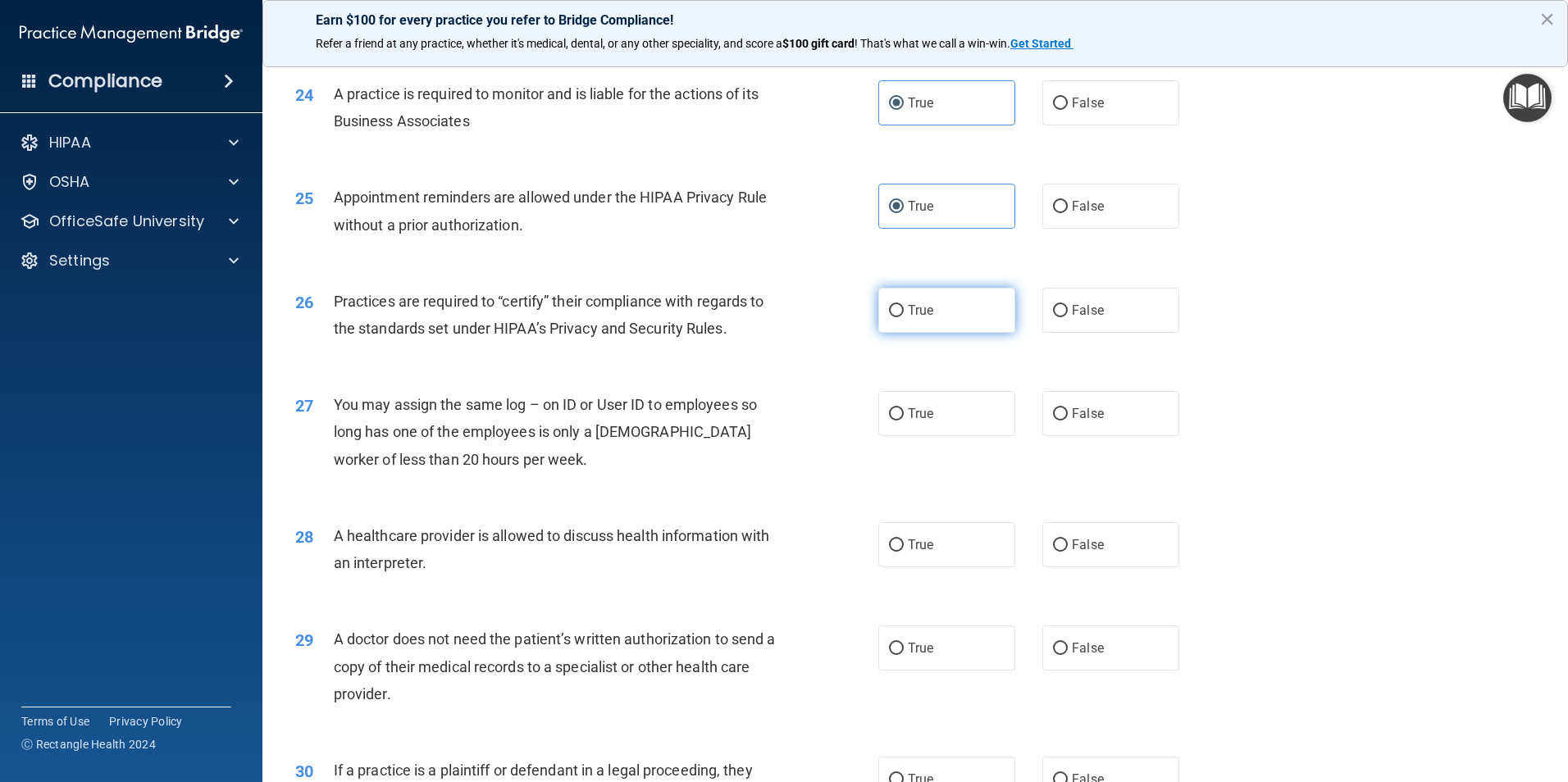
click at [918, 316] on span "True" at bounding box center [920, 310] width 26 height 16
click at [904, 316] on input "True" at bounding box center [896, 311] width 15 height 12
radio input "true"
click at [928, 418] on label "True" at bounding box center [946, 414] width 137 height 45
click at [904, 418] on input "True" at bounding box center [896, 414] width 15 height 12
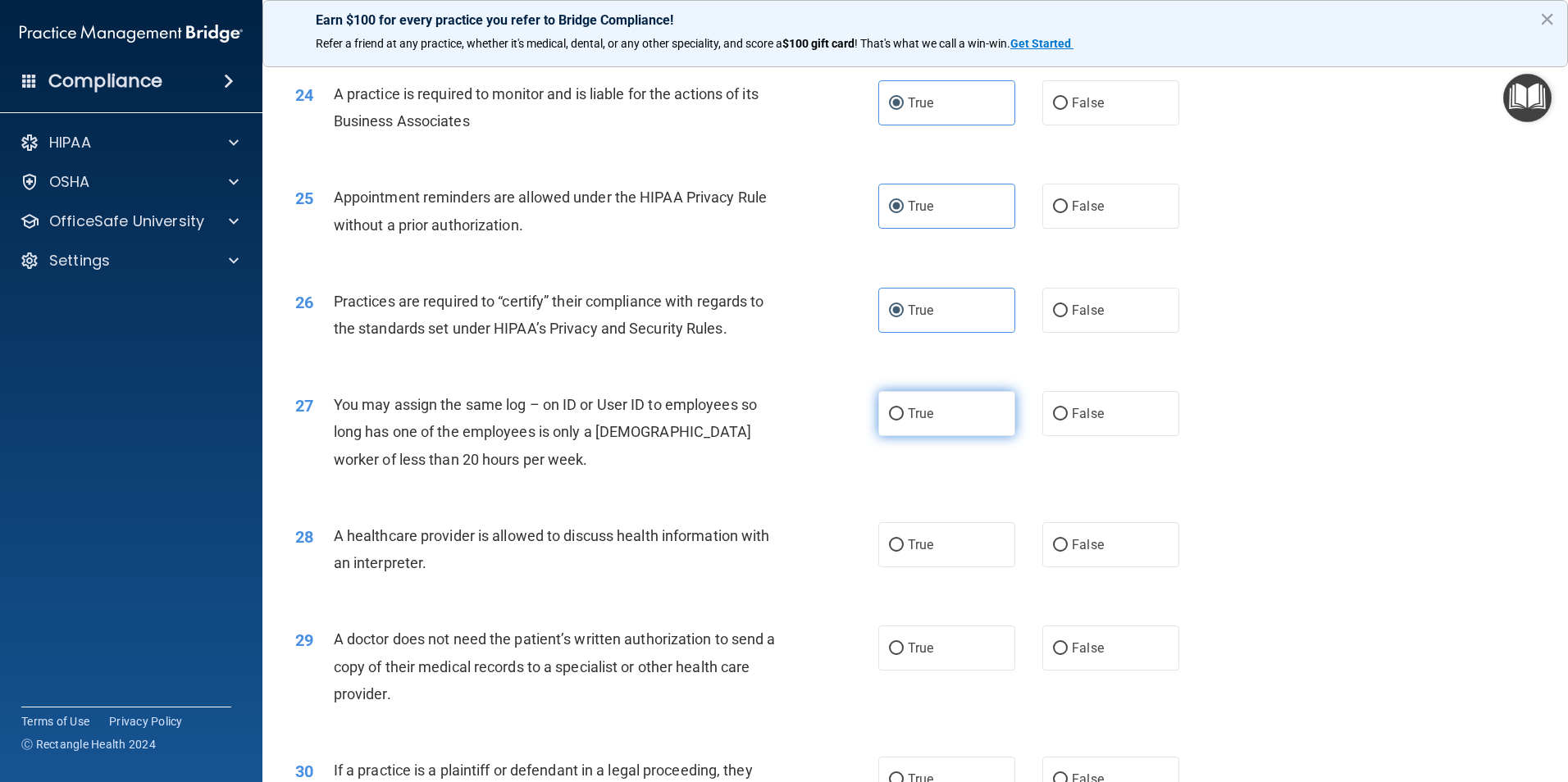
radio input "true"
click at [918, 536] on label "True" at bounding box center [946, 545] width 137 height 45
click at [904, 540] on input "True" at bounding box center [896, 546] width 15 height 12
radio input "true"
click at [853, 696] on div "29 A doctor does not need the patient’s written authorization to send a copy of…" at bounding box center [586, 670] width 632 height 90
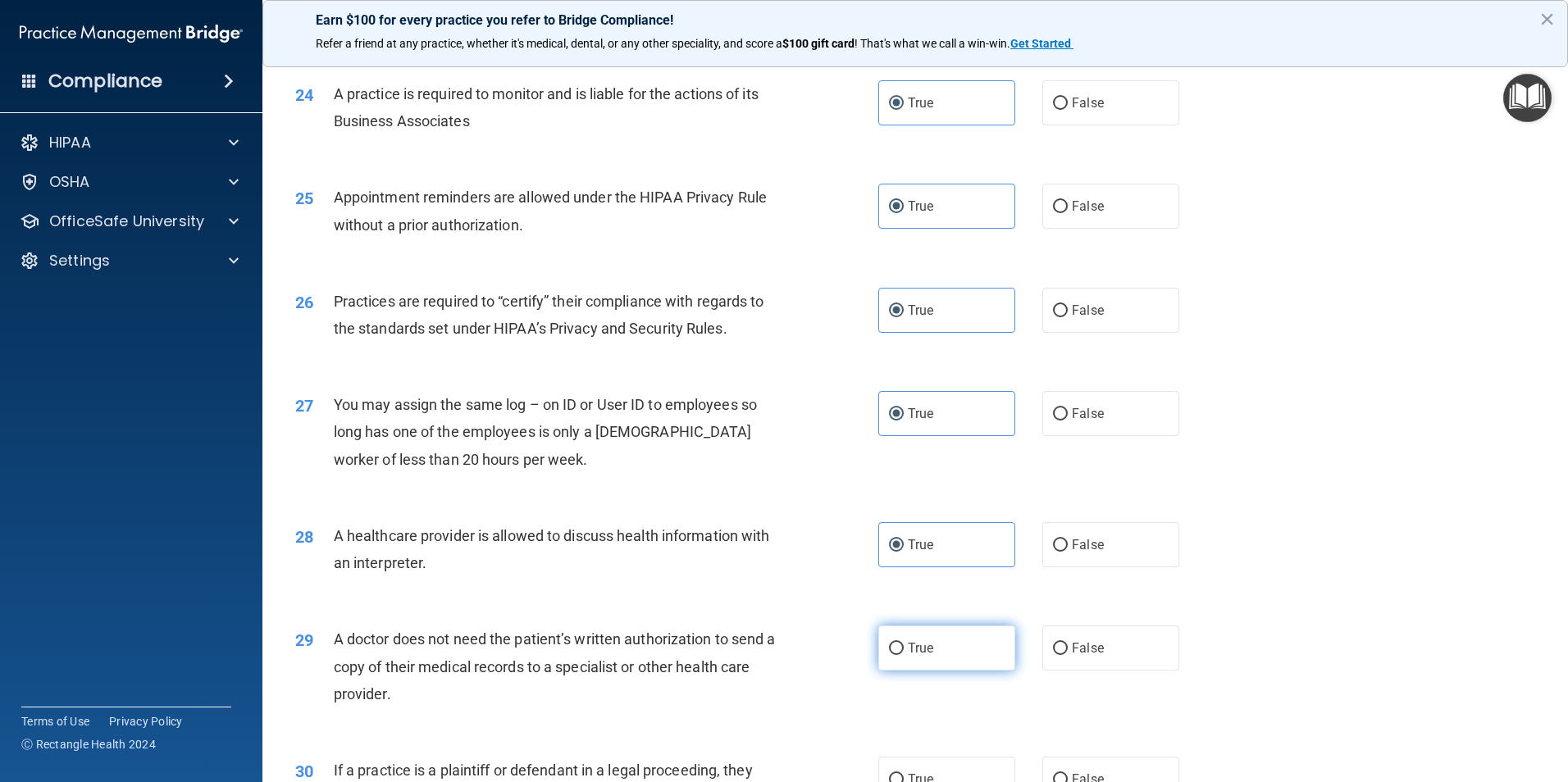
click at [904, 663] on label "True" at bounding box center [946, 648] width 137 height 45
click at [904, 655] on input "True" at bounding box center [896, 649] width 15 height 12
radio input "true"
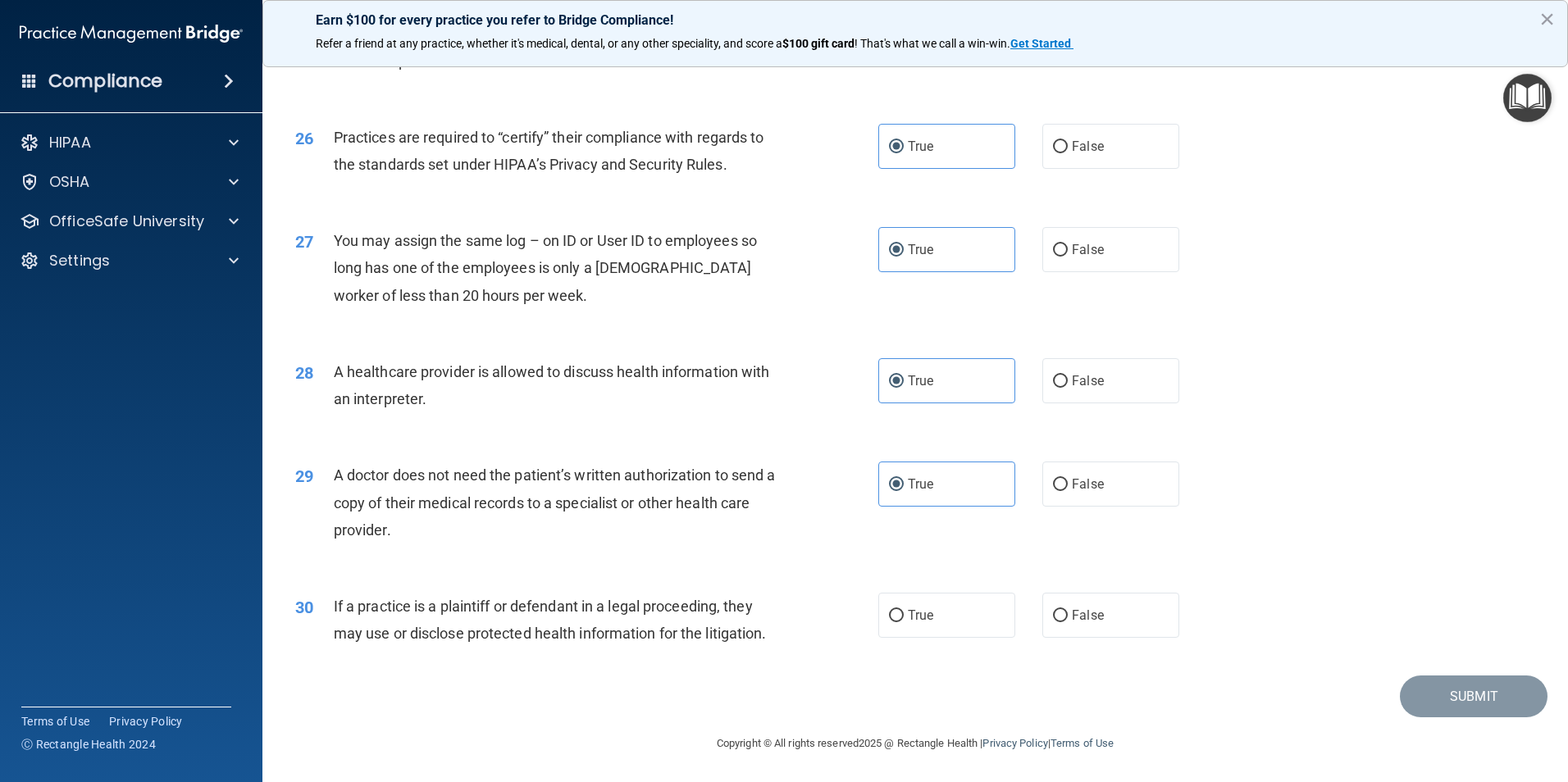
scroll to position [3034, 0]
click at [890, 636] on label "True" at bounding box center [946, 614] width 137 height 45
click at [890, 621] on input "True" at bounding box center [896, 615] width 15 height 12
radio input "true"
click at [1486, 694] on button "Submit" at bounding box center [1473, 695] width 148 height 42
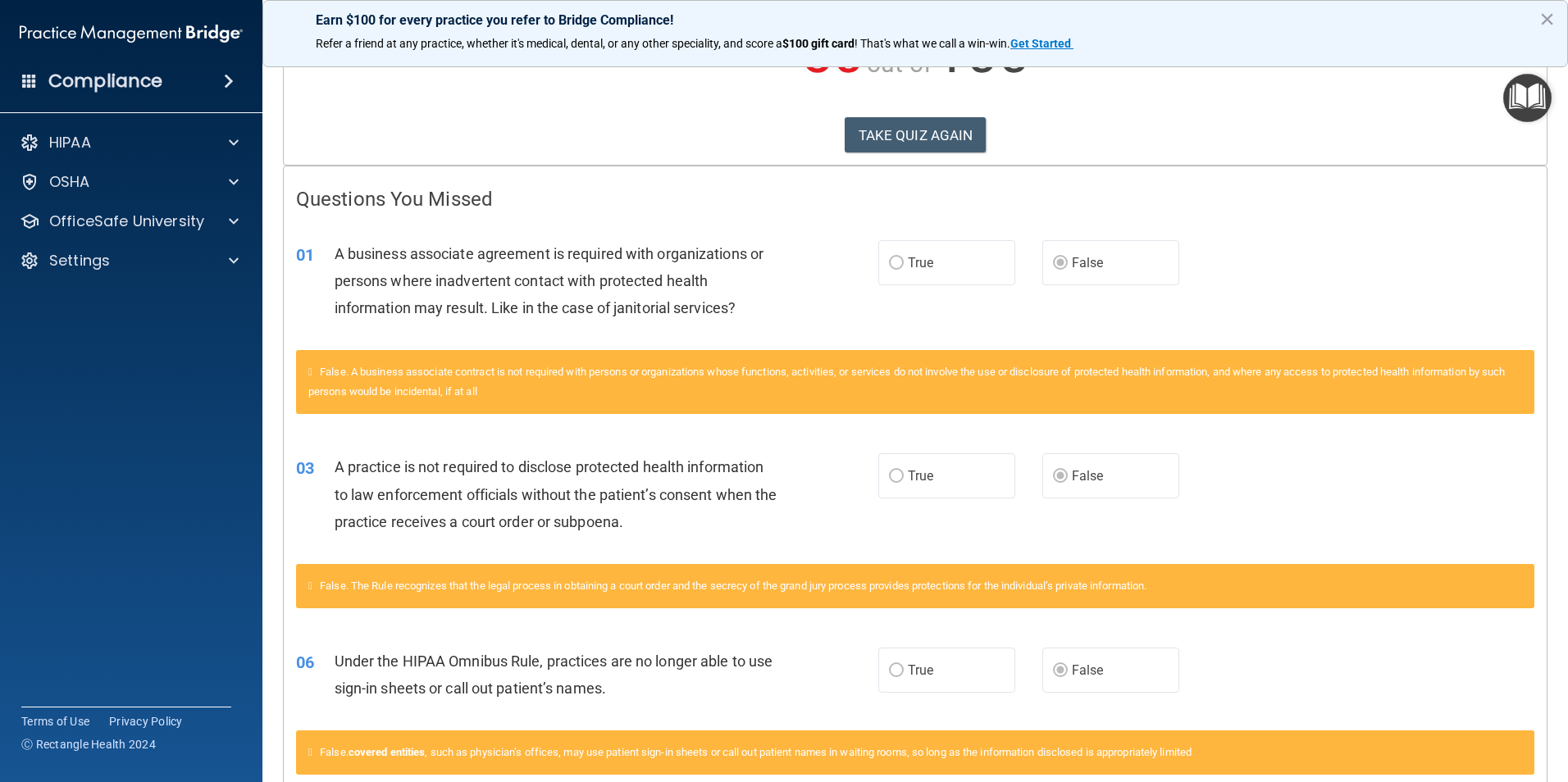
scroll to position [7, 0]
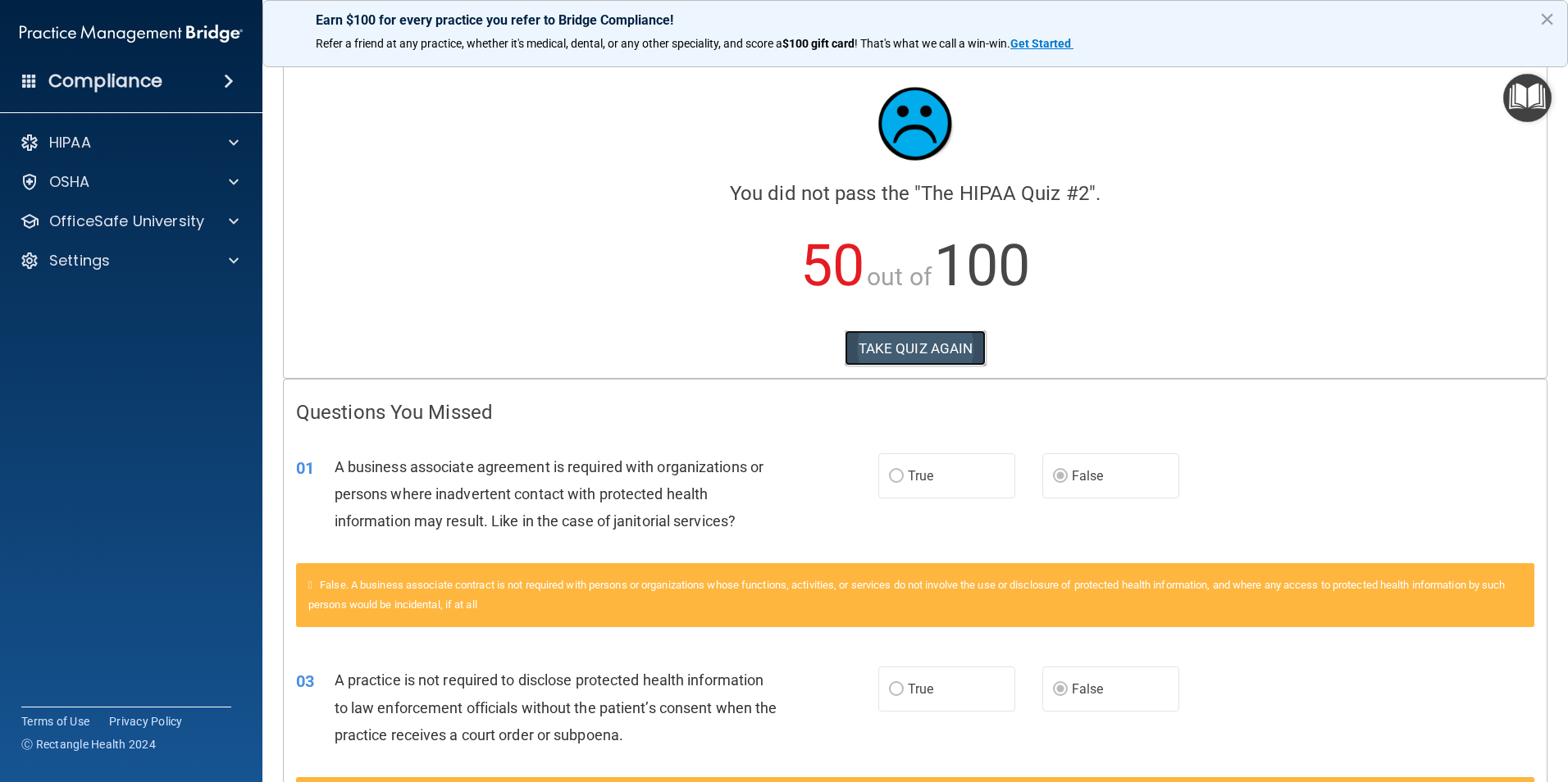
click at [883, 353] on button "TAKE QUIZ AGAIN" at bounding box center [916, 349] width 142 height 36
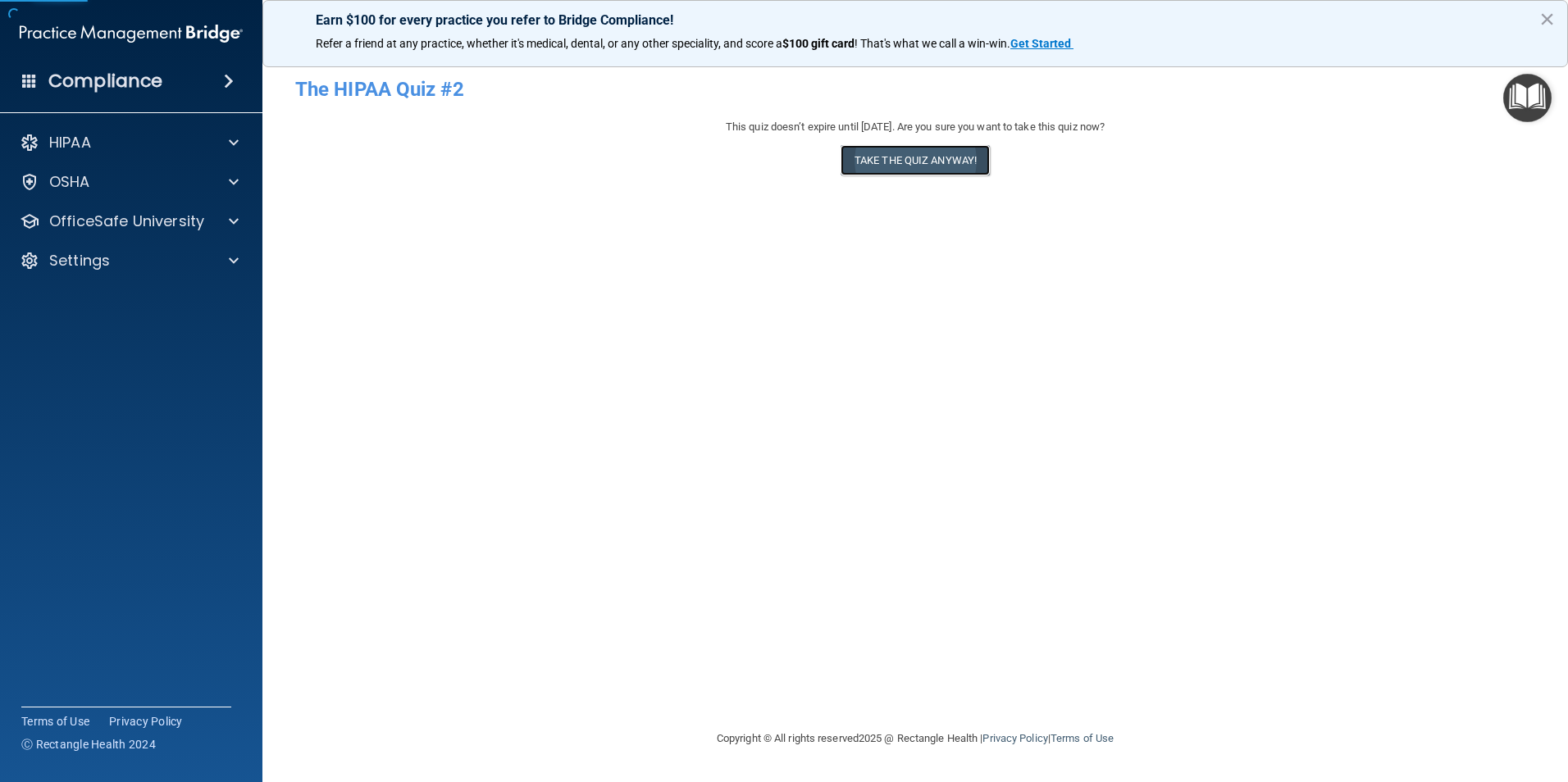
click at [884, 152] on button "Take the quiz anyway!" at bounding box center [915, 160] width 149 height 30
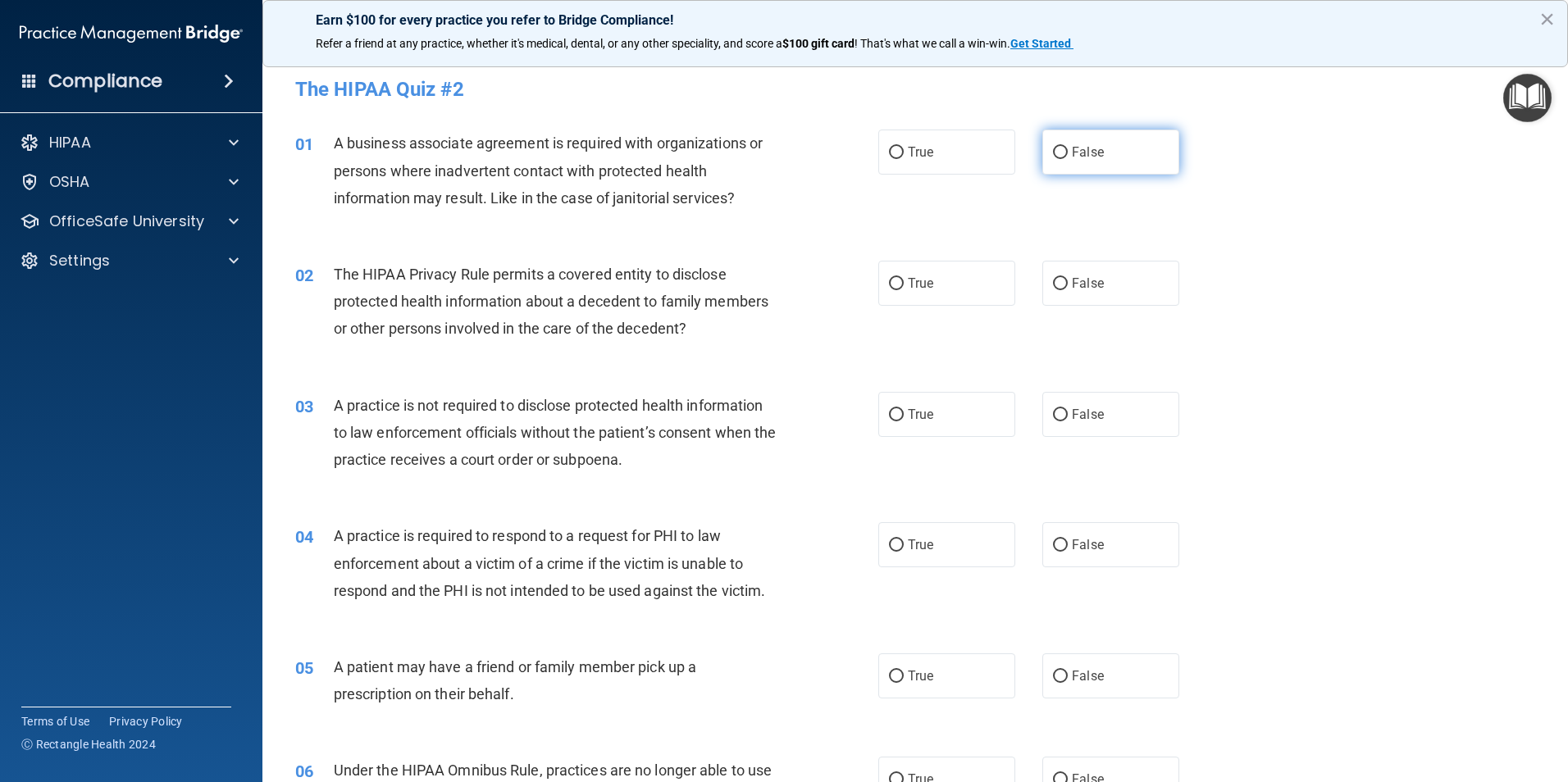
click at [1072, 153] on span "False" at bounding box center [1087, 152] width 32 height 16
click at [1068, 153] on input "False" at bounding box center [1060, 152] width 15 height 12
radio input "true"
click at [952, 263] on label "True" at bounding box center [946, 283] width 137 height 45
click at [904, 278] on input "True" at bounding box center [896, 283] width 15 height 12
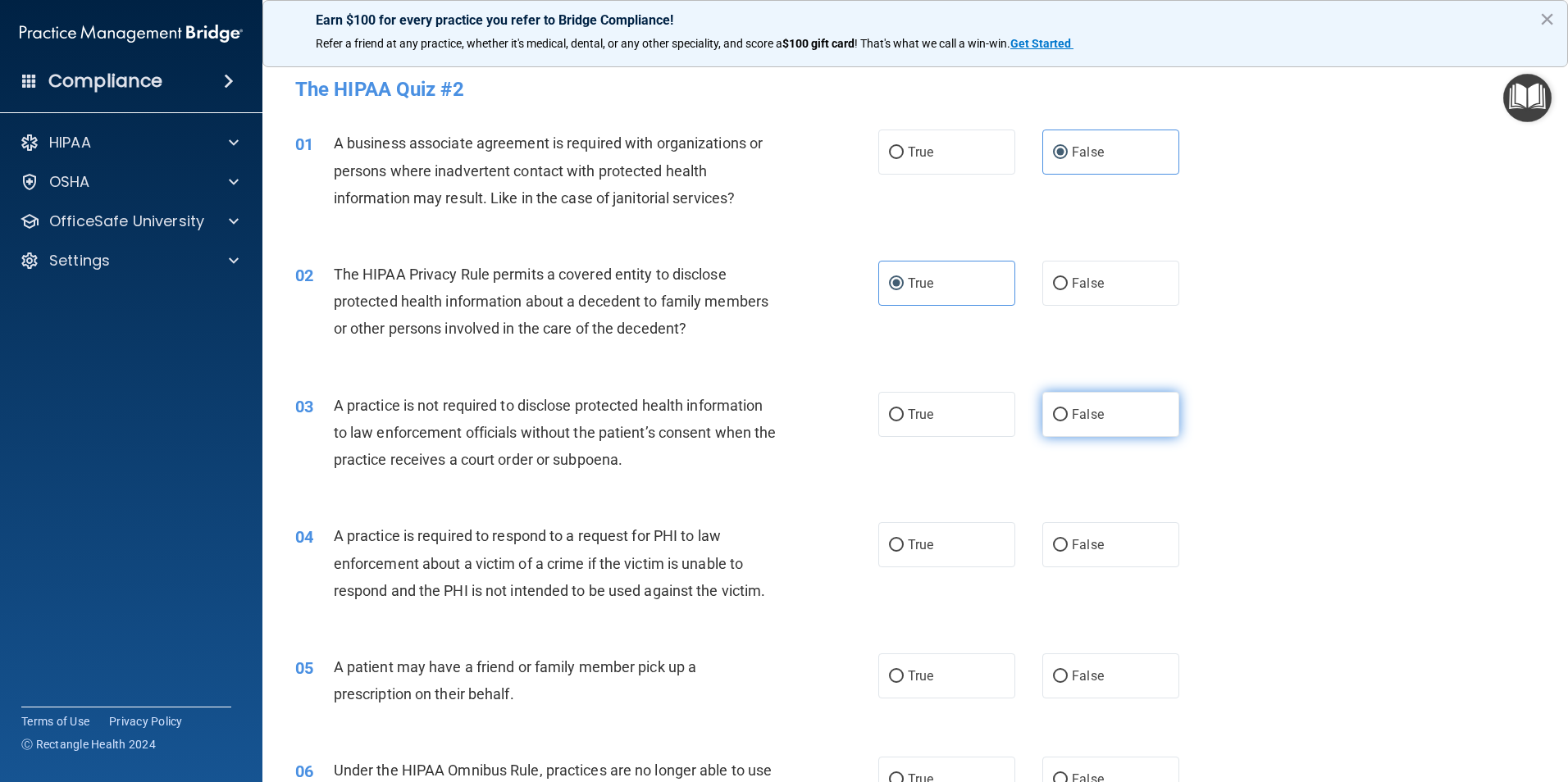
click at [1069, 405] on label "False" at bounding box center [1110, 414] width 137 height 45
click at [1068, 409] on input "False" at bounding box center [1060, 414] width 15 height 12
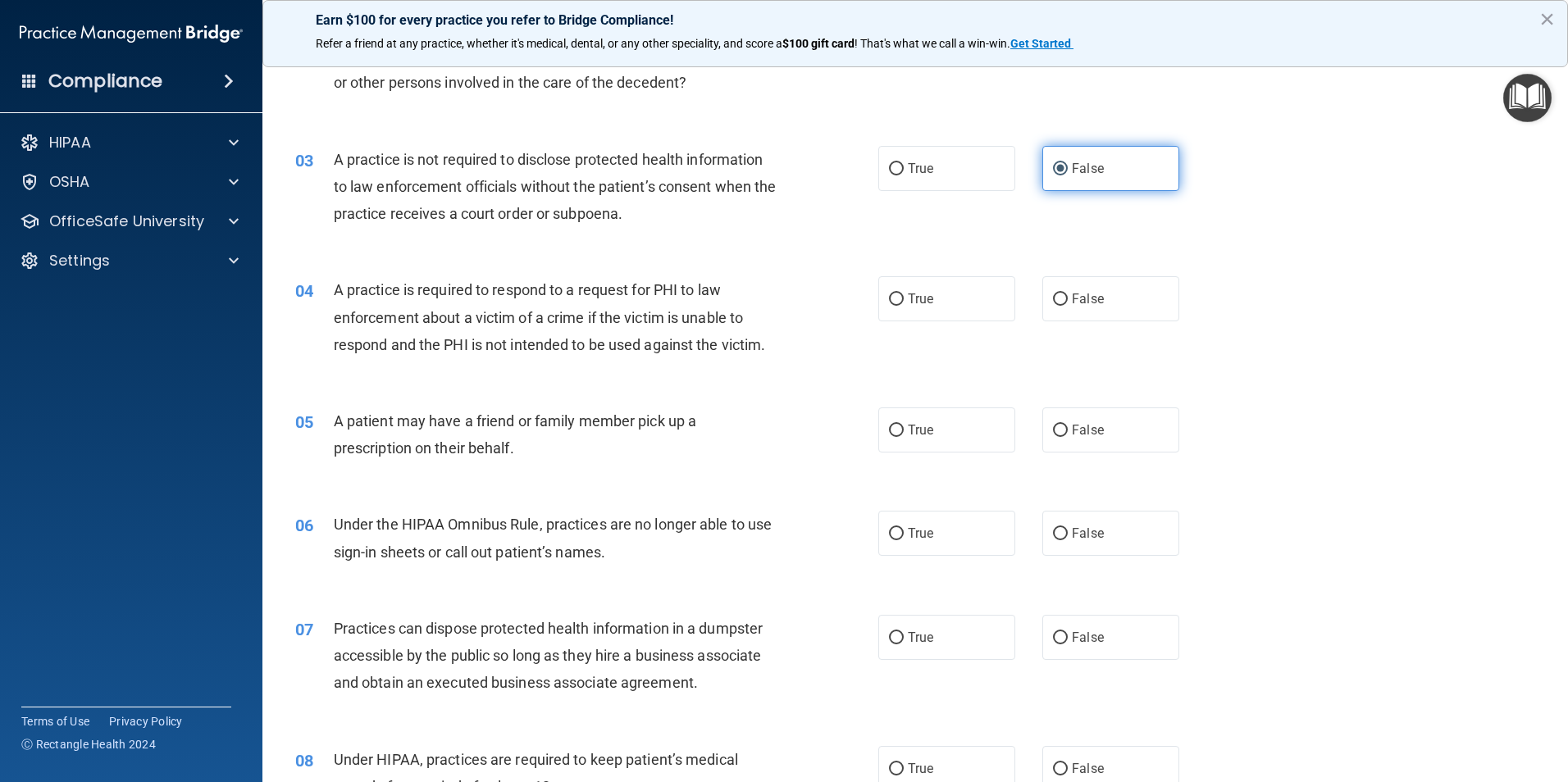
scroll to position [328, 0]
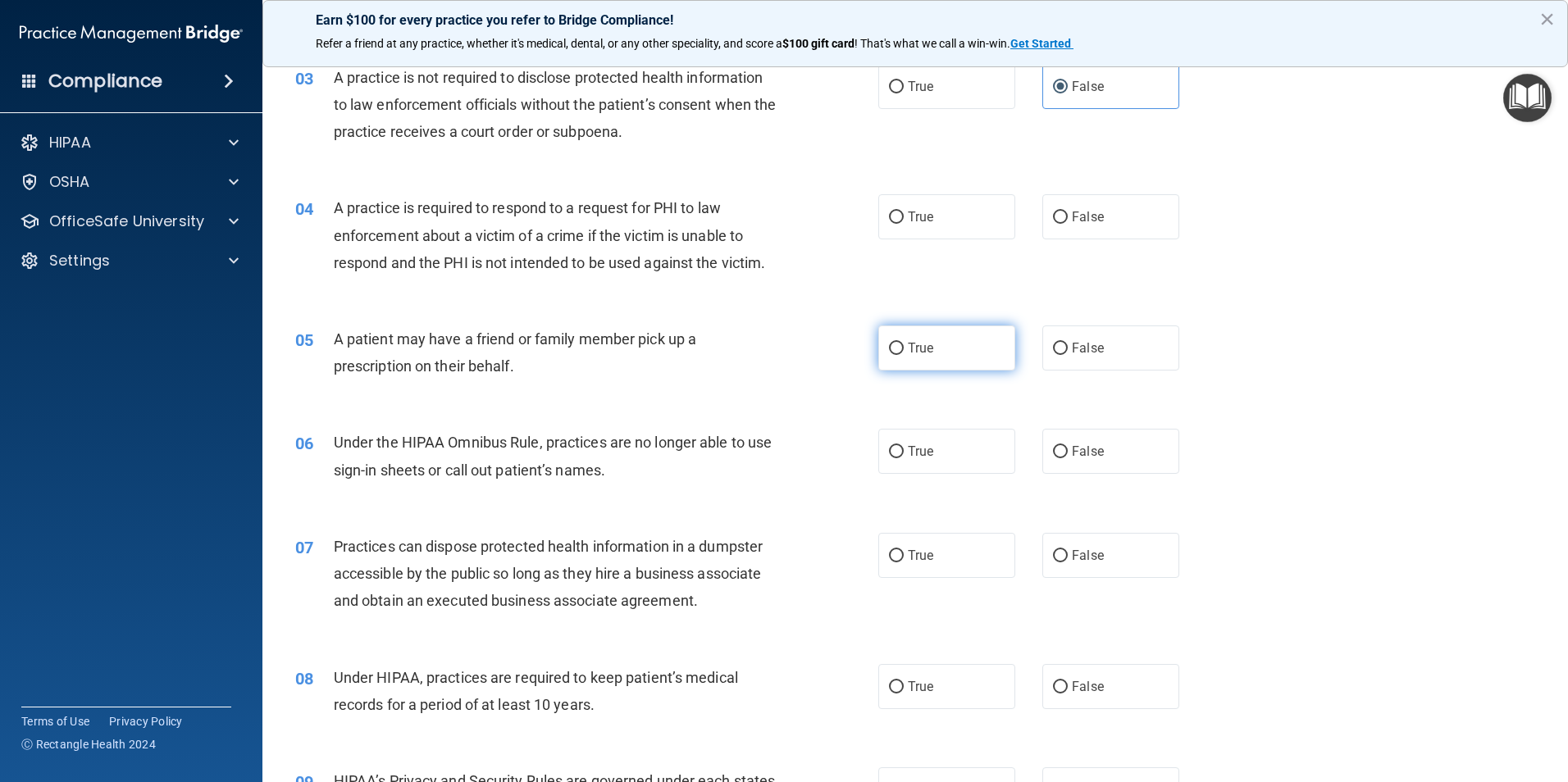
click at [946, 345] on label "True" at bounding box center [946, 348] width 137 height 45
click at [904, 345] on input "True" at bounding box center [896, 349] width 15 height 12
click at [1062, 446] on label "False" at bounding box center [1110, 451] width 137 height 45
click at [1062, 446] on input "False" at bounding box center [1060, 452] width 15 height 12
click at [926, 220] on span "True" at bounding box center [920, 217] width 26 height 16
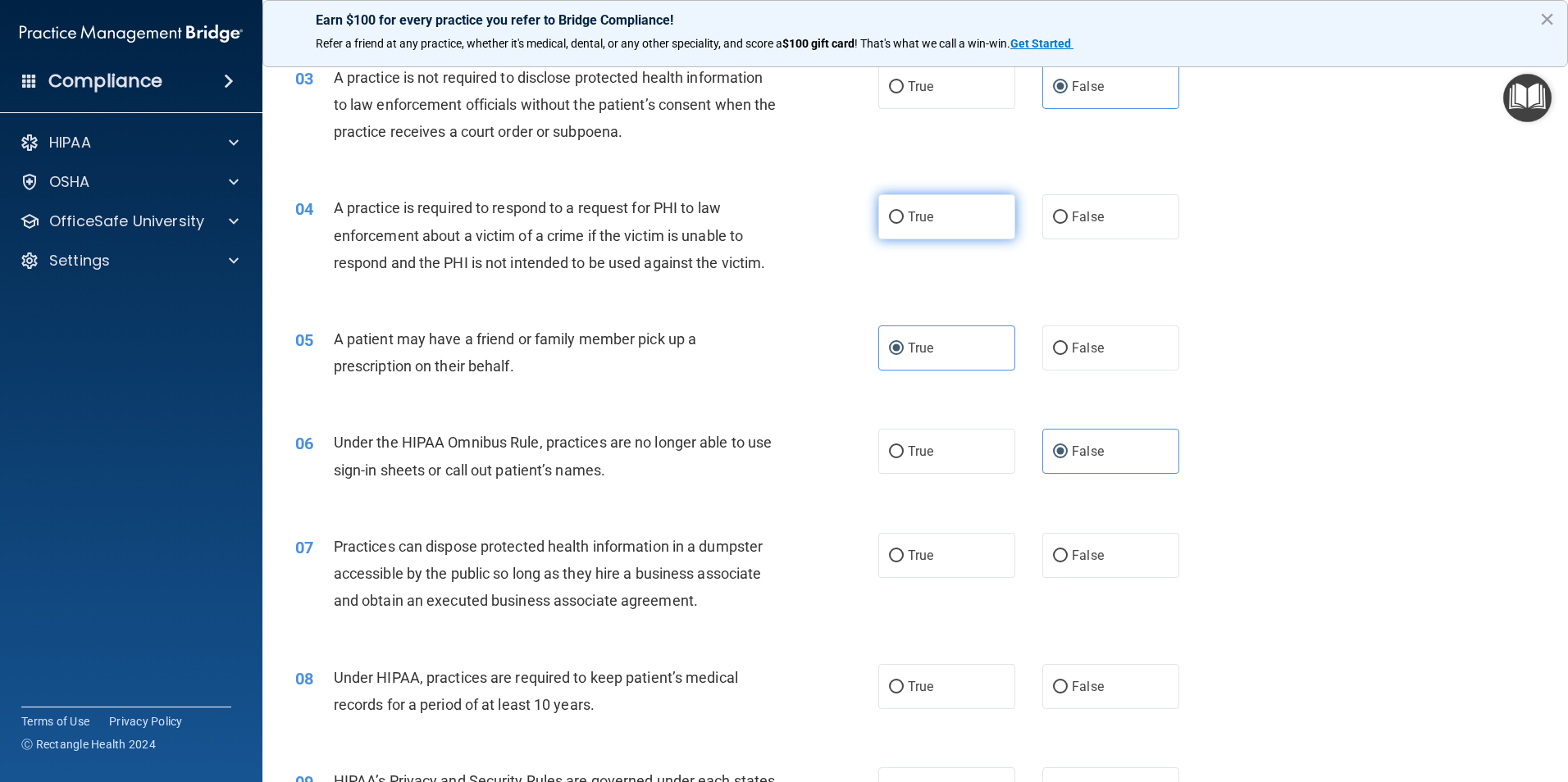
click at [904, 220] on input "True" at bounding box center [896, 218] width 15 height 12
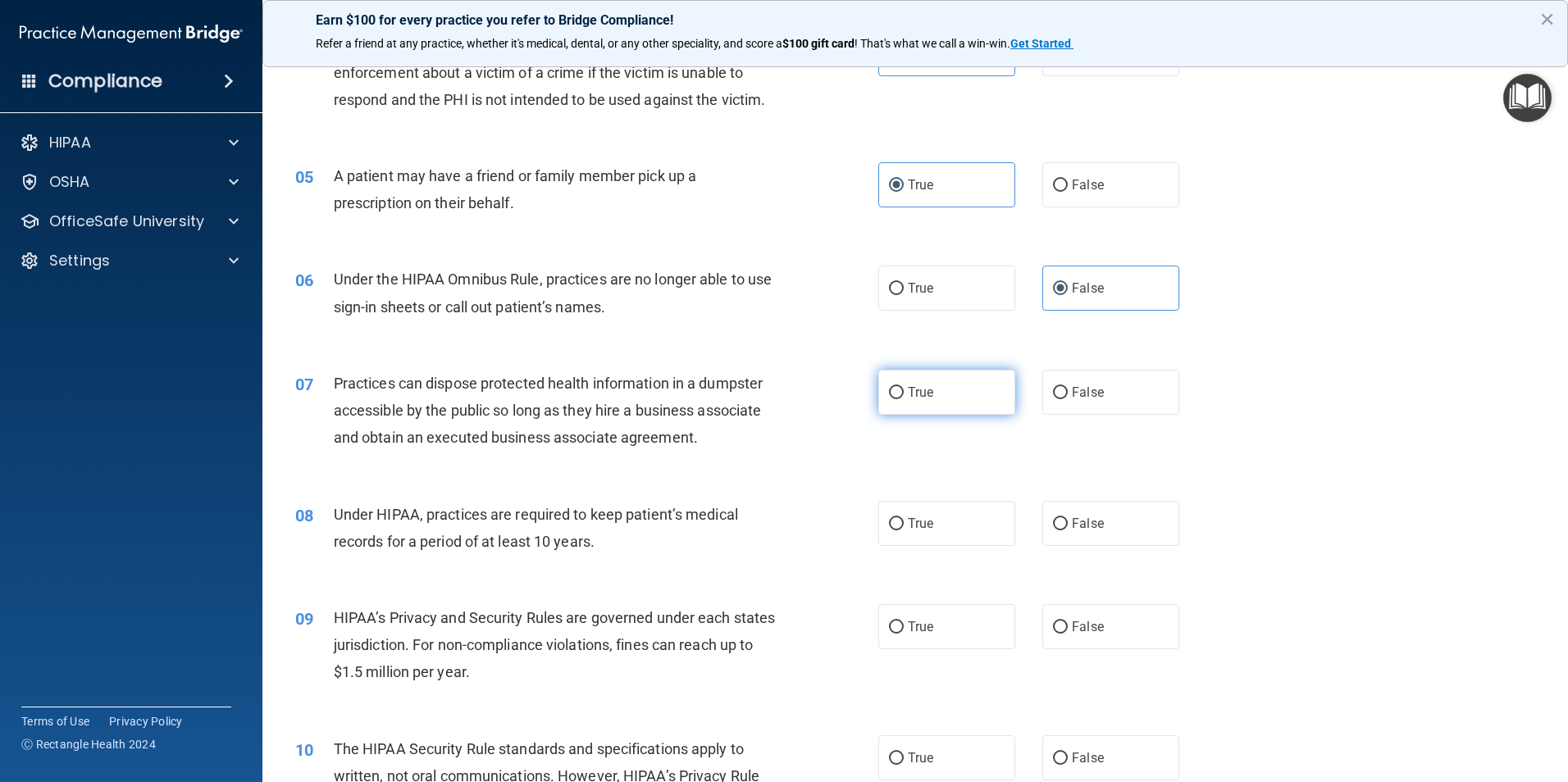
scroll to position [492, 0]
click at [1073, 400] on label "False" at bounding box center [1110, 391] width 137 height 45
click at [1068, 398] on input "False" at bounding box center [1060, 392] width 15 height 12
click at [1097, 541] on label "False" at bounding box center [1110, 522] width 137 height 45
click at [1068, 530] on input "False" at bounding box center [1060, 523] width 15 height 12
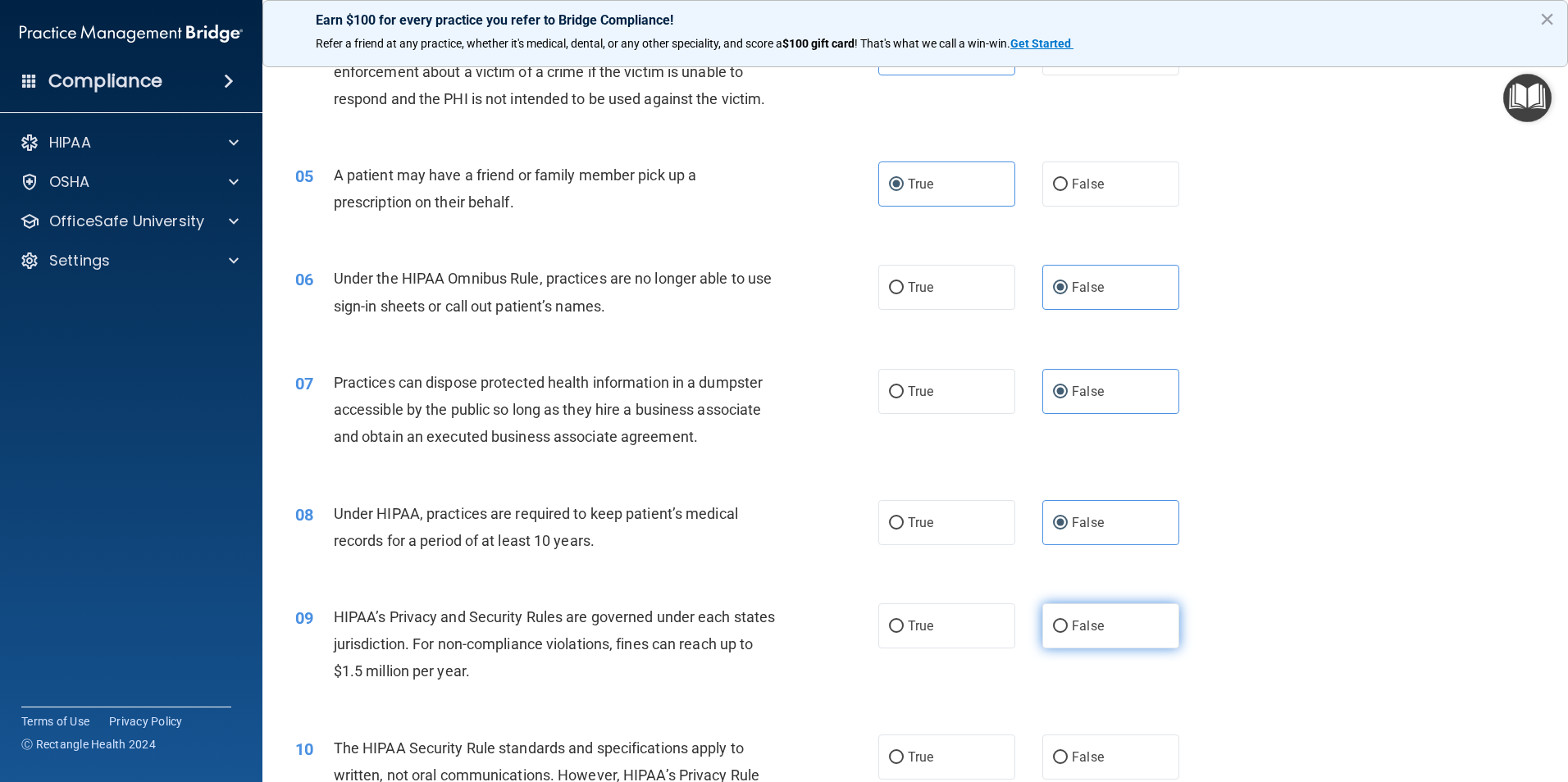
click at [1089, 620] on span "False" at bounding box center [1087, 625] width 32 height 16
click at [1068, 620] on input "False" at bounding box center [1060, 626] width 15 height 12
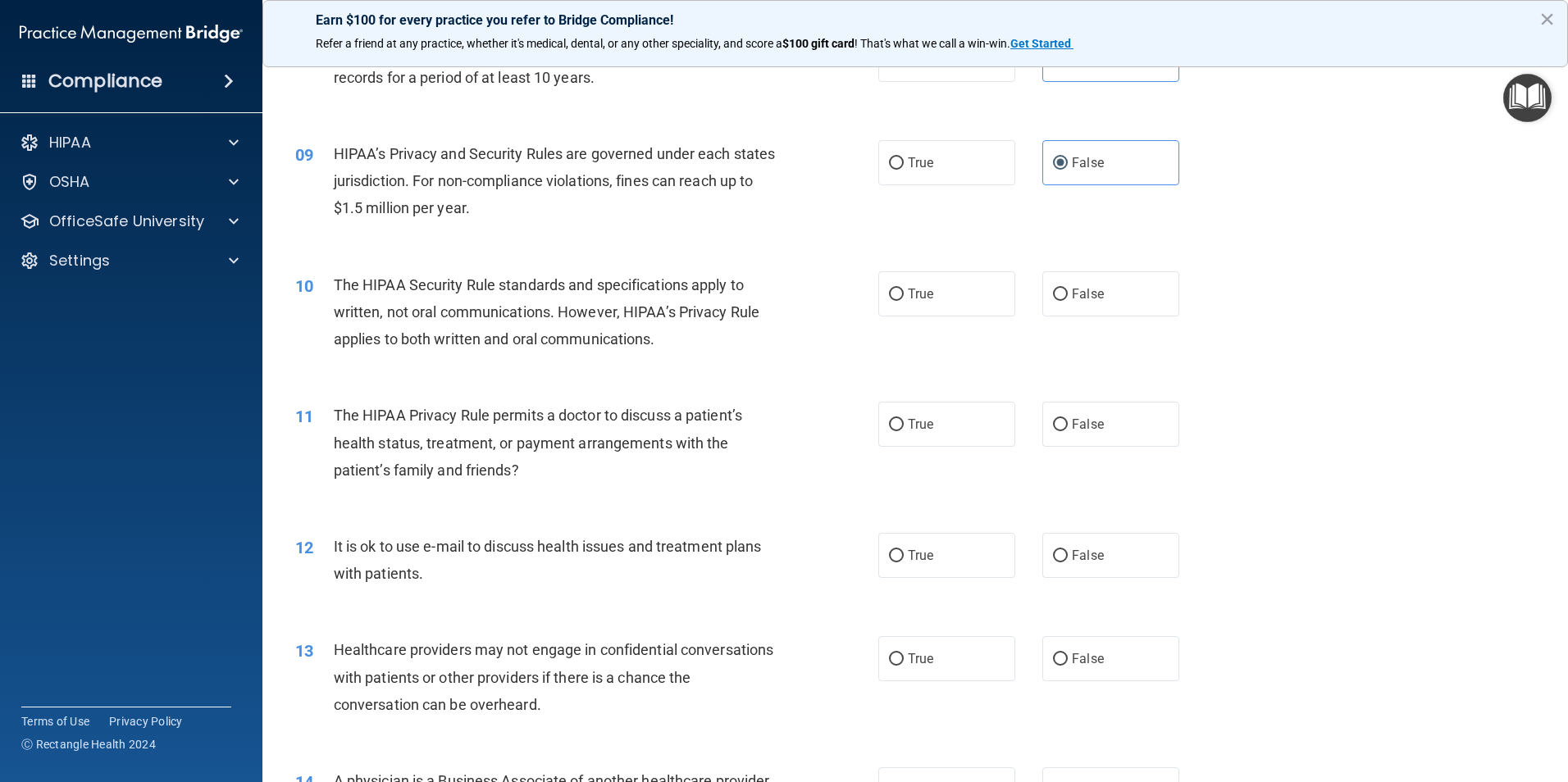
scroll to position [984, 0]
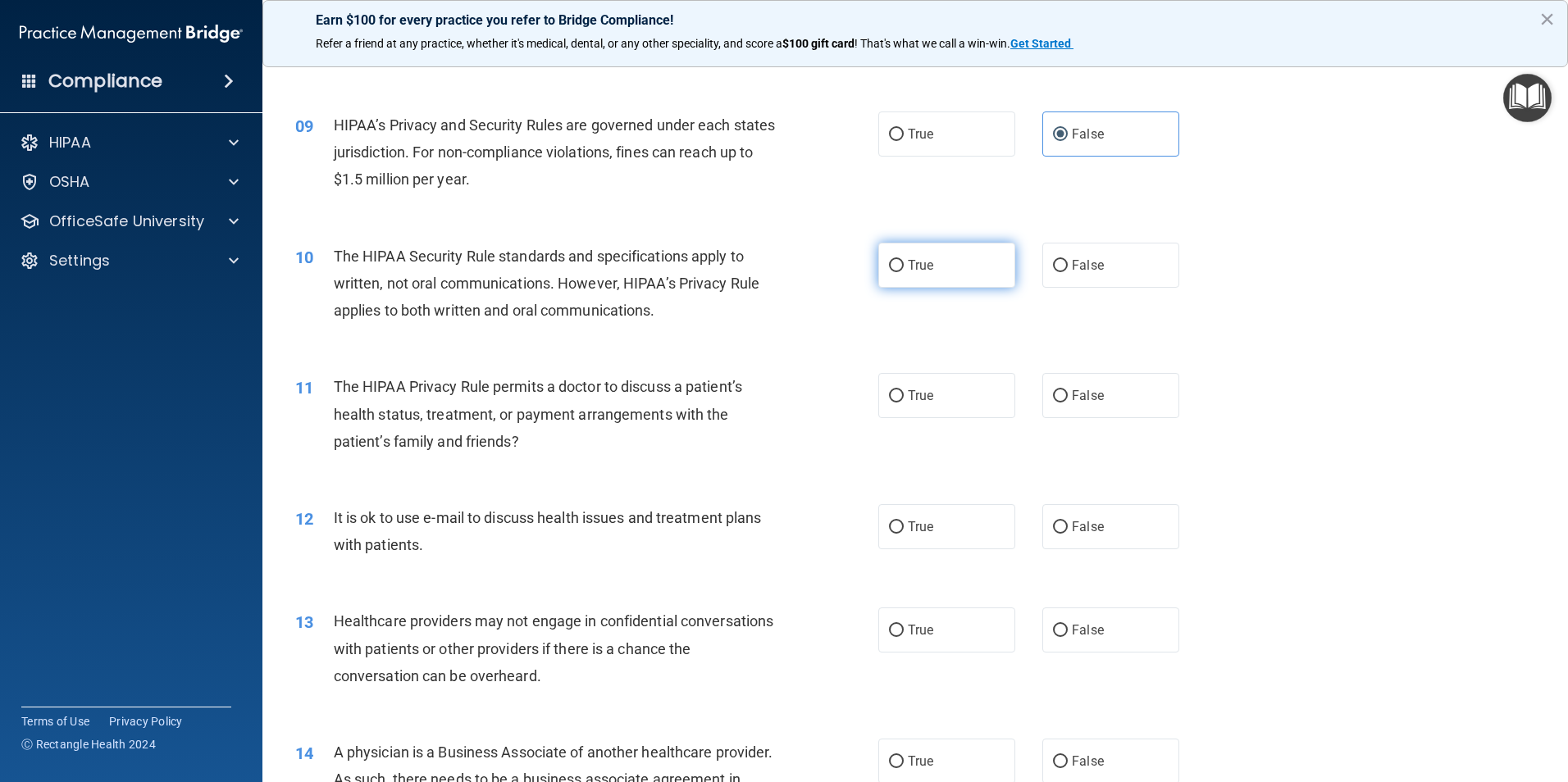
click at [922, 262] on span "True" at bounding box center [920, 265] width 26 height 16
click at [904, 262] on input "True" at bounding box center [896, 265] width 15 height 12
click at [928, 392] on label "True" at bounding box center [946, 396] width 137 height 45
click at [904, 392] on input "True" at bounding box center [896, 396] width 15 height 12
click at [889, 522] on input "True" at bounding box center [896, 527] width 15 height 12
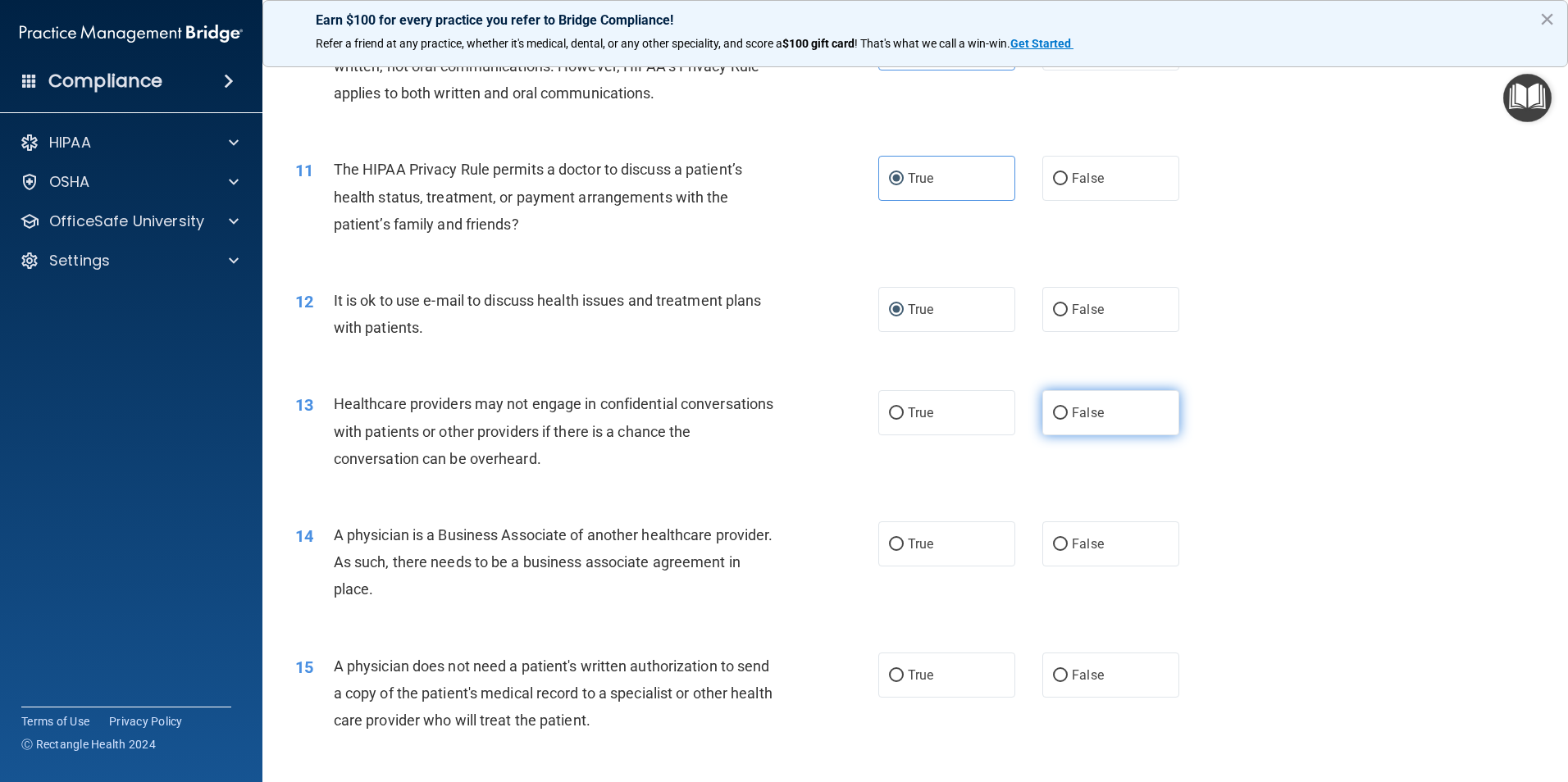
scroll to position [1229, 0]
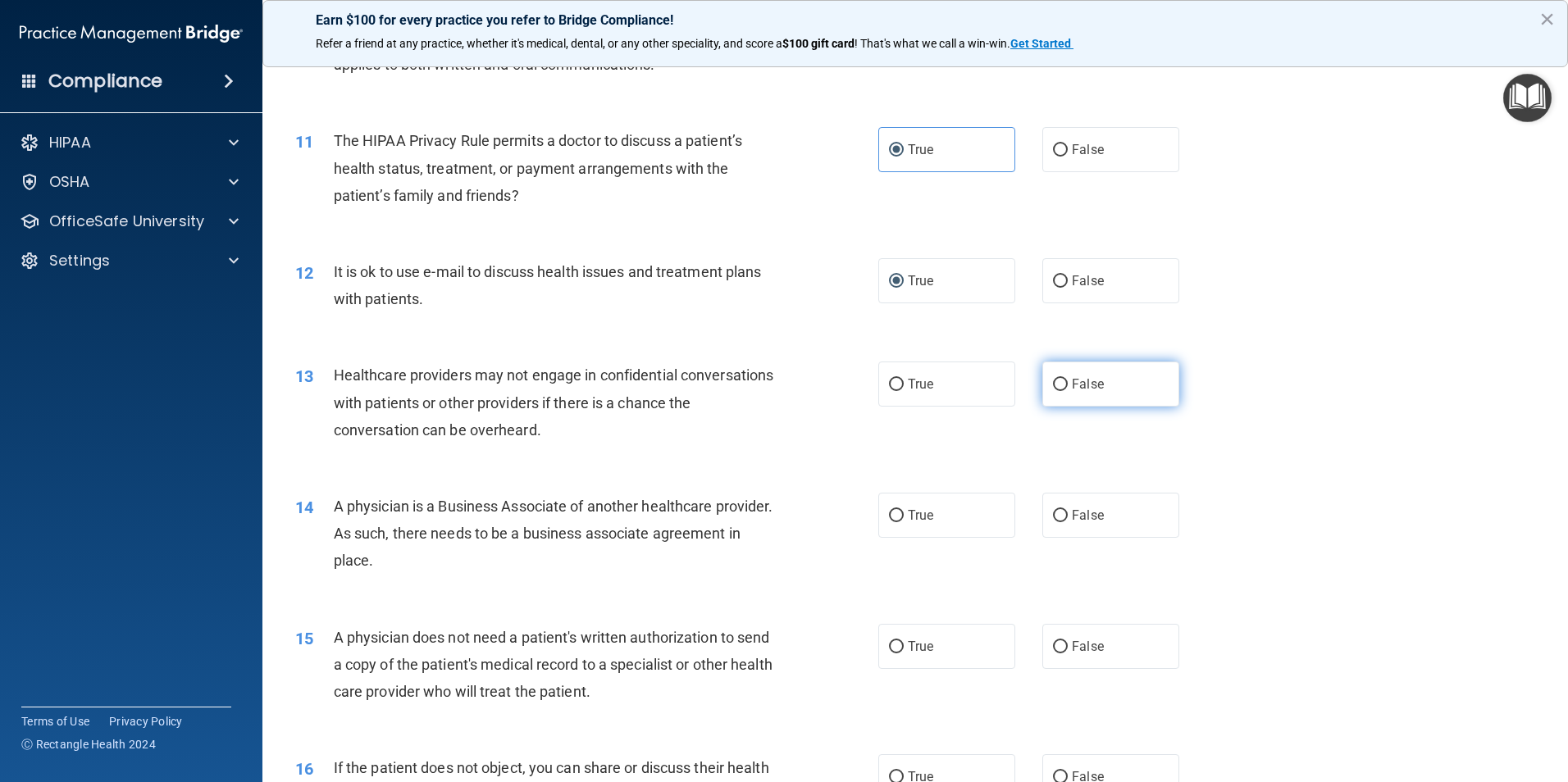
click at [1102, 395] on label "False" at bounding box center [1110, 384] width 137 height 45
click at [1068, 391] on input "False" at bounding box center [1060, 385] width 15 height 12
click at [1110, 514] on label "False" at bounding box center [1110, 515] width 137 height 45
click at [1068, 514] on input "False" at bounding box center [1060, 516] width 15 height 12
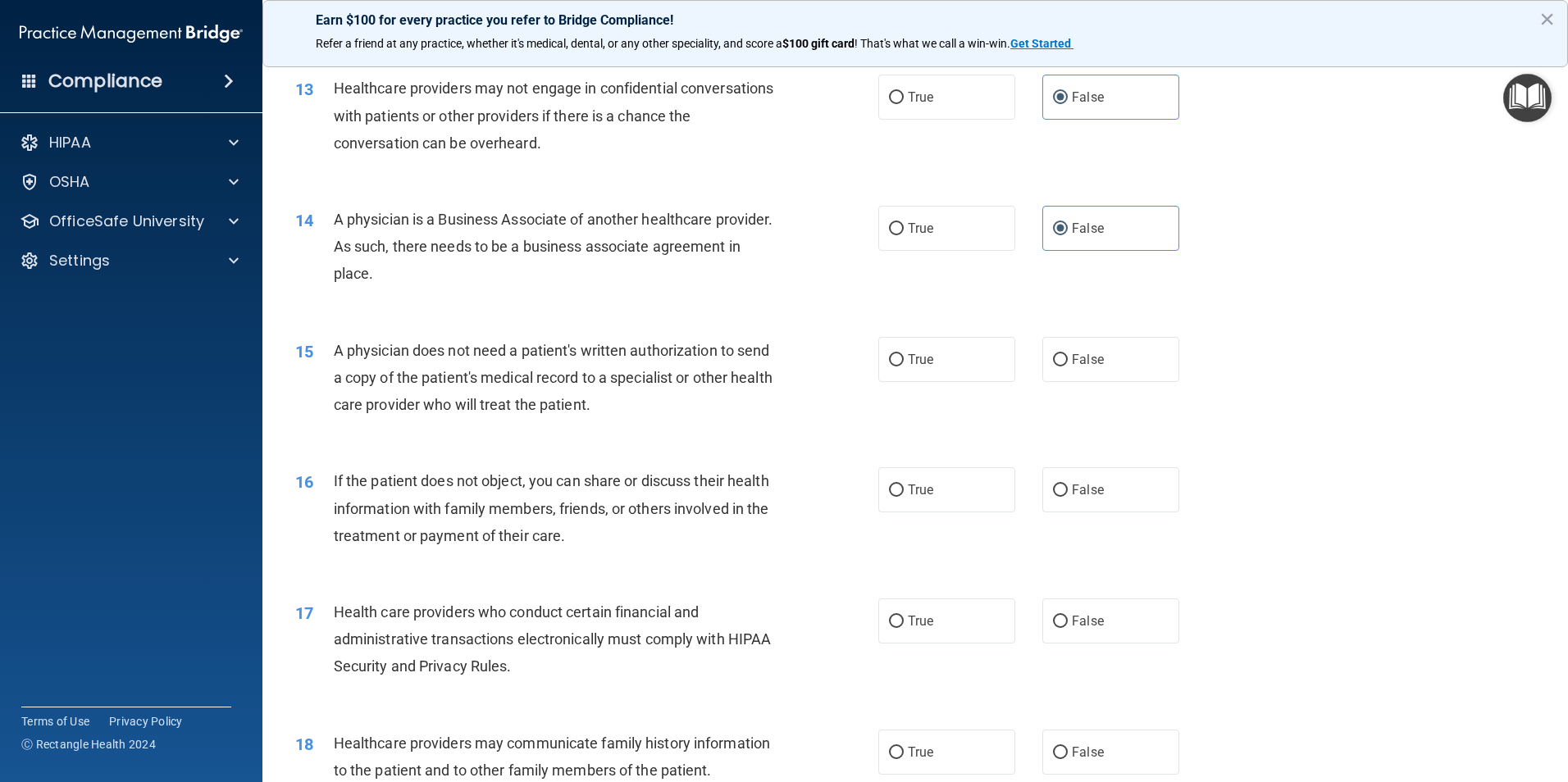
scroll to position [1557, 0]
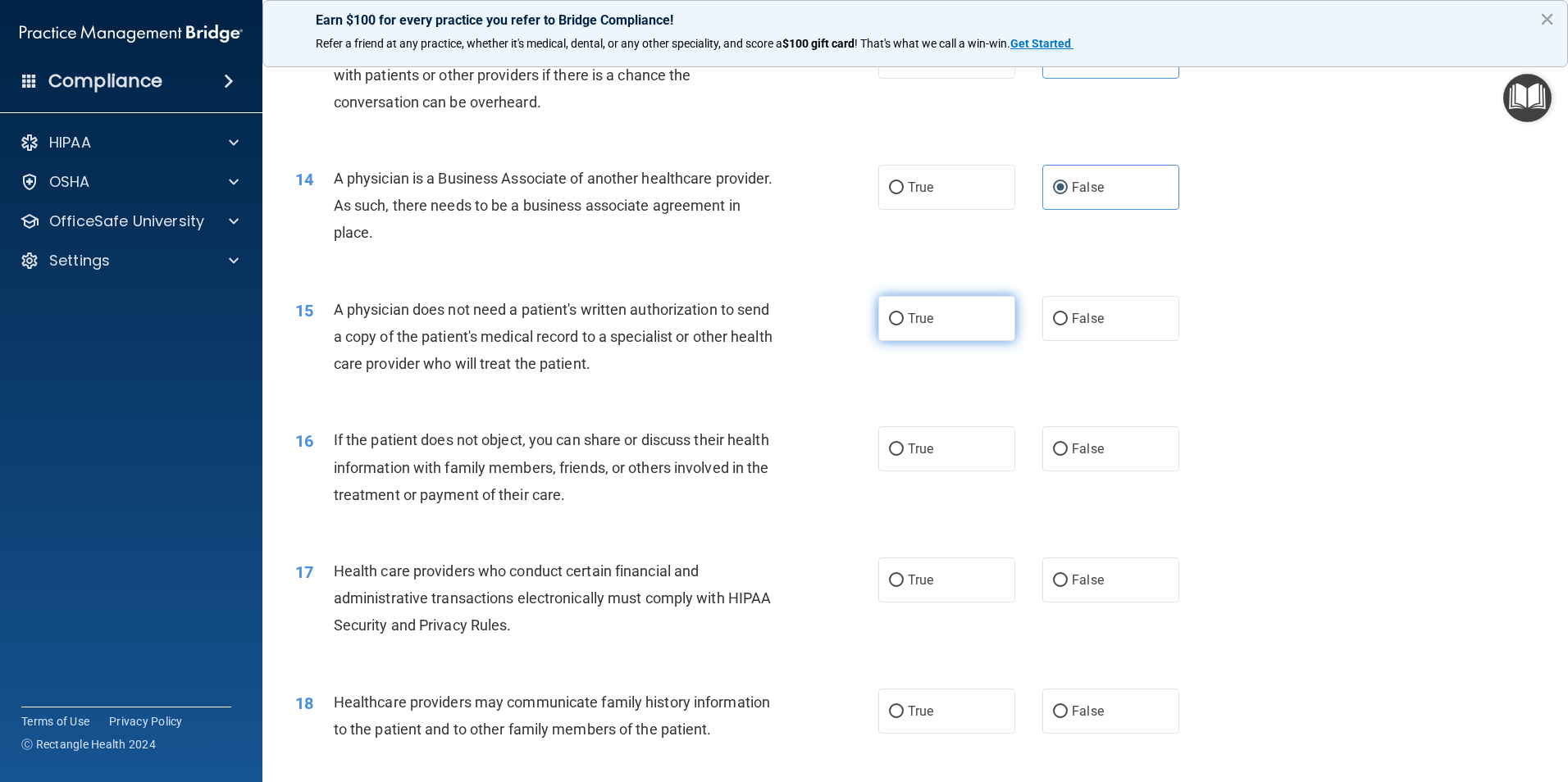
click at [937, 336] on label "True" at bounding box center [946, 318] width 137 height 45
click at [904, 325] on input "True" at bounding box center [896, 319] width 15 height 12
click at [926, 433] on label "True" at bounding box center [946, 448] width 137 height 45
click at [904, 443] on input "True" at bounding box center [896, 449] width 15 height 12
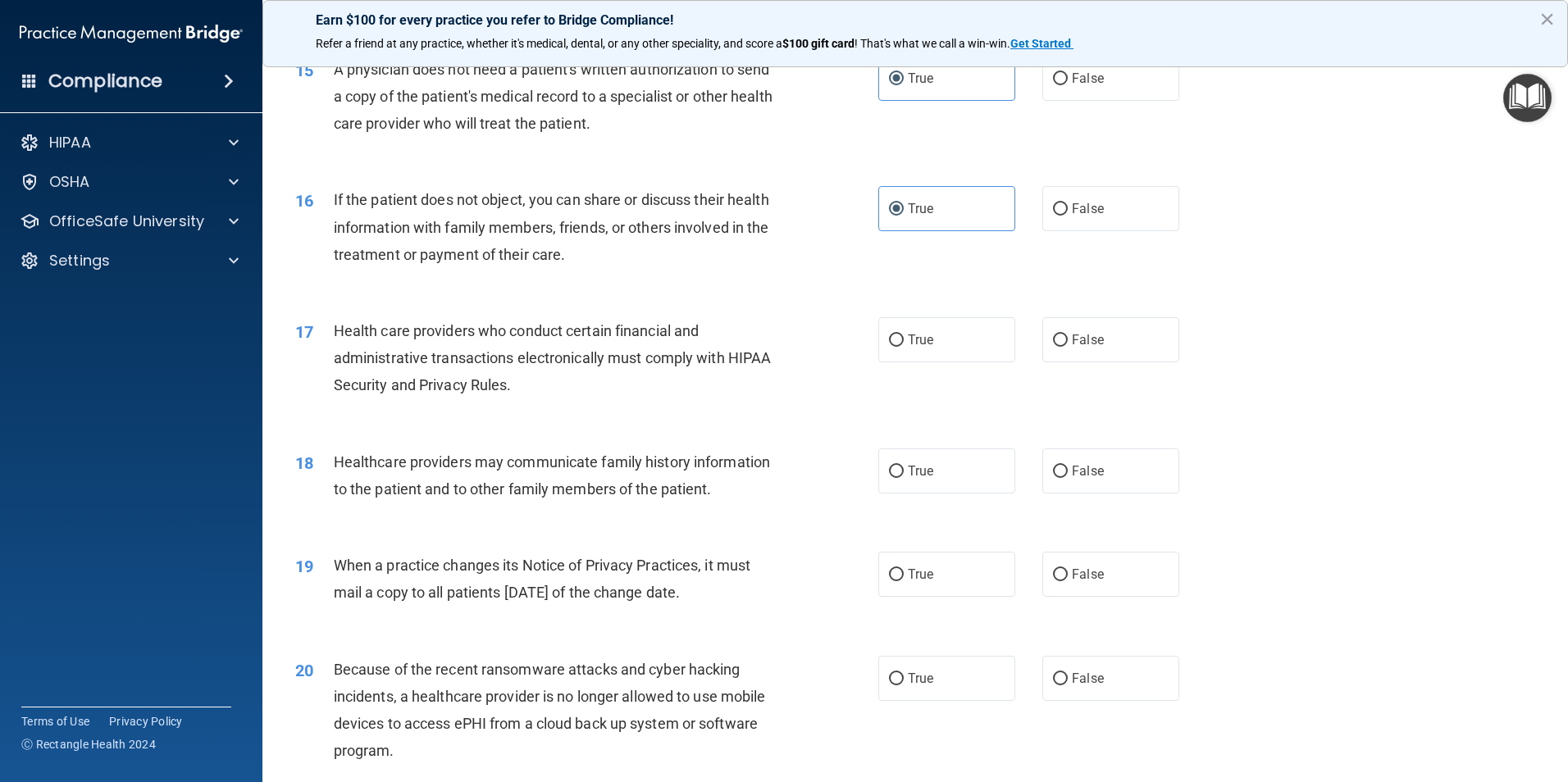
scroll to position [1804, 0]
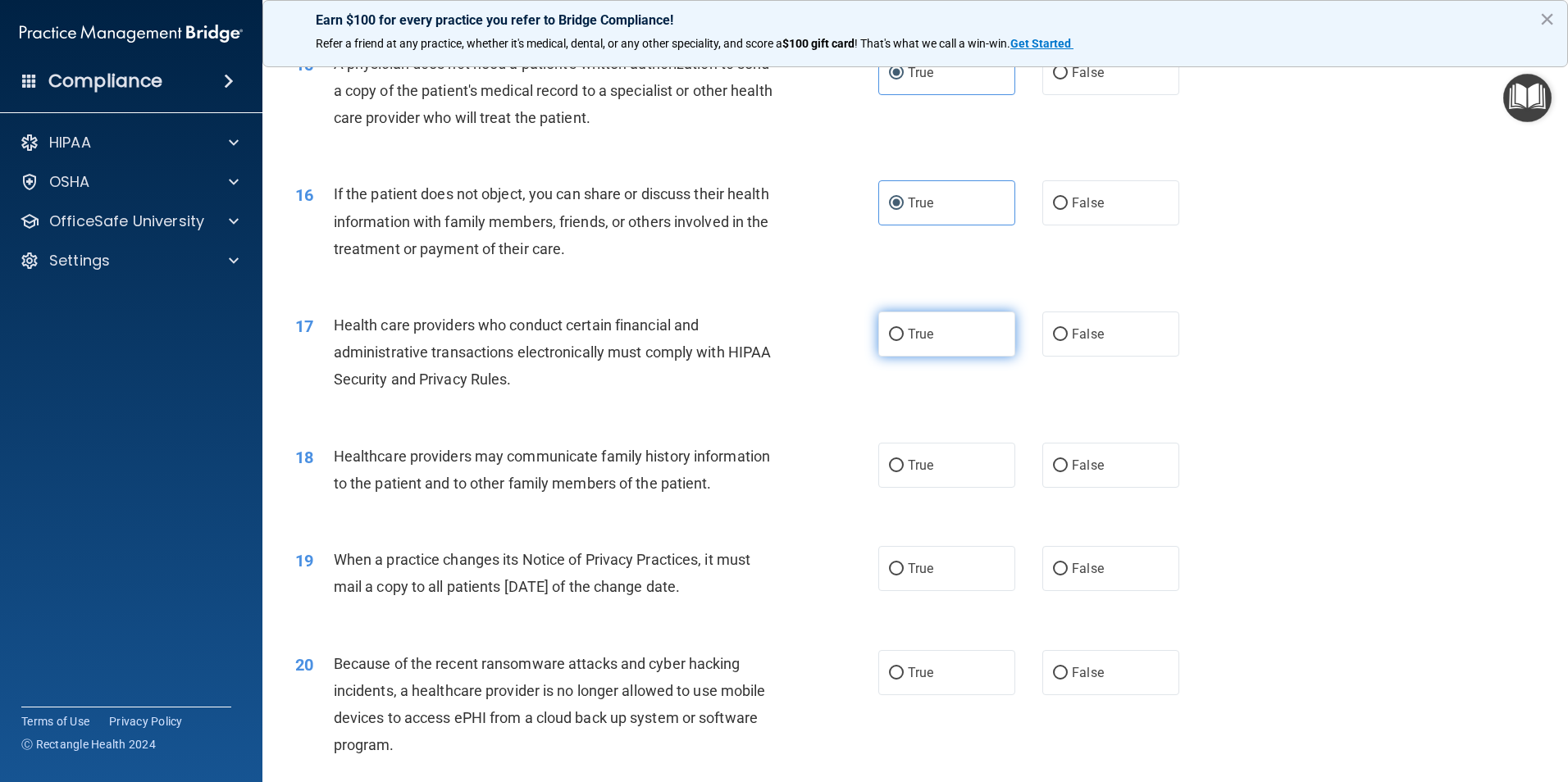
click at [956, 341] on label "True" at bounding box center [946, 334] width 137 height 45
click at [904, 341] on input "True" at bounding box center [896, 335] width 15 height 12
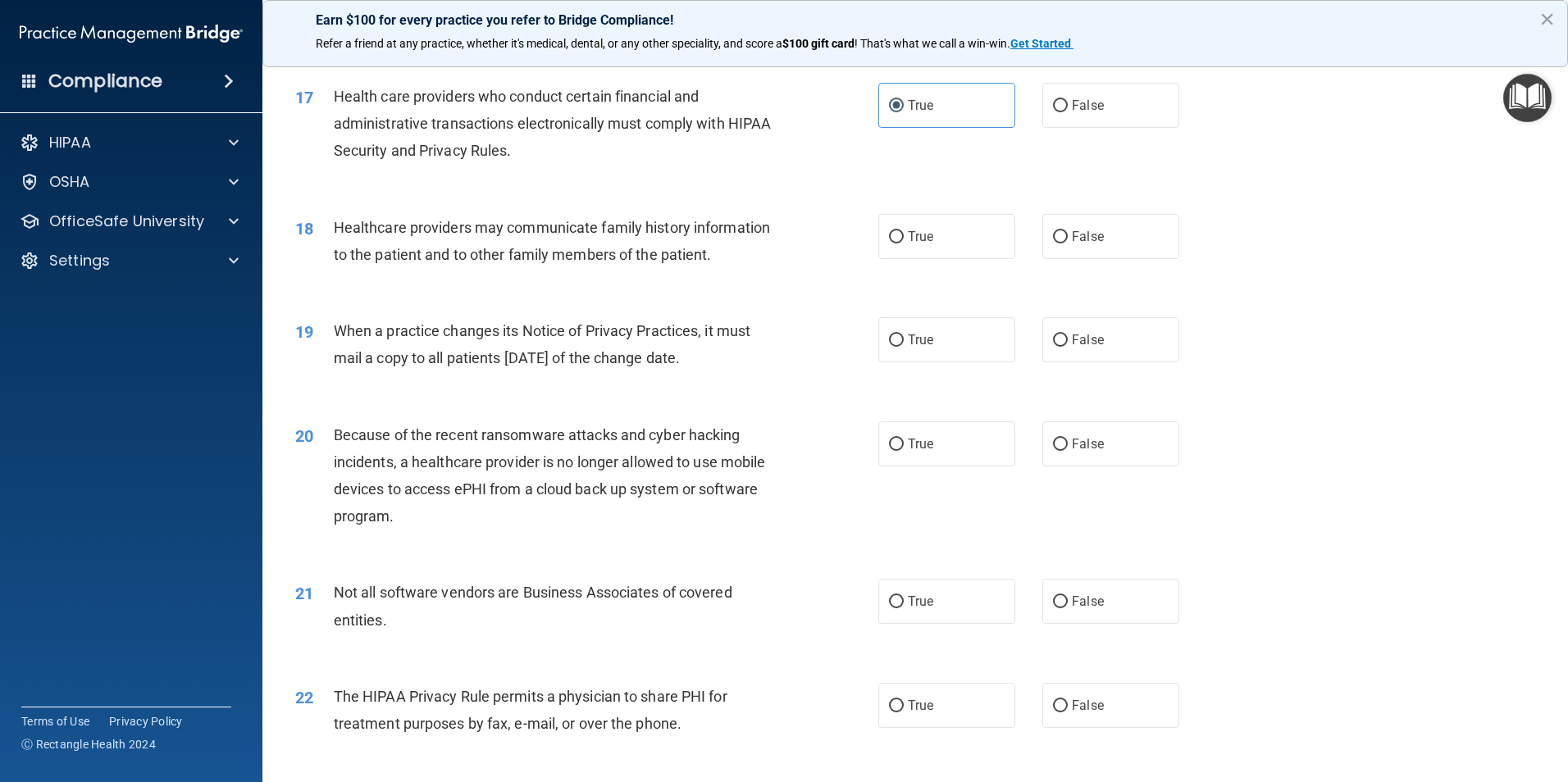
scroll to position [2049, 0]
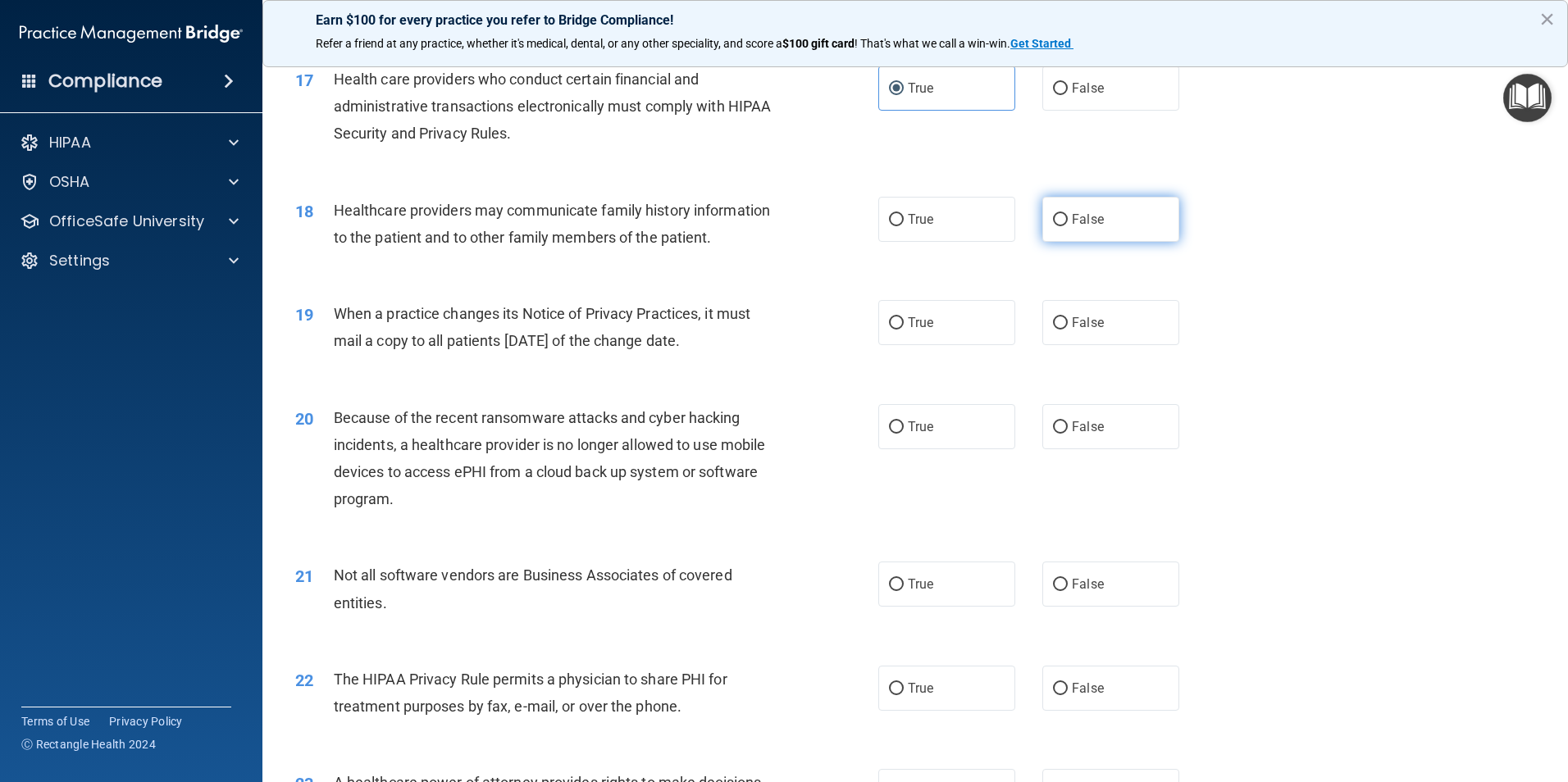
click at [1091, 223] on span "False" at bounding box center [1087, 219] width 32 height 16
click at [1068, 223] on input "False" at bounding box center [1060, 220] width 15 height 12
click at [1081, 308] on label "False" at bounding box center [1110, 322] width 137 height 45
click at [1068, 317] on input "False" at bounding box center [1060, 323] width 15 height 12
click at [1087, 440] on label "False" at bounding box center [1110, 426] width 137 height 45
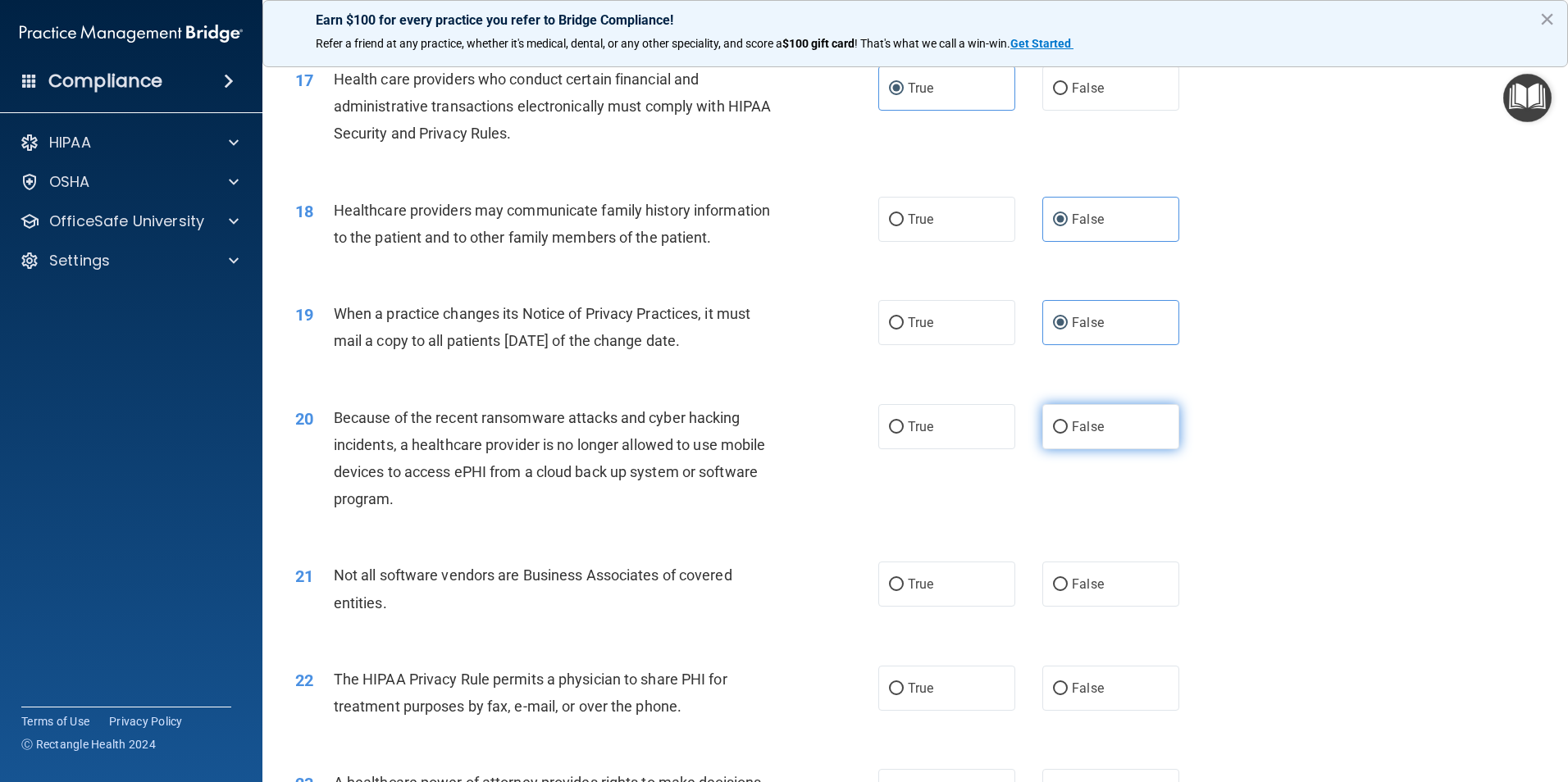
click at [1068, 433] on input "False" at bounding box center [1060, 427] width 15 height 12
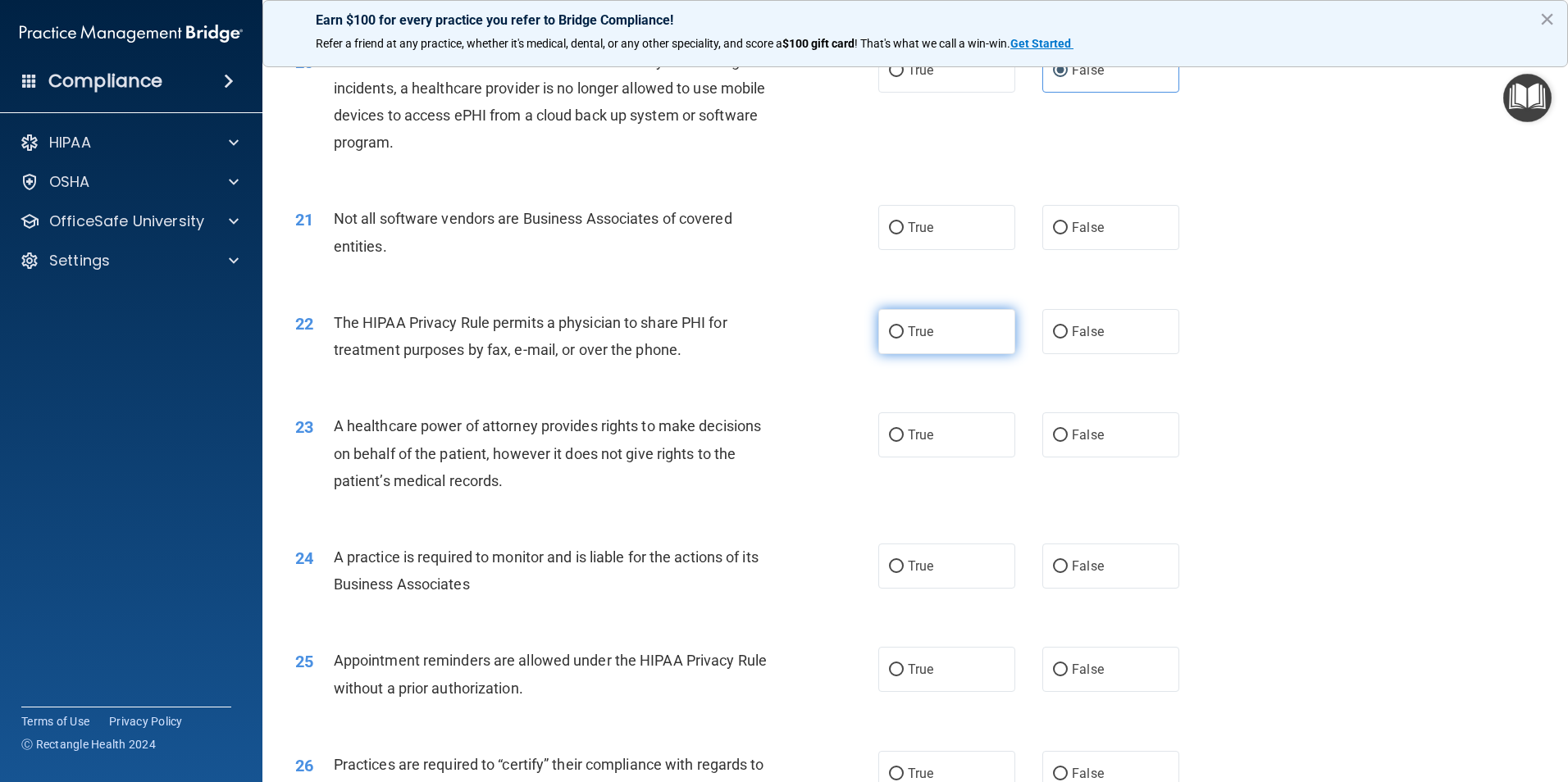
scroll to position [2377, 0]
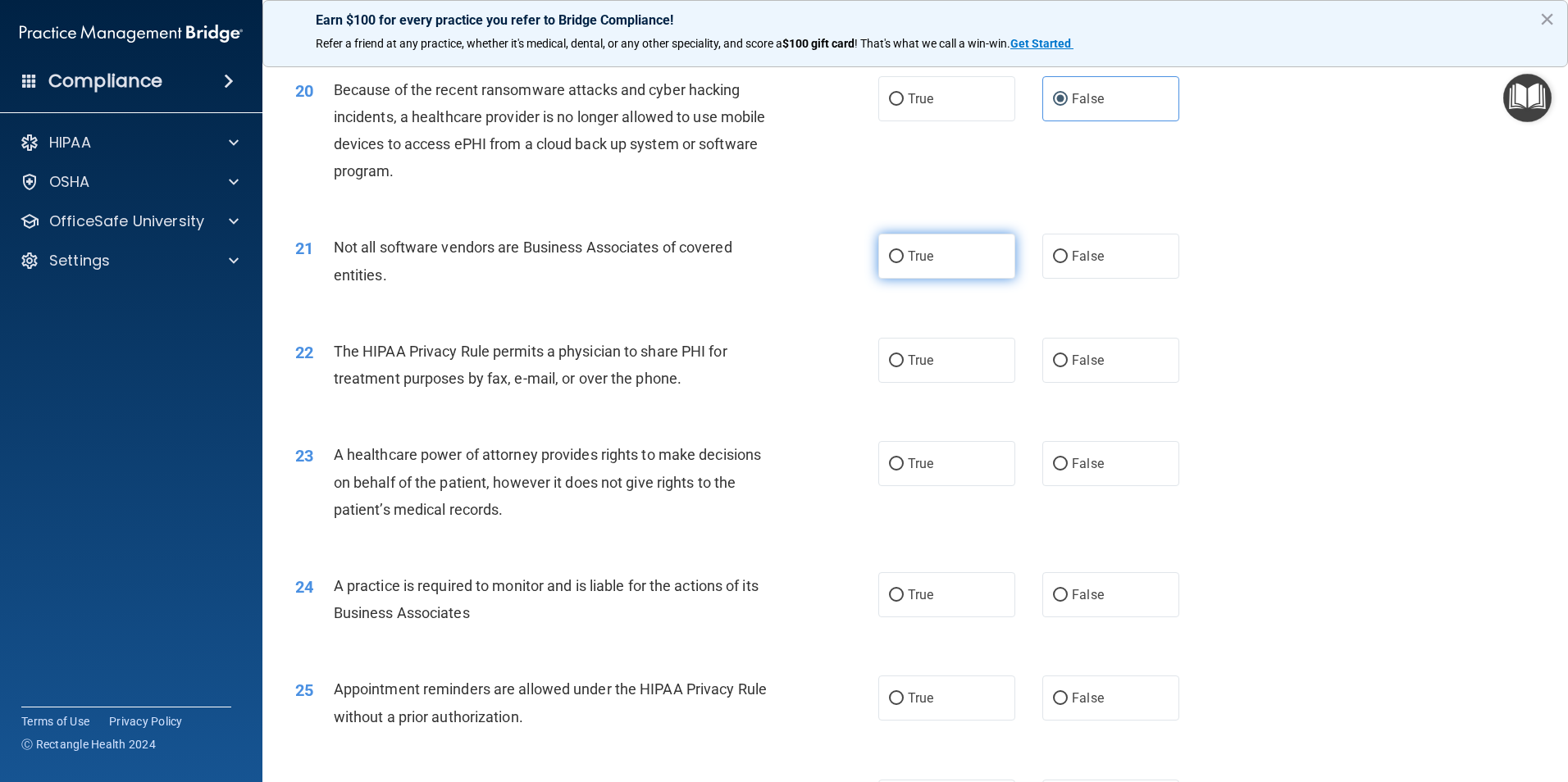
click at [961, 261] on label "True" at bounding box center [946, 256] width 137 height 45
click at [904, 261] on input "True" at bounding box center [896, 256] width 15 height 12
click at [950, 350] on label "True" at bounding box center [946, 360] width 137 height 45
click at [904, 355] on input "True" at bounding box center [896, 361] width 15 height 12
click at [1068, 471] on label "False" at bounding box center [1110, 463] width 137 height 45
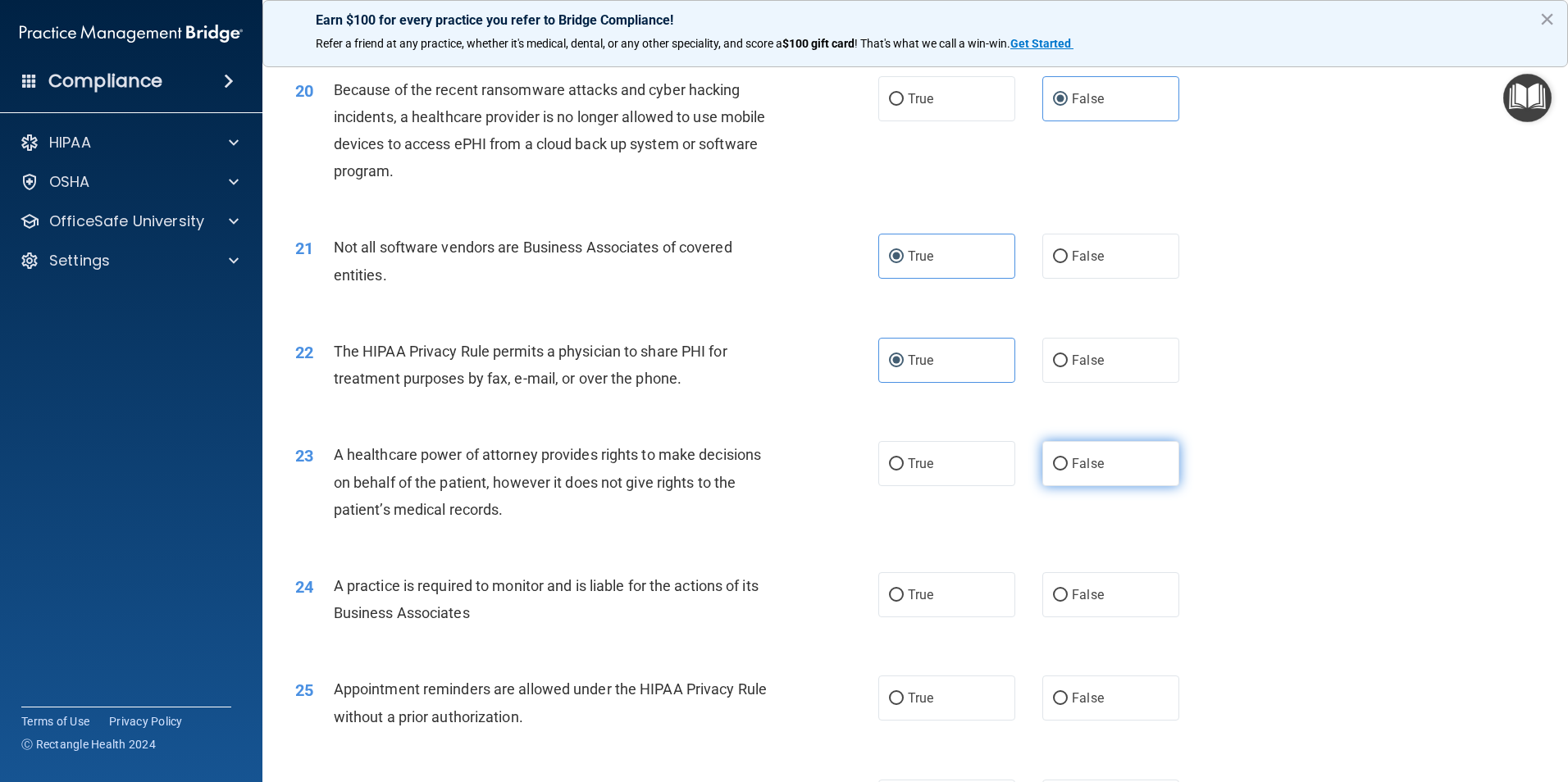
click at [1068, 471] on input "False" at bounding box center [1060, 464] width 15 height 12
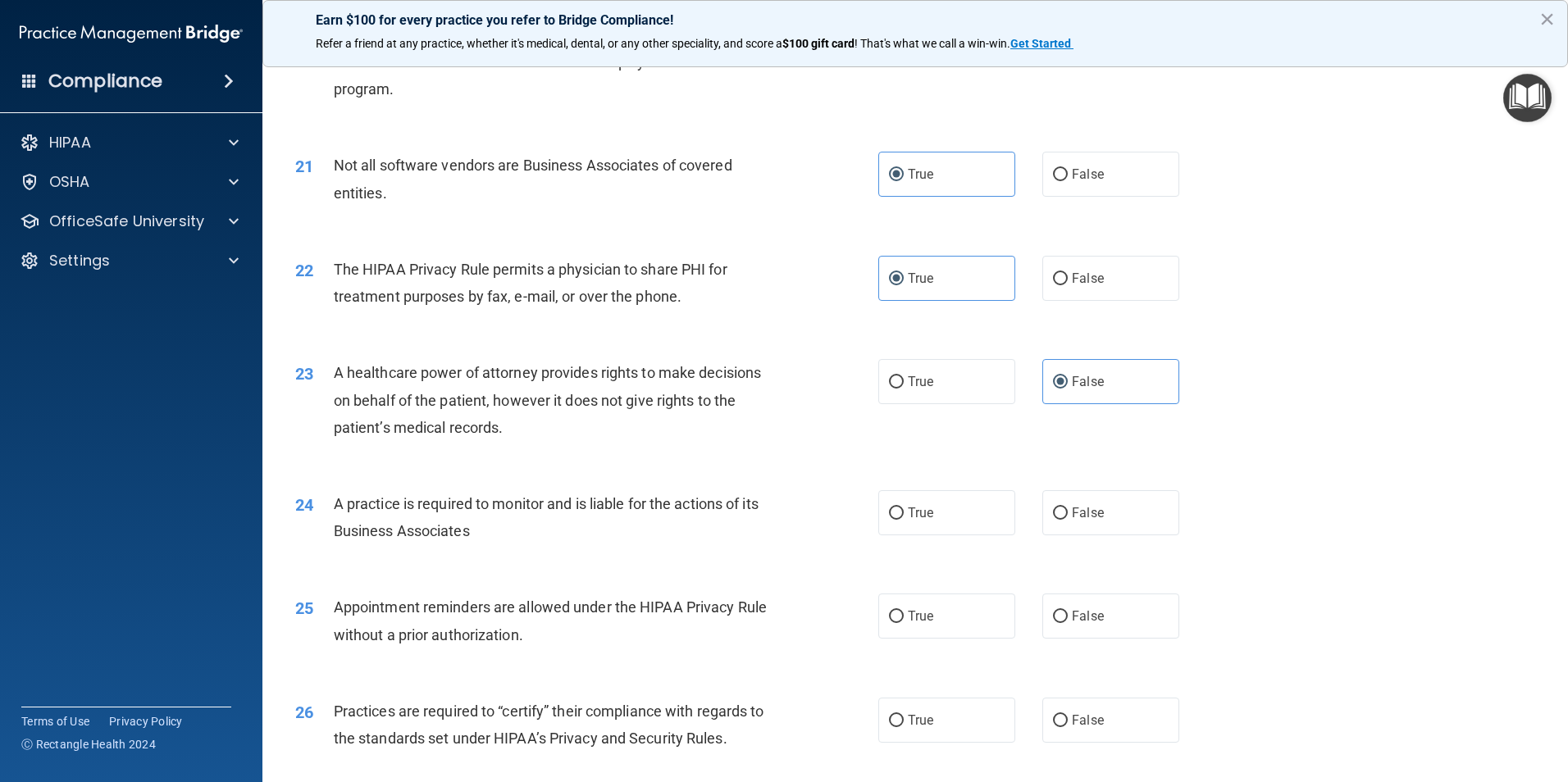
scroll to position [2541, 0]
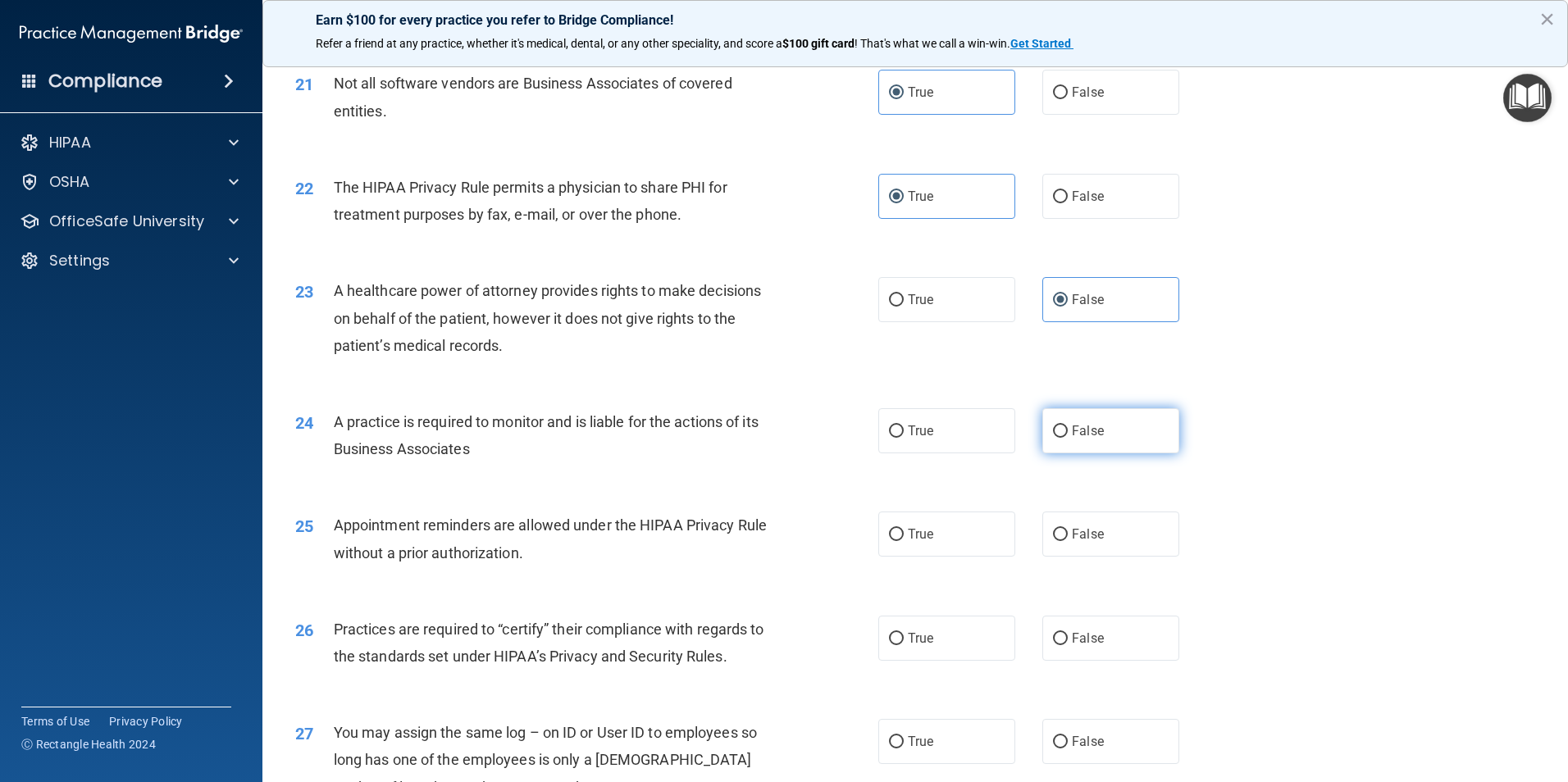
click at [1072, 428] on span "False" at bounding box center [1087, 430] width 32 height 16
click at [1068, 428] on input "False" at bounding box center [1060, 431] width 15 height 12
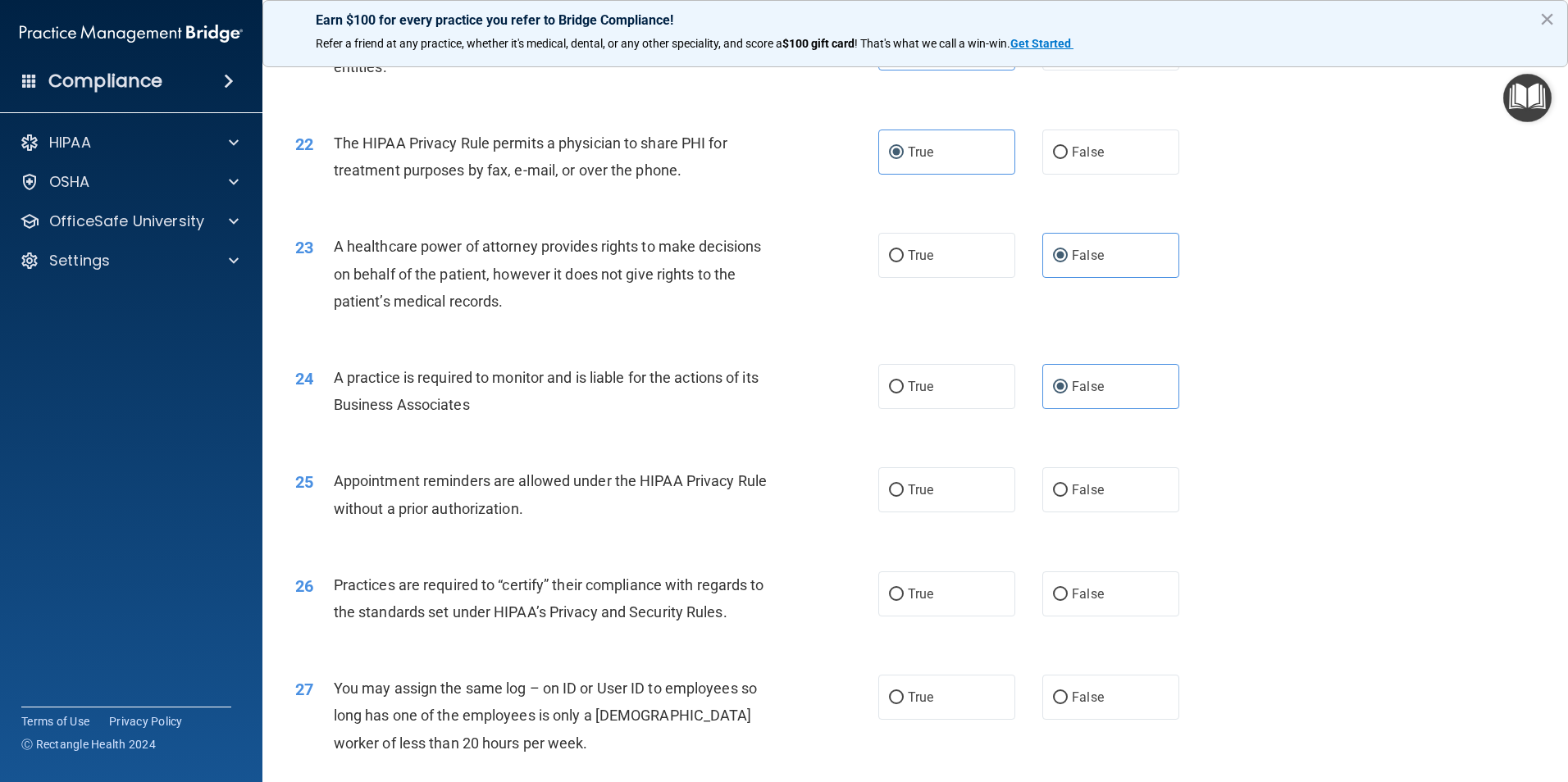
scroll to position [2623, 0]
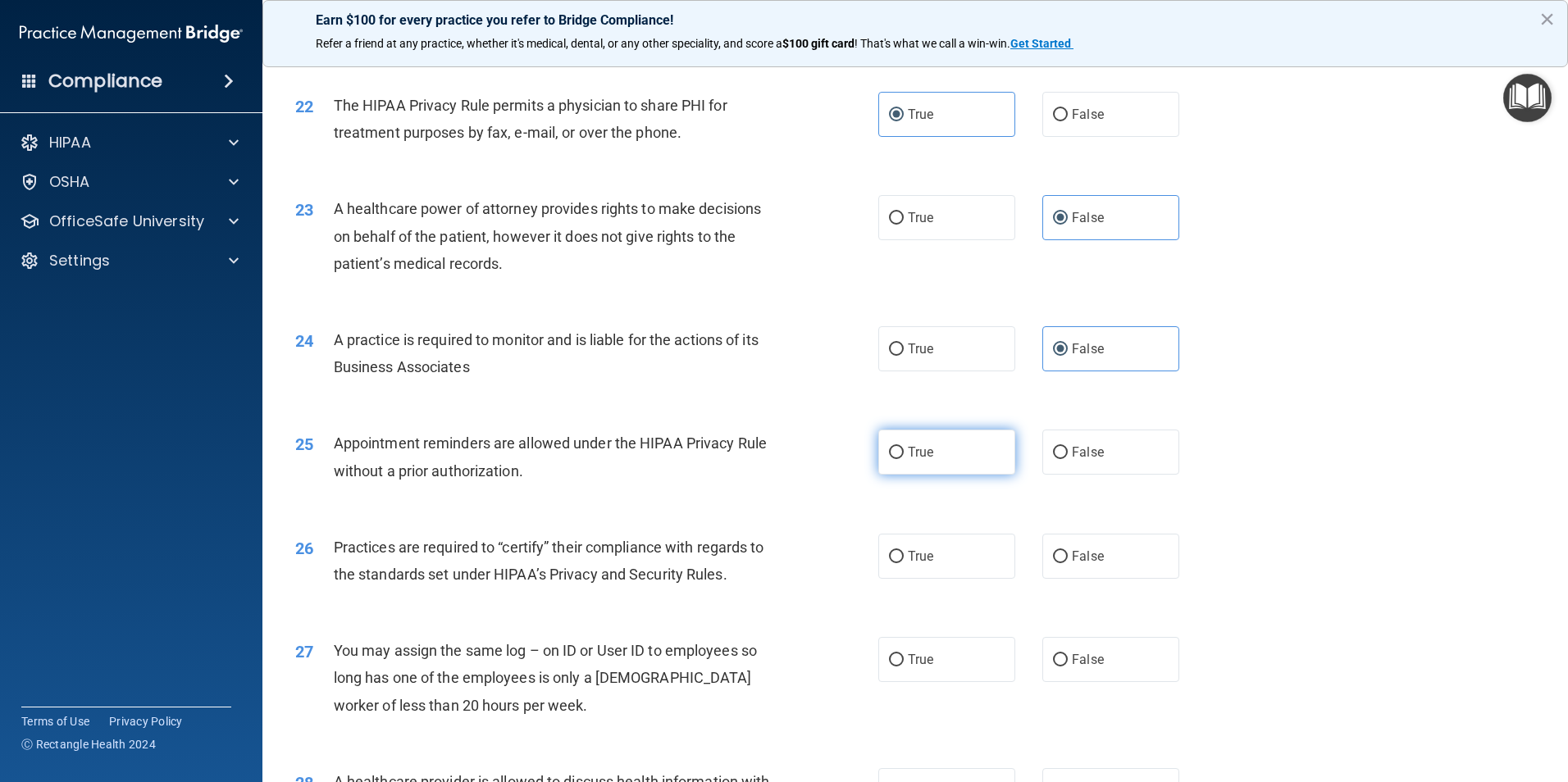
click at [897, 451] on input "True" at bounding box center [896, 452] width 15 height 12
click at [1073, 569] on label "False" at bounding box center [1110, 556] width 137 height 45
click at [1068, 563] on input "False" at bounding box center [1060, 556] width 15 height 12
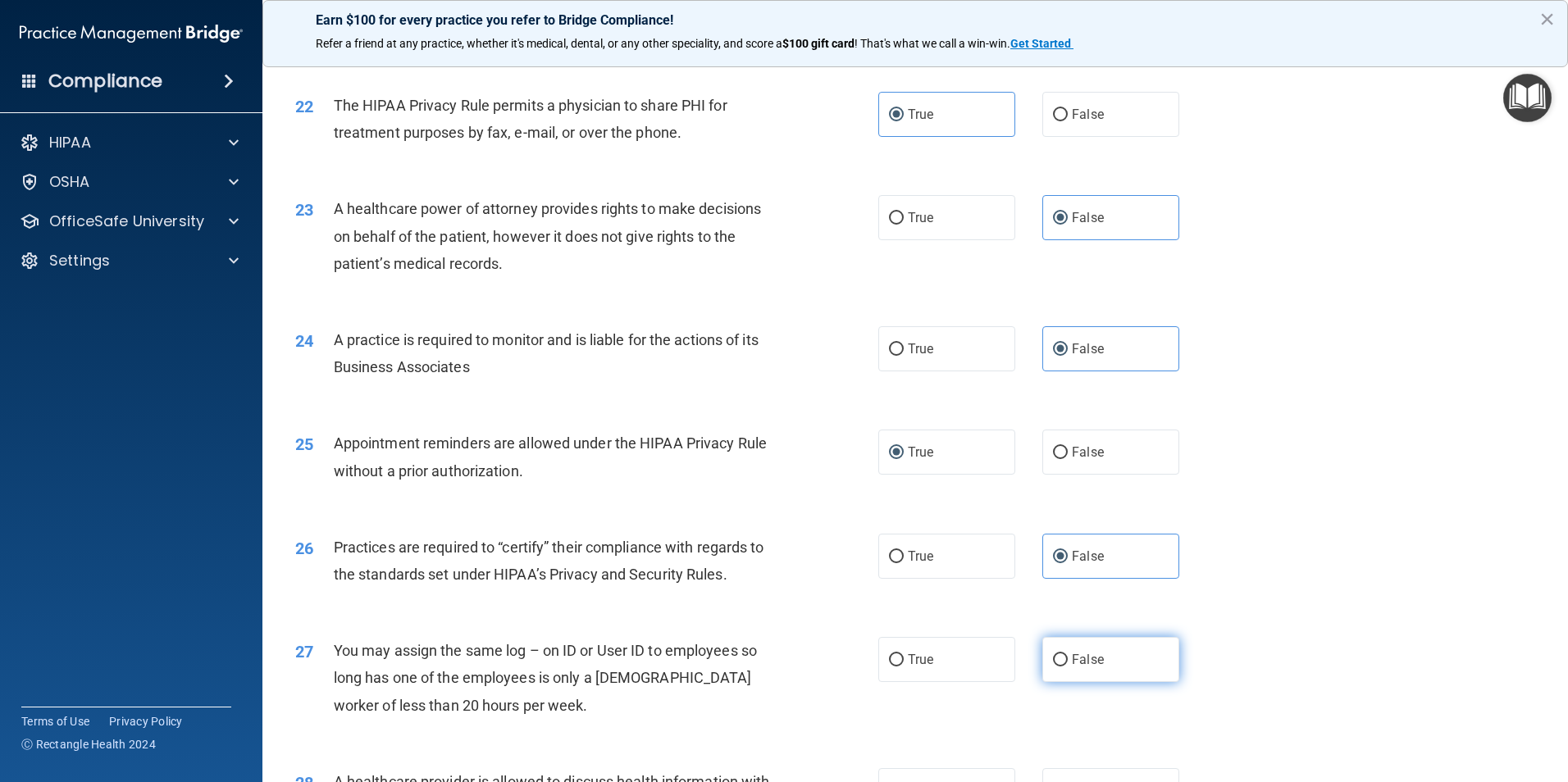
click at [1085, 673] on label "False" at bounding box center [1110, 659] width 137 height 45
click at [1068, 667] on input "False" at bounding box center [1060, 660] width 15 height 12
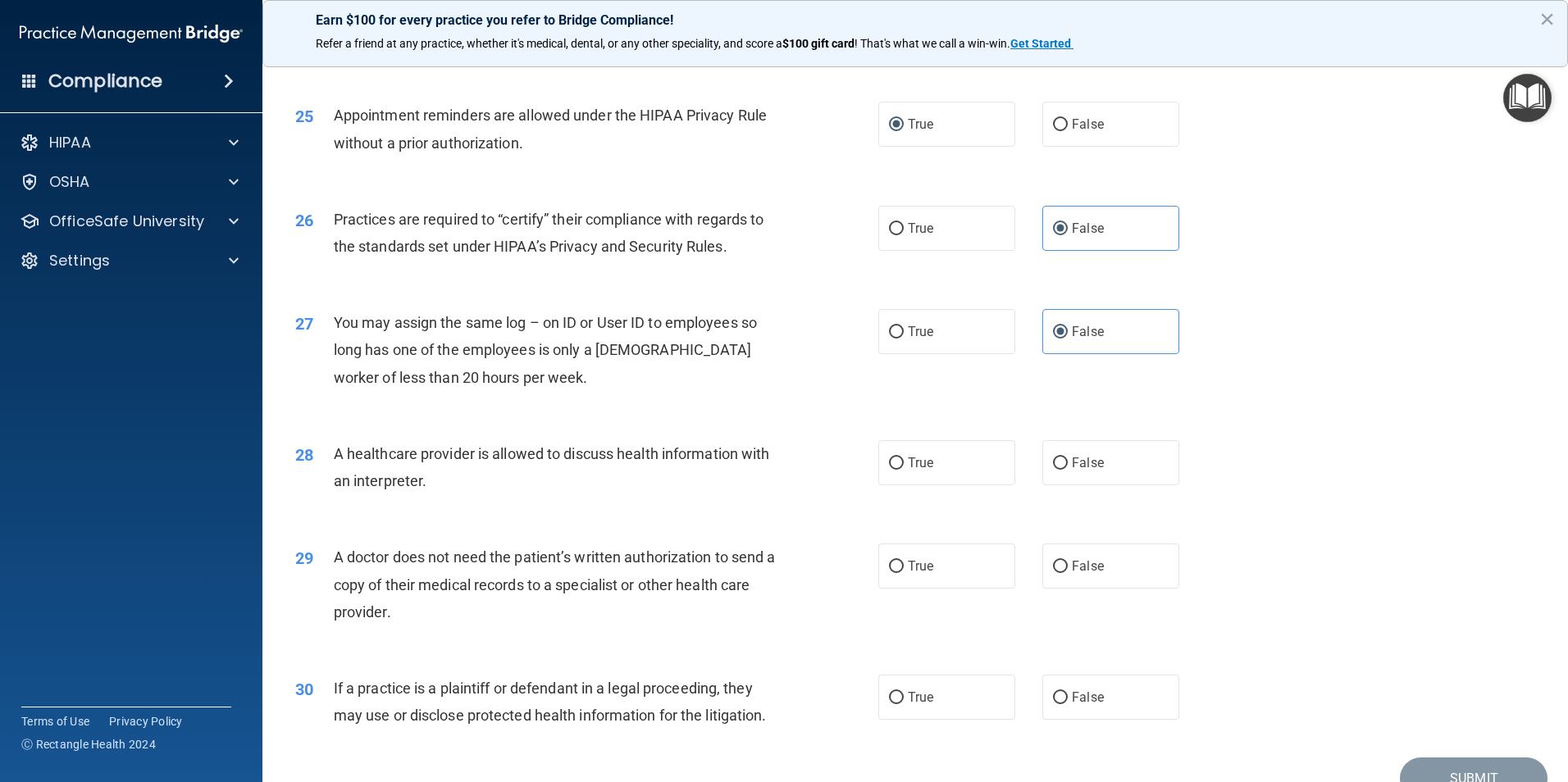
scroll to position [3033, 0]
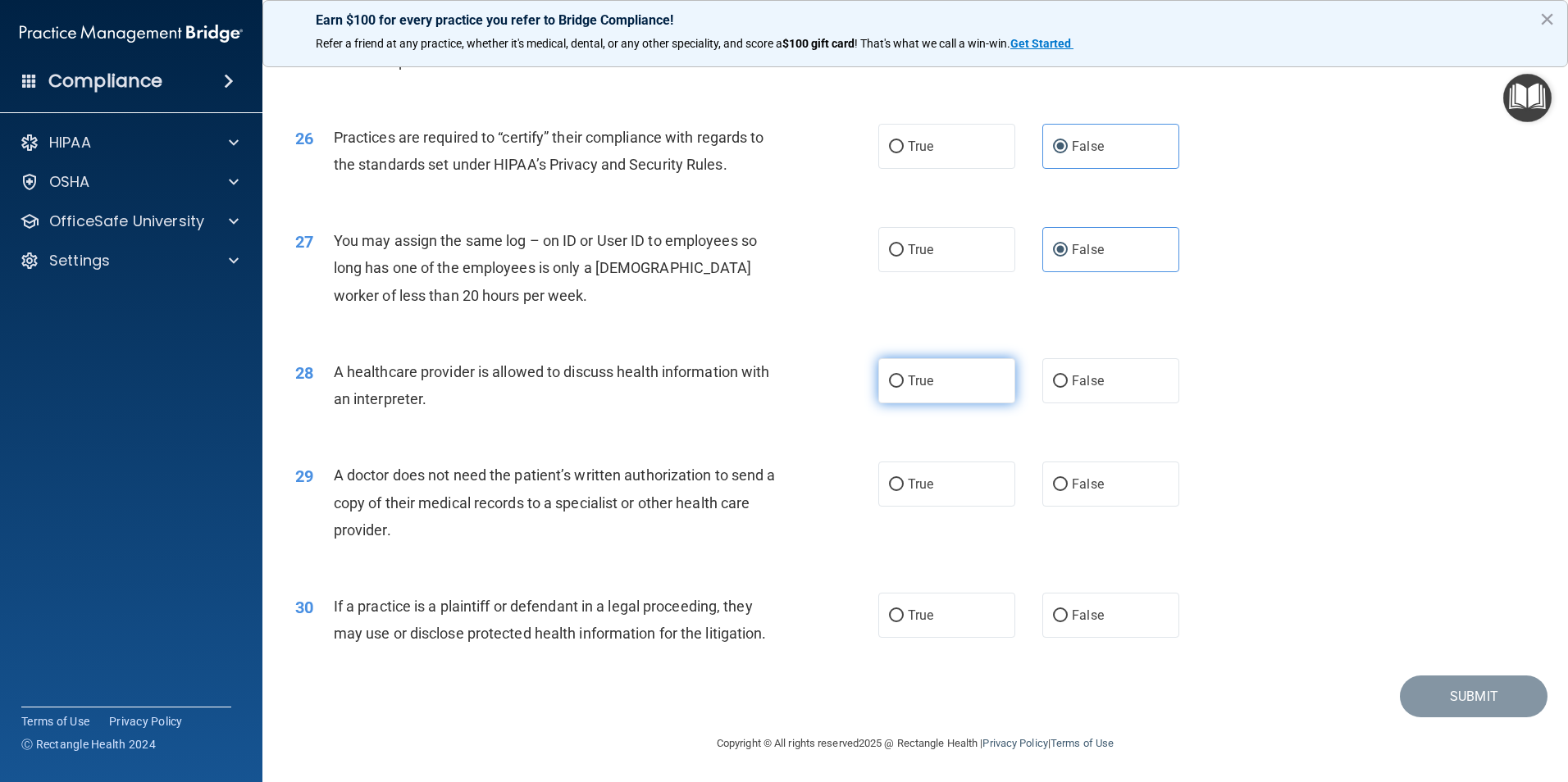
click at [946, 398] on label "True" at bounding box center [946, 381] width 137 height 45
click at [904, 388] on input "True" at bounding box center [896, 382] width 15 height 12
click at [948, 466] on label "True" at bounding box center [946, 484] width 137 height 45
click at [904, 479] on input "True" at bounding box center [896, 485] width 15 height 12
click at [951, 606] on label "True" at bounding box center [946, 615] width 137 height 45
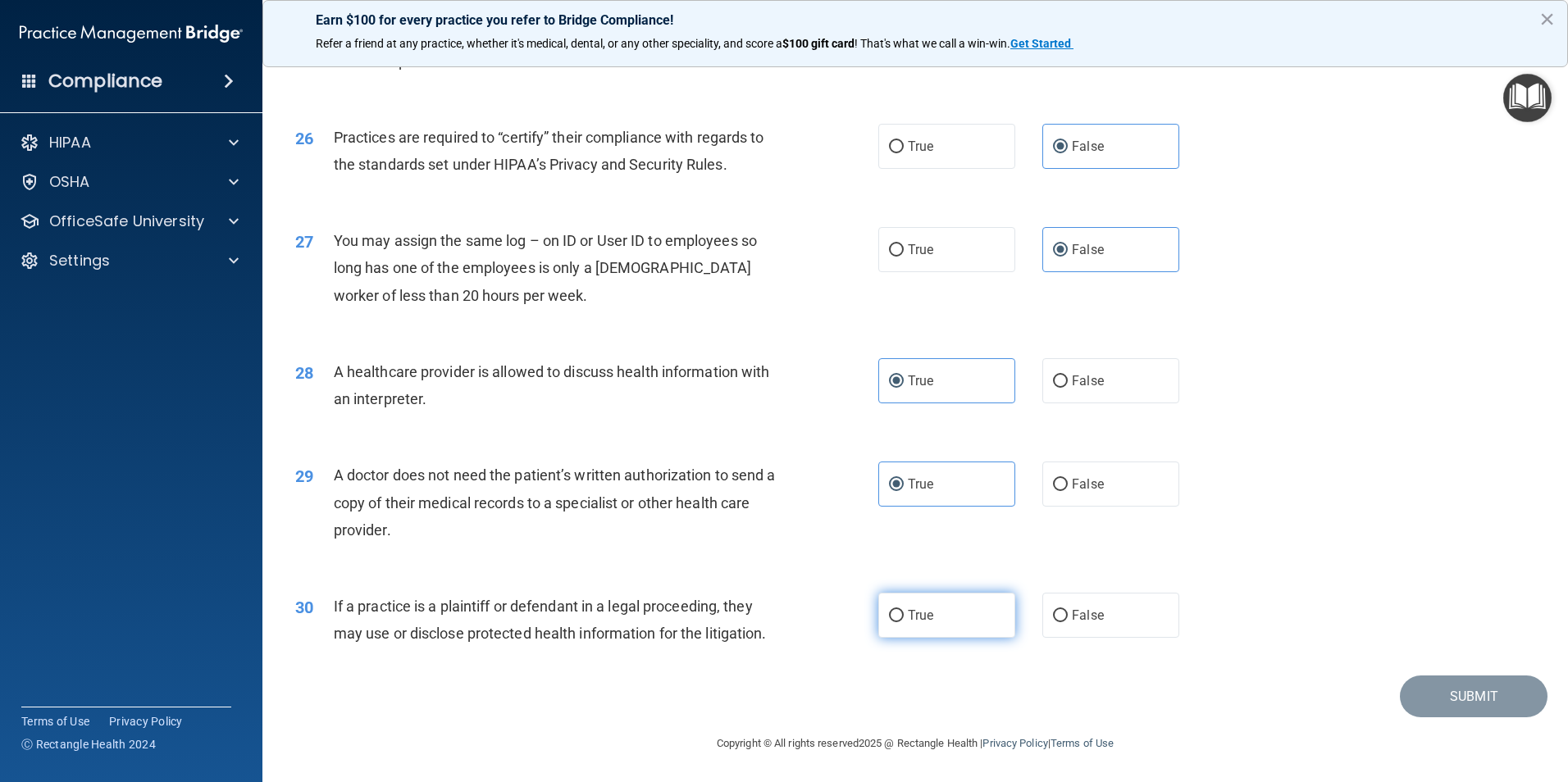
click at [904, 610] on input "True" at bounding box center [896, 616] width 15 height 12
click at [1431, 699] on button "Submit" at bounding box center [1473, 696] width 148 height 42
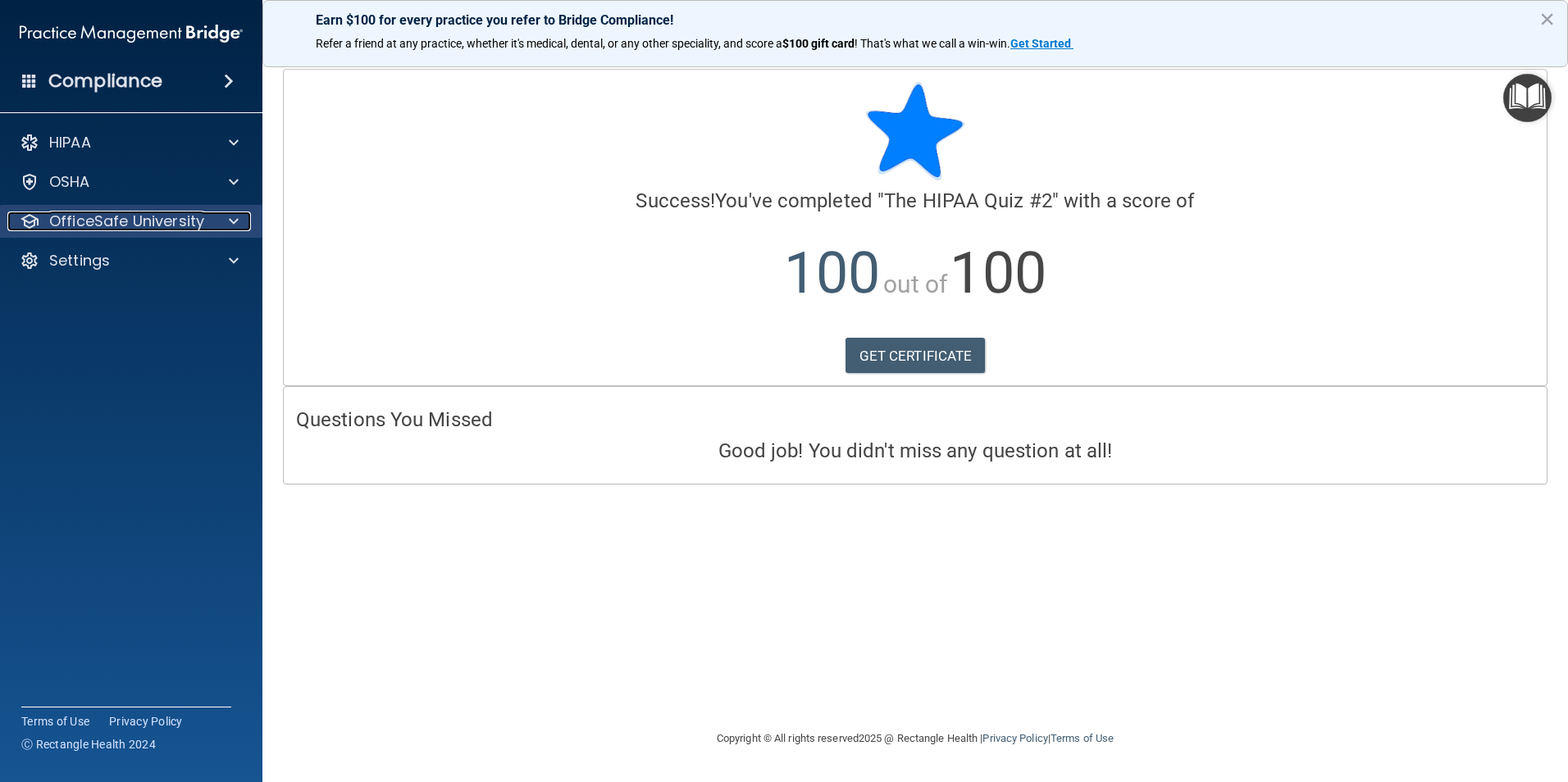
click at [231, 215] on span at bounding box center [234, 222] width 10 height 20
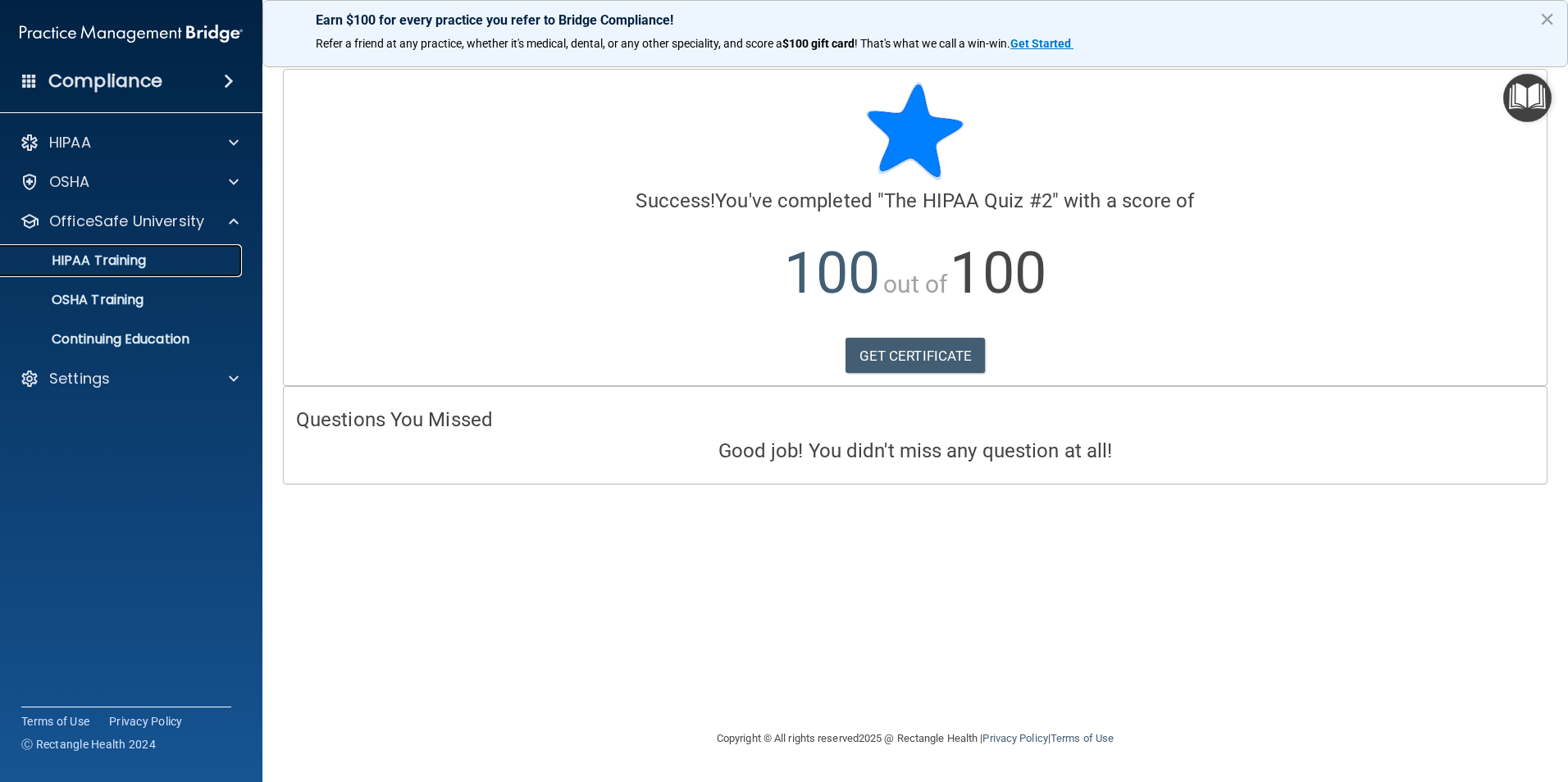
click at [222, 262] on div "HIPAA Training" at bounding box center [123, 260] width 224 height 16
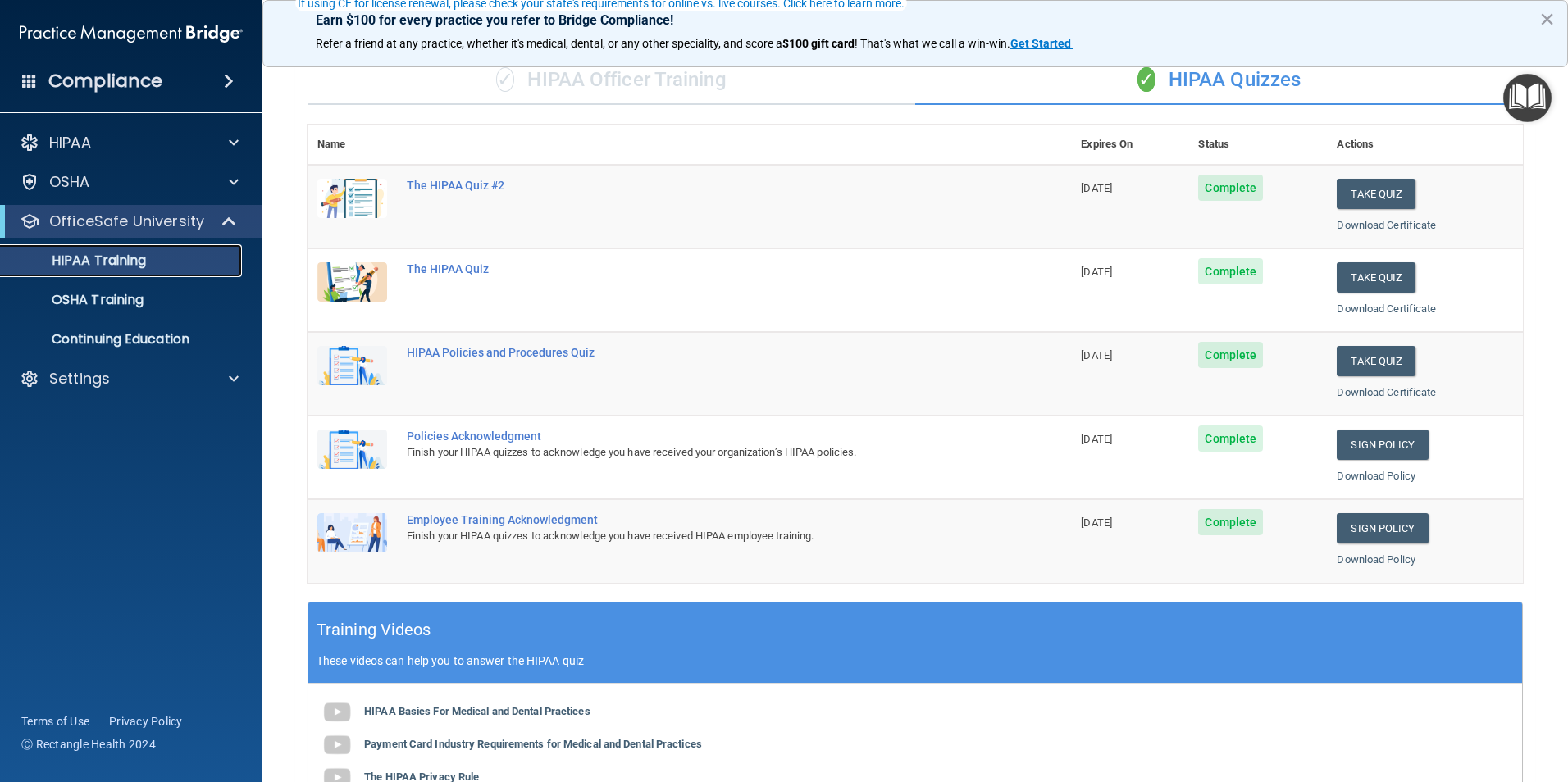
scroll to position [164, 0]
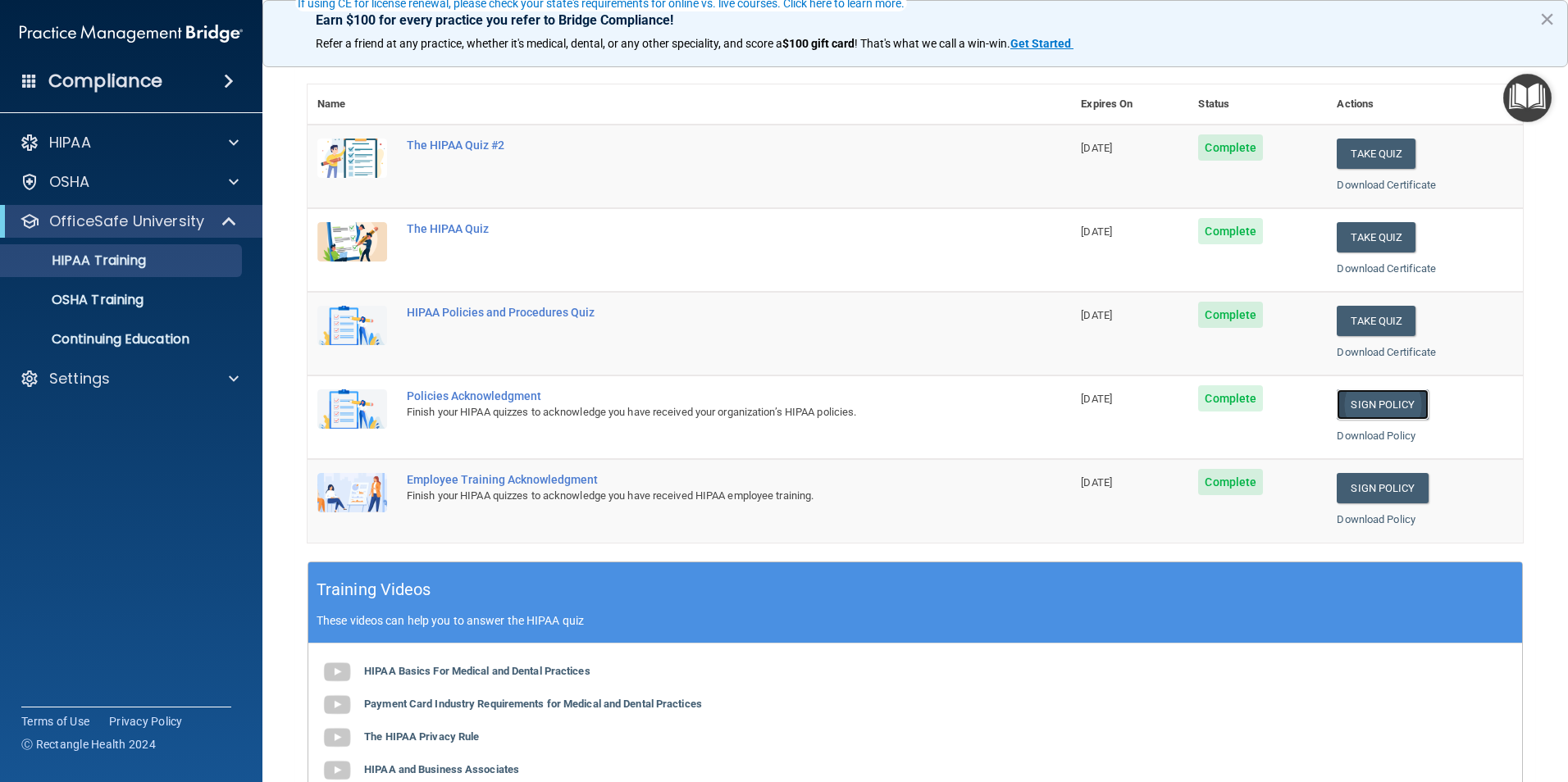
click at [1356, 402] on link "Sign Policy" at bounding box center [1382, 405] width 91 height 30
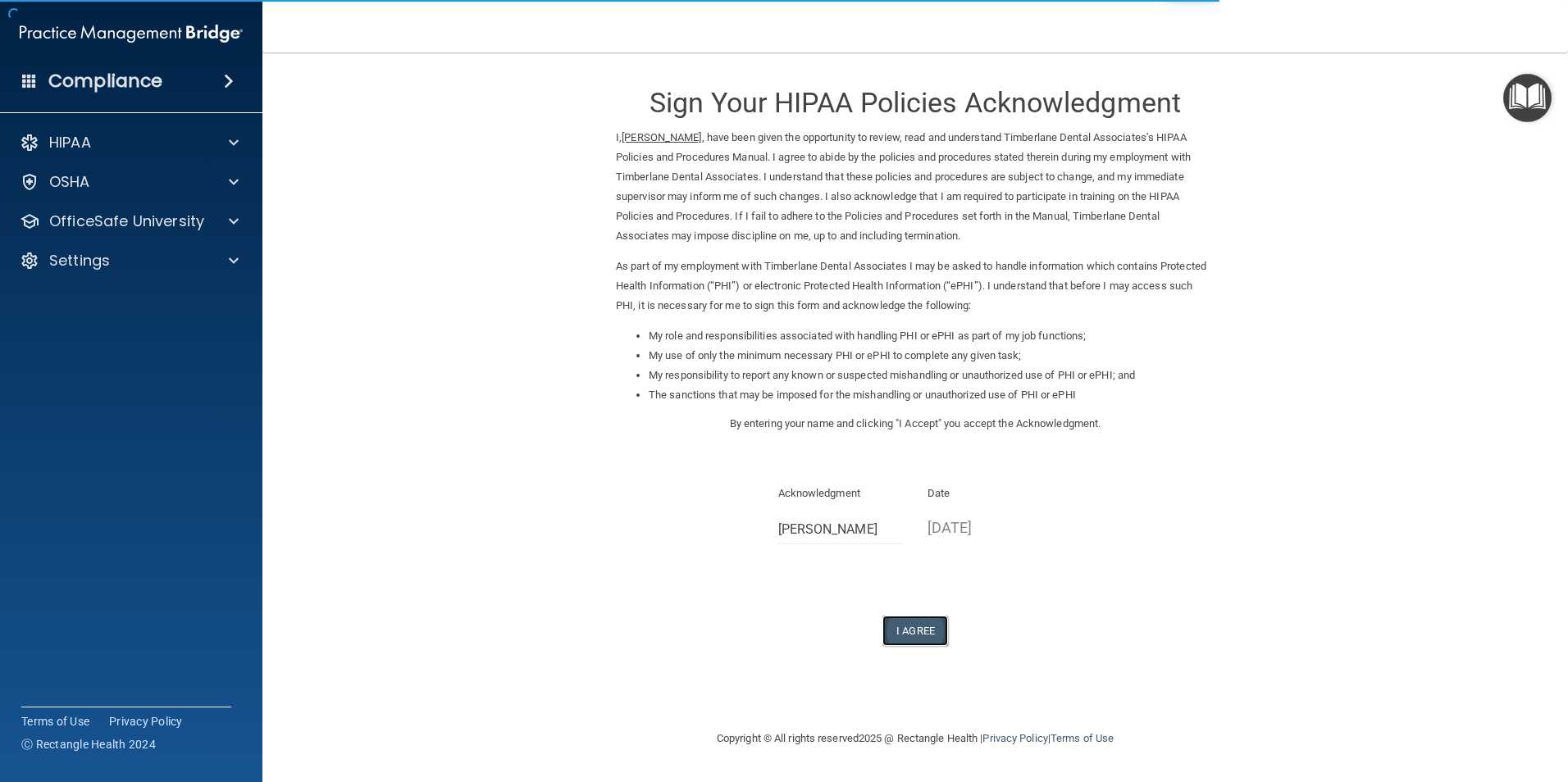
click at [927, 627] on button "I Agree" at bounding box center [915, 630] width 66 height 30
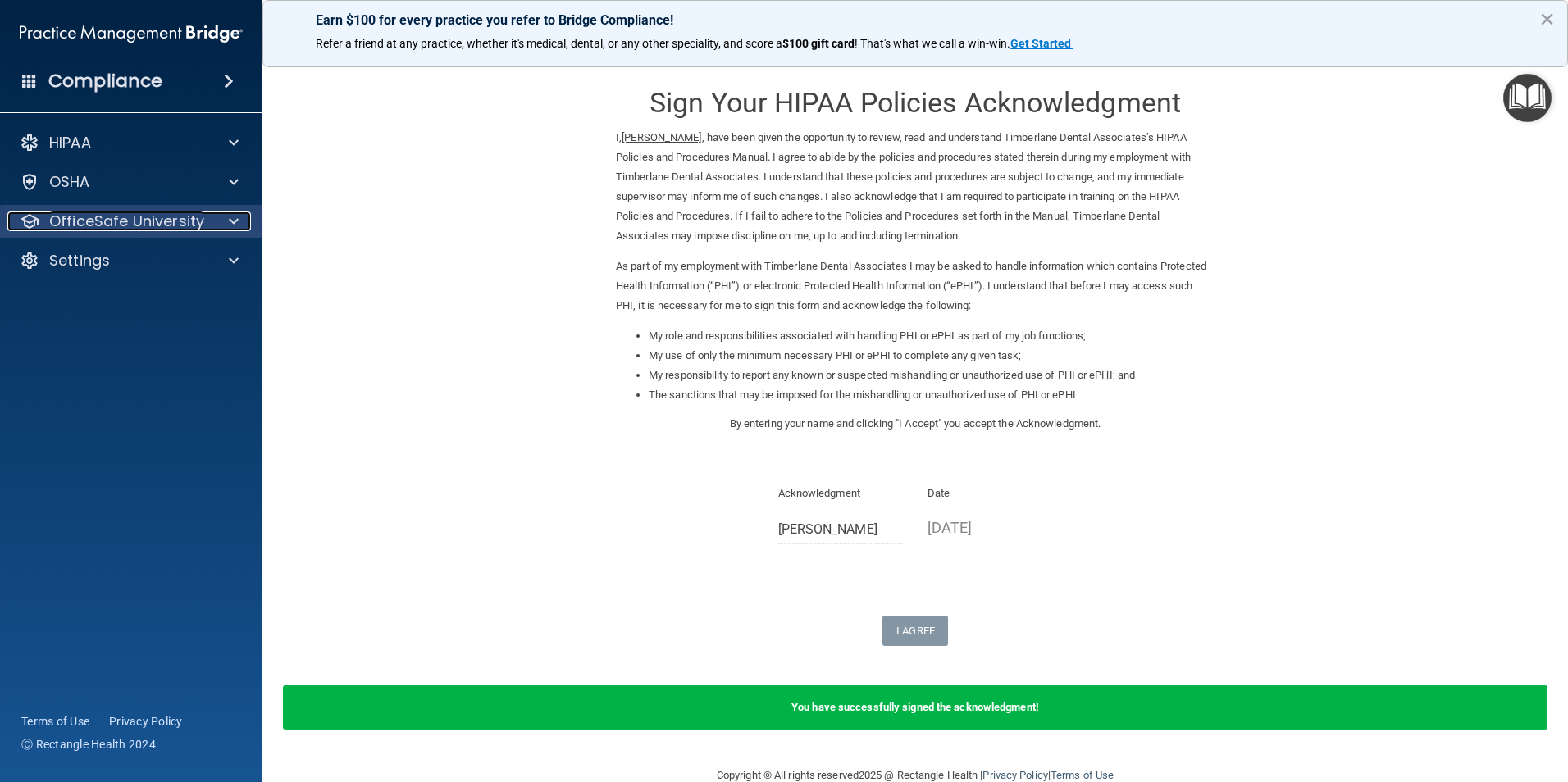
click at [227, 222] on div at bounding box center [232, 222] width 41 height 20
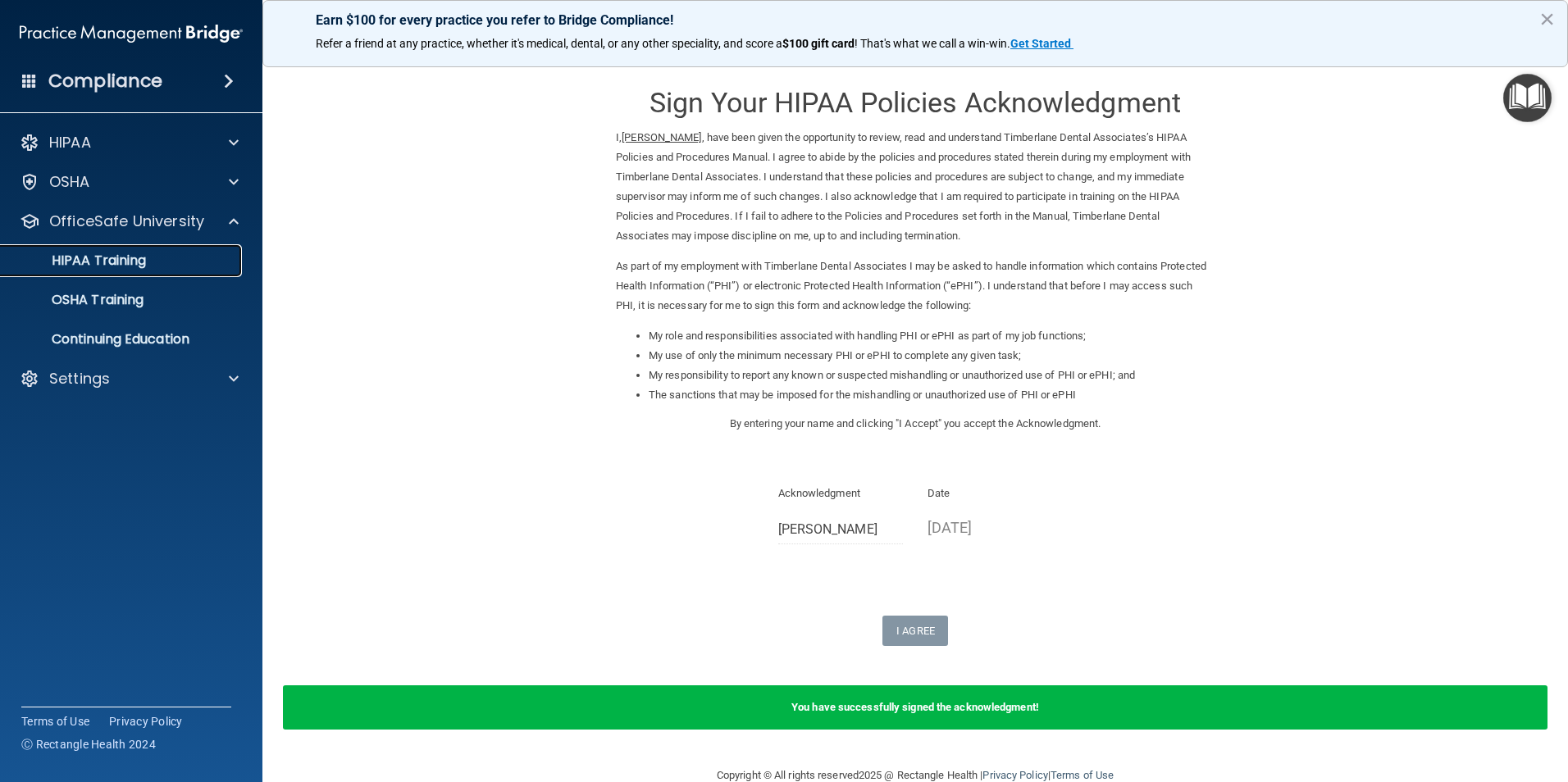
click at [185, 266] on div "HIPAA Training" at bounding box center [123, 260] width 224 height 16
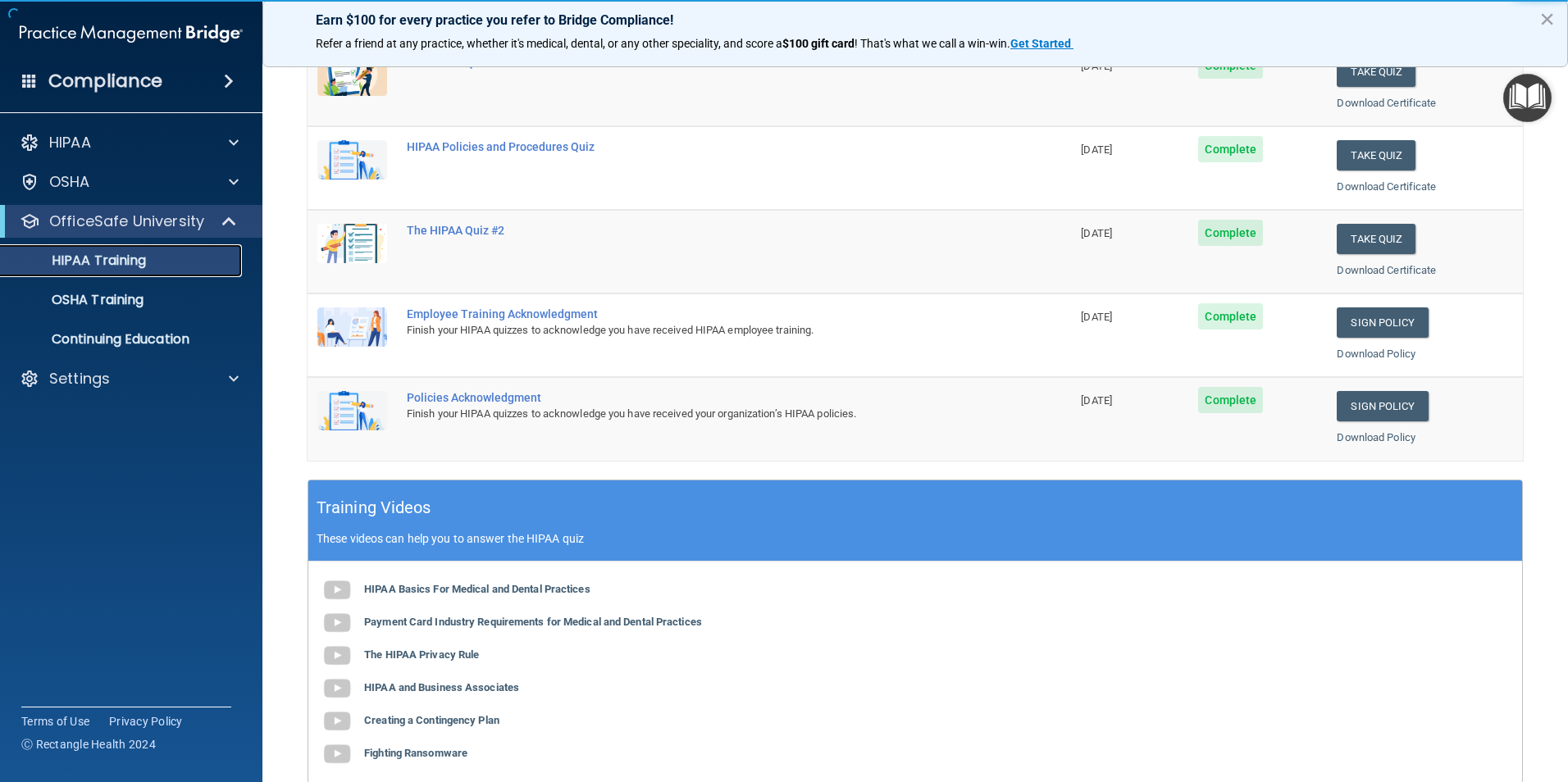
scroll to position [82, 0]
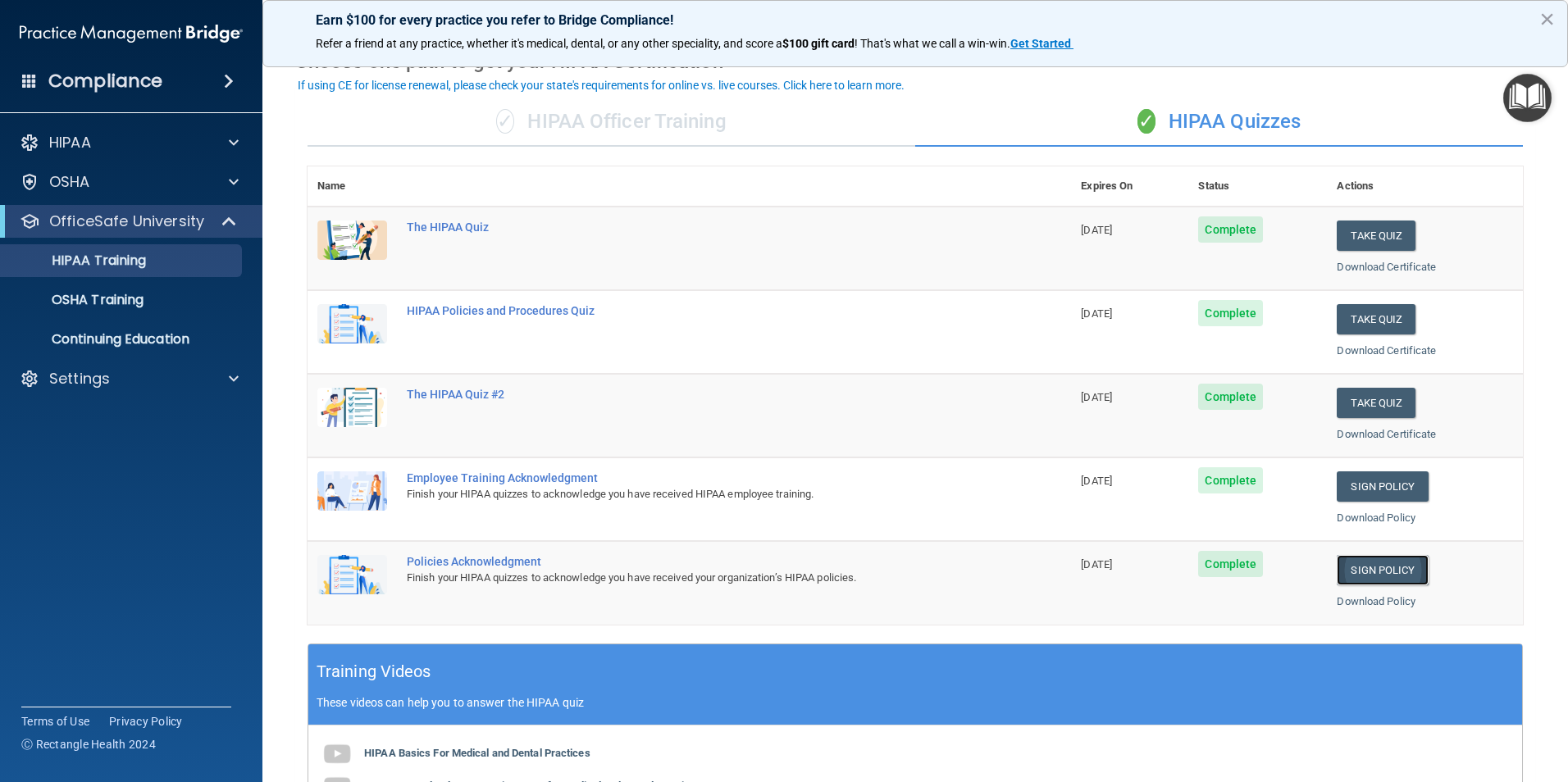
click at [1398, 572] on link "Sign Policy" at bounding box center [1382, 569] width 91 height 30
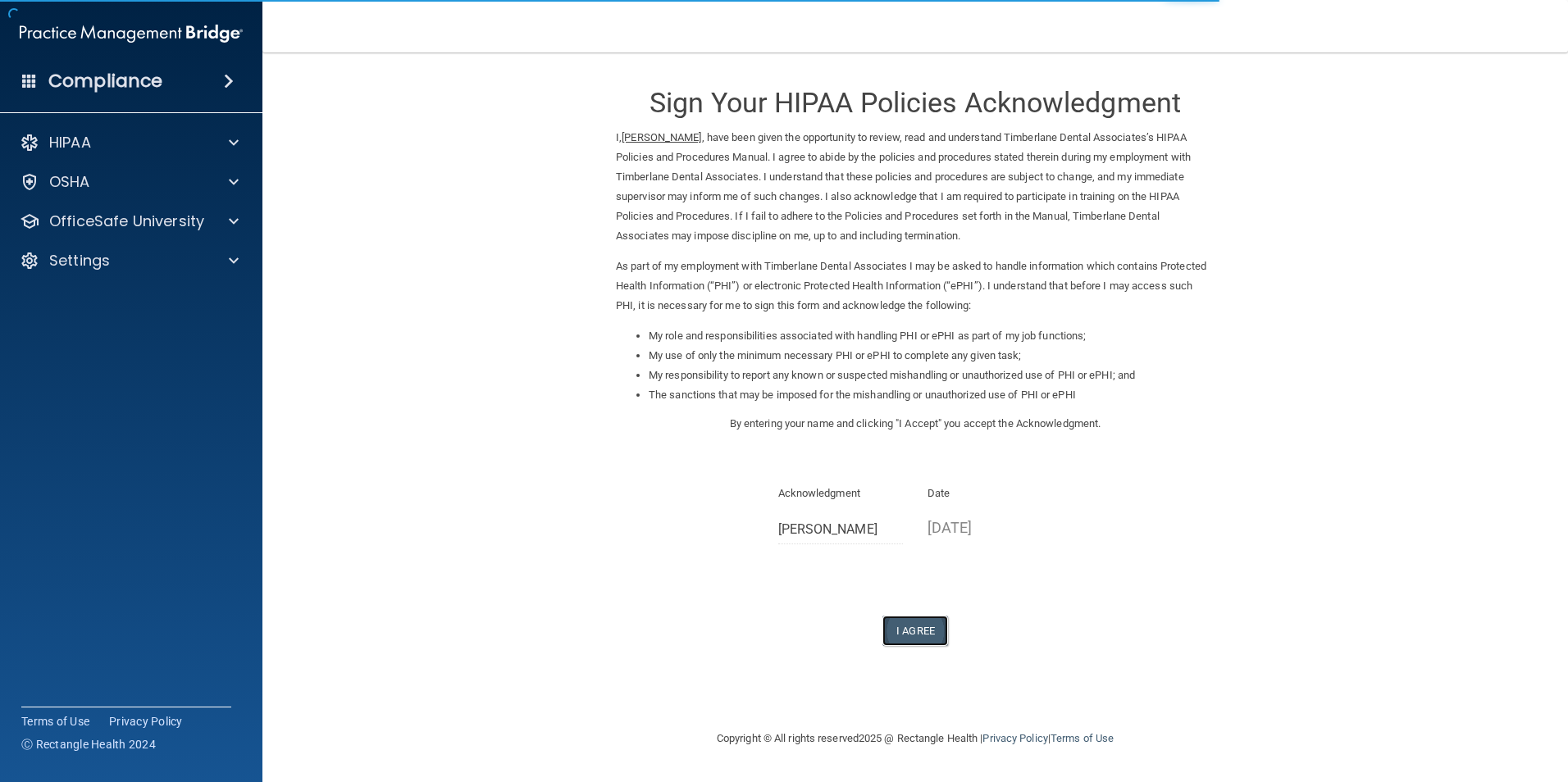
click at [928, 633] on button "I Agree" at bounding box center [915, 630] width 66 height 30
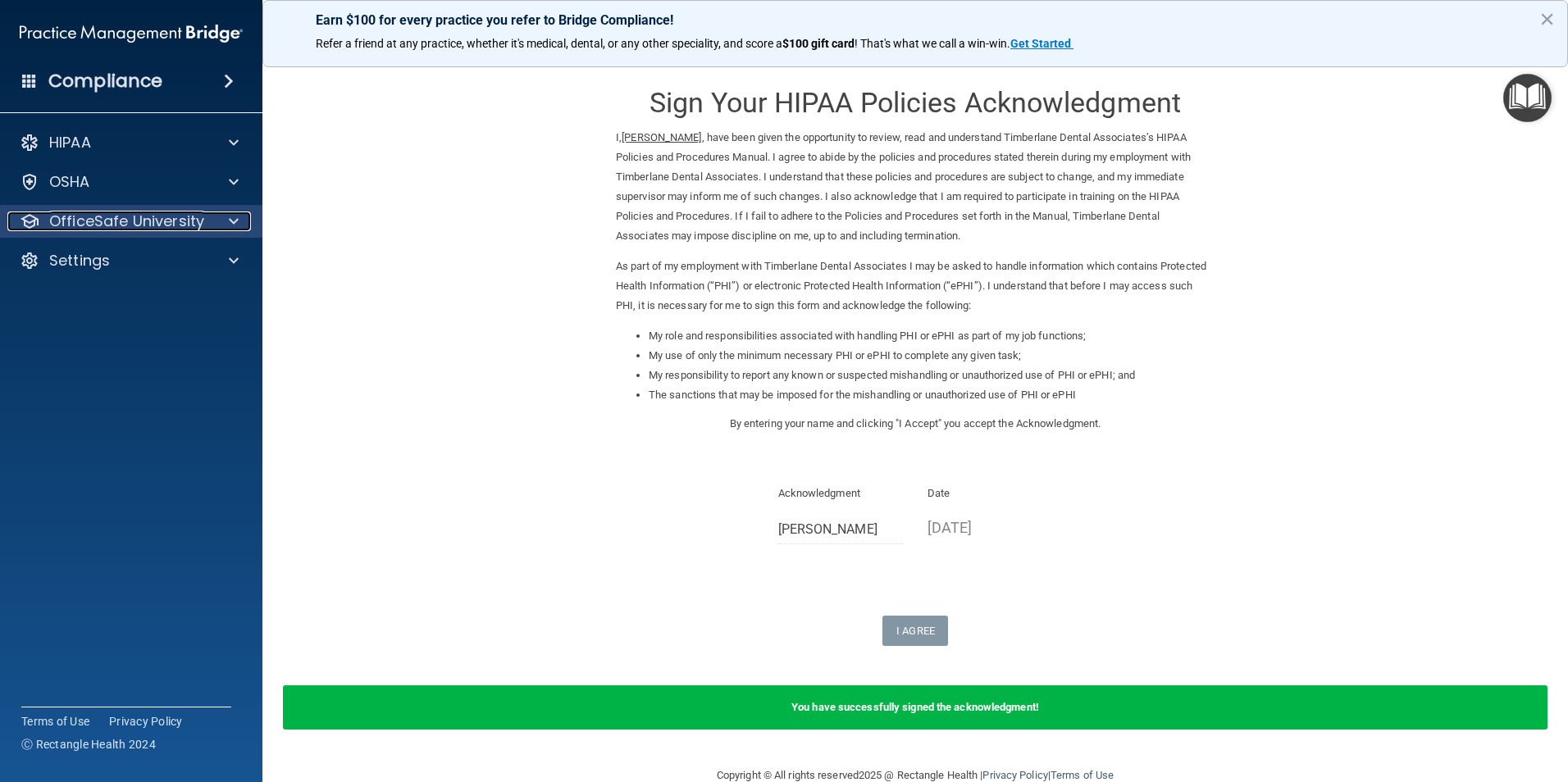
click at [234, 222] on span at bounding box center [234, 222] width 10 height 20
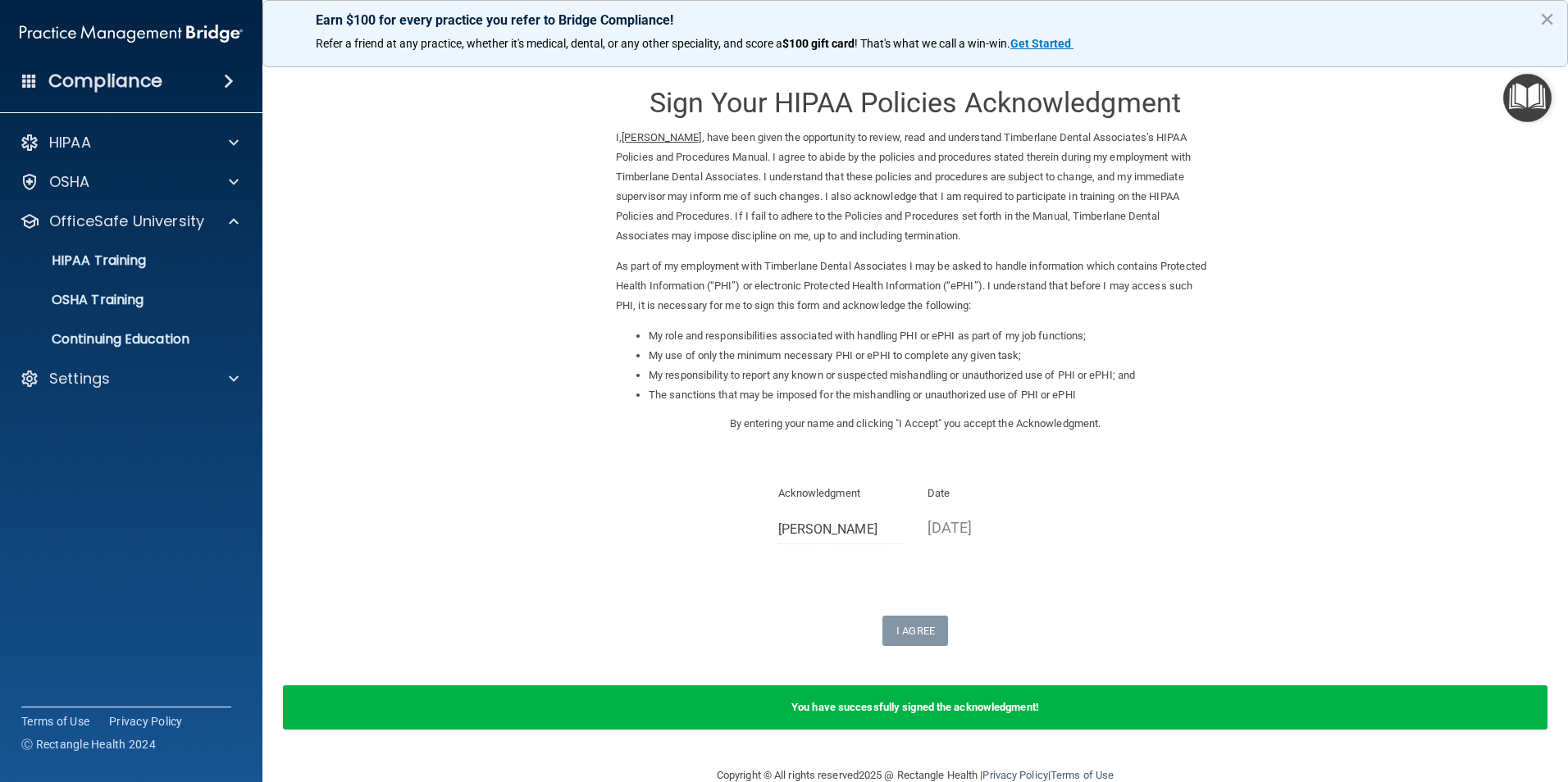
click at [164, 277] on ul "HIPAA Training OSHA Training Continuing Education" at bounding box center [132, 296] width 297 height 118
click at [163, 264] on div "HIPAA Training" at bounding box center [123, 260] width 224 height 16
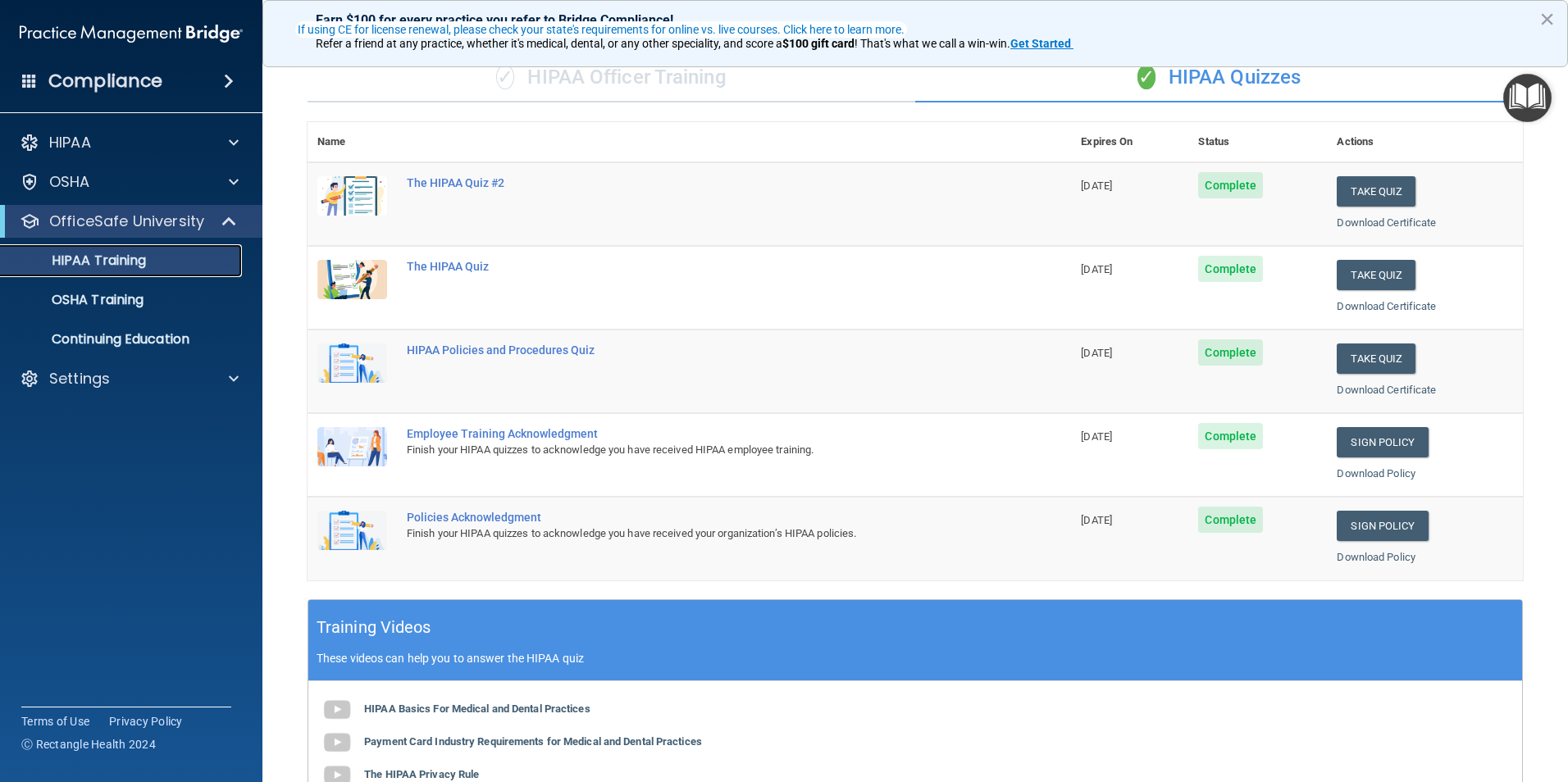
scroll to position [164, 0]
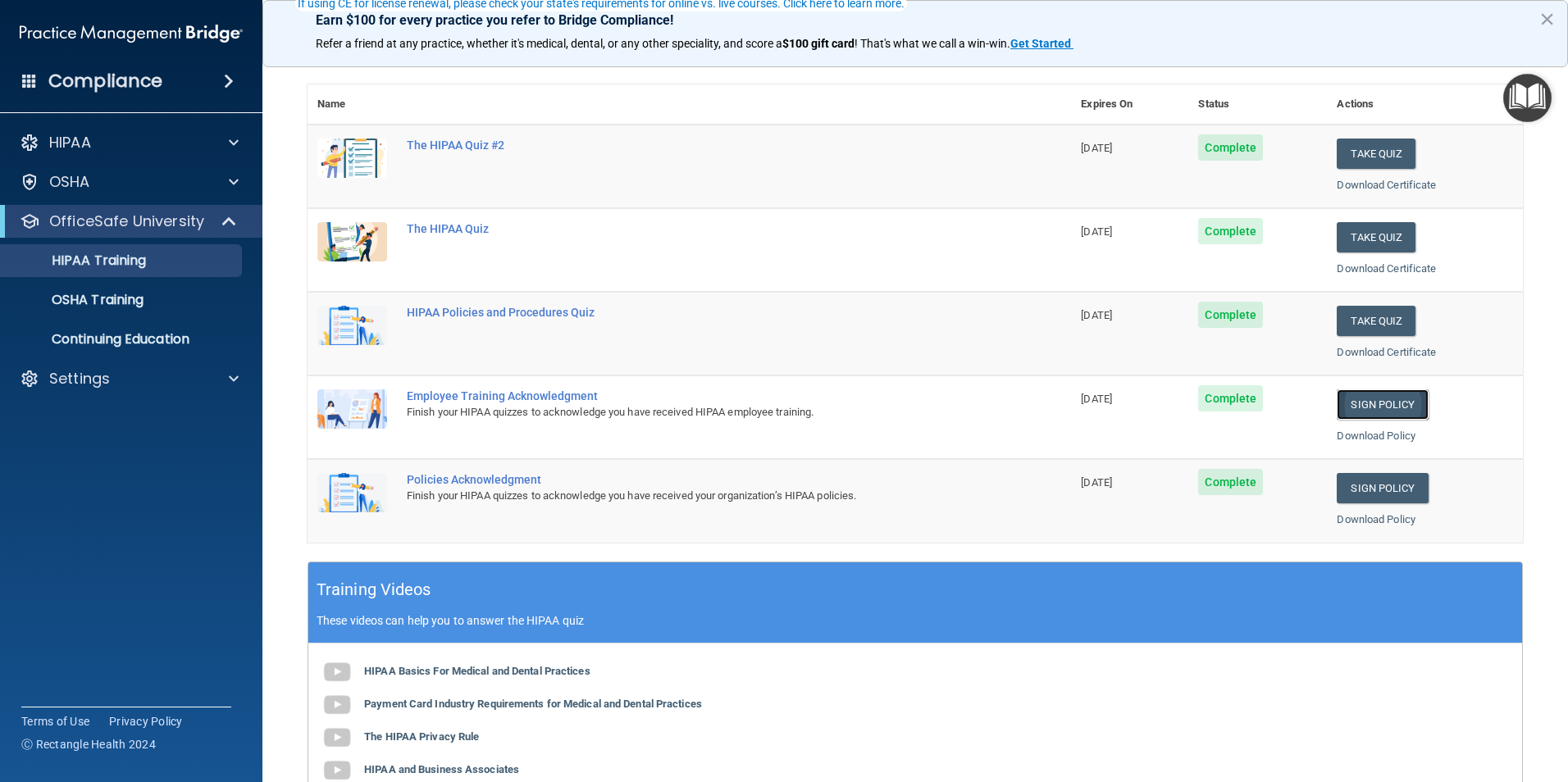
click at [1384, 404] on link "Sign Policy" at bounding box center [1382, 405] width 91 height 30
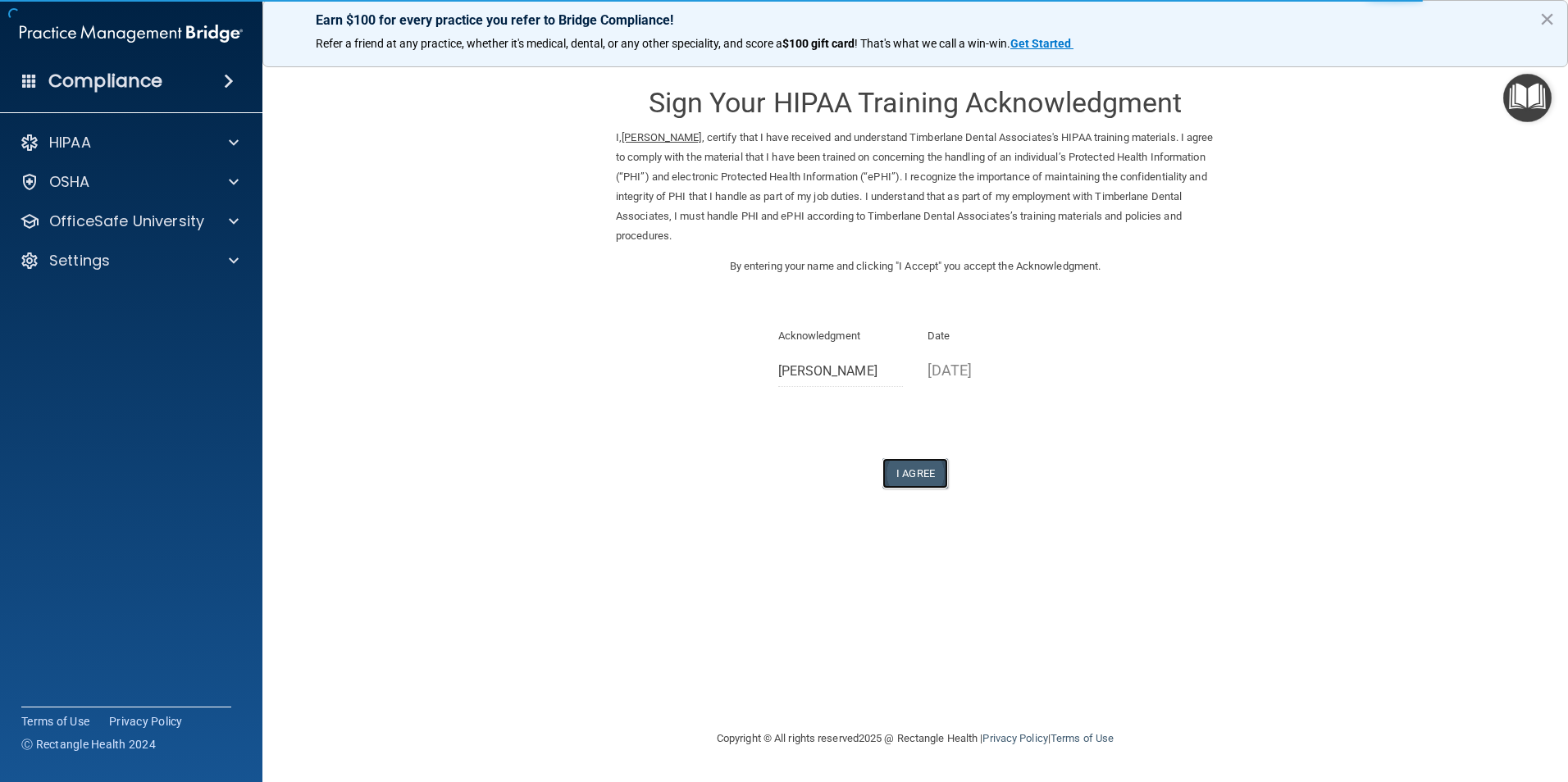
click at [922, 474] on button "I Agree" at bounding box center [915, 473] width 66 height 30
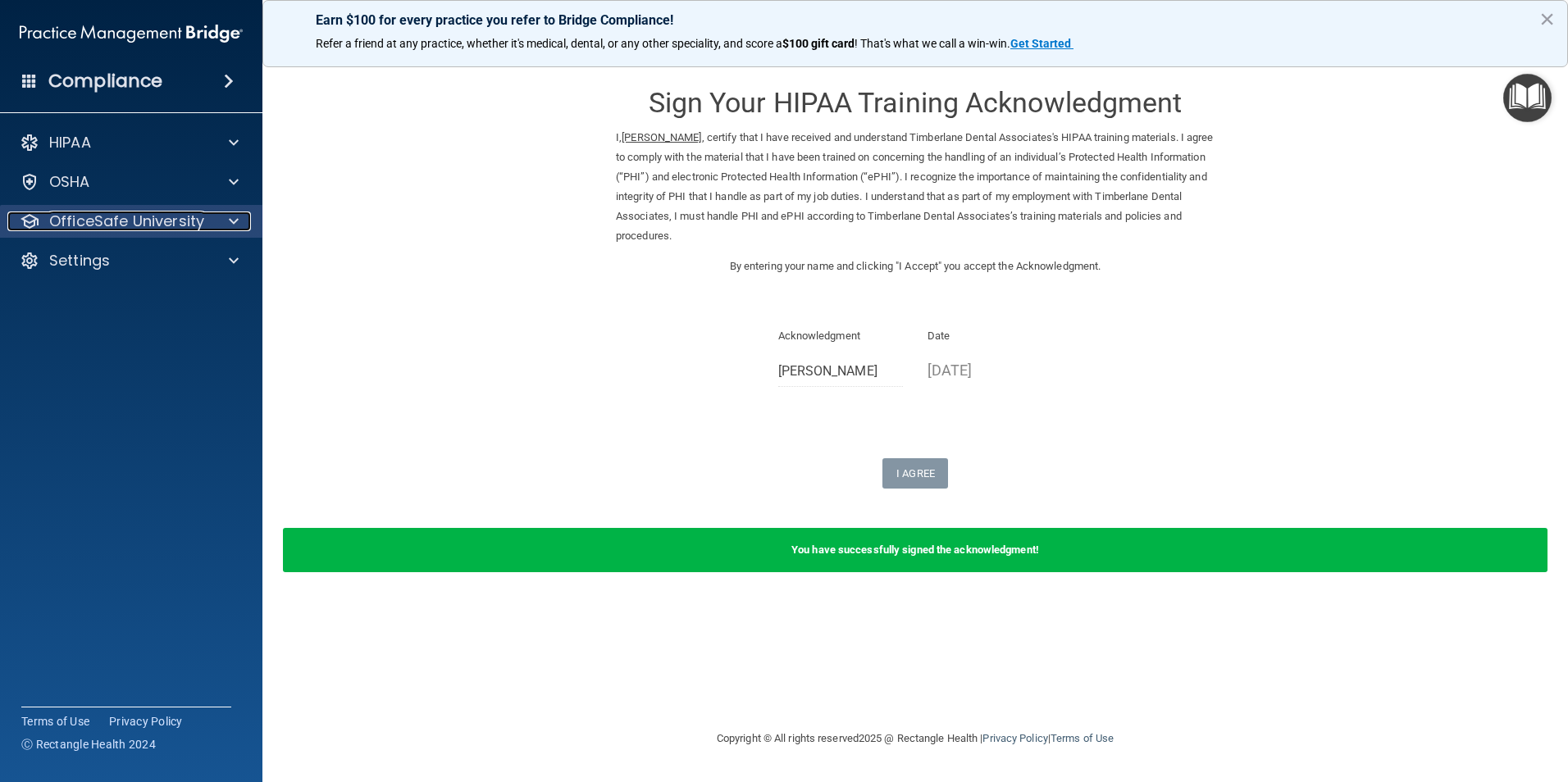
click at [230, 218] on span at bounding box center [234, 222] width 10 height 20
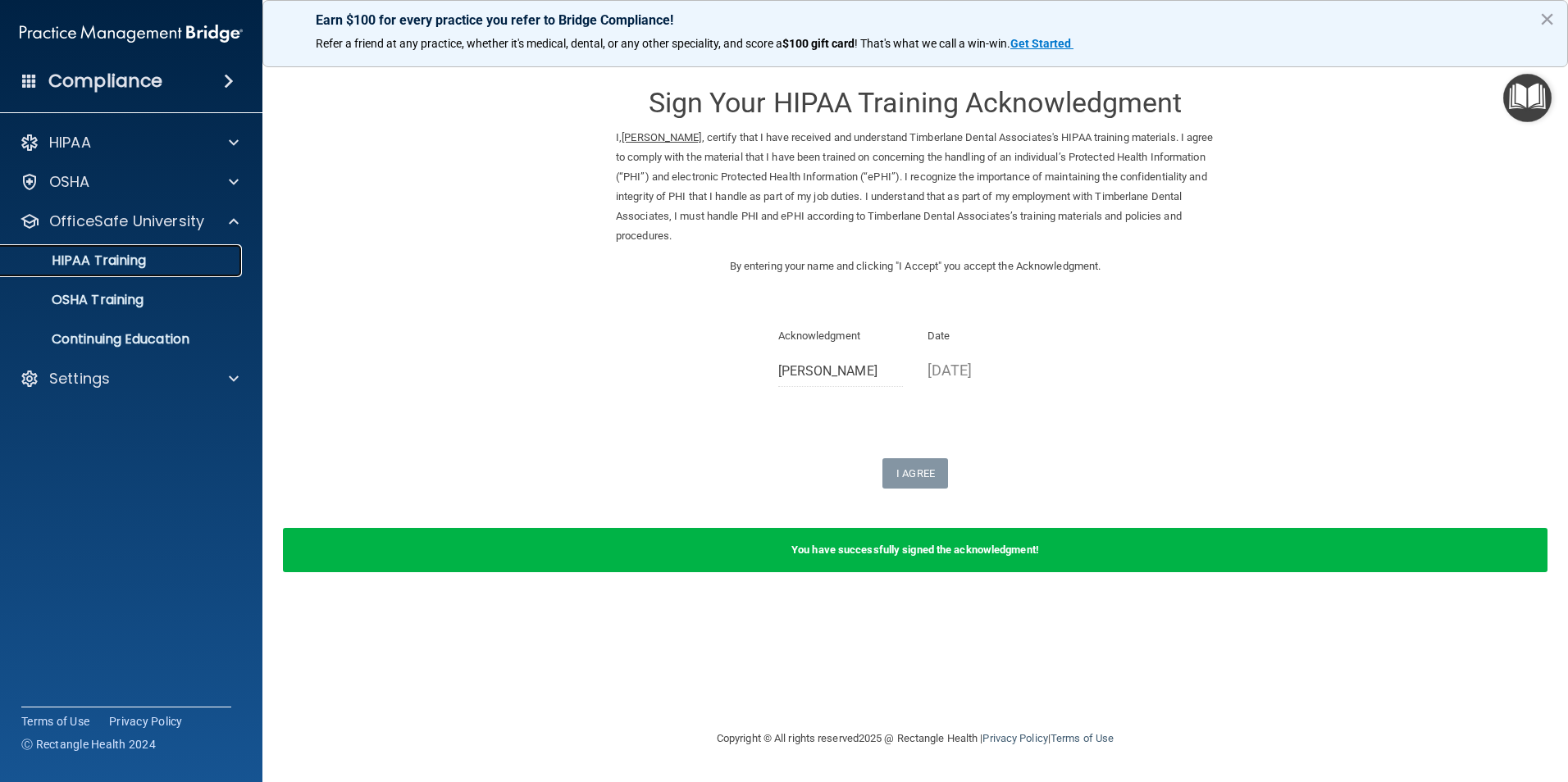
click at [182, 256] on div "HIPAA Training" at bounding box center [123, 260] width 224 height 16
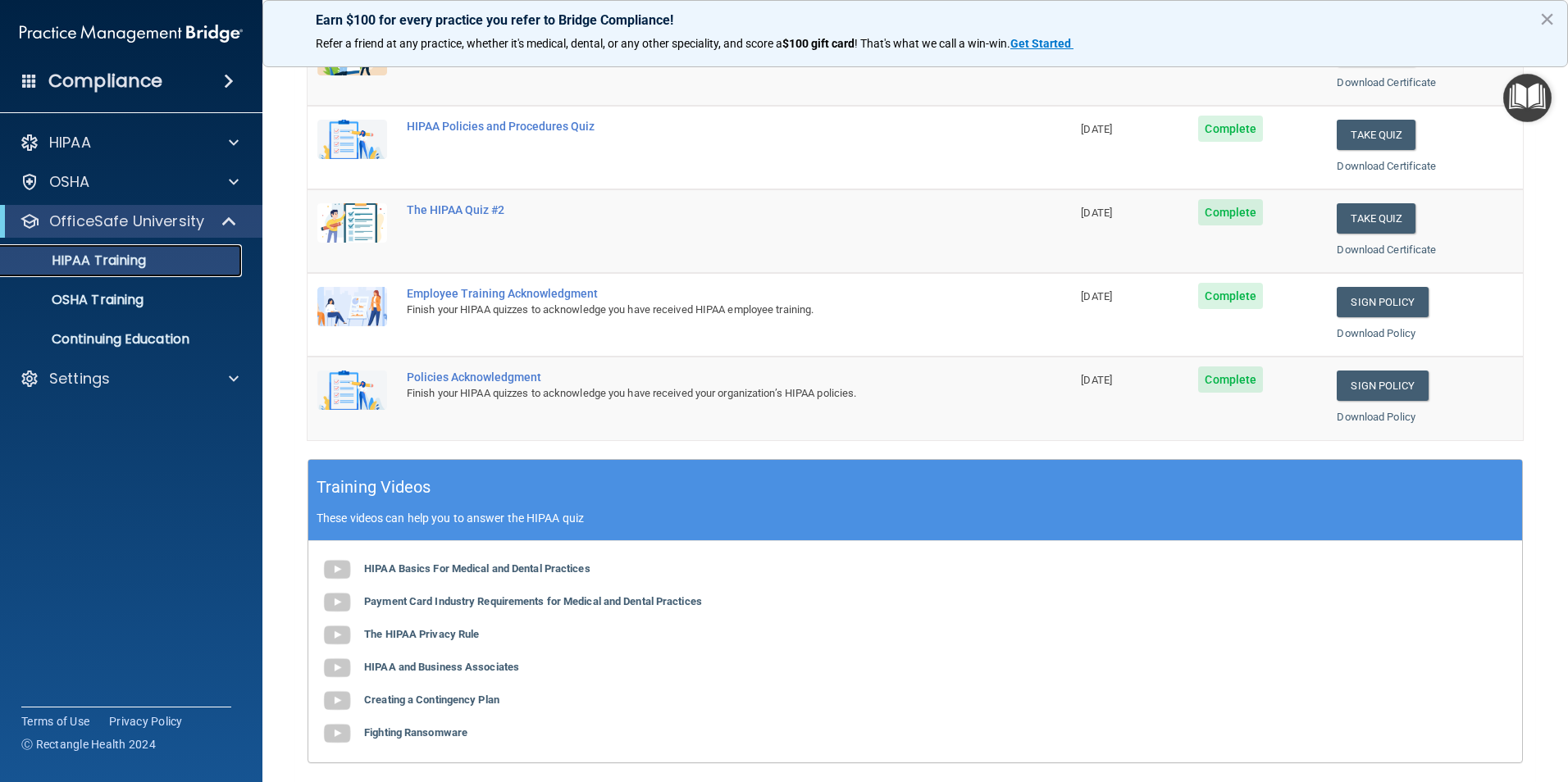
scroll to position [410, 0]
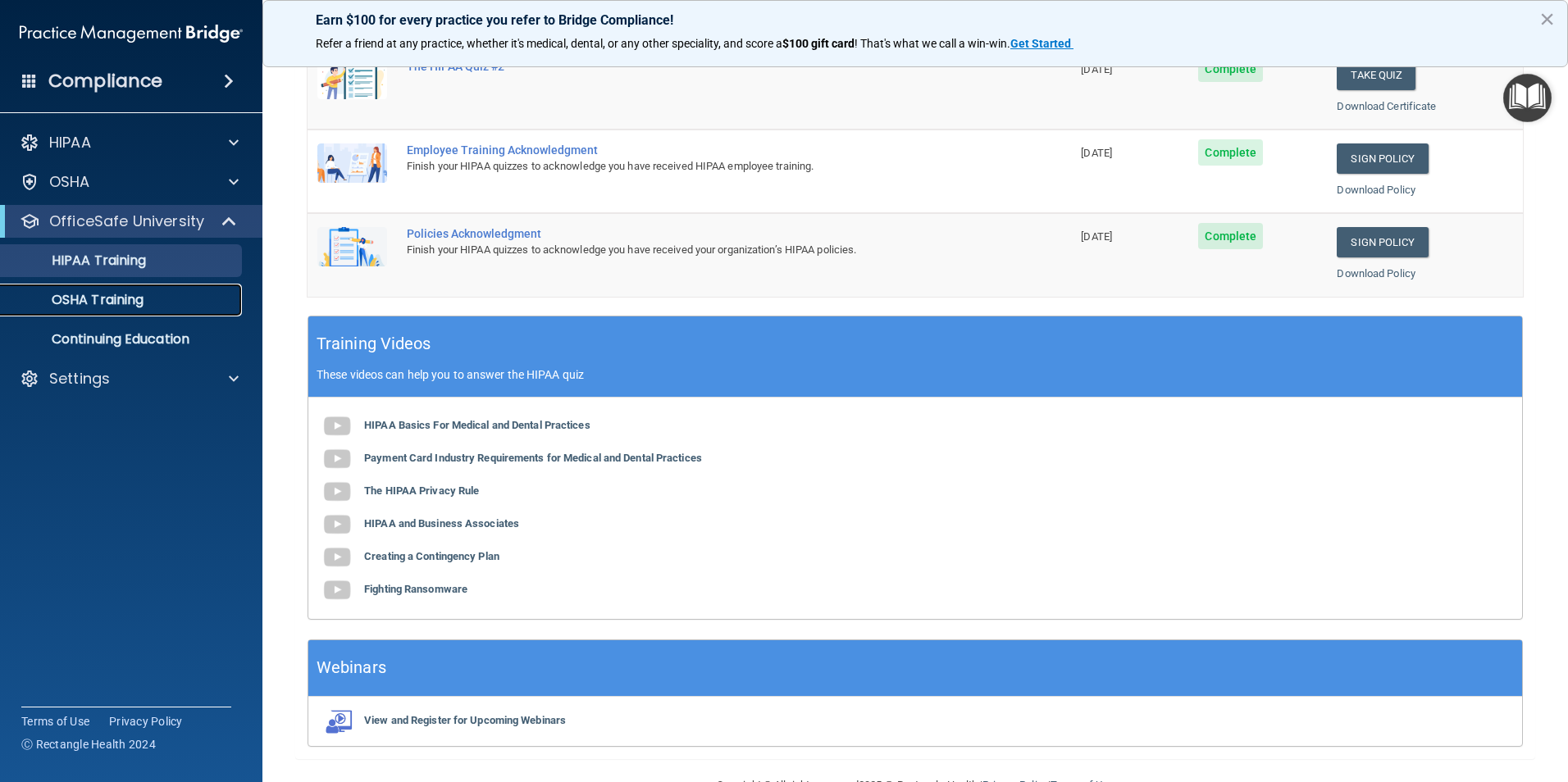
click at [149, 306] on div "OSHA Training" at bounding box center [123, 300] width 224 height 16
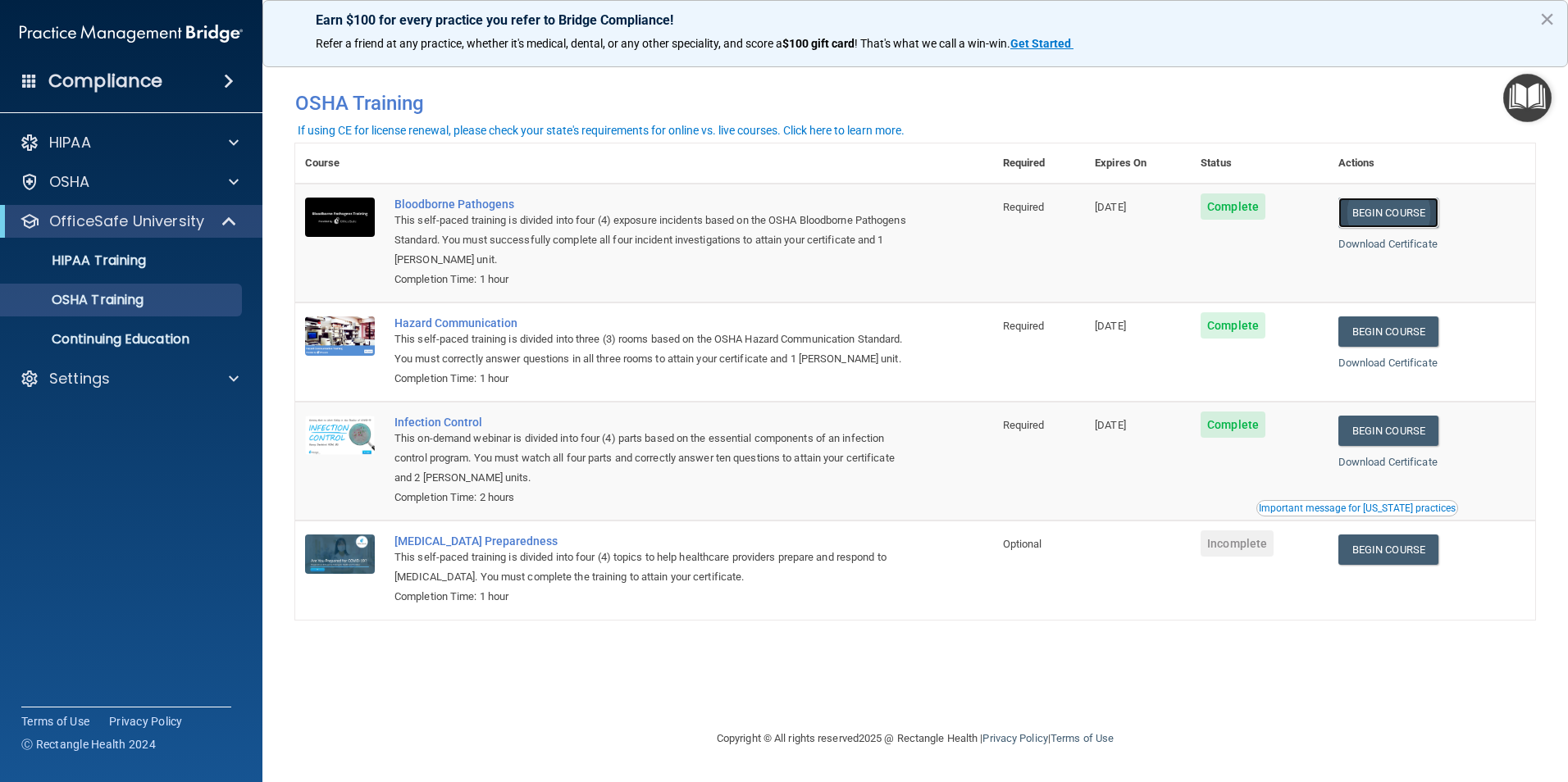
click at [1433, 206] on link "Begin Course" at bounding box center [1387, 213] width 100 height 30
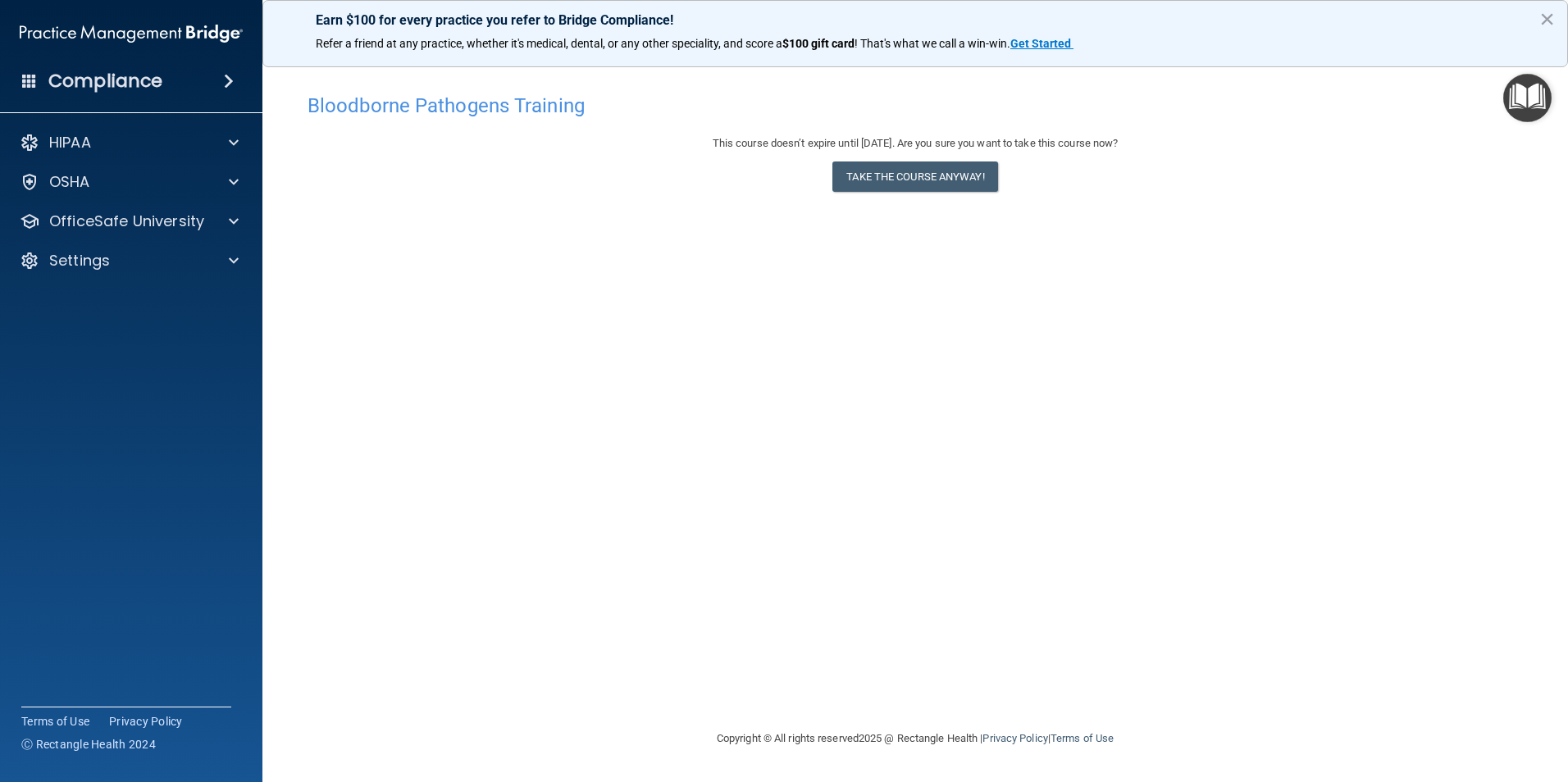
click at [943, 194] on div "This course doesn’t expire until [DATE]. Are you sure you want to take this cou…" at bounding box center [915, 166] width 1215 height 67
click at [943, 182] on button "Take the course anyway!" at bounding box center [915, 176] width 165 height 30
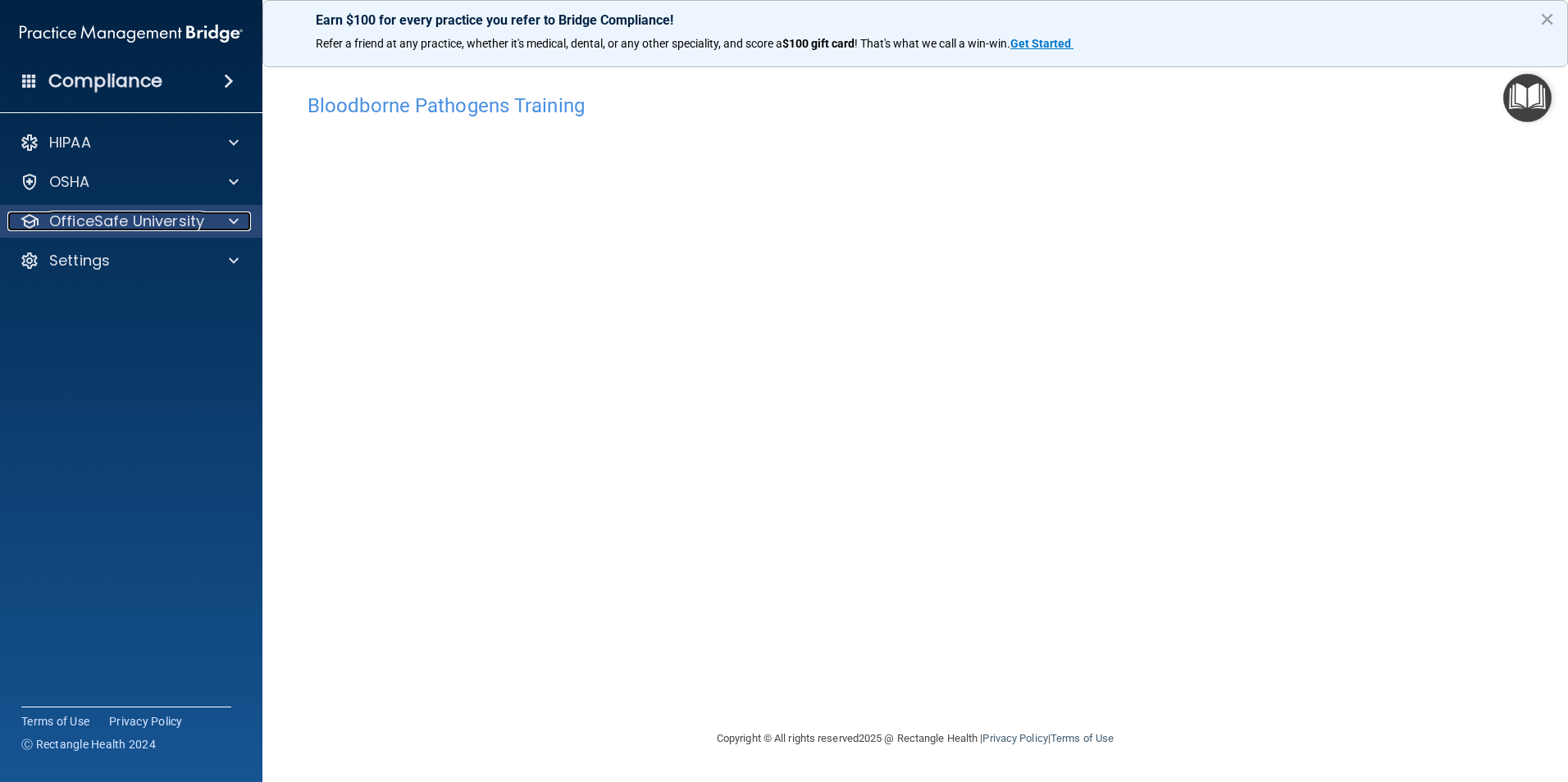
click at [222, 215] on div at bounding box center [232, 222] width 41 height 20
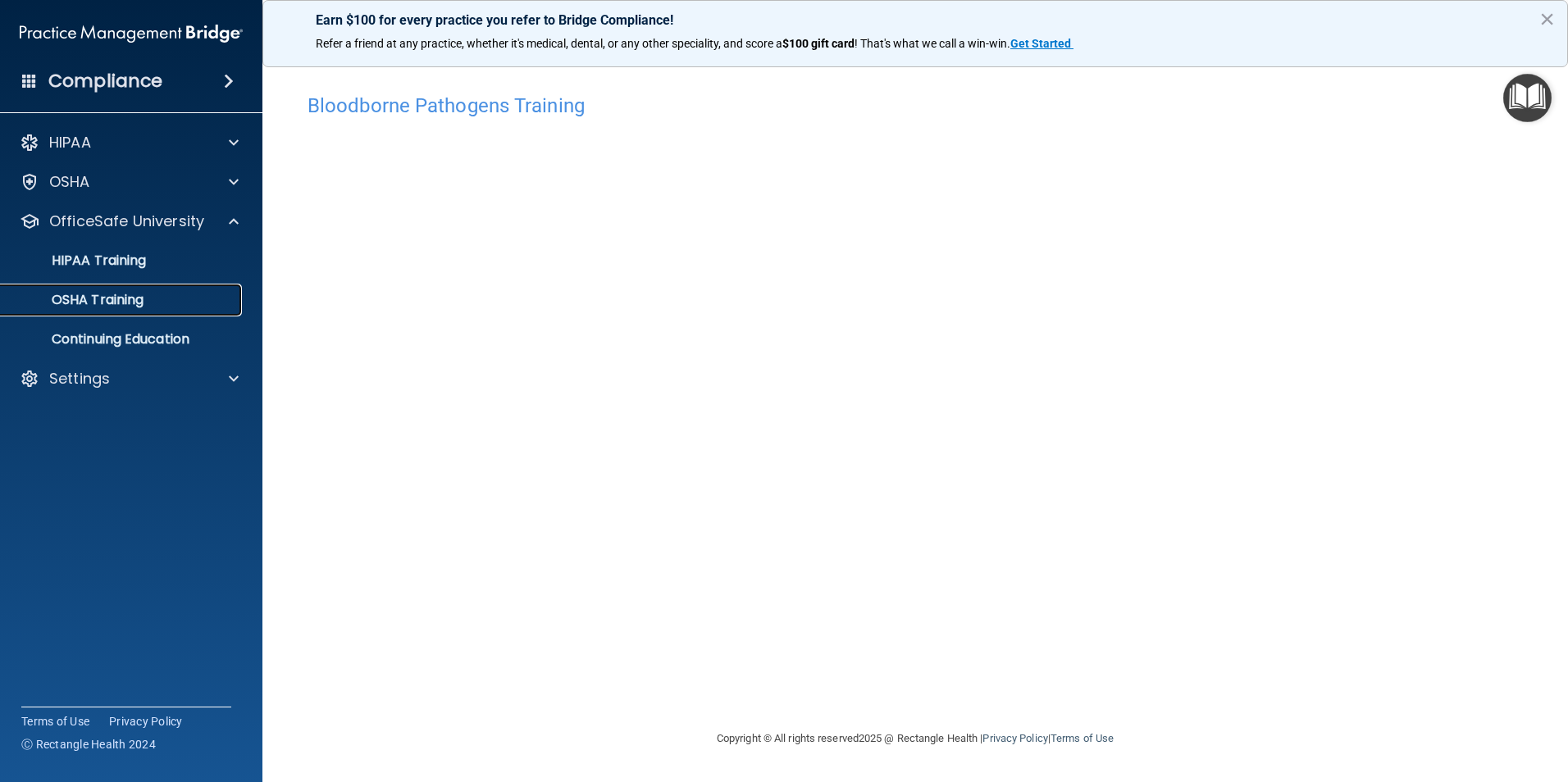
click at [163, 293] on div "OSHA Training" at bounding box center [123, 300] width 224 height 16
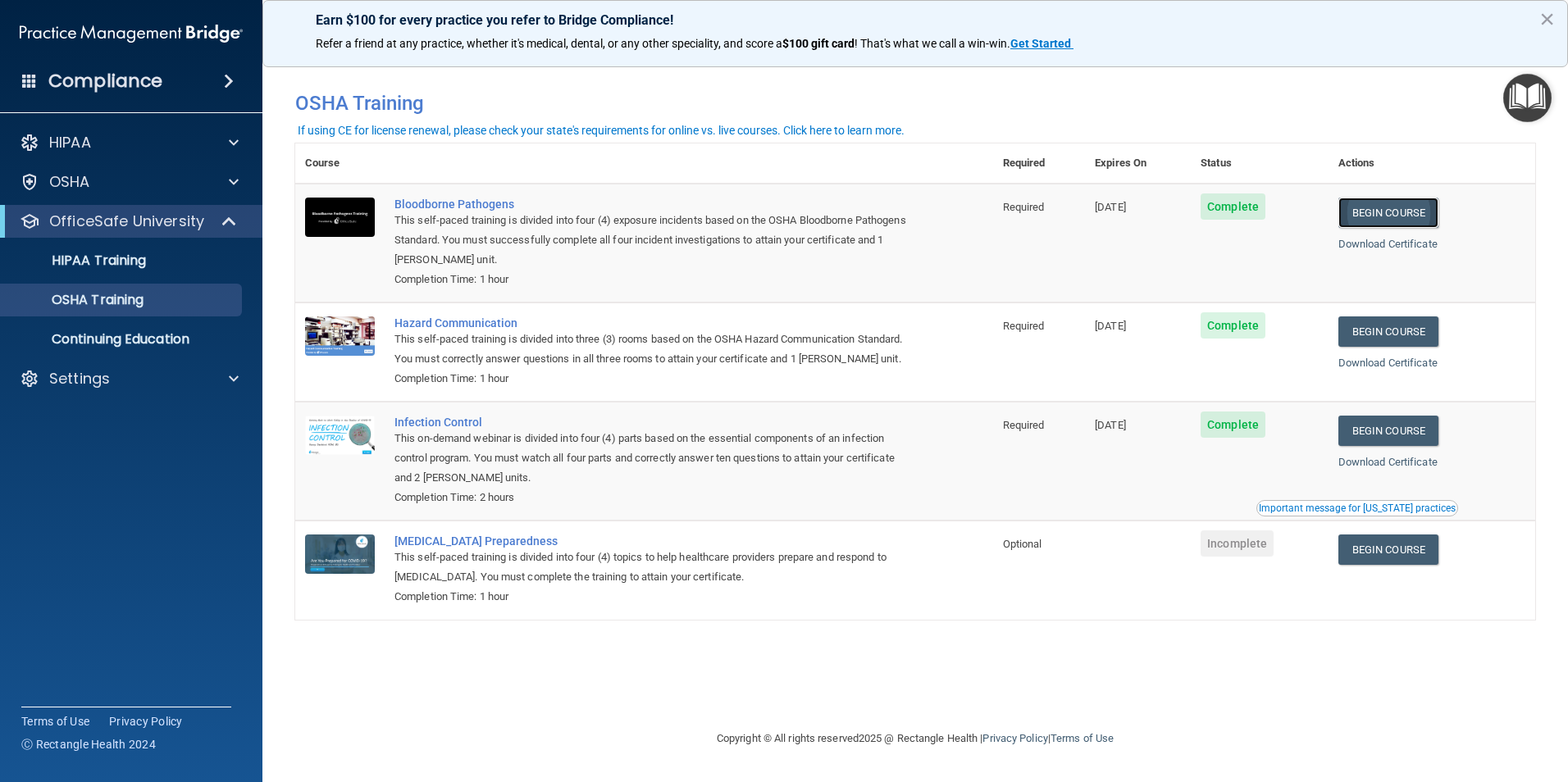
click at [1434, 217] on link "Begin Course" at bounding box center [1387, 213] width 100 height 30
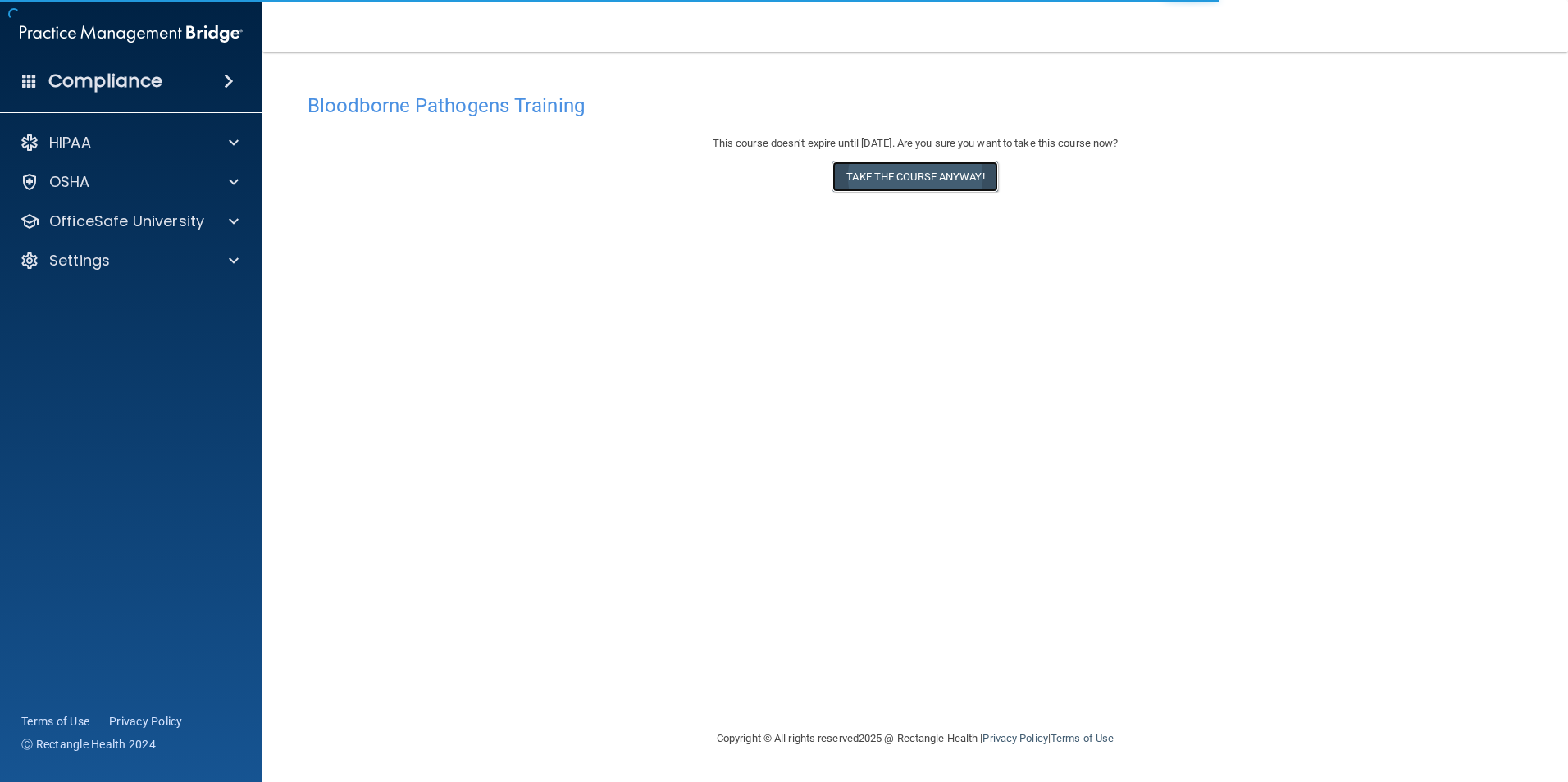
click at [984, 178] on button "Take the course anyway!" at bounding box center [915, 176] width 165 height 30
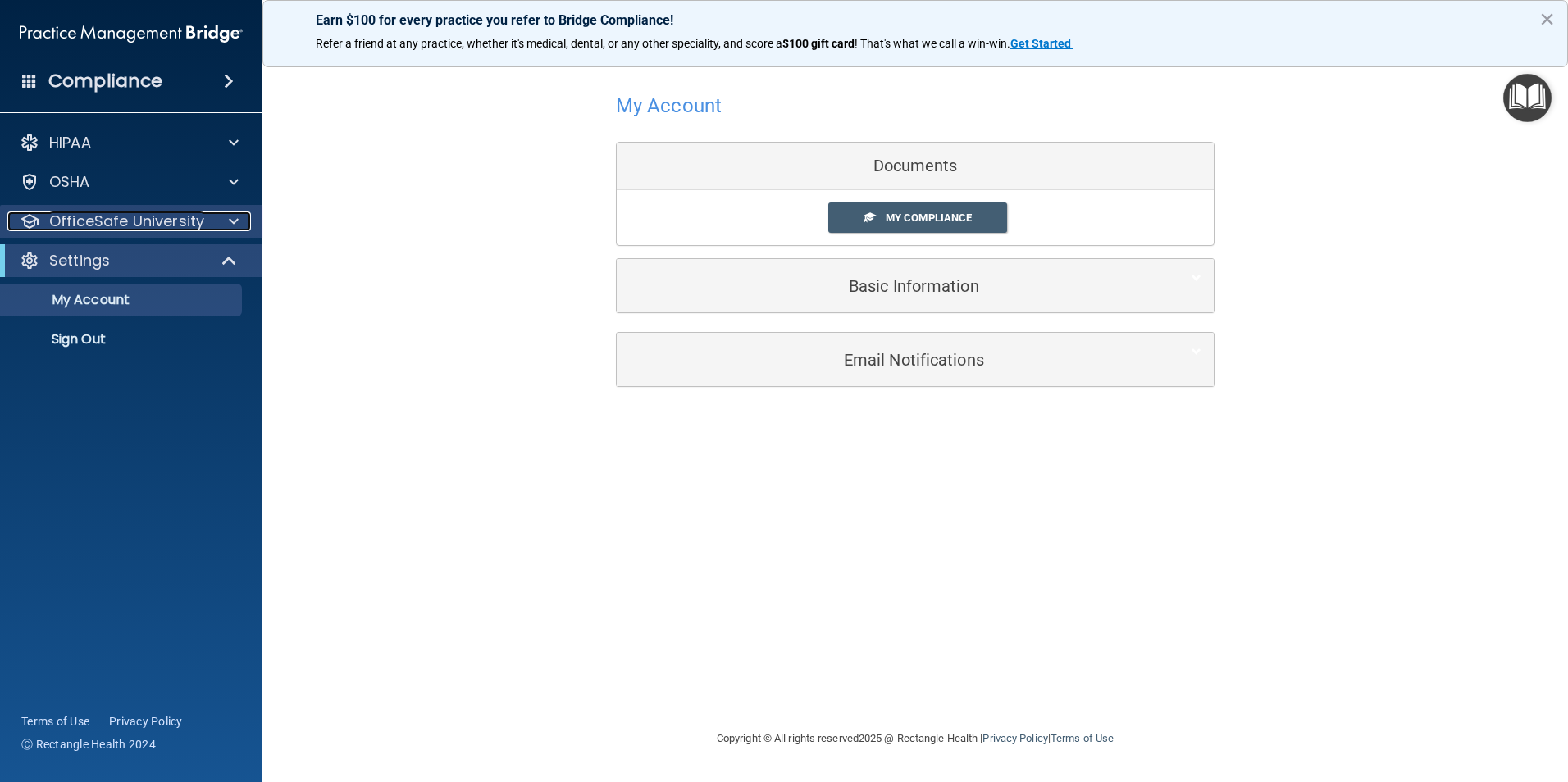
click at [221, 223] on div at bounding box center [232, 222] width 41 height 20
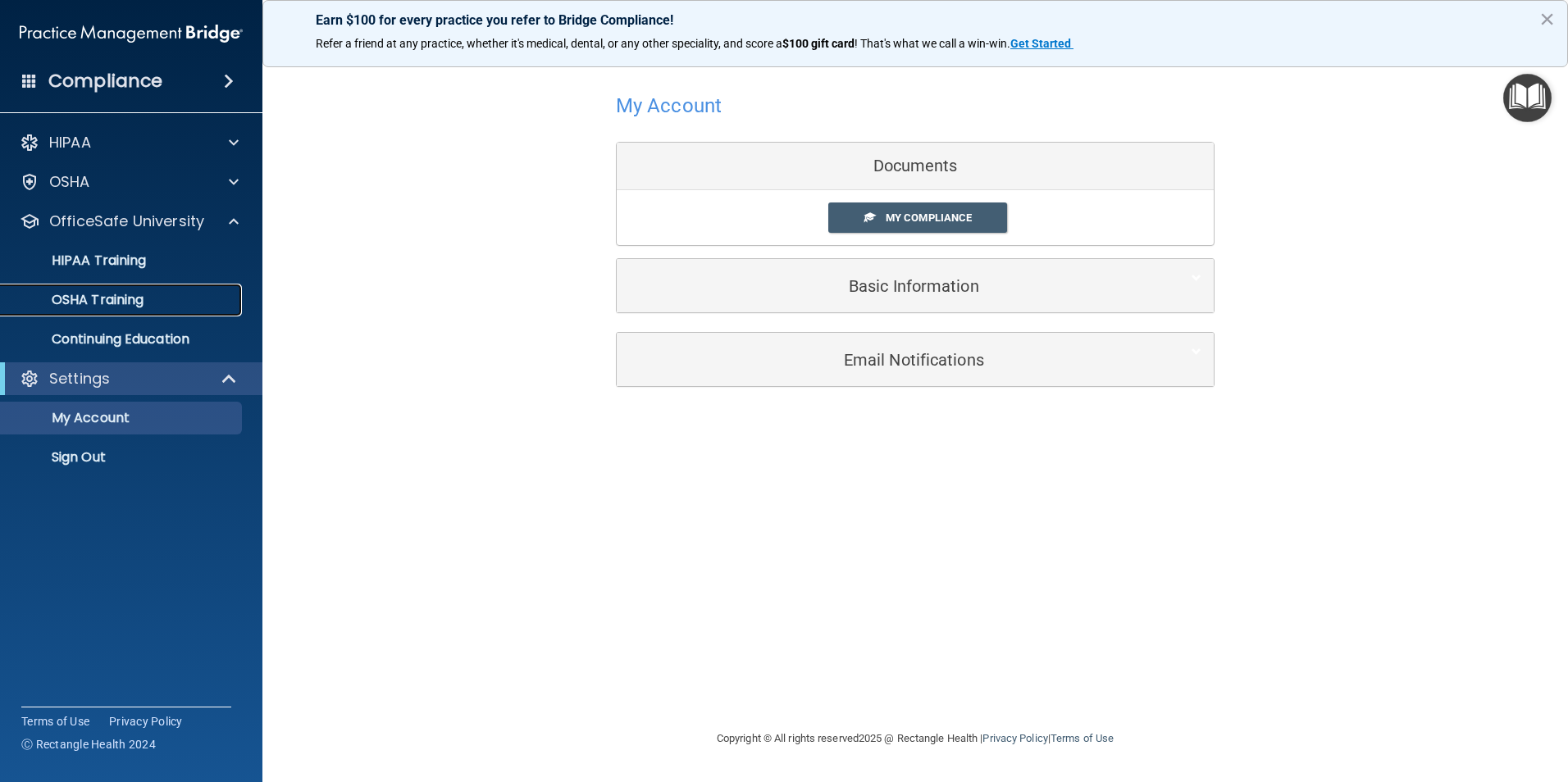
click at [174, 288] on link "OSHA Training" at bounding box center [112, 300] width 258 height 33
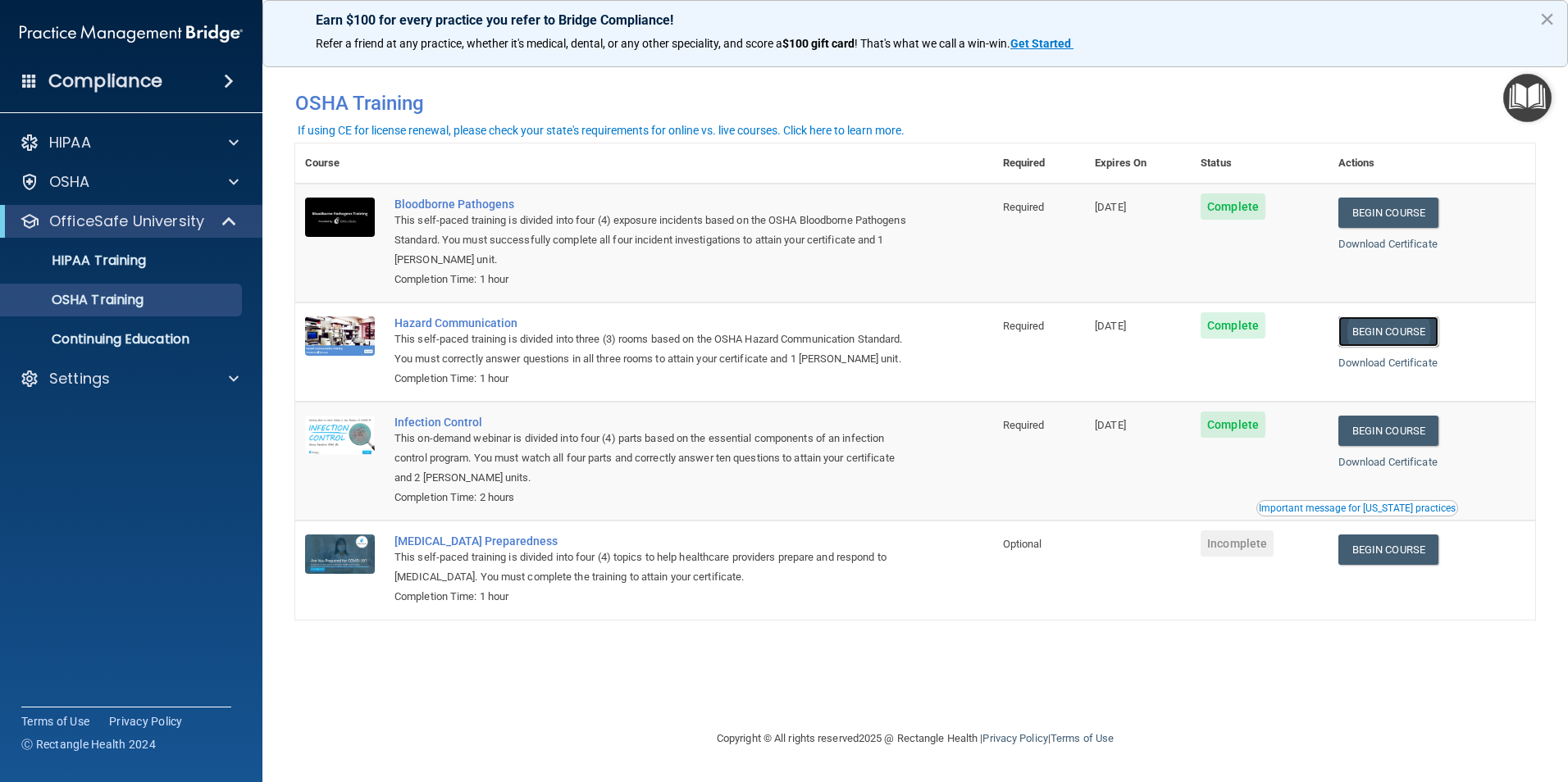
click at [1421, 337] on link "Begin Course" at bounding box center [1387, 331] width 100 height 30
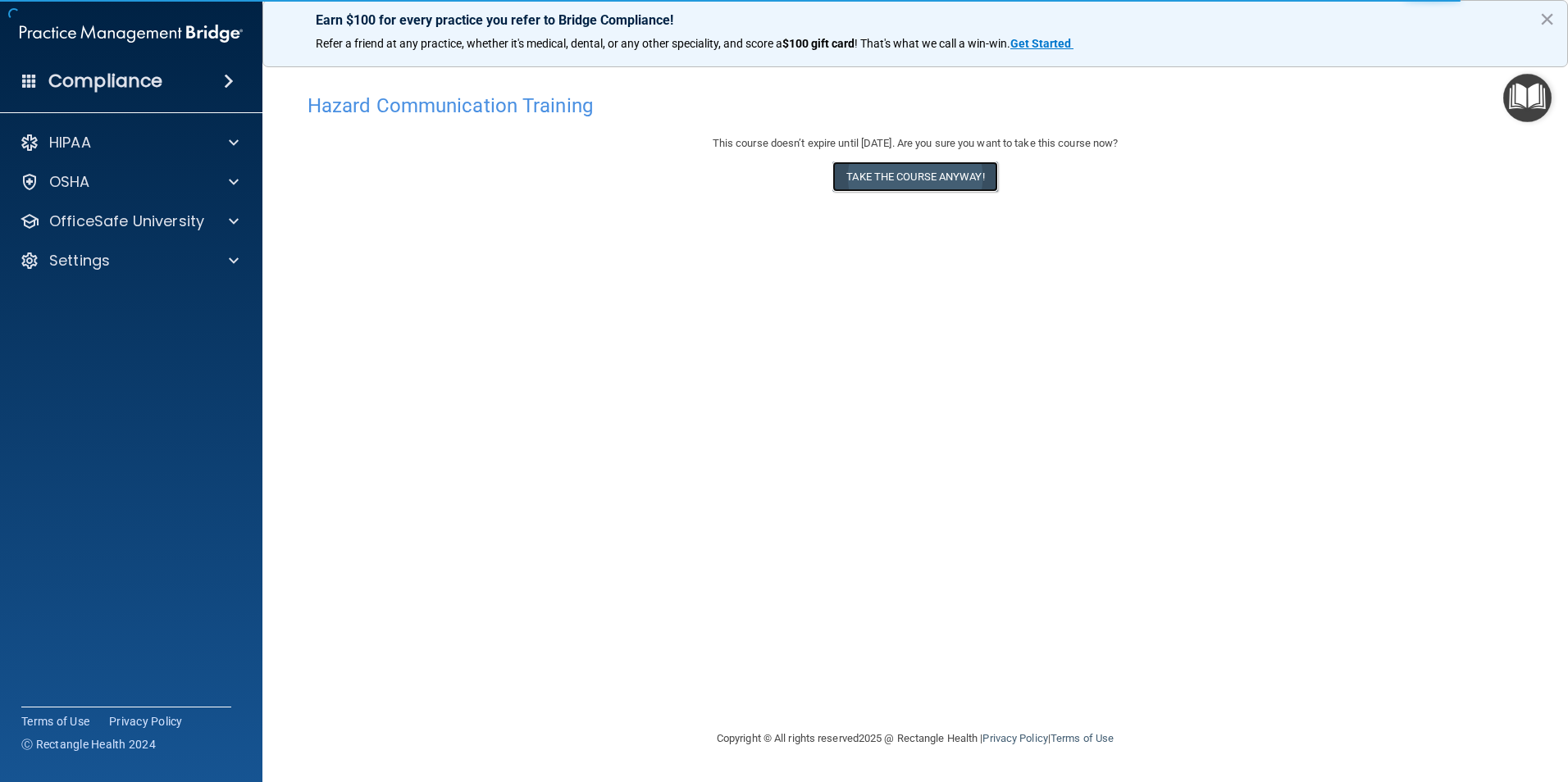
click at [987, 173] on button "Take the course anyway!" at bounding box center [915, 176] width 165 height 30
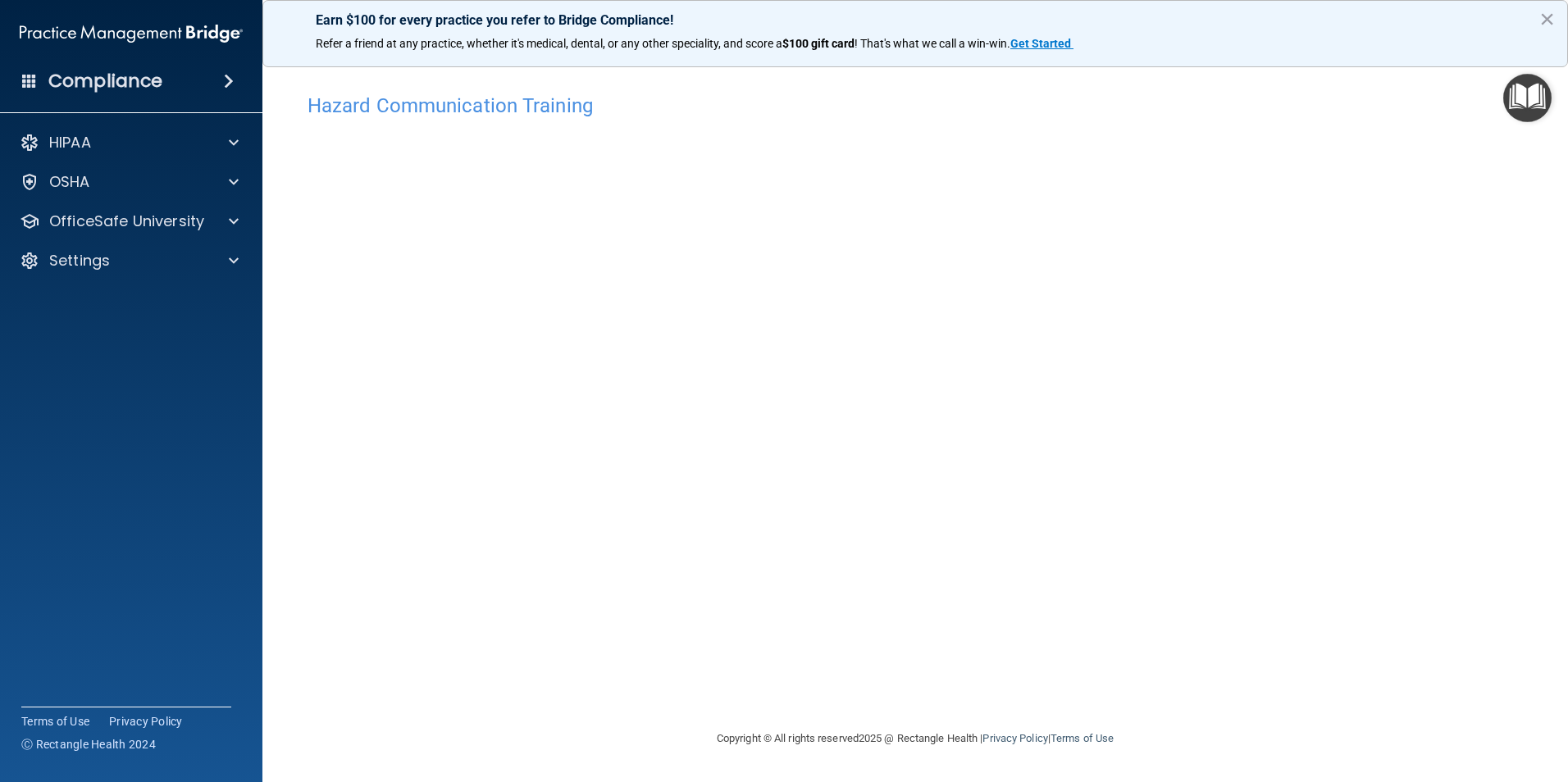
click at [1333, 616] on div "Hazard Communication Training This course doesn’t expire until [DATE]. Are you …" at bounding box center [915, 406] width 1240 height 644
click at [232, 217] on span at bounding box center [234, 222] width 10 height 20
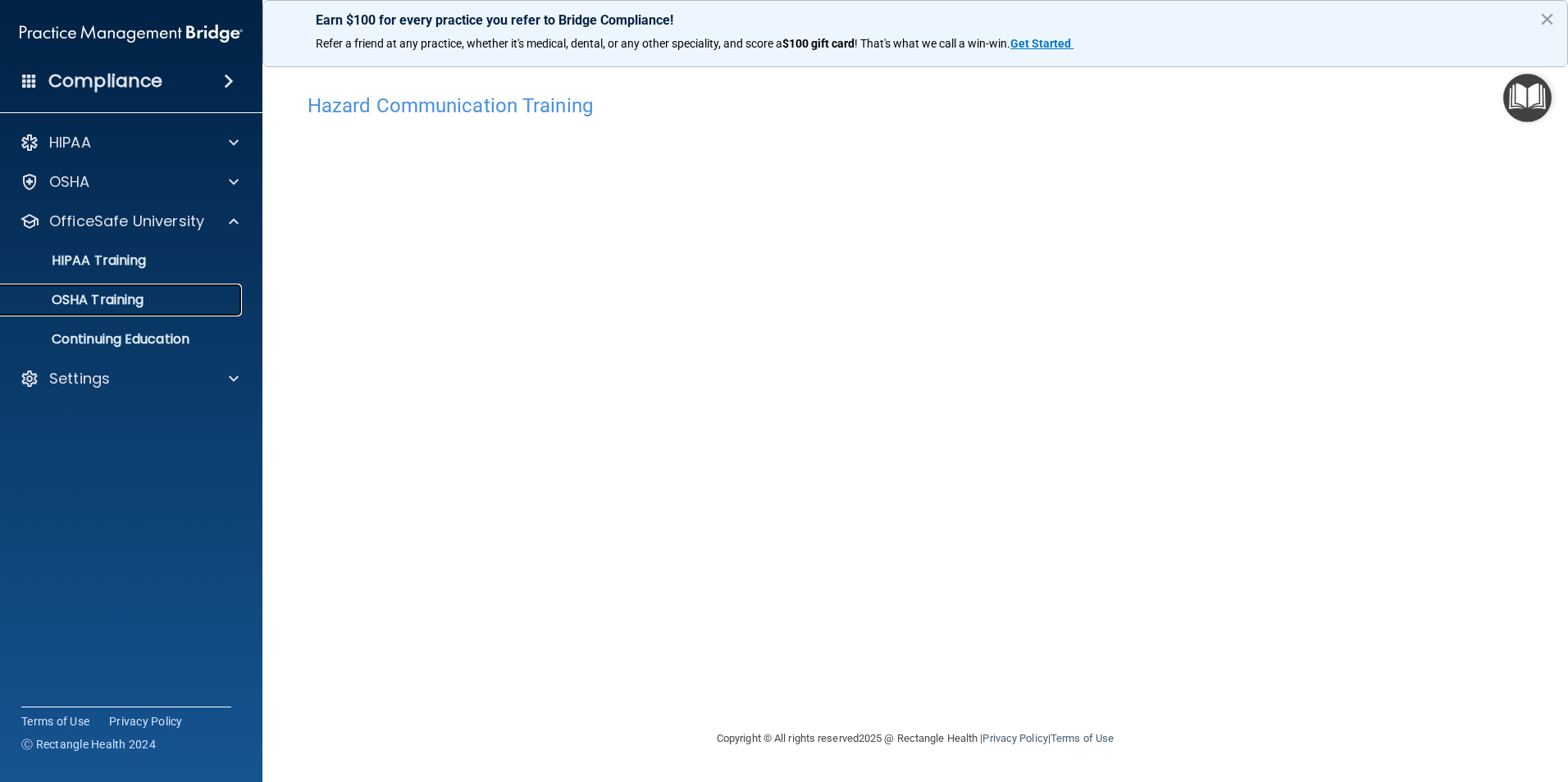
click at [188, 285] on link "OSHA Training" at bounding box center [112, 300] width 258 height 33
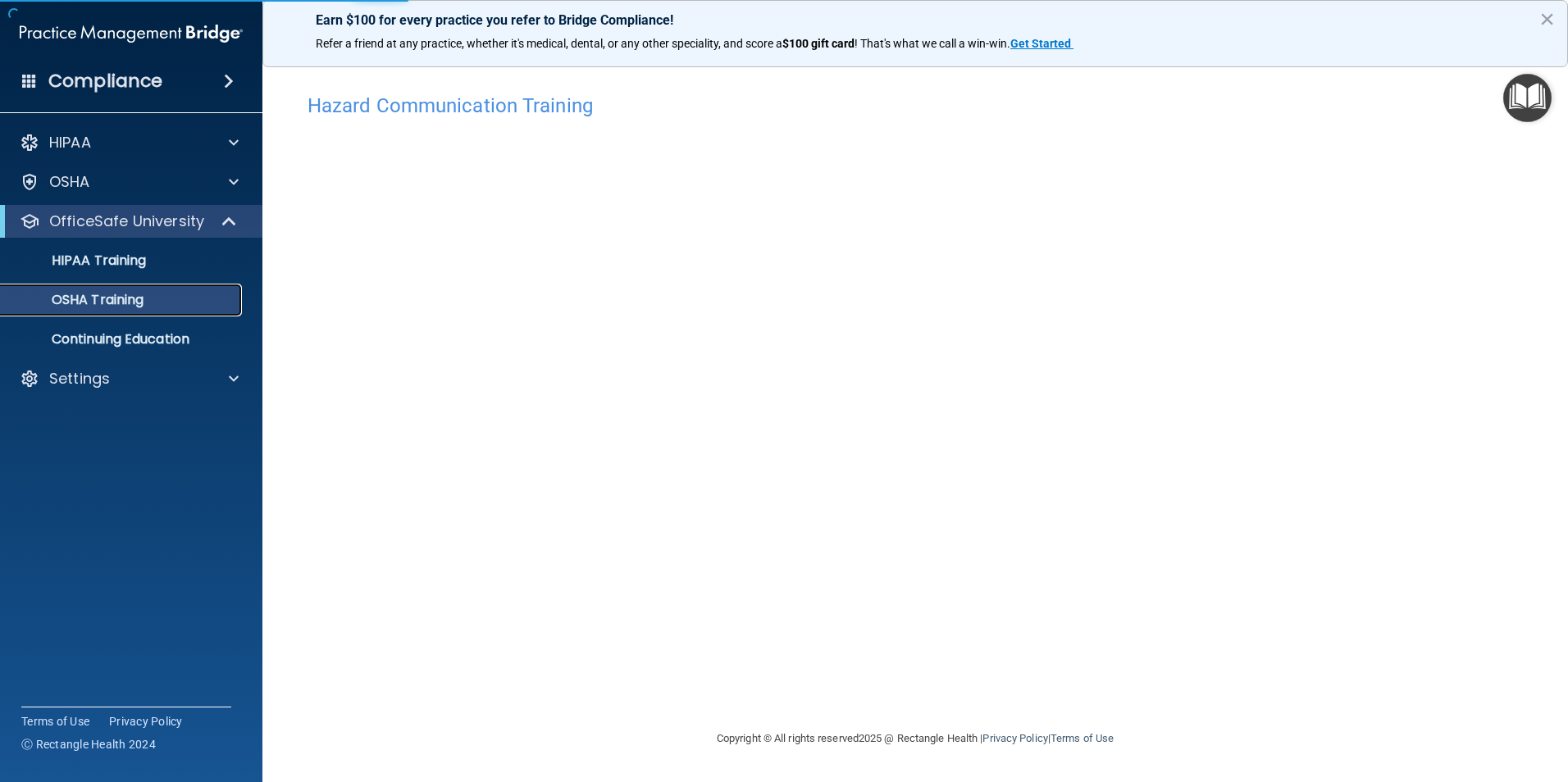
click at [175, 303] on div "OSHA Training" at bounding box center [123, 300] width 224 height 16
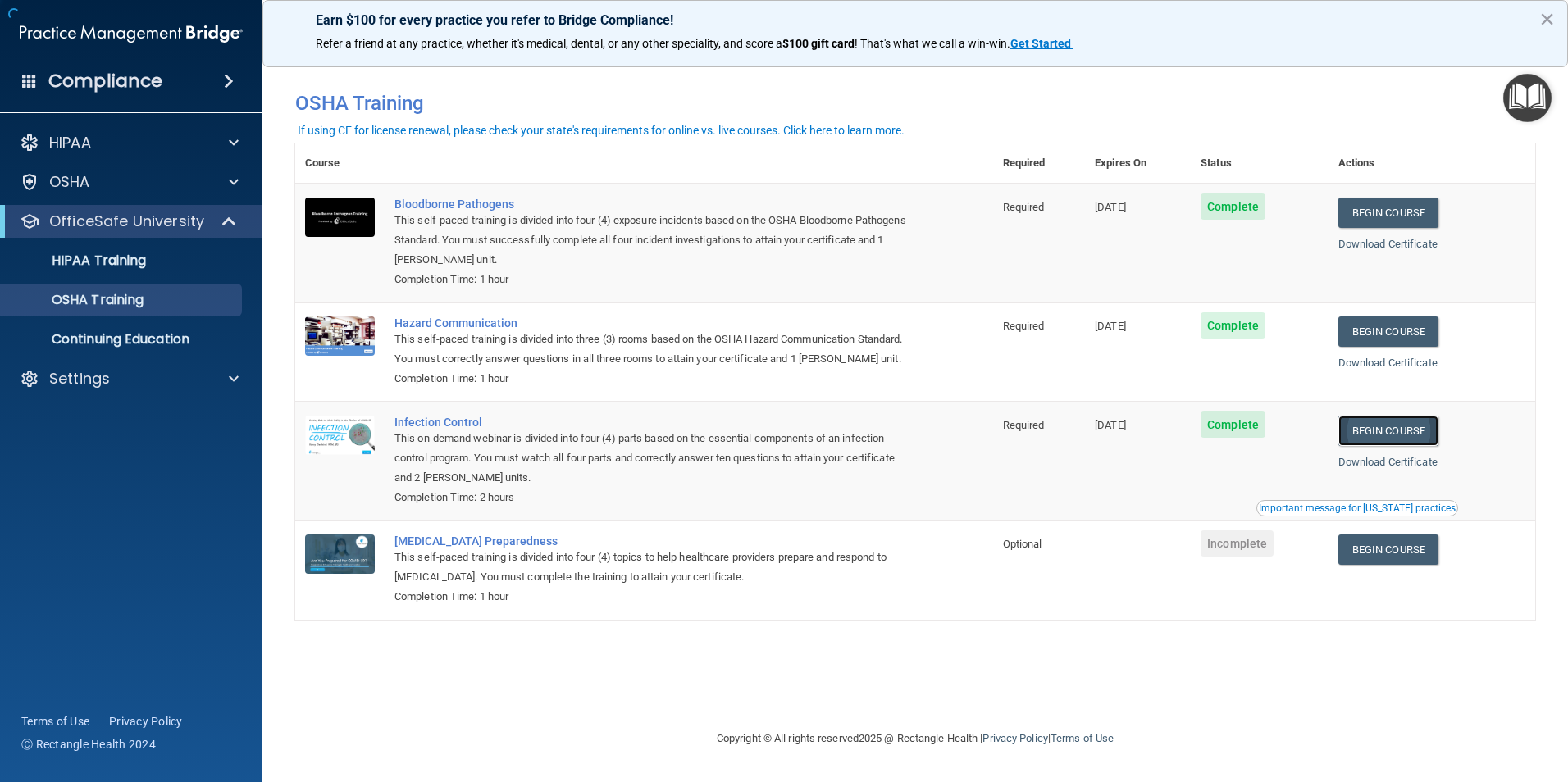
click at [1394, 446] on link "Begin Course" at bounding box center [1387, 430] width 100 height 30
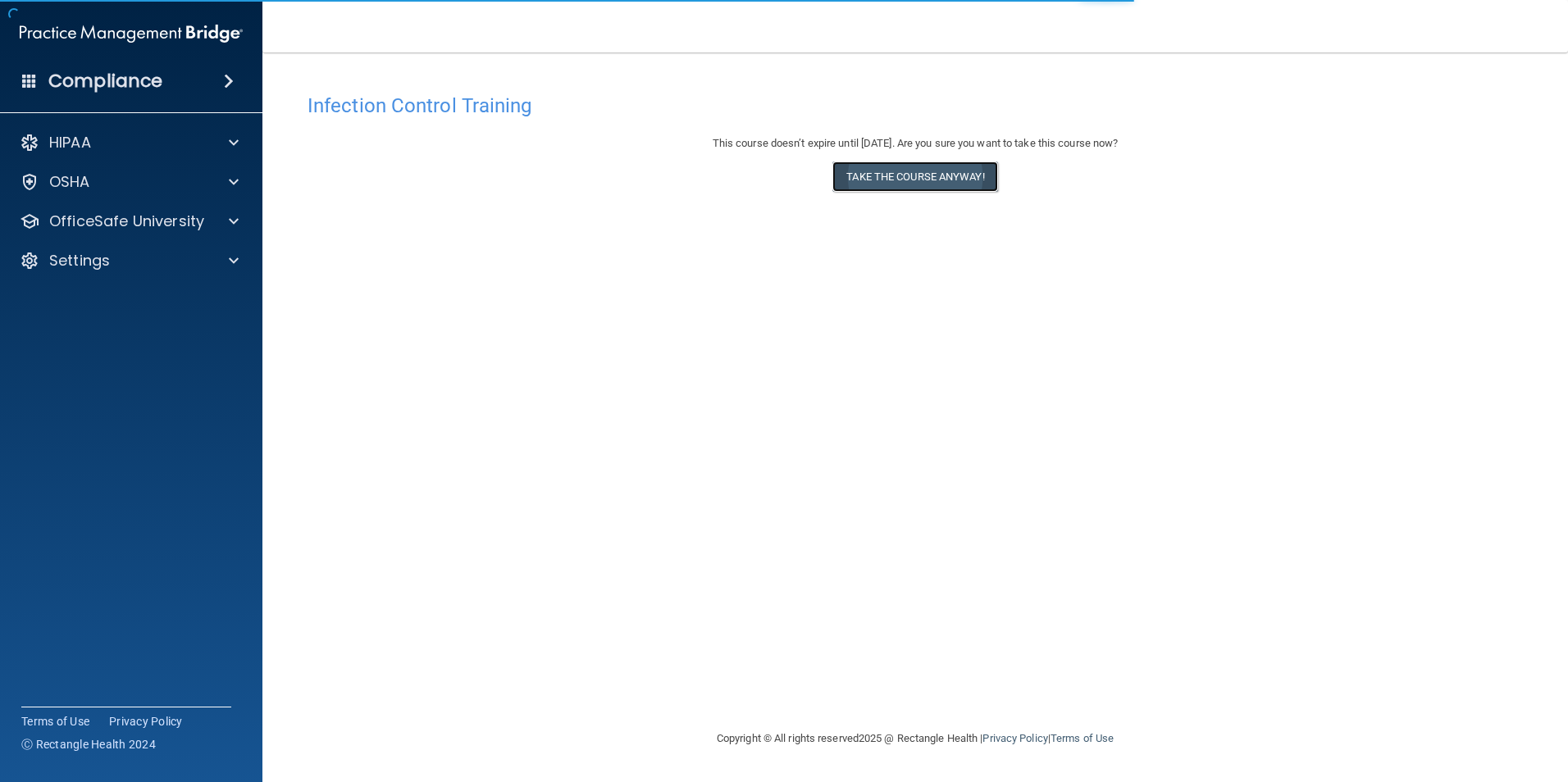
click at [924, 178] on button "Take the course anyway!" at bounding box center [915, 176] width 165 height 30
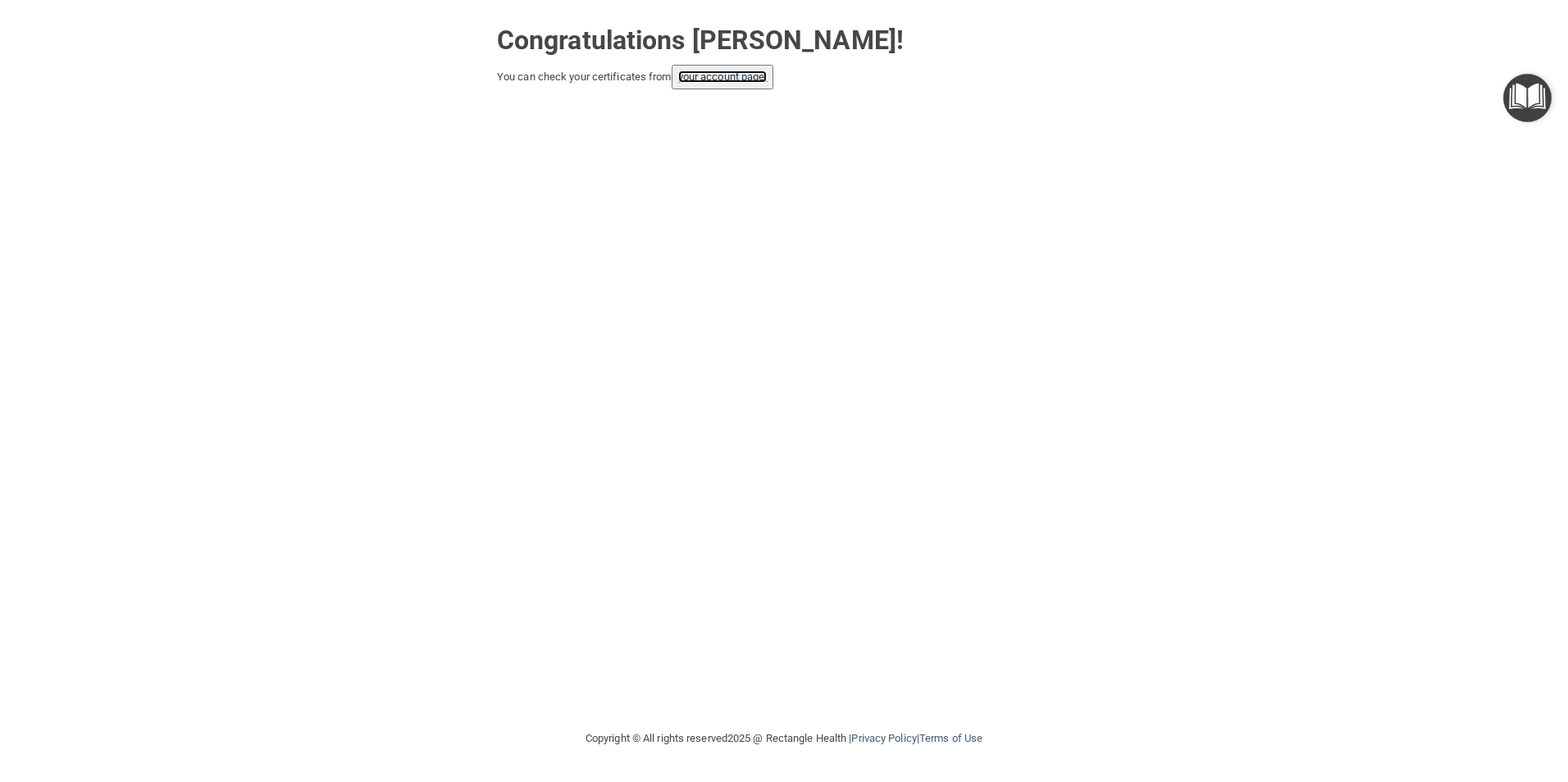
click at [735, 77] on link "your account page!" at bounding box center [723, 77] width 89 height 12
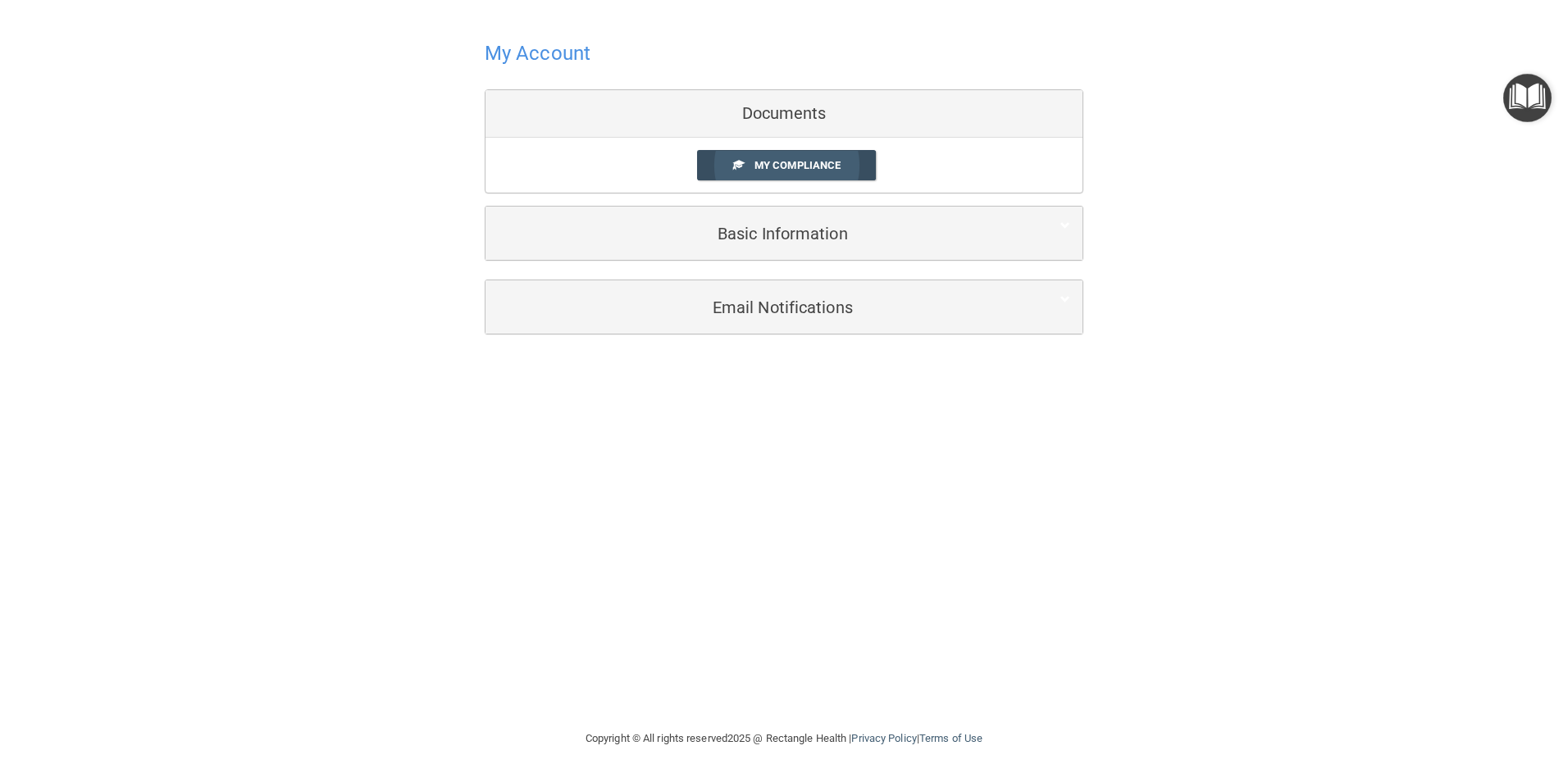
click at [761, 161] on span "My Compliance" at bounding box center [797, 165] width 86 height 12
